Goal: Task Accomplishment & Management: Manage account settings

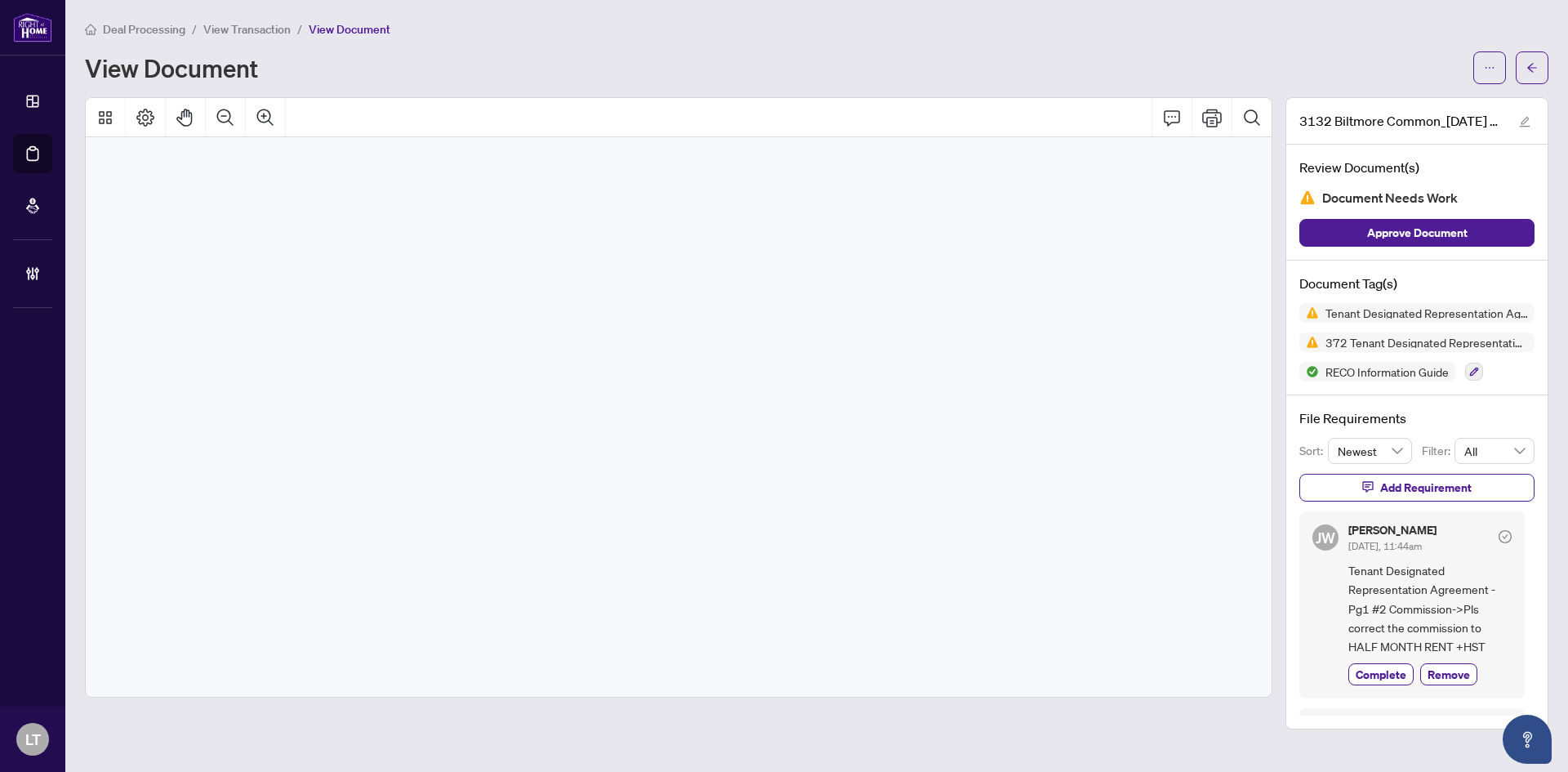
scroll to position [22852, 0]
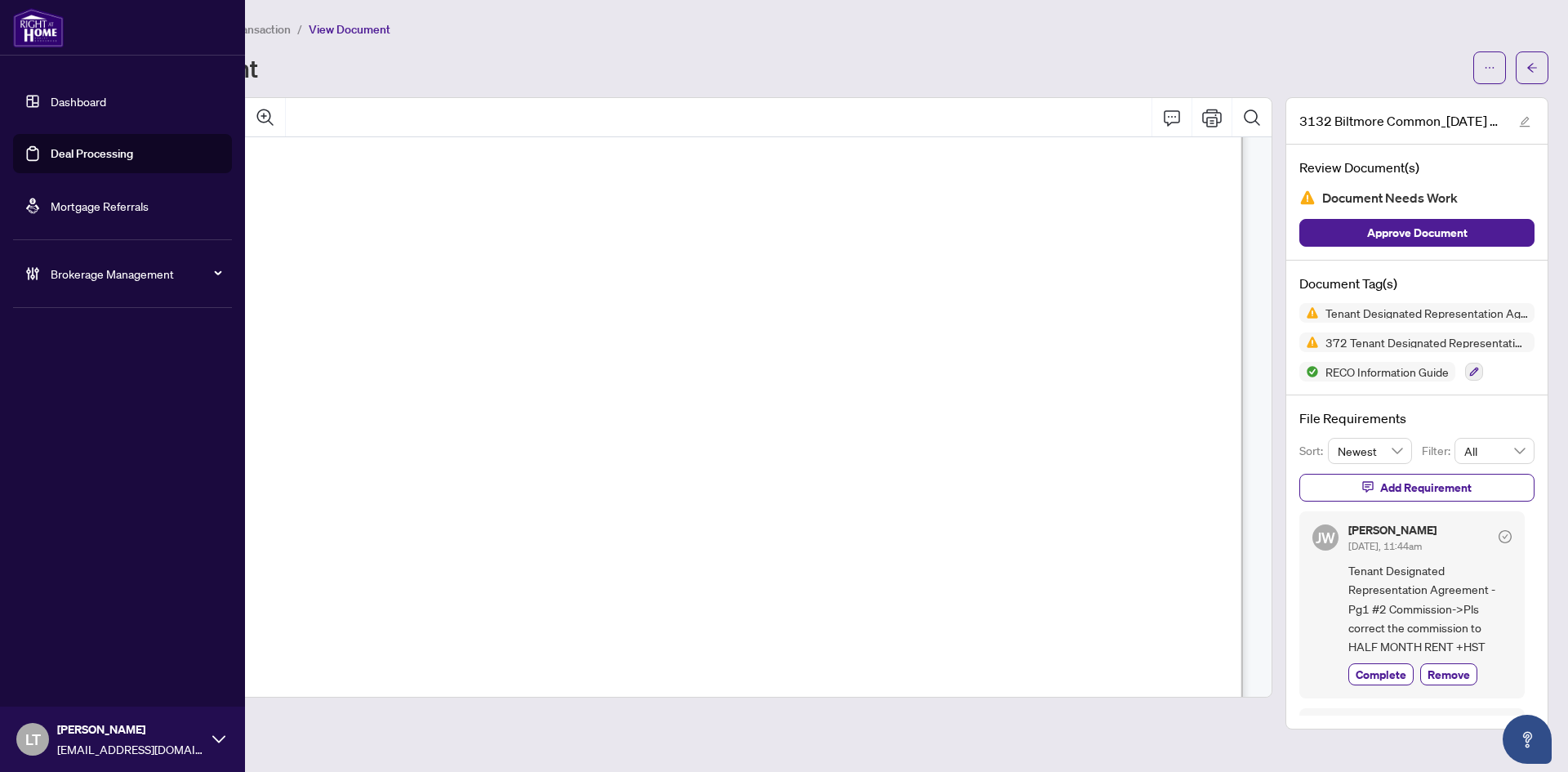
click at [51, 107] on link "Dashboard" at bounding box center [78, 101] width 56 height 15
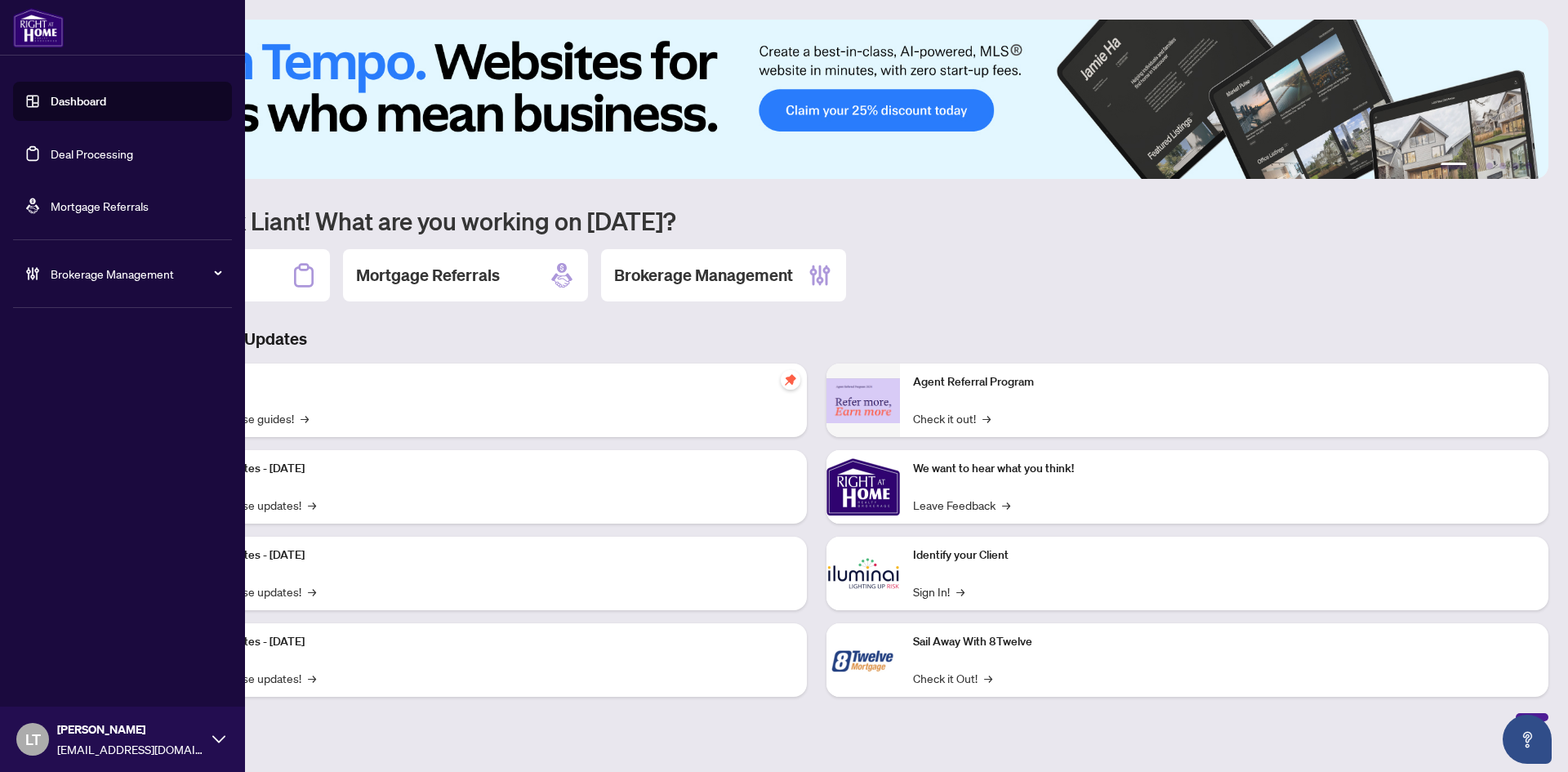
click at [87, 102] on link "Dashboard" at bounding box center [78, 101] width 56 height 15
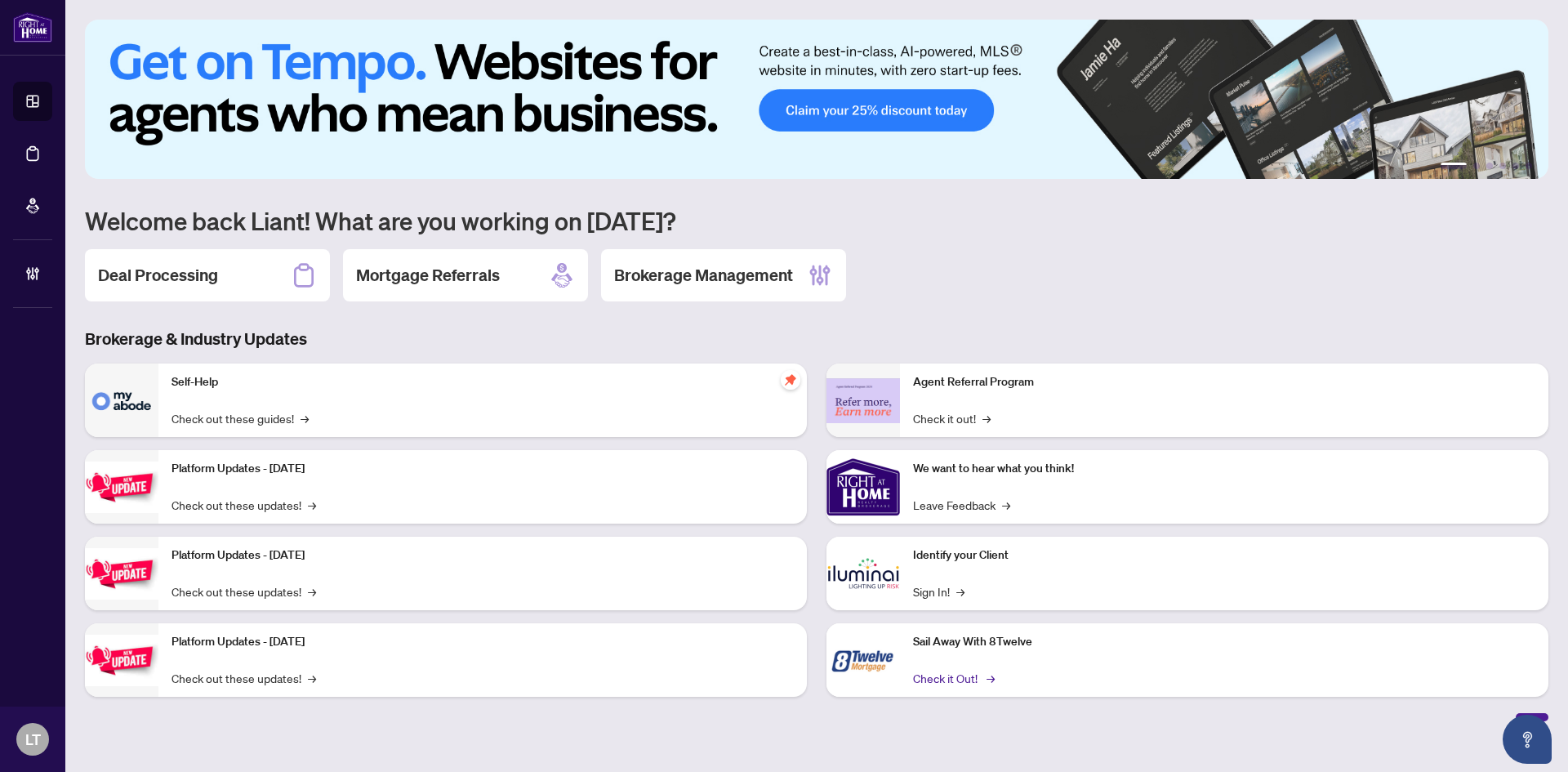
click at [948, 683] on link "Check it Out! →" at bounding box center [952, 677] width 79 height 18
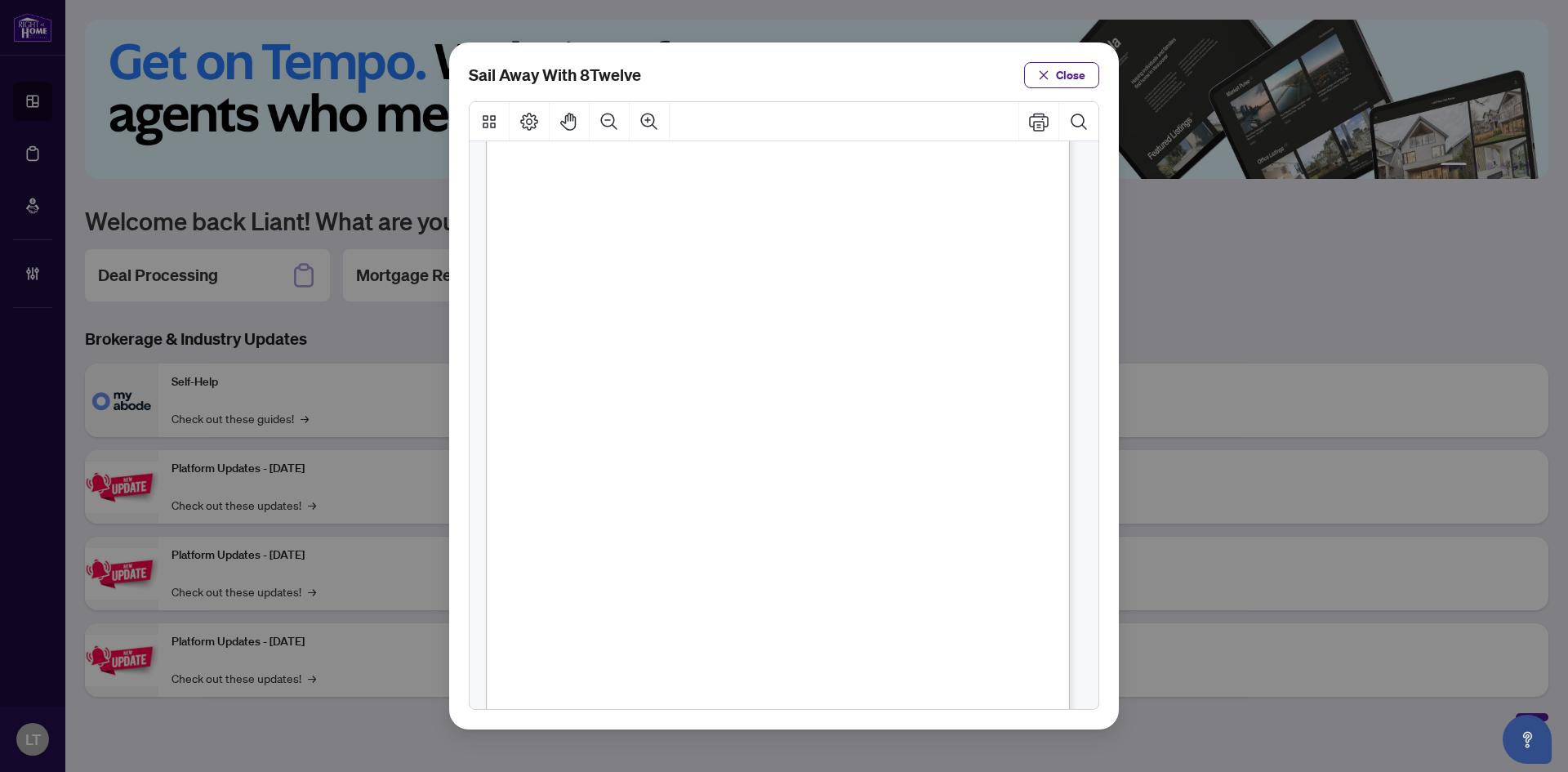
scroll to position [221, 0]
drag, startPoint x: 707, startPoint y: 656, endPoint x: 614, endPoint y: 641, distance: 94.2
click at [614, 641] on div "Brokerage Licenses ON #13072 AB #2122265990 BC #X300983 MB #RW-2011175 NB #2100…" at bounding box center [826, 378] width 682 height 883
click at [1071, 79] on span "Close" at bounding box center [1071, 75] width 29 height 26
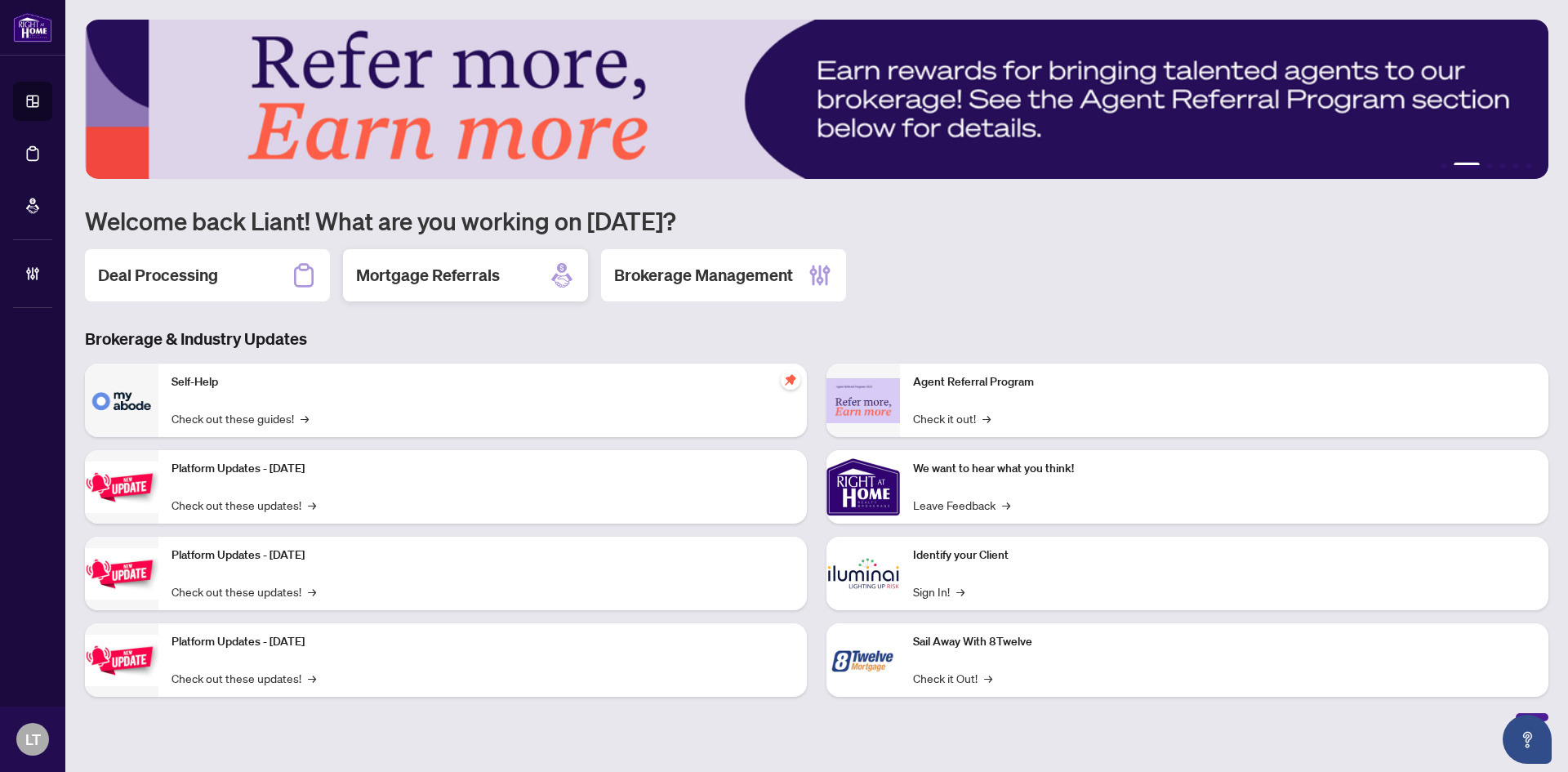
click at [454, 284] on h2 "Mortgage Referrals" at bounding box center [427, 275] width 144 height 23
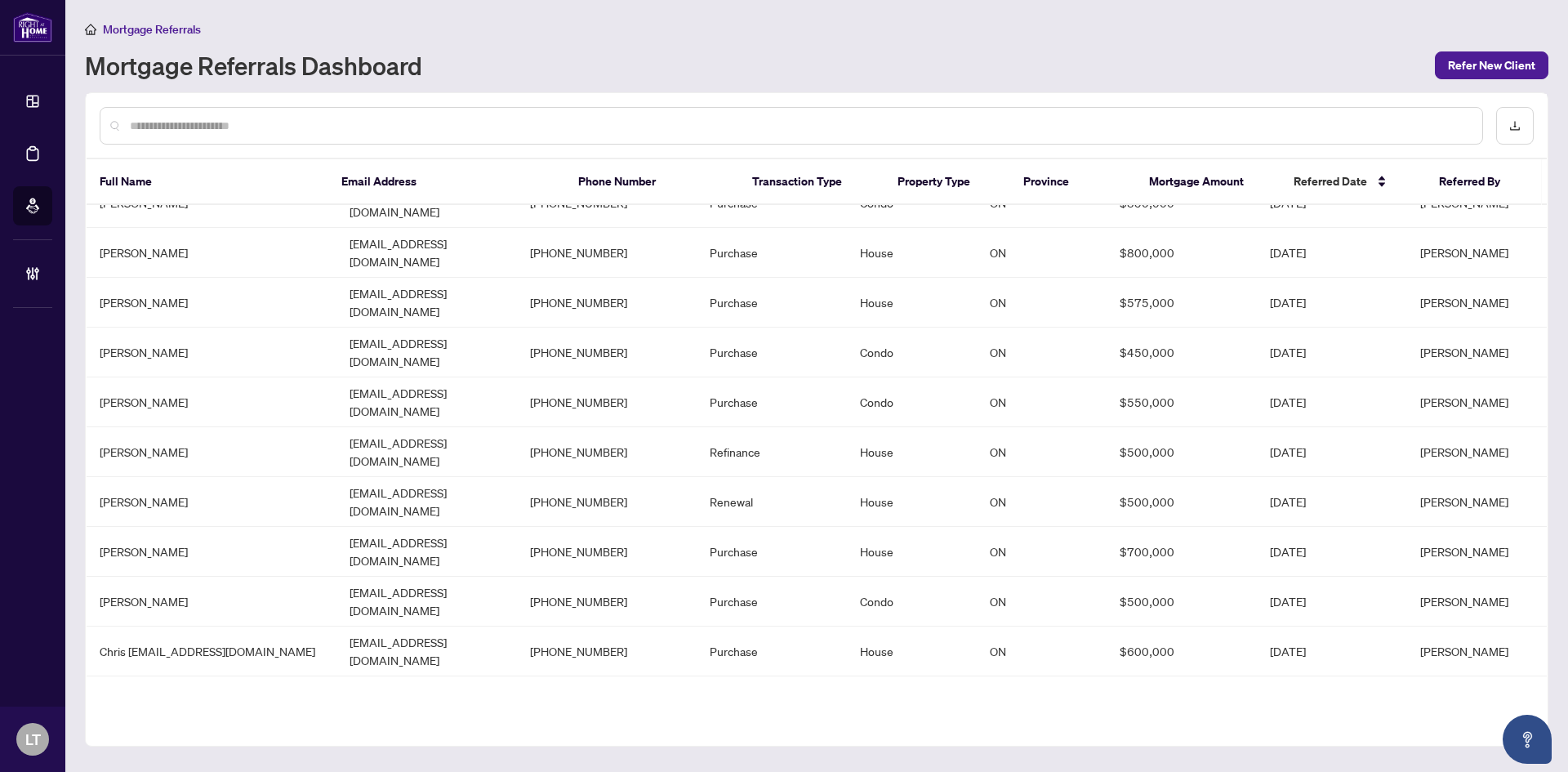
scroll to position [218, 0]
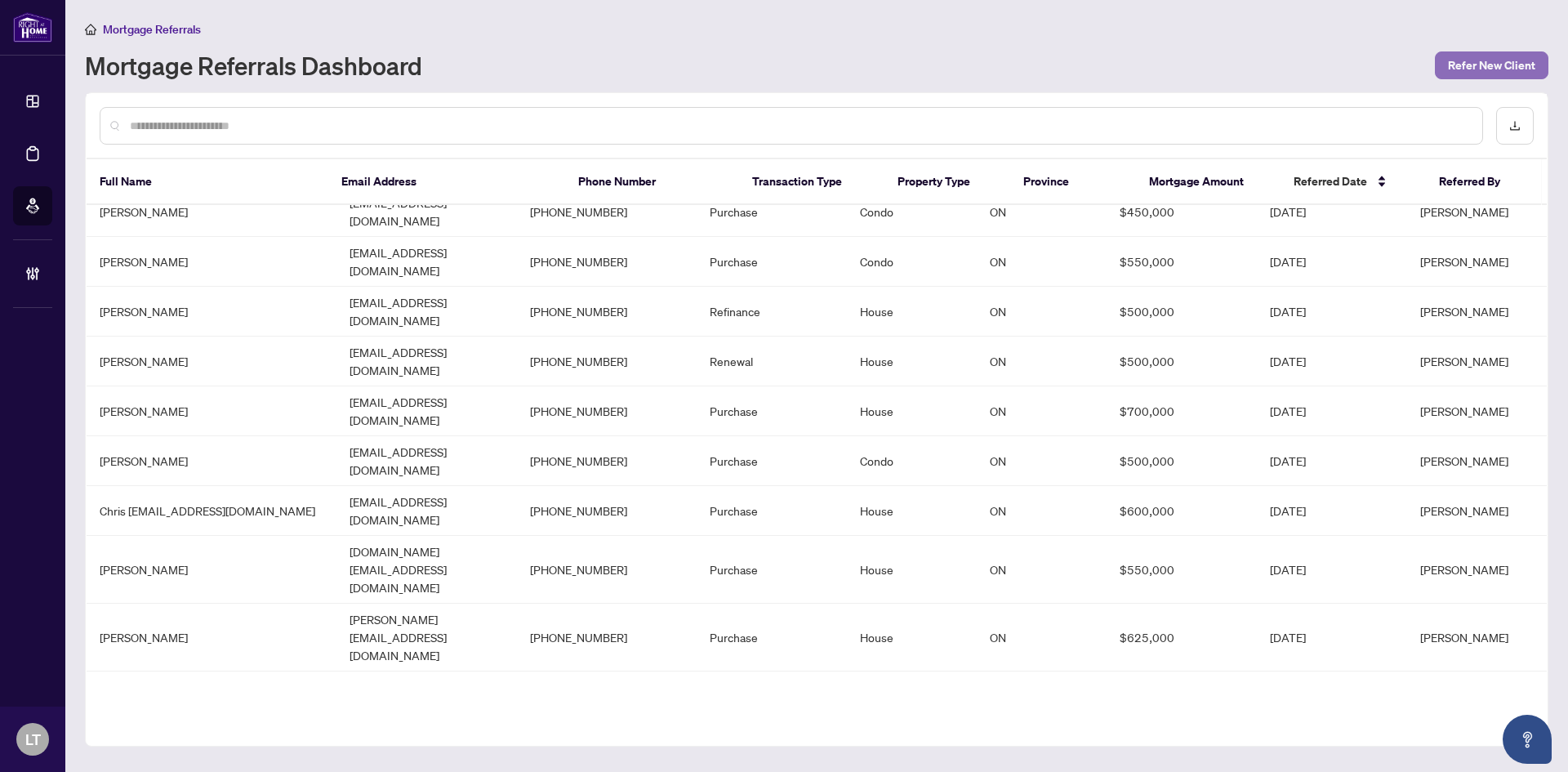
click at [1473, 67] on span "Refer New Client" at bounding box center [1492, 65] width 88 height 26
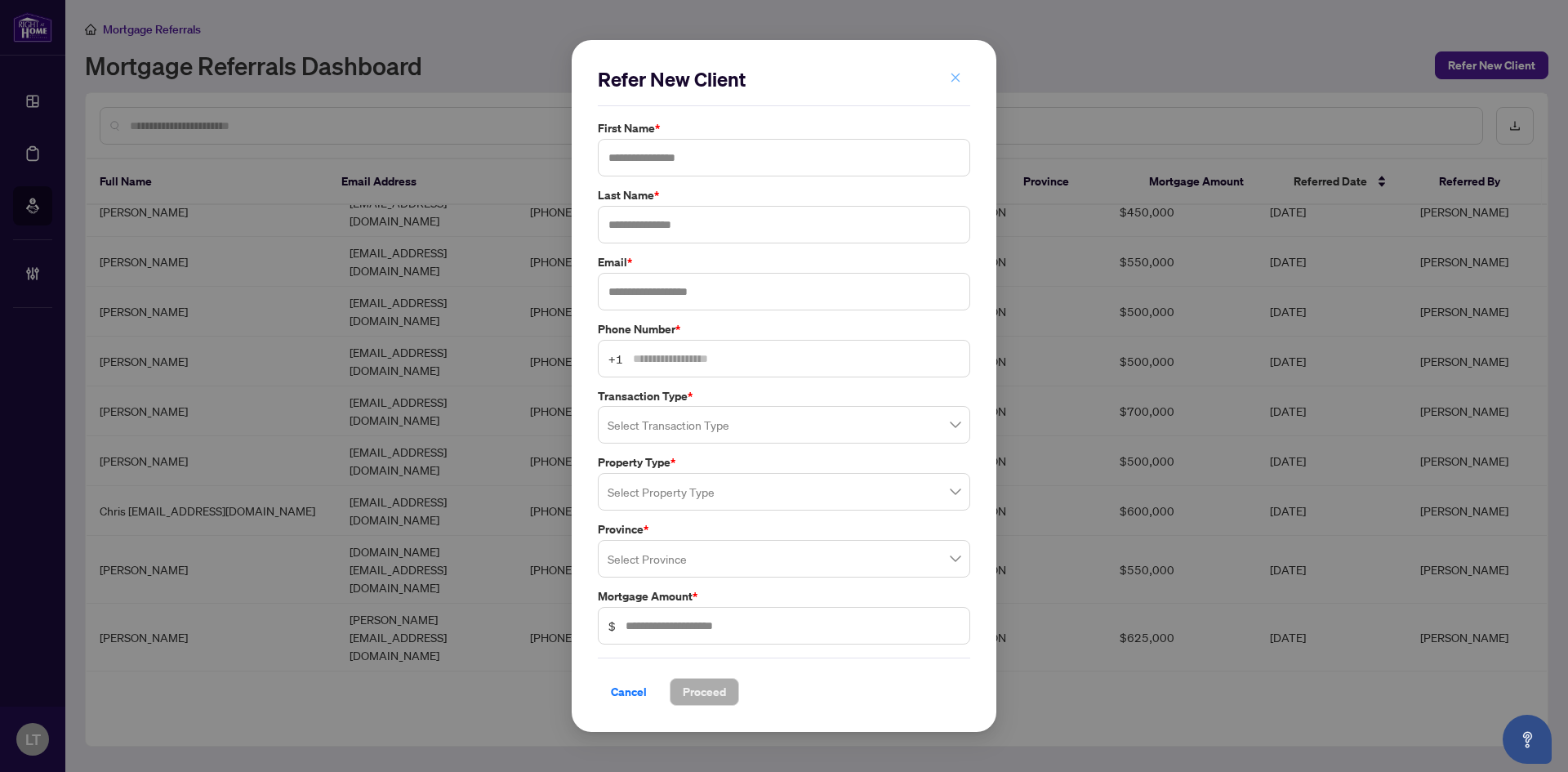
click at [952, 83] on icon "close" at bounding box center [956, 78] width 9 height 9
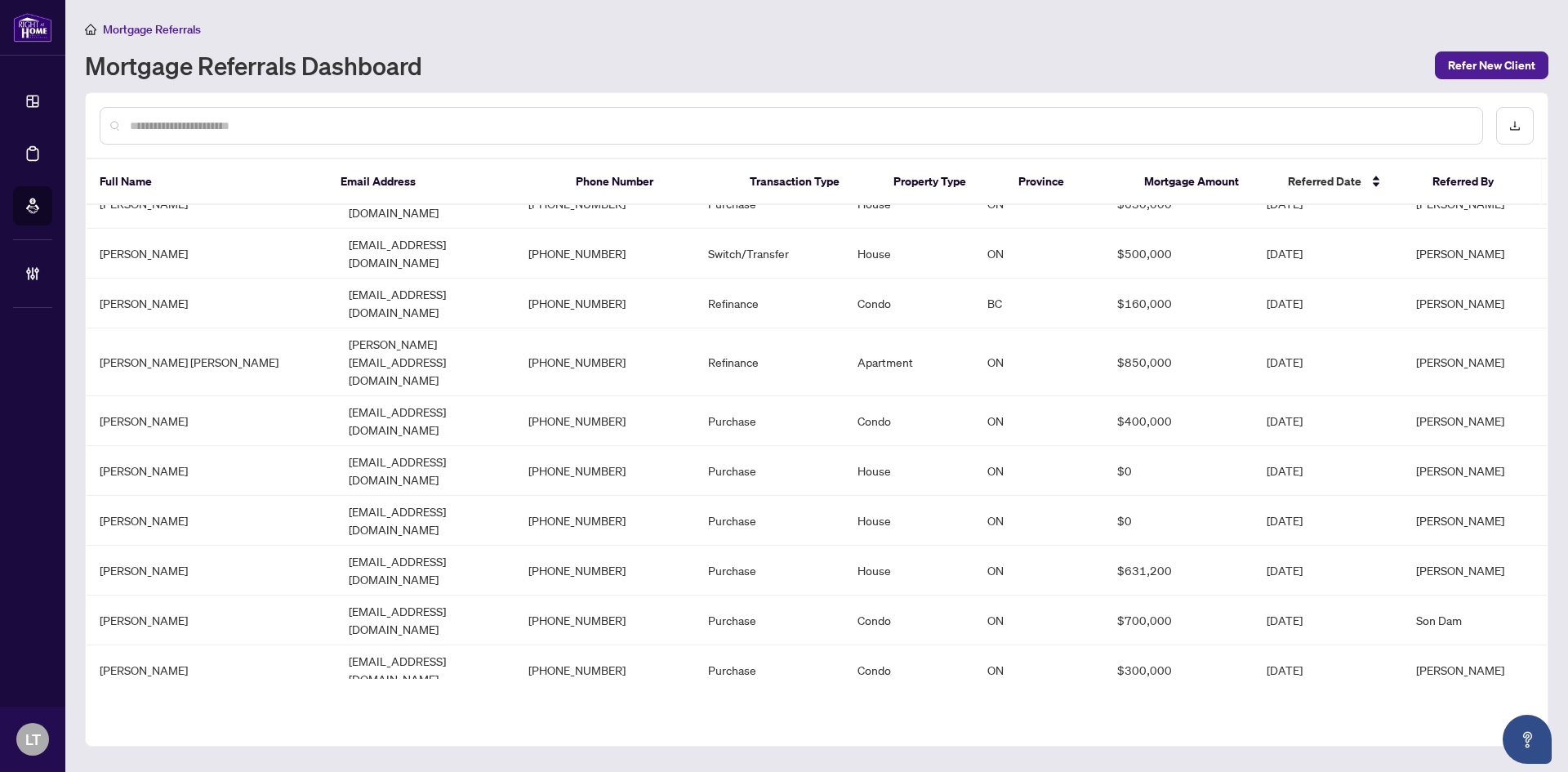
scroll to position [1617, 0]
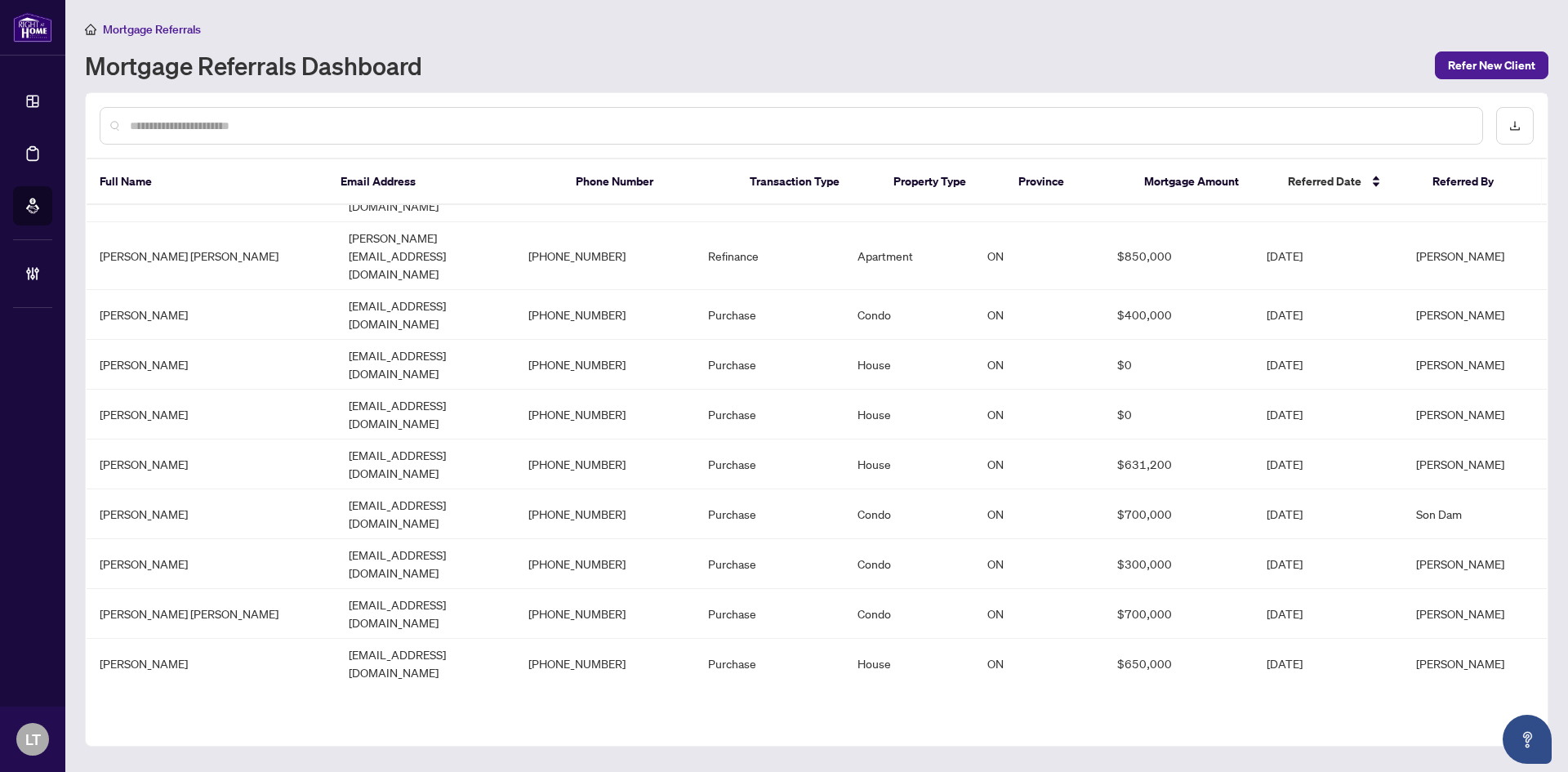
click at [235, 117] on input "text" at bounding box center [799, 126] width 1339 height 18
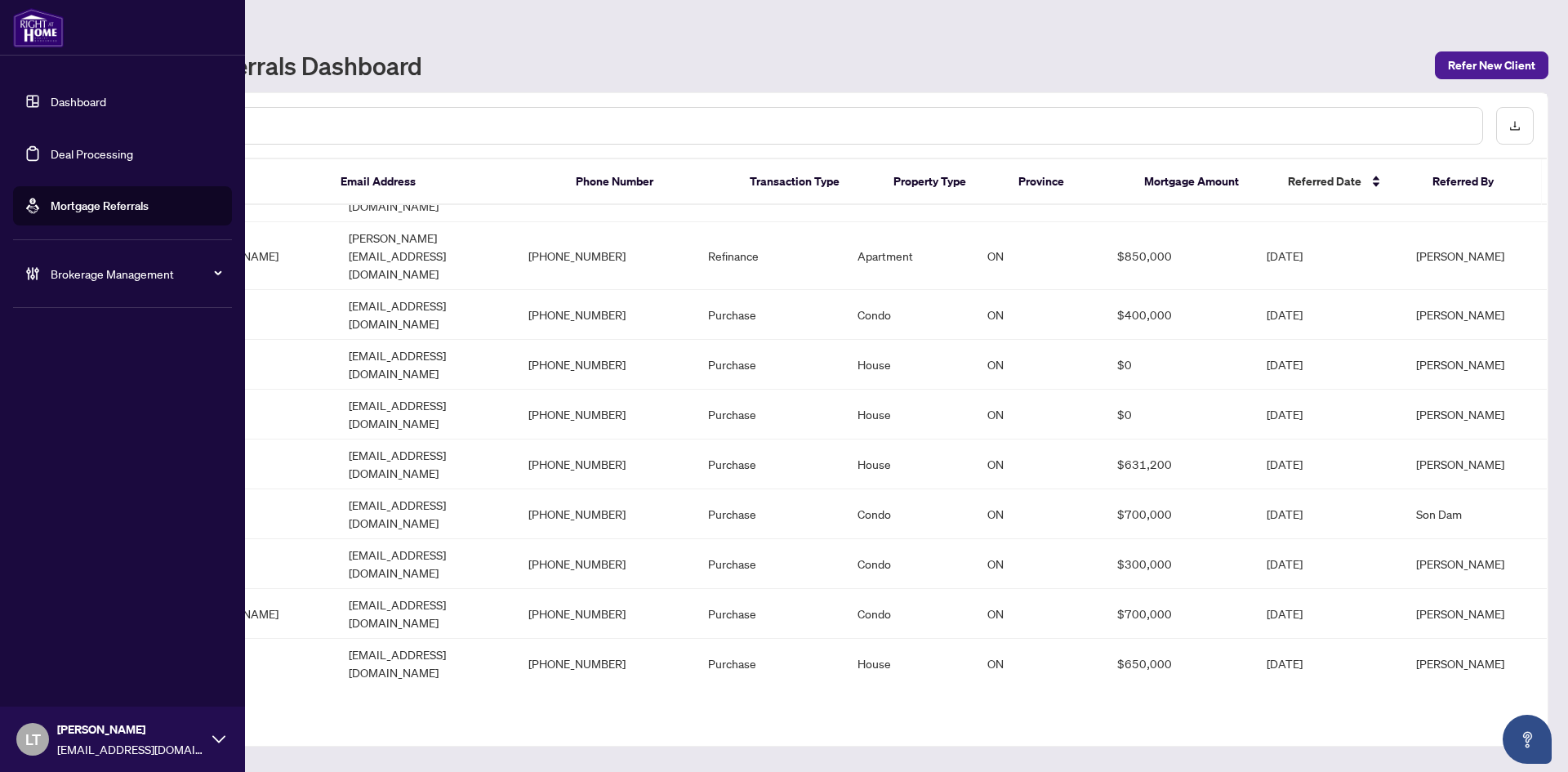
click at [66, 101] on link "Dashboard" at bounding box center [78, 101] width 56 height 15
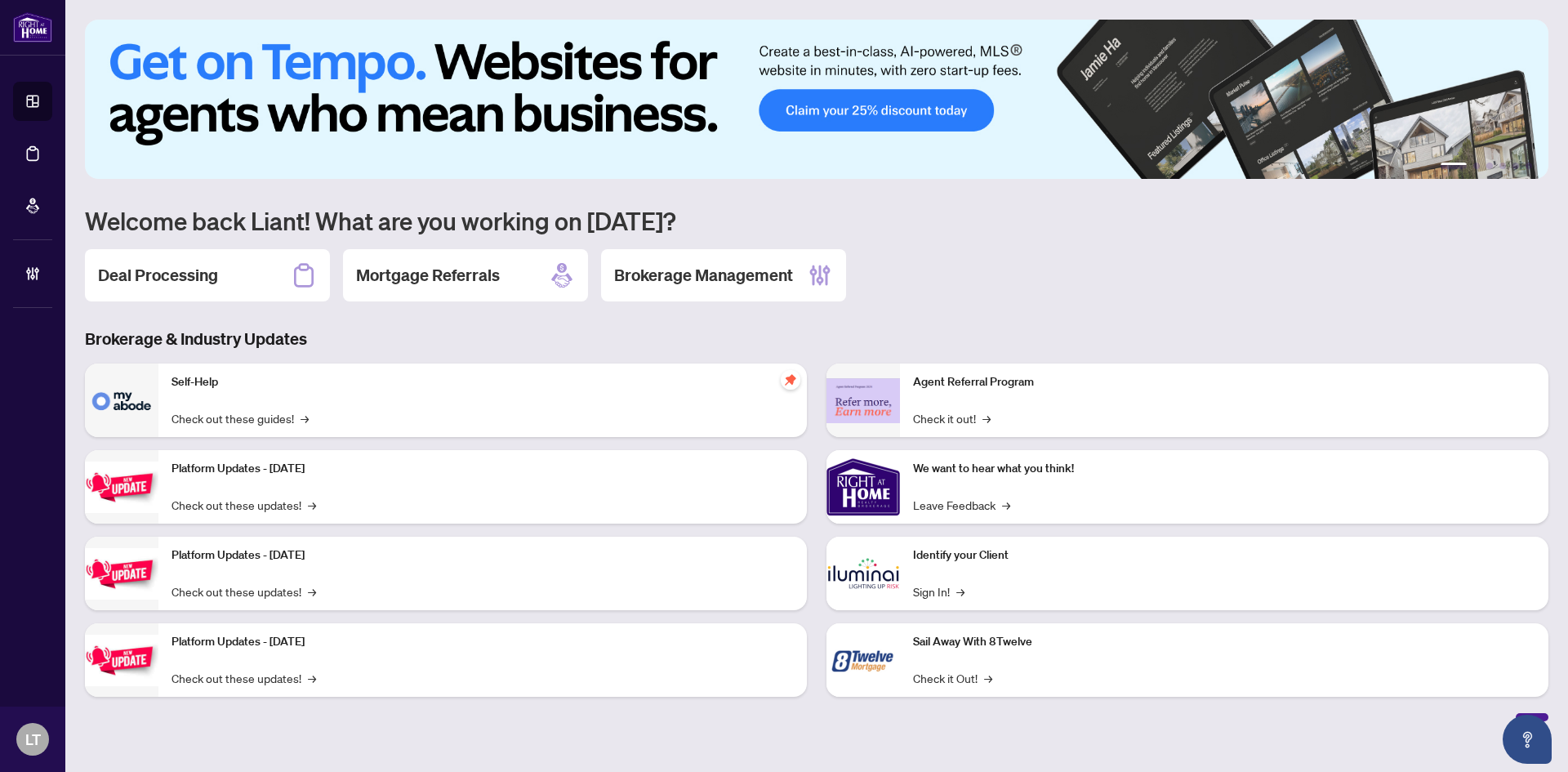
click at [167, 275] on h2 "Deal Processing" at bounding box center [158, 275] width 120 height 23
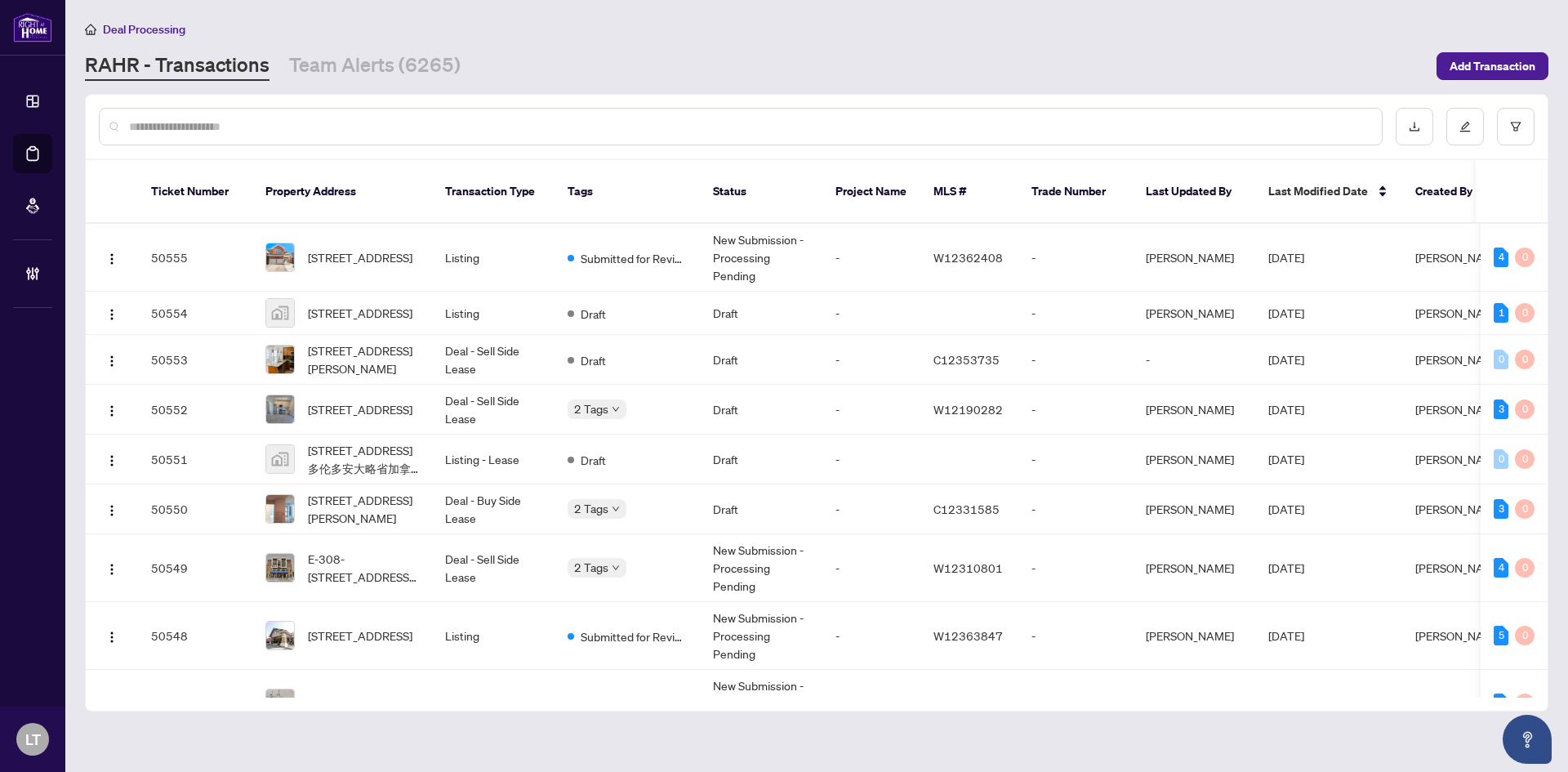
paste input "*******"
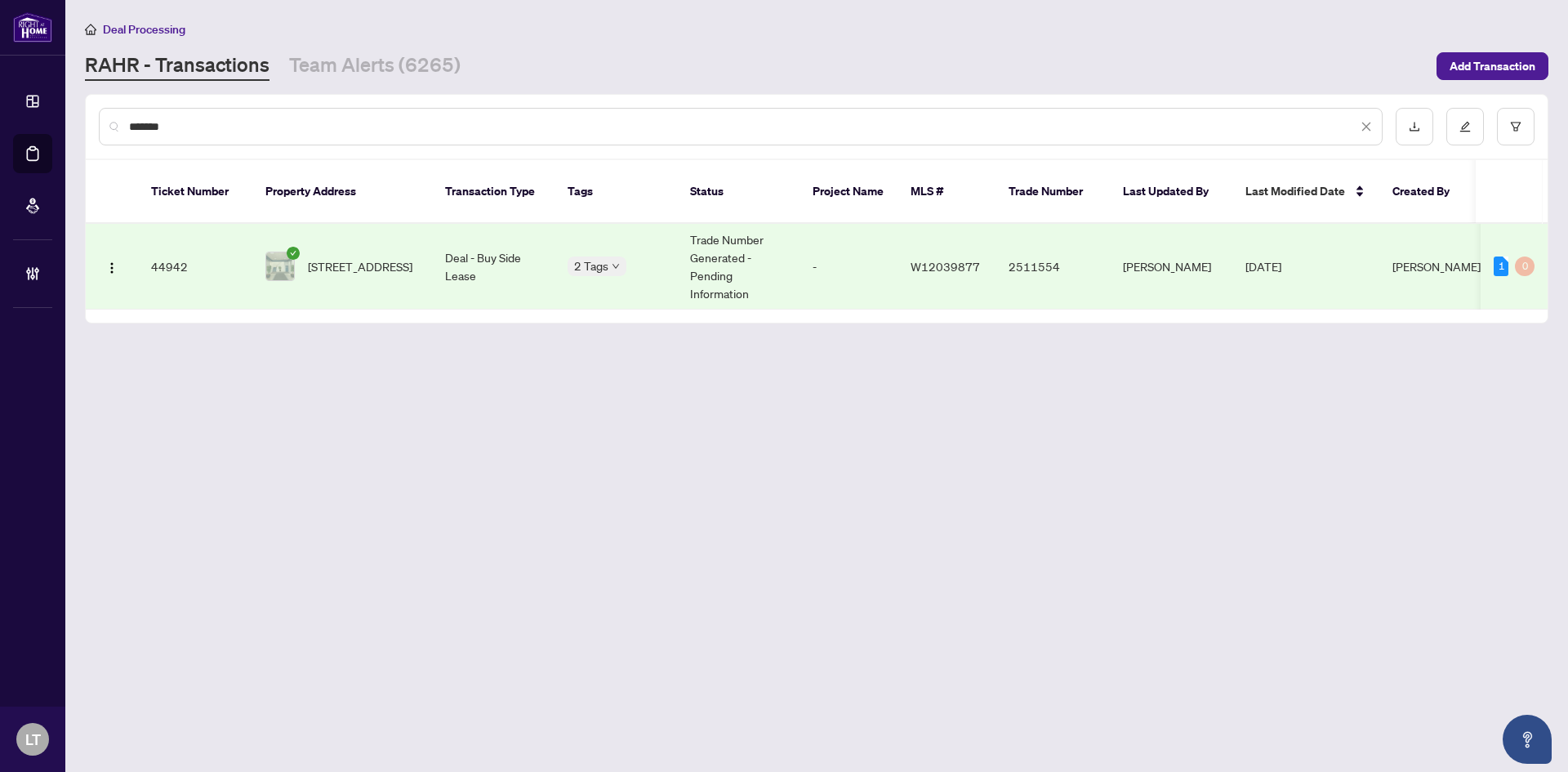
type input "*******"
click at [322, 257] on span "[STREET_ADDRESS]" at bounding box center [360, 266] width 105 height 18
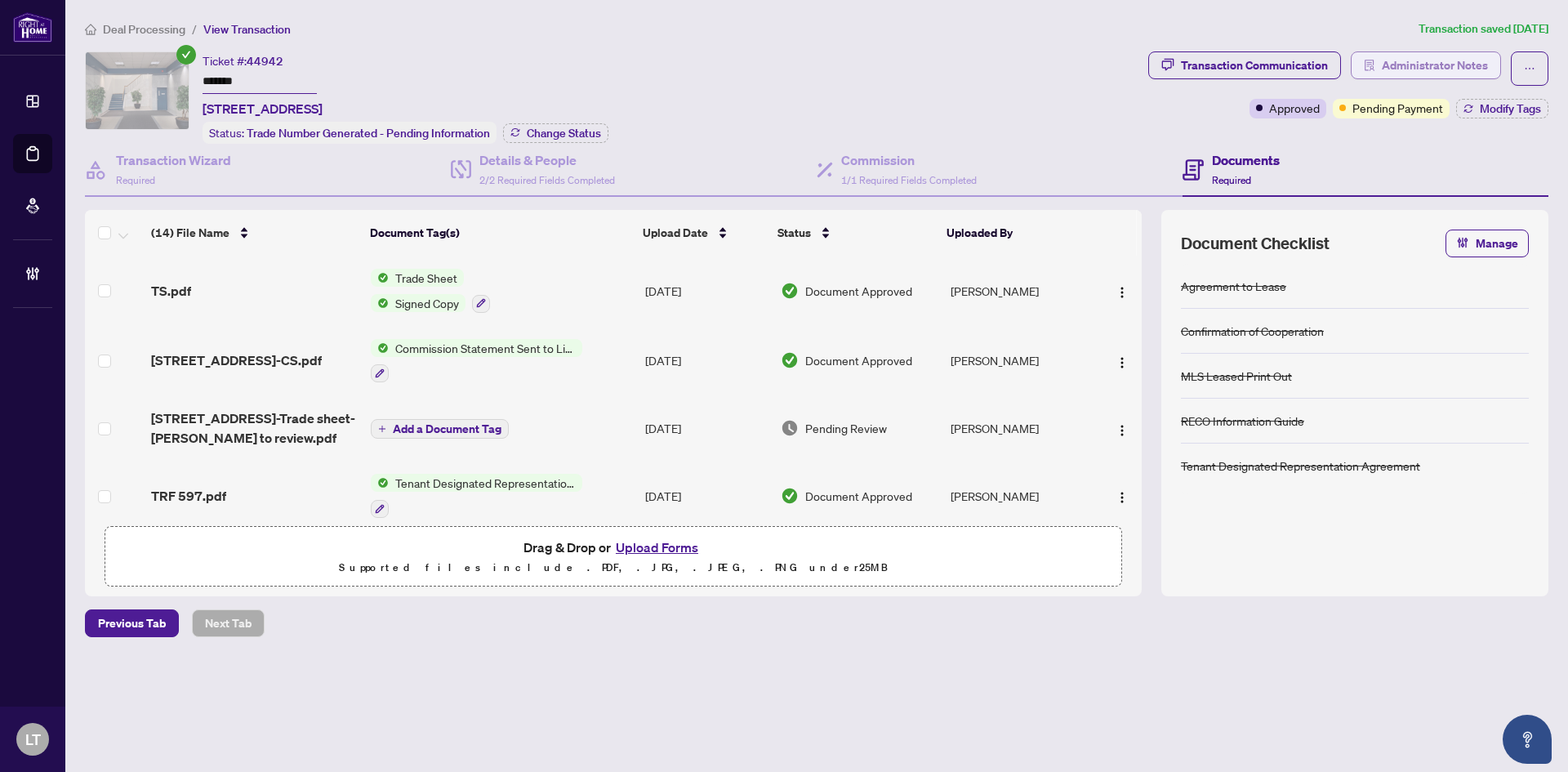
click at [1471, 68] on span "Administrator Notes" at bounding box center [1436, 65] width 107 height 26
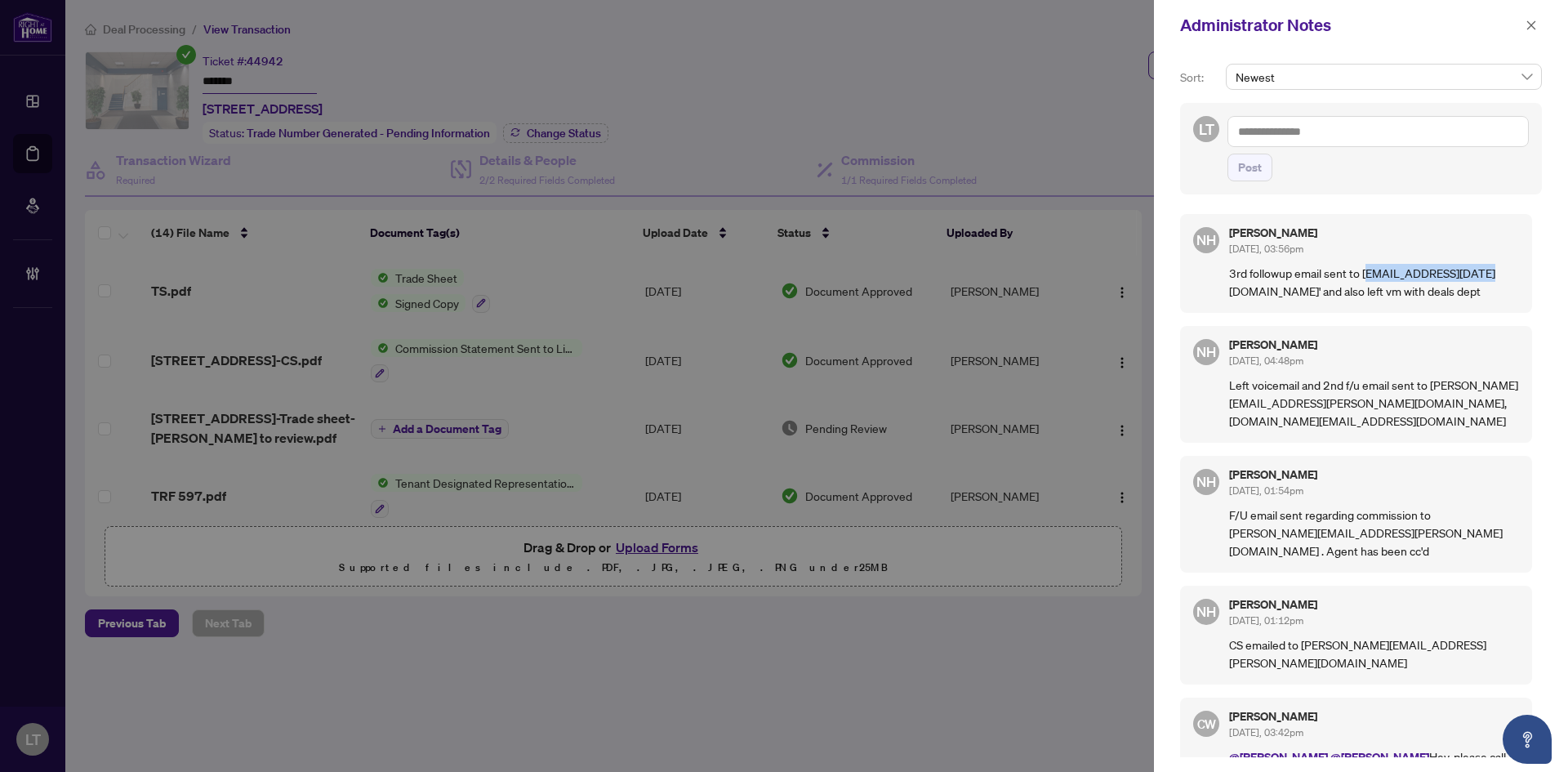
drag, startPoint x: 1474, startPoint y: 271, endPoint x: 1366, endPoint y: 272, distance: 108.0
click at [1366, 272] on p "3rd followup email sent to [EMAIL_ADDRESS][DATE][DOMAIN_NAME]' and also left vm…" at bounding box center [1374, 282] width 290 height 36
copy p "[EMAIL_ADDRESS][DATE][DOMAIN_NAME]"
click at [1533, 25] on icon "close" at bounding box center [1531, 25] width 11 height 11
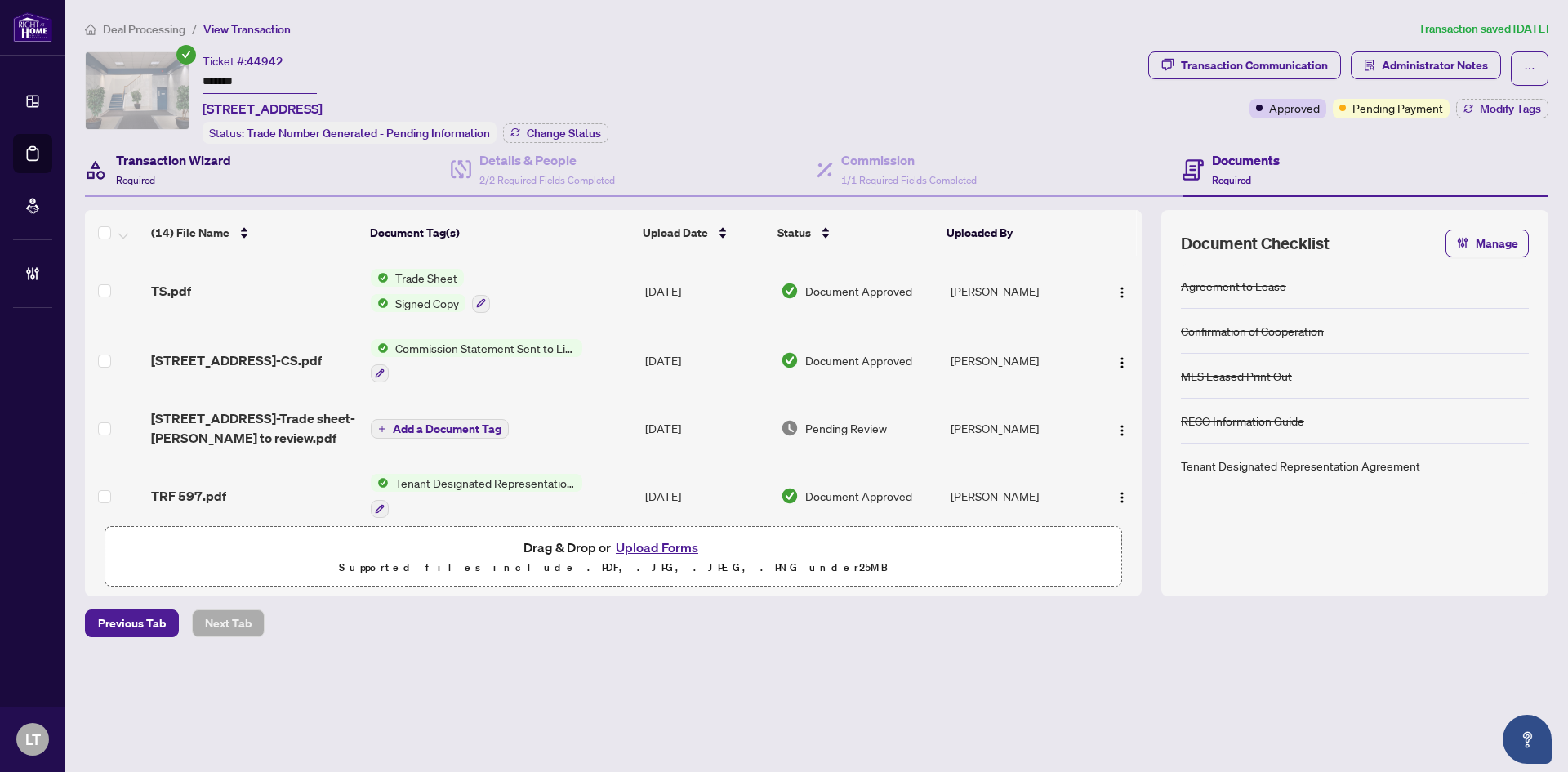
click at [215, 161] on h4 "Transaction Wizard" at bounding box center [174, 160] width 115 height 20
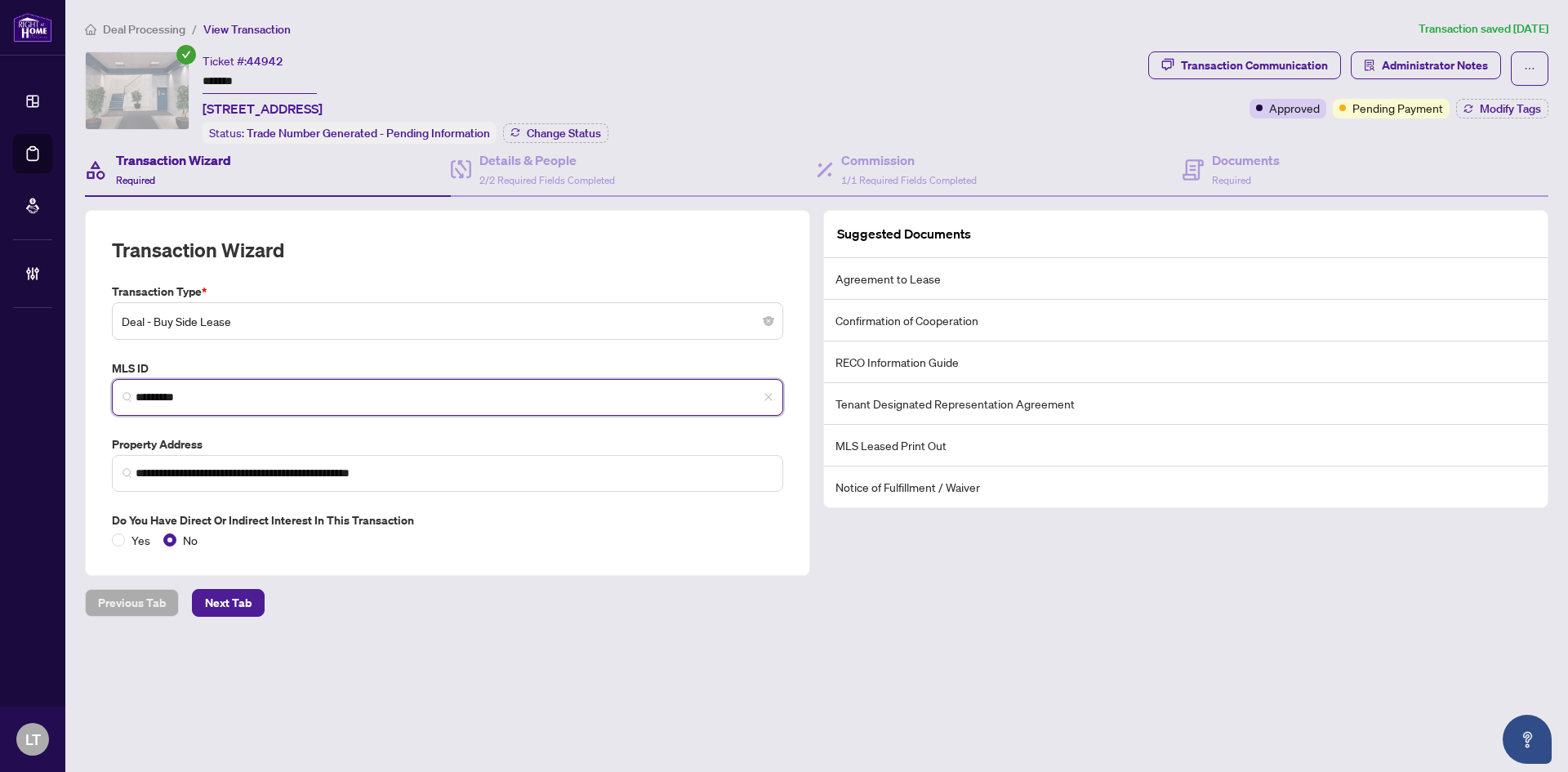
drag, startPoint x: 201, startPoint y: 395, endPoint x: 130, endPoint y: 395, distance: 71.0
click at [130, 395] on span "*********" at bounding box center [447, 397] width 671 height 37
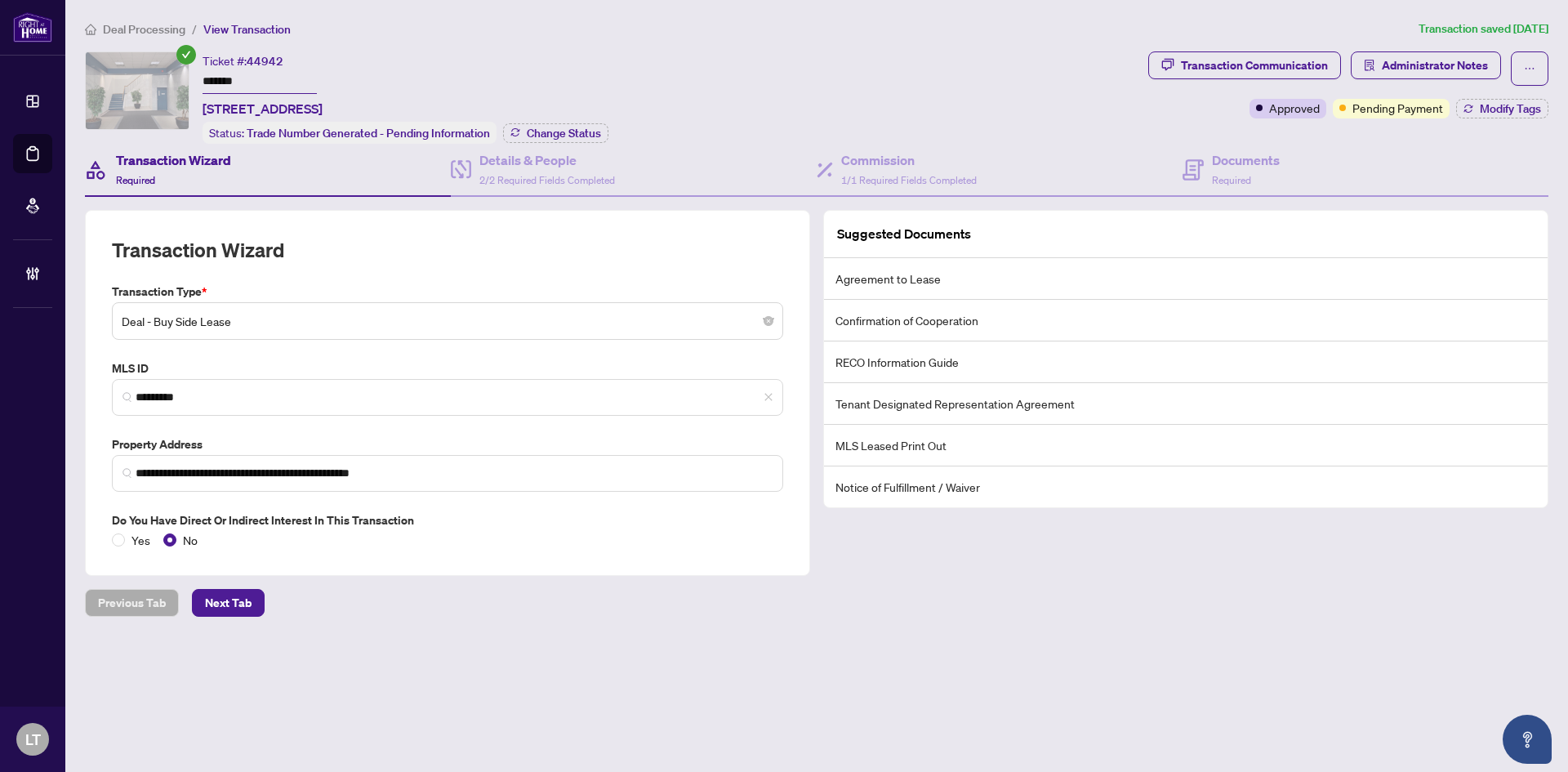
drag, startPoint x: 561, startPoint y: 107, endPoint x: 204, endPoint y: 118, distance: 357.2
click at [204, 118] on div "Ticket #: 44942 ******* [STREET_ADDRESS] Status: Trade Number Generated - Pendi…" at bounding box center [406, 97] width 406 height 92
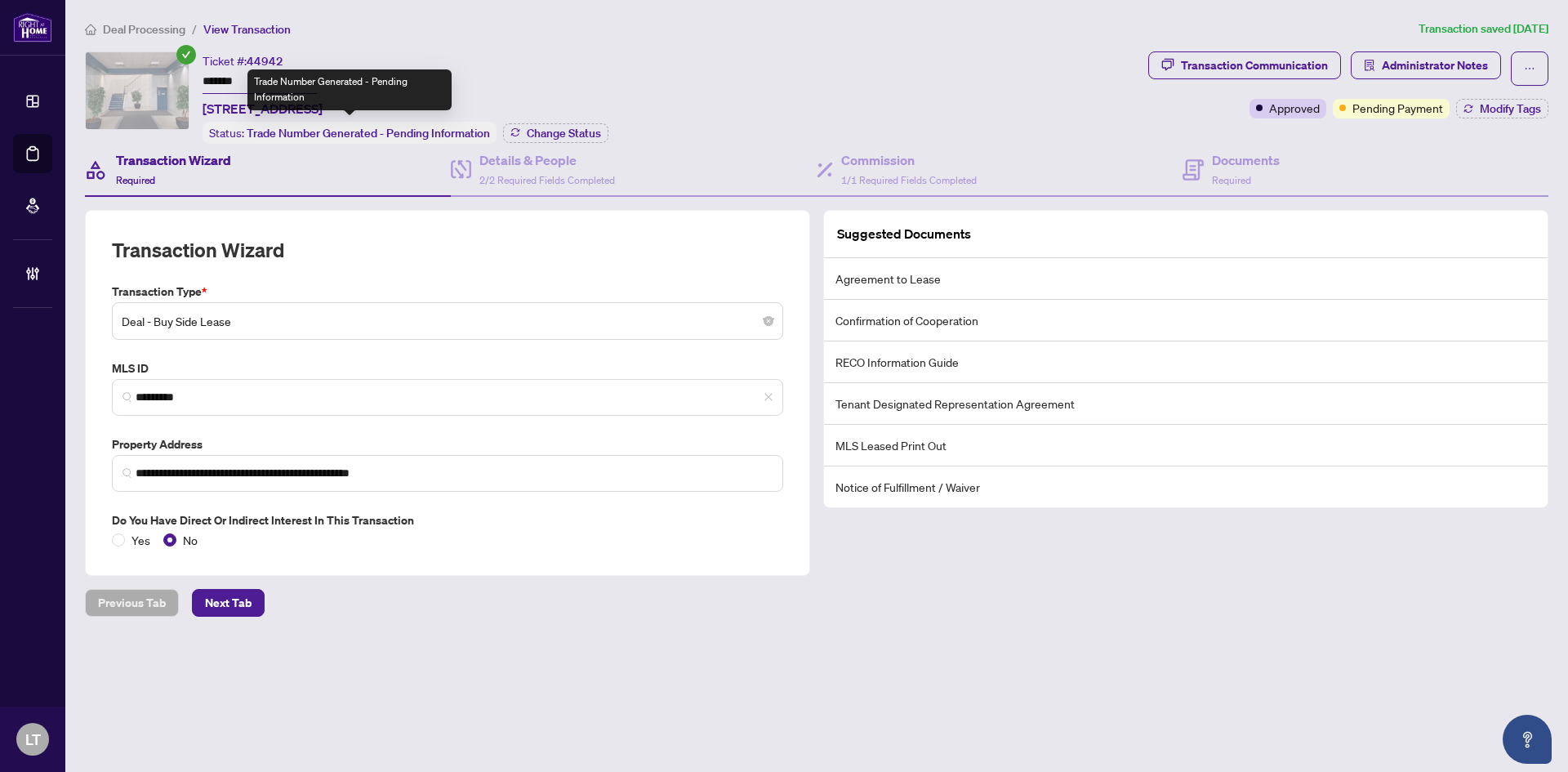
copy span "[STREET_ADDRESS]"
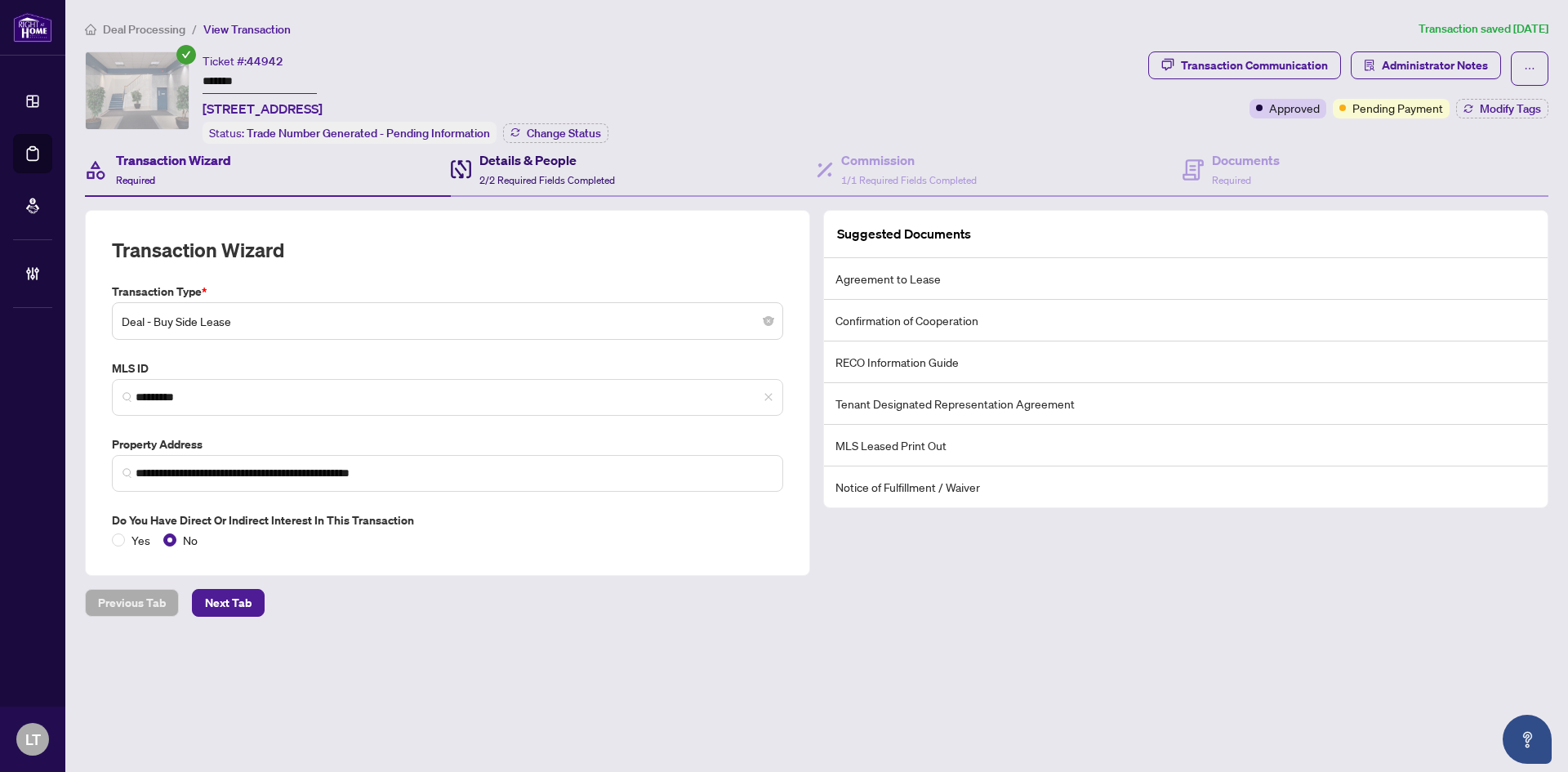
click at [524, 160] on h4 "Details & People" at bounding box center [548, 160] width 136 height 20
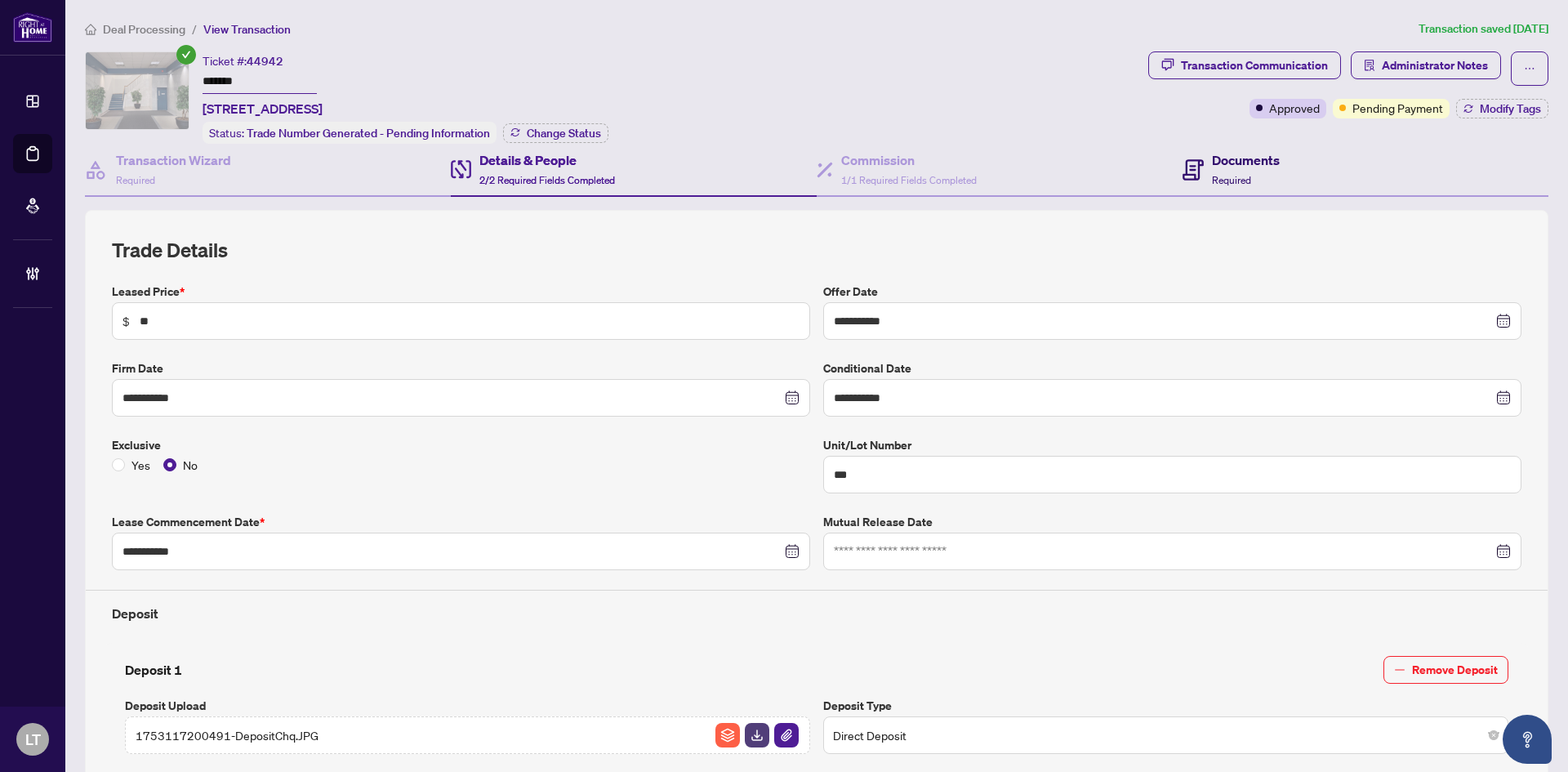
click at [1212, 174] on span "Required" at bounding box center [1232, 180] width 40 height 12
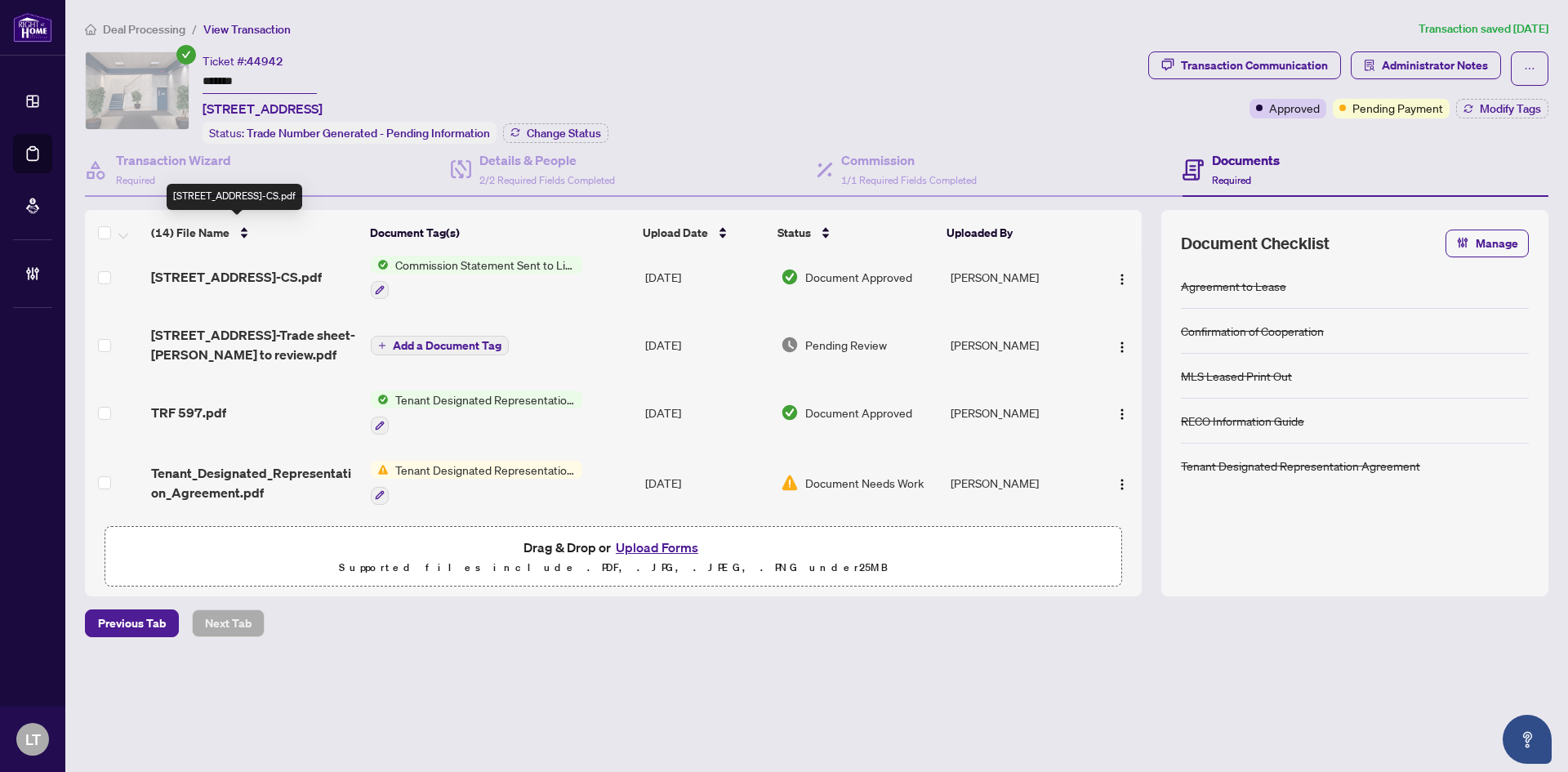
scroll to position [163, 0]
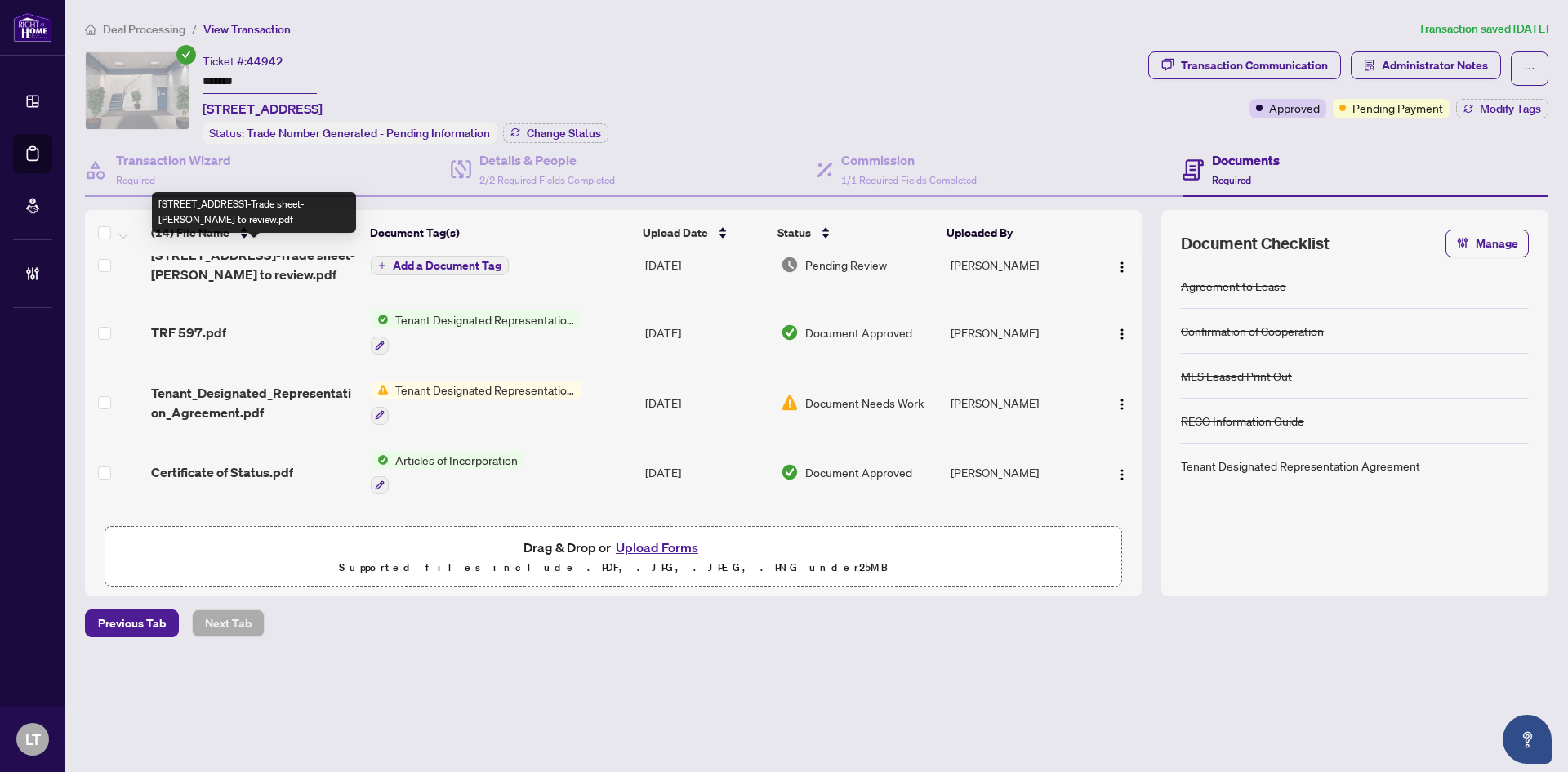
click at [260, 277] on span "[STREET_ADDRESS]-Trade sheet-[PERSON_NAME] to review.pdf" at bounding box center [254, 265] width 206 height 40
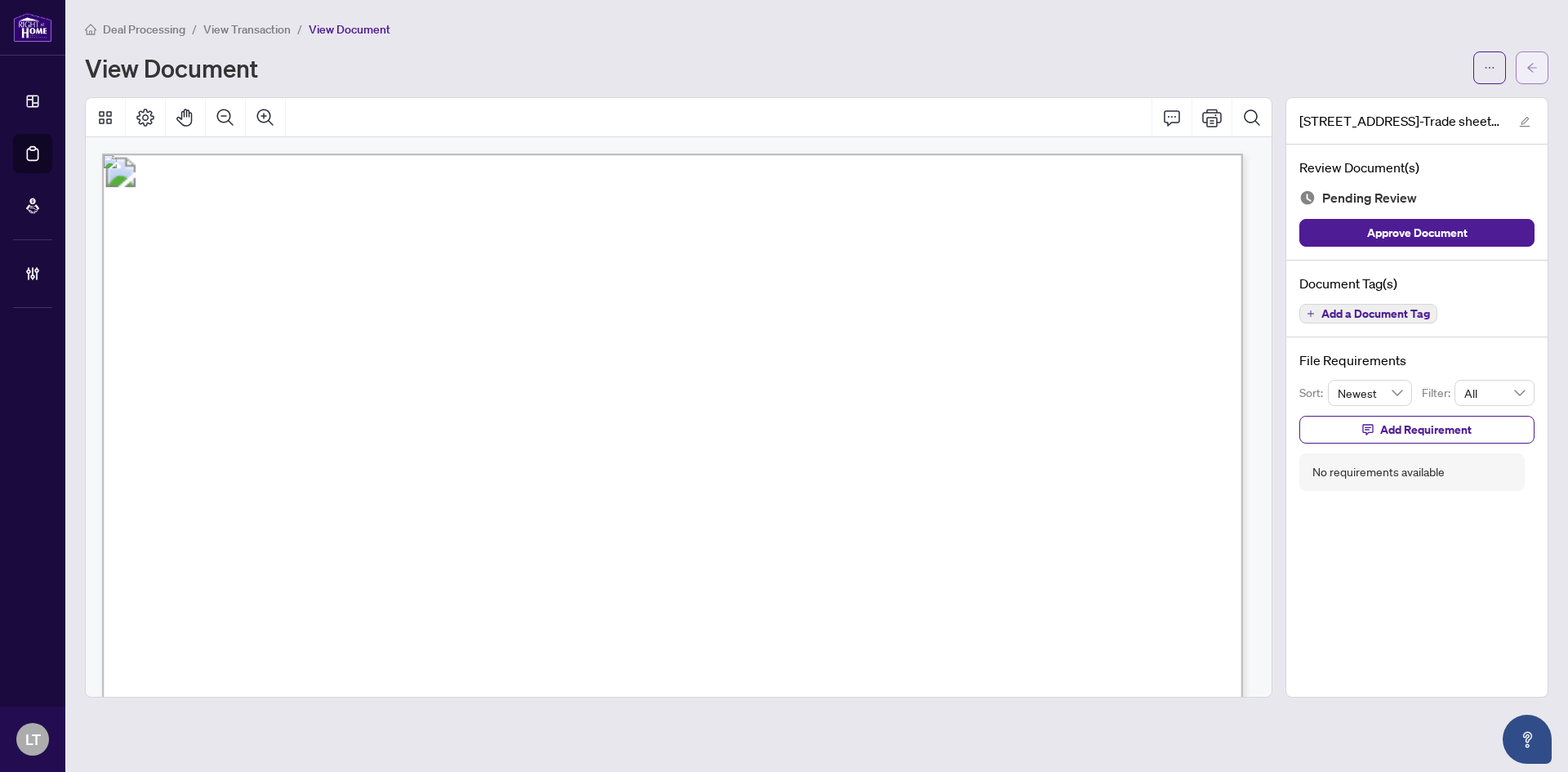
click at [1533, 70] on icon "arrow-left" at bounding box center [1532, 67] width 11 height 11
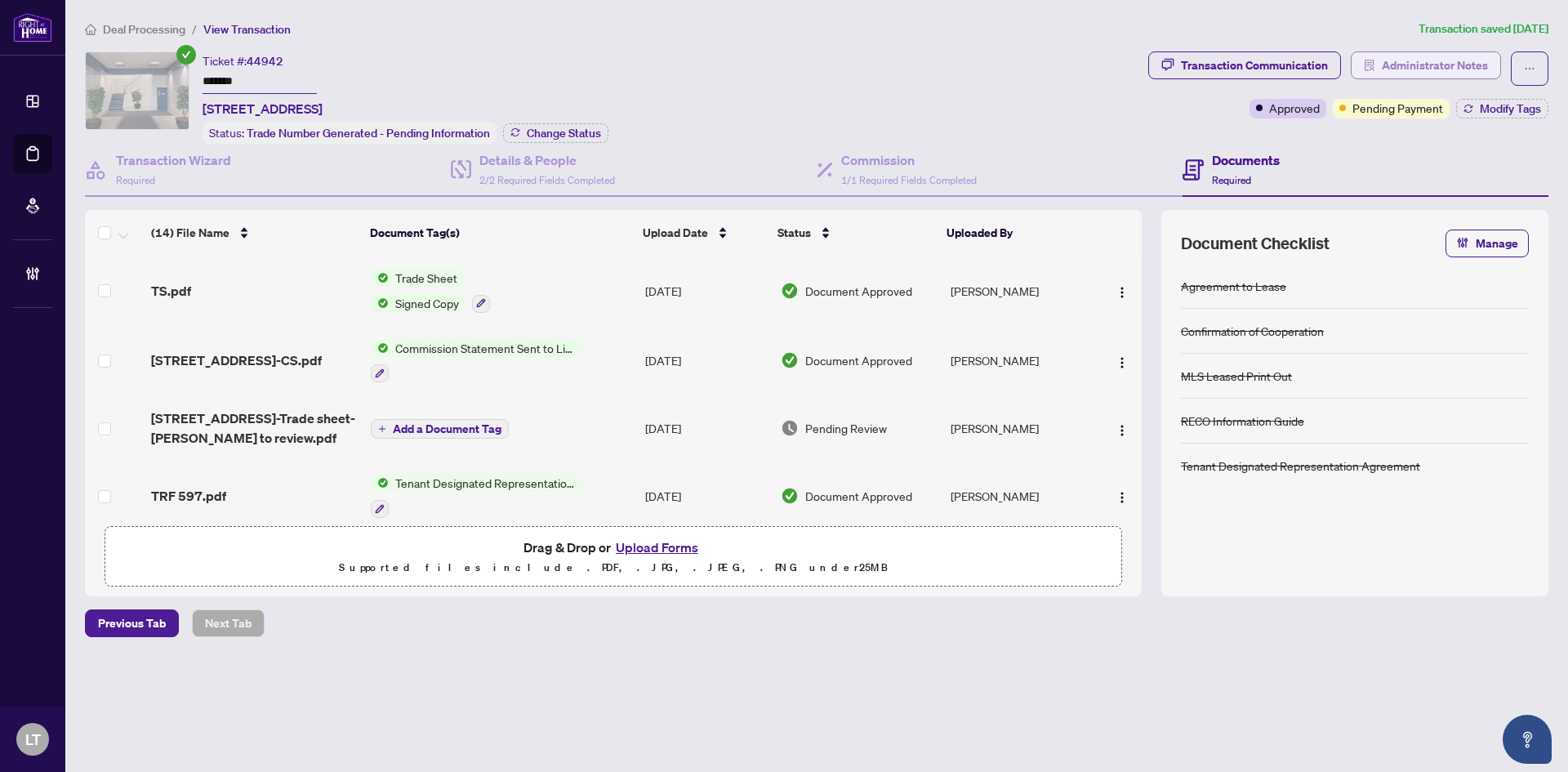
click at [1447, 64] on span "Administrator Notes" at bounding box center [1436, 65] width 107 height 26
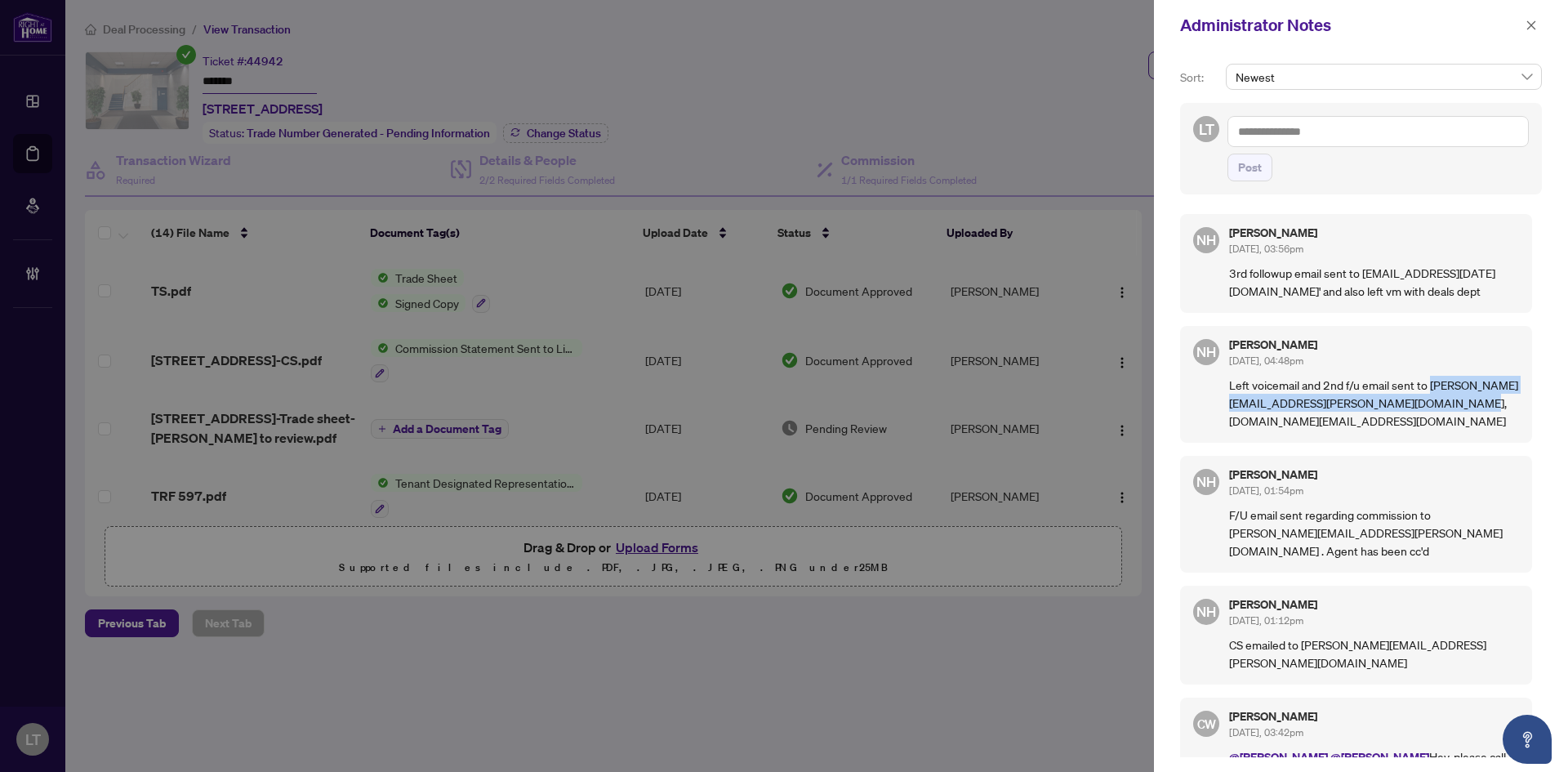
drag, startPoint x: 1382, startPoint y: 423, endPoint x: 1228, endPoint y: 402, distance: 155.4
click at [1228, 402] on div "NH [PERSON_NAME] [DATE], 04:48pm Left voicemail and 2nd f/u email sent to [PERS…" at bounding box center [1357, 384] width 352 height 117
copy p "[PERSON_NAME][EMAIL_ADDRESS][PERSON_NAME][DOMAIN_NAME], [DOMAIN_NAME][EMAIL_ADD…"
drag, startPoint x: 1475, startPoint y: 272, endPoint x: 1367, endPoint y: 271, distance: 108.0
click at [1367, 271] on p "3rd followup email sent to [EMAIL_ADDRESS][DATE][DOMAIN_NAME]' and also left vm…" at bounding box center [1374, 282] width 290 height 36
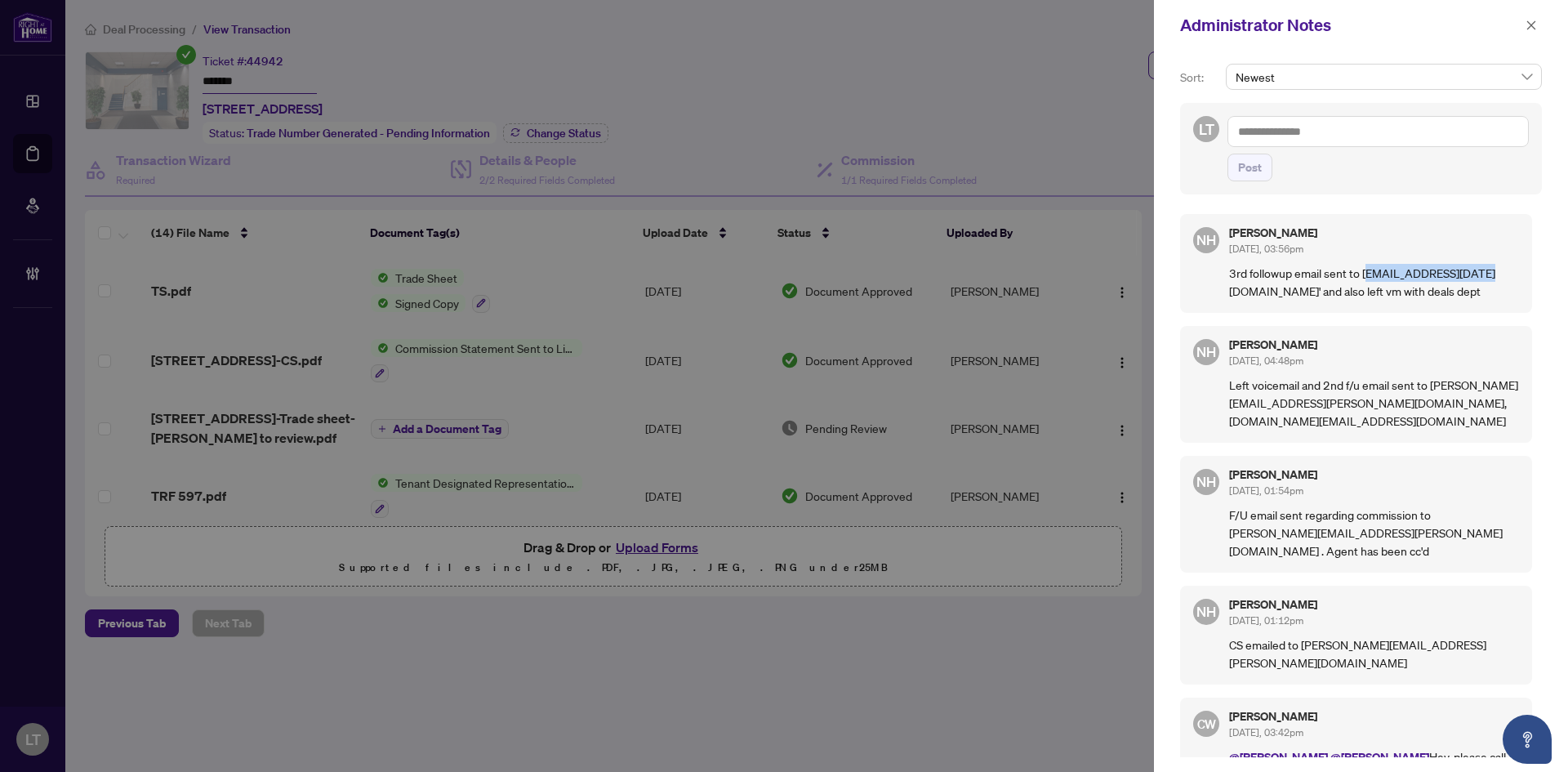
copy p "[EMAIL_ADDRESS][DATE][DOMAIN_NAME]"
click at [1524, 32] on button "button" at bounding box center [1531, 25] width 21 height 20
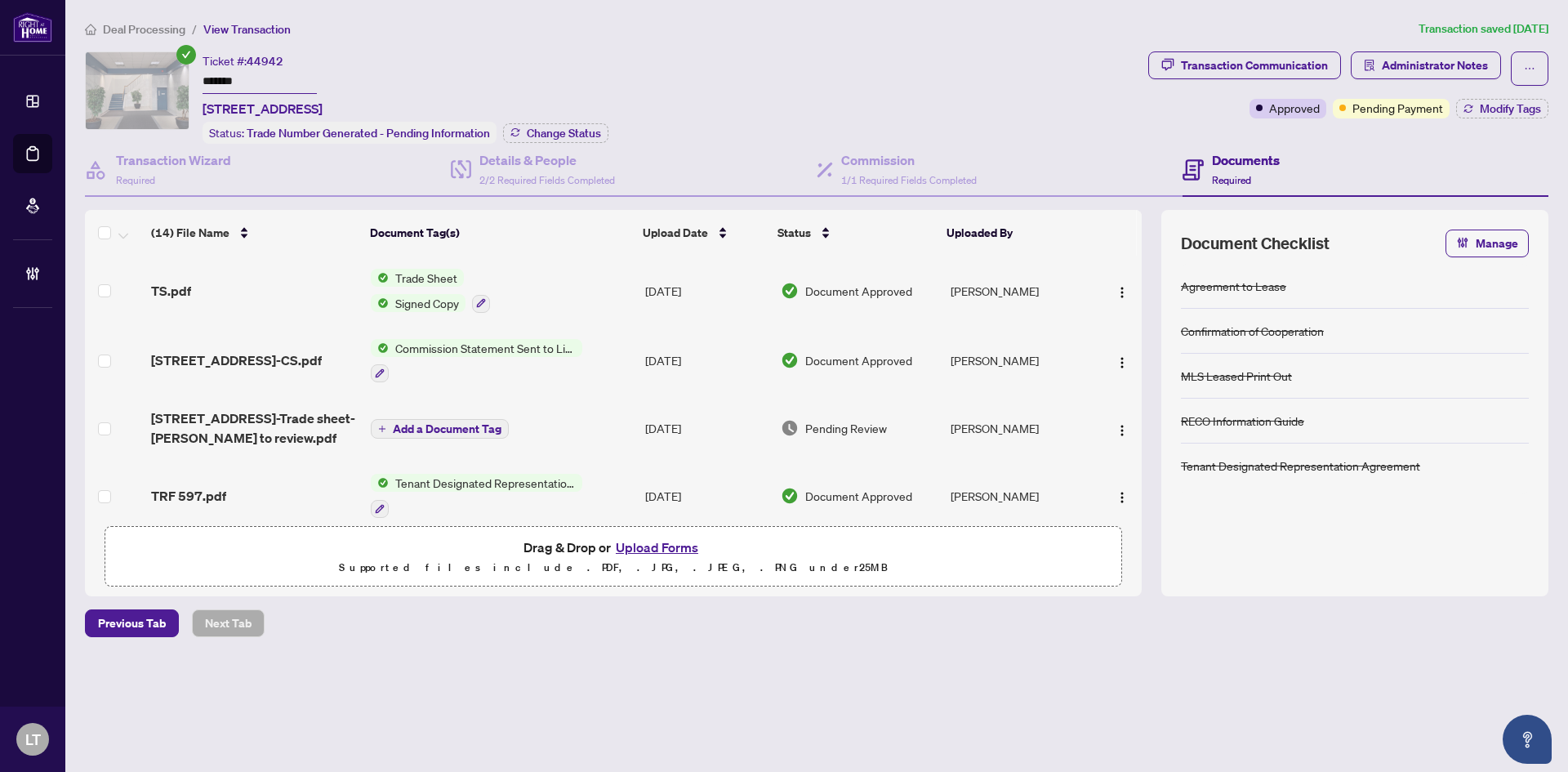
click at [155, 28] on span "Deal Processing" at bounding box center [144, 29] width 83 height 15
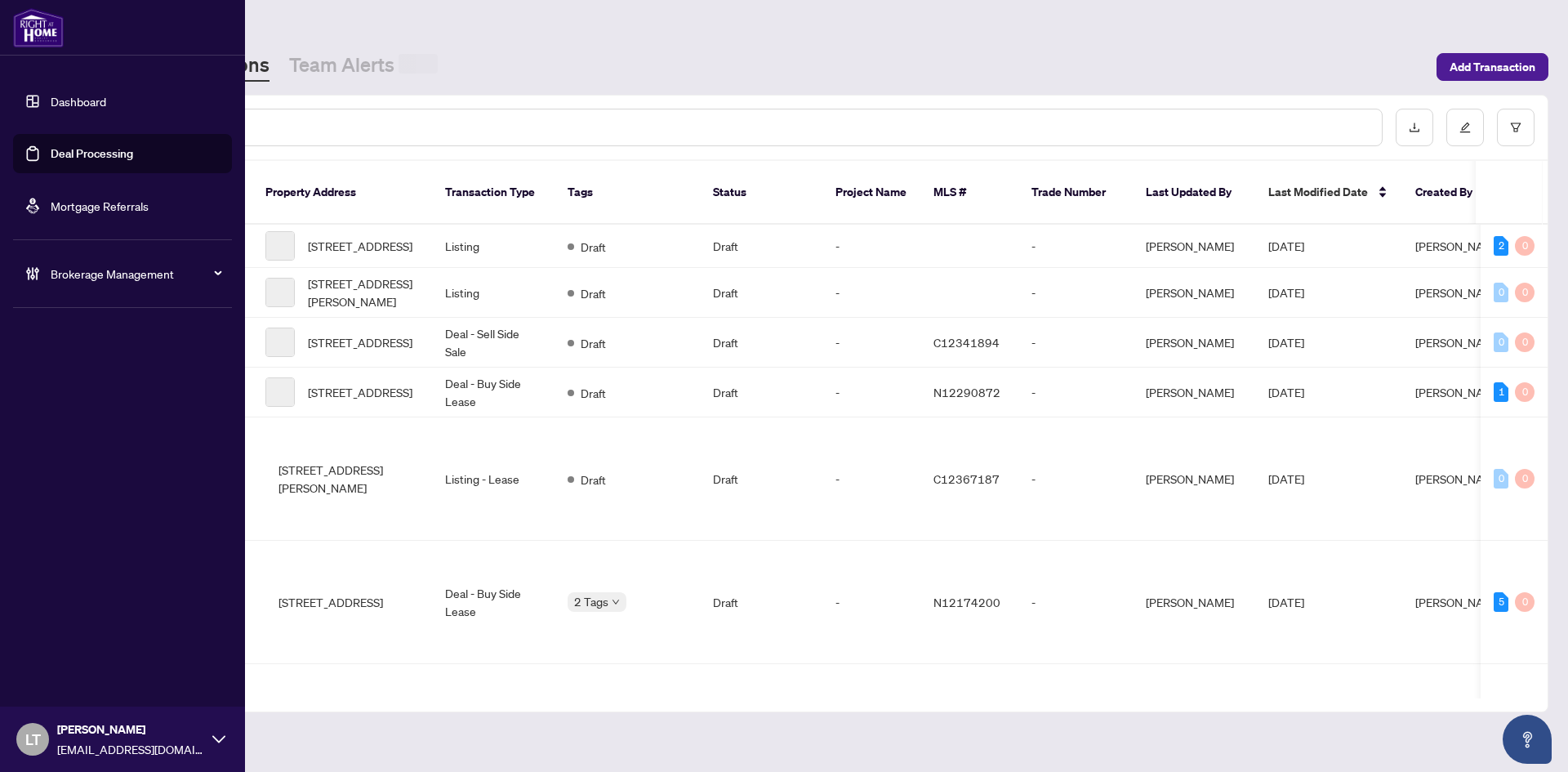
click at [87, 102] on link "Dashboard" at bounding box center [78, 101] width 56 height 15
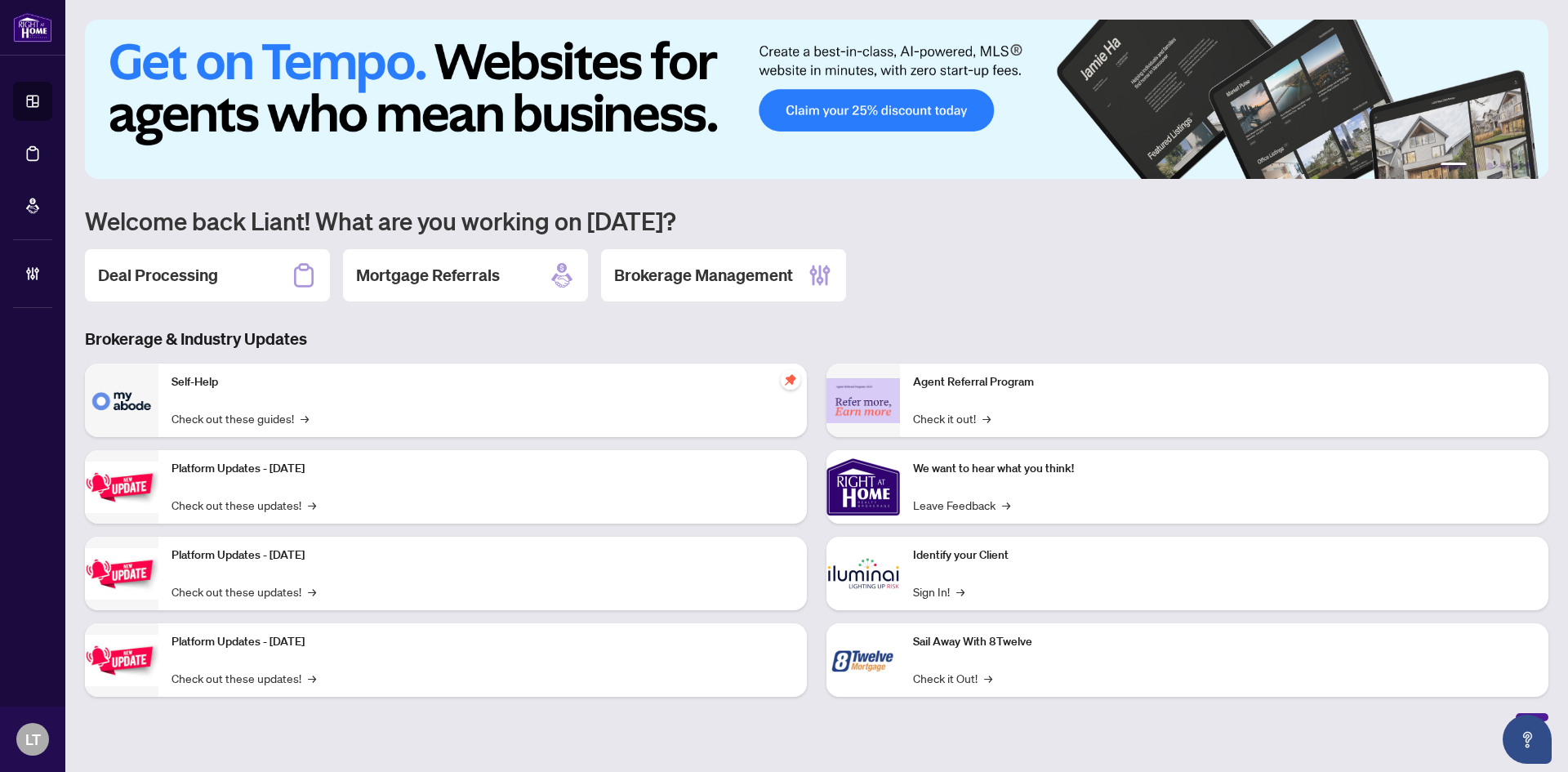
drag, startPoint x: 217, startPoint y: 286, endPoint x: 203, endPoint y: 288, distance: 14.1
click at [217, 286] on h2 "Deal Processing" at bounding box center [158, 275] width 120 height 23
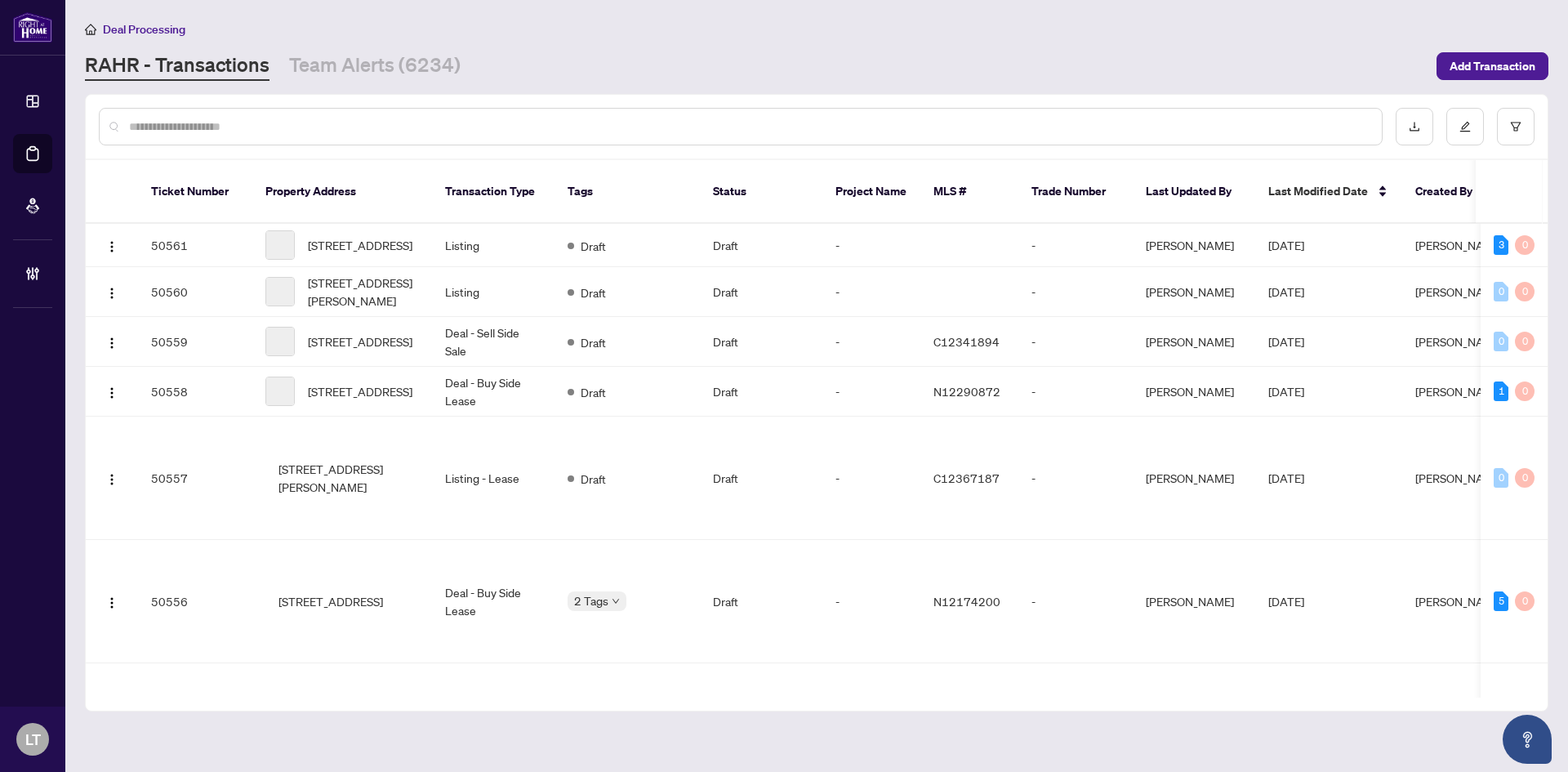
click at [180, 126] on input "text" at bounding box center [749, 126] width 1240 height 18
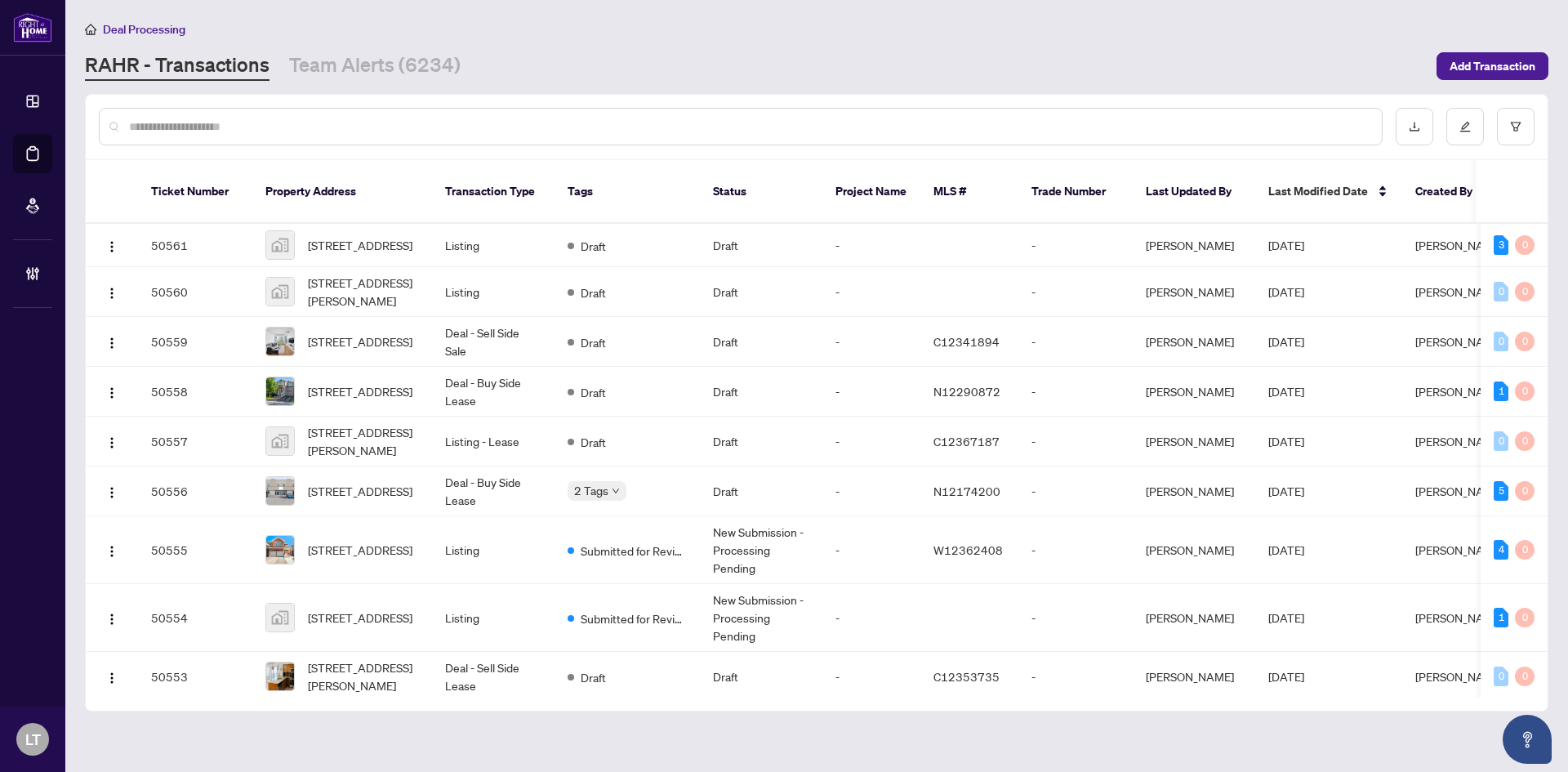
paste input "*********"
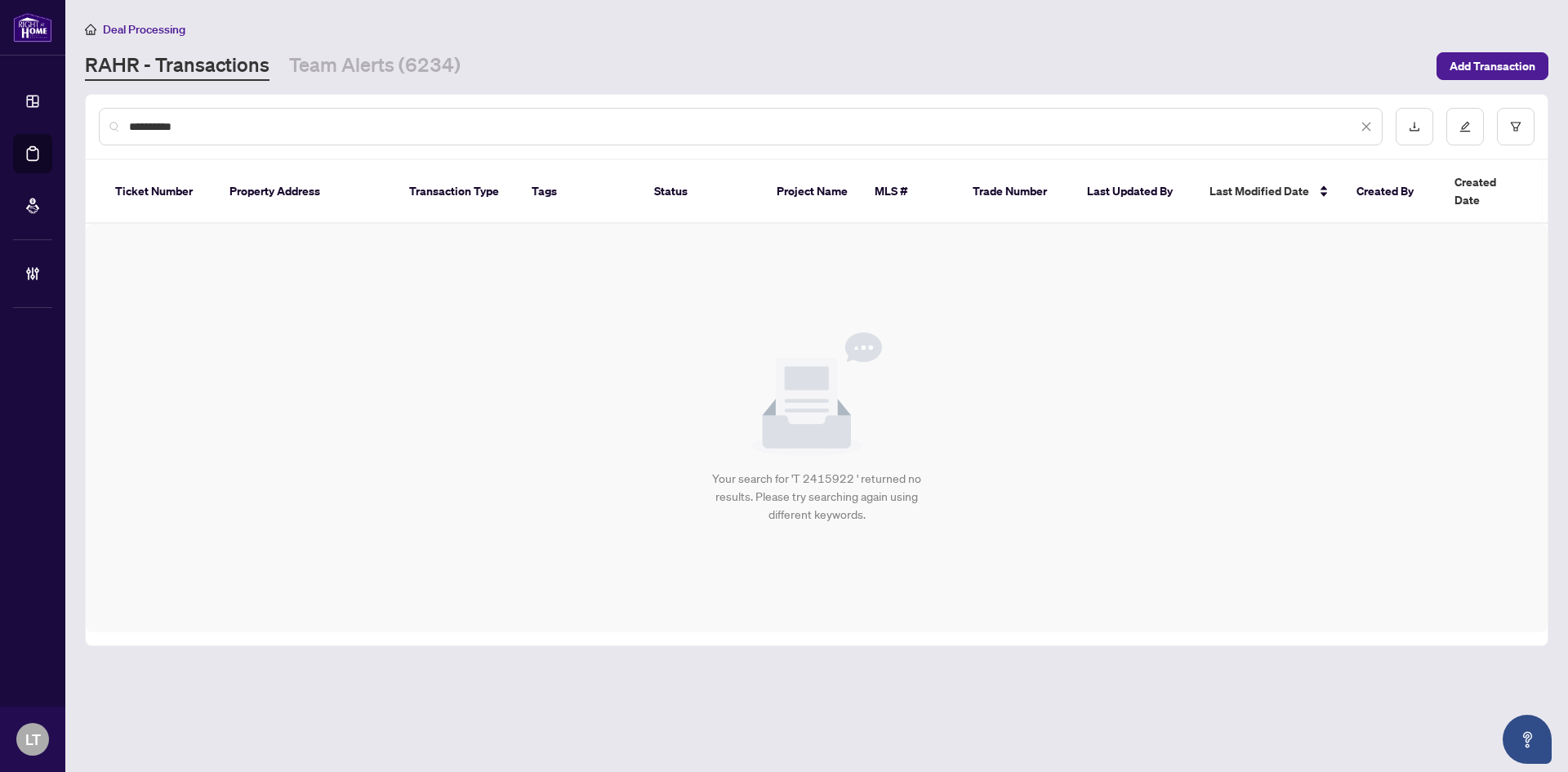
click at [140, 126] on input "*********" at bounding box center [743, 126] width 1228 height 18
type input "**********"
drag, startPoint x: 254, startPoint y: 126, endPoint x: -75, endPoint y: 106, distance: 329.6
click at [0, 106] on html "**********" at bounding box center [784, 386] width 1568 height 772
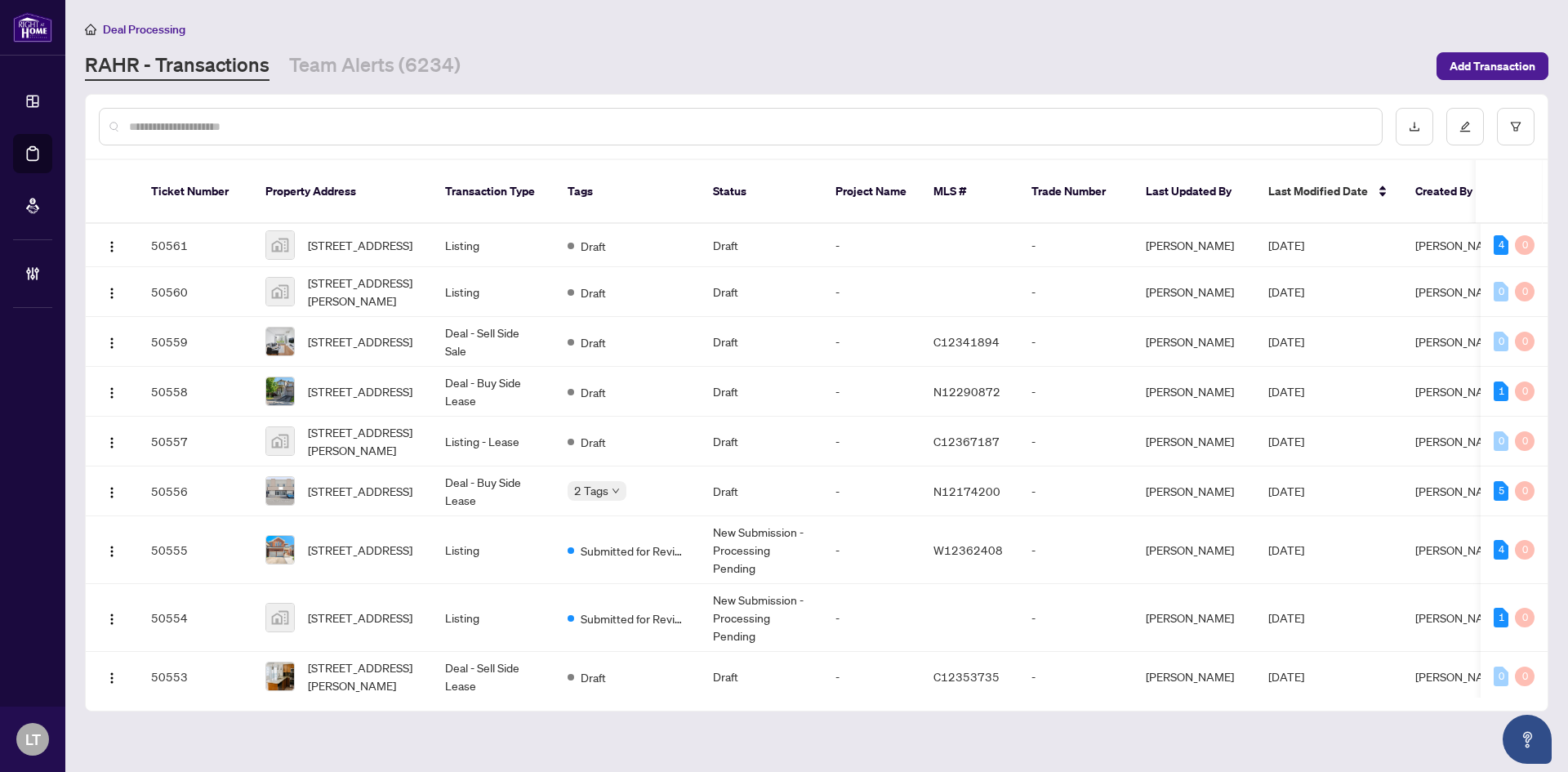
click at [212, 120] on input "text" at bounding box center [749, 126] width 1240 height 18
paste input "**********"
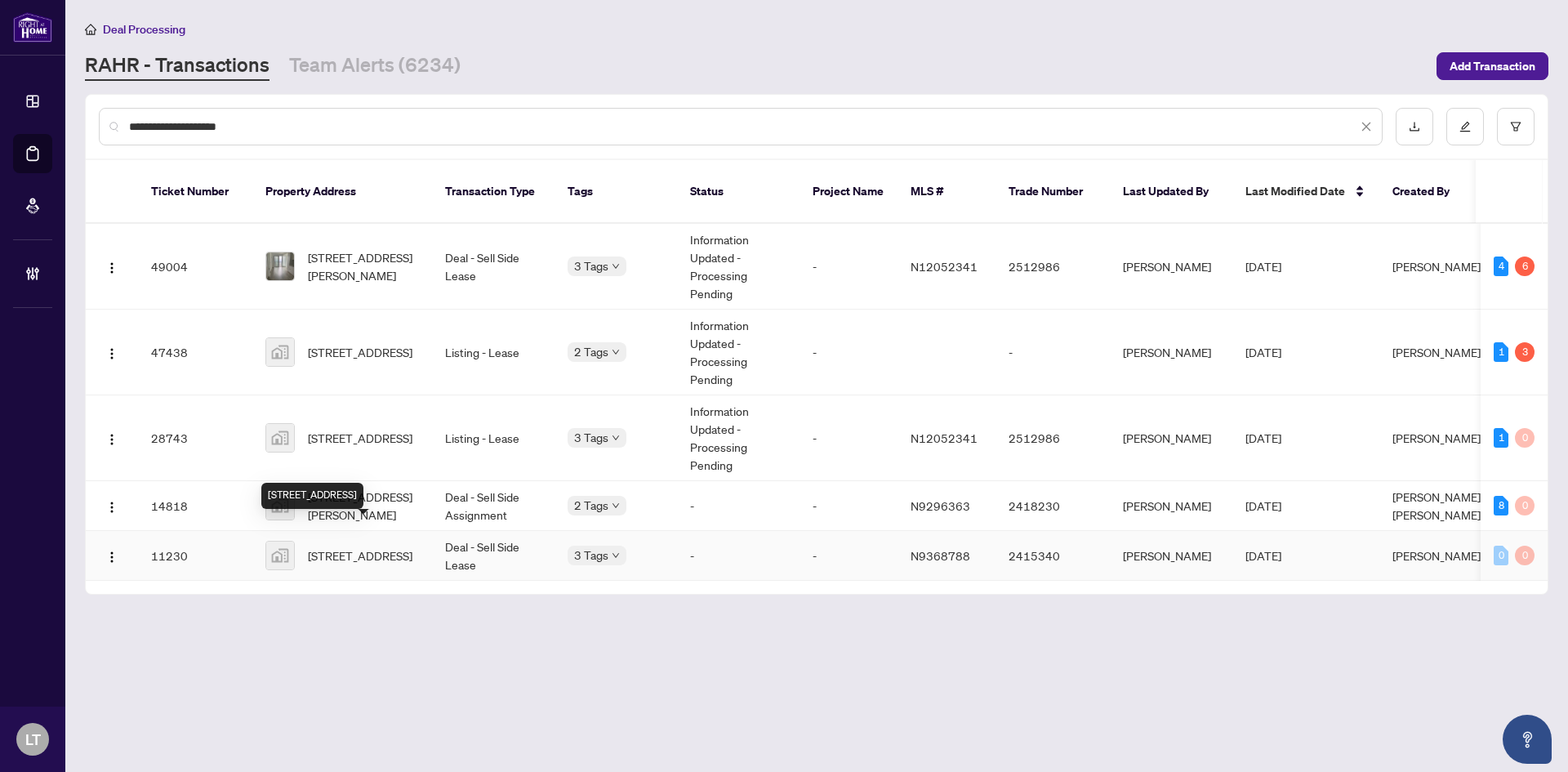
type input "**********"
click at [331, 547] on span "[STREET_ADDRESS]" at bounding box center [360, 555] width 105 height 18
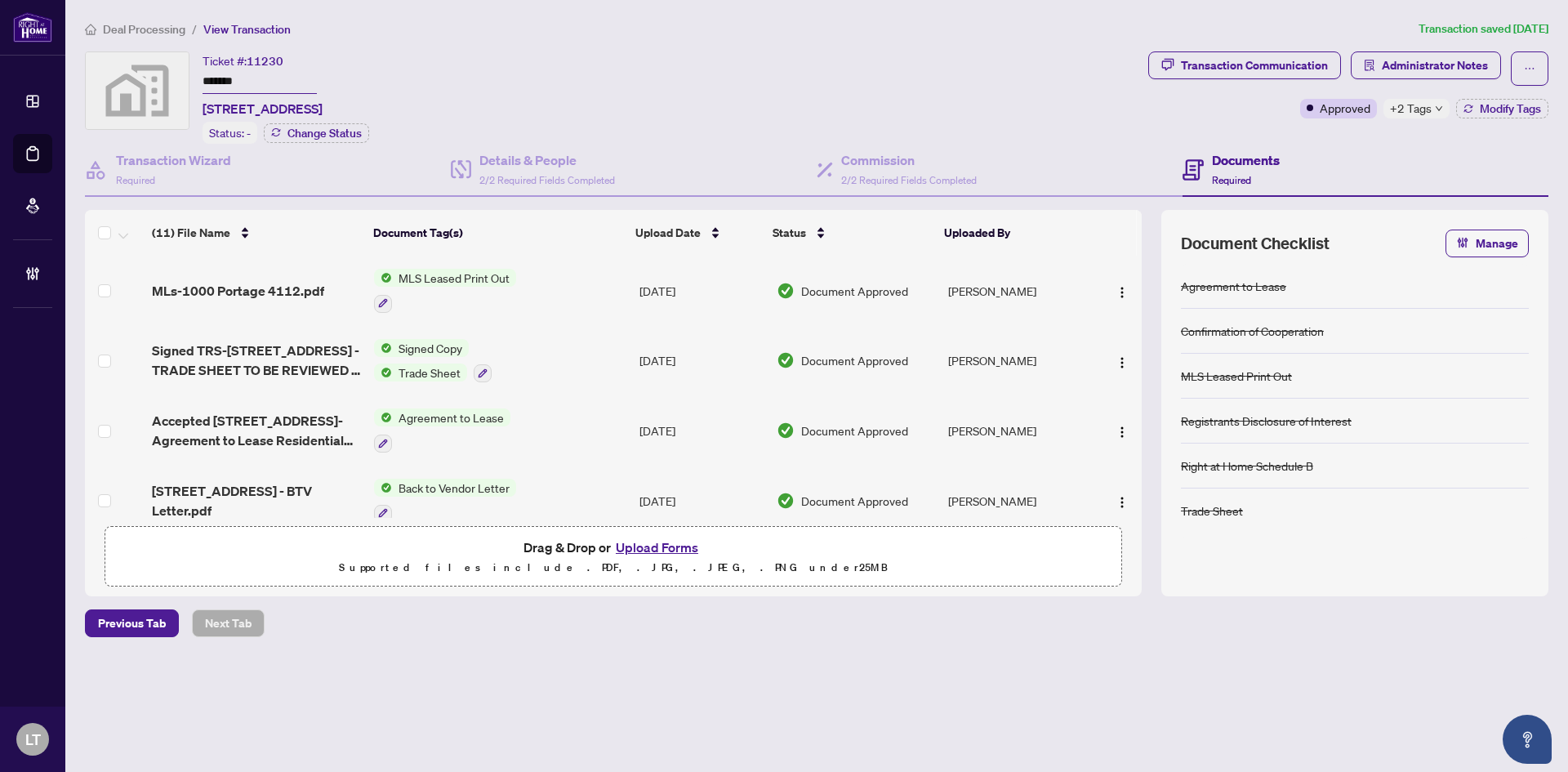
click at [155, 29] on span "Deal Processing" at bounding box center [144, 29] width 83 height 15
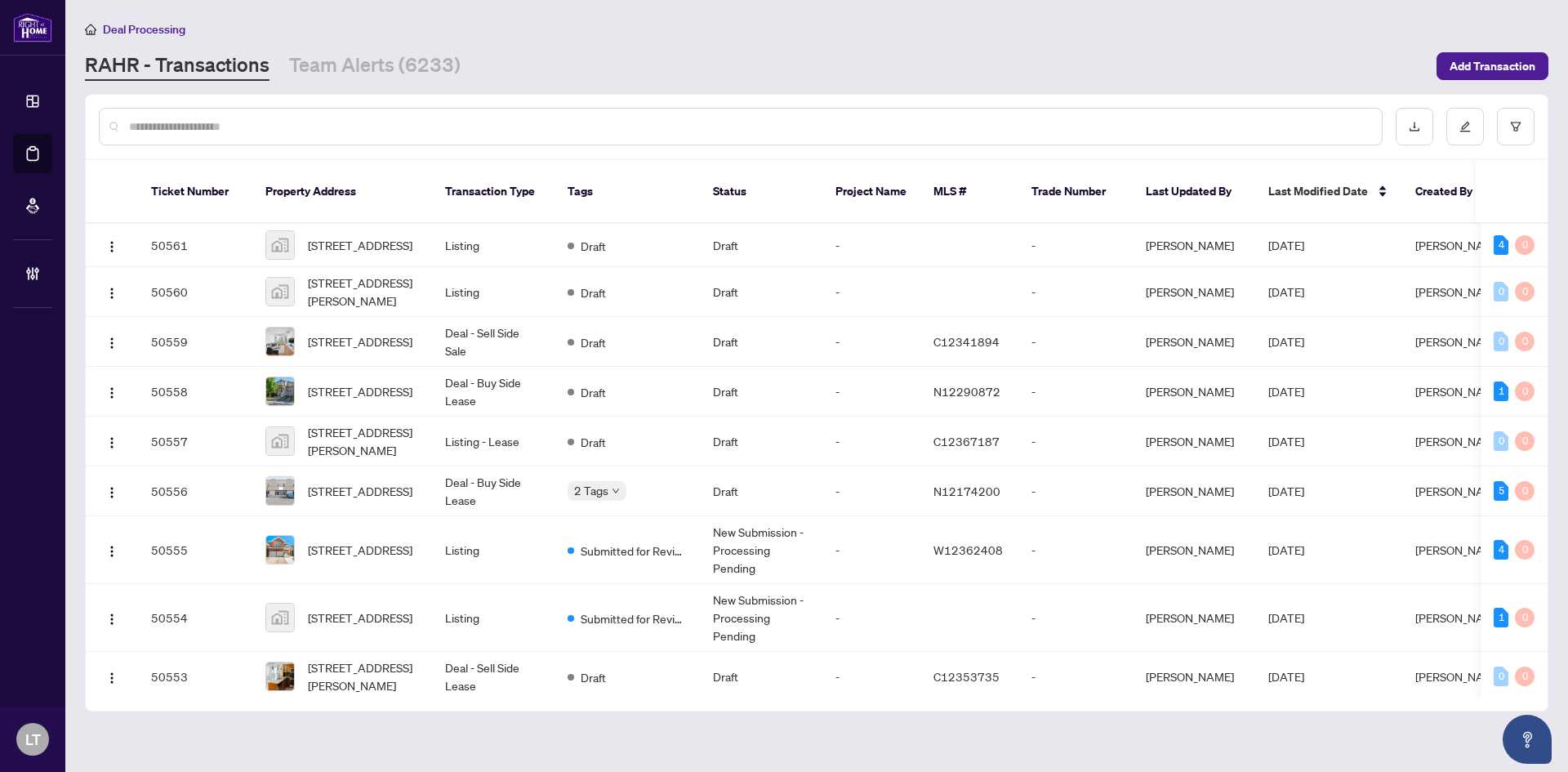
click at [200, 123] on input "text" at bounding box center [749, 126] width 1240 height 18
paste input "**********"
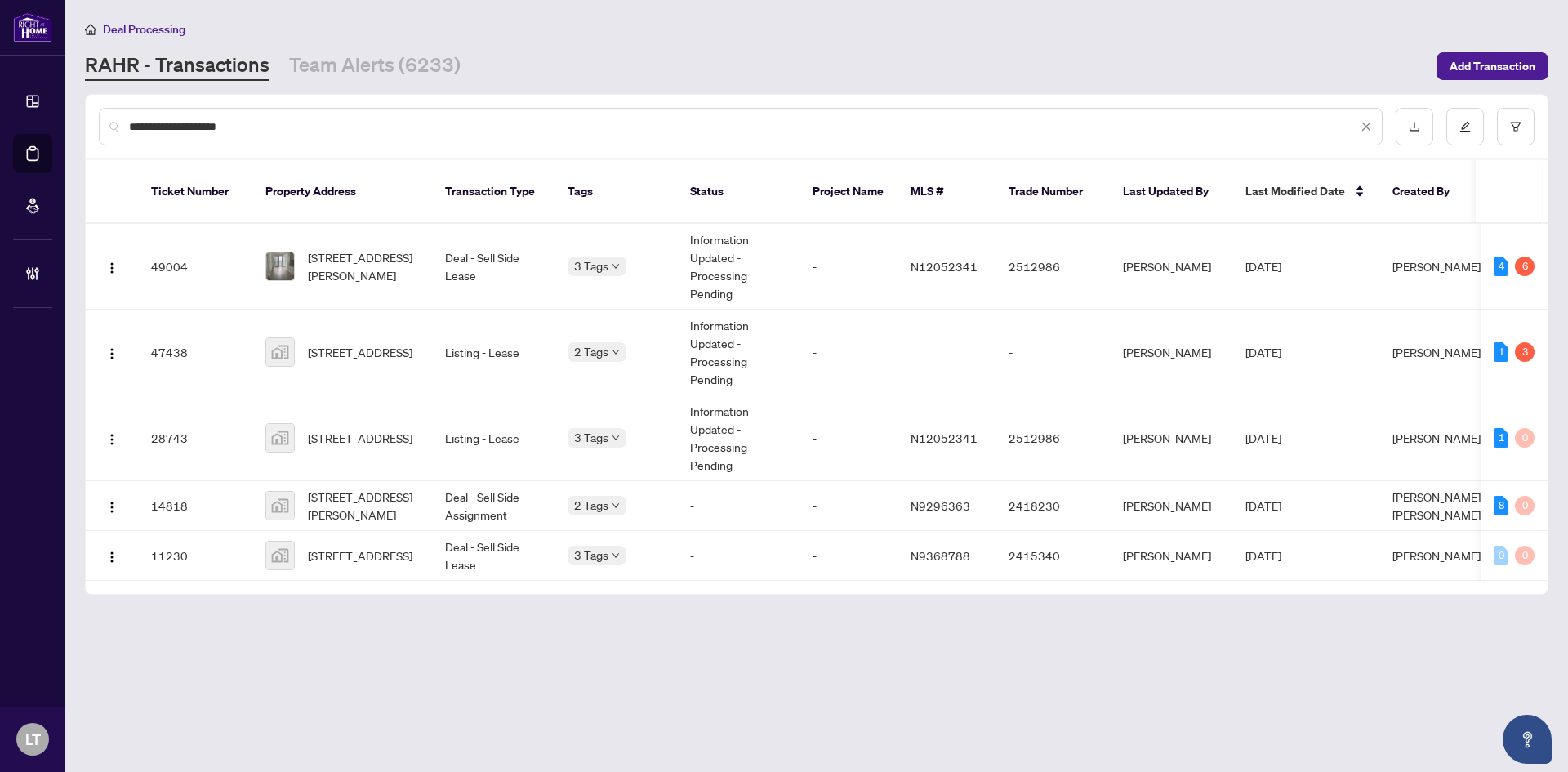
drag, startPoint x: 286, startPoint y: 117, endPoint x: 109, endPoint y: 122, distance: 177.1
click at [109, 122] on div "**********" at bounding box center [741, 126] width 1284 height 38
paste input "text"
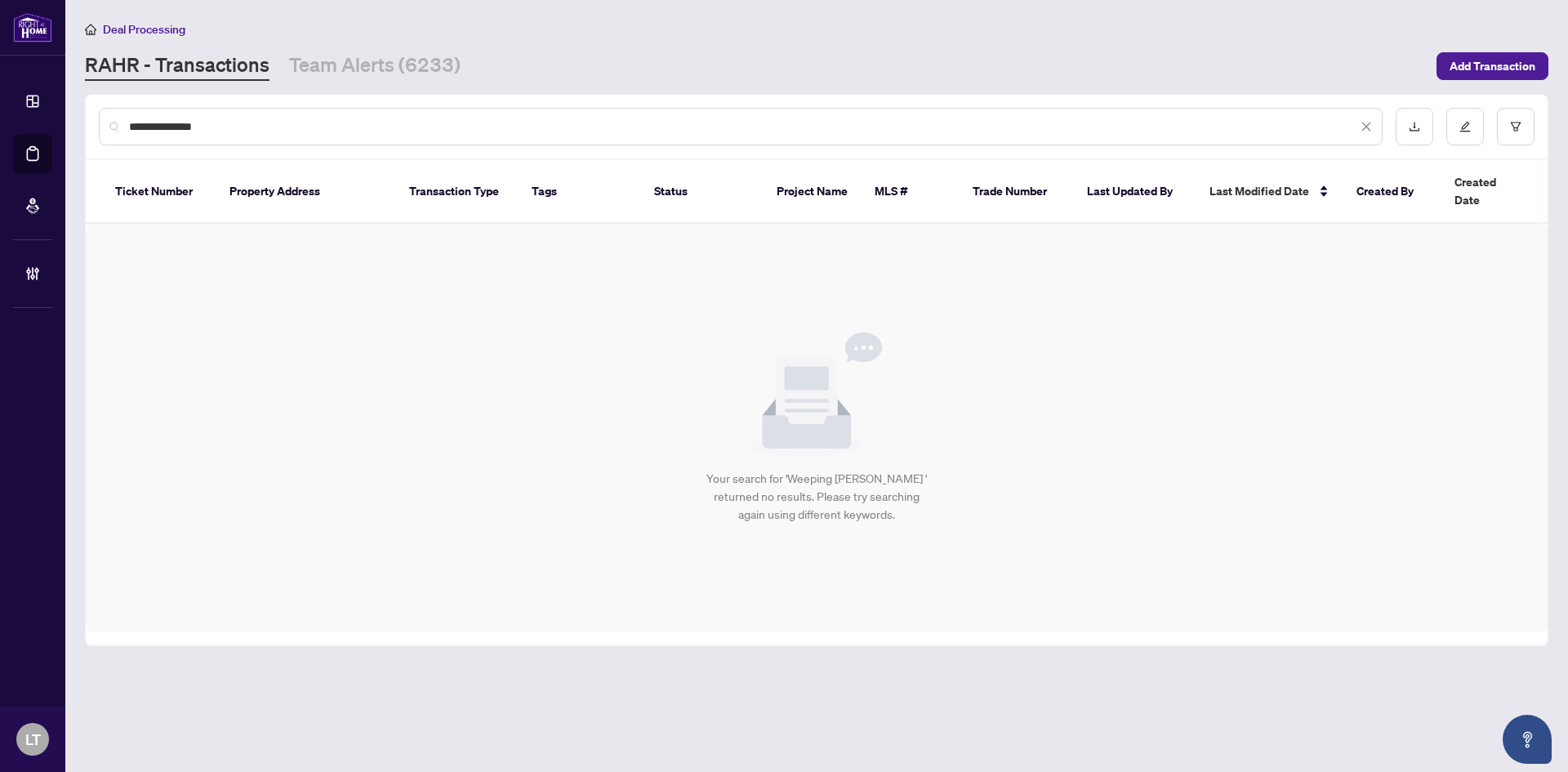
drag, startPoint x: 313, startPoint y: 128, endPoint x: 268, endPoint y: 127, distance: 45.0
click at [310, 128] on input "**********" at bounding box center [743, 126] width 1228 height 18
drag, startPoint x: 242, startPoint y: 134, endPoint x: 65, endPoint y: 121, distance: 177.5
click at [65, 121] on main "**********" at bounding box center [817, 386] width 1503 height 772
paste input "text"
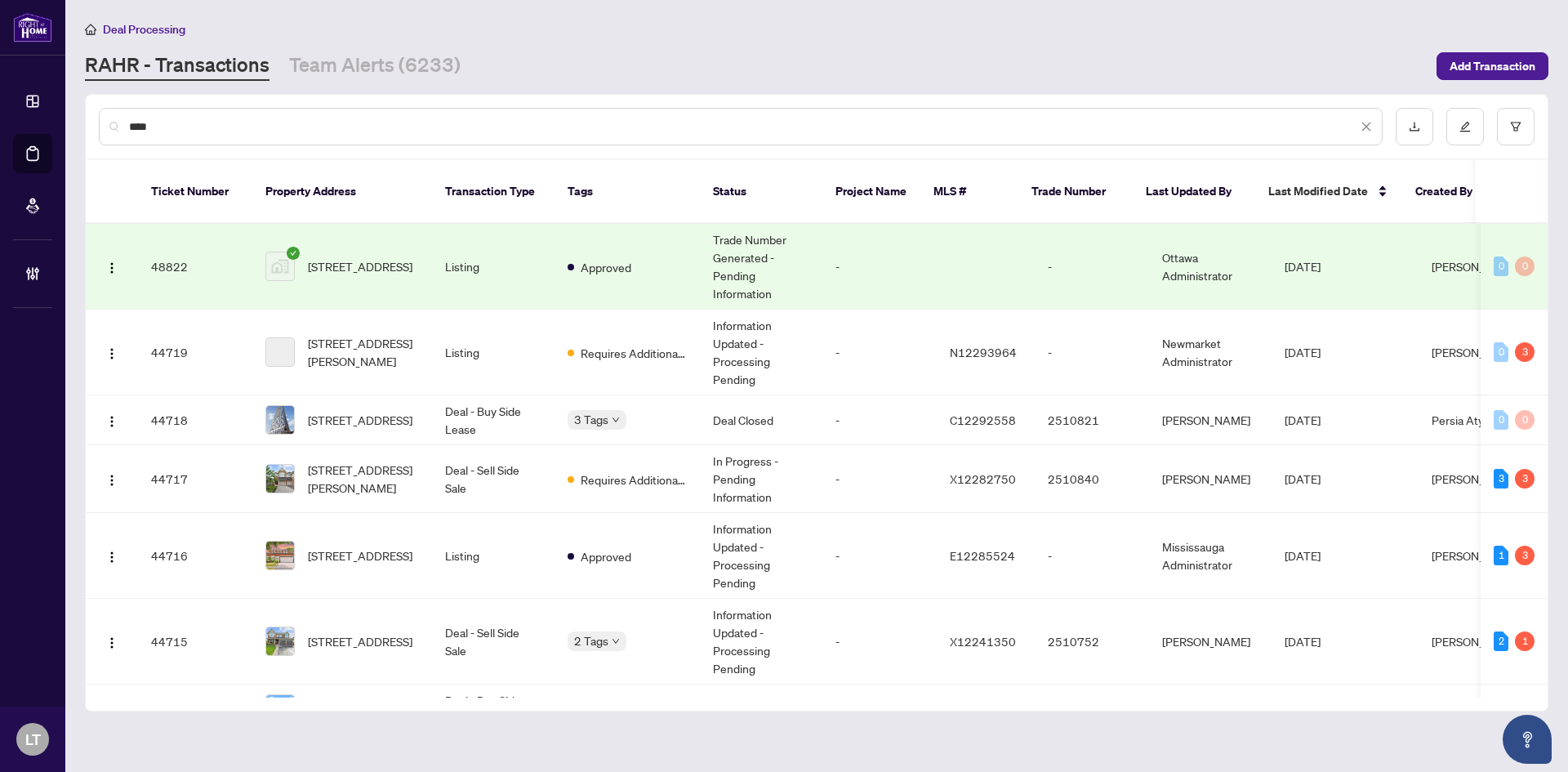
click at [375, 126] on input "****" at bounding box center [743, 126] width 1228 height 18
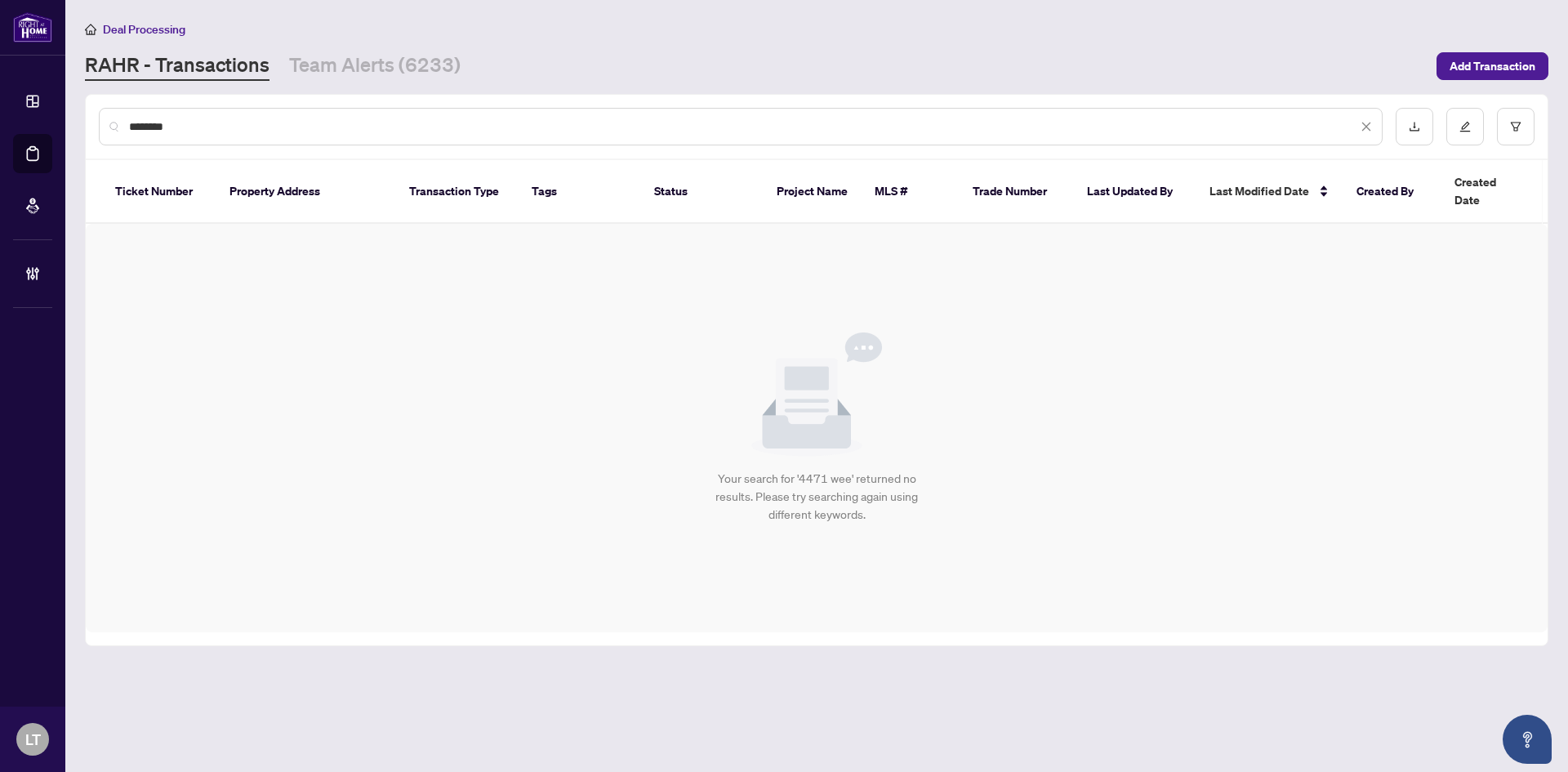
drag, startPoint x: 205, startPoint y: 131, endPoint x: 110, endPoint y: 126, distance: 95.1
click at [110, 126] on div "********" at bounding box center [741, 126] width 1284 height 38
paste input "**********"
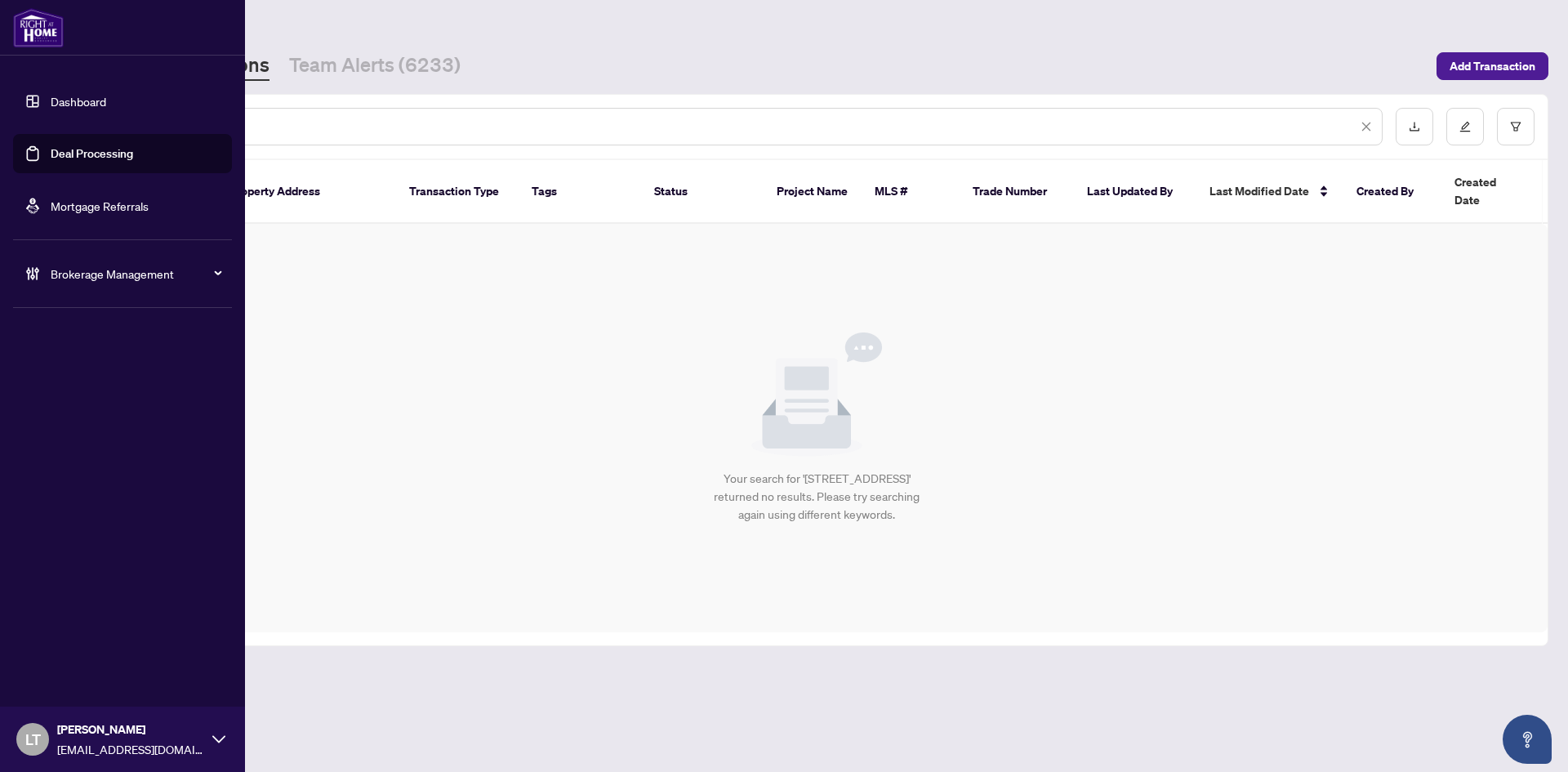
drag, startPoint x: 264, startPoint y: 126, endPoint x: 49, endPoint y: 123, distance: 215.0
click at [49, 123] on div "**********" at bounding box center [784, 386] width 1568 height 772
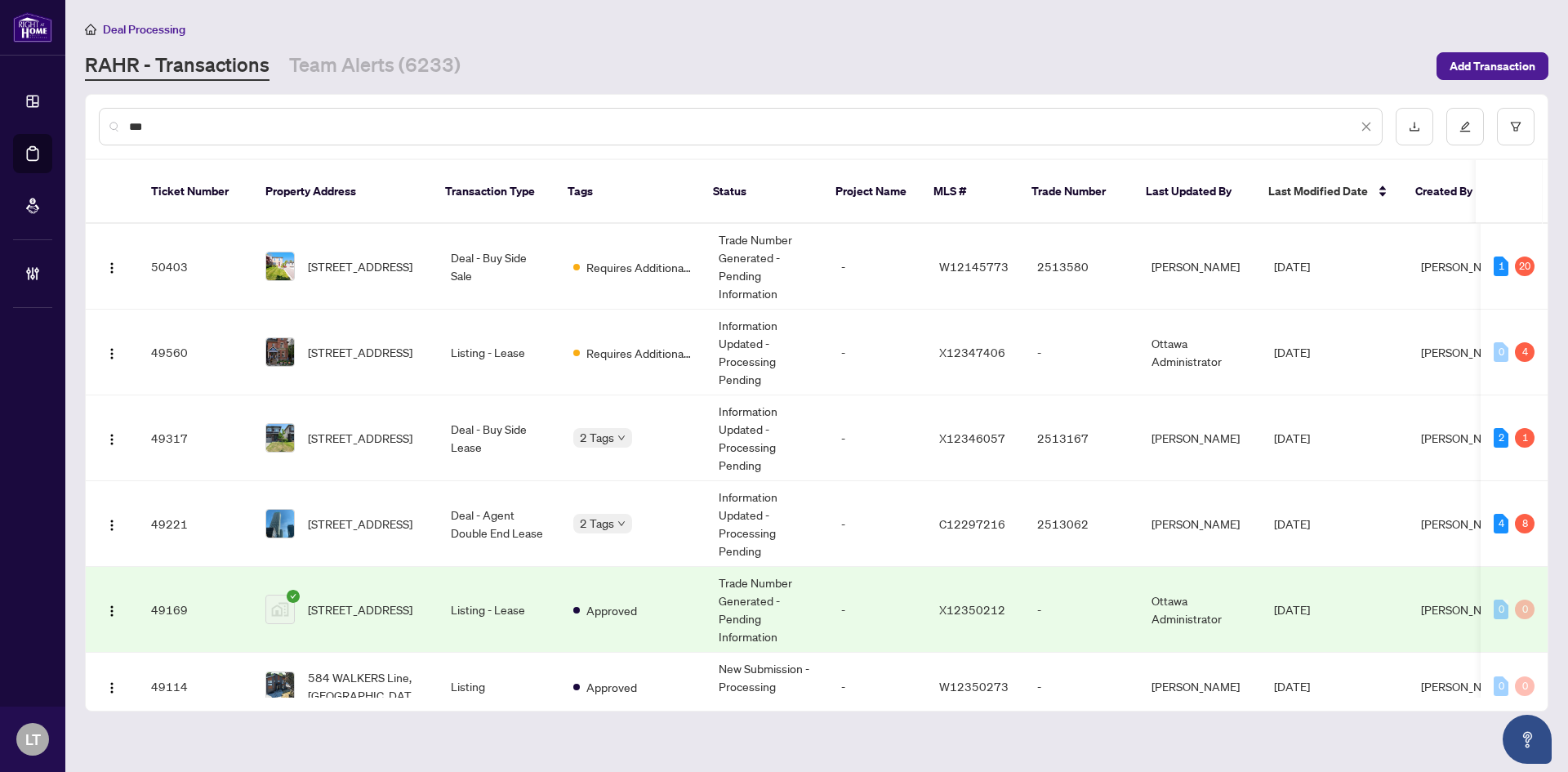
click at [383, 123] on input "***" at bounding box center [743, 126] width 1228 height 18
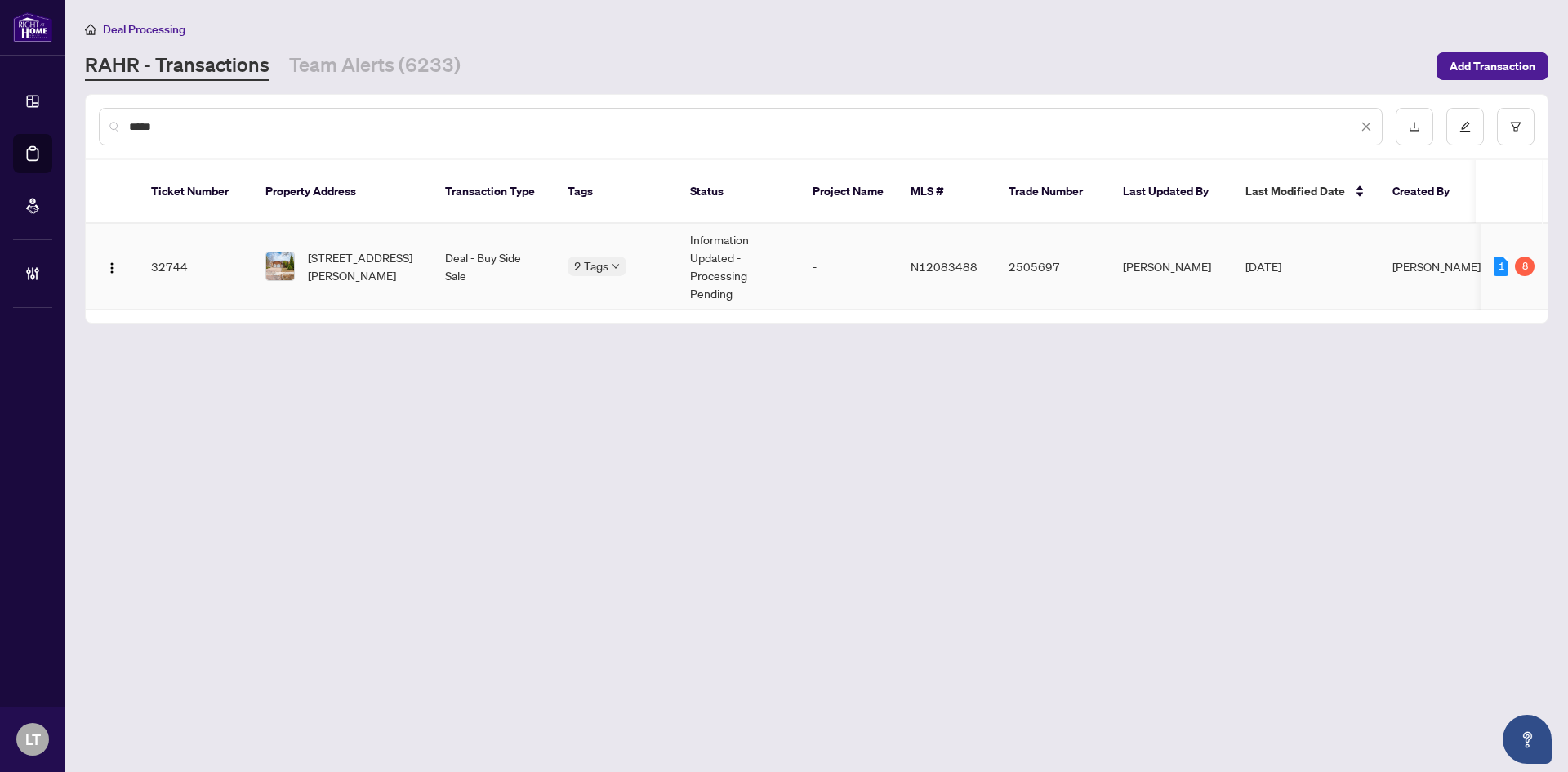
type input "*****"
click at [372, 248] on span "[STREET_ADDRESS][PERSON_NAME]" at bounding box center [363, 267] width 111 height 36
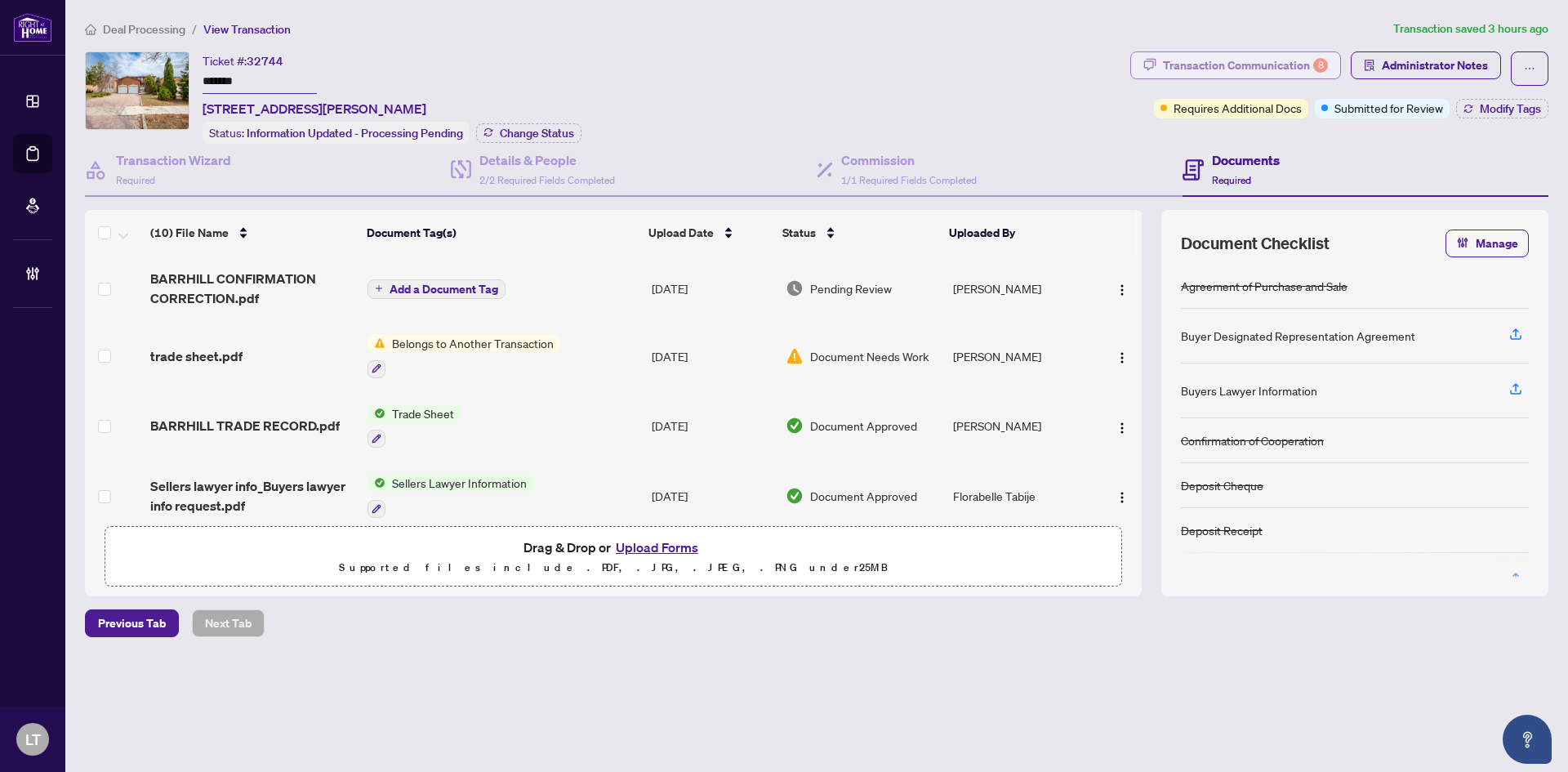
click at [1287, 64] on div "Transaction Communication 8" at bounding box center [1246, 65] width 165 height 26
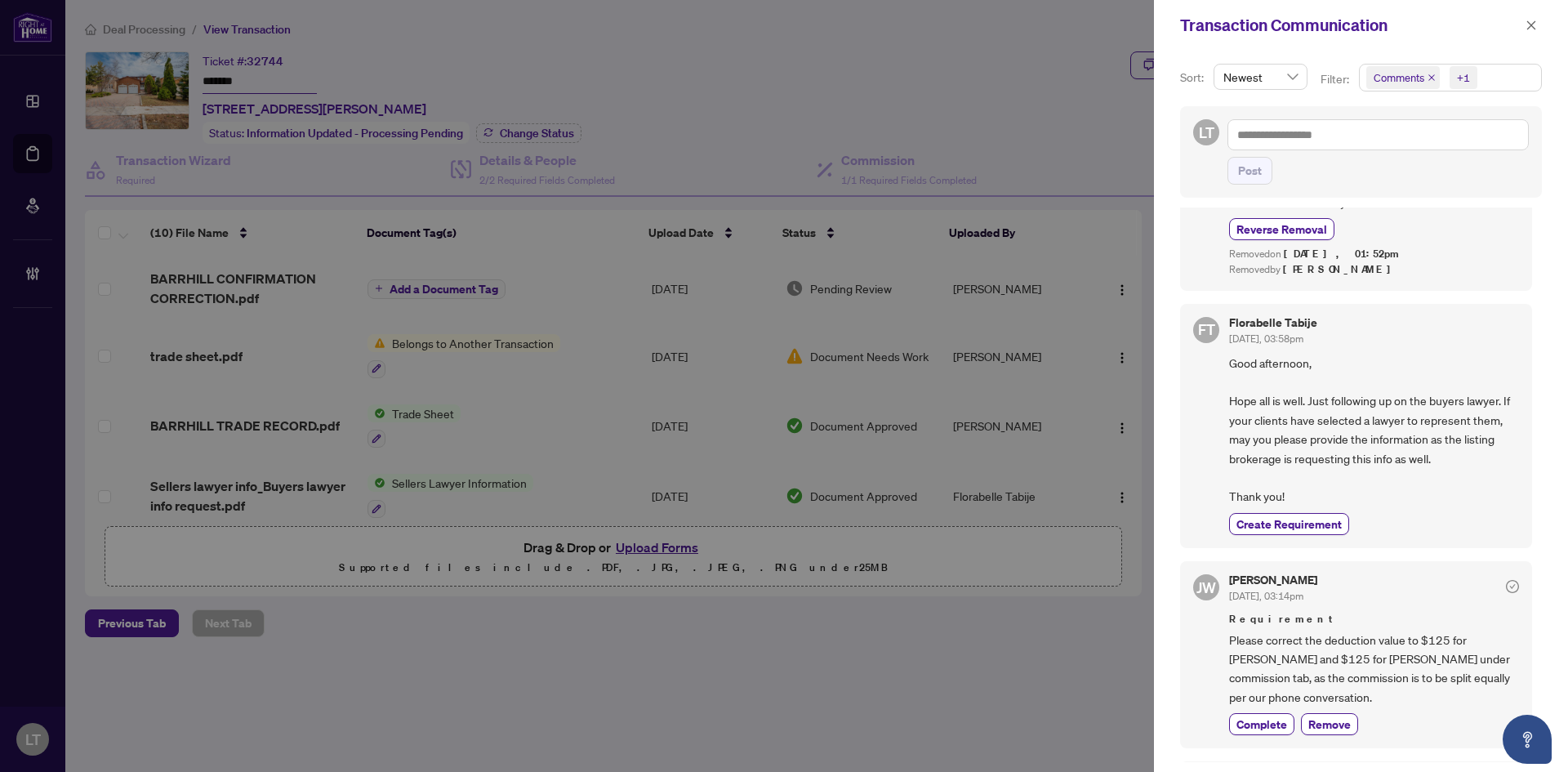
scroll to position [49, 0]
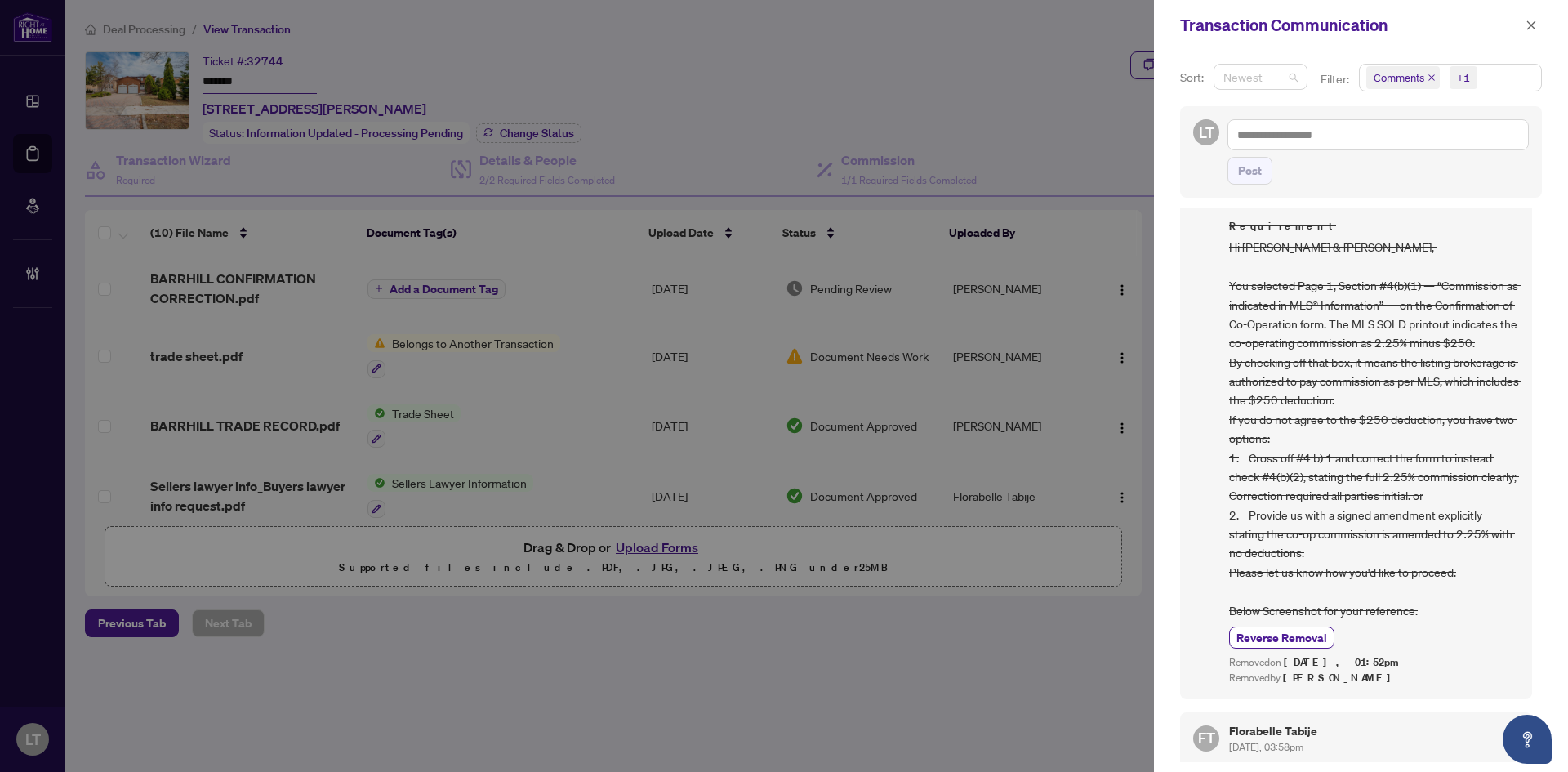
click at [1295, 77] on span "Newest" at bounding box center [1260, 77] width 74 height 25
click at [1503, 116] on div "LT Post" at bounding box center [1361, 152] width 362 height 91
click at [1433, 75] on icon "close" at bounding box center [1432, 77] width 7 height 7
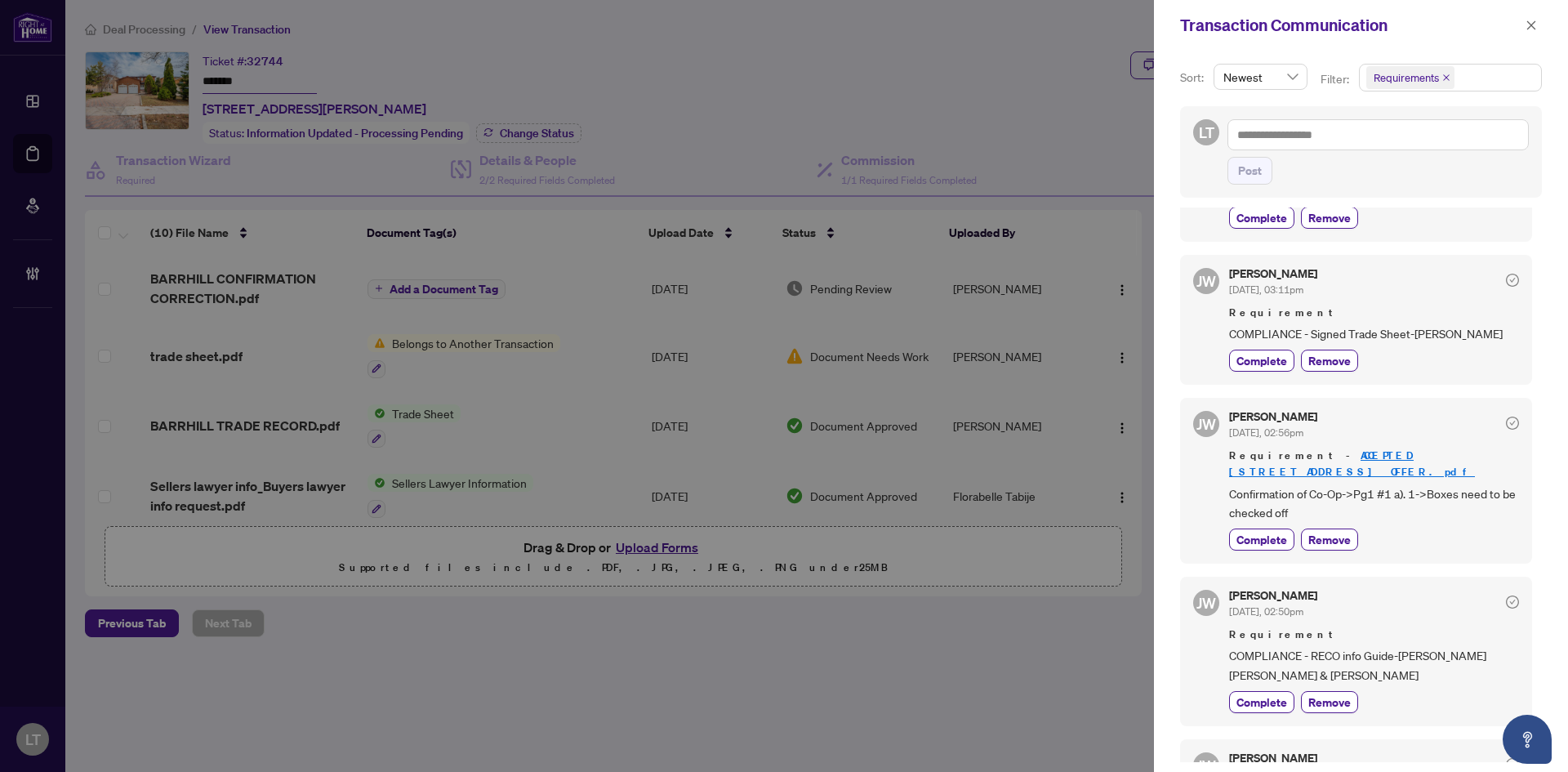
scroll to position [0, 0]
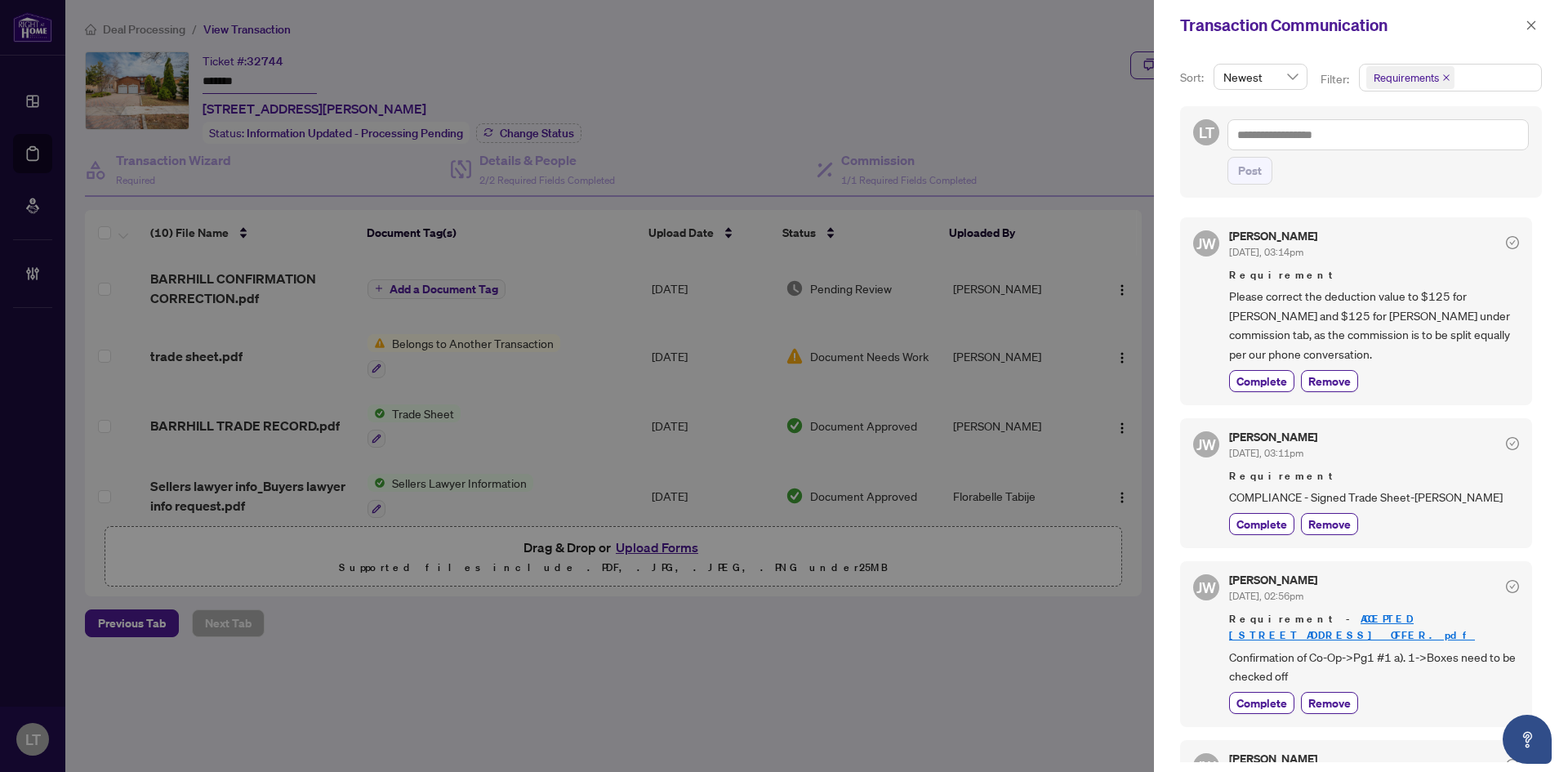
click at [1445, 77] on icon "close" at bounding box center [1447, 77] width 7 height 7
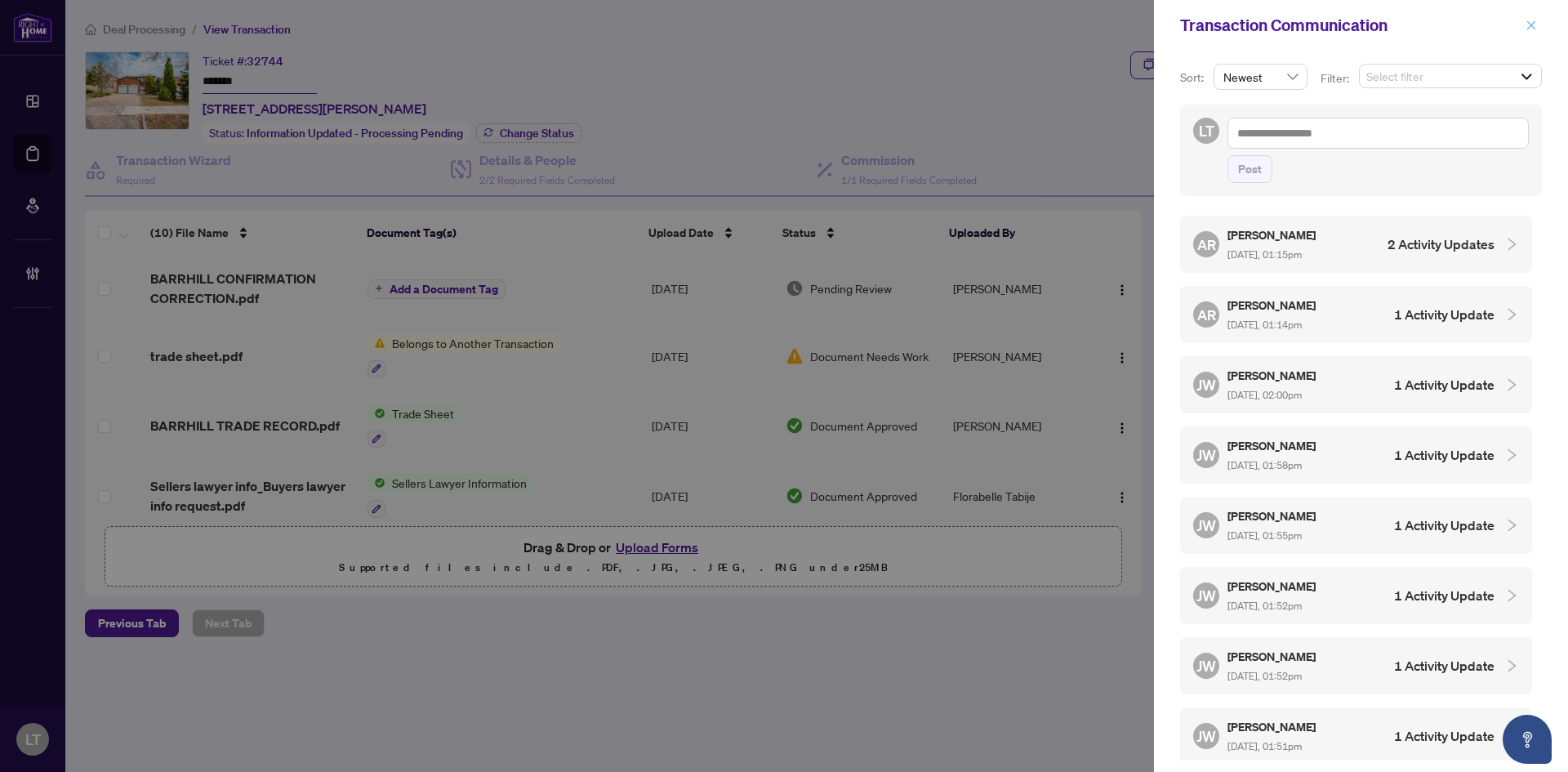
click at [1532, 26] on icon "close" at bounding box center [1532, 25] width 9 height 9
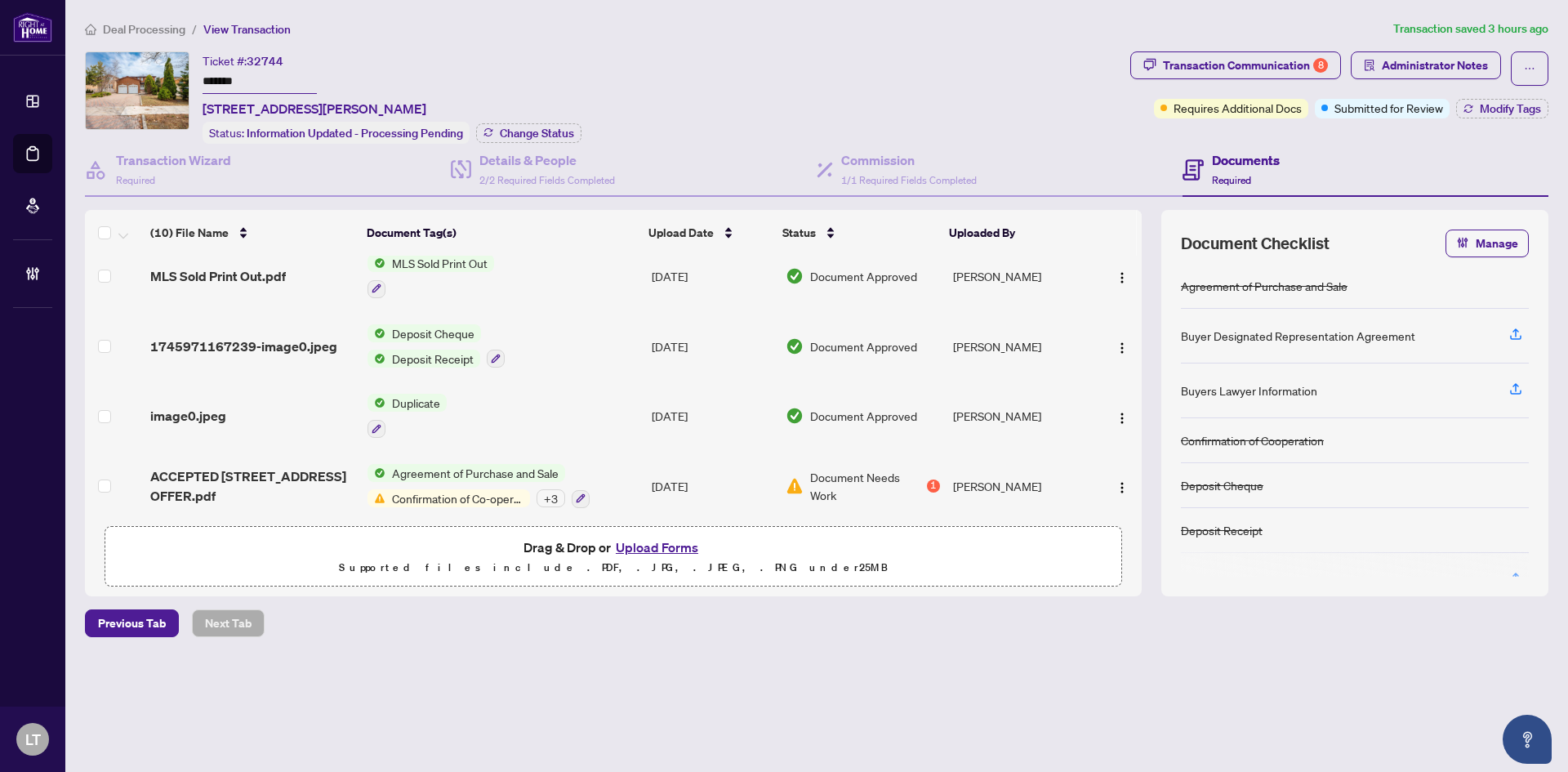
scroll to position [435, 0]
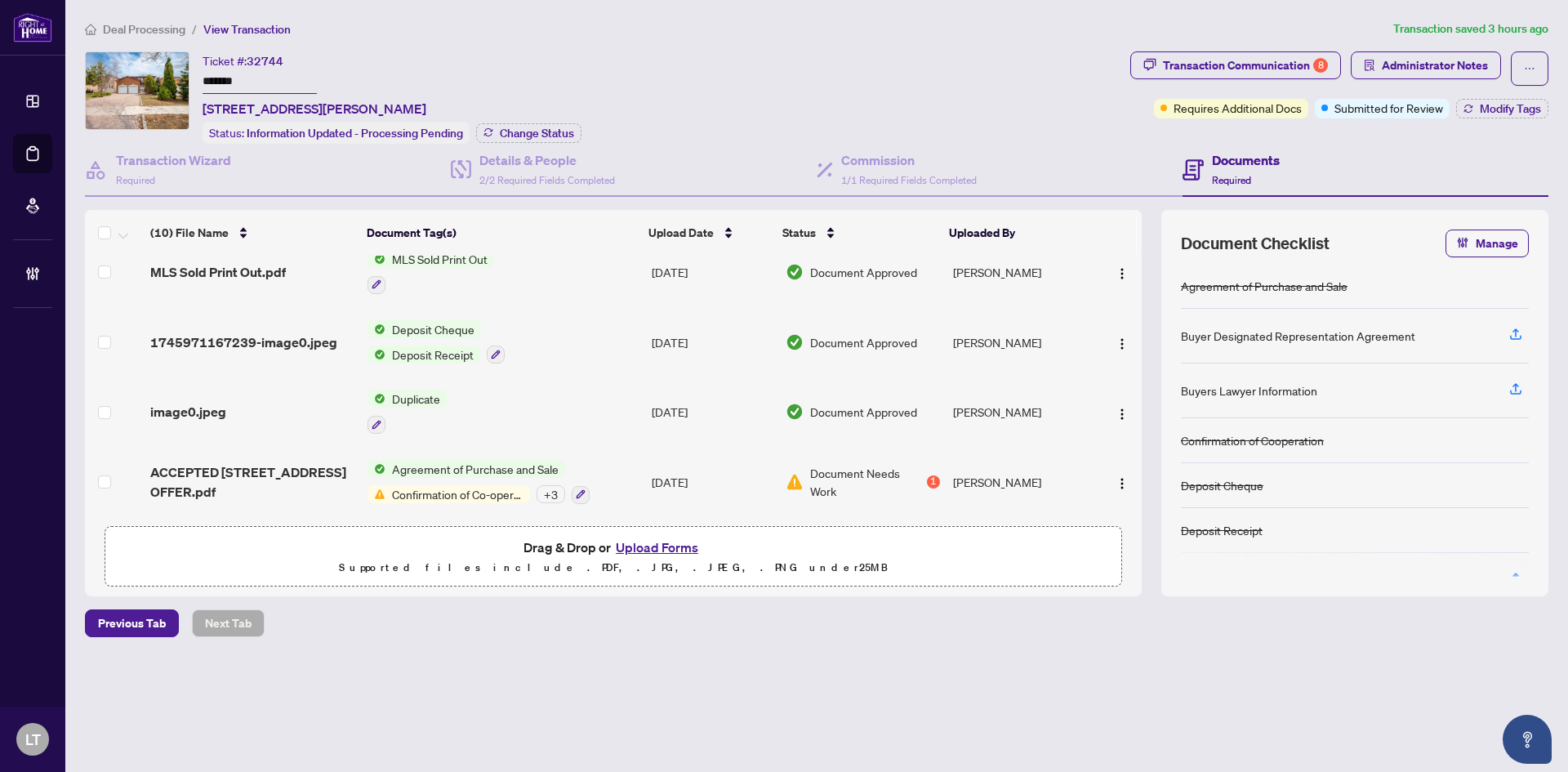
click at [223, 464] on span "ACCEPTED [STREET_ADDRESS] OFFER.pdf" at bounding box center [253, 482] width 205 height 40
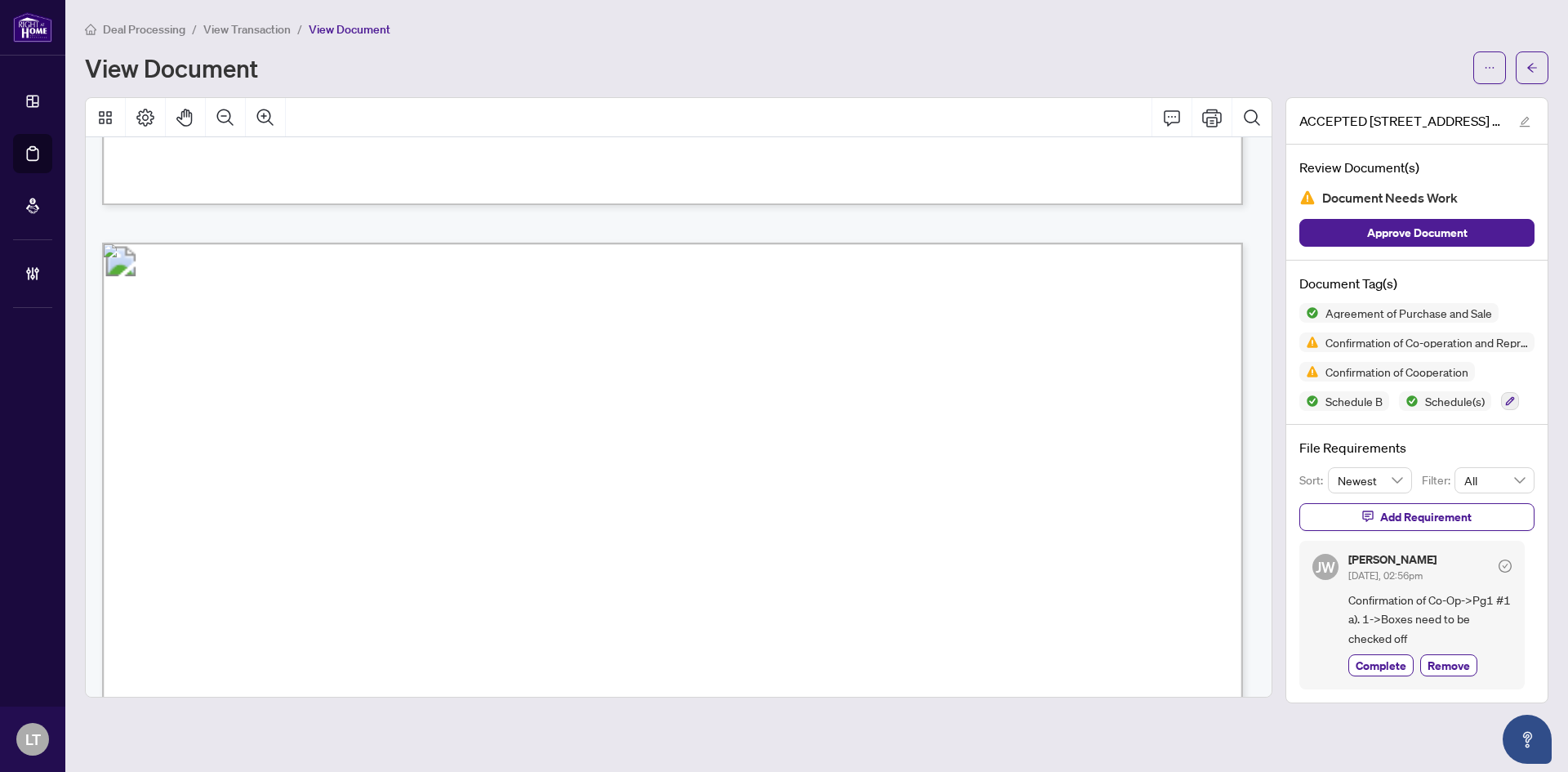
scroll to position [13582, 0]
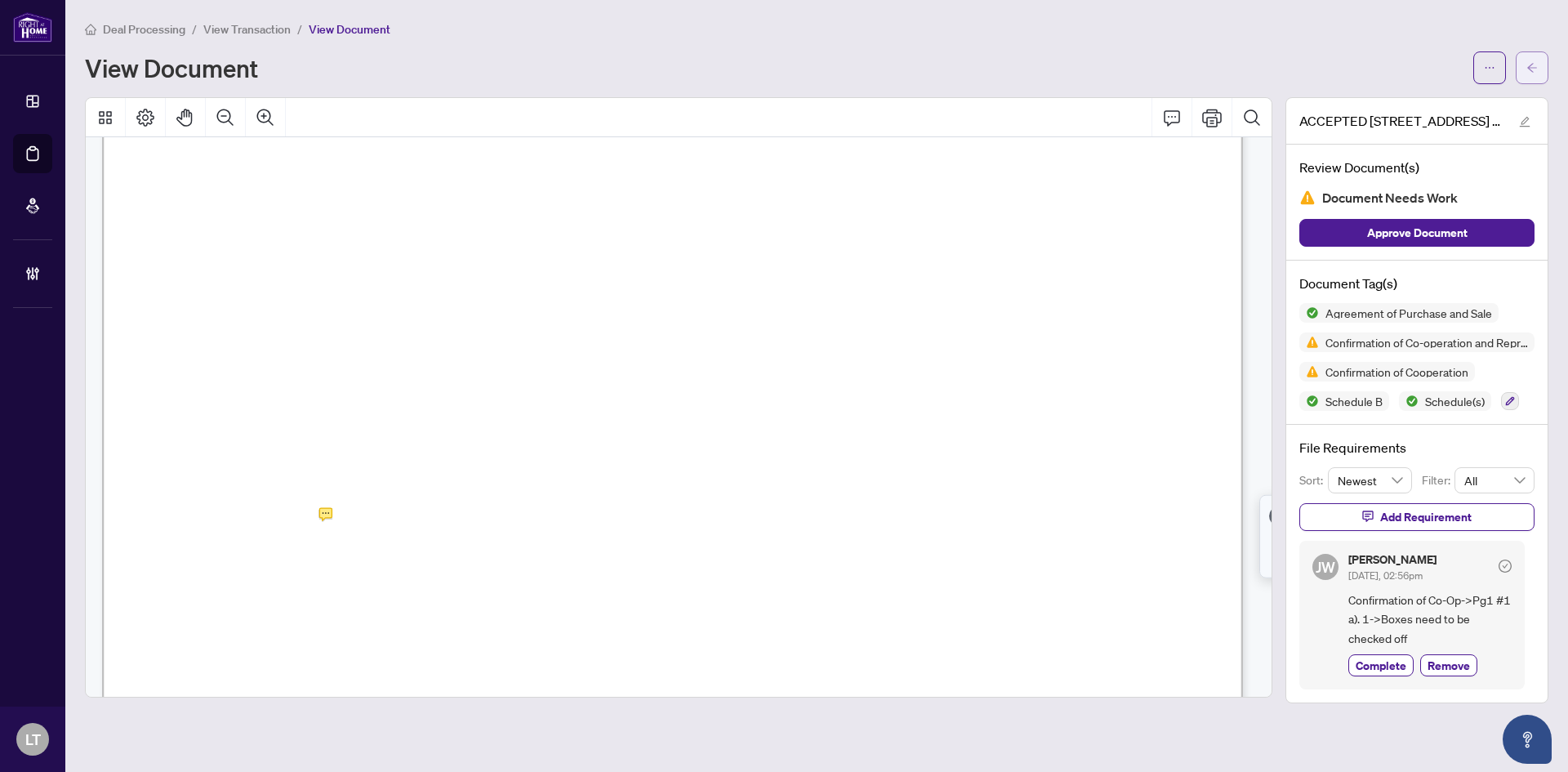
click at [1528, 64] on icon "arrow-left" at bounding box center [1532, 67] width 11 height 11
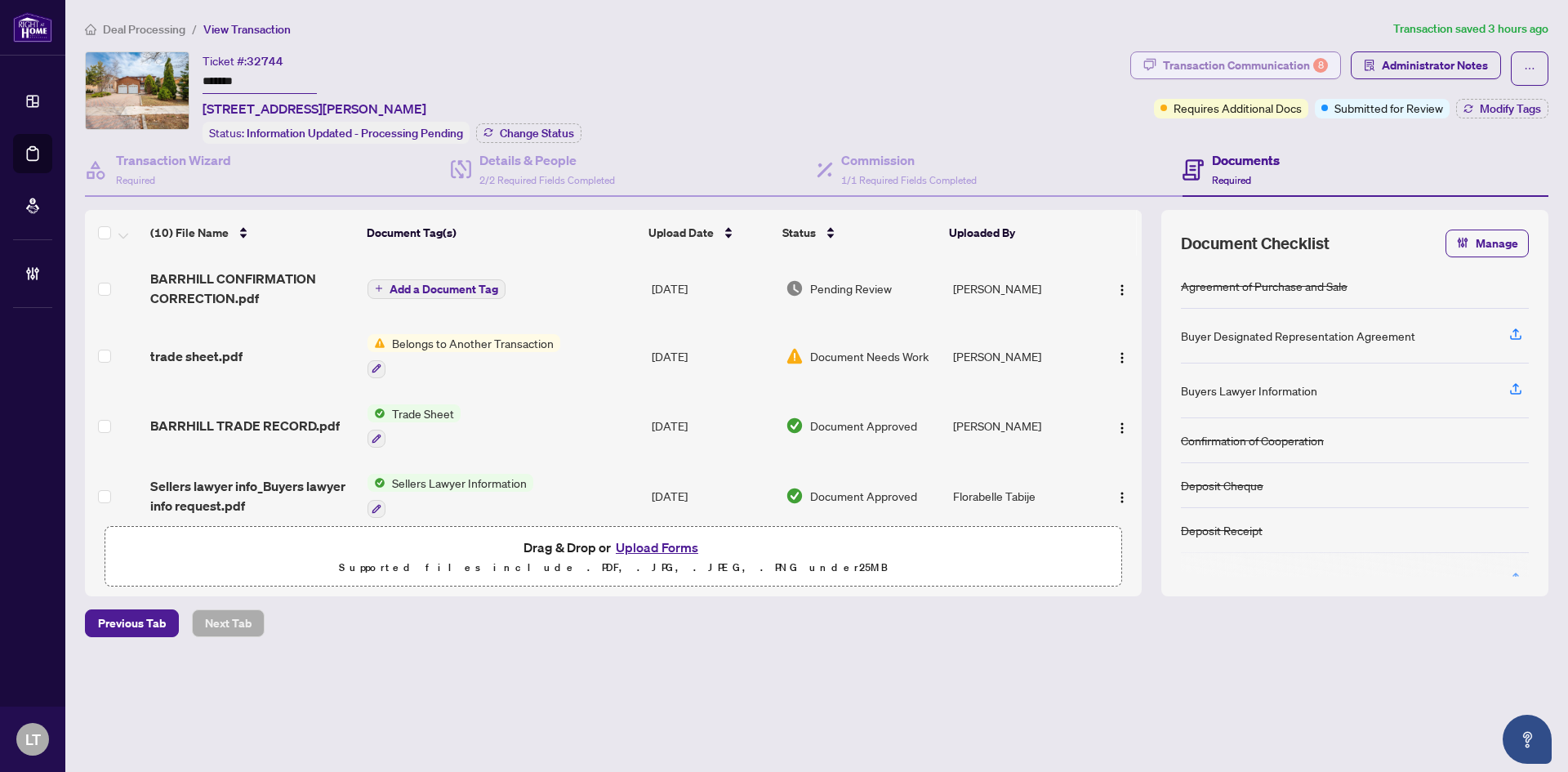
click at [1228, 68] on div "Transaction Communication 8" at bounding box center [1246, 65] width 165 height 26
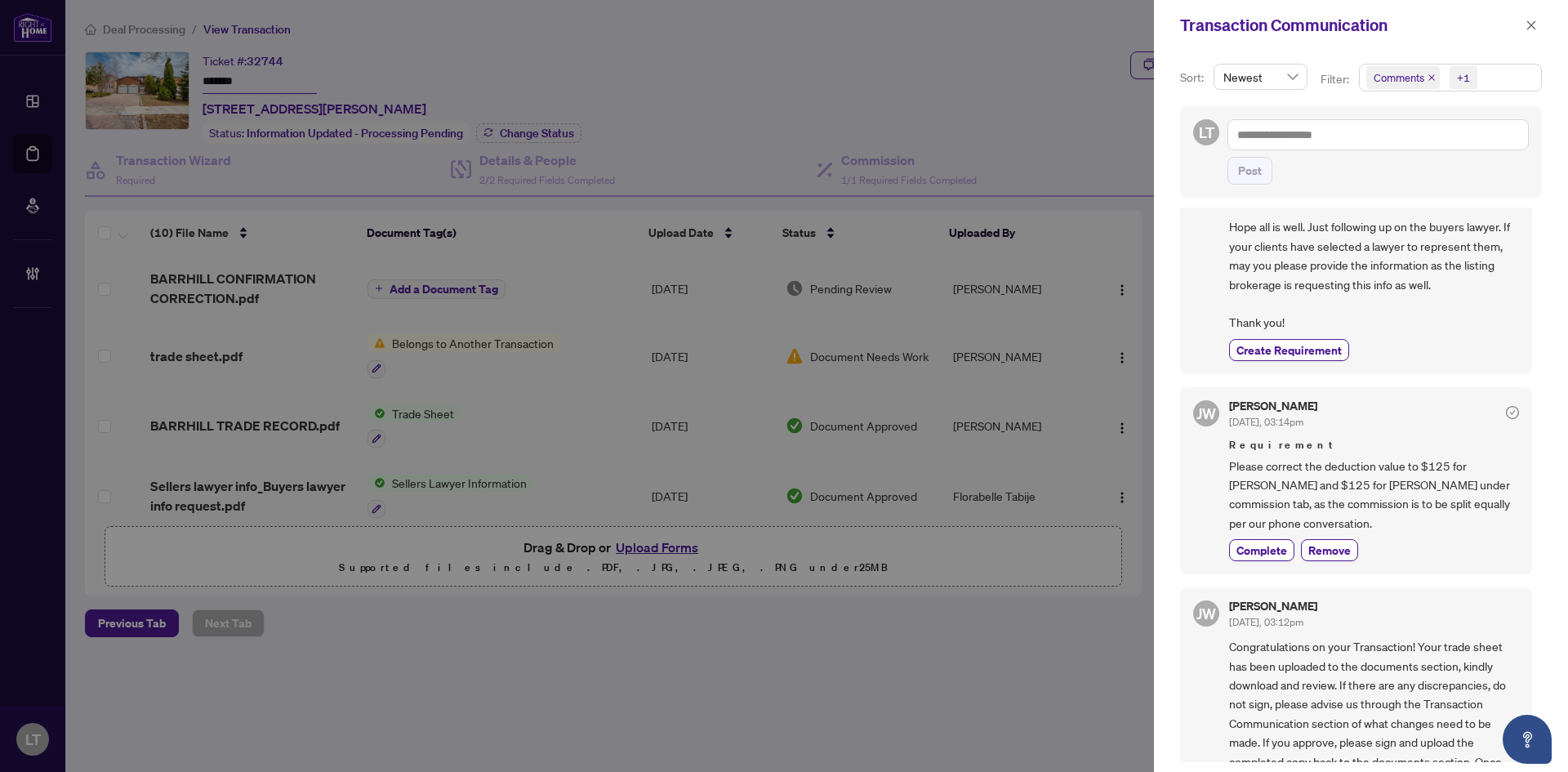
scroll to position [572, 0]
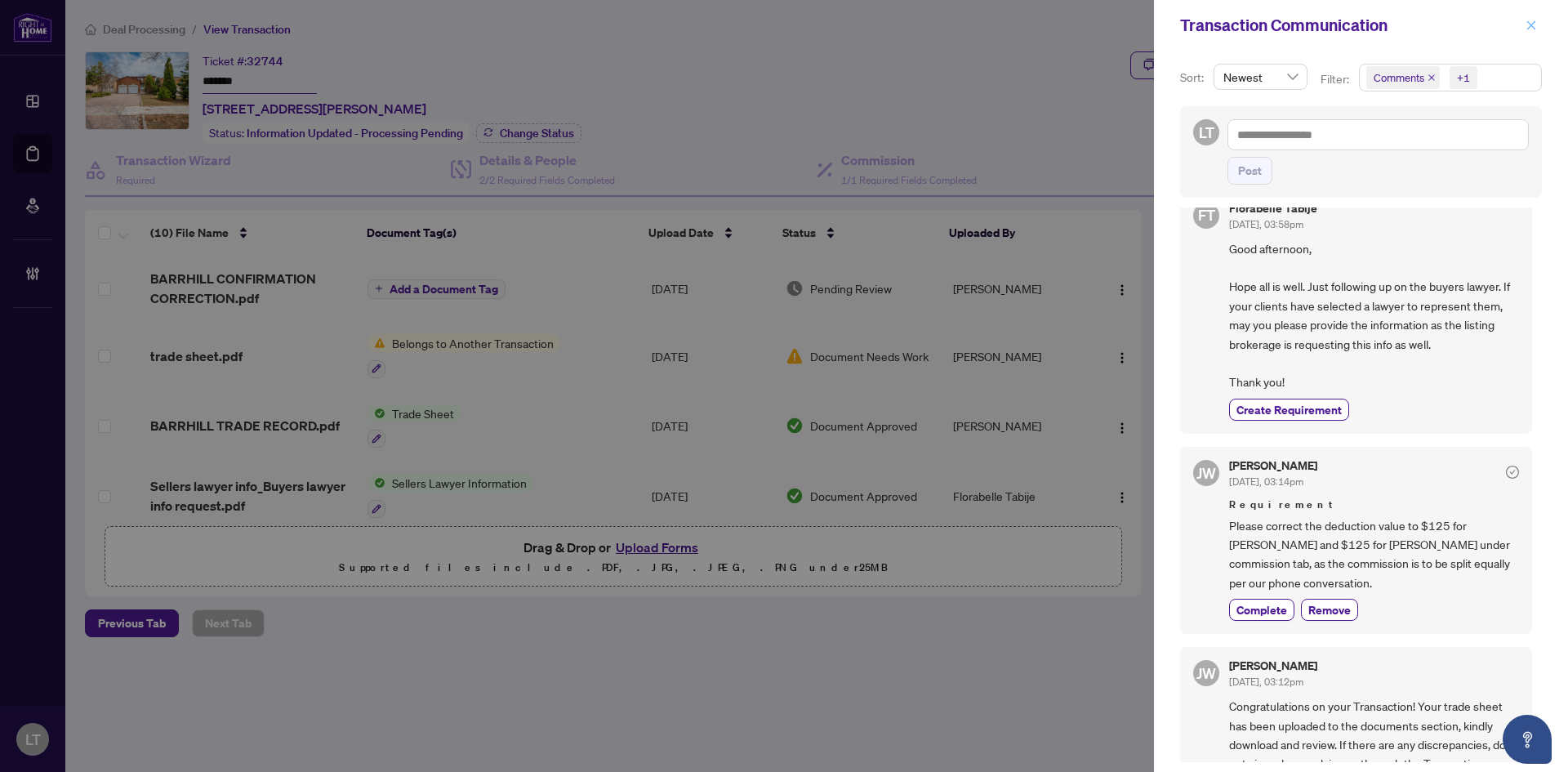
click at [1533, 25] on icon "close" at bounding box center [1532, 25] width 9 height 9
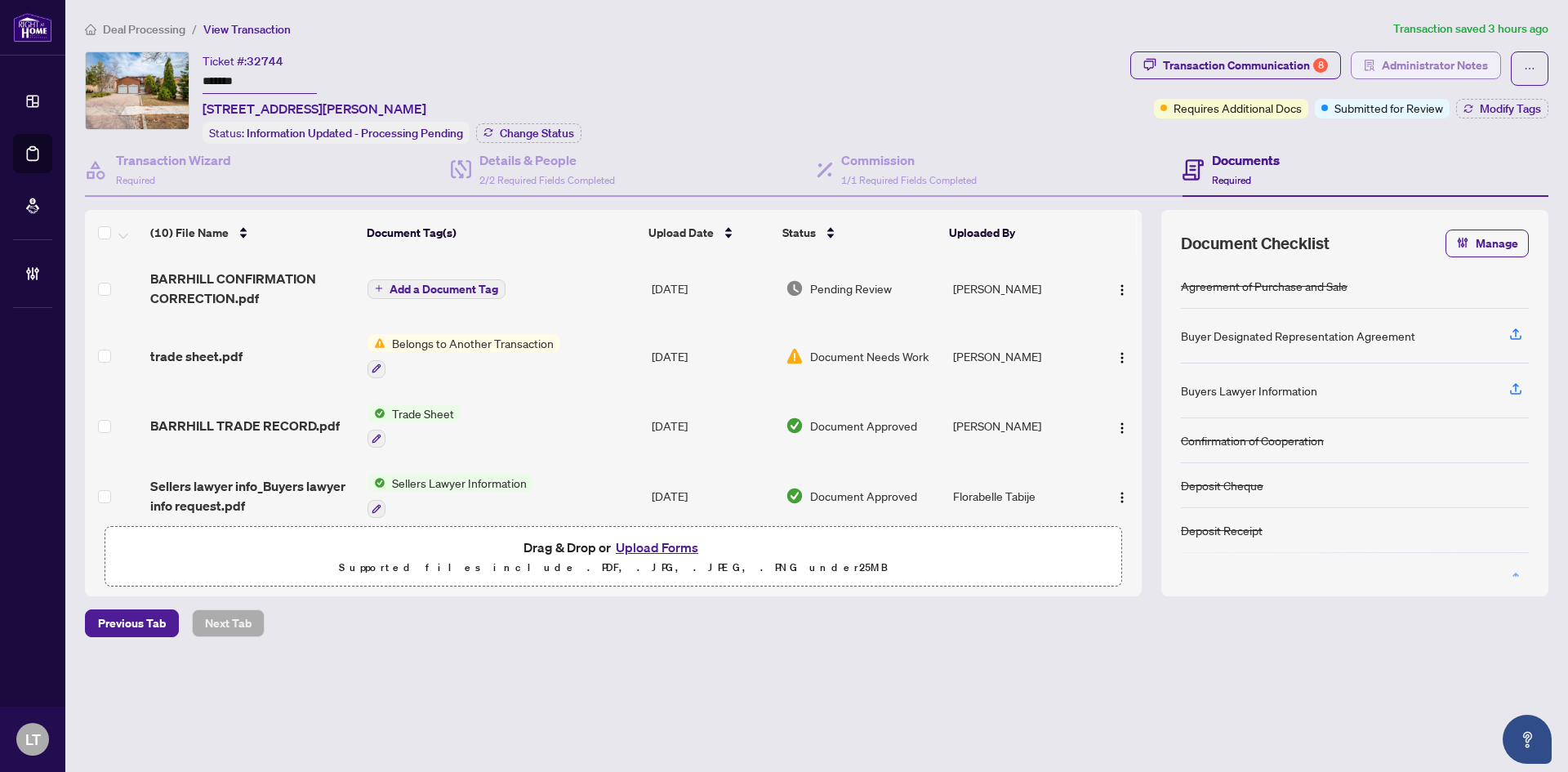
click at [1473, 60] on span "Administrator Notes" at bounding box center [1436, 65] width 107 height 26
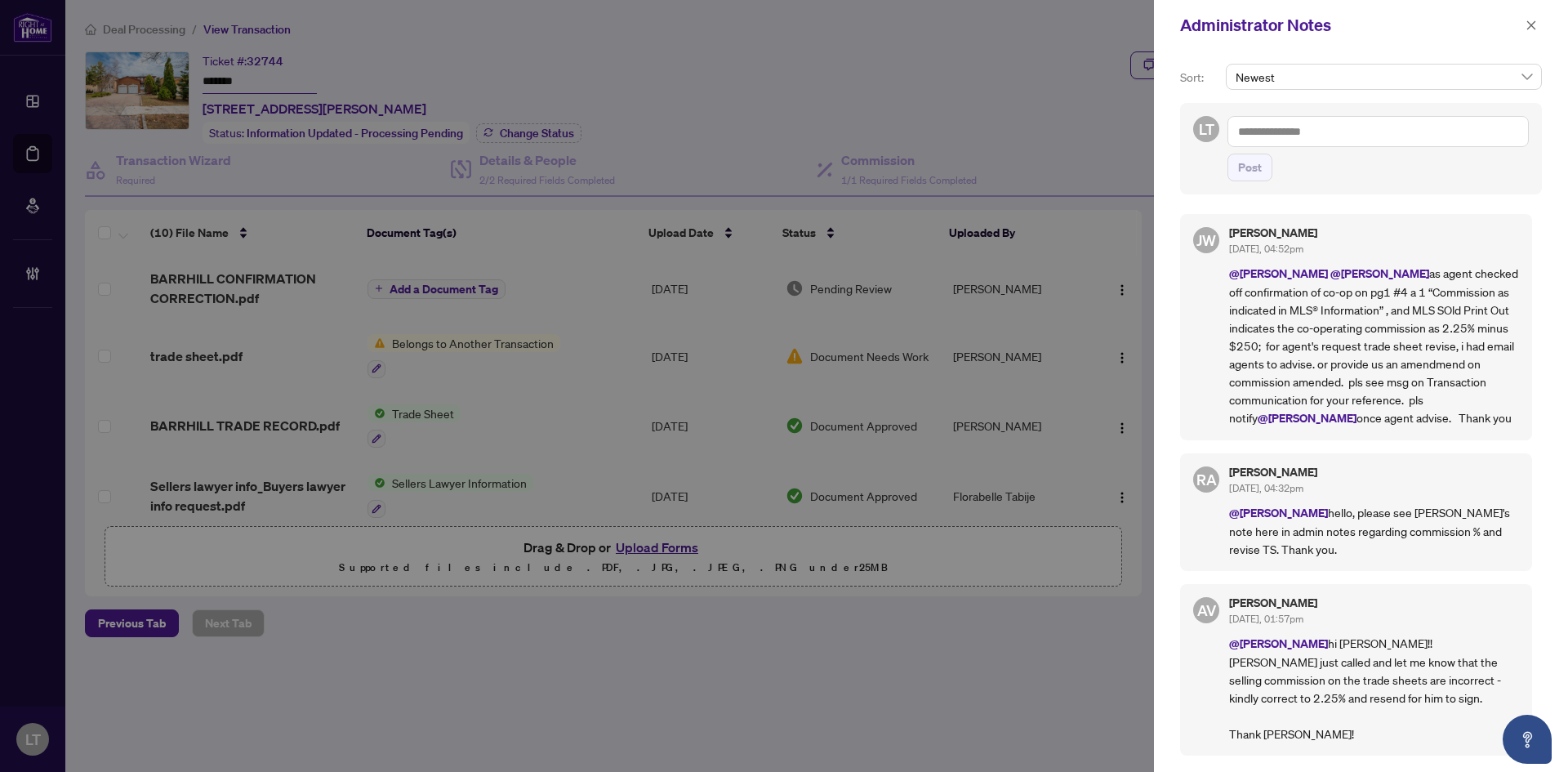
click at [1290, 133] on textarea at bounding box center [1378, 132] width 302 height 31
click at [1309, 144] on span "[PERSON_NAME] [PERSON_NAME]" at bounding box center [1326, 143] width 112 height 15
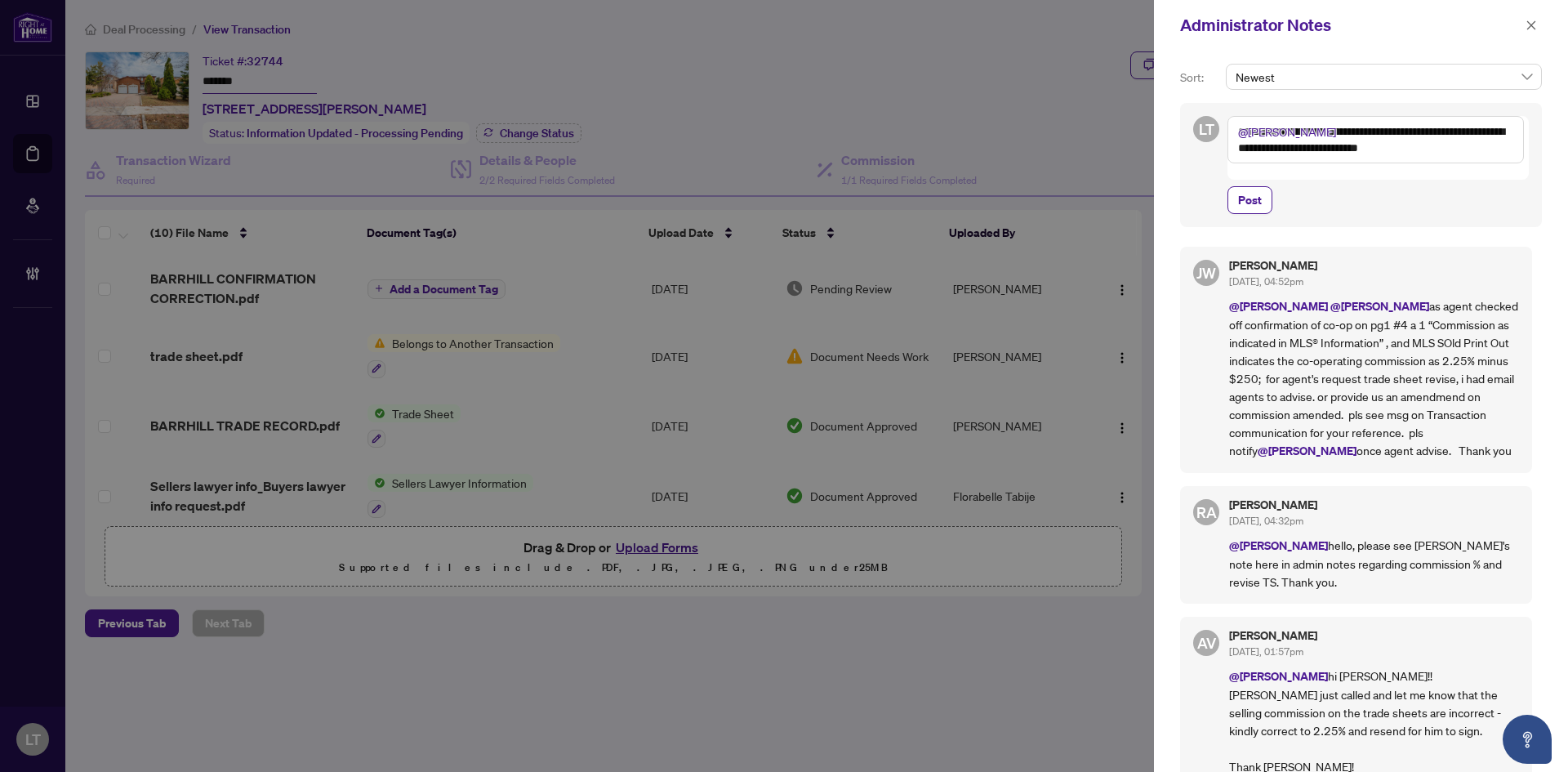
click at [1295, 148] on textarea "**********" at bounding box center [1375, 139] width 297 height 47
type textarea "**********"
click at [1254, 187] on span "Post" at bounding box center [1250, 200] width 24 height 26
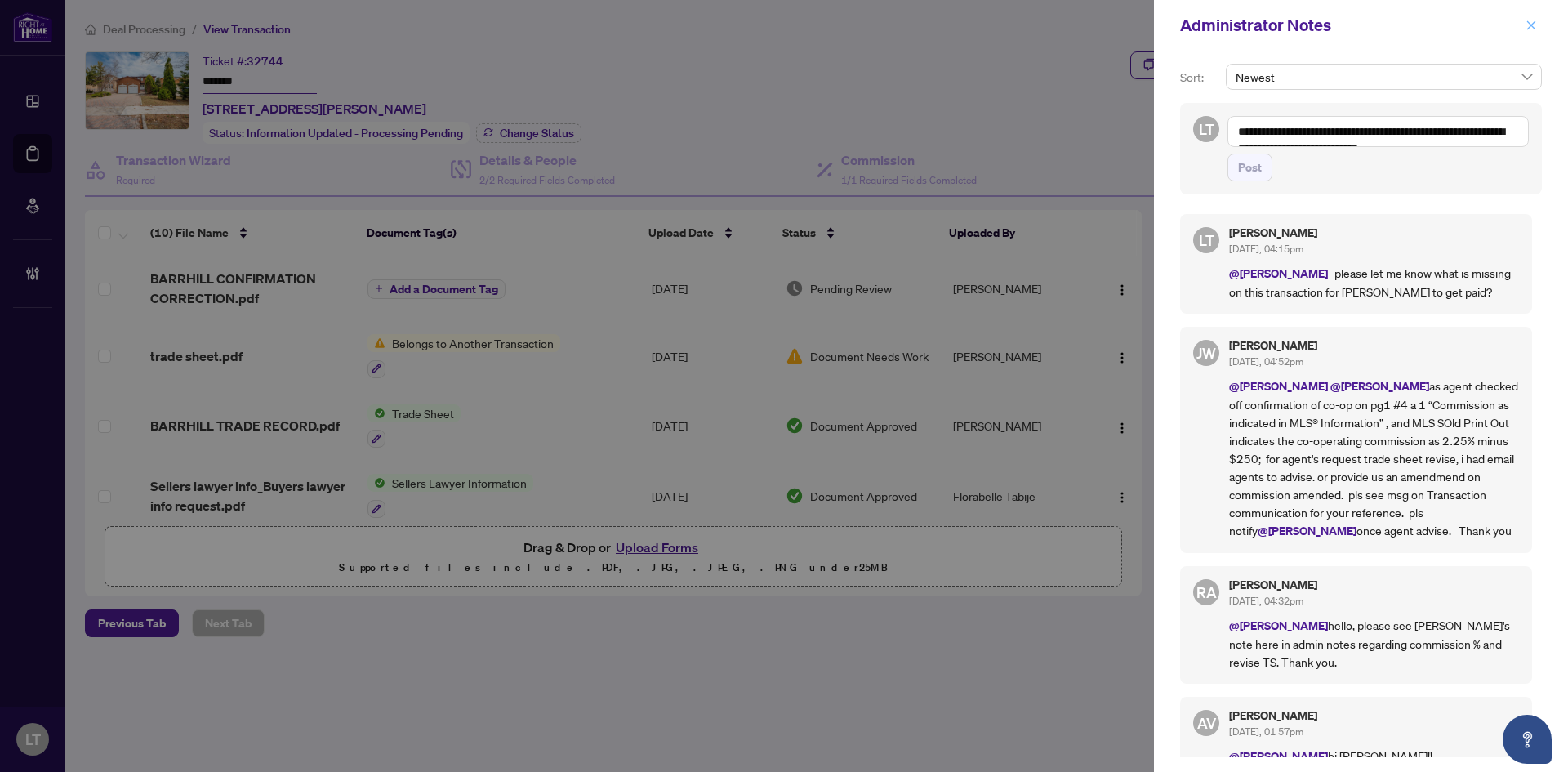
drag, startPoint x: 1534, startPoint y: 26, endPoint x: 1005, endPoint y: 55, distance: 529.8
click at [1533, 26] on icon "close" at bounding box center [1531, 25] width 11 height 11
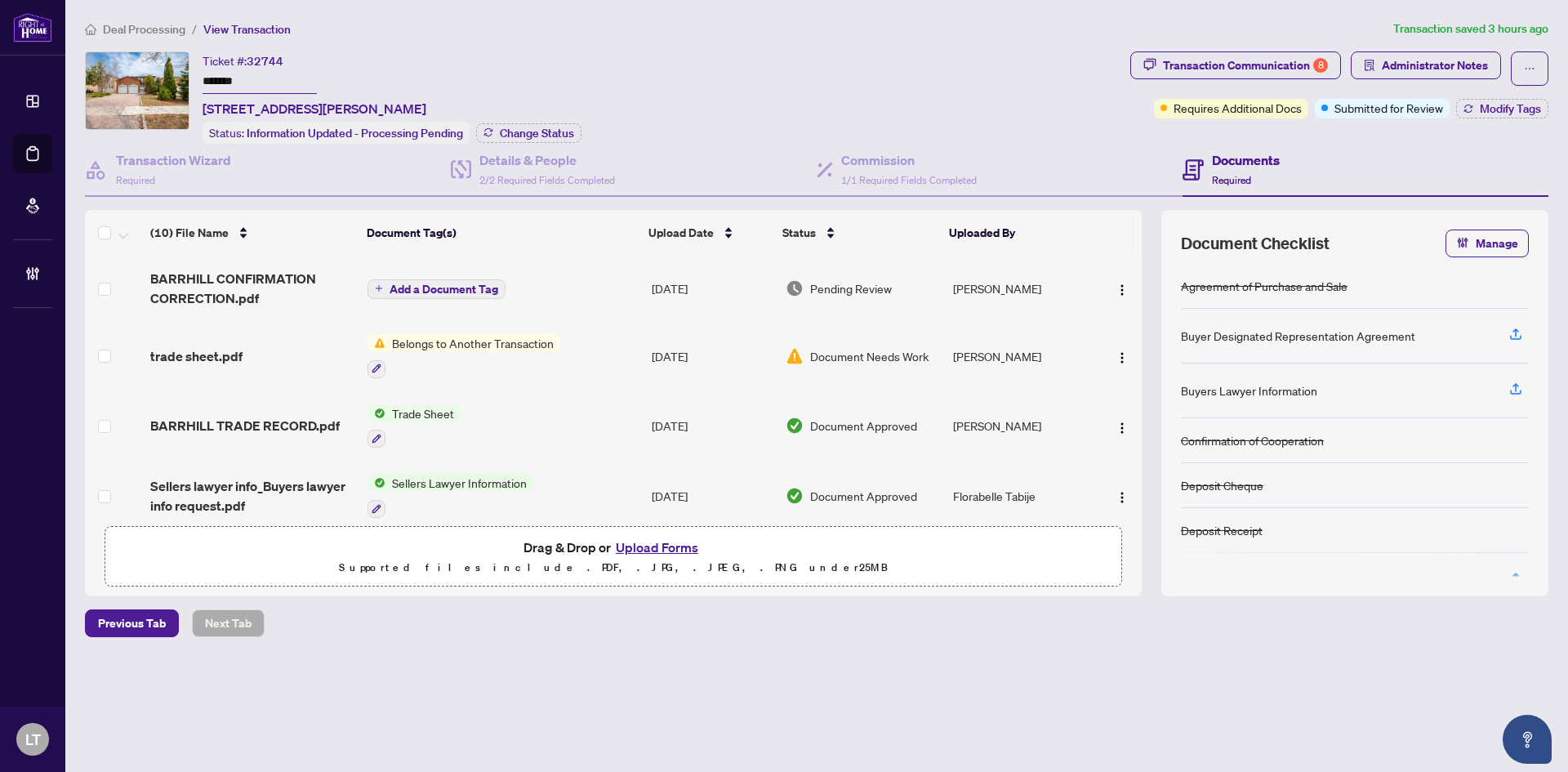
click at [137, 33] on span "Deal Processing" at bounding box center [144, 29] width 83 height 15
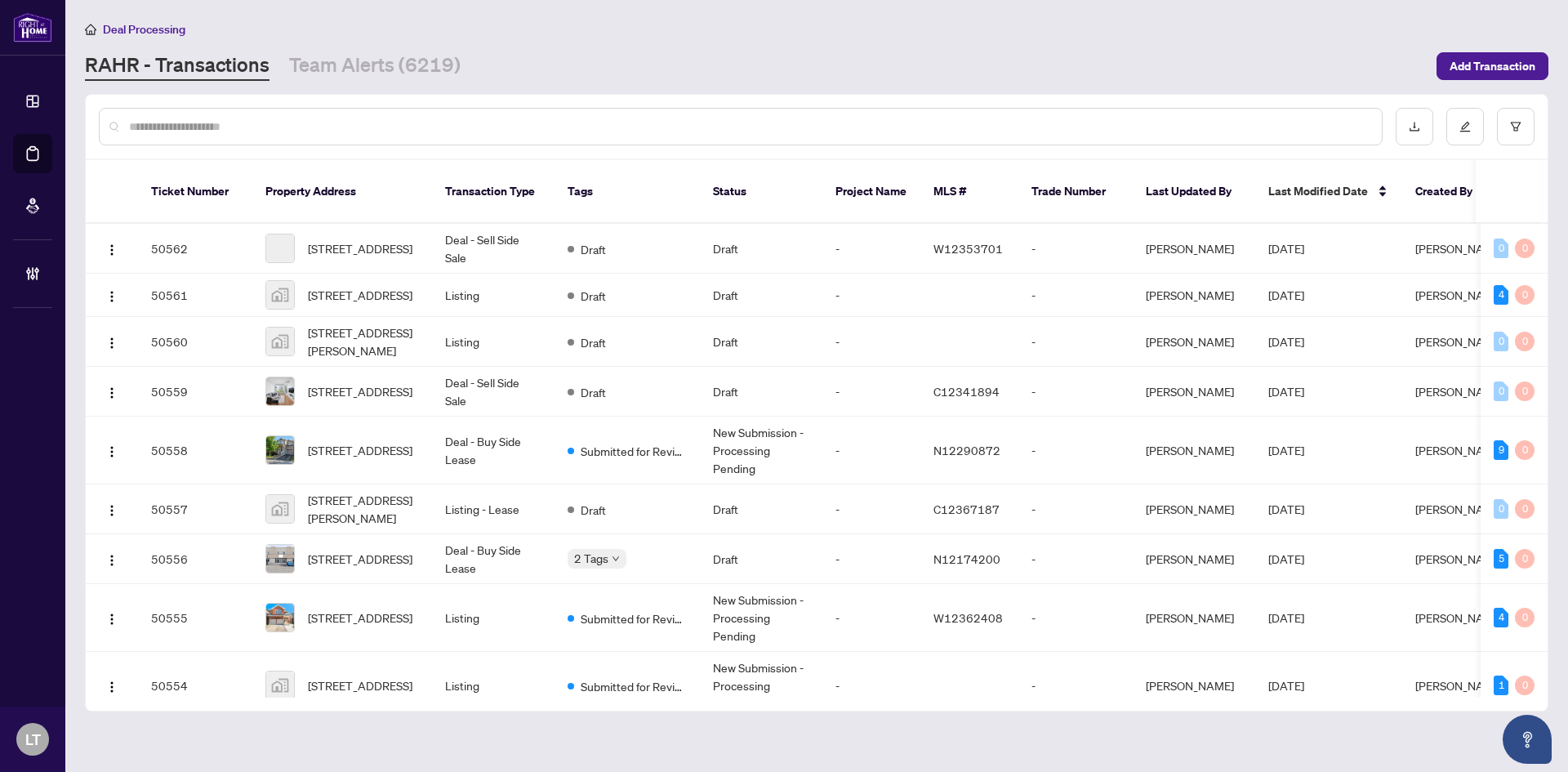
click at [161, 125] on input "text" at bounding box center [749, 126] width 1240 height 18
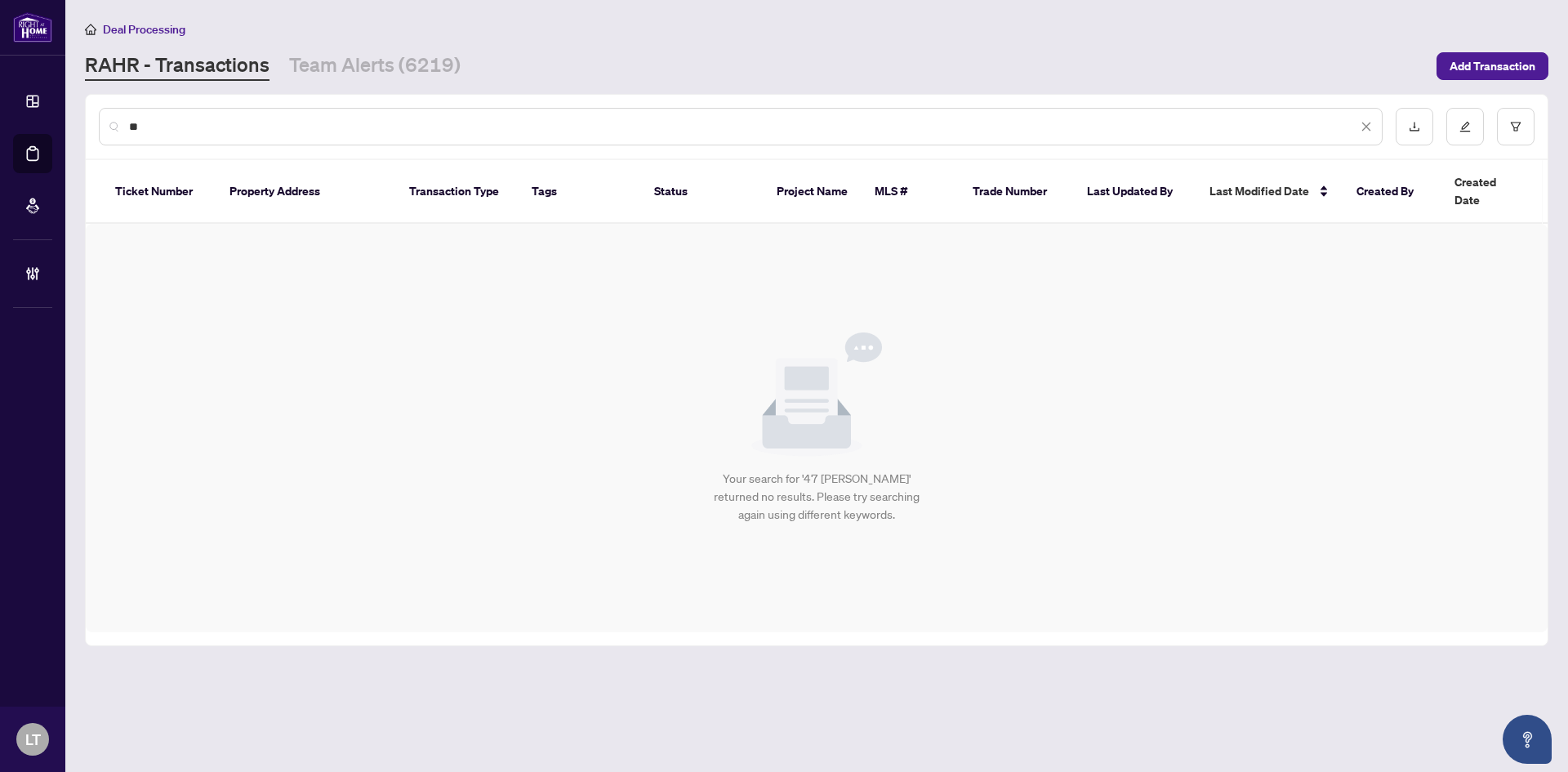
type input "*"
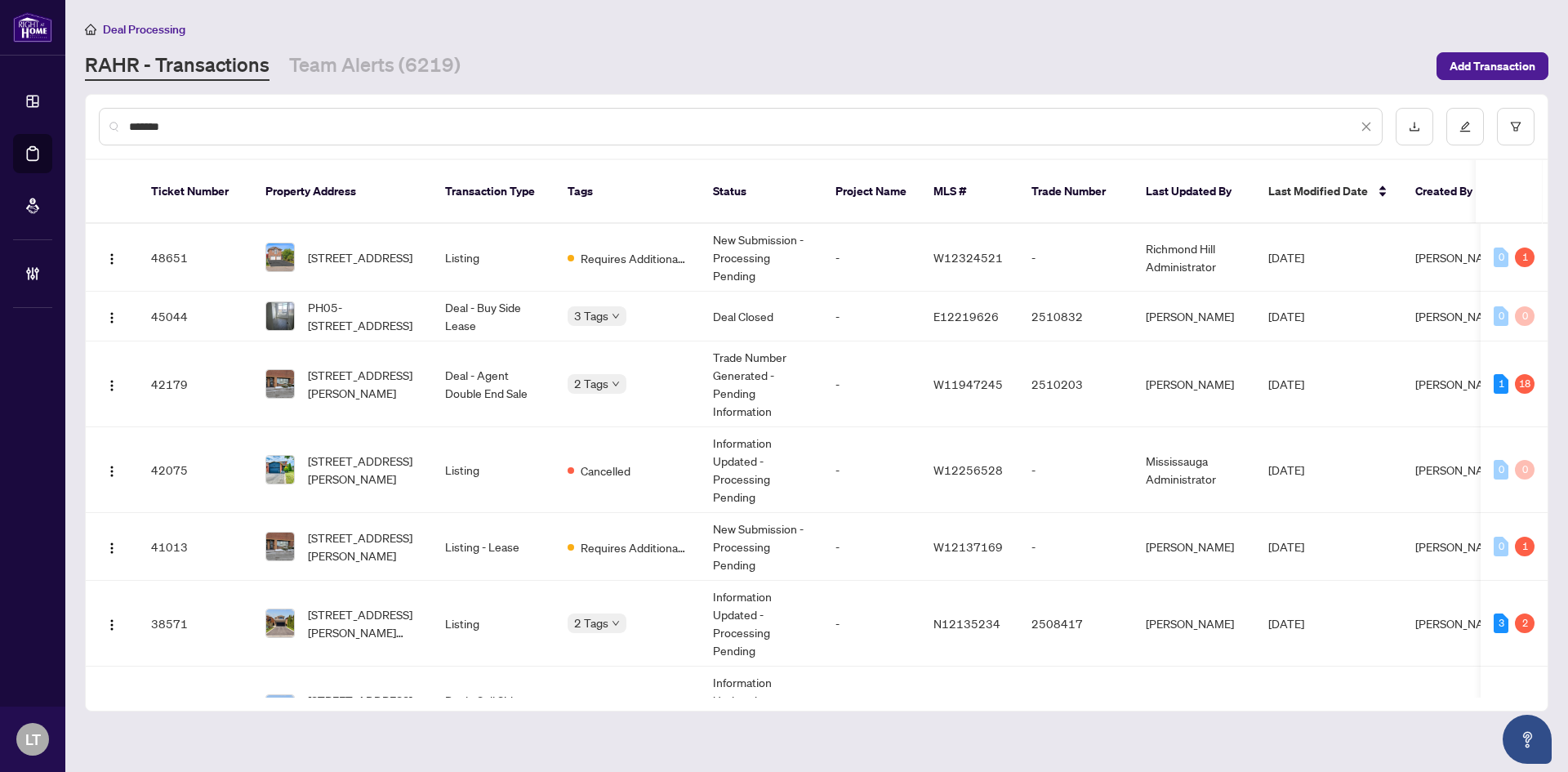
drag, startPoint x: 213, startPoint y: 135, endPoint x: 76, endPoint y: 112, distance: 138.9
click at [76, 112] on main "Deal Processing [PERSON_NAME] - Transactions Team Alerts (6219) Add Transaction…" at bounding box center [817, 386] width 1503 height 772
drag, startPoint x: 156, startPoint y: 132, endPoint x: 76, endPoint y: 124, distance: 80.4
click at [76, 124] on main "Deal Processing [PERSON_NAME] - Transactions Team Alerts (6219) Add Transaction…" at bounding box center [817, 386] width 1503 height 772
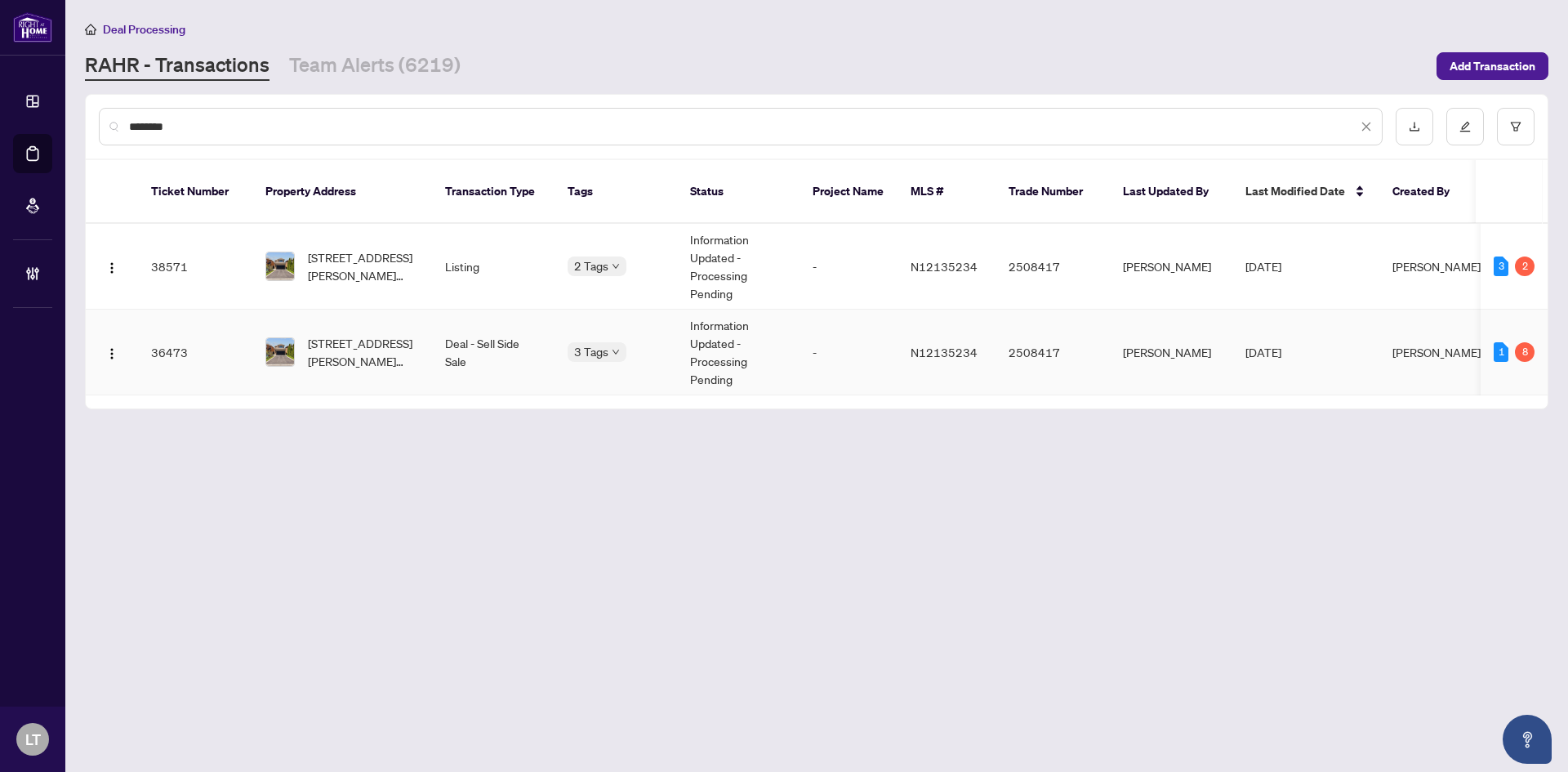
type input "********"
click at [344, 334] on span "[STREET_ADDRESS][PERSON_NAME][PERSON_NAME]" at bounding box center [363, 352] width 111 height 36
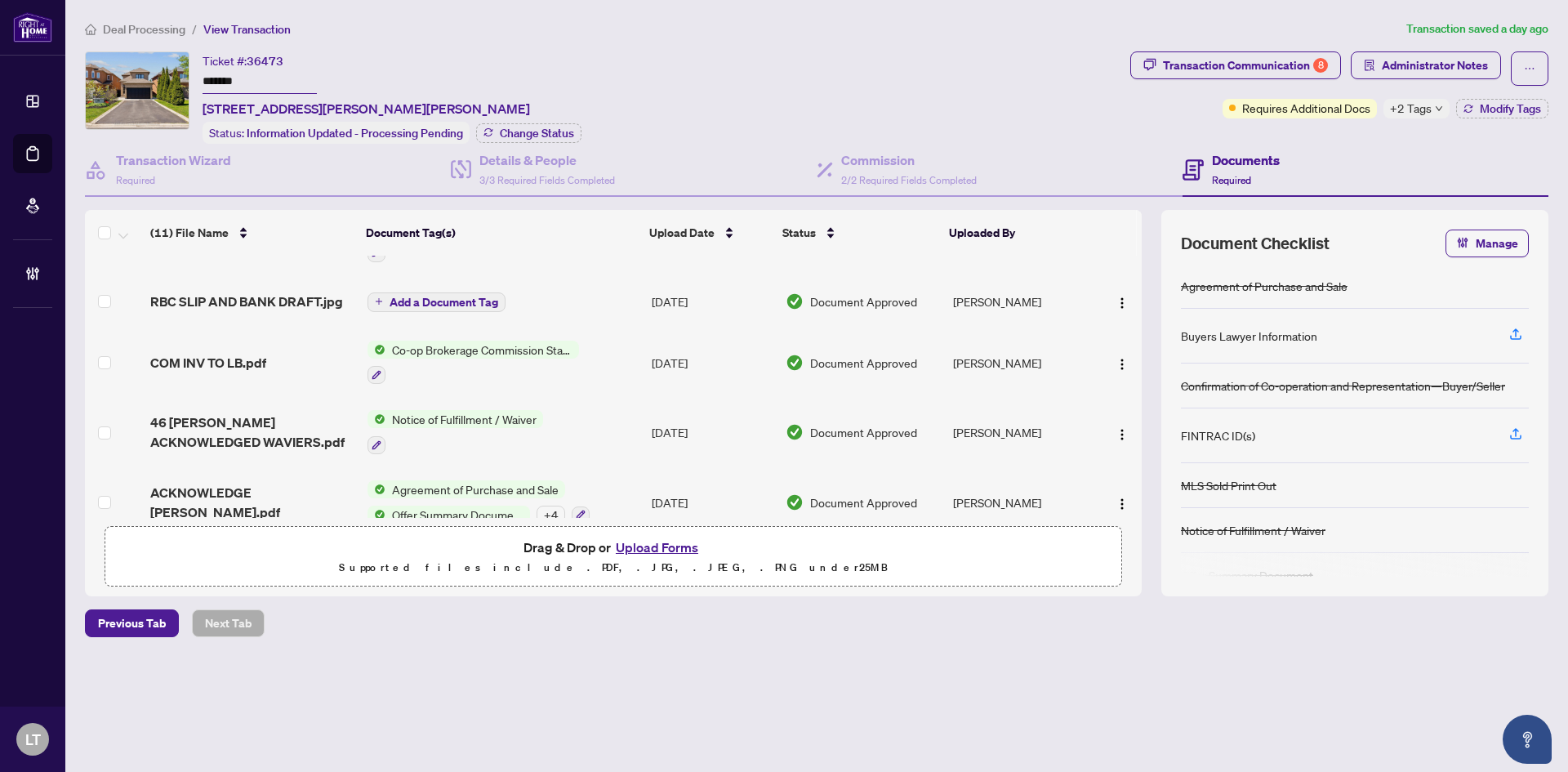
scroll to position [475, 0]
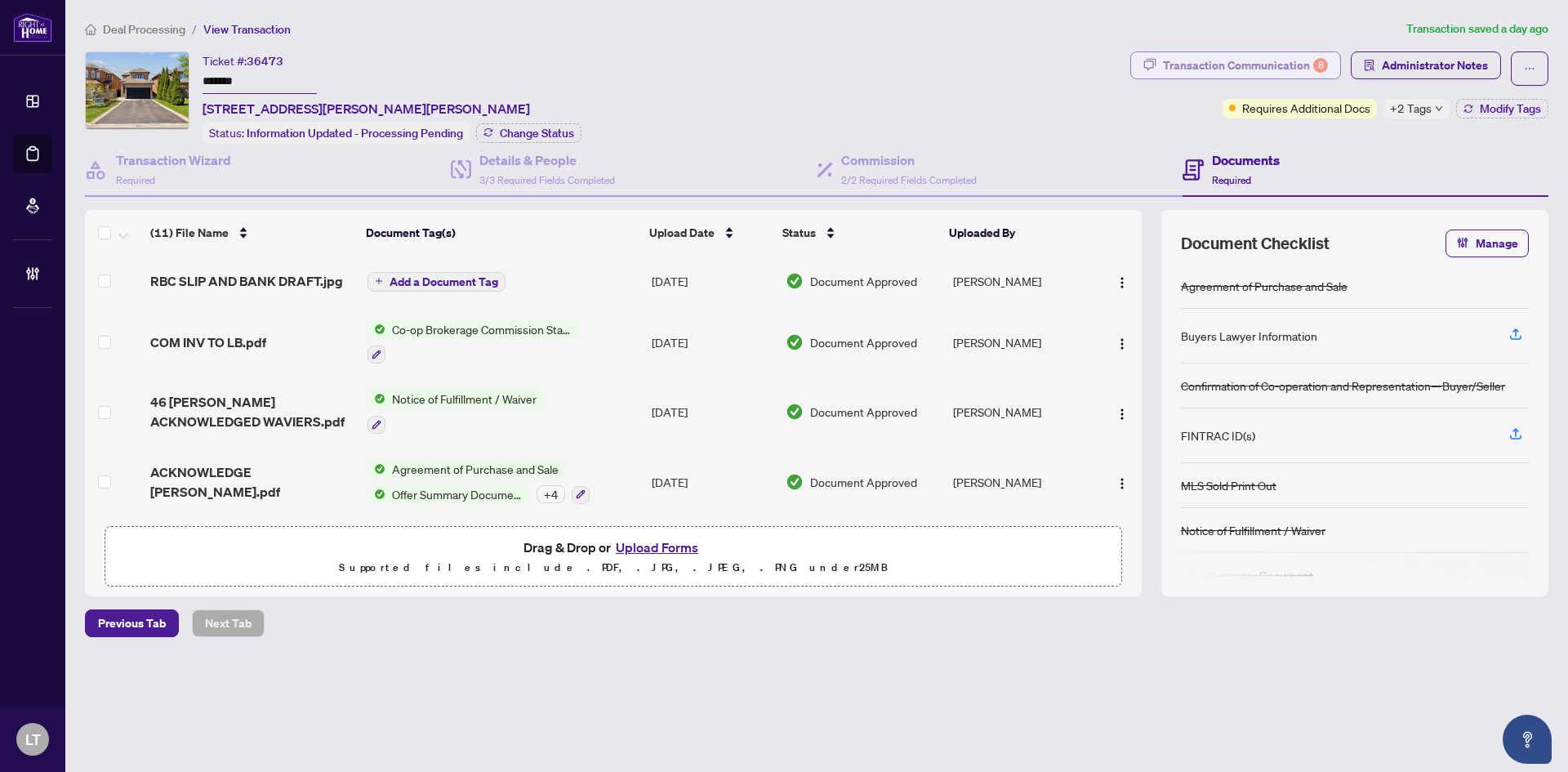
click at [1255, 68] on div "Transaction Communication 8" at bounding box center [1246, 65] width 165 height 26
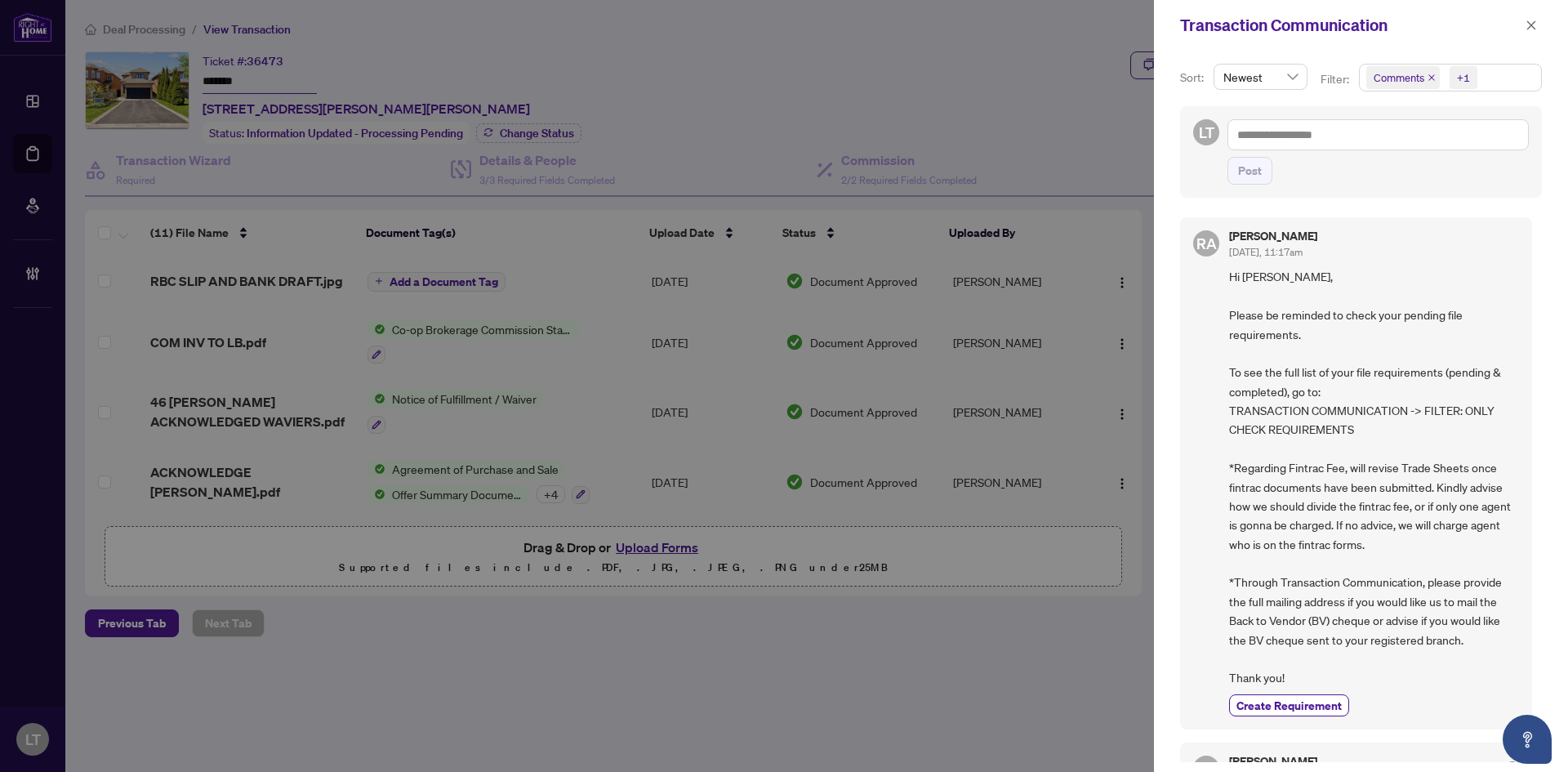
click at [1467, 77] on div "+1" at bounding box center [1463, 77] width 13 height 16
click at [1375, 147] on span "Select Comments" at bounding box center [1375, 145] width 13 height 13
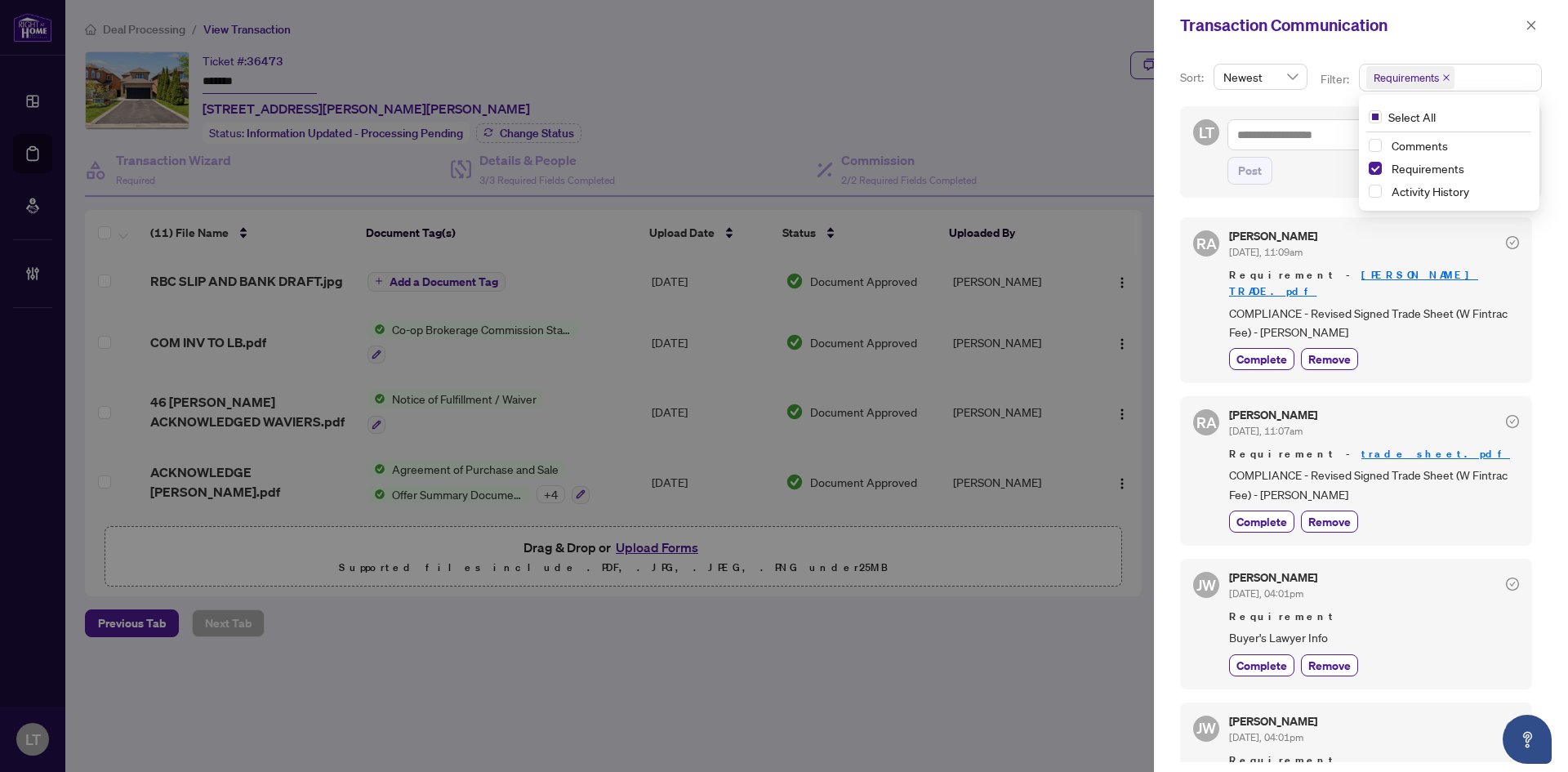
click at [1559, 96] on div "Sort: Newest Filter: Requirements Select All Comments Requirements Activity His…" at bounding box center [1362, 411] width 414 height 721
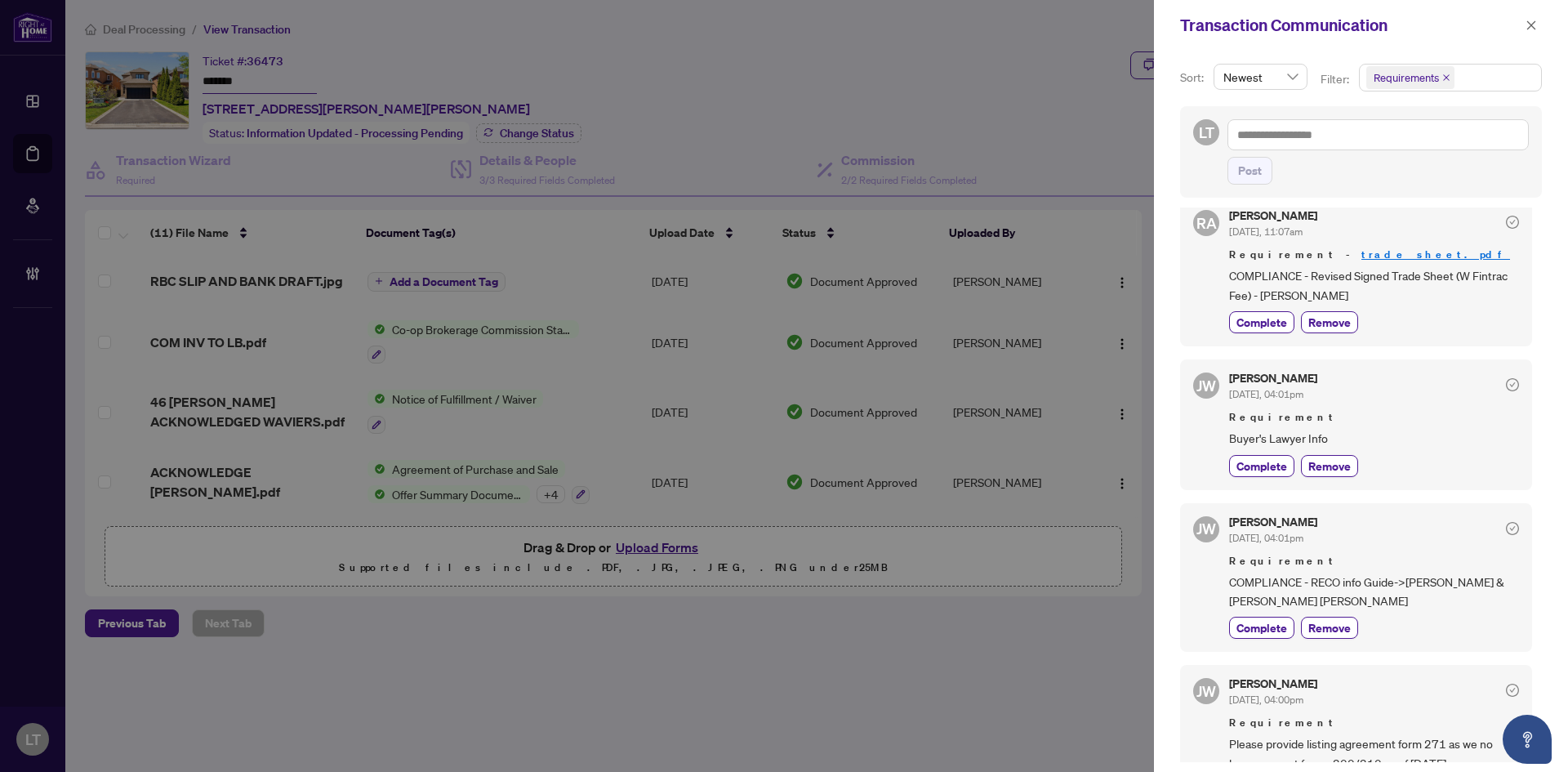
scroll to position [0, 0]
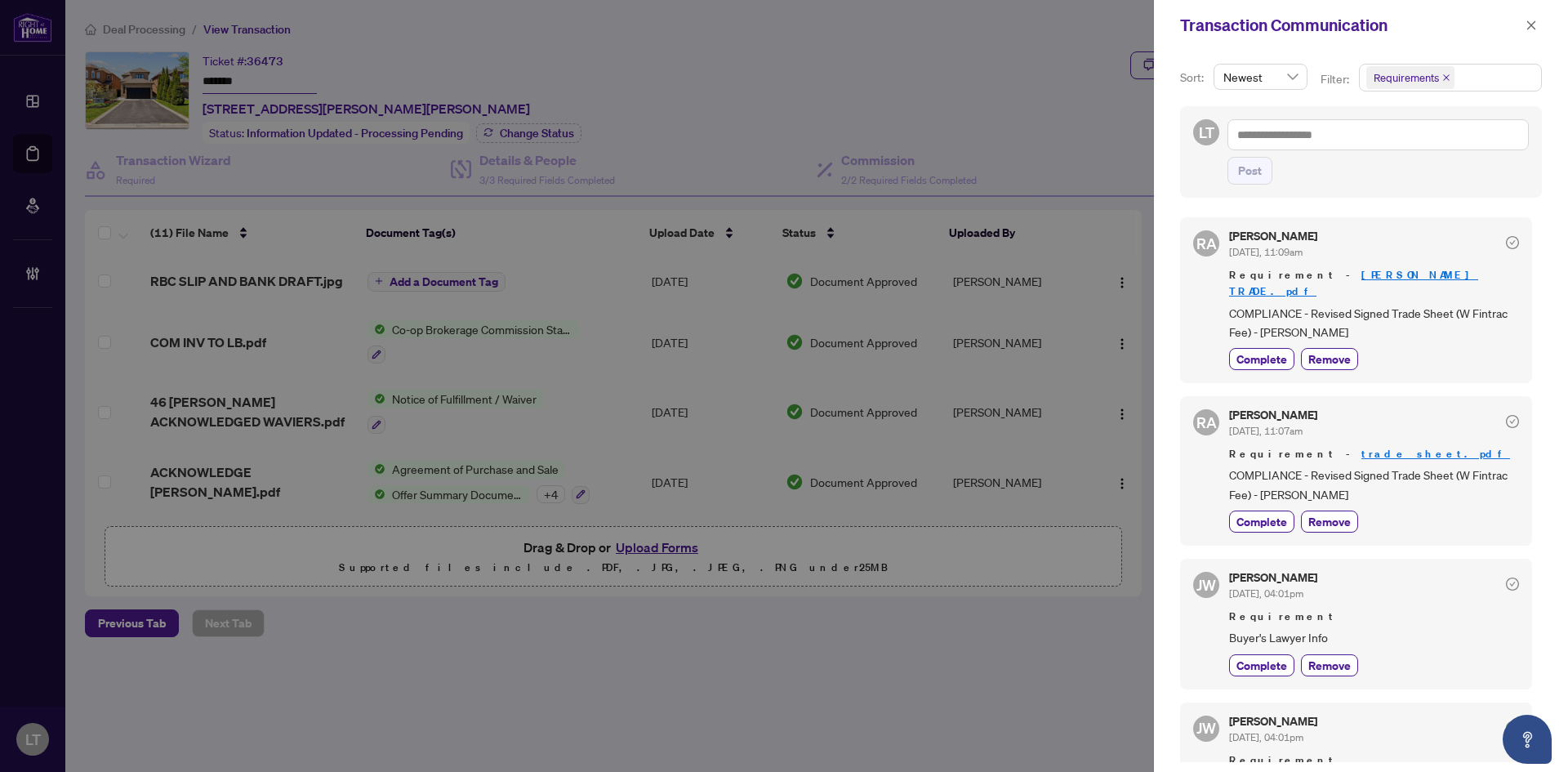
click at [221, 373] on div at bounding box center [784, 386] width 1568 height 772
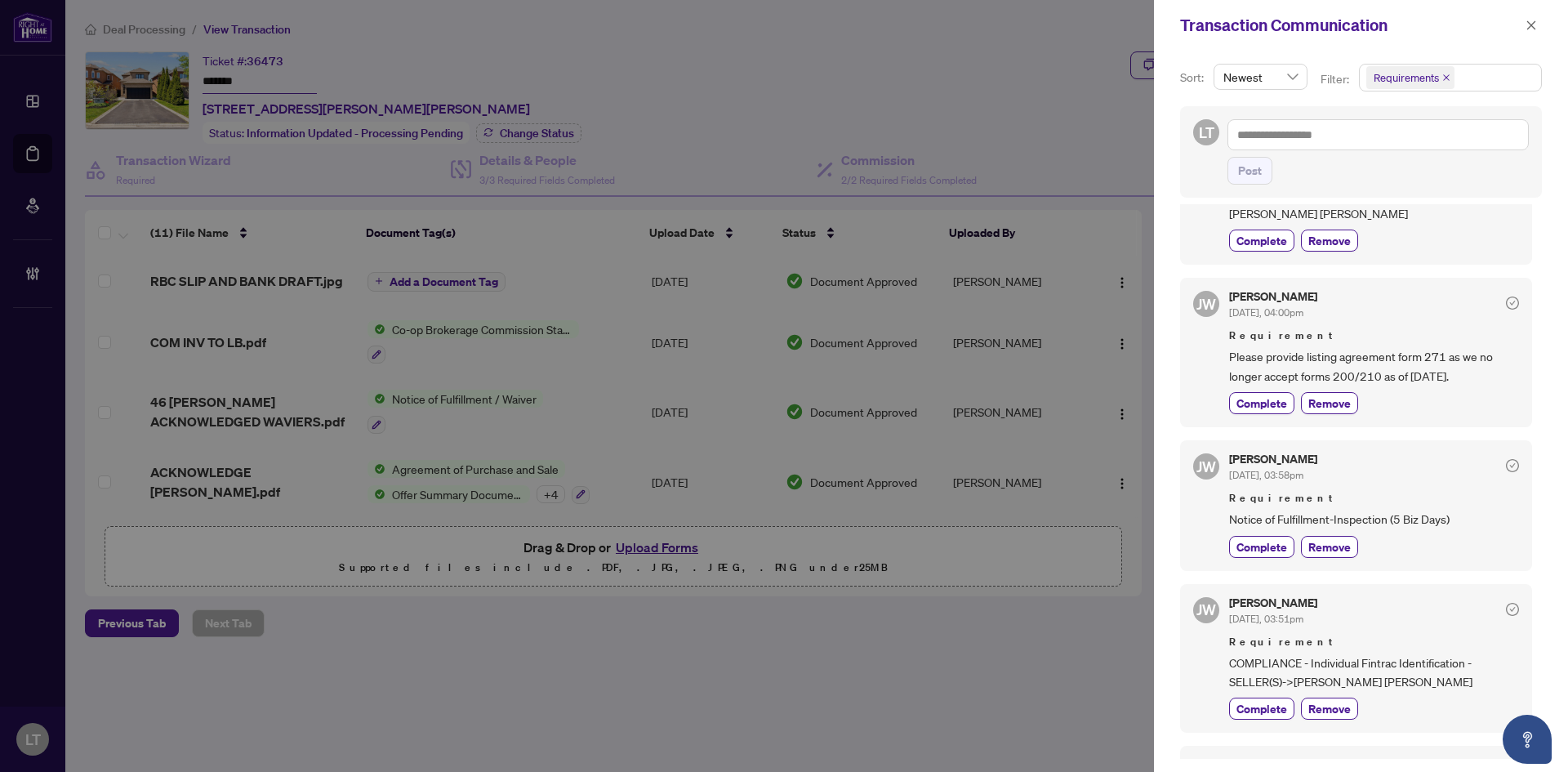
scroll to position [653, 0]
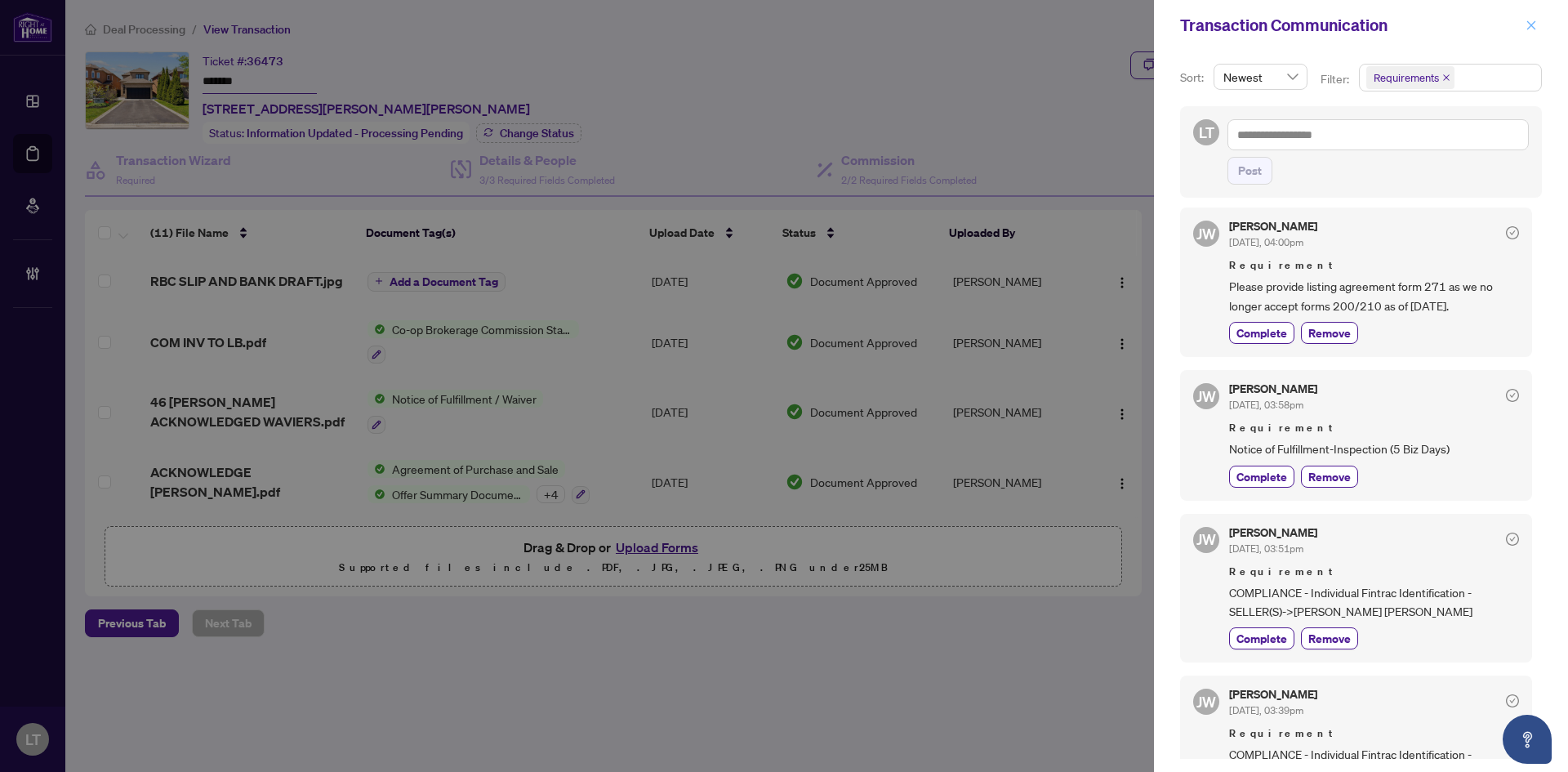
click at [1534, 30] on icon "close" at bounding box center [1531, 25] width 11 height 11
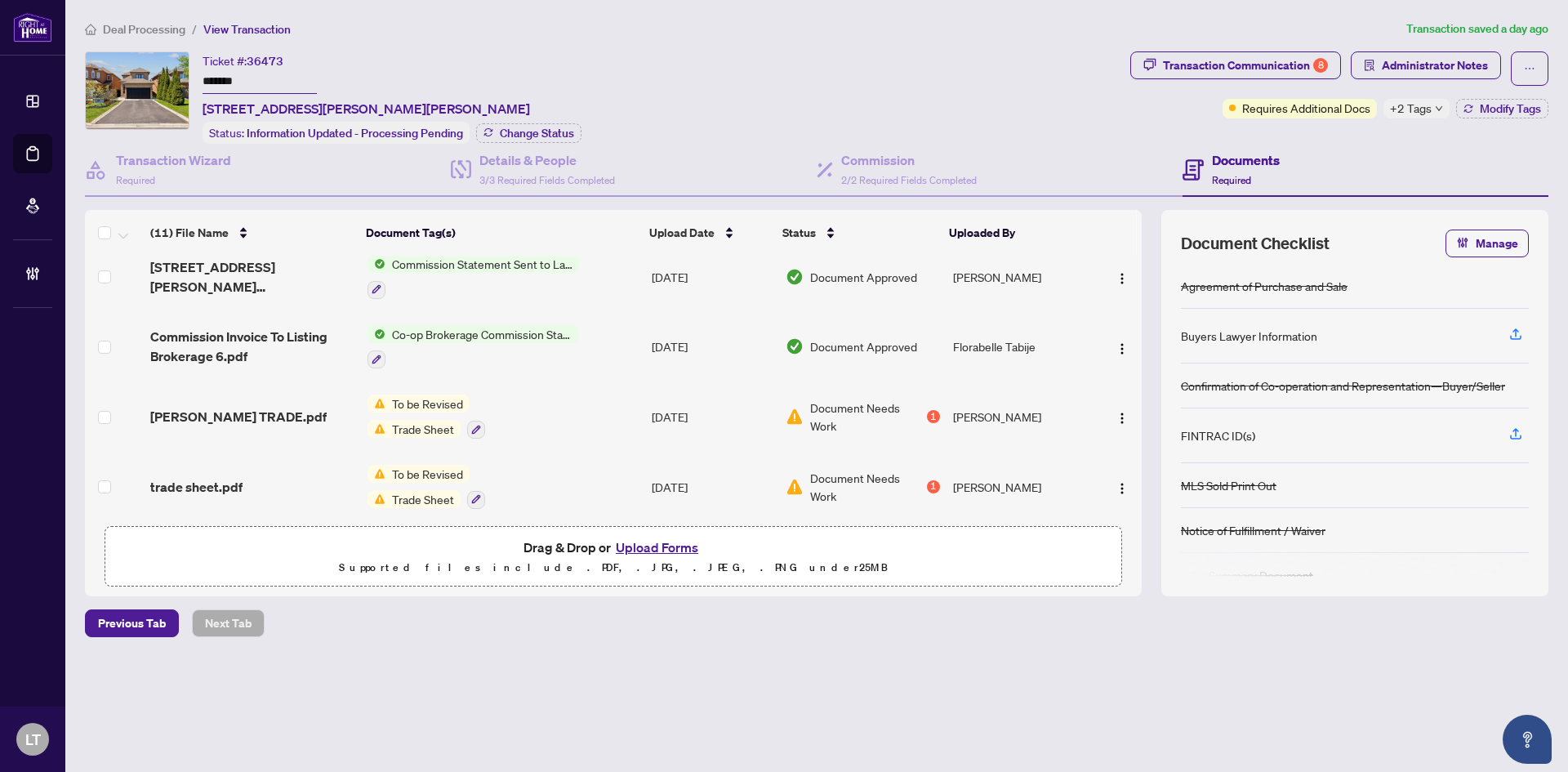
scroll to position [0, 0]
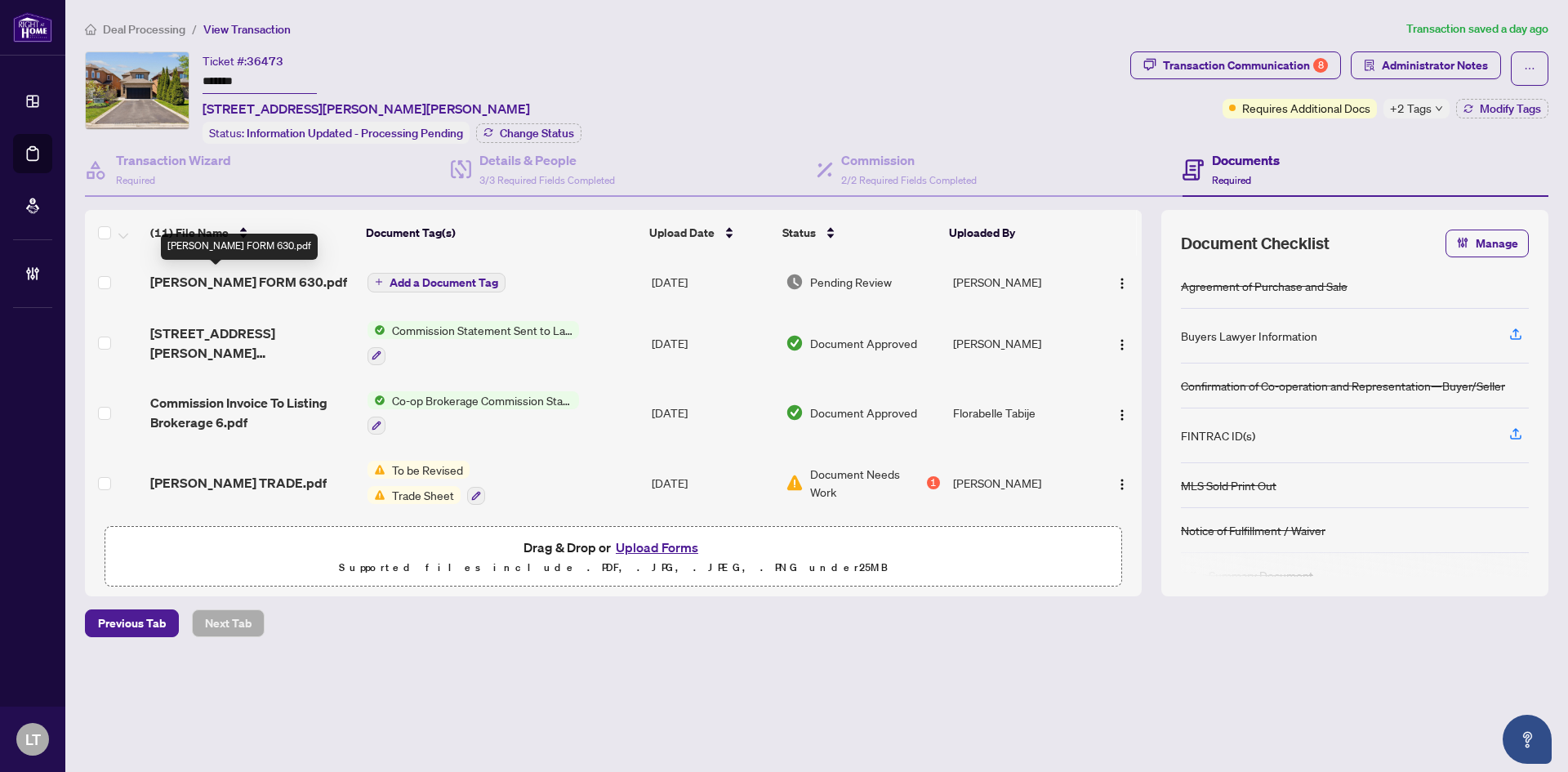
click at [188, 273] on span "[PERSON_NAME] FORM 630.pdf" at bounding box center [248, 281] width 197 height 20
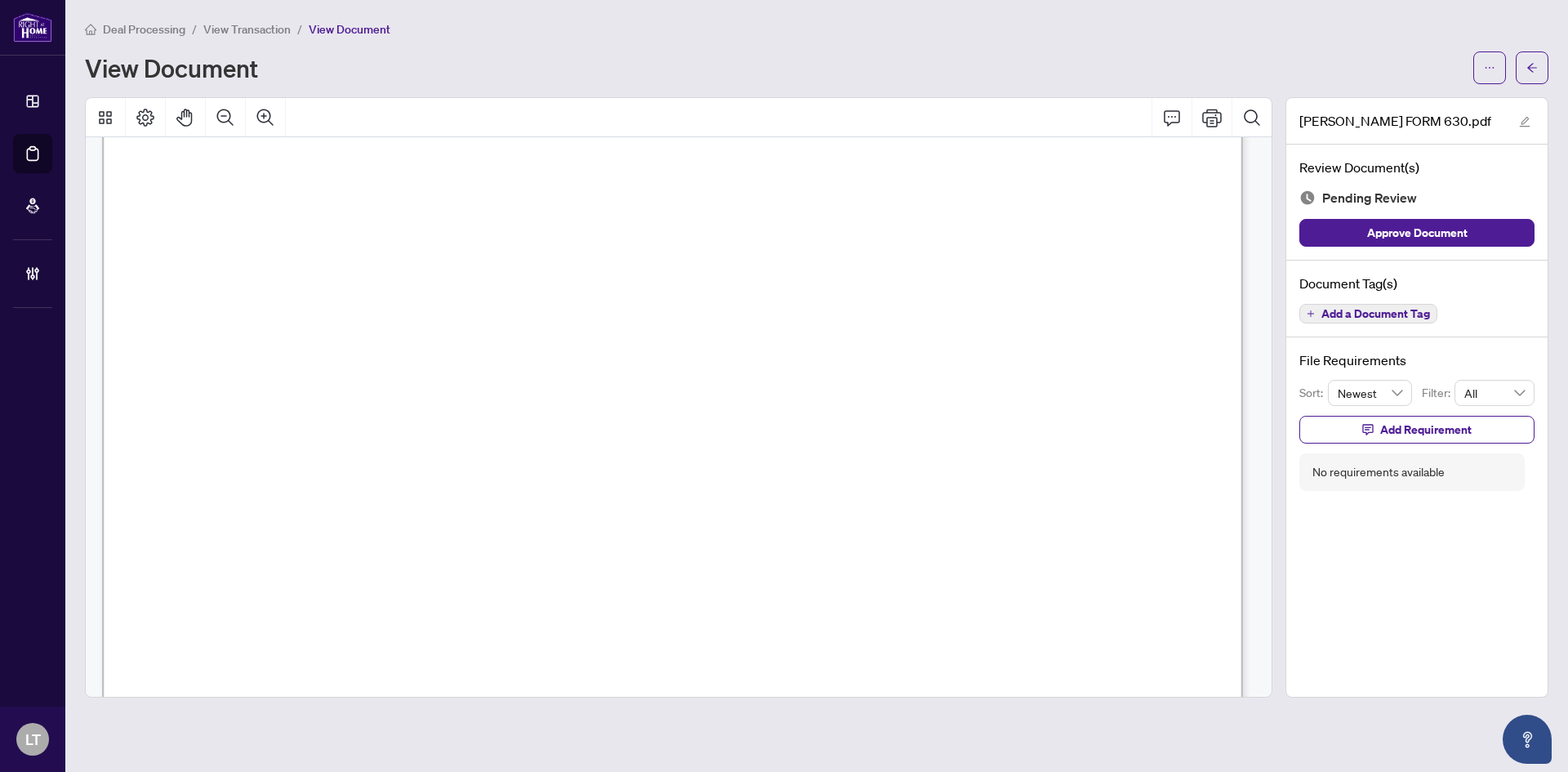
scroll to position [735, 0]
click at [155, 30] on span "Deal Processing" at bounding box center [144, 29] width 83 height 15
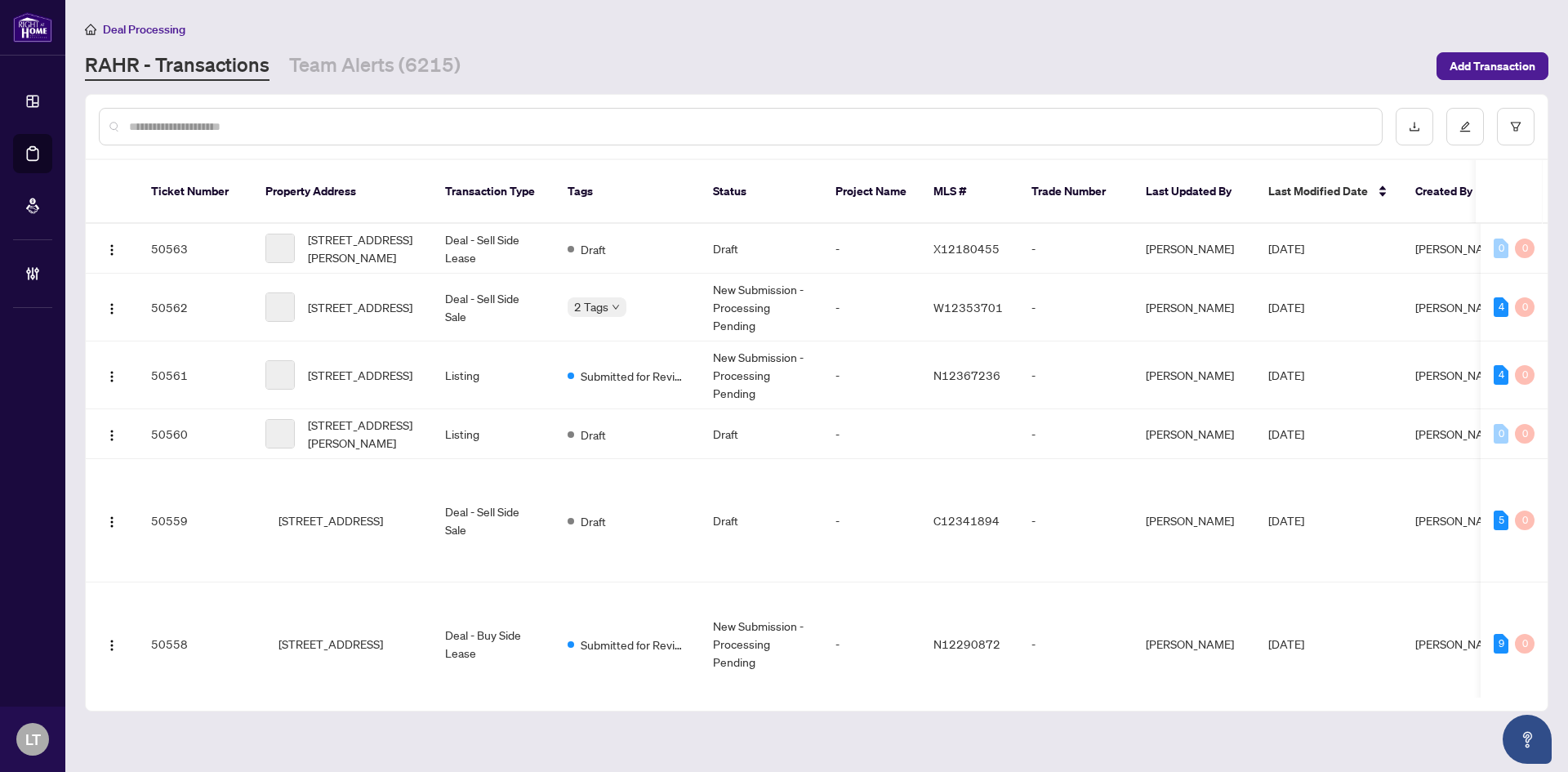
click at [153, 126] on input "text" at bounding box center [749, 126] width 1240 height 18
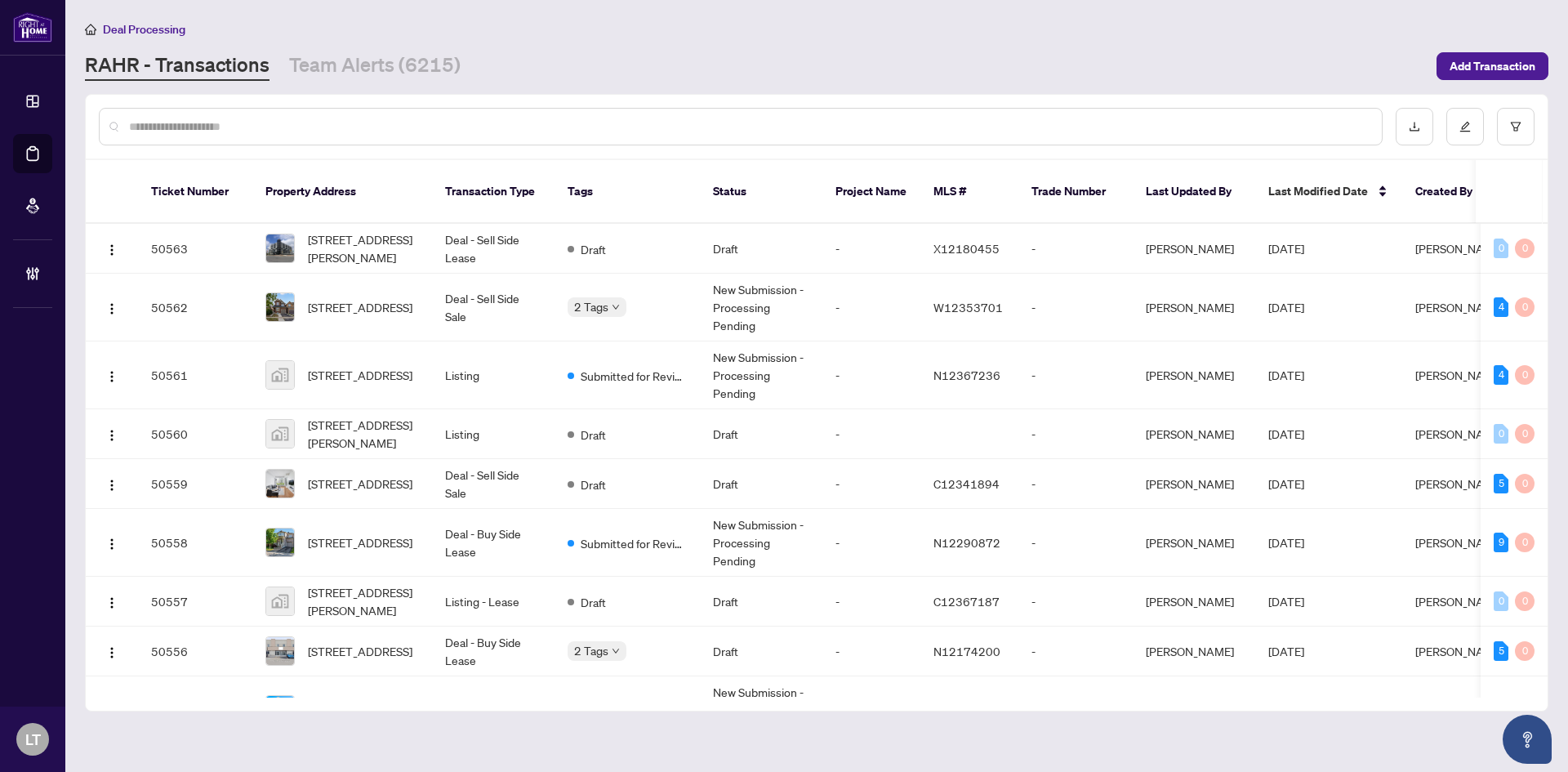
paste input "*****"
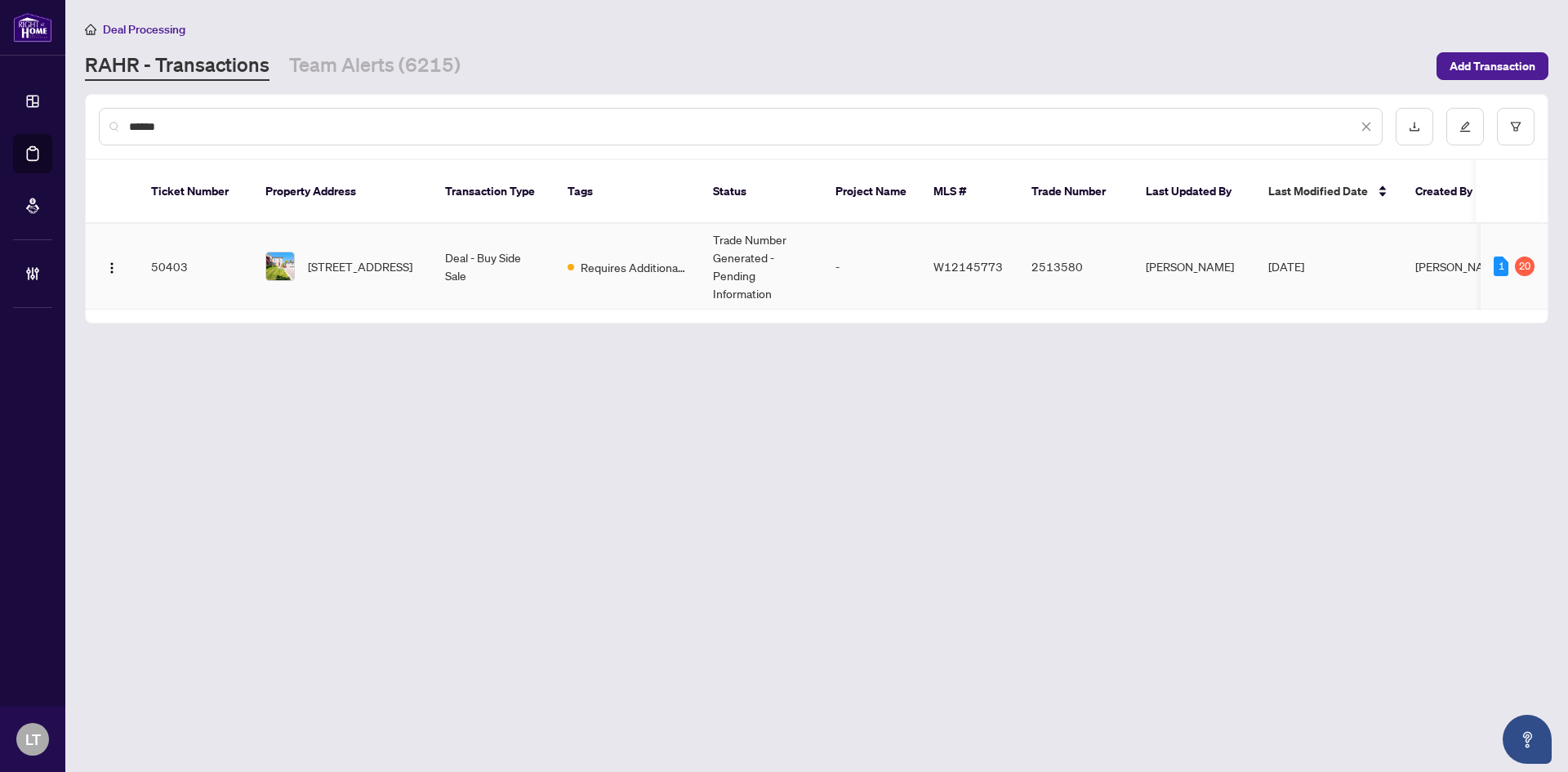
type input "*****"
click at [401, 257] on span "[STREET_ADDRESS]" at bounding box center [360, 266] width 105 height 18
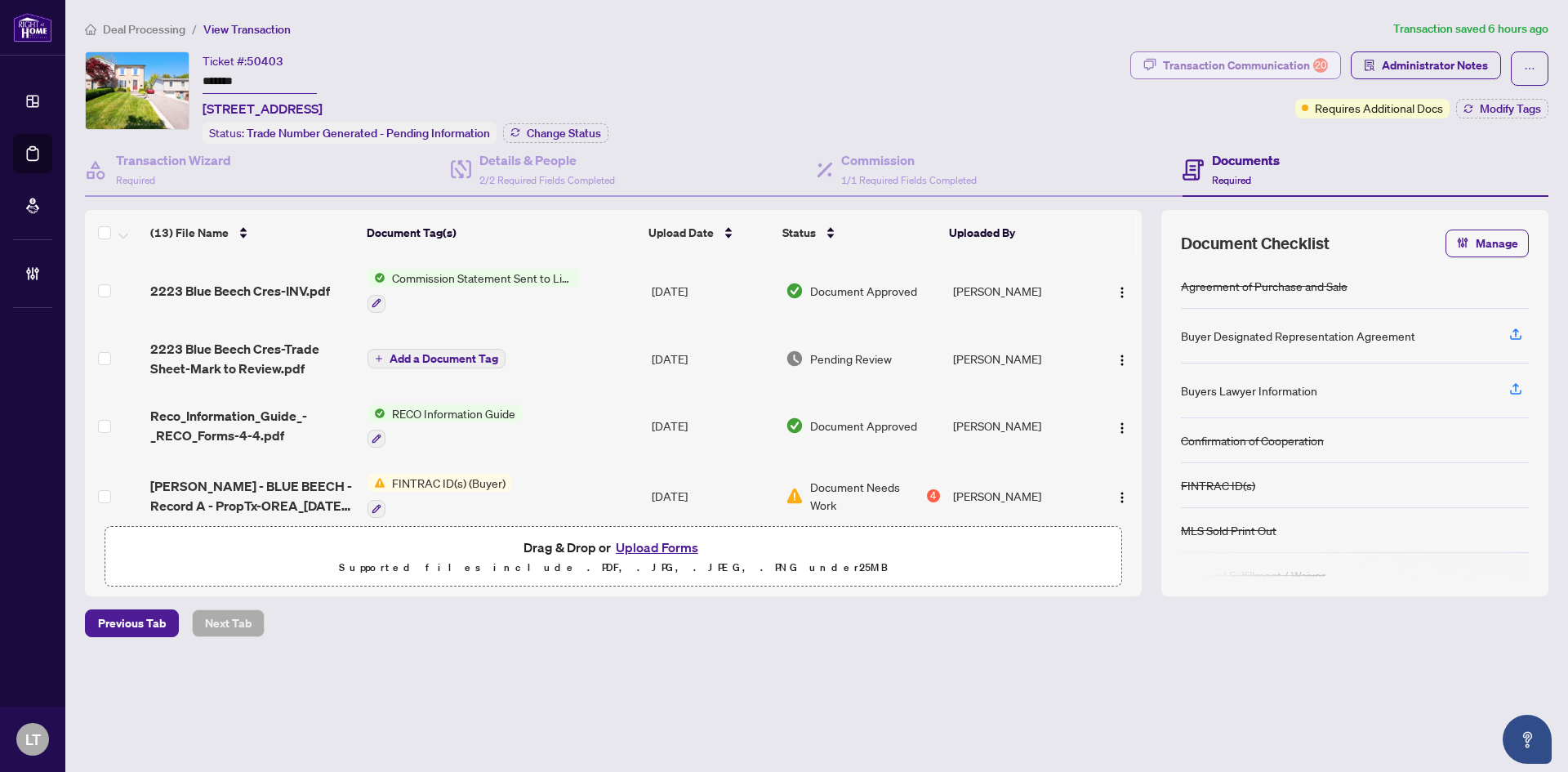
click at [1240, 60] on div "Transaction Communication 20" at bounding box center [1246, 65] width 165 height 26
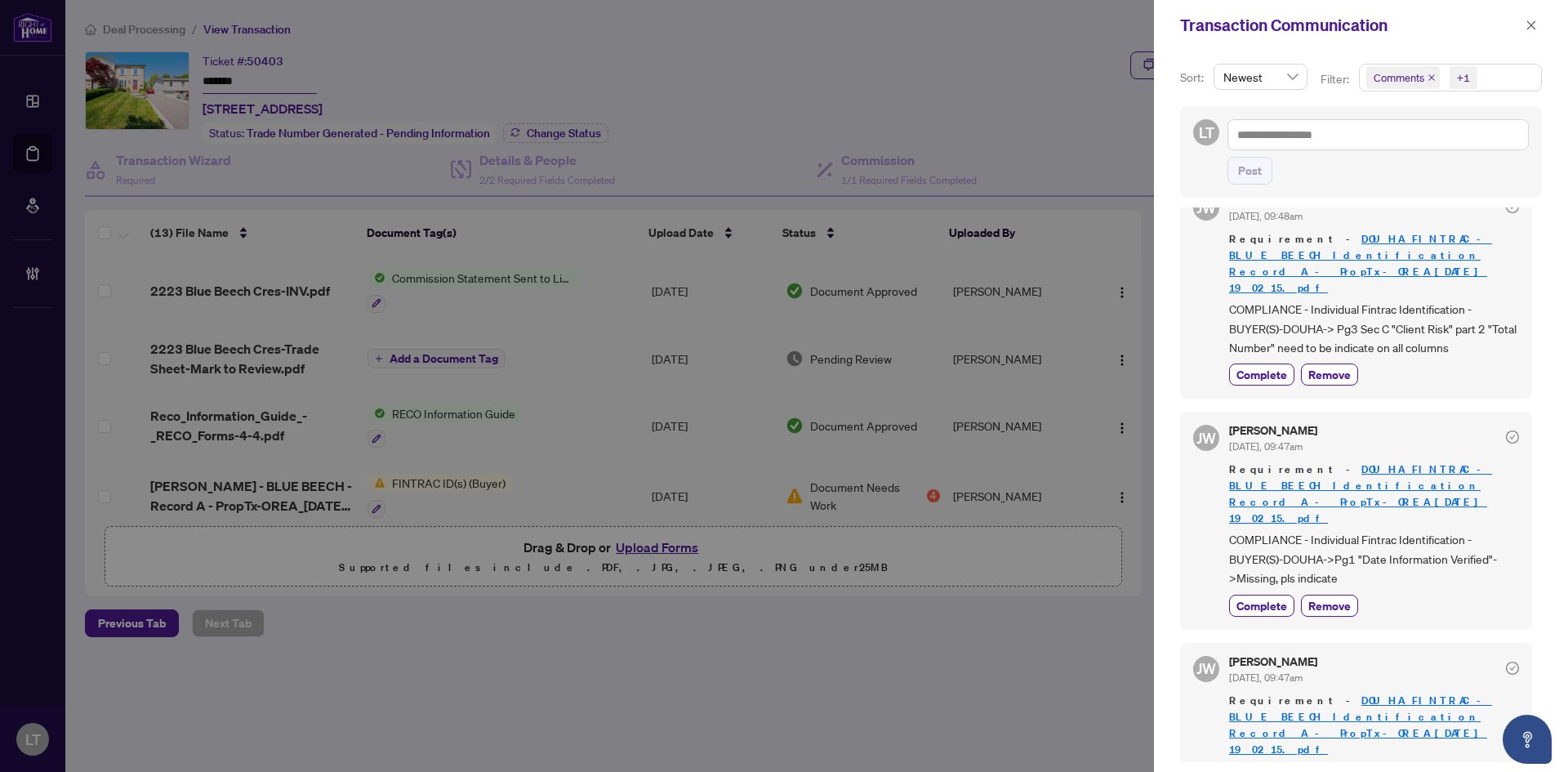
scroll to position [1388, 0]
click at [260, 371] on div at bounding box center [784, 386] width 1568 height 772
click at [234, 479] on div at bounding box center [784, 386] width 1568 height 772
click at [1528, 29] on icon "close" at bounding box center [1532, 25] width 9 height 9
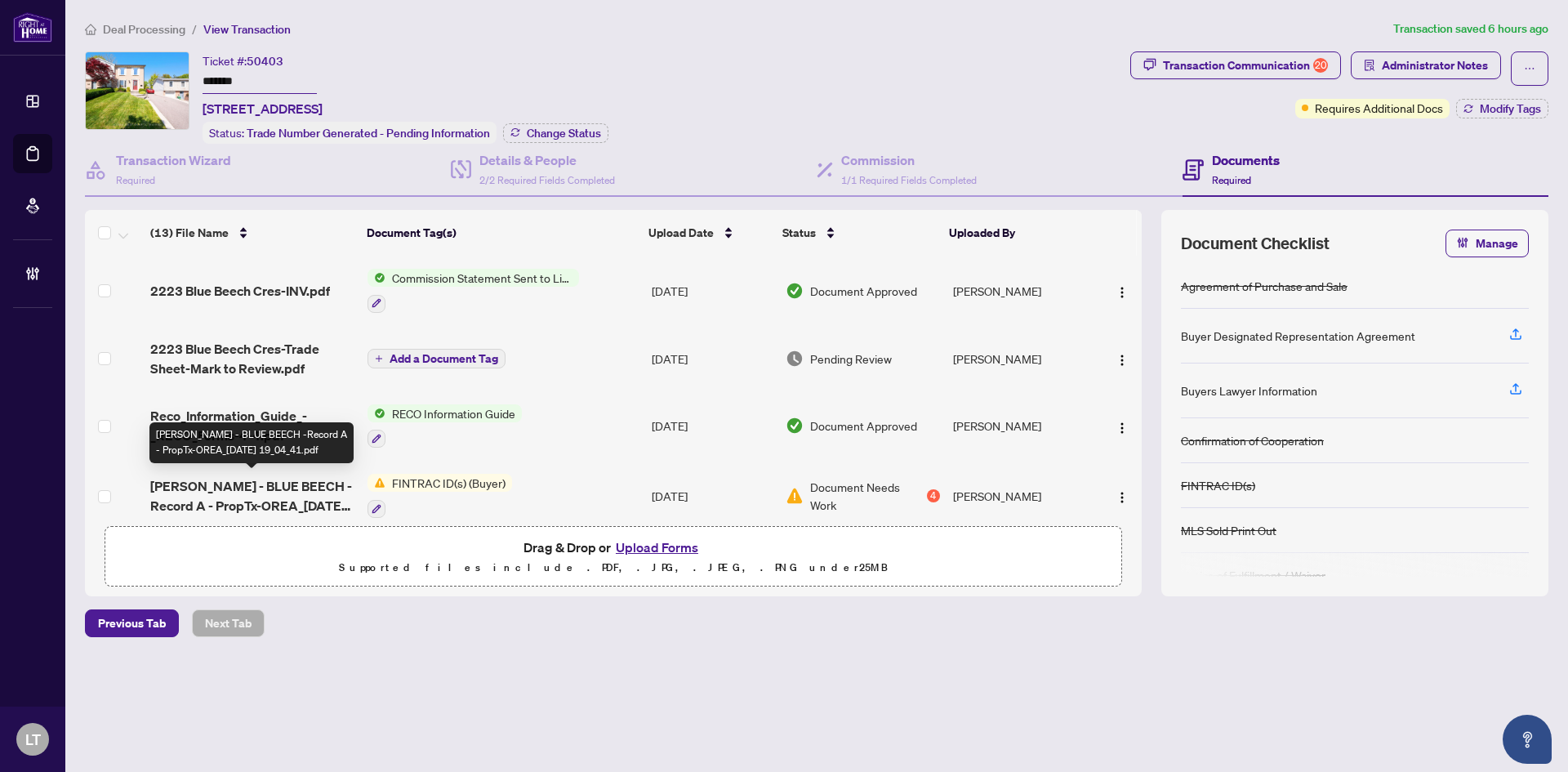
click at [228, 479] on span "[PERSON_NAME] - BLUE BEECH -Record A - PropTx-OREA_[DATE] 19_04_41.pdf" at bounding box center [253, 496] width 205 height 40
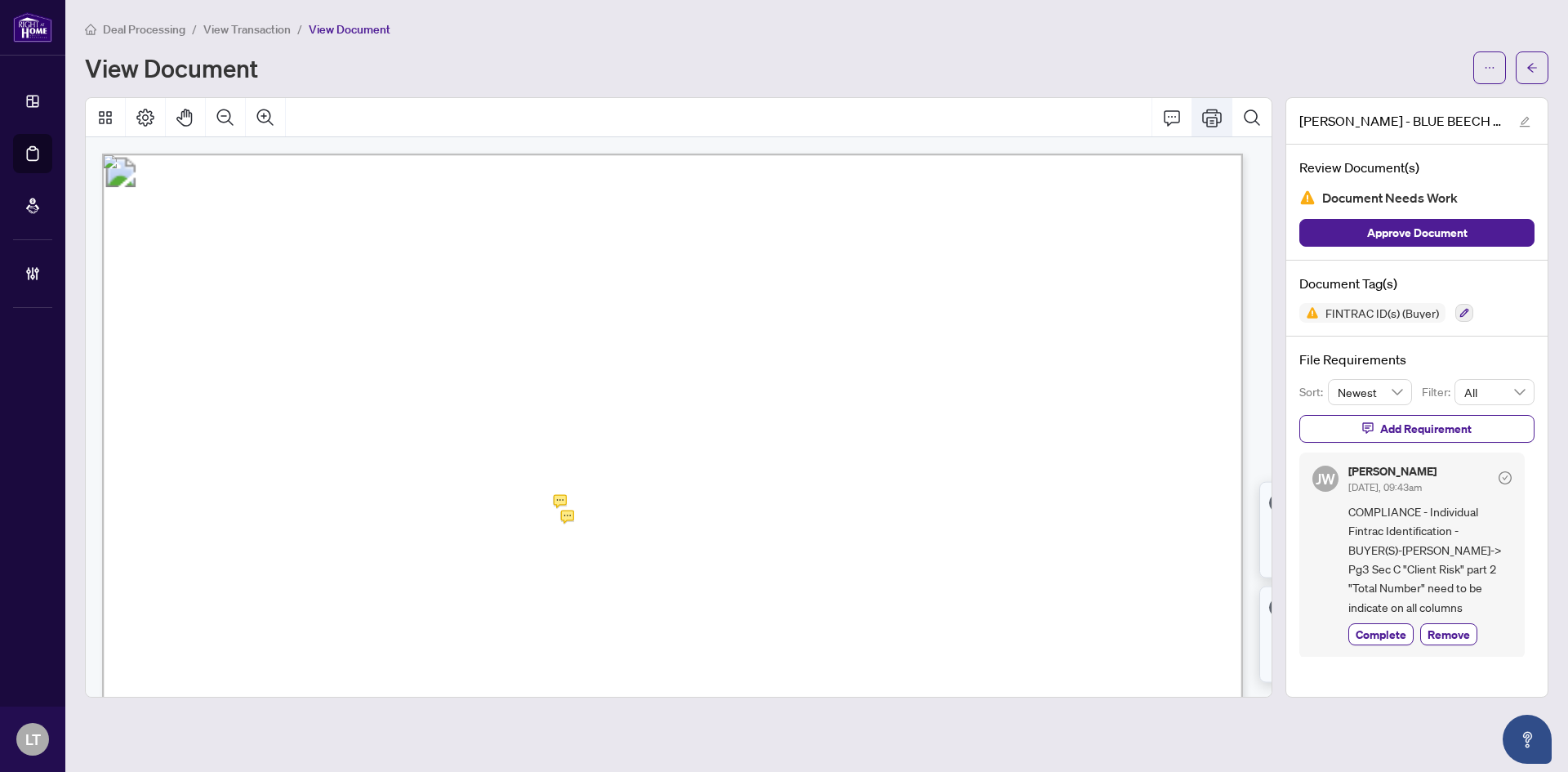
click at [1215, 120] on icon "Print" at bounding box center [1212, 117] width 20 height 20
click at [1527, 64] on icon "arrow-left" at bounding box center [1532, 67] width 11 height 11
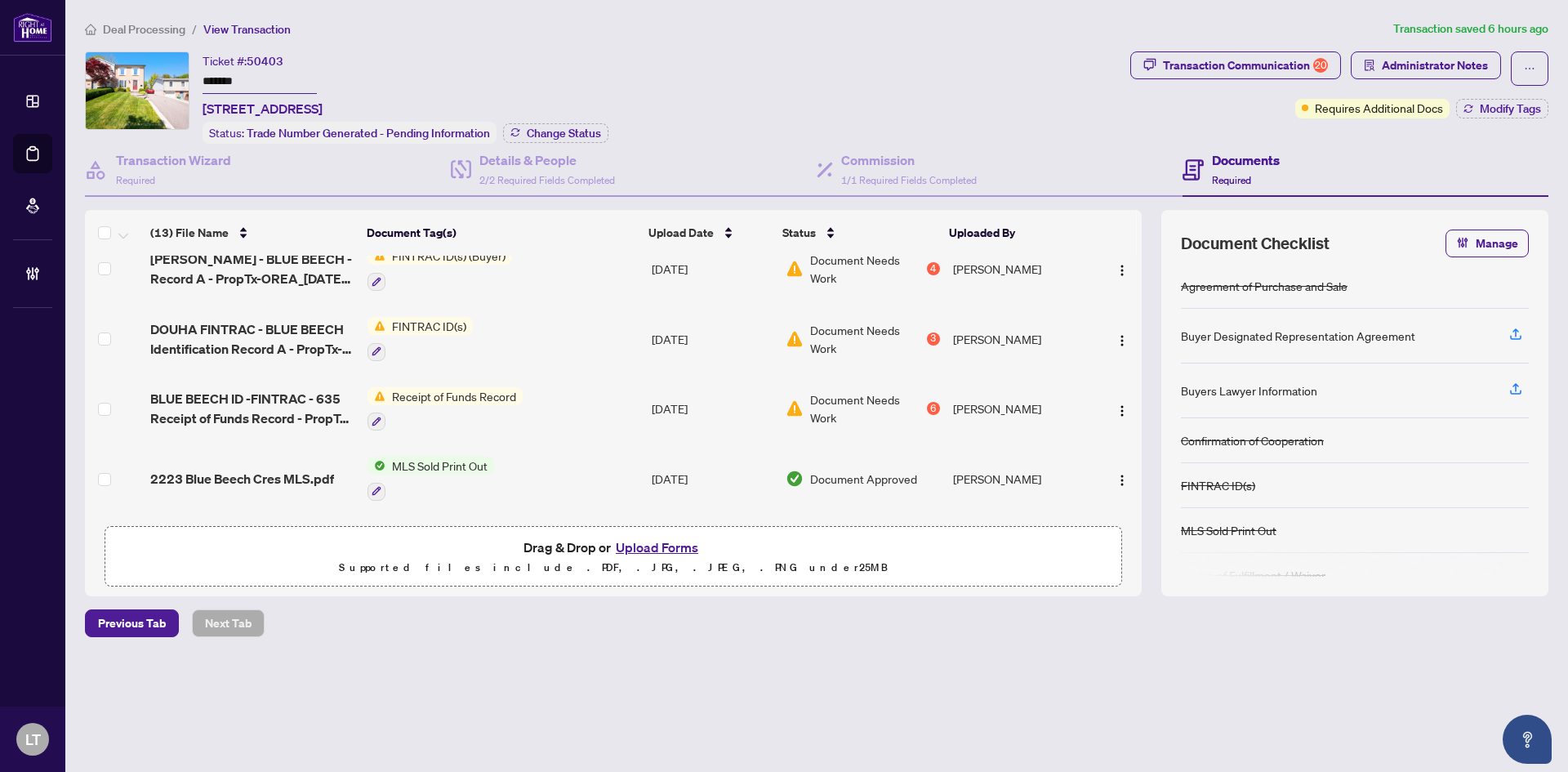
scroll to position [327, 0]
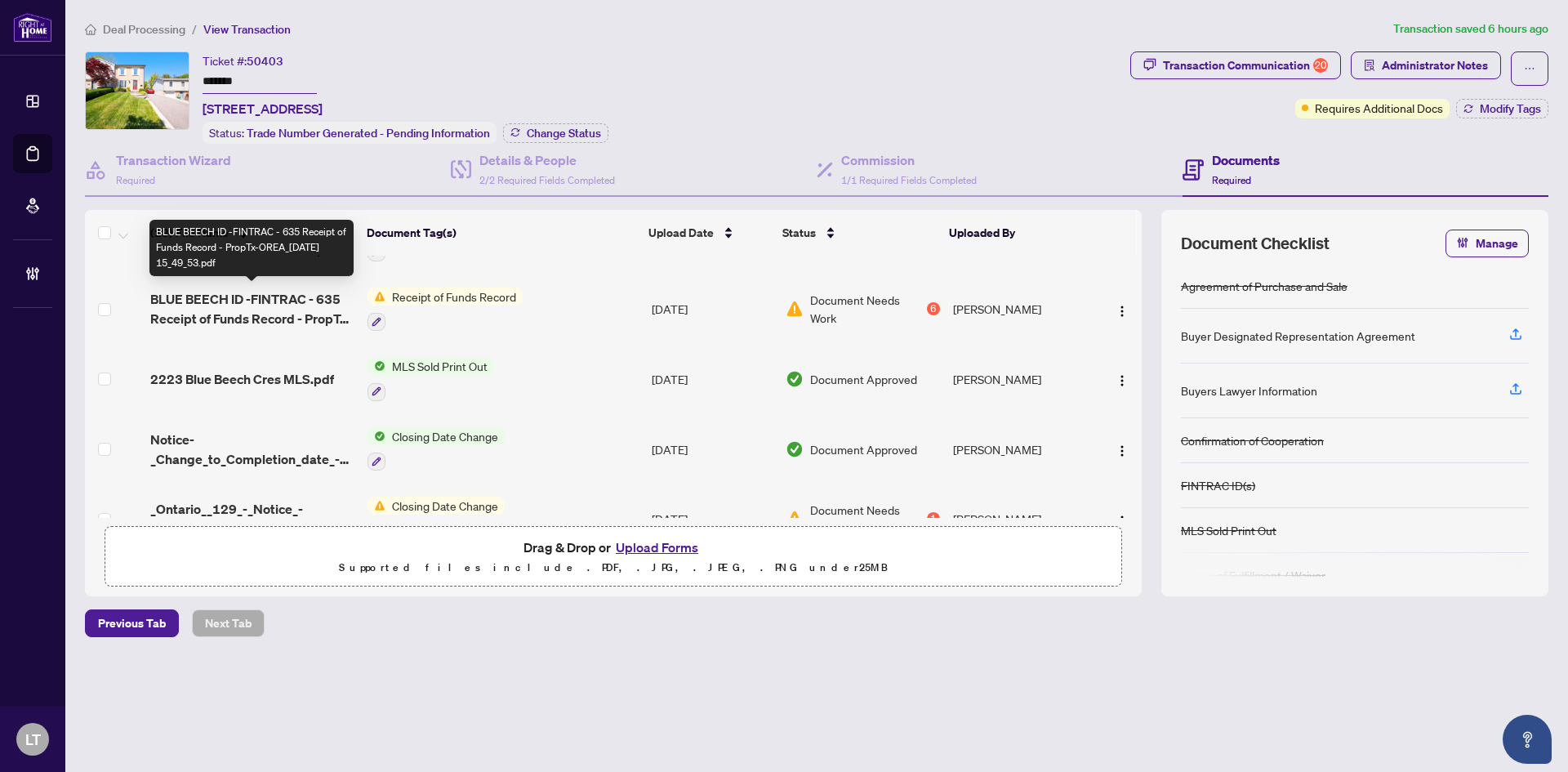
click at [253, 311] on span "BLUE BEECH ID -FINTRAC - 635 Receipt of Funds Record - PropTx-OREA_[DATE] 15_49…" at bounding box center [253, 309] width 205 height 40
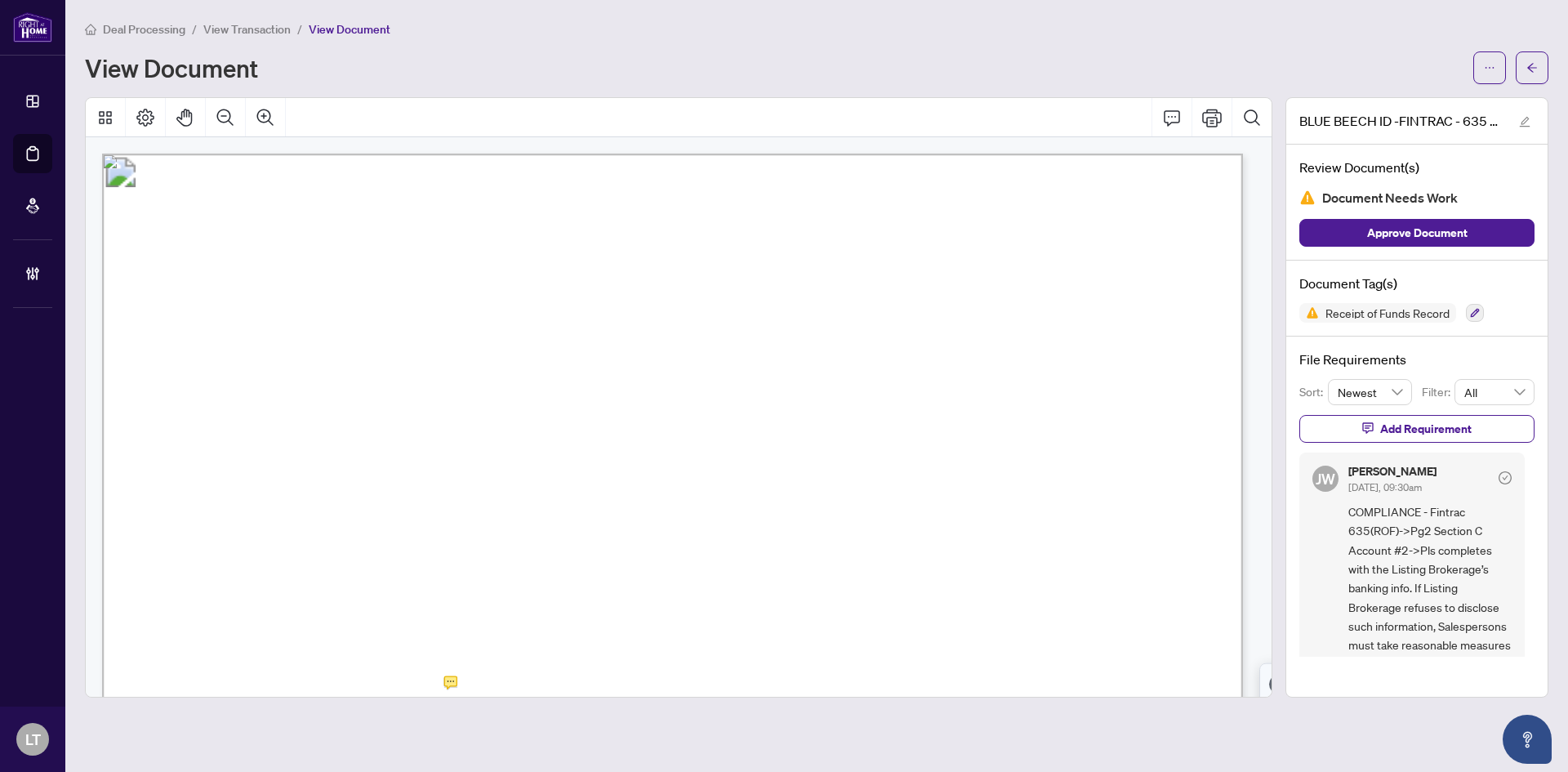
scroll to position [327, 0]
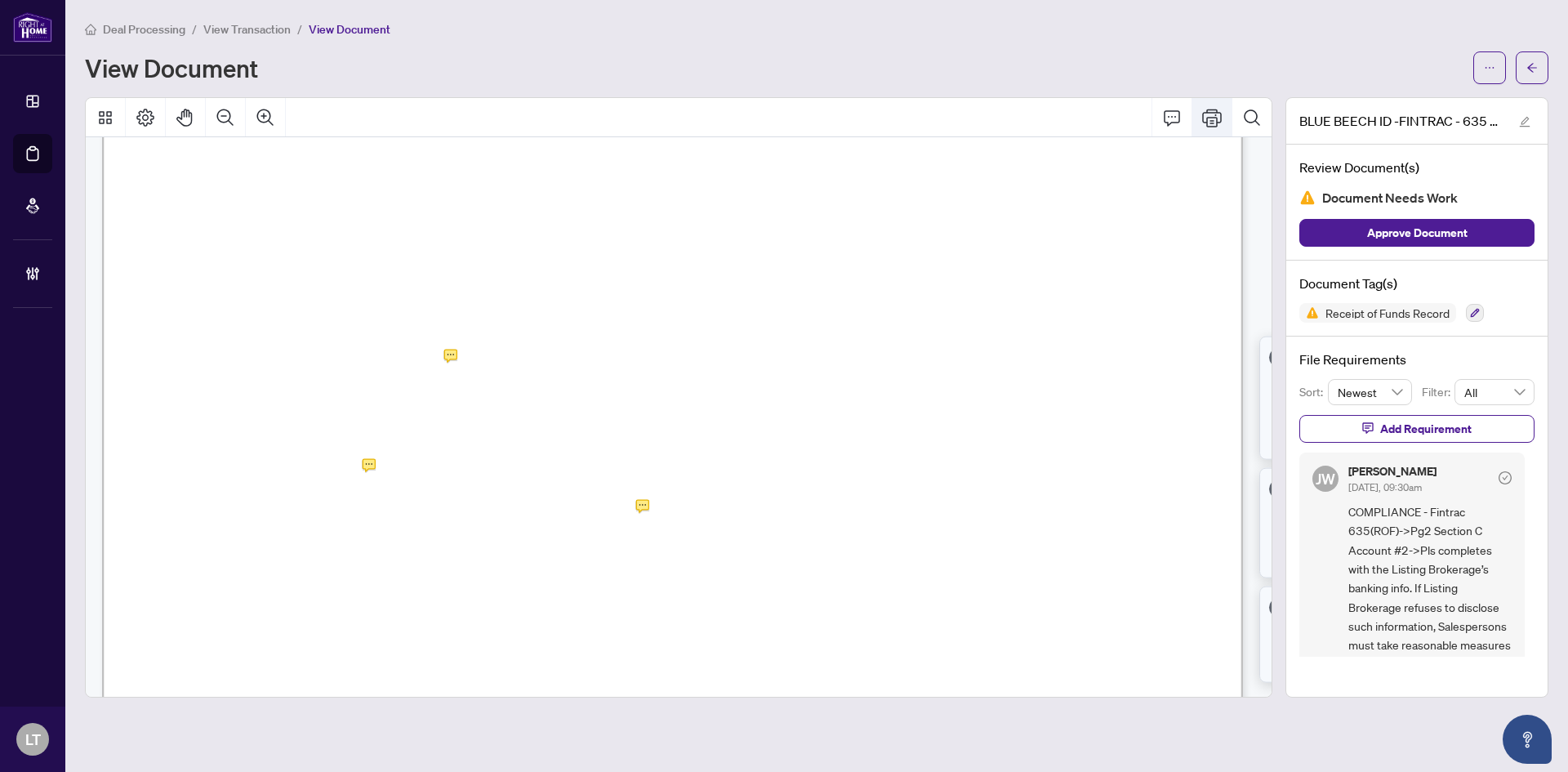
click at [1224, 107] on button "Print" at bounding box center [1212, 118] width 40 height 40
click at [1545, 74] on button "button" at bounding box center [1532, 68] width 33 height 33
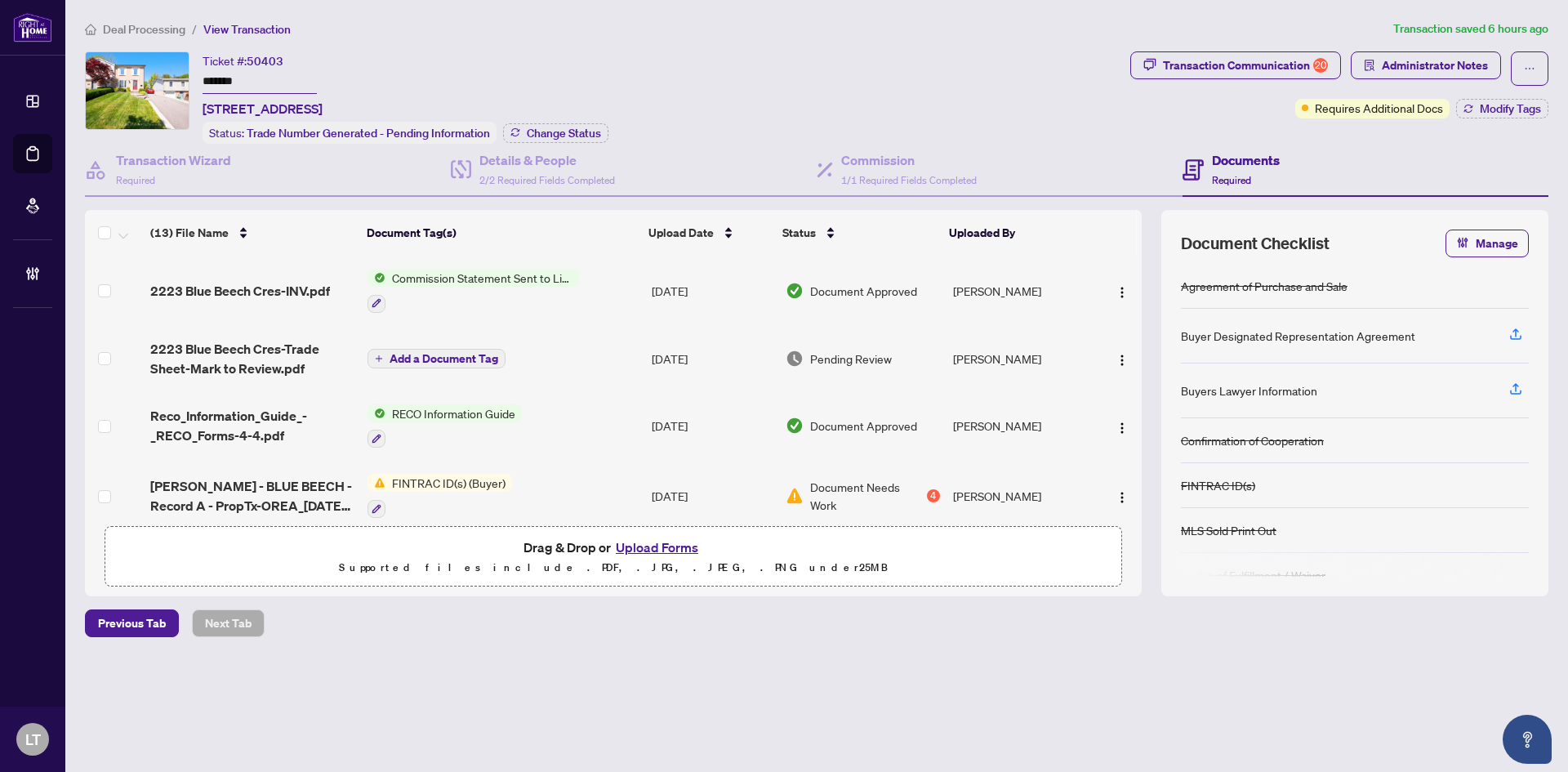
scroll to position [245, 0]
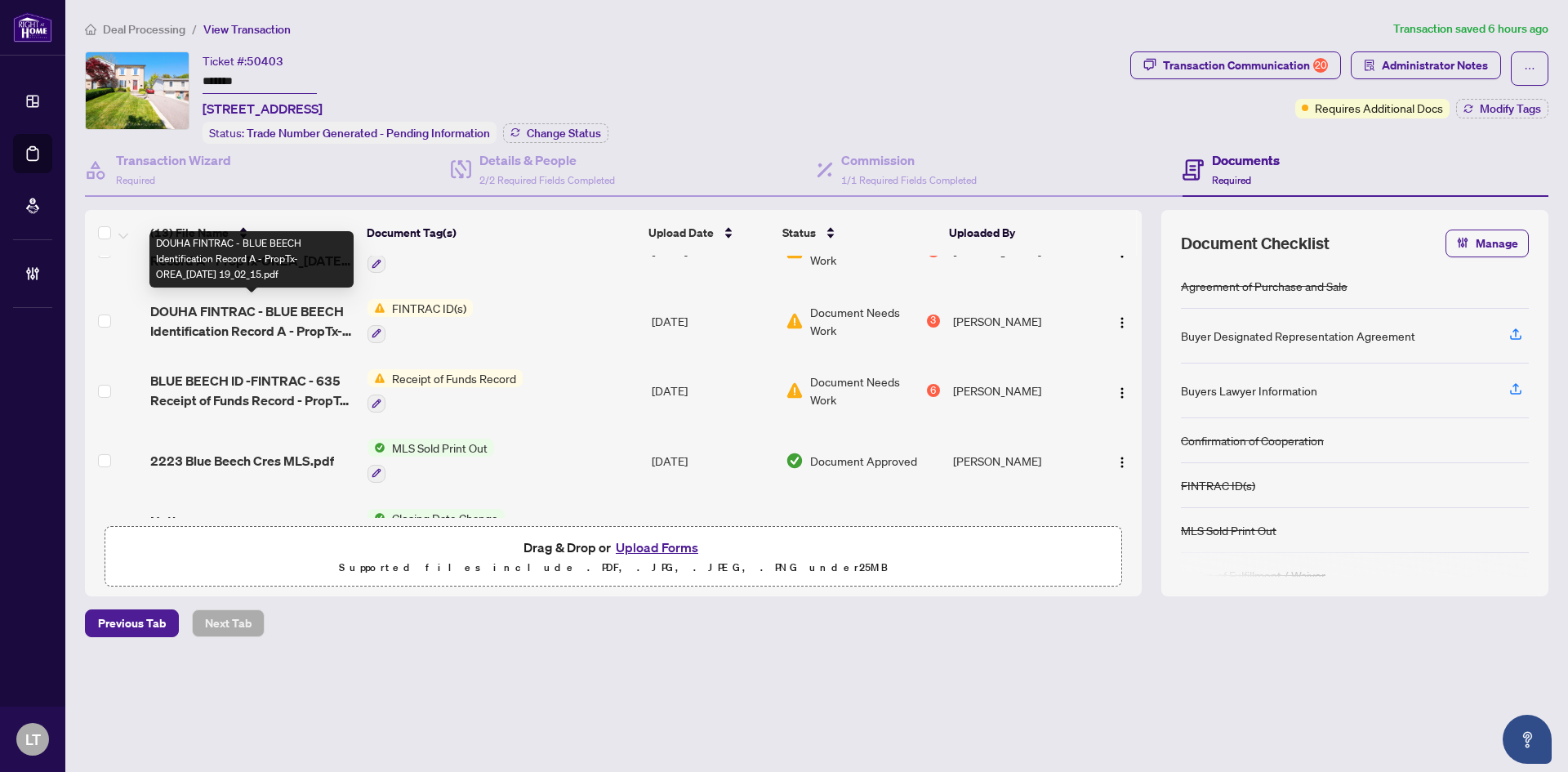
click at [236, 310] on span "DOUHA FINTRAC - BLUE BEECH Identification Record A - PropTx-OREA_[DATE] 19_02_1…" at bounding box center [253, 322] width 205 height 40
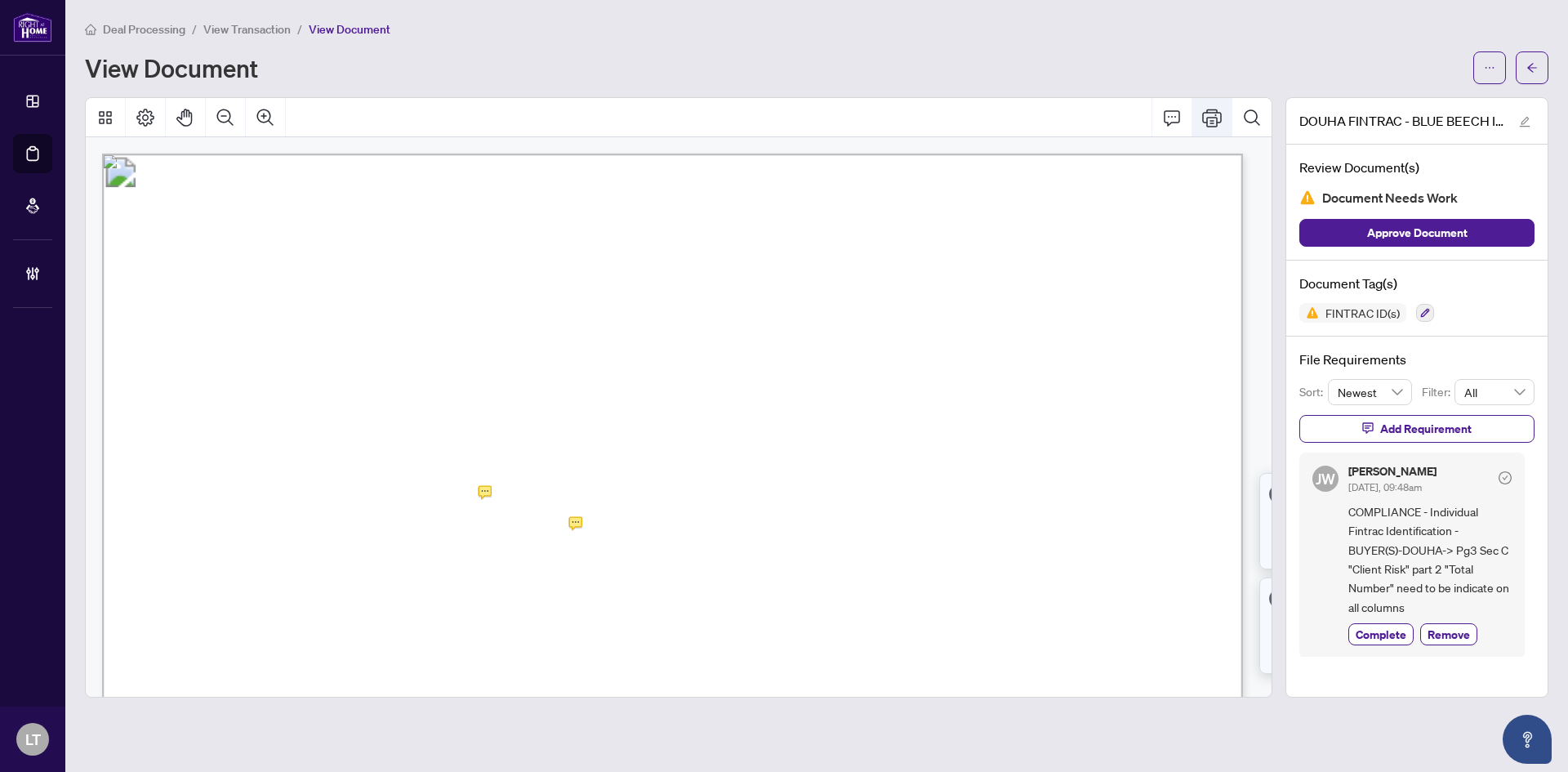
click at [1209, 116] on icon "Print" at bounding box center [1212, 117] width 20 height 18
click at [1532, 79] on span "button" at bounding box center [1532, 68] width 11 height 26
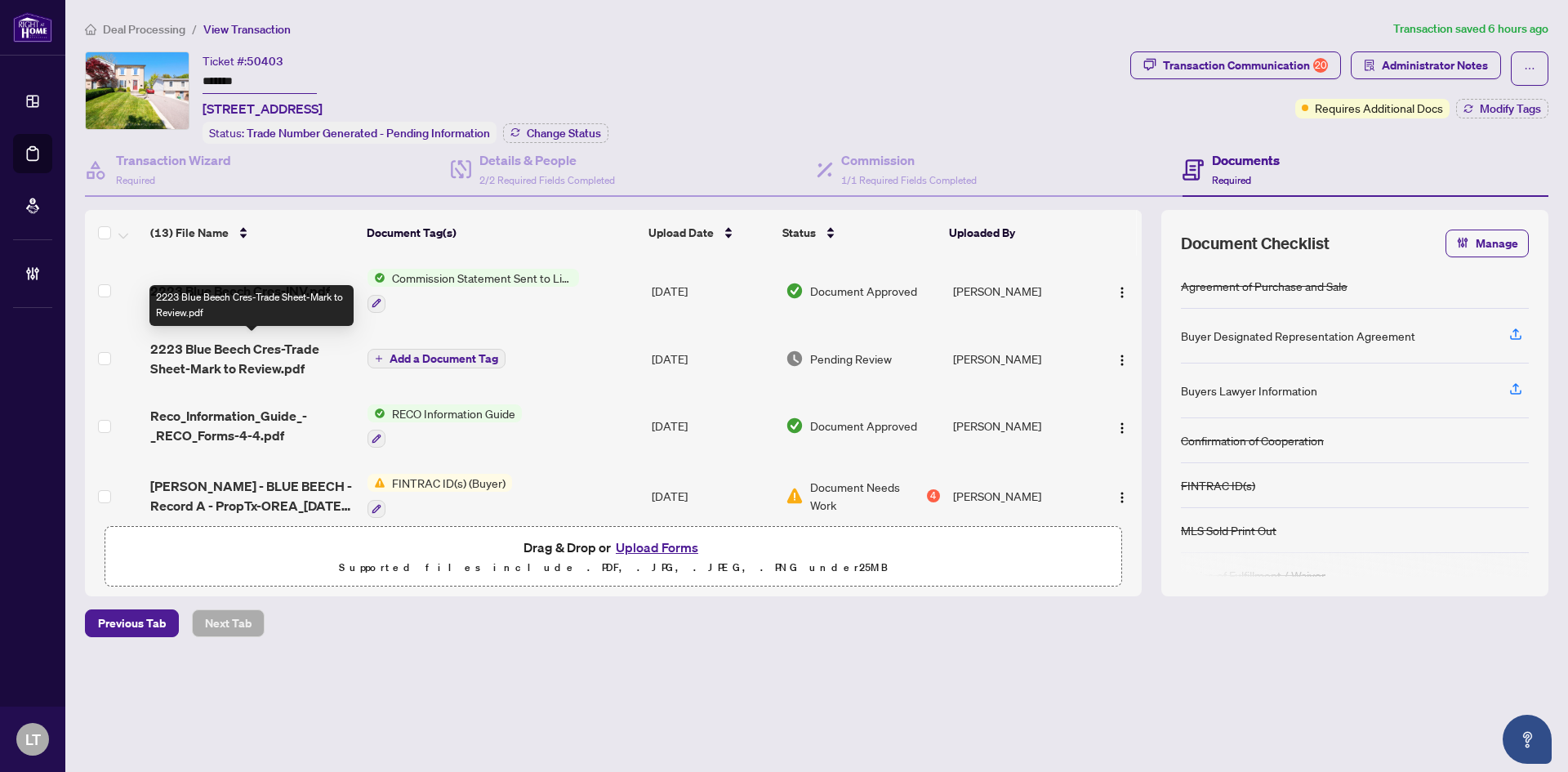
scroll to position [408, 0]
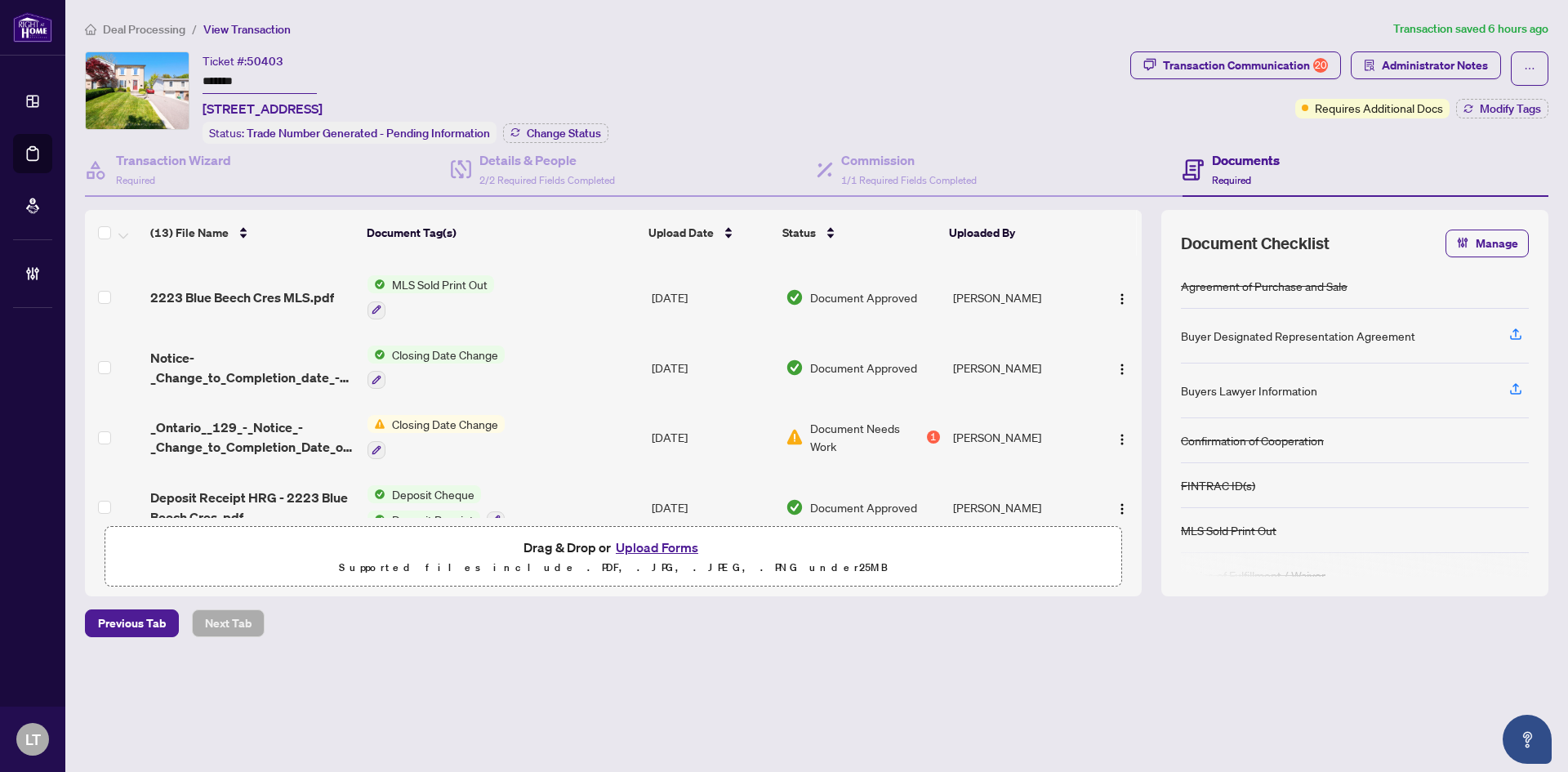
click at [233, 449] on span "_Ontario__129_-_Notice_-_Change_to_Completion_Date_or_Other_Information__1_.pdf" at bounding box center [253, 438] width 205 height 40
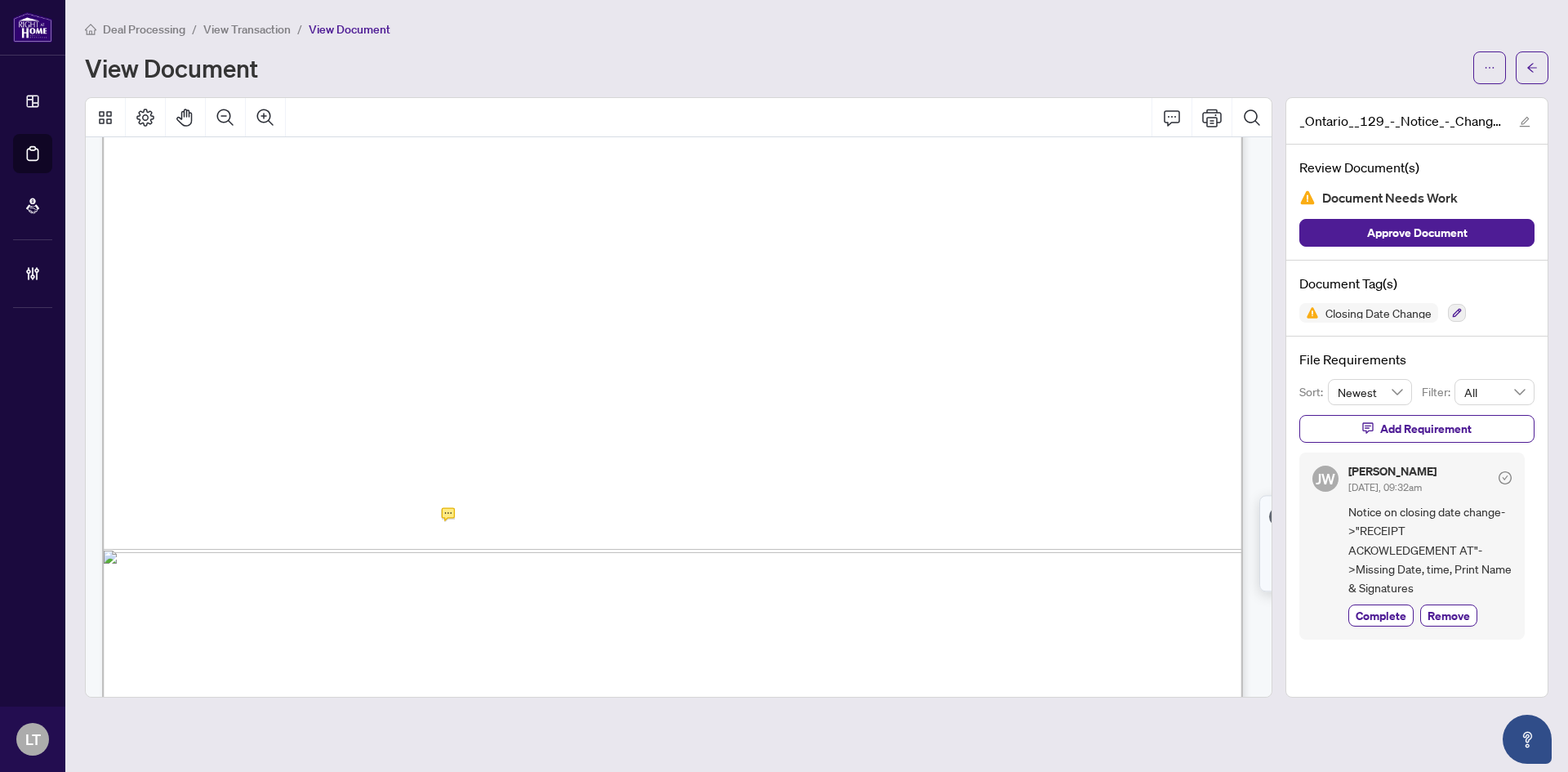
scroll to position [831, 0]
click at [1207, 115] on icon "Print" at bounding box center [1212, 117] width 20 height 20
click at [1552, 64] on main "Deal Processing / View Transaction / View Document View Document _Ontario__129_…" at bounding box center [817, 386] width 1503 height 772
click at [1534, 63] on icon "arrow-left" at bounding box center [1532, 67] width 11 height 11
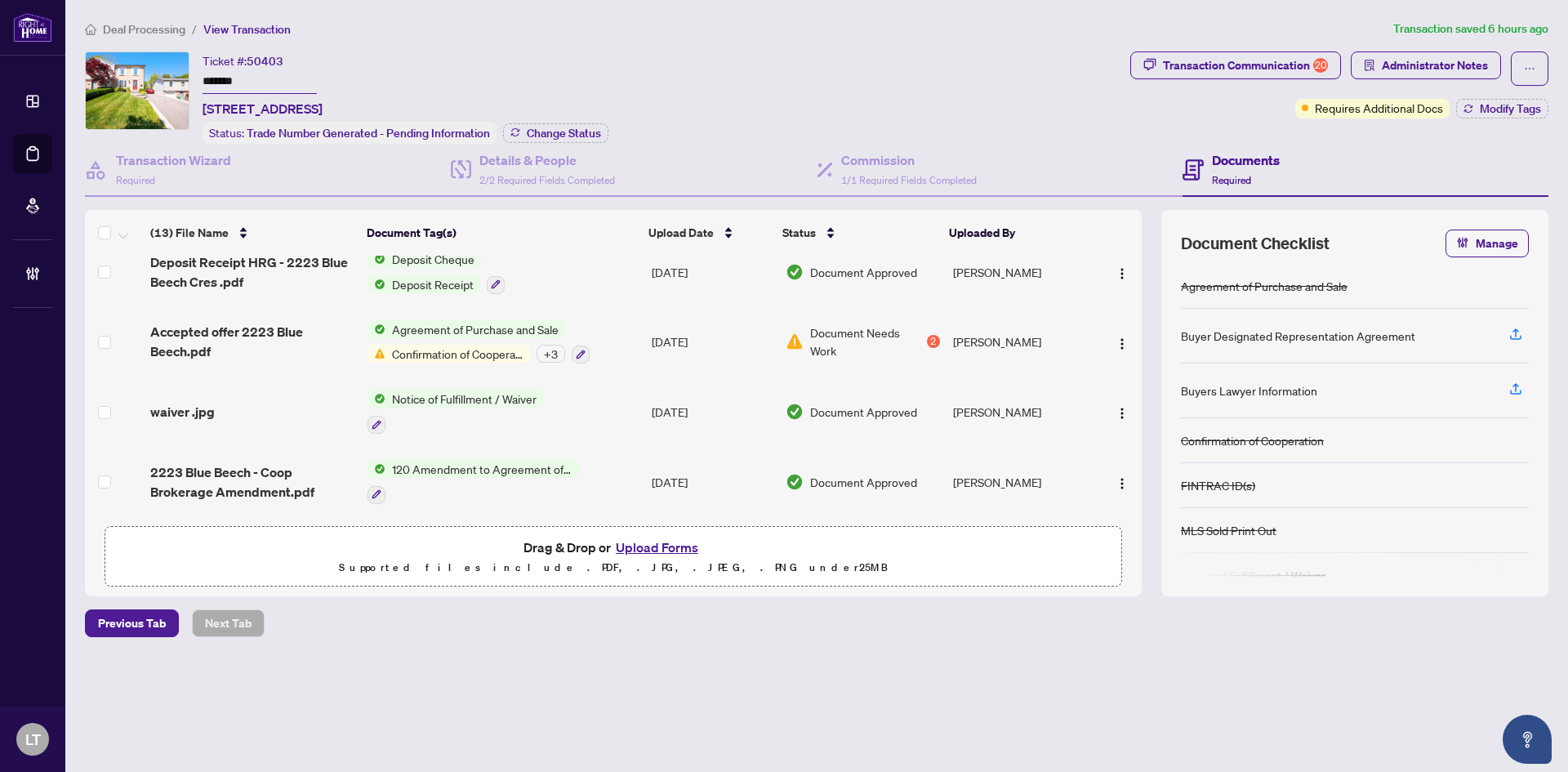
scroll to position [645, 0]
click at [413, 350] on span "Confirmation of Cooperation" at bounding box center [457, 353] width 144 height 18
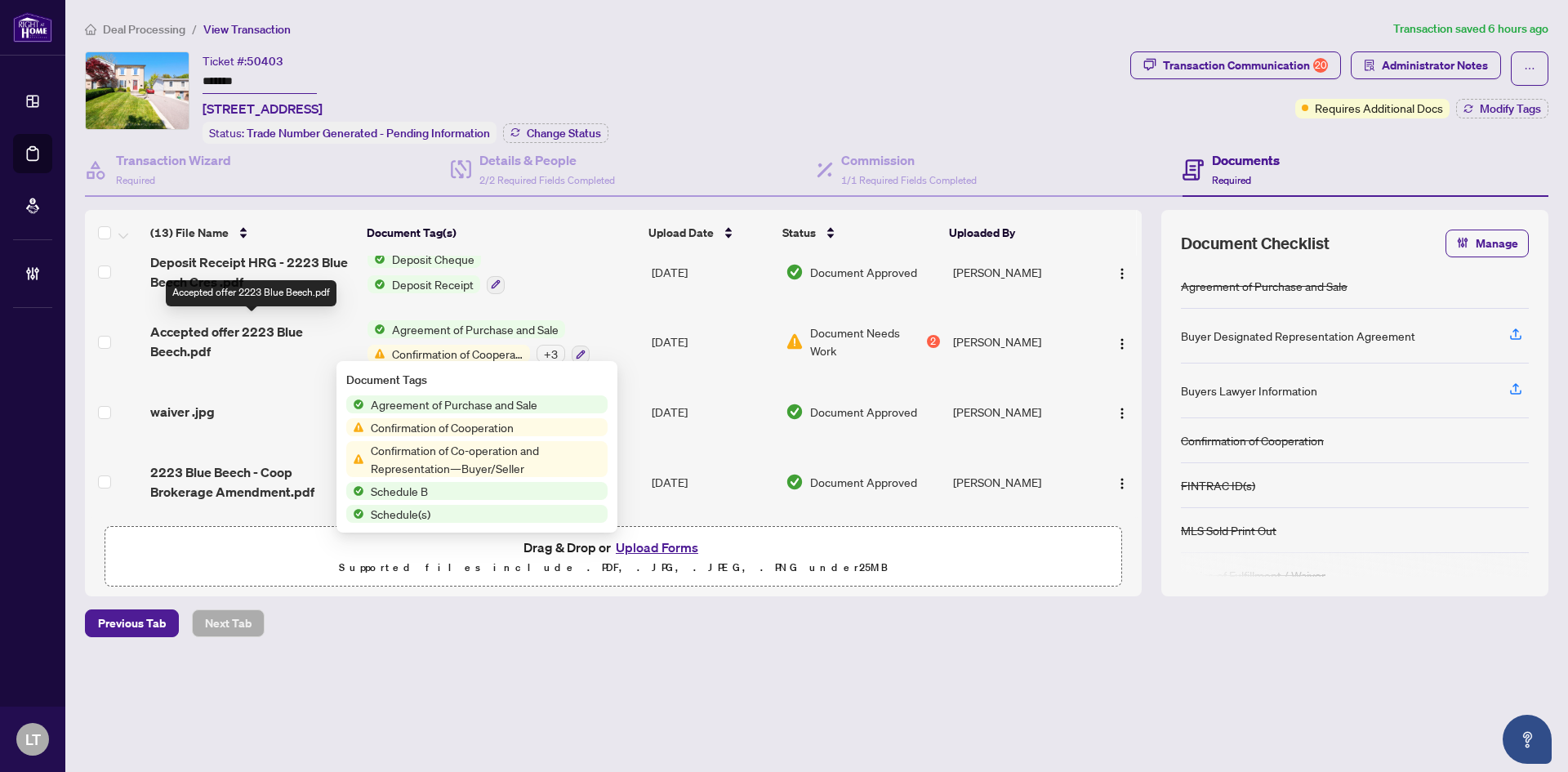
click at [265, 331] on span "Accepted offer 2223 Blue Beech.pdf" at bounding box center [253, 341] width 205 height 40
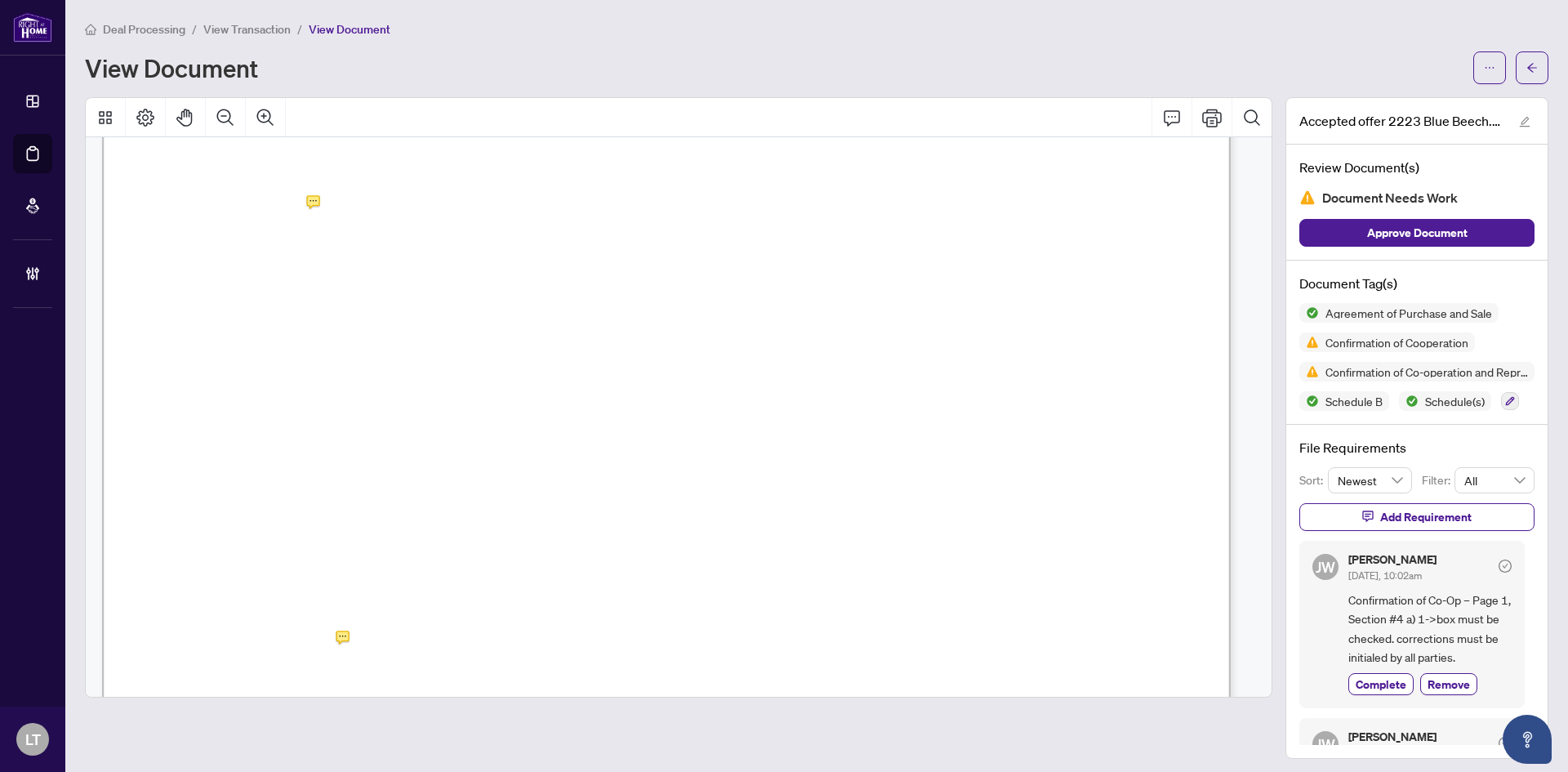
scroll to position [11298, 0]
click at [1192, 118] on button "Print" at bounding box center [1212, 118] width 40 height 40
click at [1534, 66] on button "button" at bounding box center [1532, 68] width 33 height 33
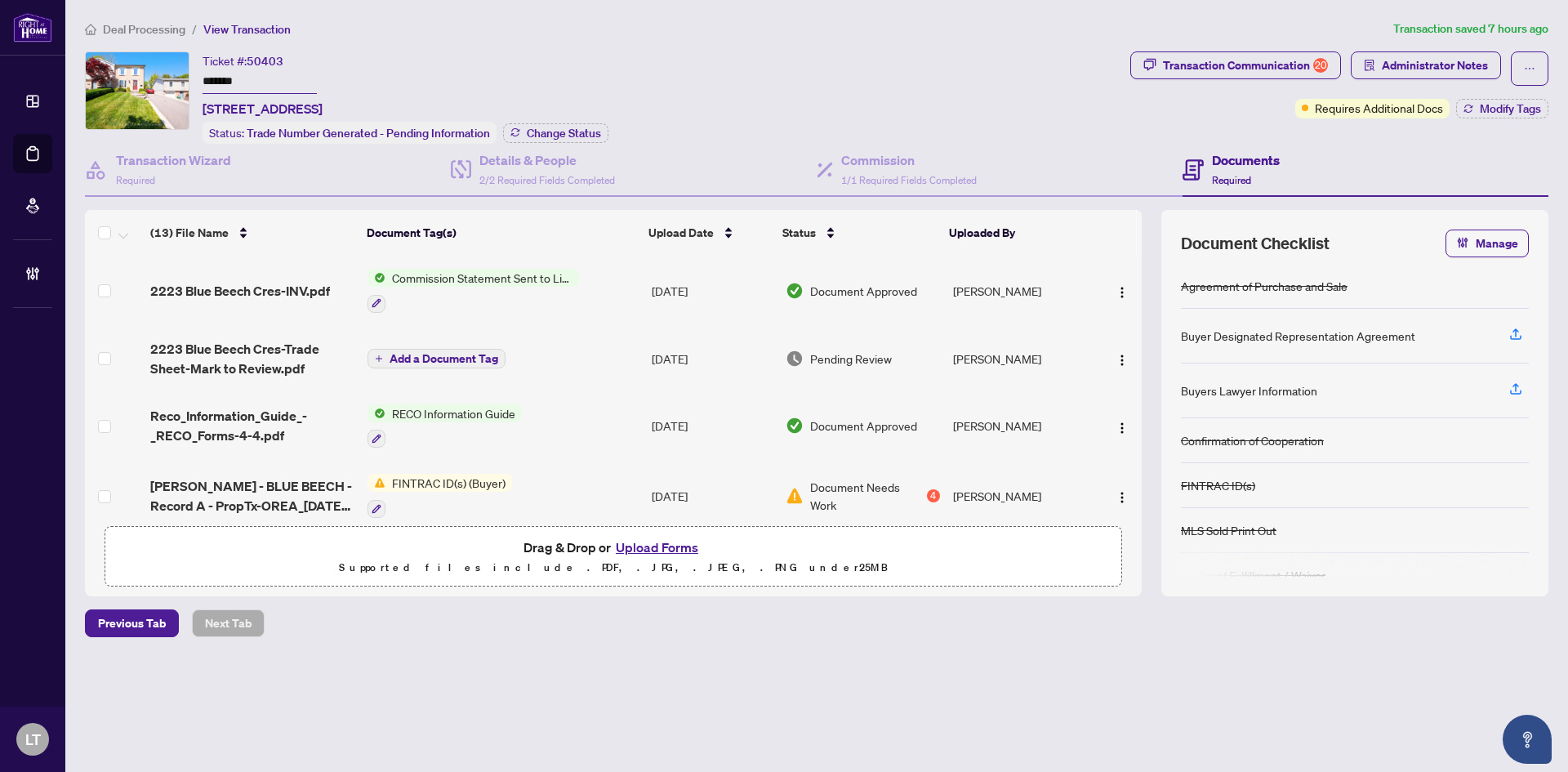
drag, startPoint x: 272, startPoint y: 170, endPoint x: 185, endPoint y: 25, distance: 169.1
click at [272, 170] on div "Transaction Wizard Required" at bounding box center [268, 170] width 366 height 53
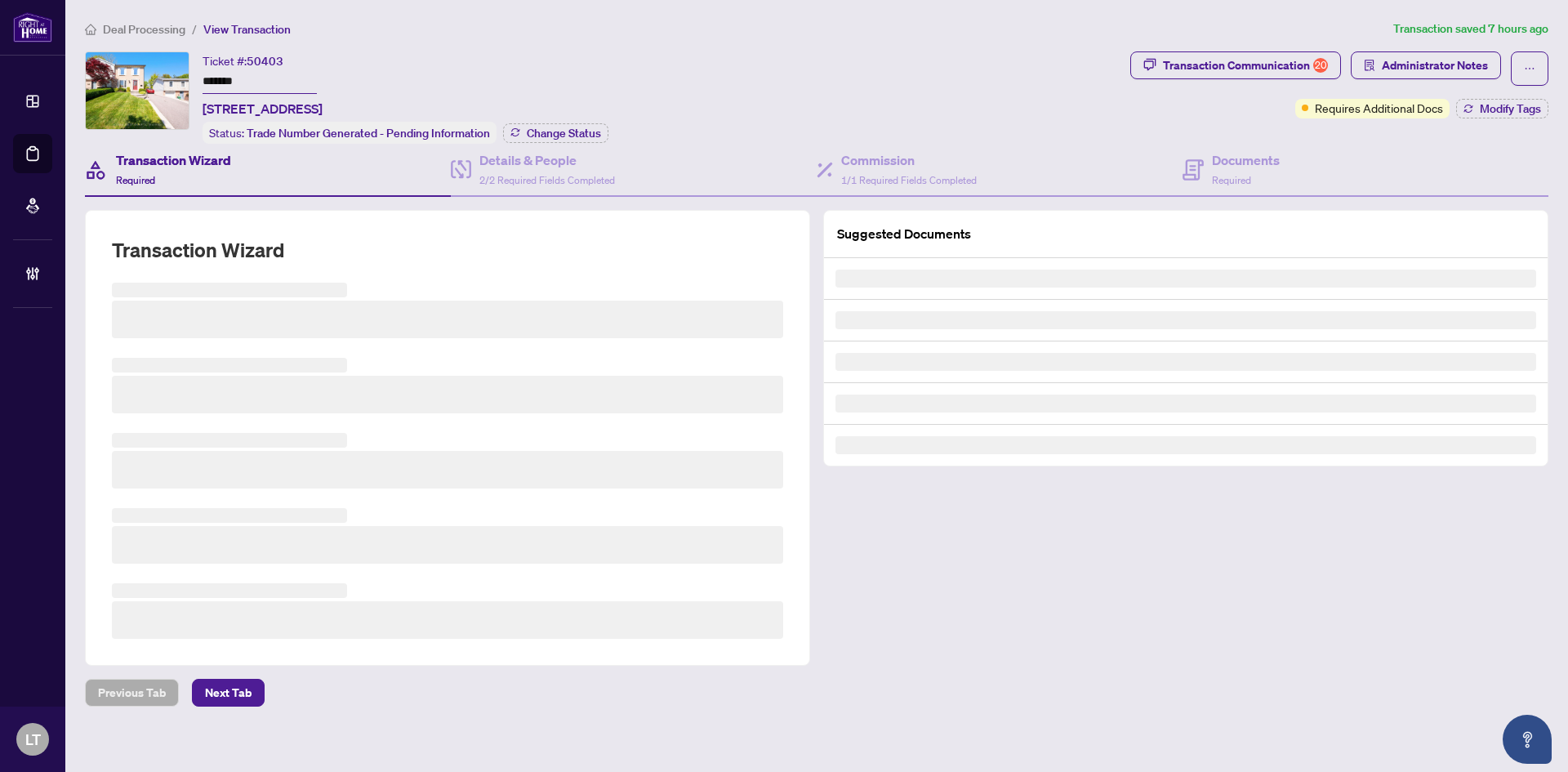
click at [156, 29] on span "Deal Processing" at bounding box center [144, 29] width 83 height 15
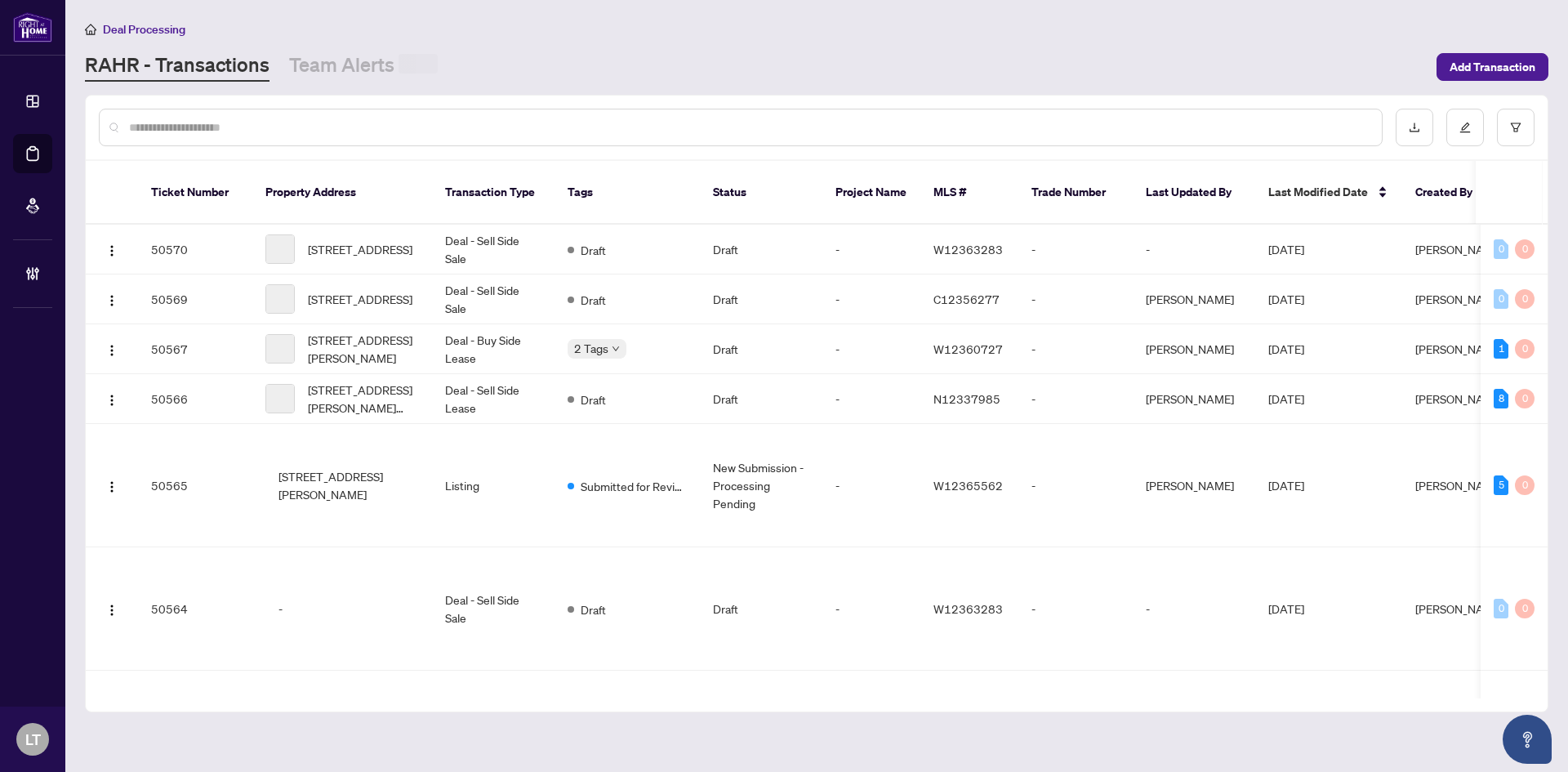
click at [205, 126] on input "text" at bounding box center [749, 127] width 1240 height 18
paste input "*****"
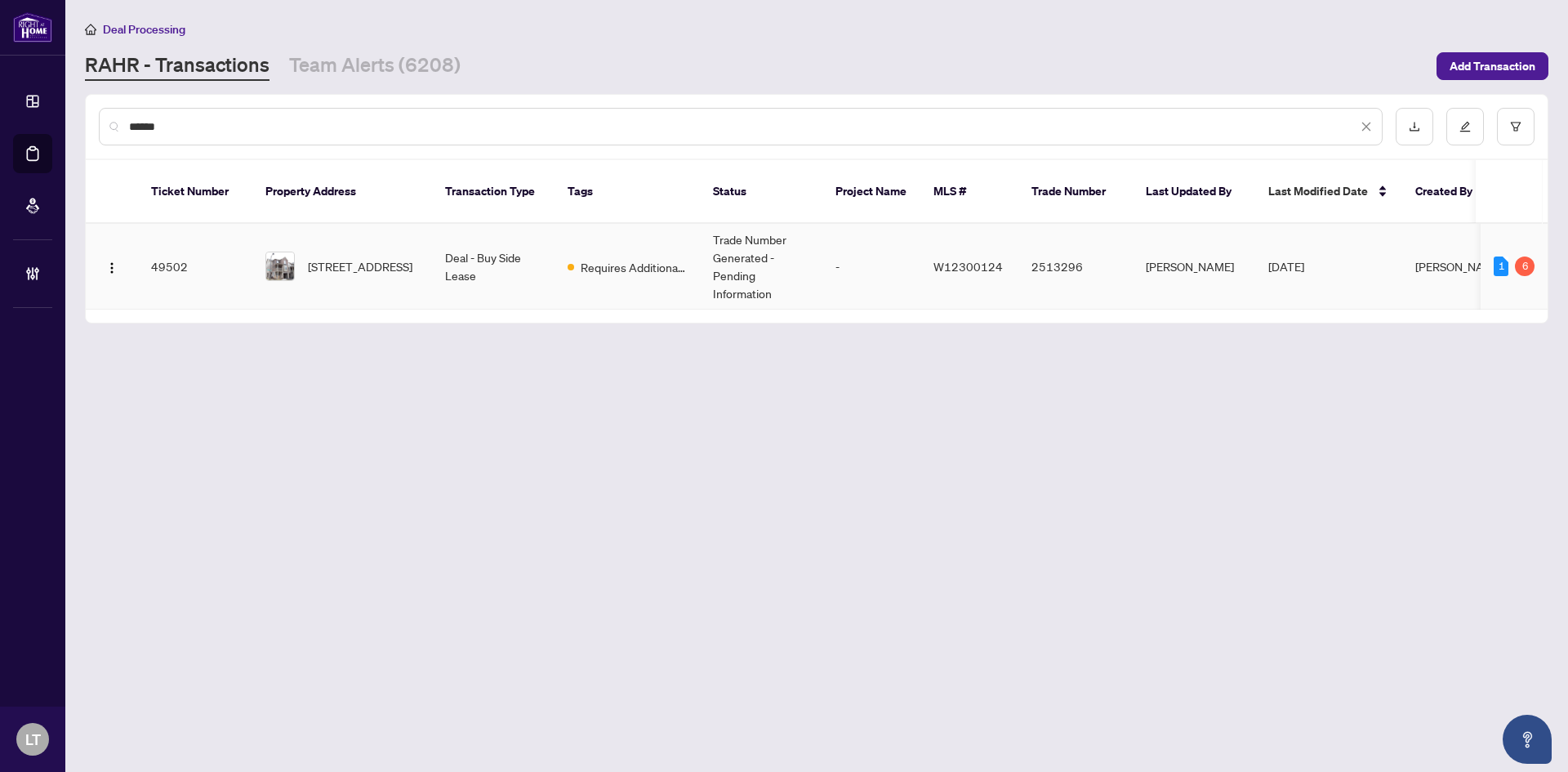
type input "*****"
click at [377, 267] on td "[STREET_ADDRESS]" at bounding box center [342, 267] width 180 height 86
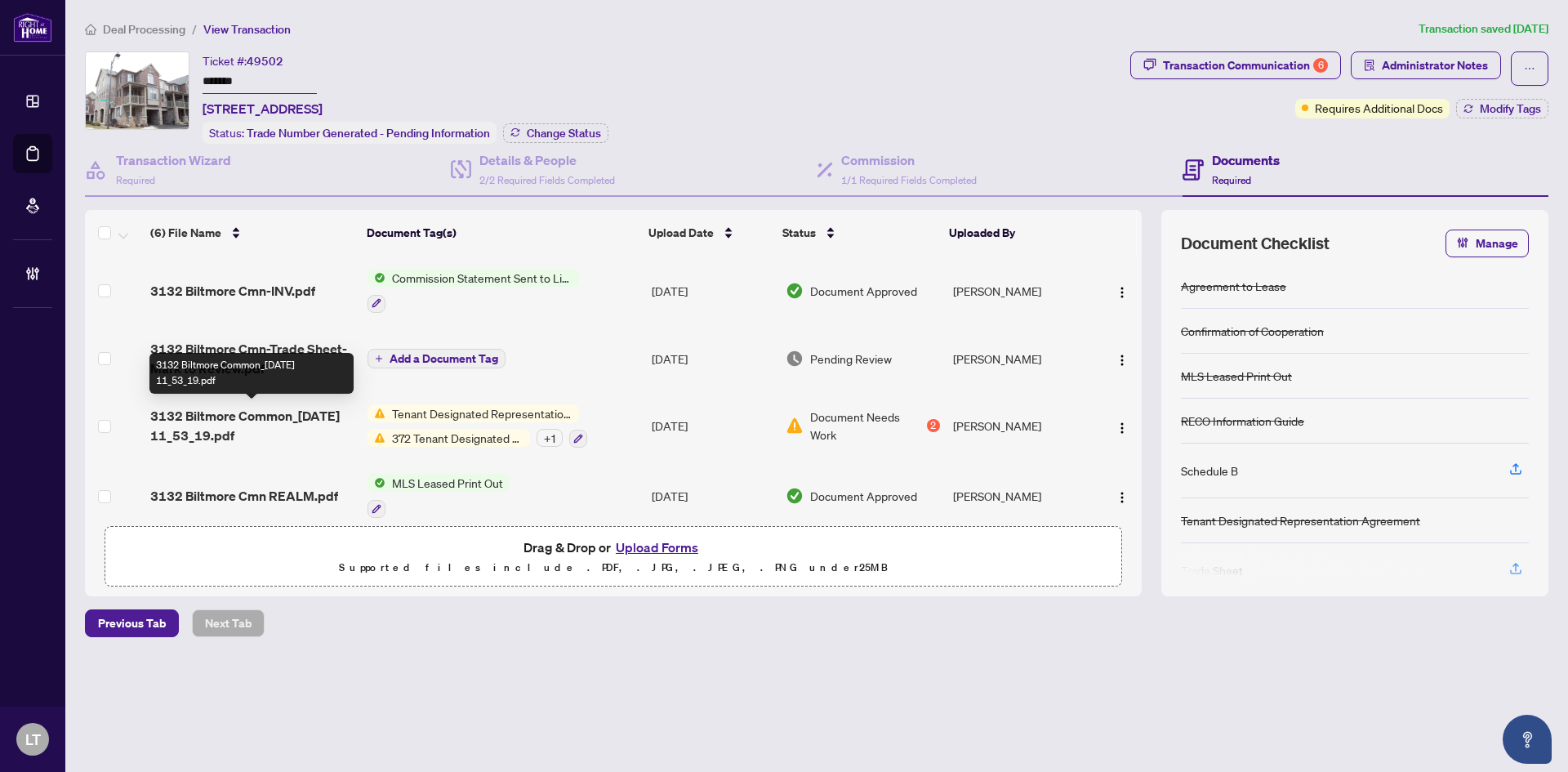
click at [265, 424] on span "3132 Biltmore Common_[DATE] 11_53_19.pdf" at bounding box center [253, 426] width 205 height 40
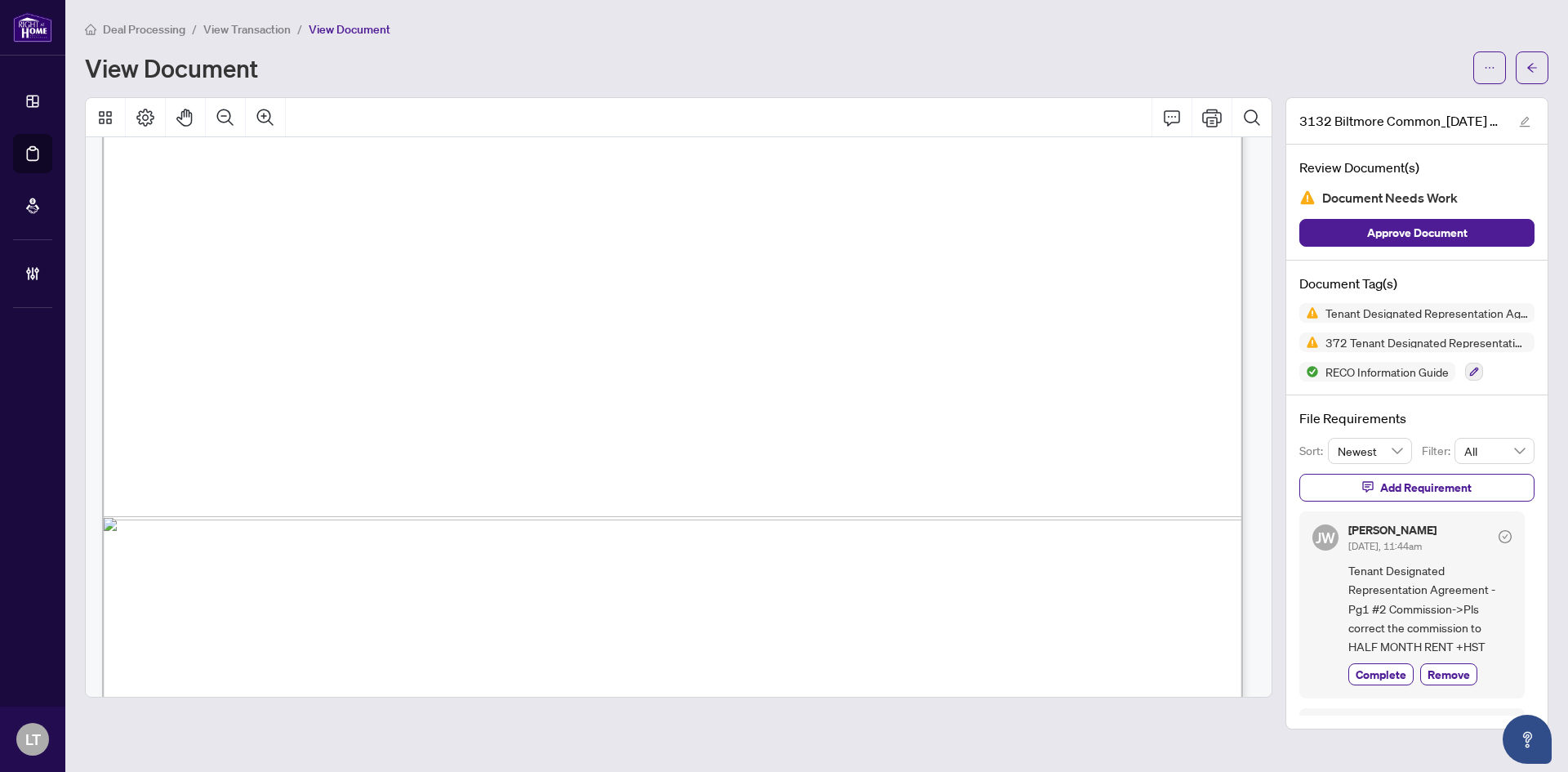
scroll to position [28215, 0]
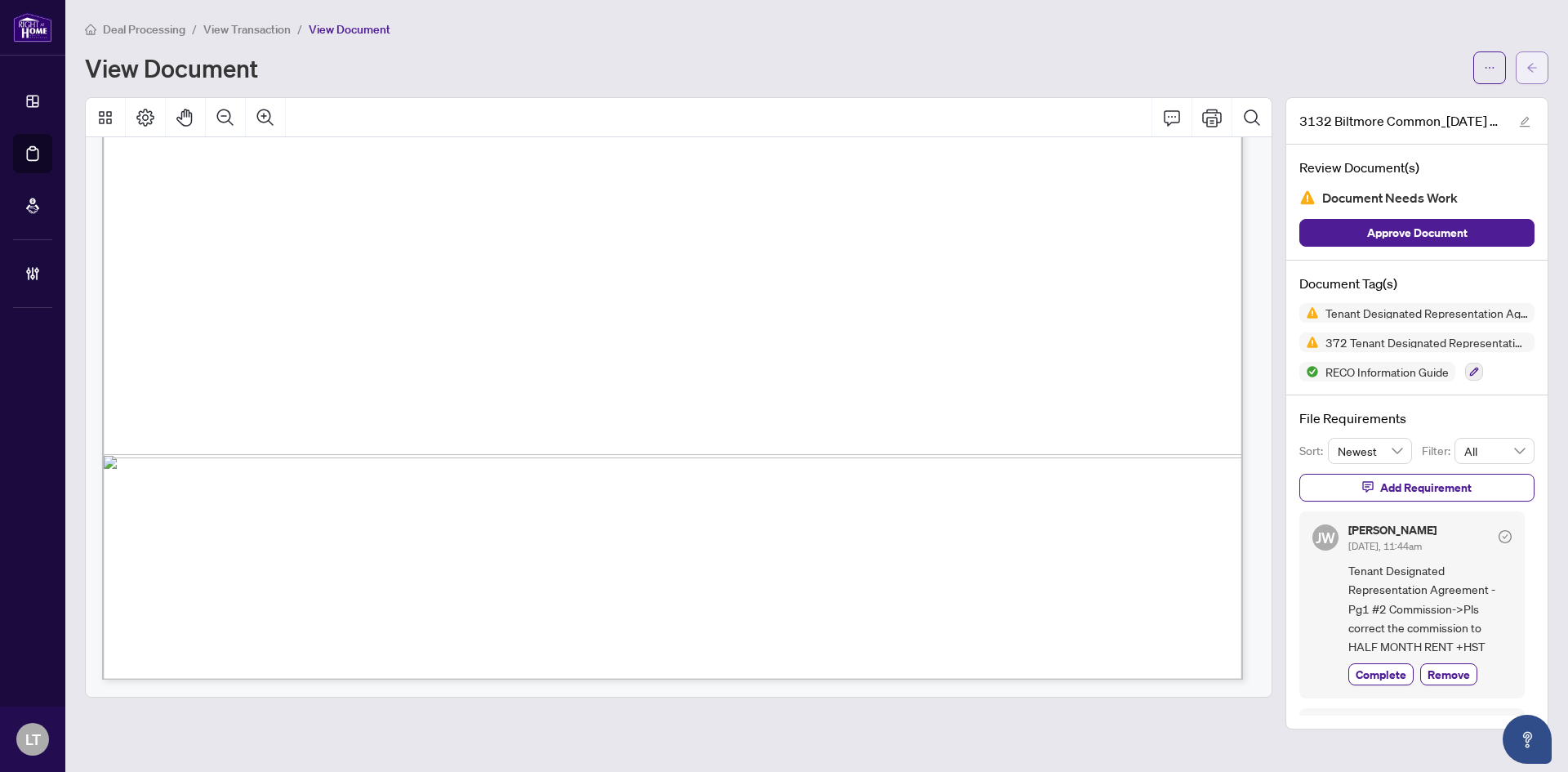
click at [1537, 69] on icon "arrow-left" at bounding box center [1532, 67] width 11 height 11
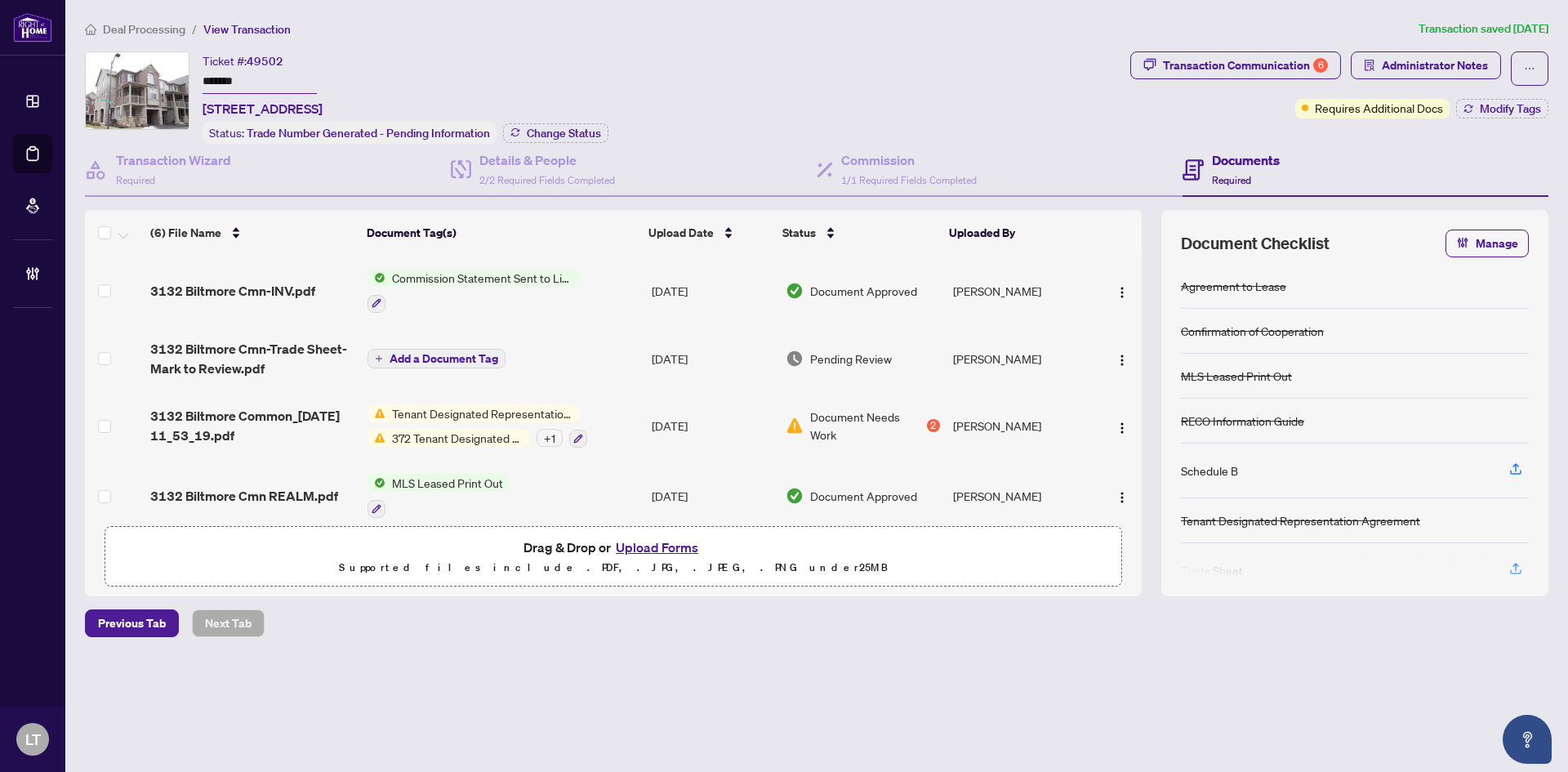
scroll to position [156, 0]
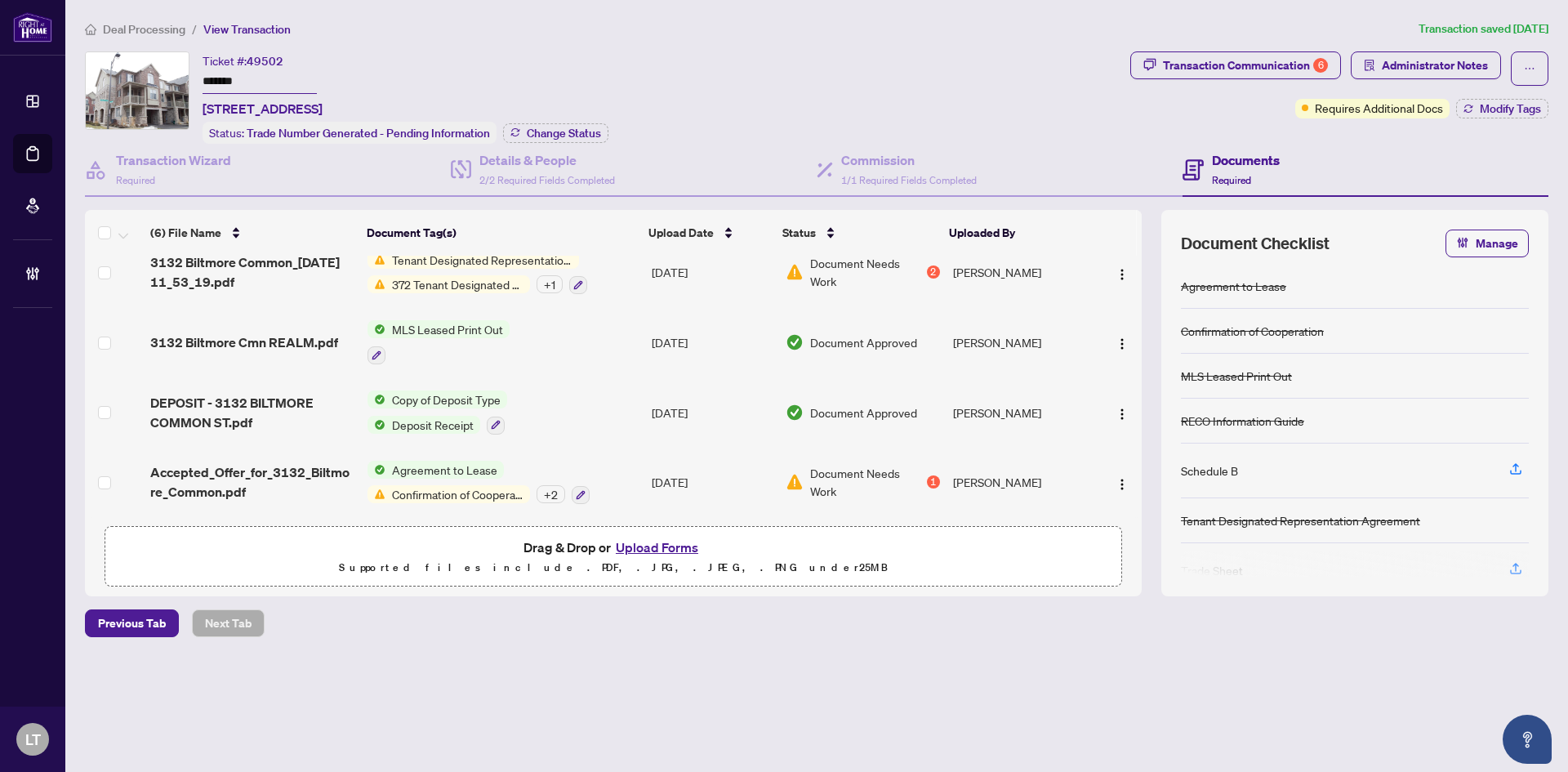
click at [470, 485] on span "Confirmation of Cooperation" at bounding box center [457, 493] width 144 height 18
click at [265, 450] on td "Accepted_Offer_for_3132_Biltmore_Common.pdf" at bounding box center [252, 483] width 217 height 70
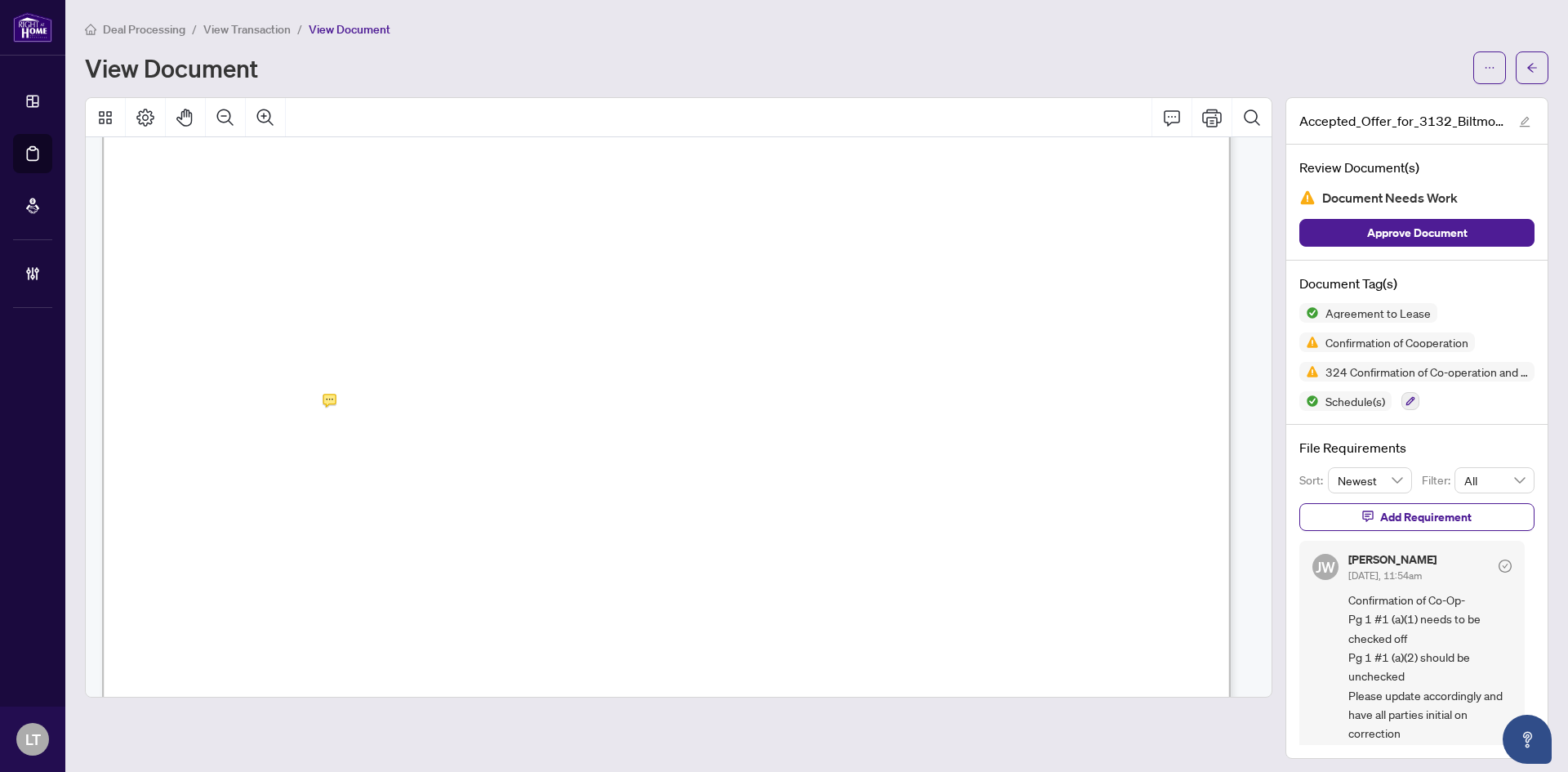
scroll to position [10655, 0]
click at [267, 476] on span "4" at bounding box center [260, 474] width 15 height 20
click at [1527, 66] on icon "arrow-left" at bounding box center [1532, 67] width 11 height 11
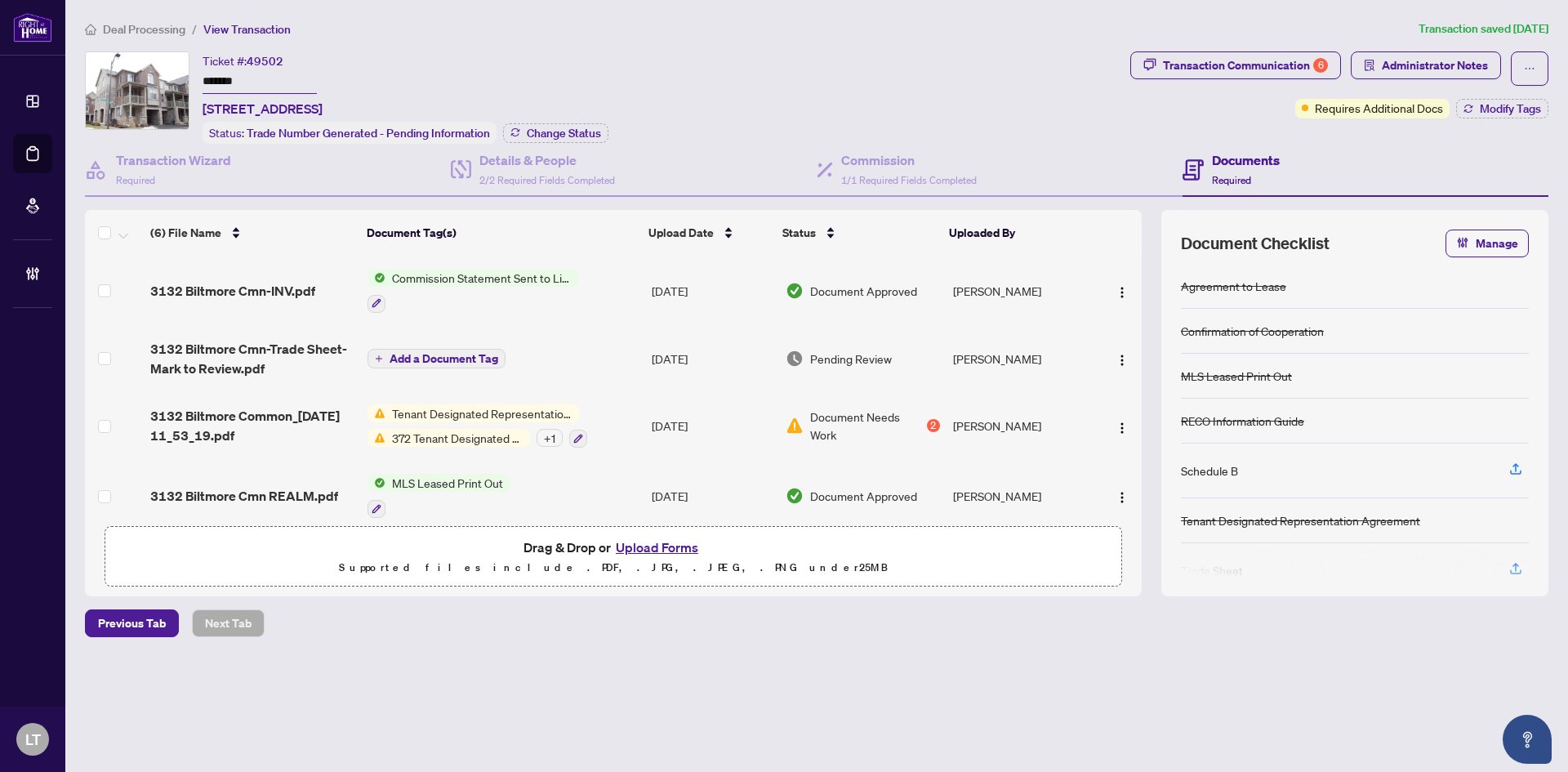
click at [133, 25] on span "Deal Processing" at bounding box center [144, 29] width 83 height 15
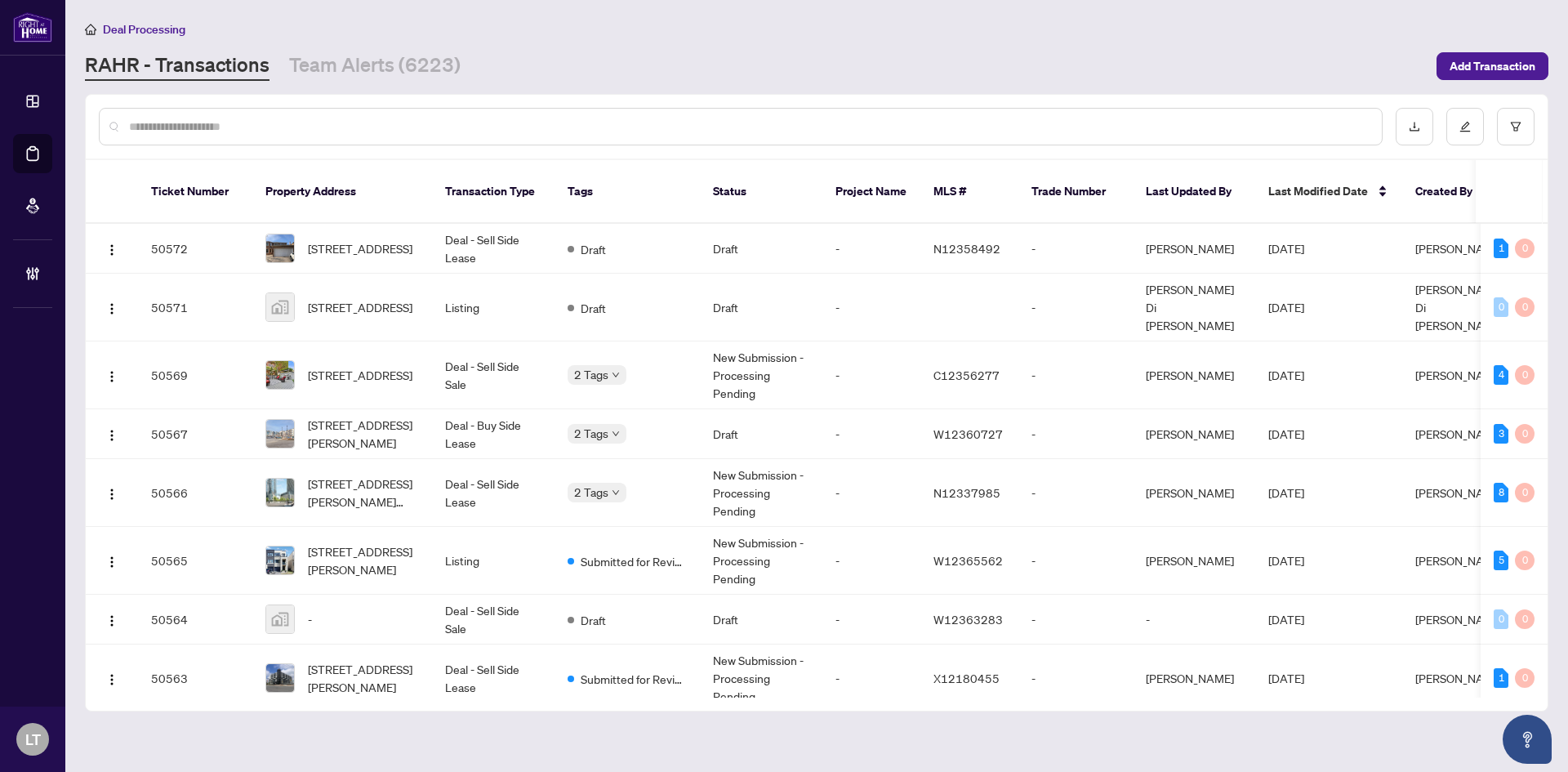
click at [284, 128] on input "text" at bounding box center [749, 126] width 1240 height 18
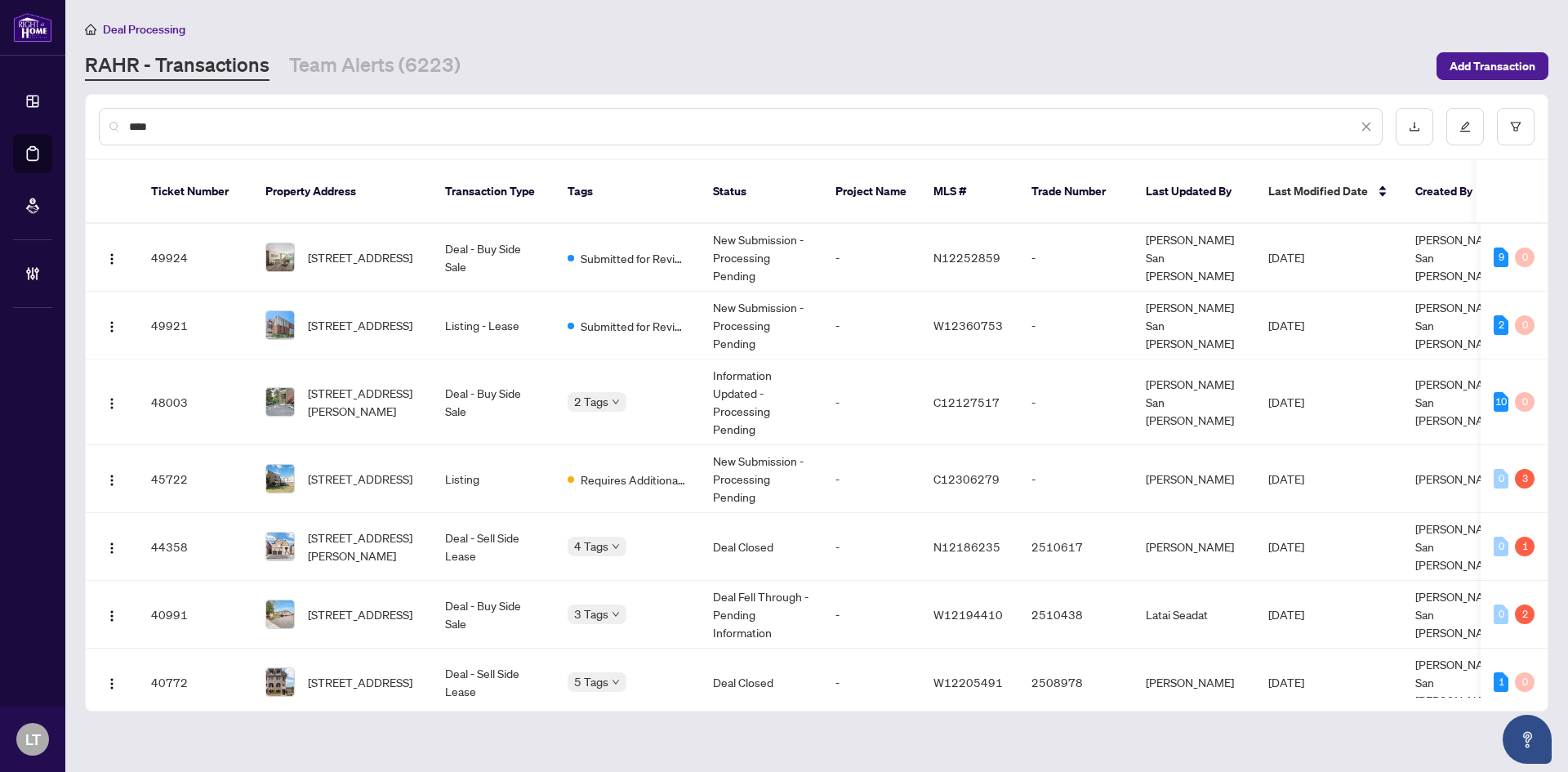
drag, startPoint x: 193, startPoint y: 125, endPoint x: 83, endPoint y: 123, distance: 110.0
click at [83, 123] on main "Deal Processing [PERSON_NAME] - Transactions Team Alerts (6223) Add Transaction…" at bounding box center [817, 386] width 1503 height 772
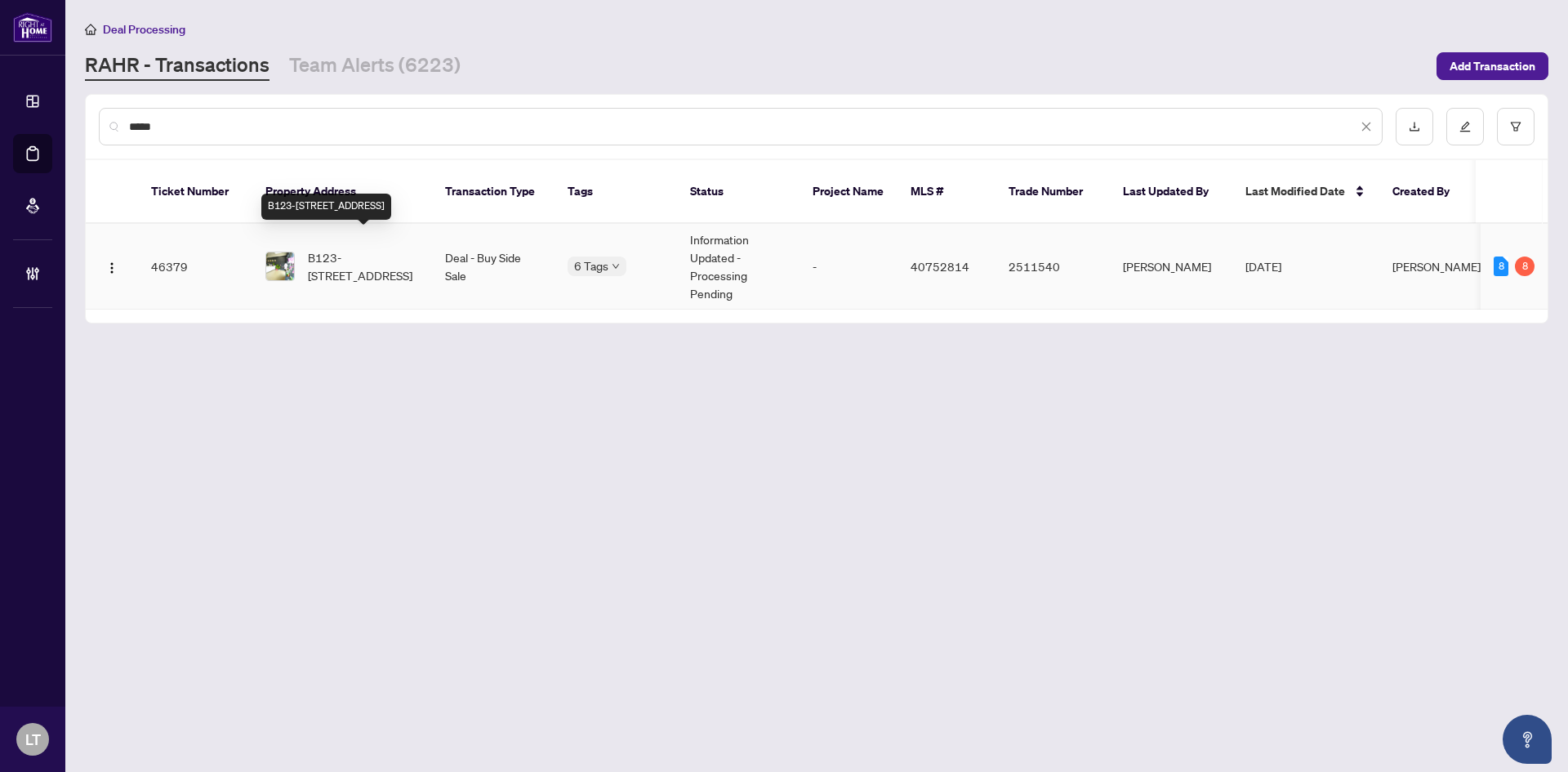
type input "*****"
click at [354, 256] on span "B123-[STREET_ADDRESS]" at bounding box center [363, 267] width 111 height 36
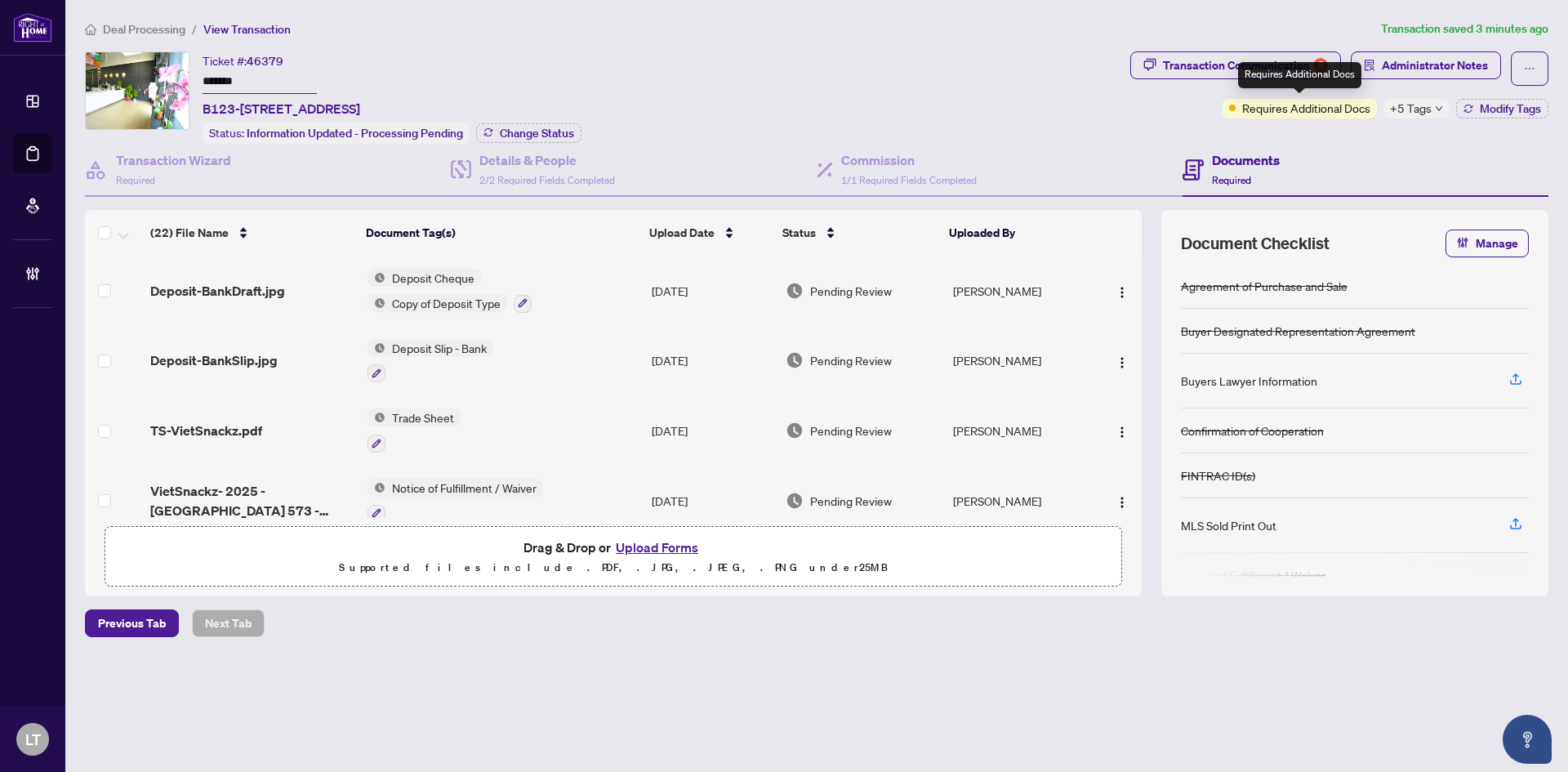
click at [1272, 113] on span "Requires Additional Docs" at bounding box center [1306, 107] width 128 height 18
click at [1289, 63] on div "Transaction Communication 8" at bounding box center [1246, 65] width 165 height 26
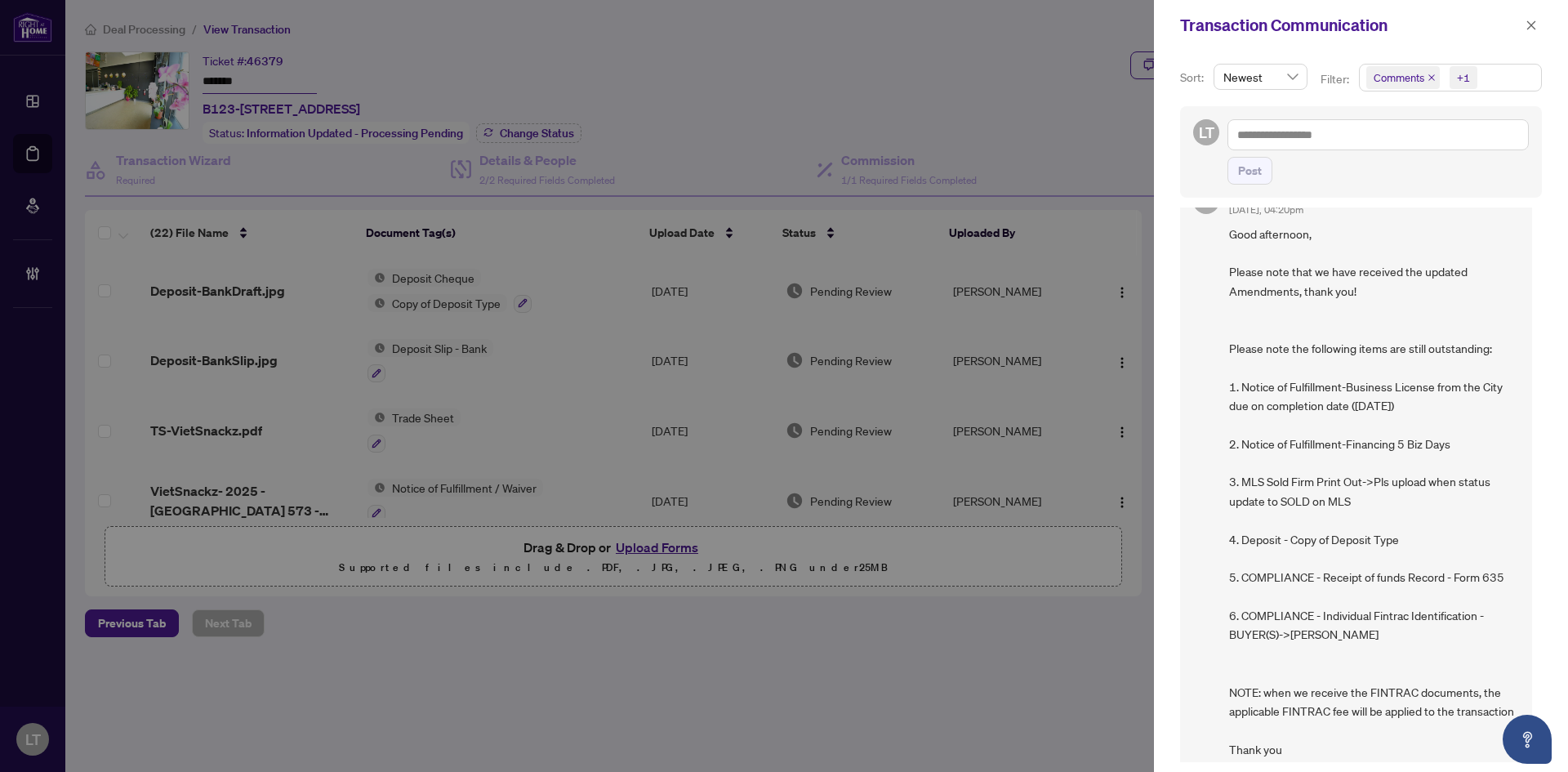
scroll to position [653, 0]
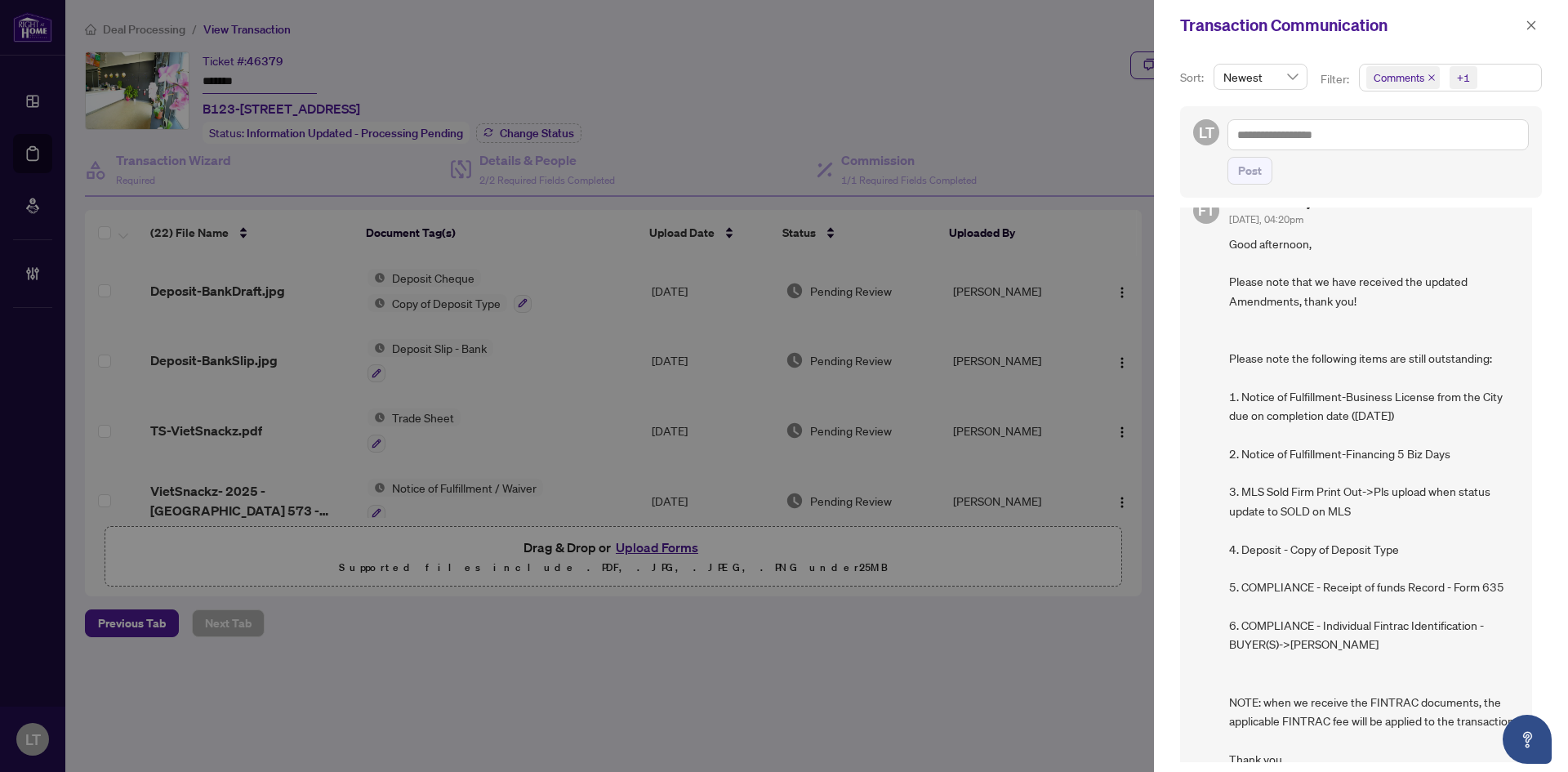
click at [495, 407] on div at bounding box center [784, 386] width 1568 height 772
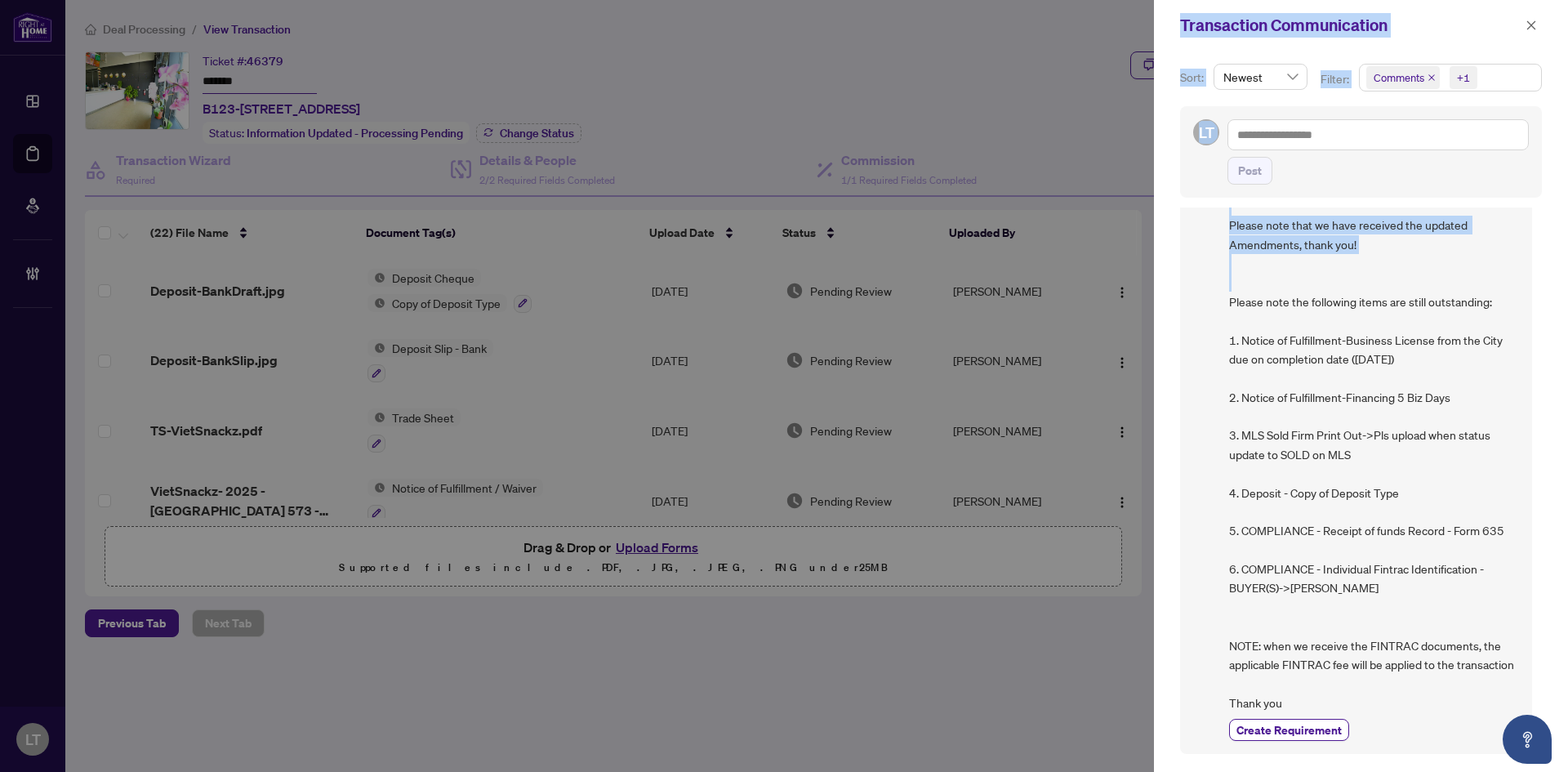
scroll to position [899, 0]
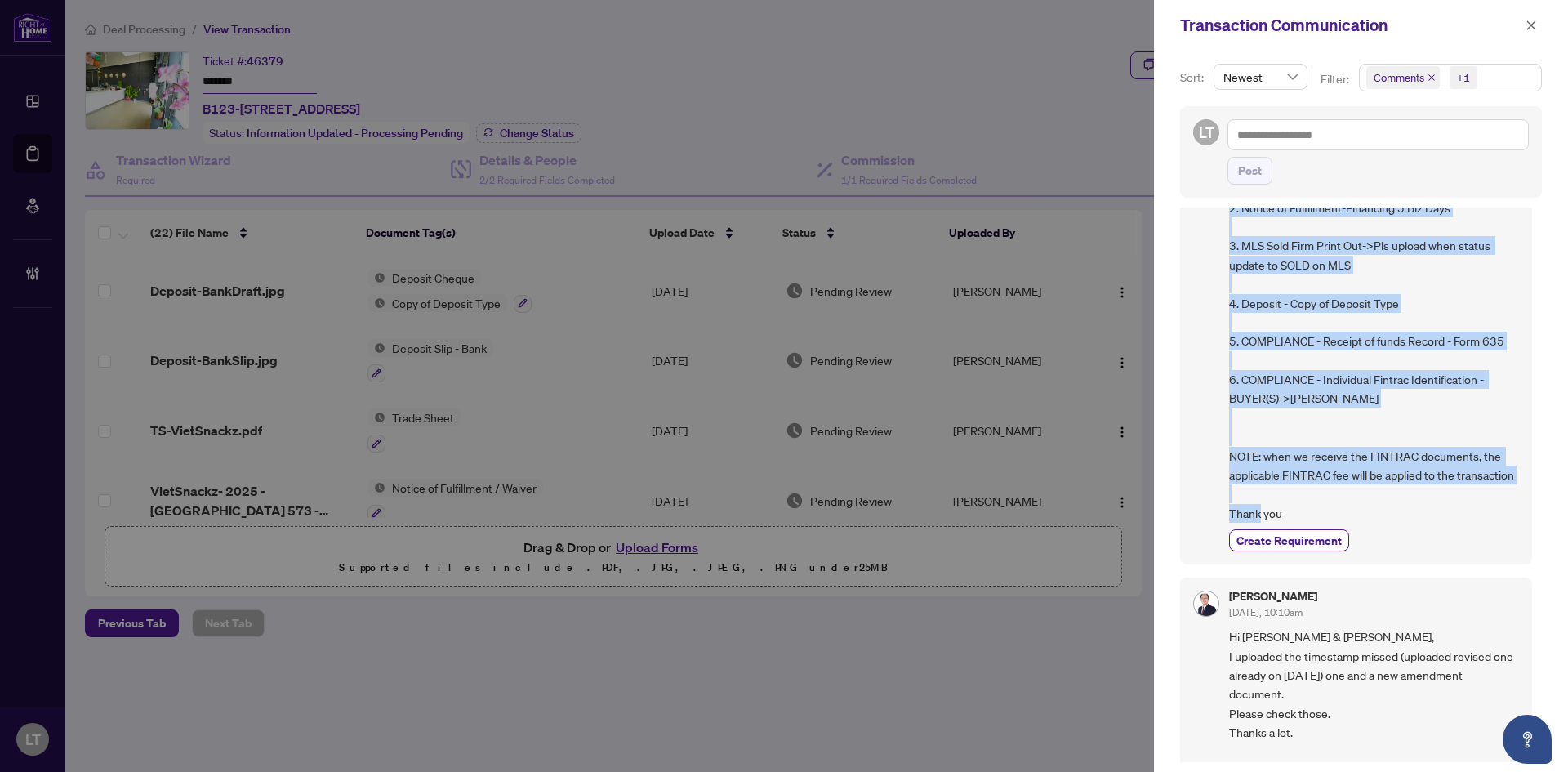
drag, startPoint x: 1231, startPoint y: 435, endPoint x: 1436, endPoint y: 500, distance: 215.1
click at [1436, 500] on span "Good afternoon, Please note that we have received the updated Amendments, thank…" at bounding box center [1374, 256] width 290 height 535
copy span "Please note the following items are still outstanding: 1. Notice of Fulfillment…"
click at [1529, 26] on icon "close" at bounding box center [1531, 25] width 11 height 11
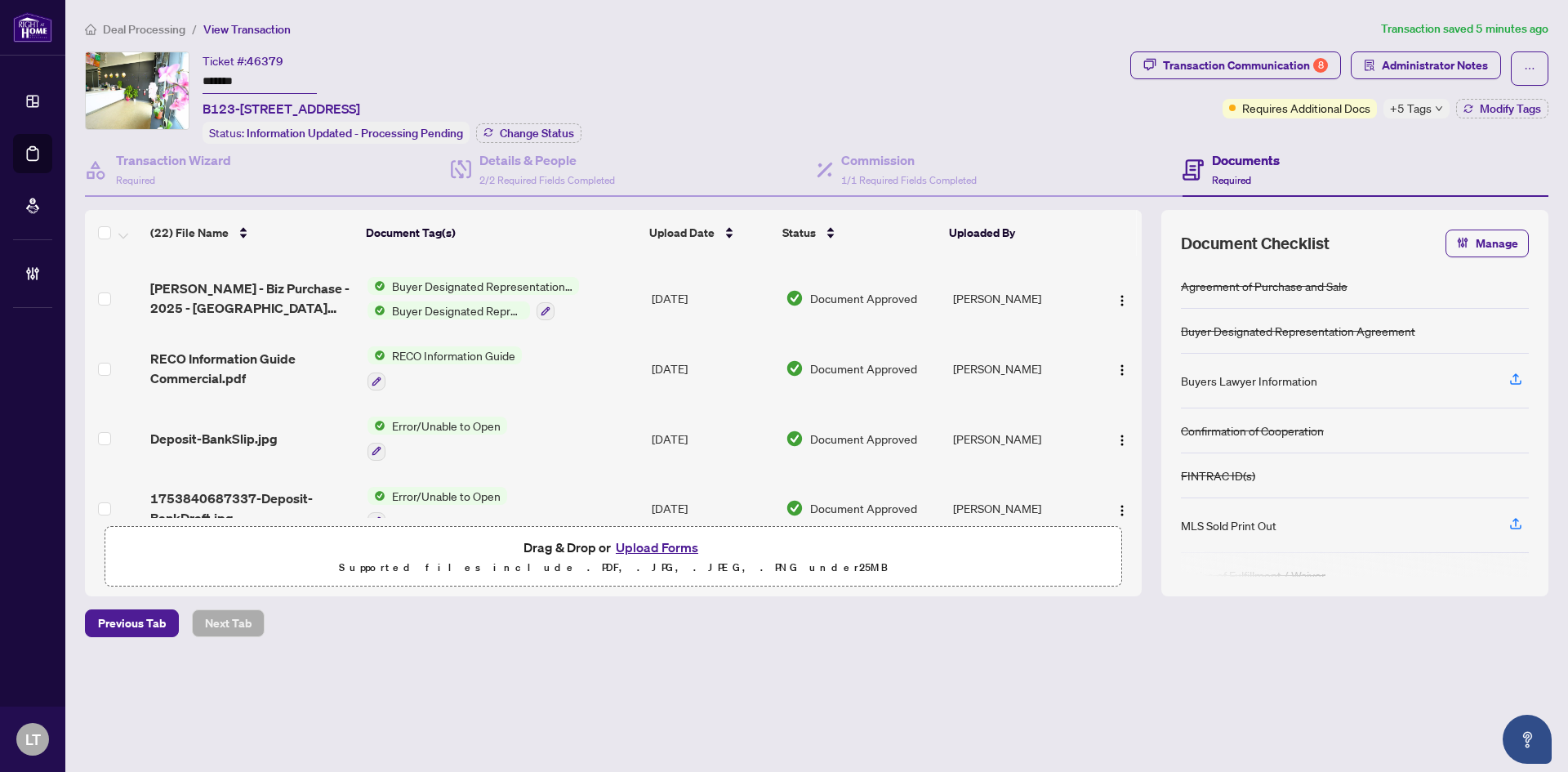
scroll to position [1271, 0]
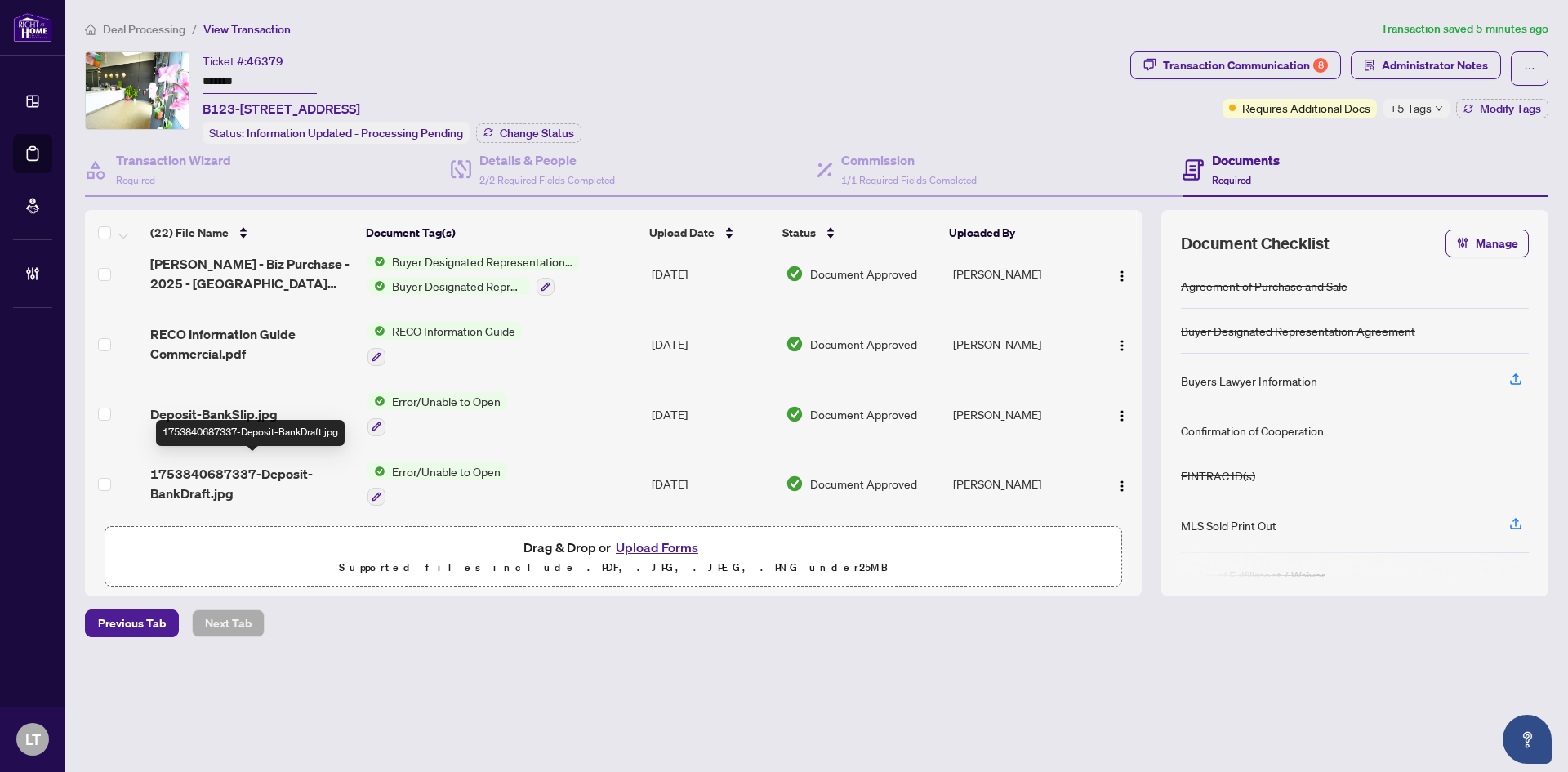
click at [231, 474] on span "1753840687337-Deposit-BankDraft.jpg" at bounding box center [253, 484] width 205 height 40
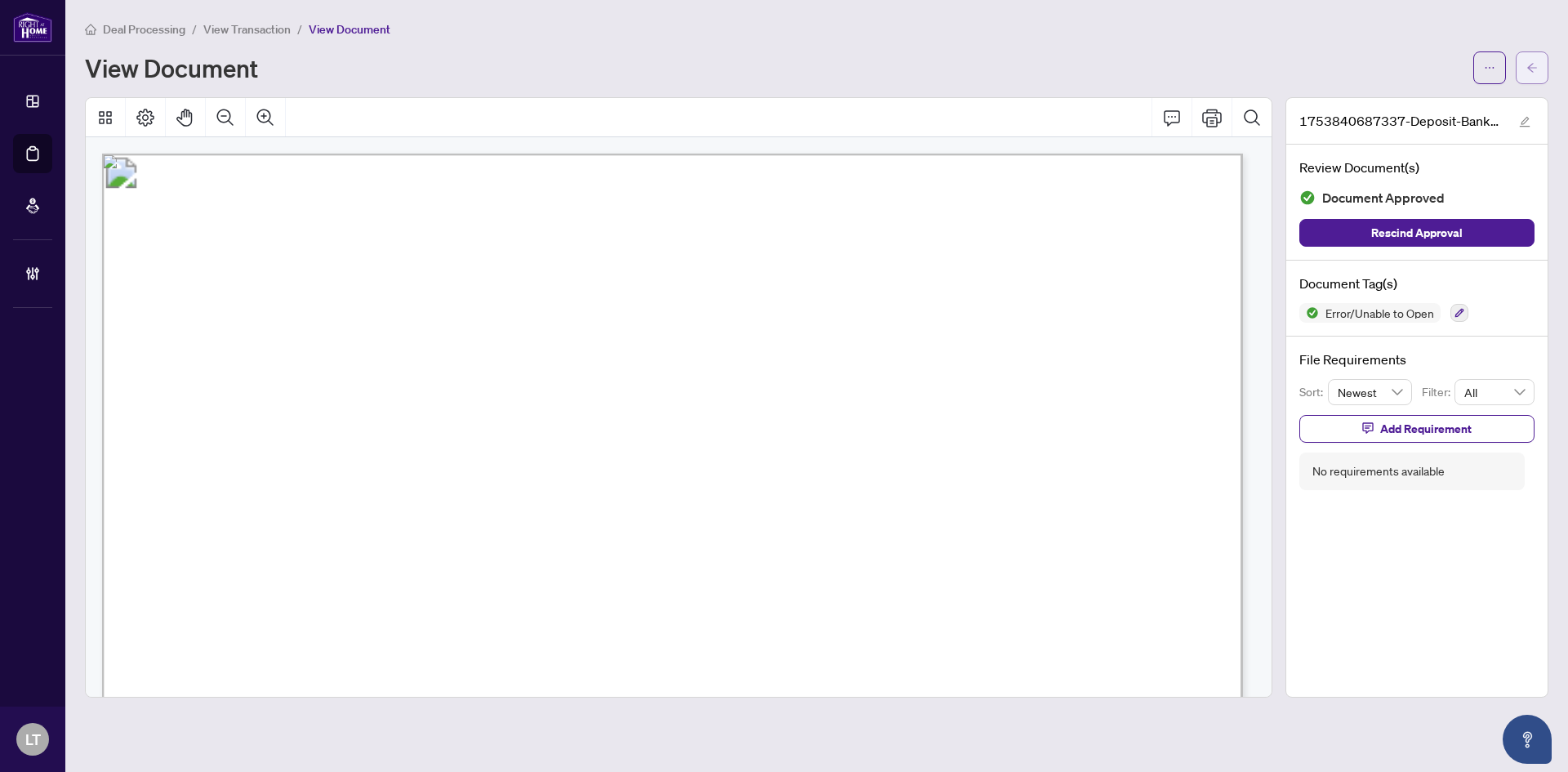
click at [1538, 66] on button "button" at bounding box center [1532, 68] width 33 height 33
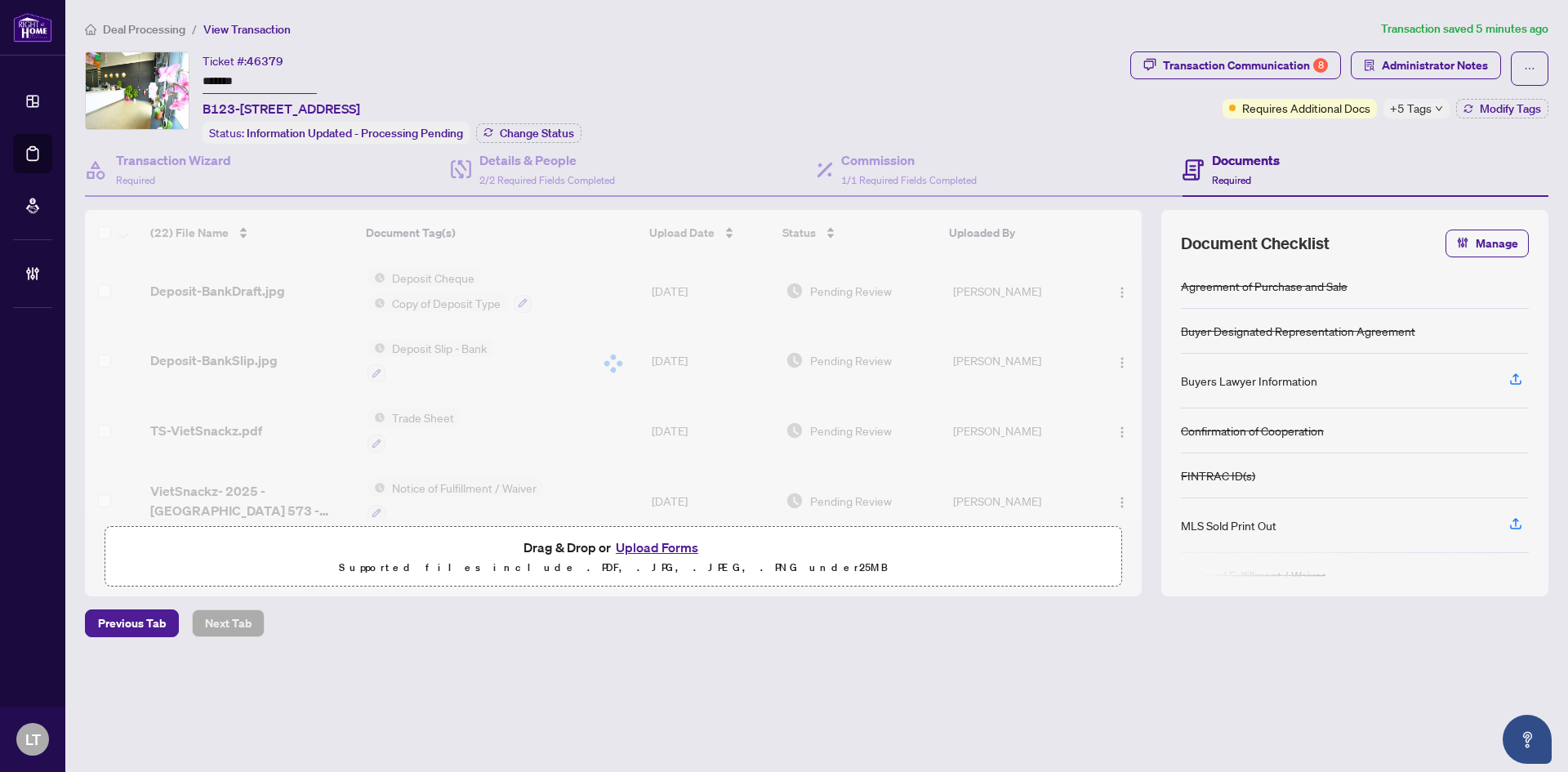
drag, startPoint x: 1138, startPoint y: 269, endPoint x: 1138, endPoint y: 306, distance: 37.0
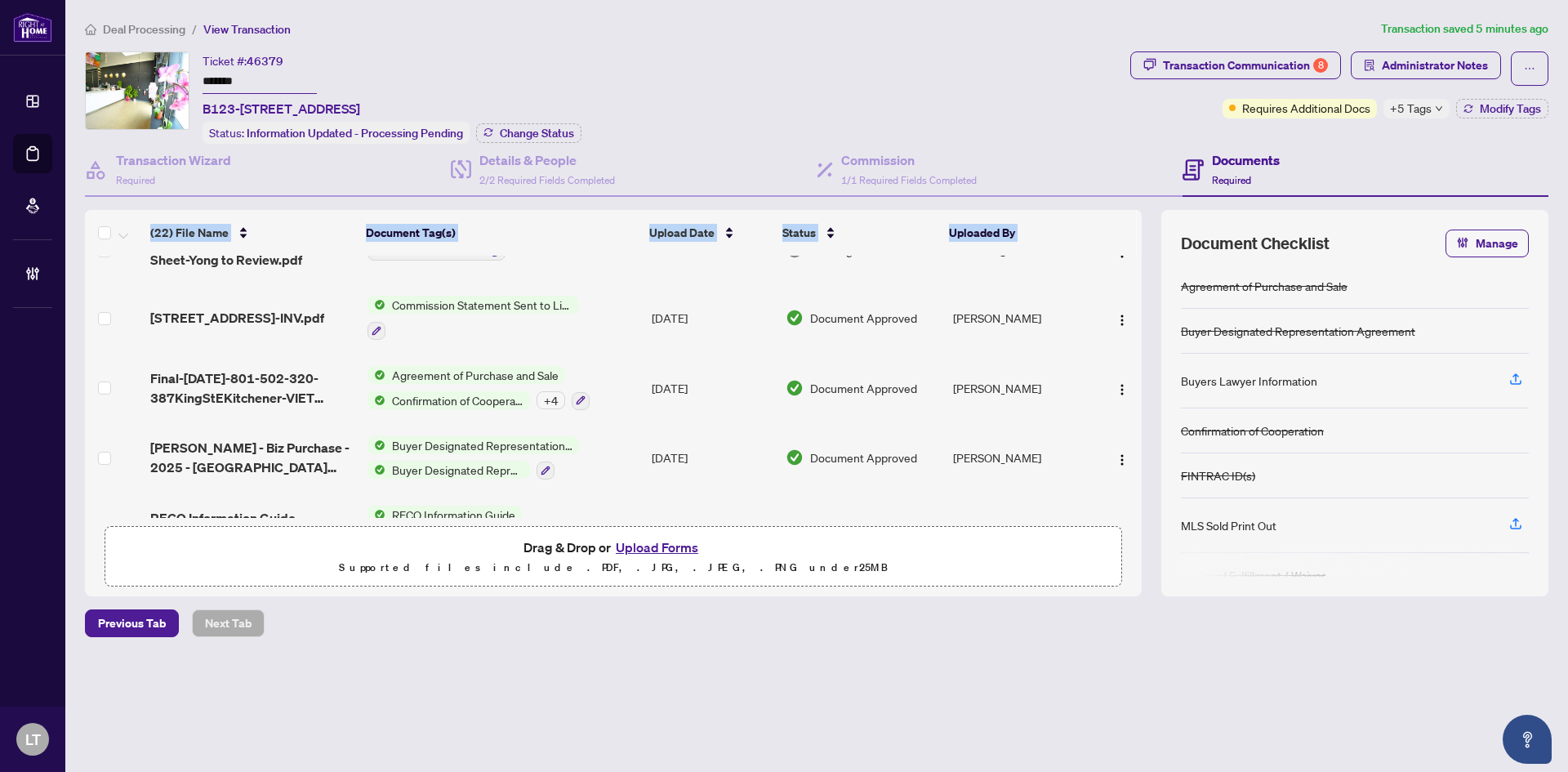
scroll to position [1271, 0]
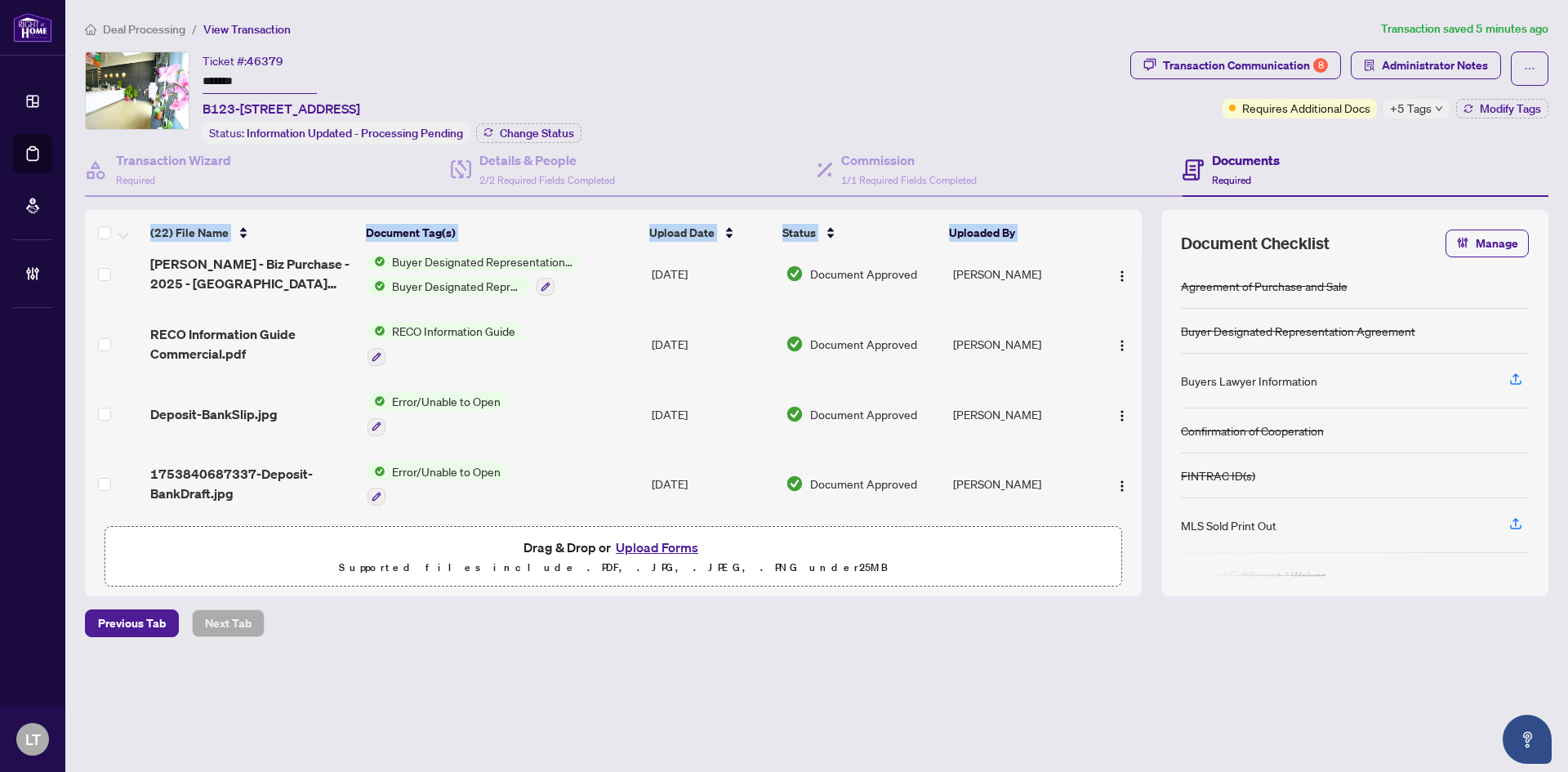
click at [435, 397] on span "Error/Unable to Open" at bounding box center [446, 401] width 122 height 18
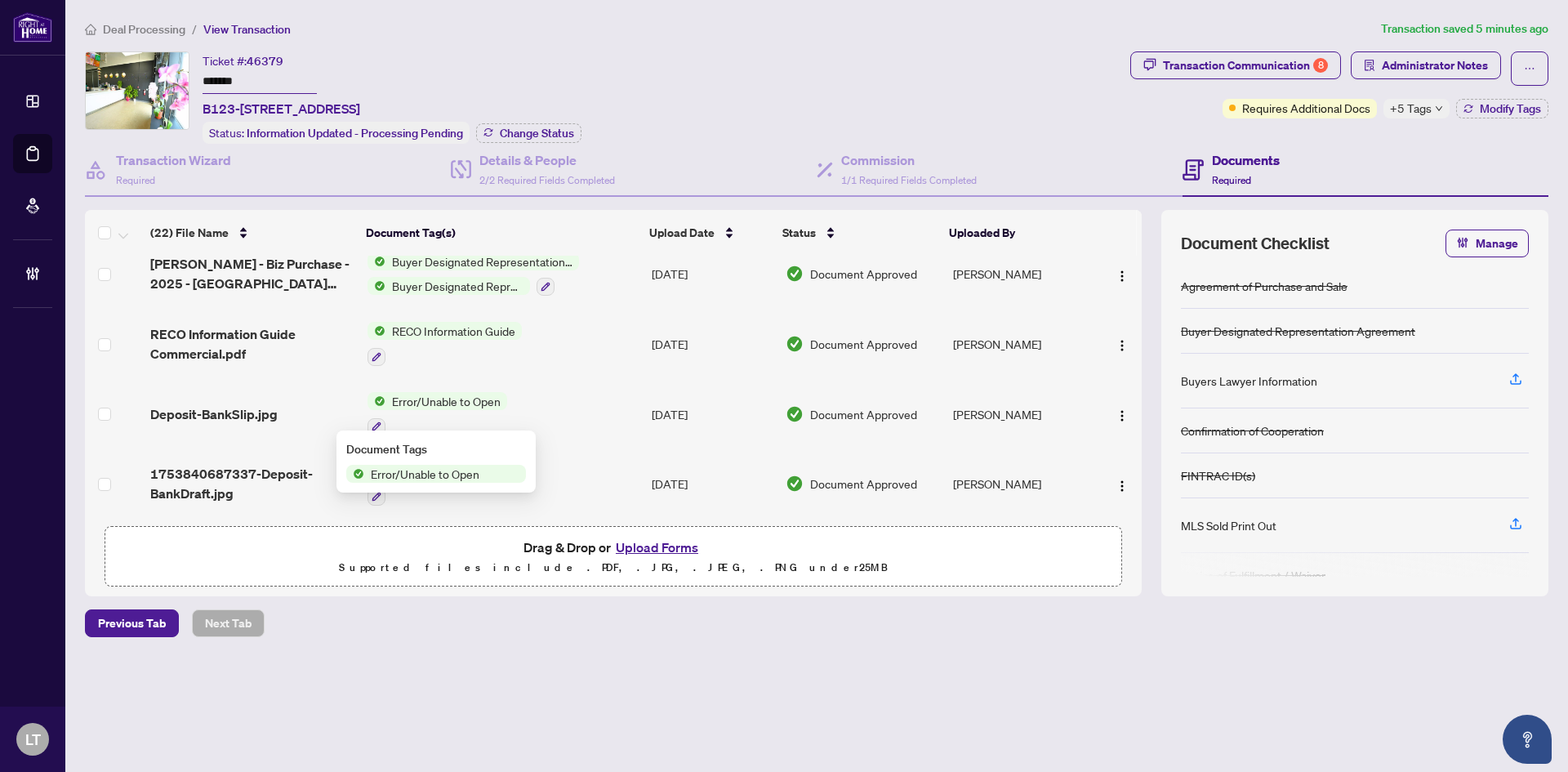
click at [217, 406] on span "Deposit-BankSlip.jpg" at bounding box center [214, 414] width 127 height 20
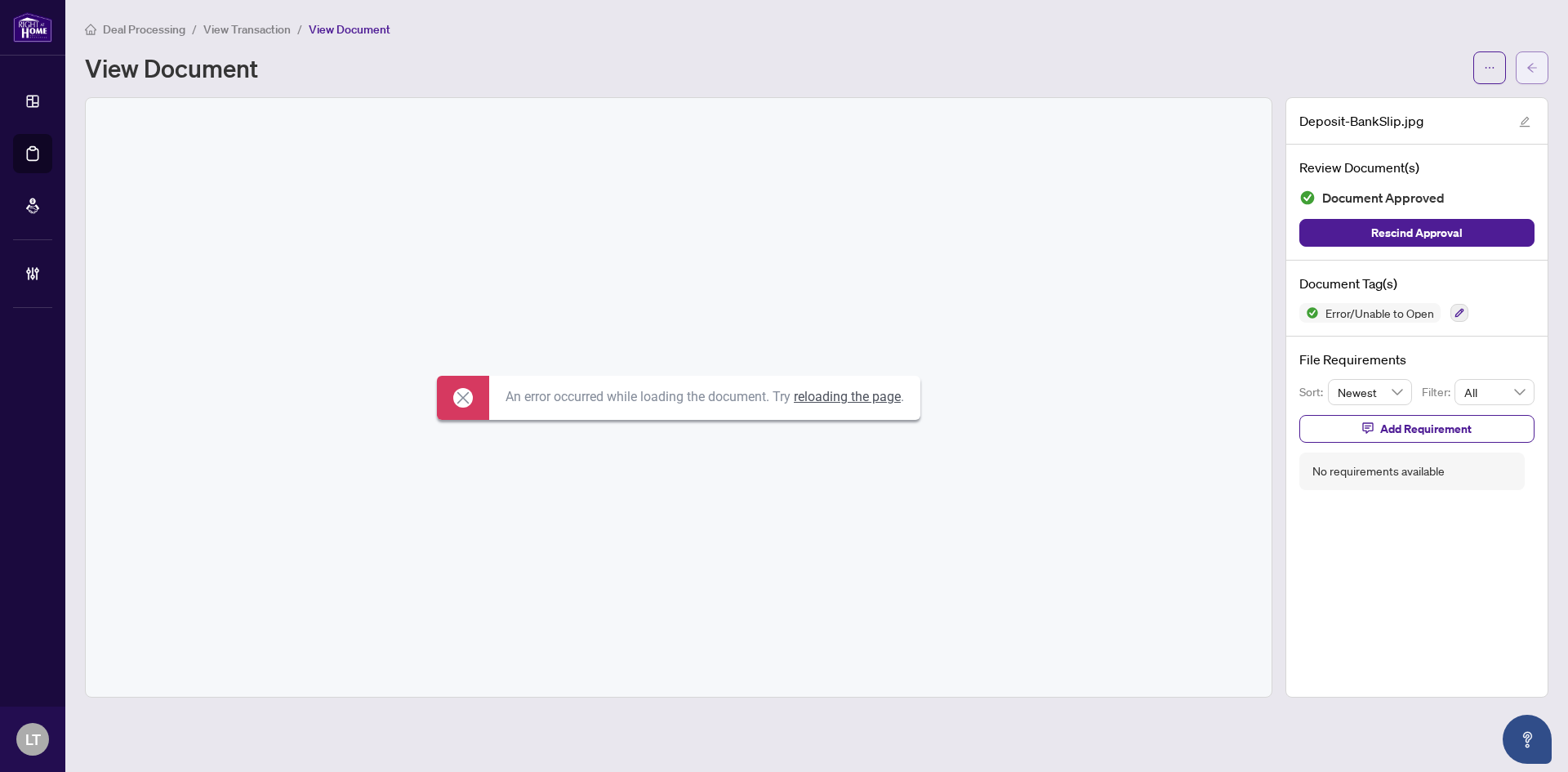
click at [1526, 61] on button "button" at bounding box center [1532, 68] width 33 height 33
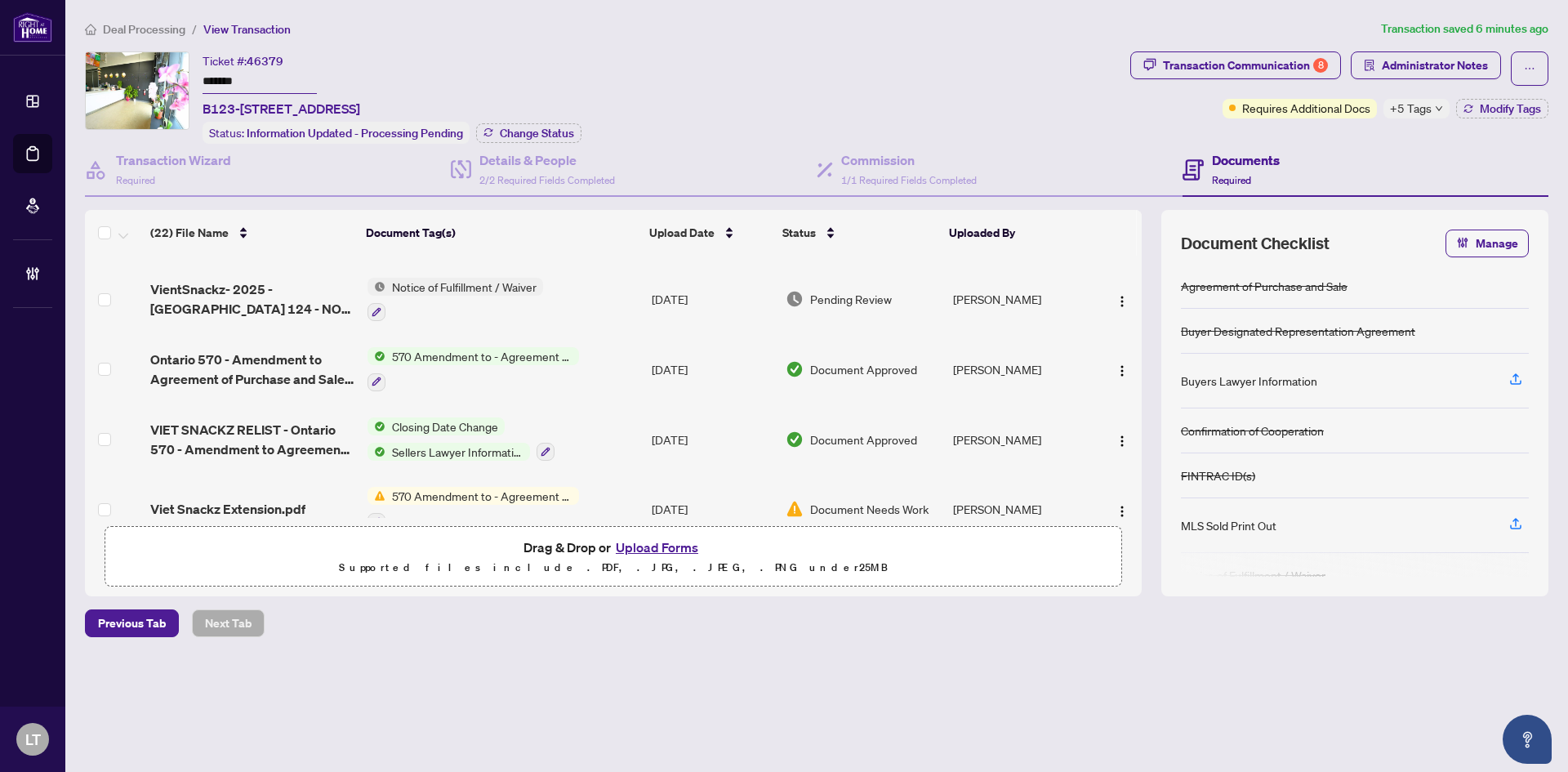
scroll to position [262, 0]
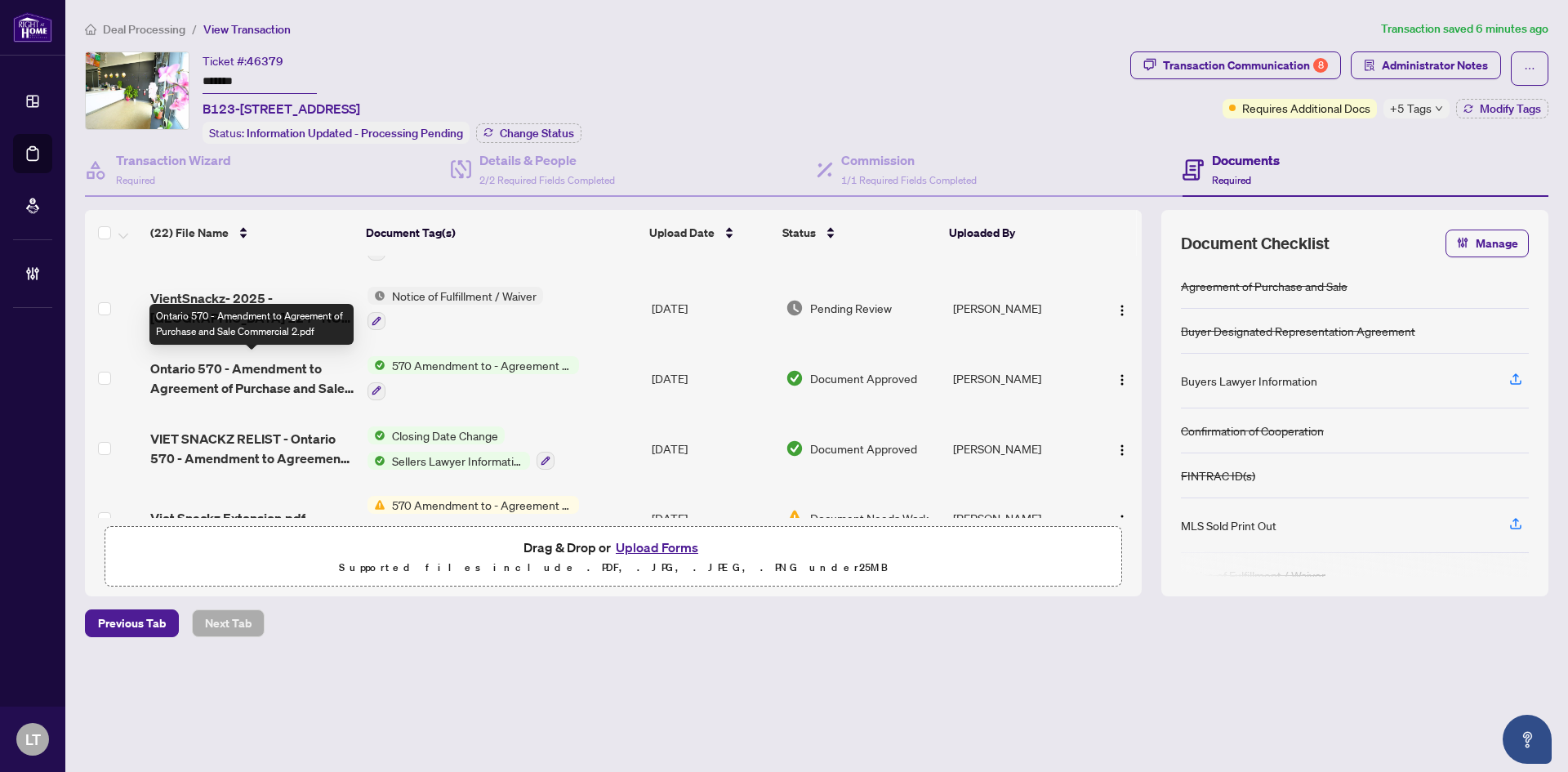
click at [290, 371] on span "Ontario 570 - Amendment to Agreement of Purchase and Sale Commercial 2.pdf" at bounding box center [253, 378] width 205 height 40
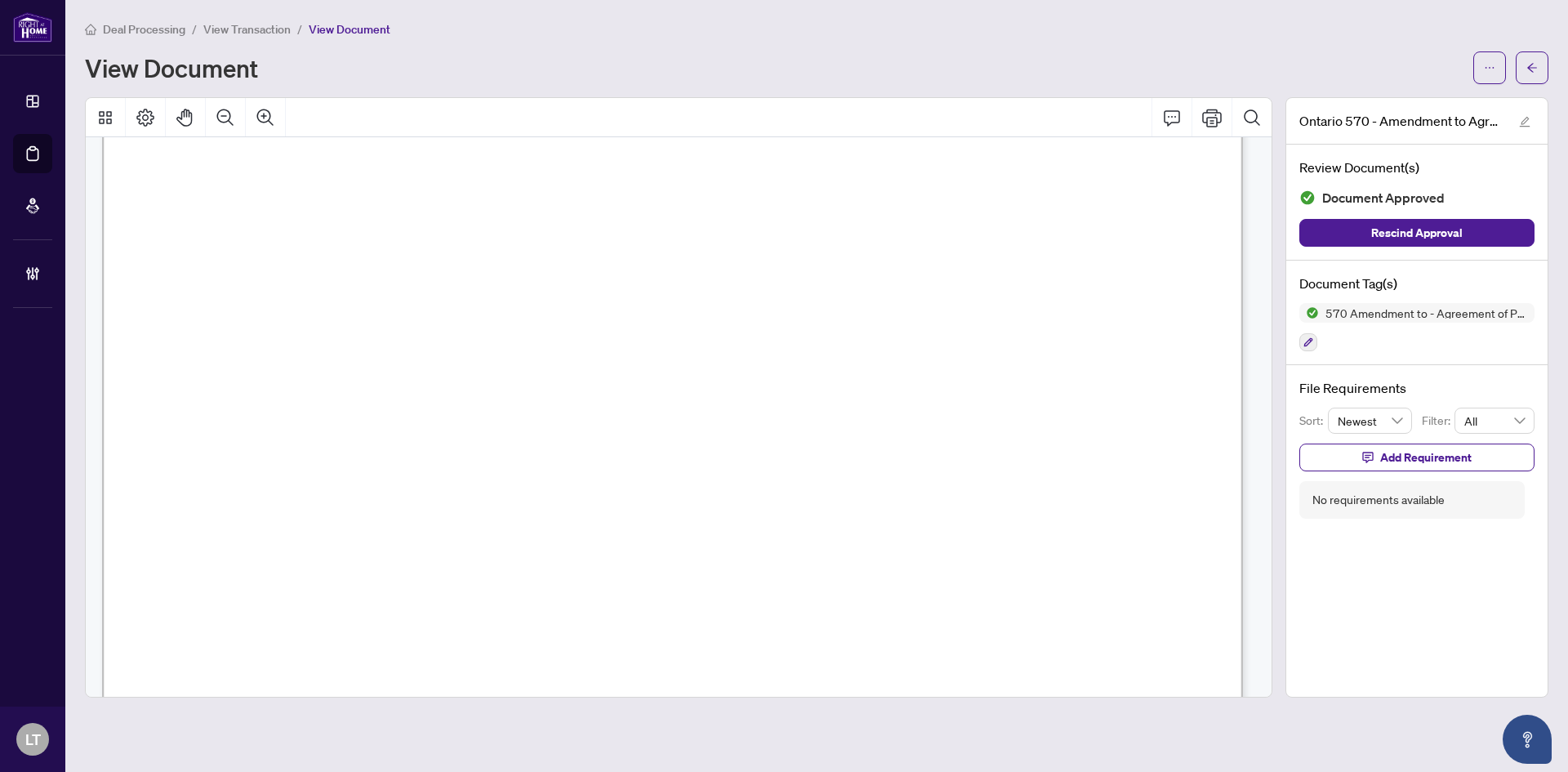
scroll to position [156, 0]
click at [1519, 64] on button "button" at bounding box center [1532, 68] width 33 height 33
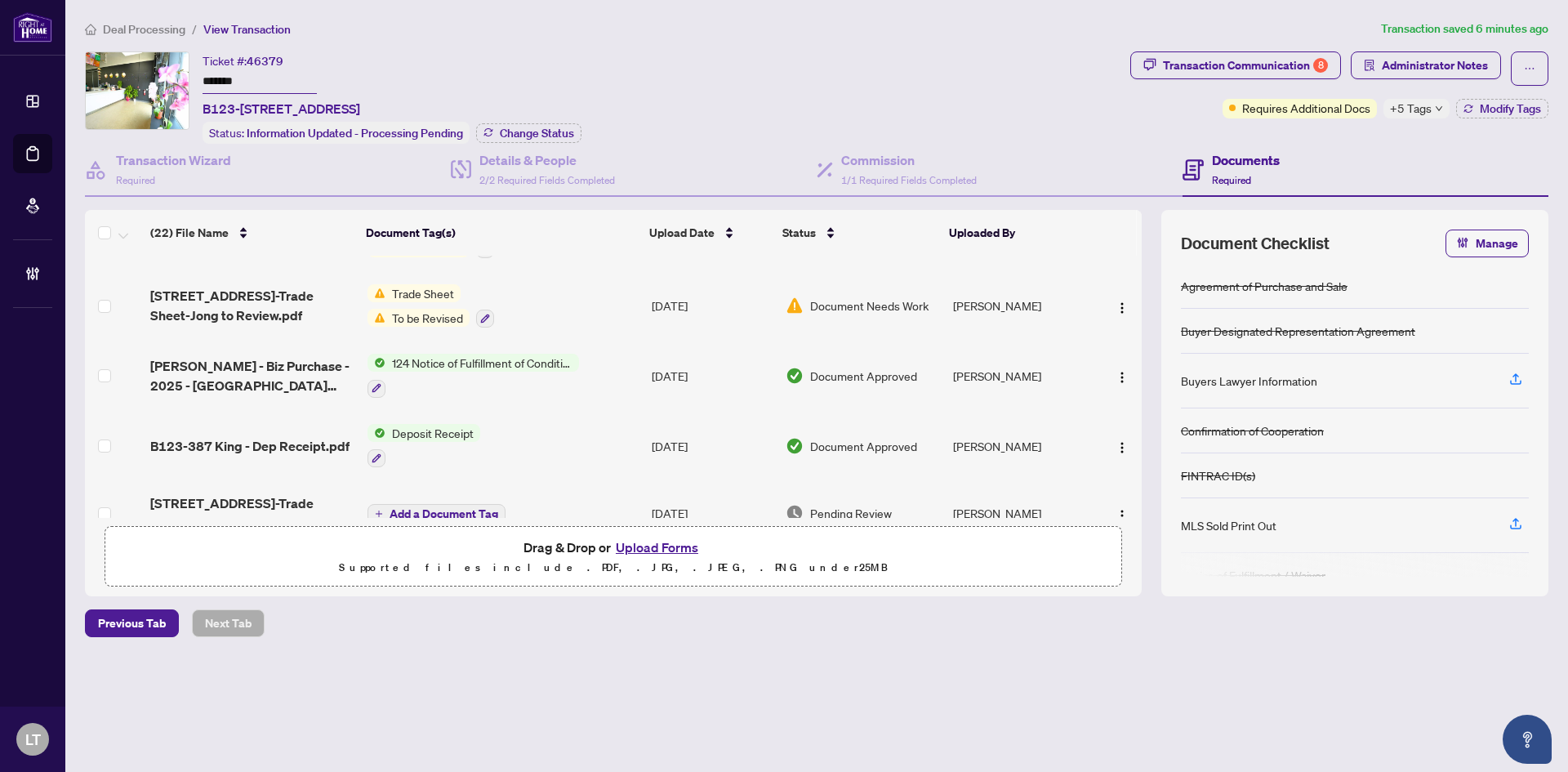
scroll to position [825, 0]
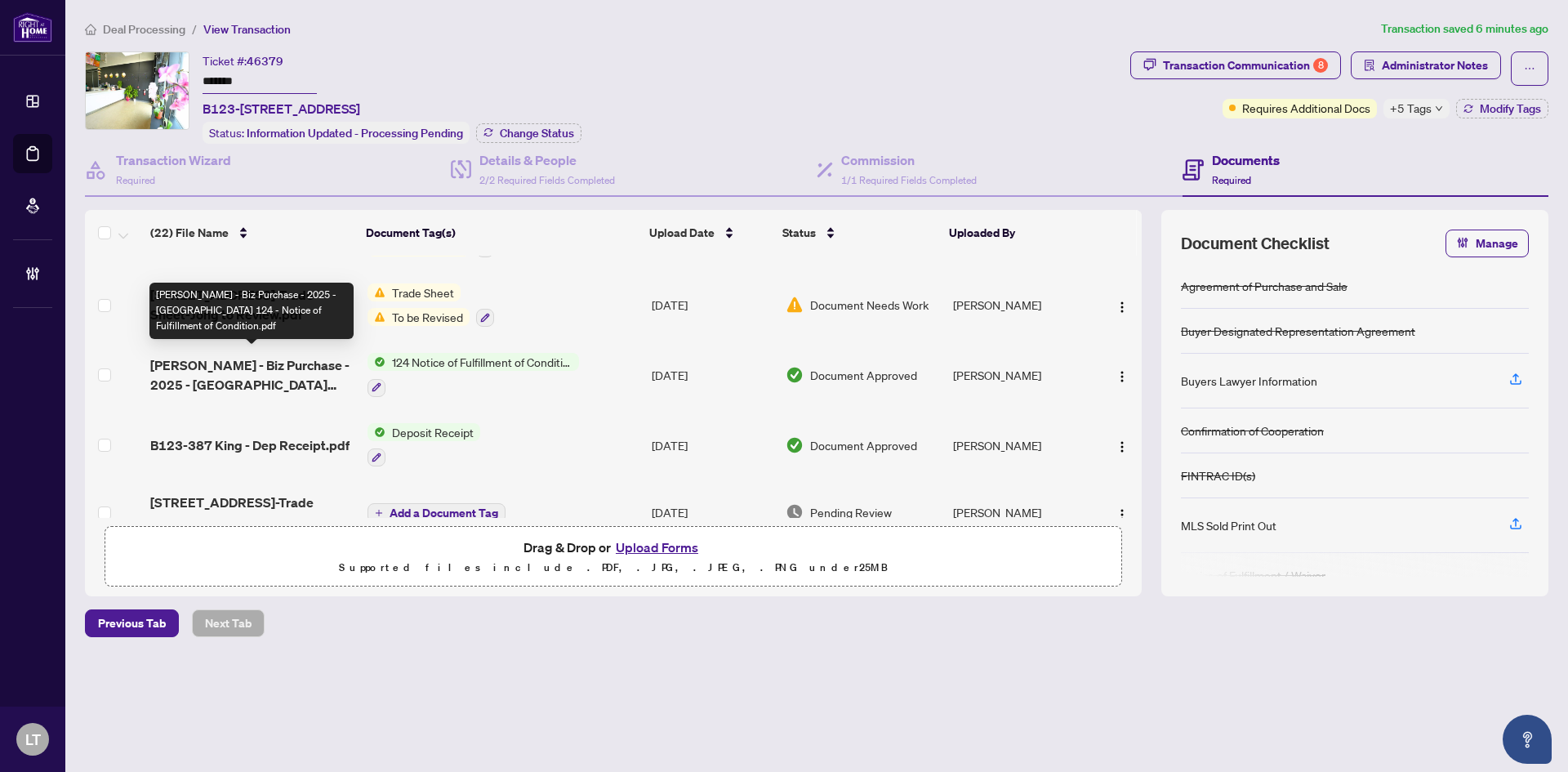
click at [302, 380] on span "[PERSON_NAME] - Biz Purchase - 2025 - [GEOGRAPHIC_DATA] 124 - Notice of Fulfill…" at bounding box center [253, 375] width 205 height 40
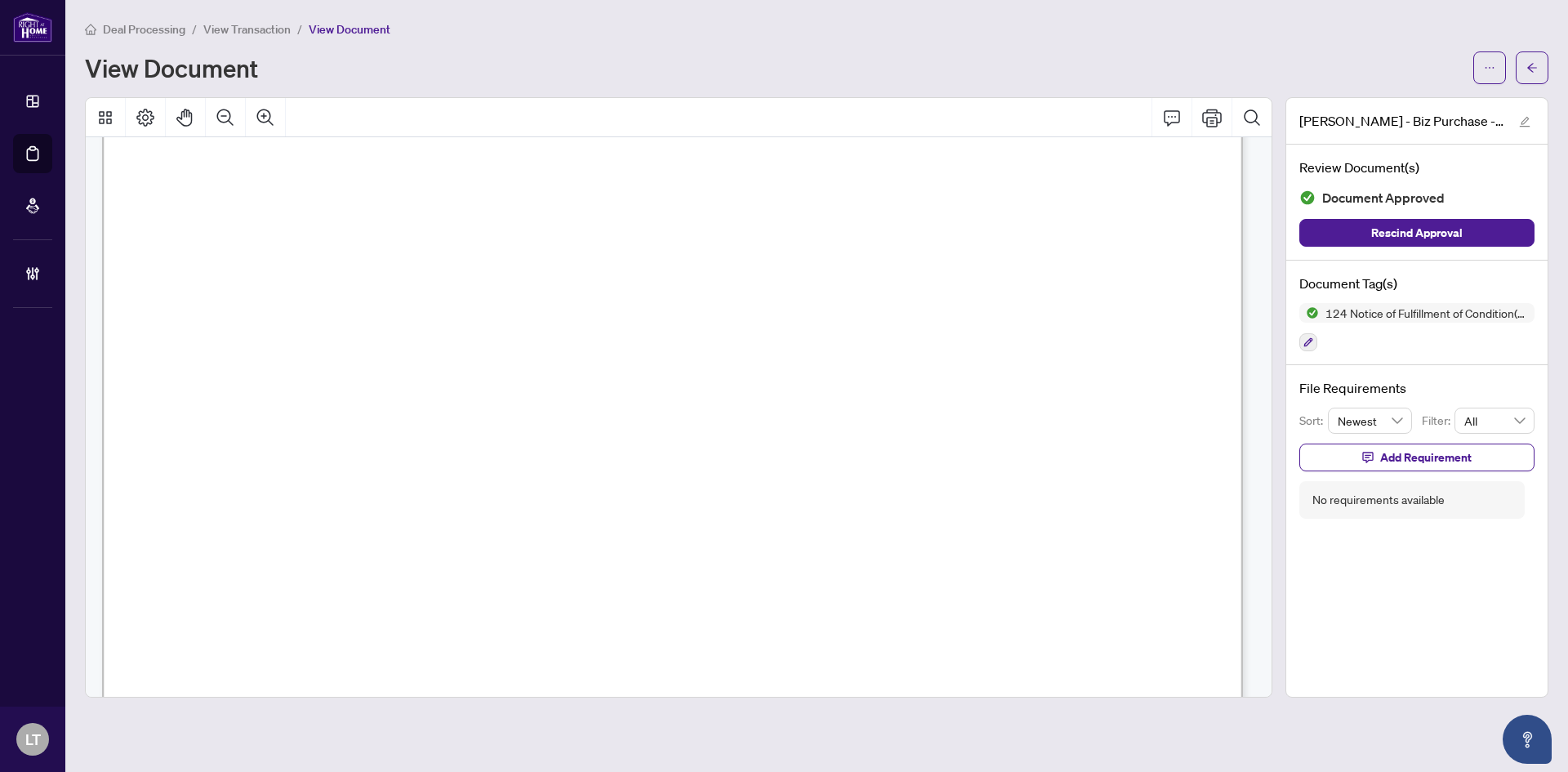
scroll to position [245, 0]
click at [1545, 67] on button "button" at bounding box center [1532, 68] width 33 height 33
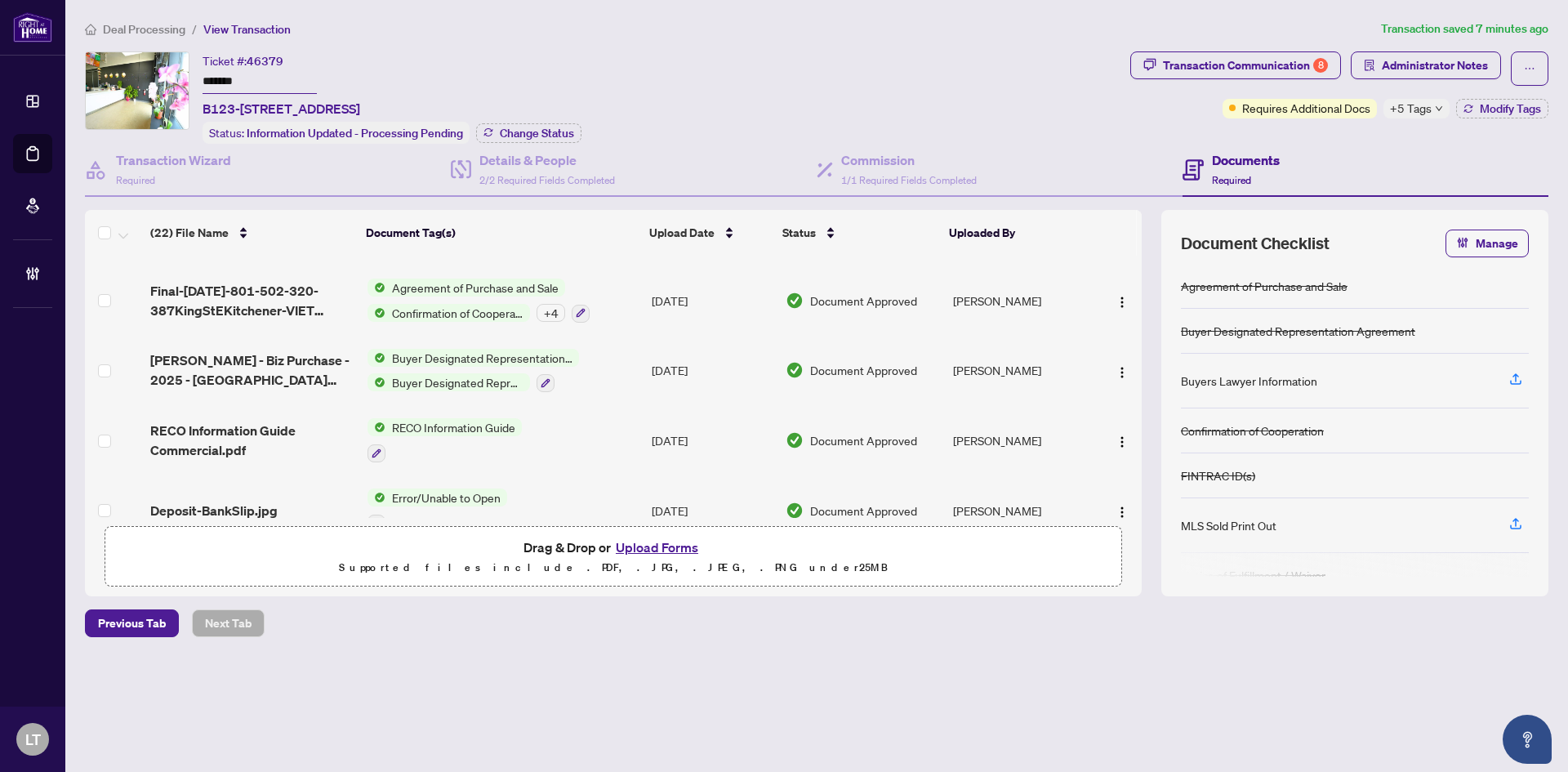
scroll to position [1107, 0]
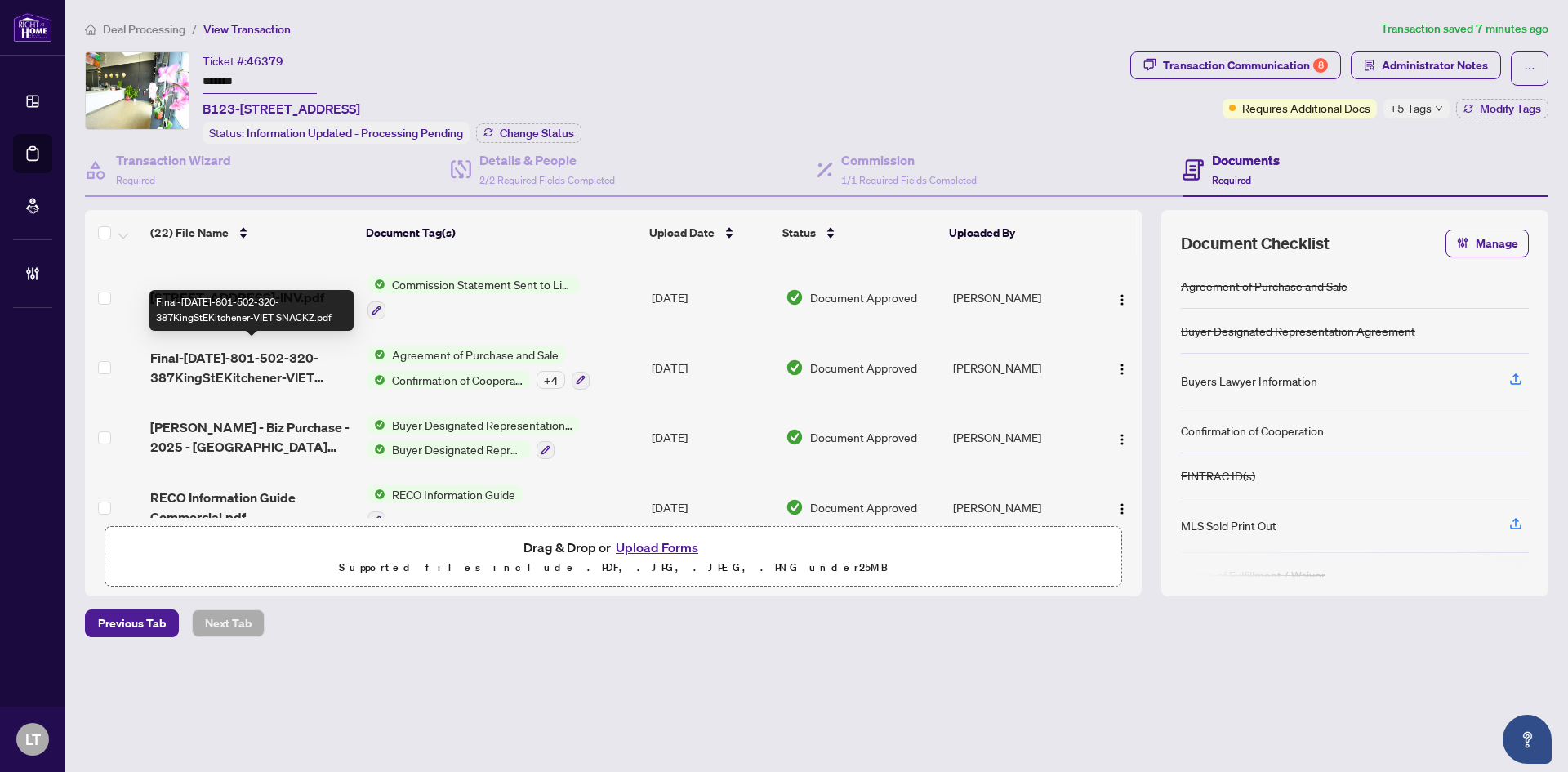
click at [282, 365] on span "Final-[DATE]-801-502-320-387KingStEKitchener-VIET SNACKZ.pdf" at bounding box center [253, 368] width 205 height 40
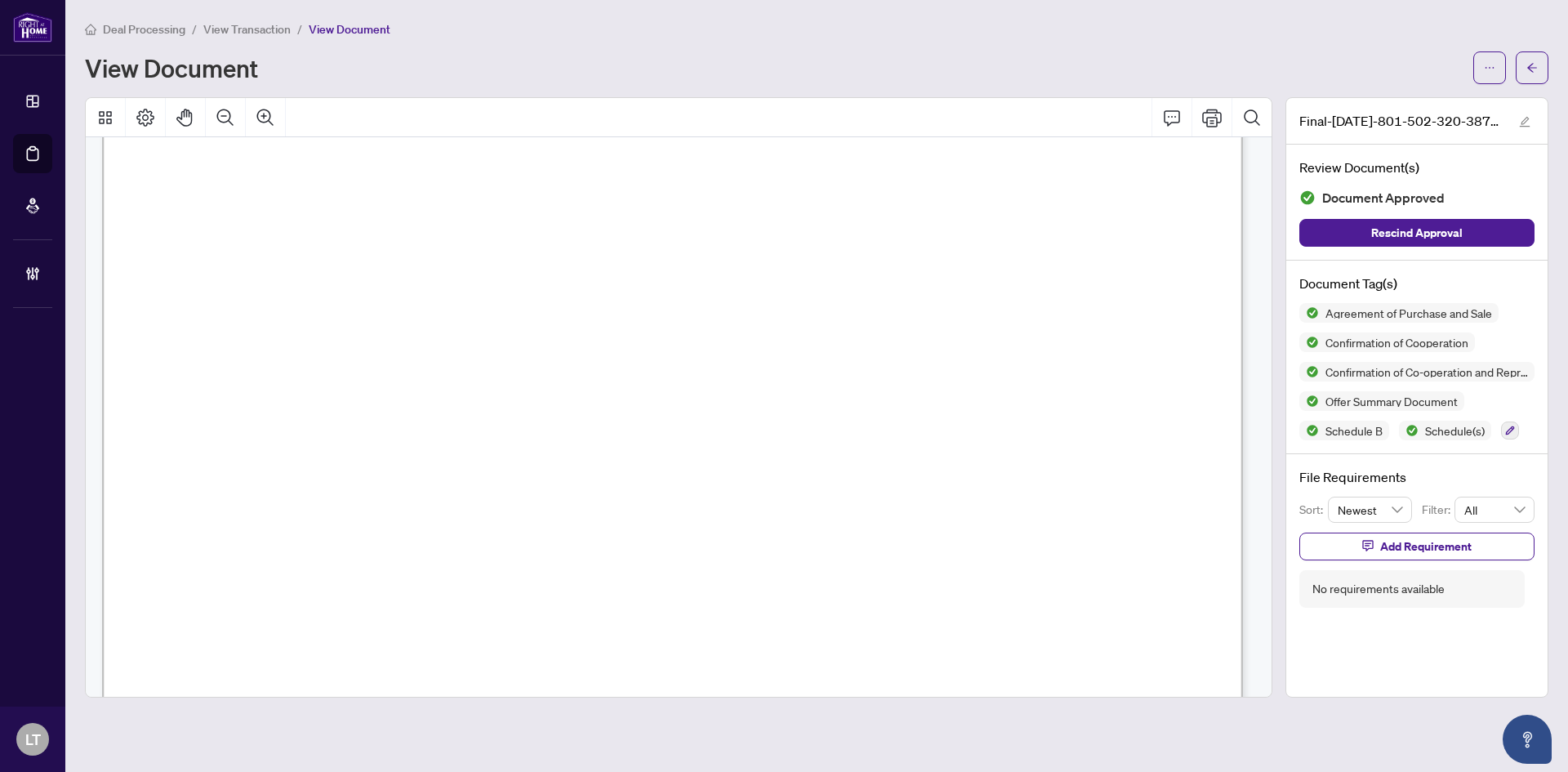
scroll to position [12734, 0]
click at [1532, 64] on icon "arrow-left" at bounding box center [1532, 67] width 11 height 11
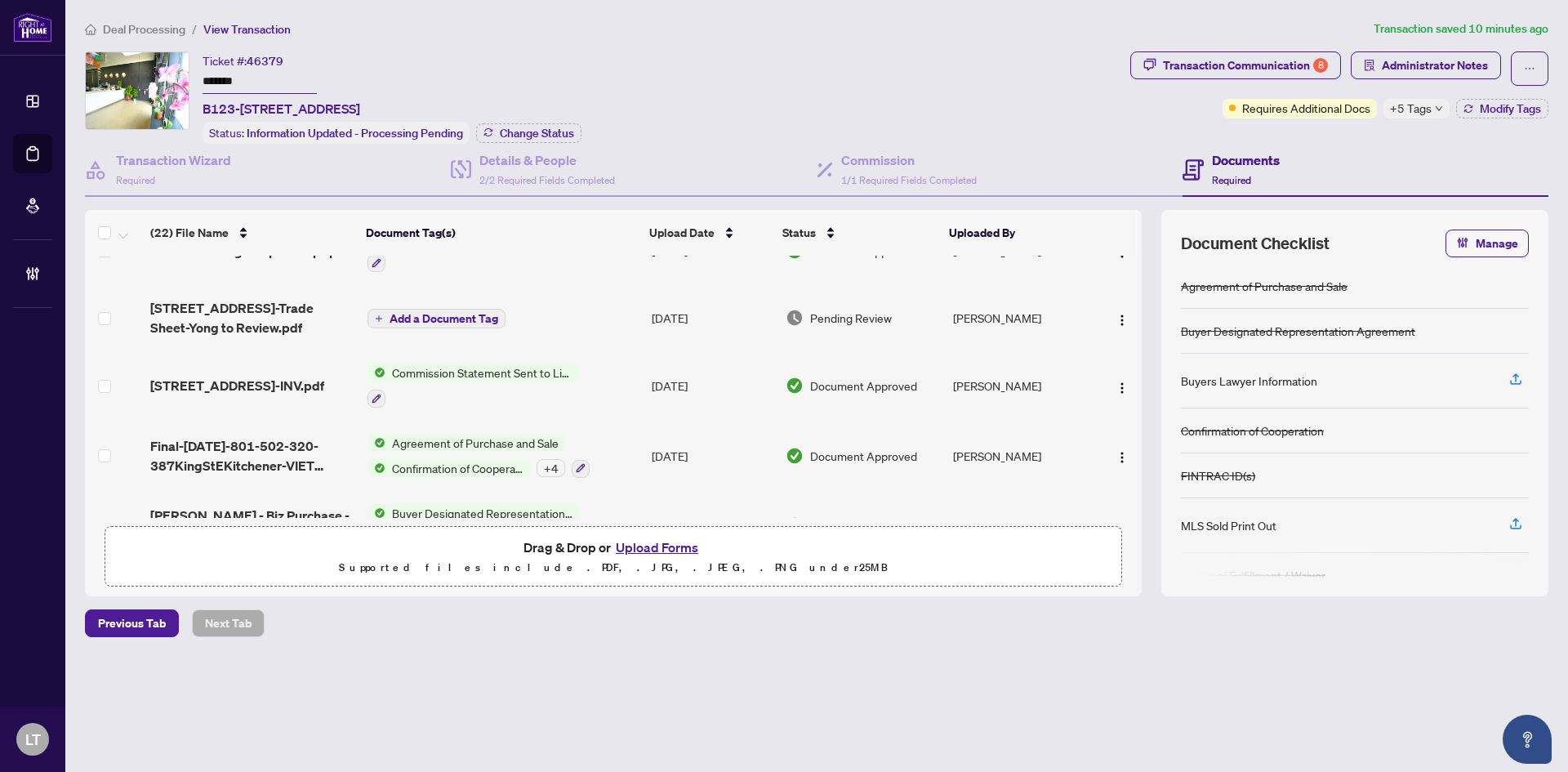
scroll to position [979, 0]
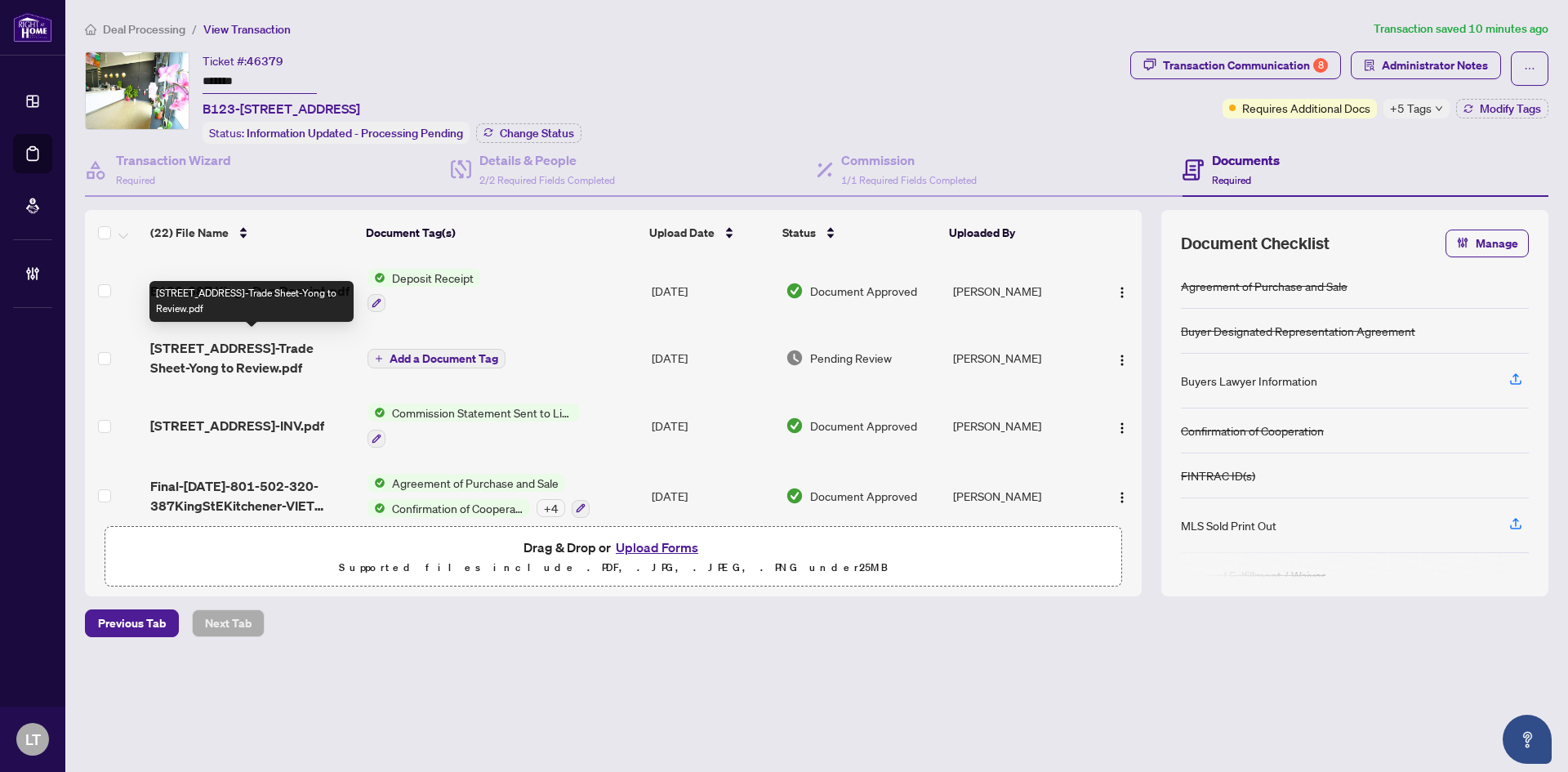
click at [263, 363] on span "[STREET_ADDRESS]-Trade Sheet-Yong to Review.pdf" at bounding box center [253, 358] width 205 height 40
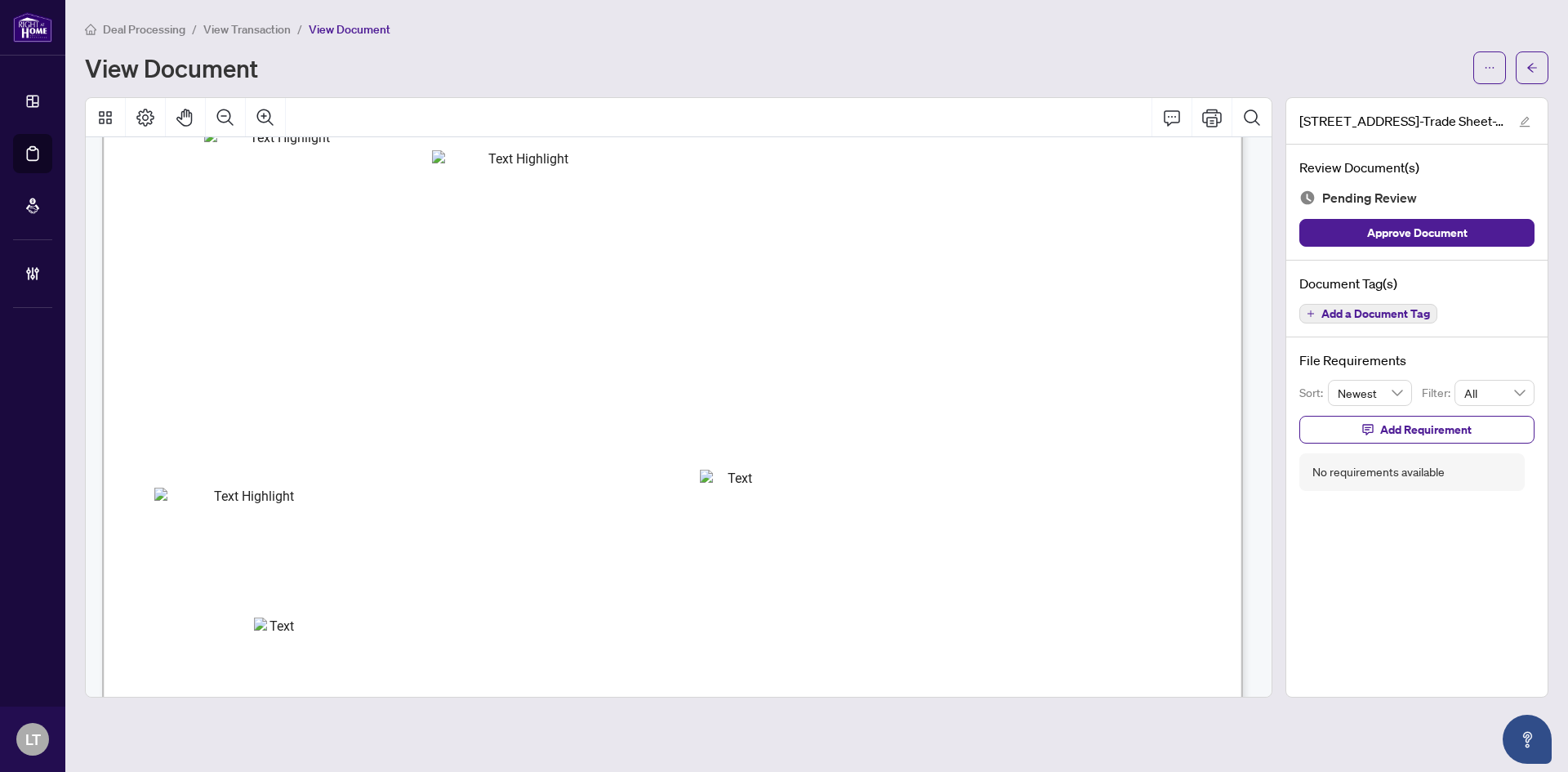
scroll to position [114, 0]
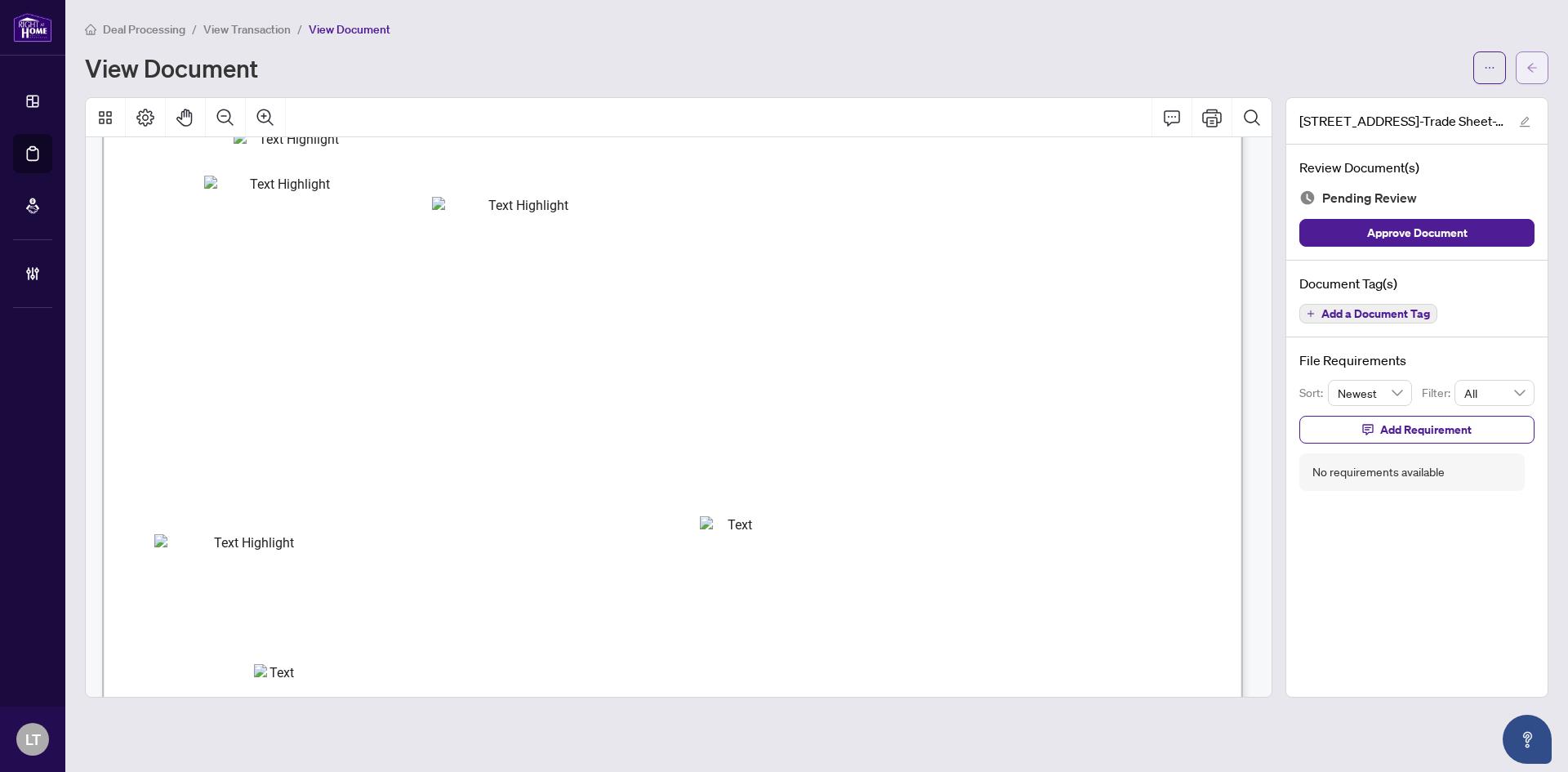
click at [1526, 63] on button "button" at bounding box center [1532, 68] width 33 height 33
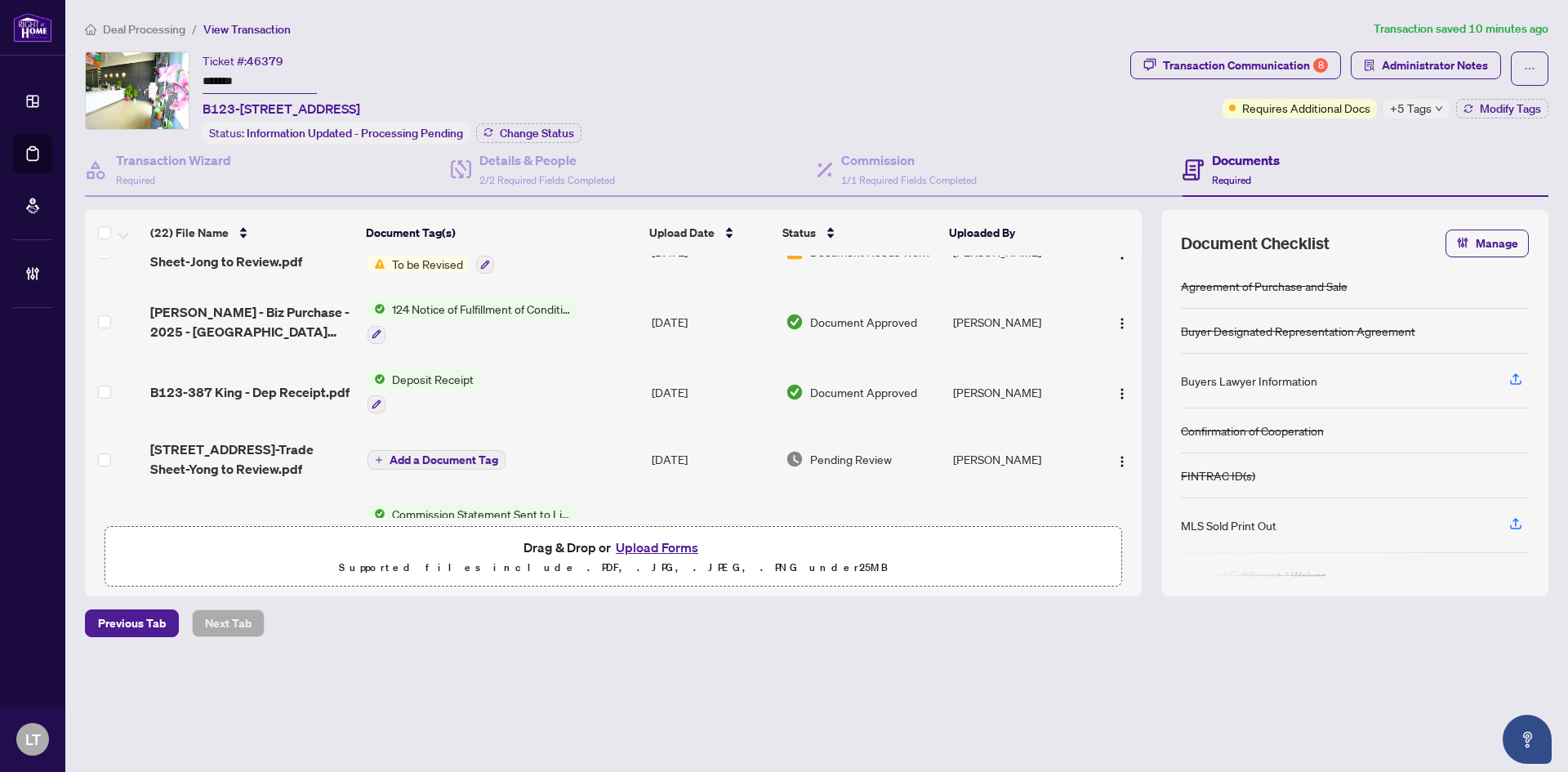
scroll to position [863, 0]
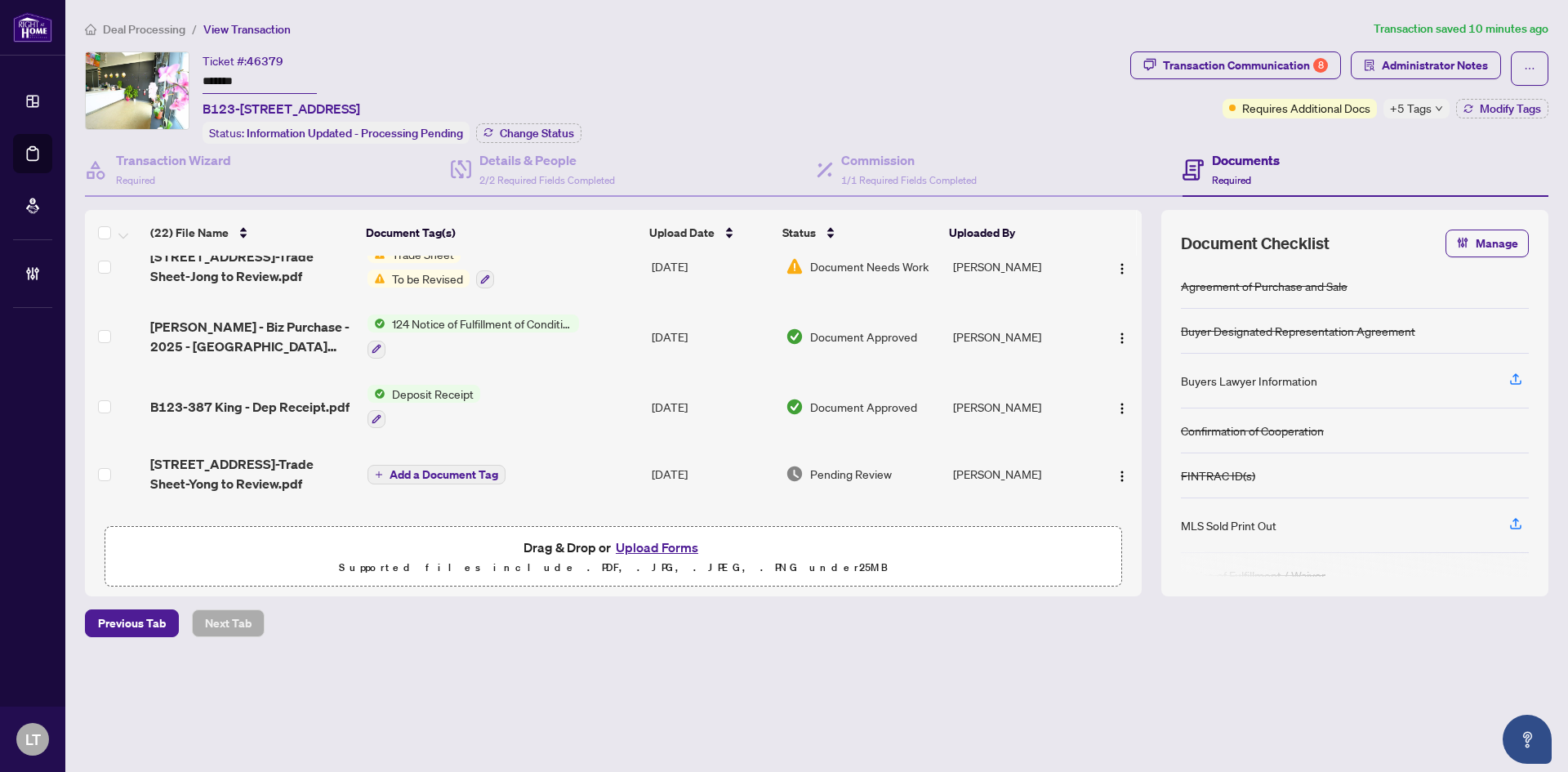
click at [408, 392] on span "Deposit Receipt" at bounding box center [432, 394] width 95 height 18
click at [283, 401] on span "B123-387 King - Dep Receipt.pdf" at bounding box center [250, 407] width 199 height 20
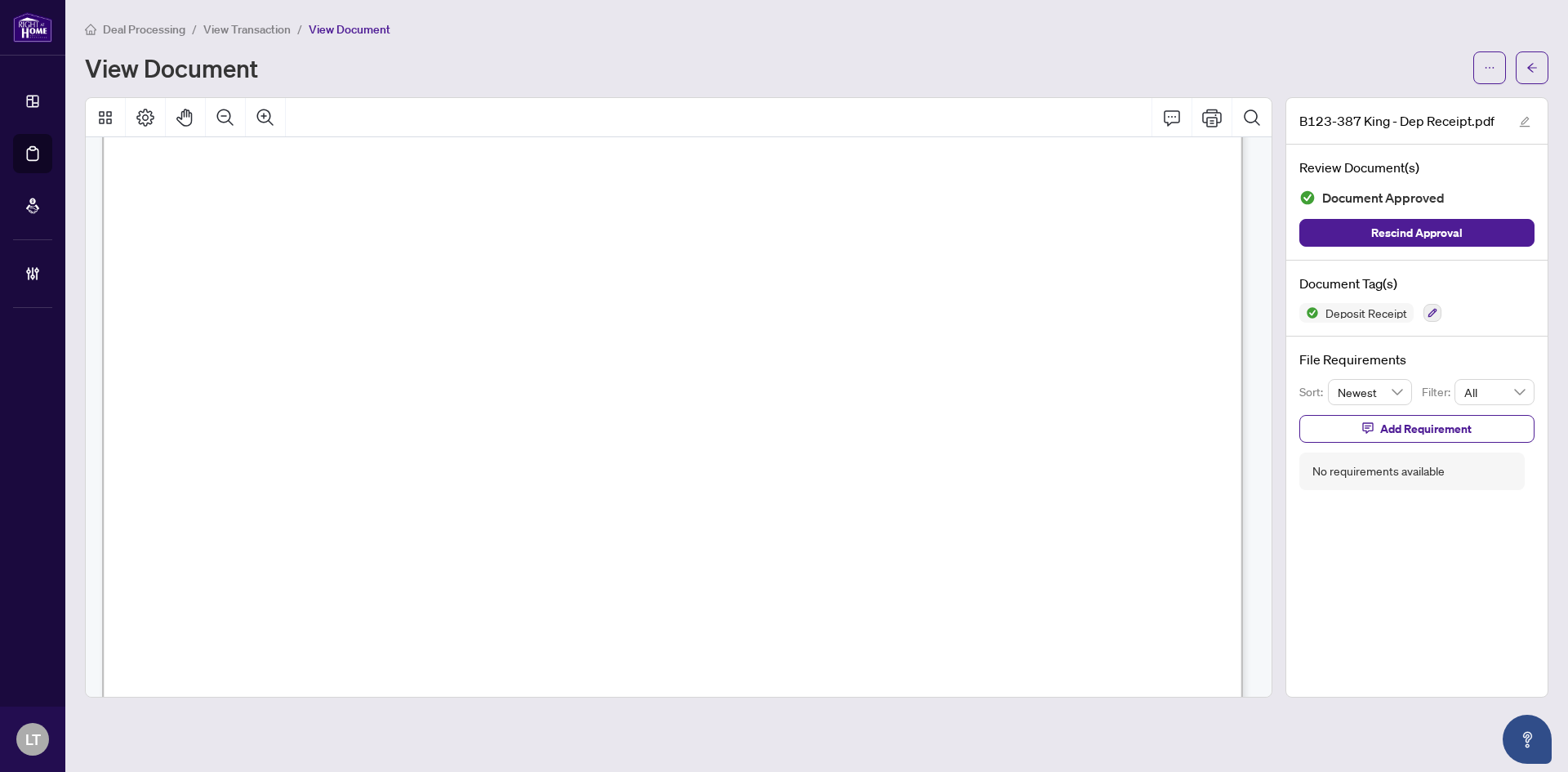
scroll to position [52, 0]
click at [1532, 73] on icon "arrow-left" at bounding box center [1532, 67] width 11 height 11
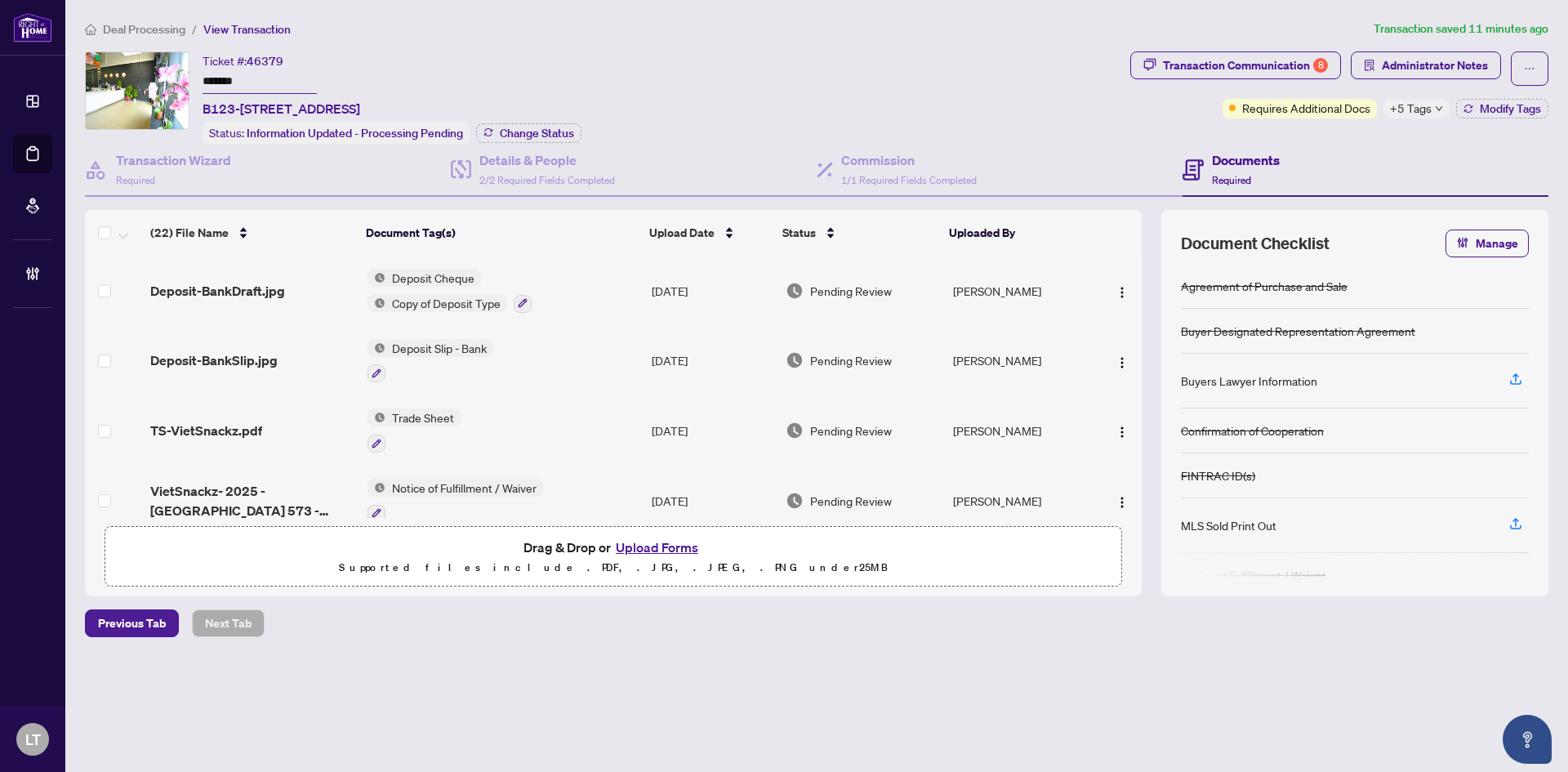
click at [1133, 405] on div "(22) File Name Document Tag(s) Upload Date Status Uploaded By Deposit-BankDraft…" at bounding box center [817, 402] width 1464 height 386
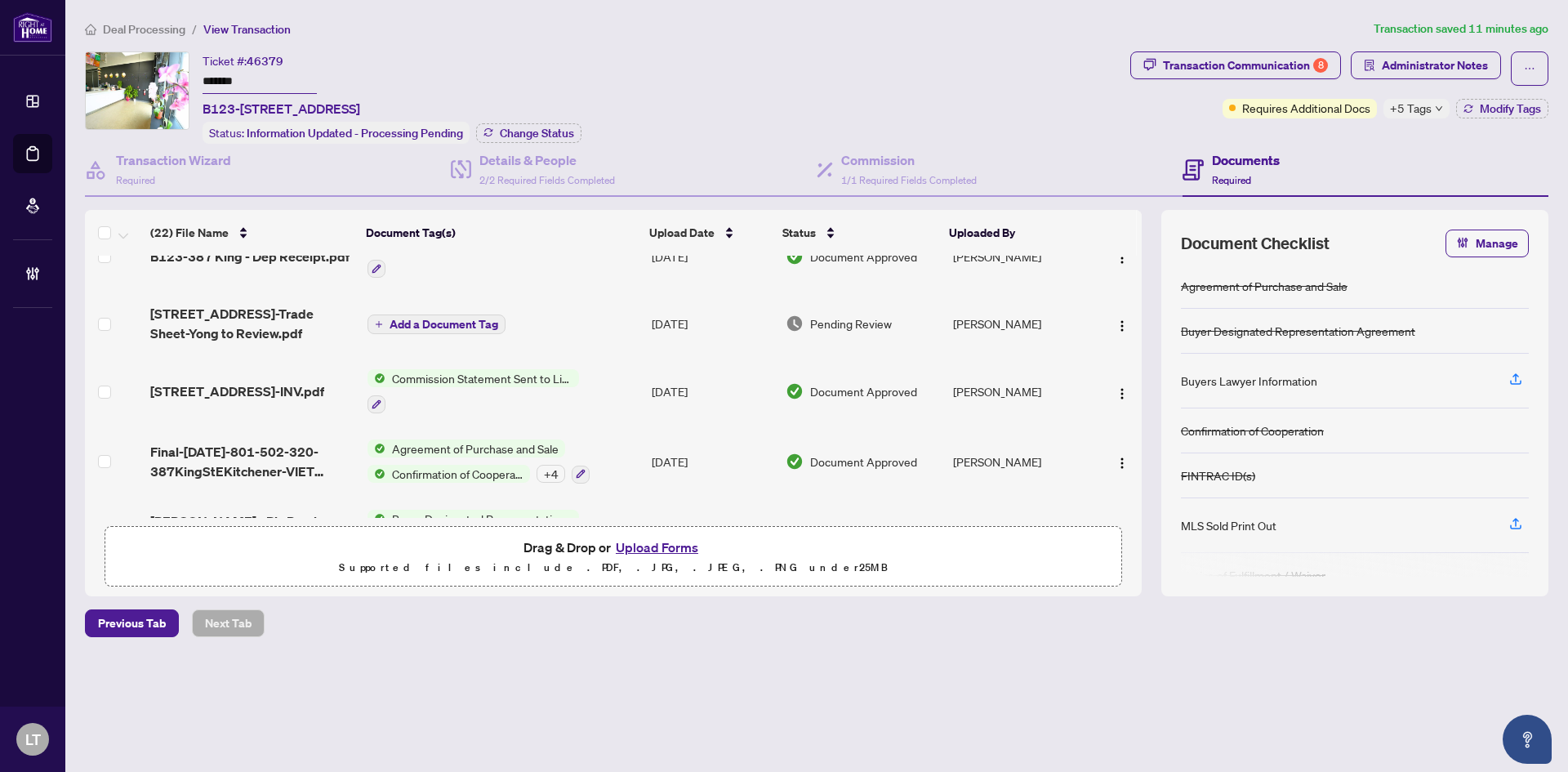
scroll to position [1271, 0]
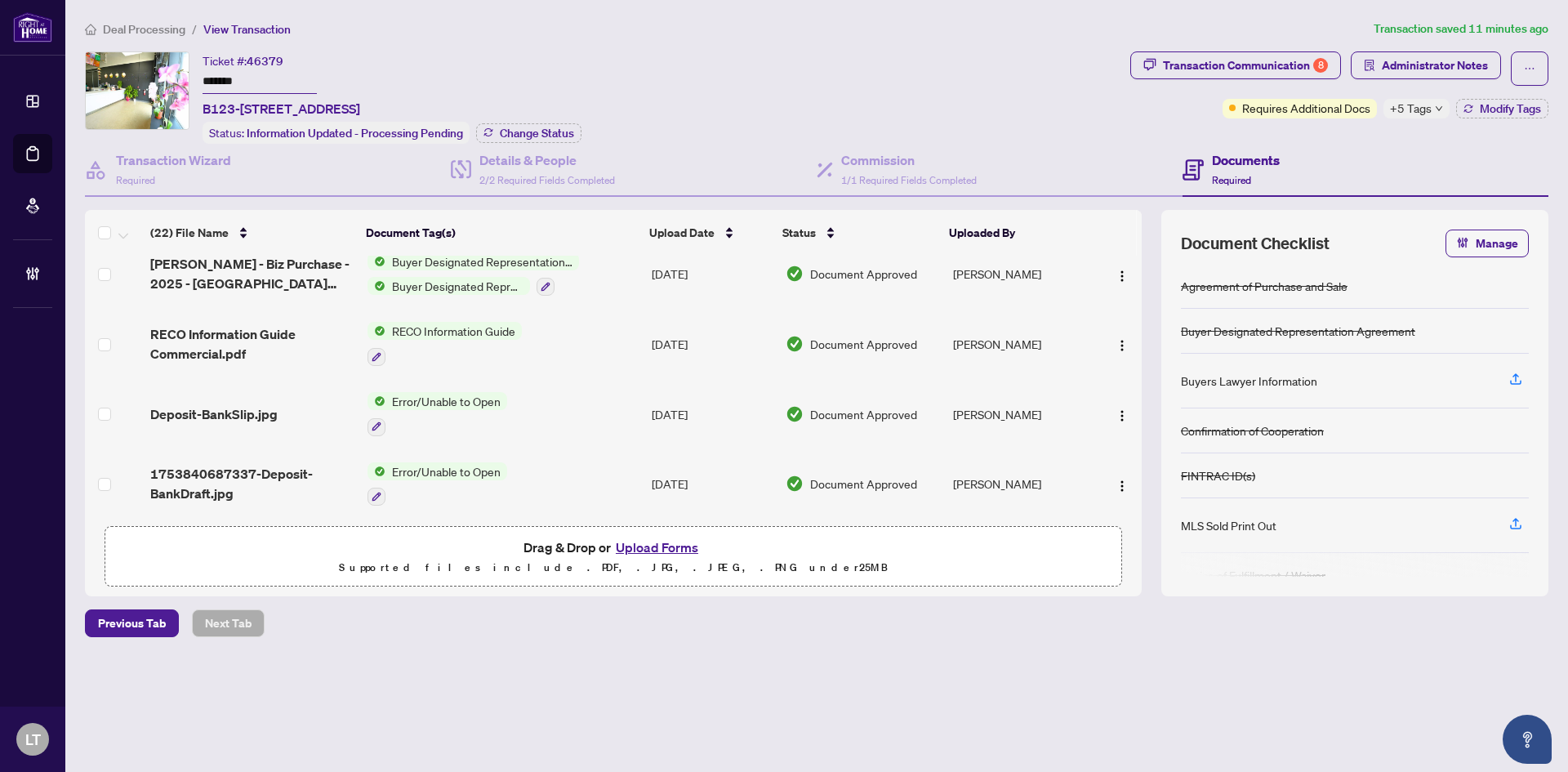
click at [479, 495] on div at bounding box center [438, 496] width 139 height 20
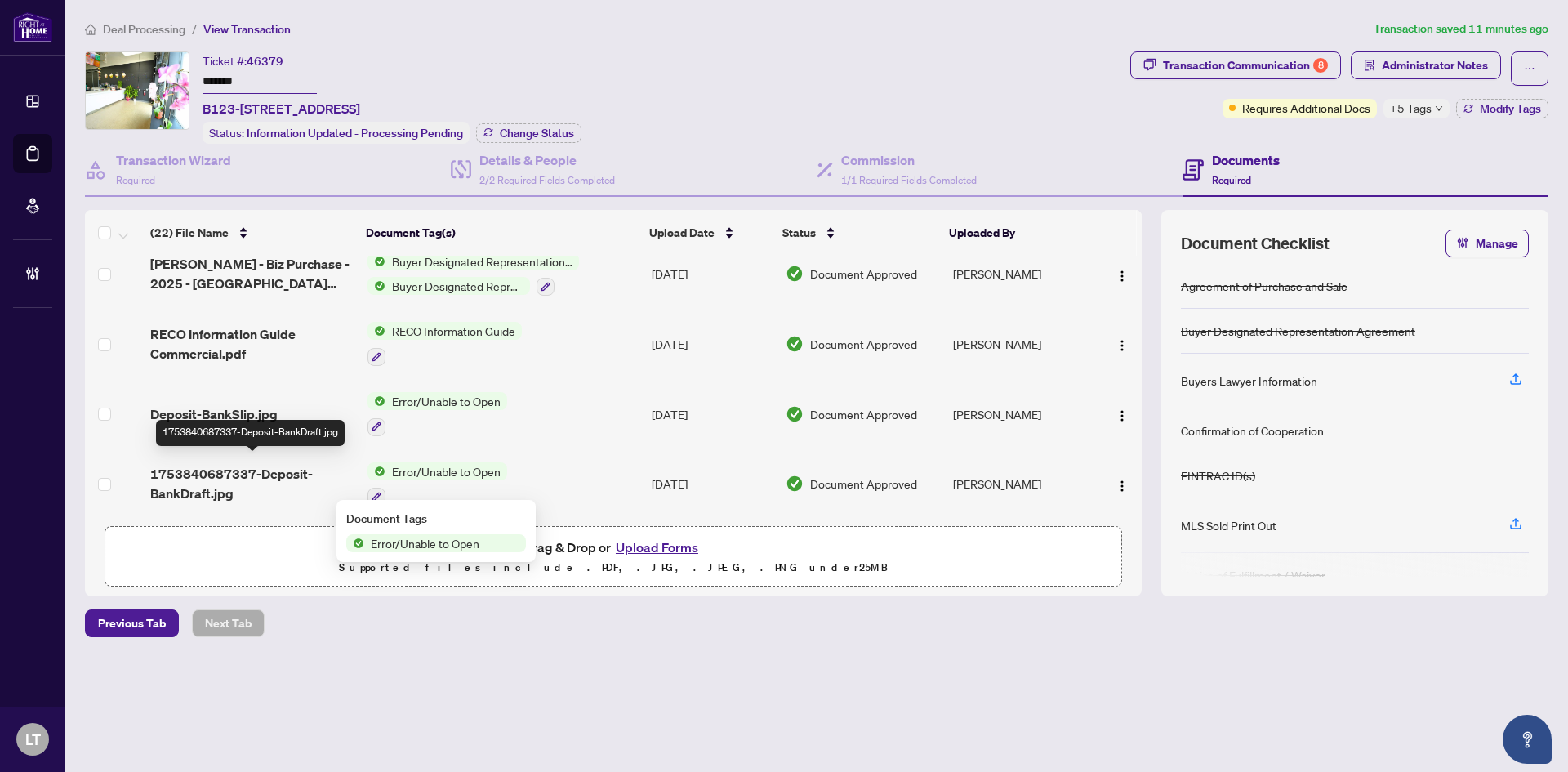
click at [268, 469] on span "1753840687337-Deposit-BankDraft.jpg" at bounding box center [253, 484] width 205 height 40
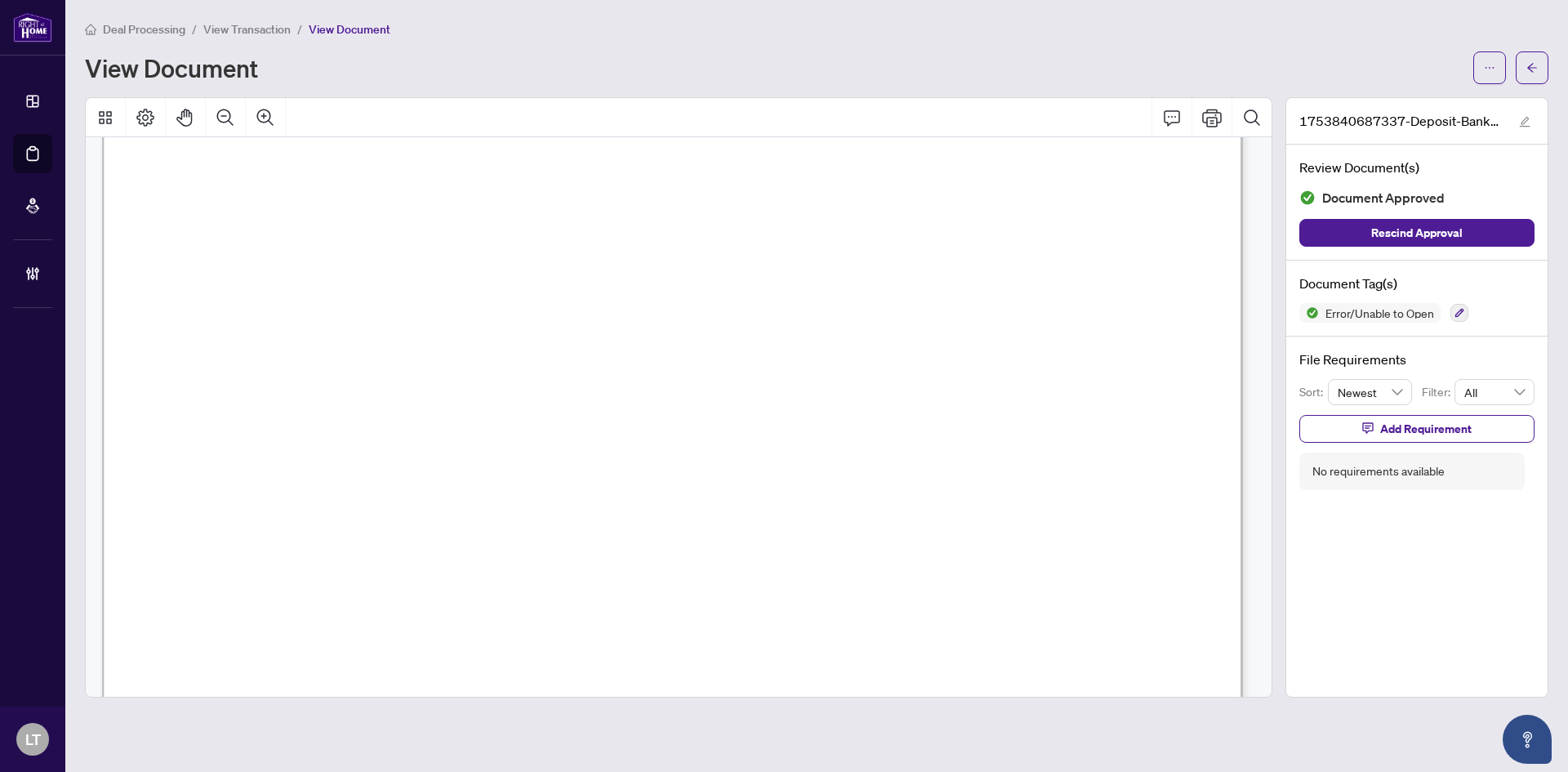
scroll to position [327, 0]
click at [1540, 64] on button "button" at bounding box center [1532, 68] width 33 height 33
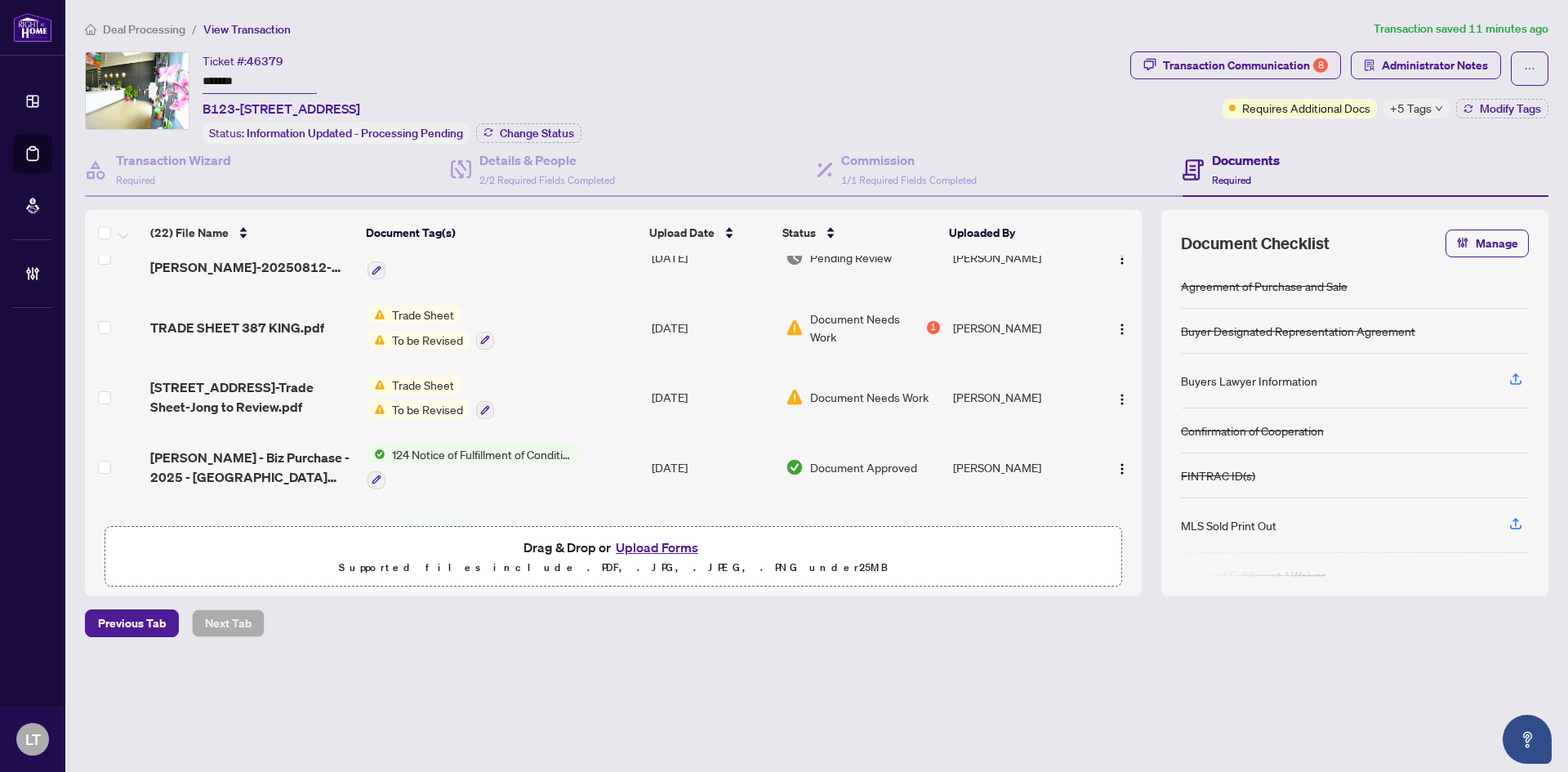
scroll to position [776, 0]
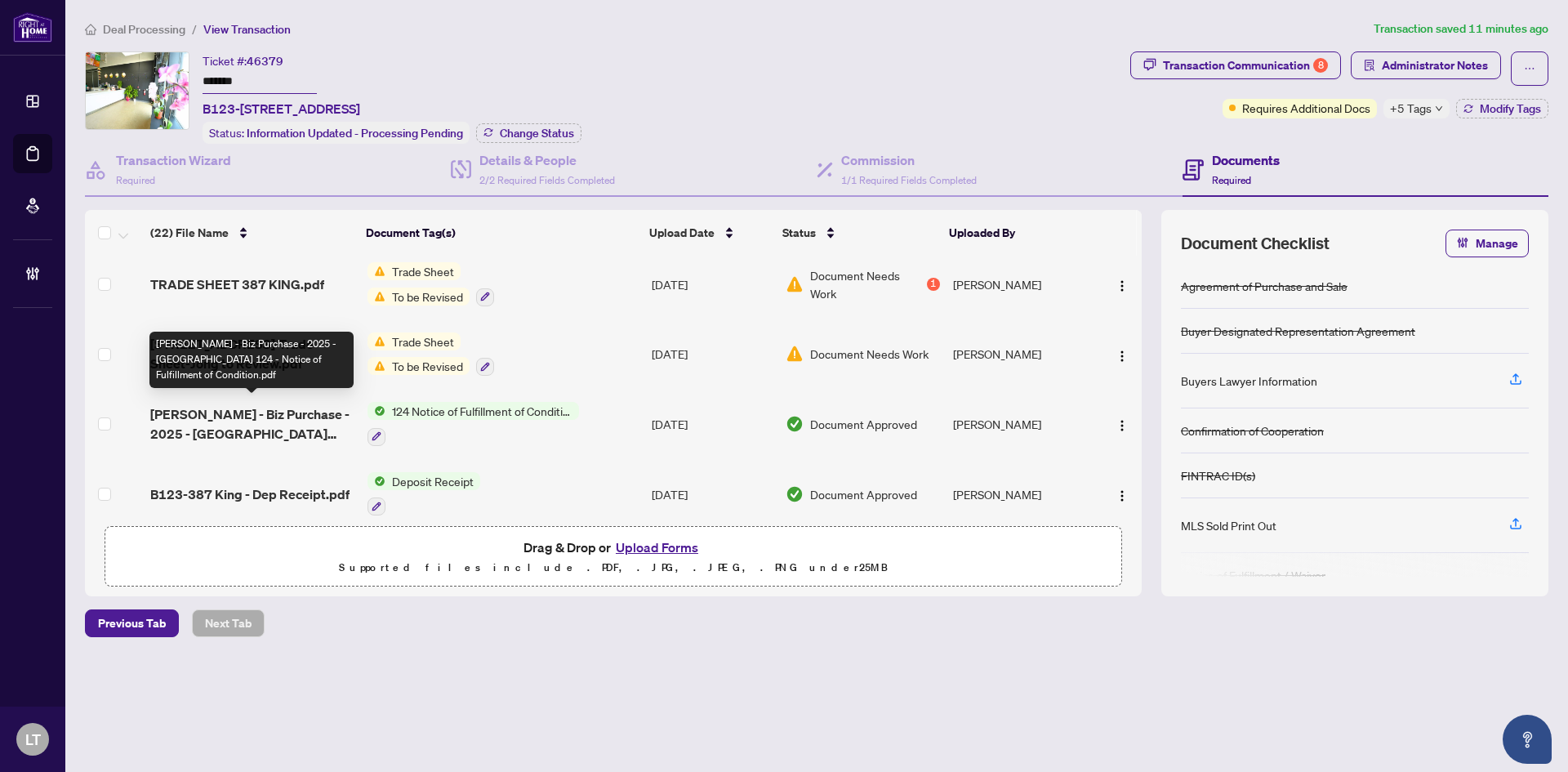
click at [277, 422] on span "[PERSON_NAME] - Biz Purchase - 2025 - [GEOGRAPHIC_DATA] 124 - Notice of Fulfill…" at bounding box center [253, 424] width 205 height 40
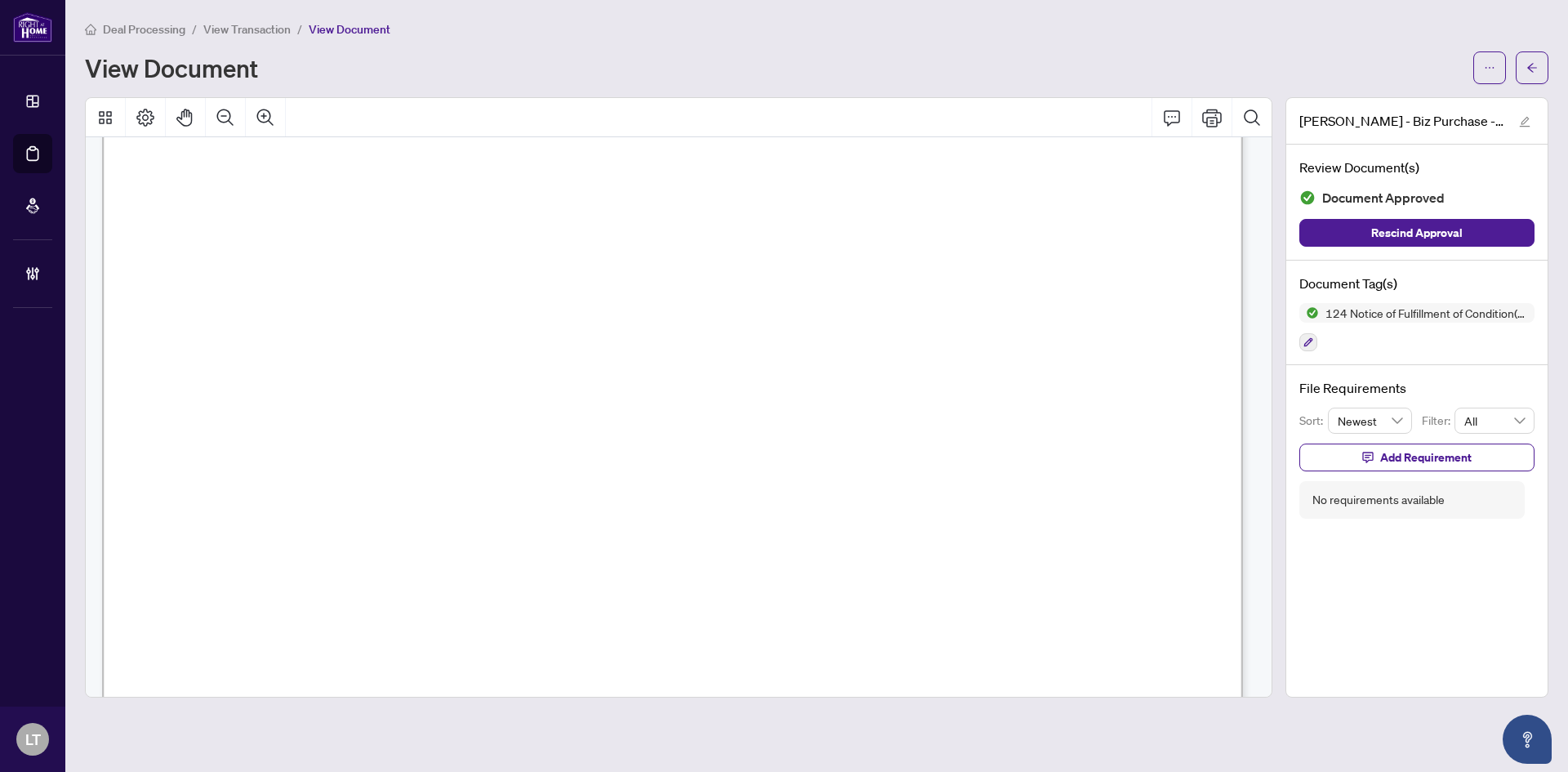
scroll to position [297, 0]
click at [1540, 69] on button "button" at bounding box center [1532, 68] width 33 height 33
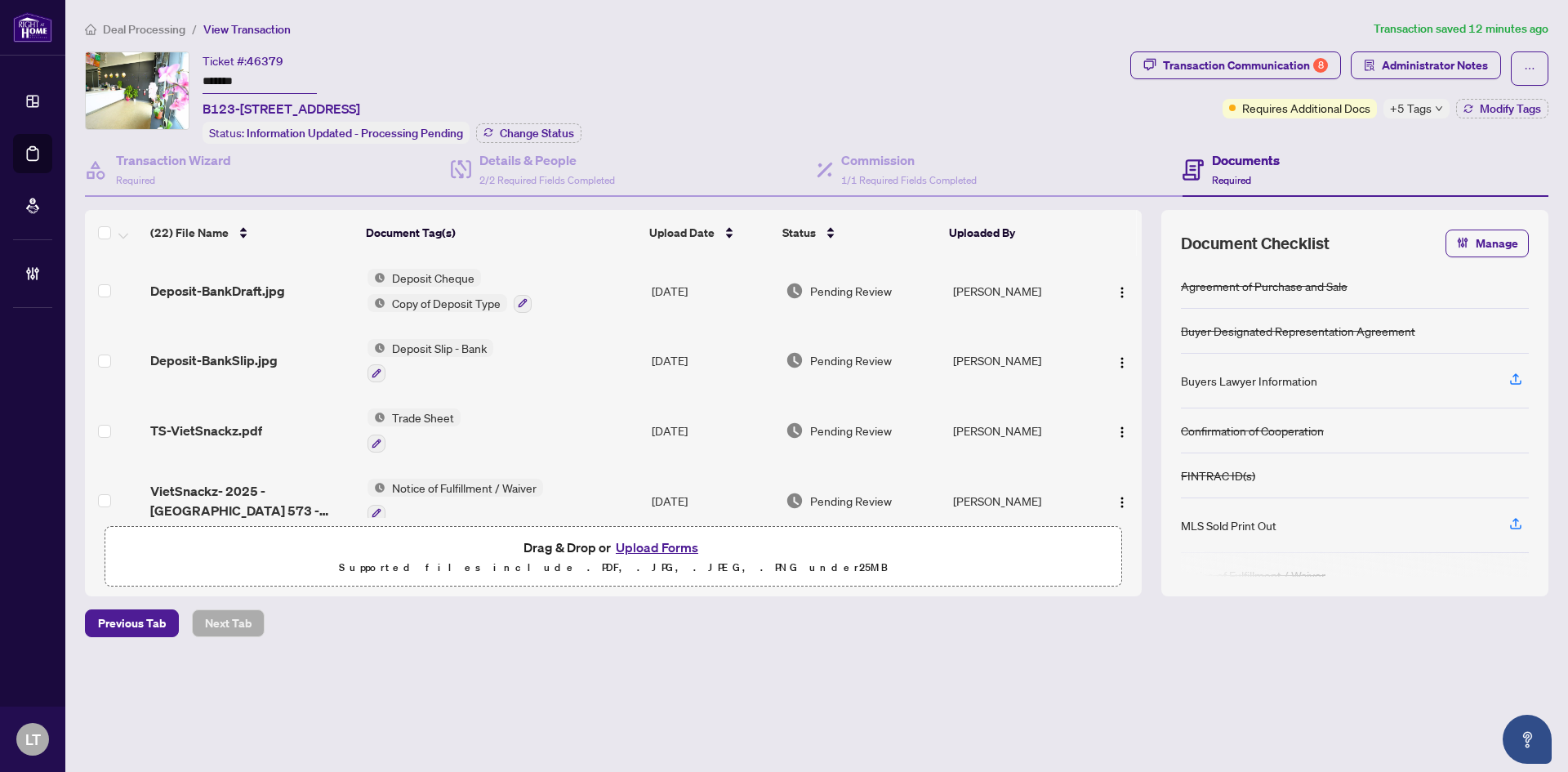
scroll to position [82, 0]
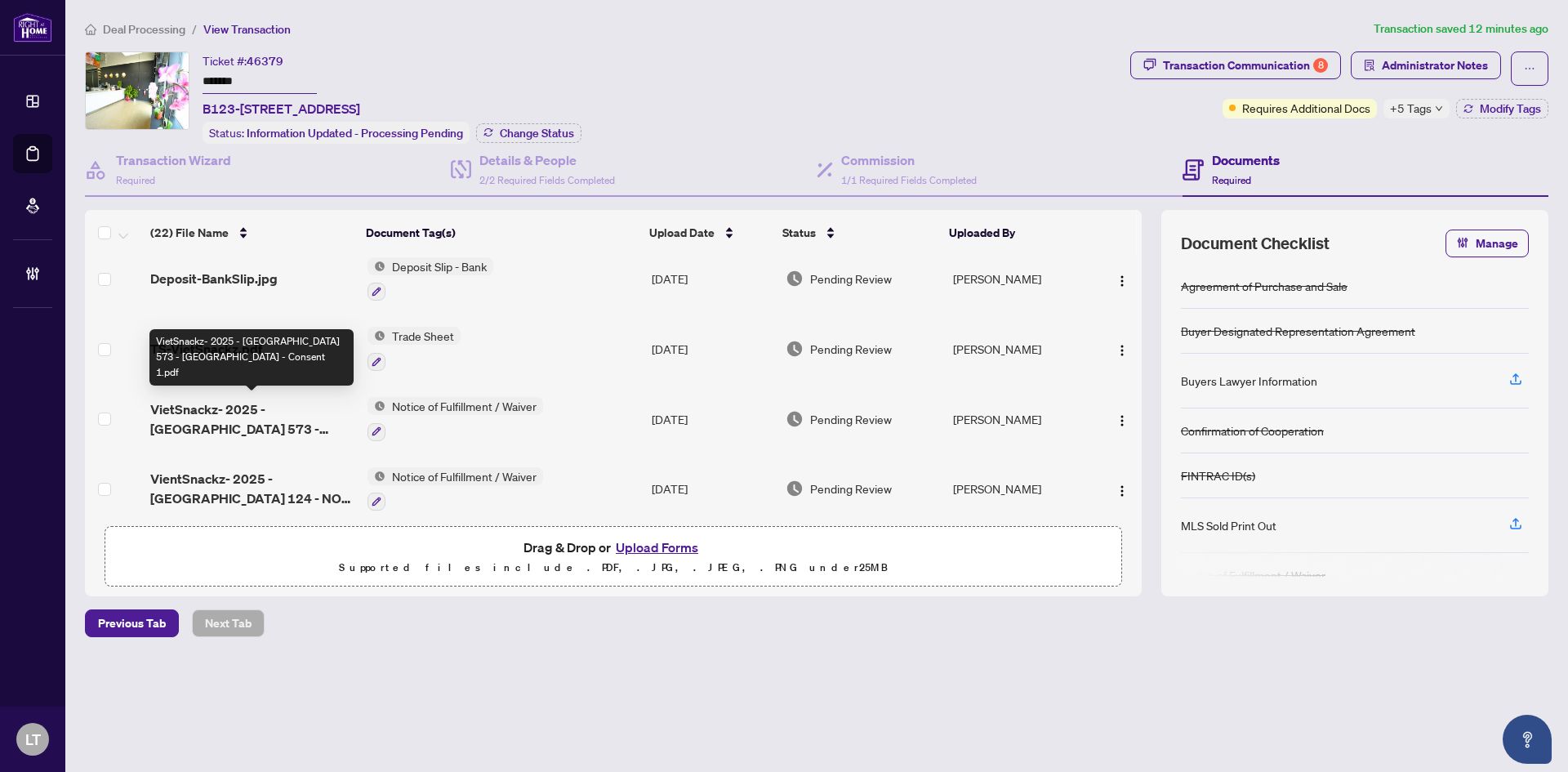
click at [273, 428] on span "VietSnackz- 2025 - [GEOGRAPHIC_DATA] 573 - [GEOGRAPHIC_DATA] - Consent 1.pdf" at bounding box center [253, 420] width 205 height 40
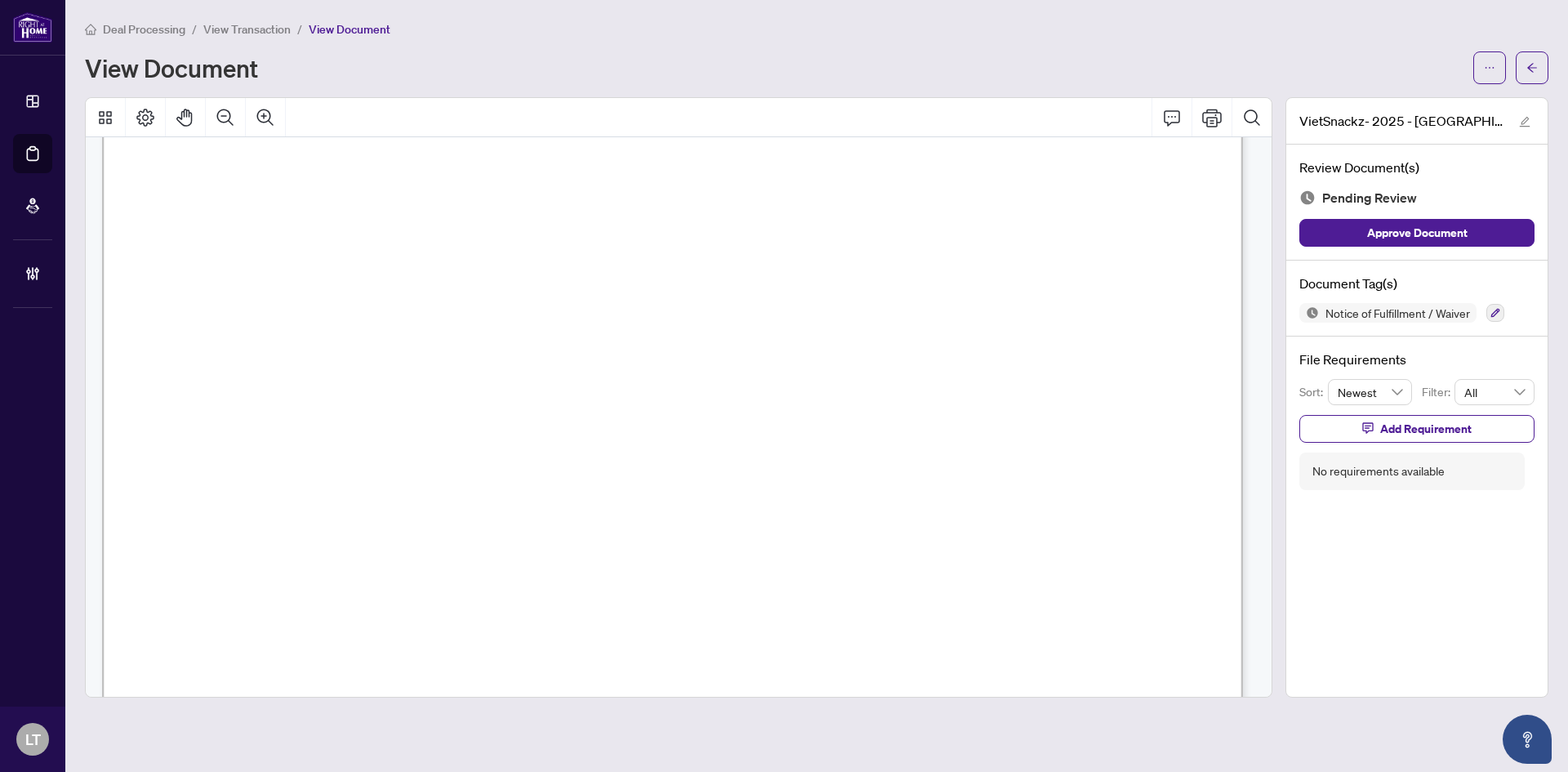
scroll to position [245, 0]
click at [1535, 75] on span "button" at bounding box center [1532, 68] width 11 height 26
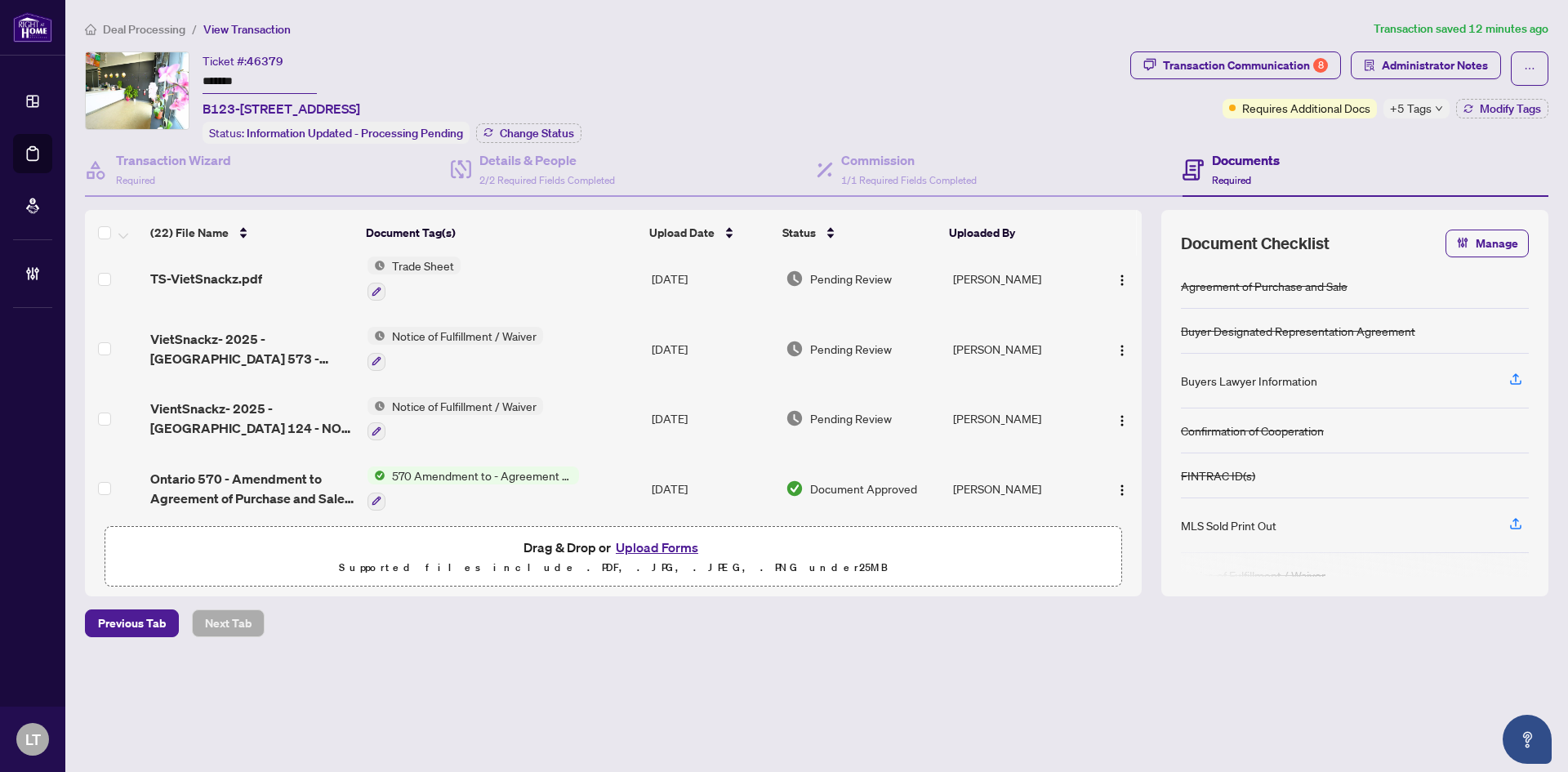
scroll to position [245, 0]
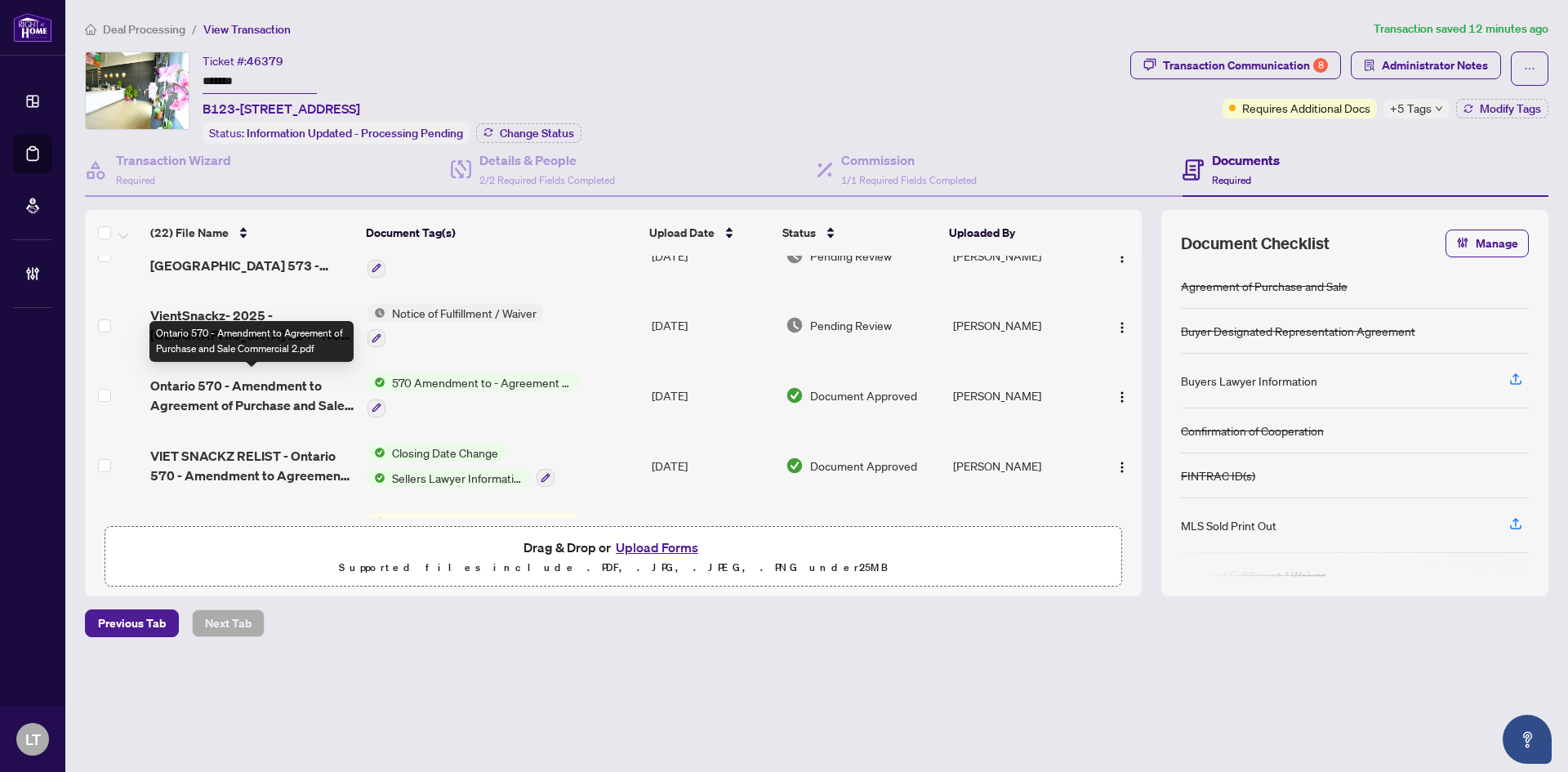
click at [271, 390] on span "Ontario 570 - Amendment to Agreement of Purchase and Sale Commercial 2.pdf" at bounding box center [253, 395] width 205 height 40
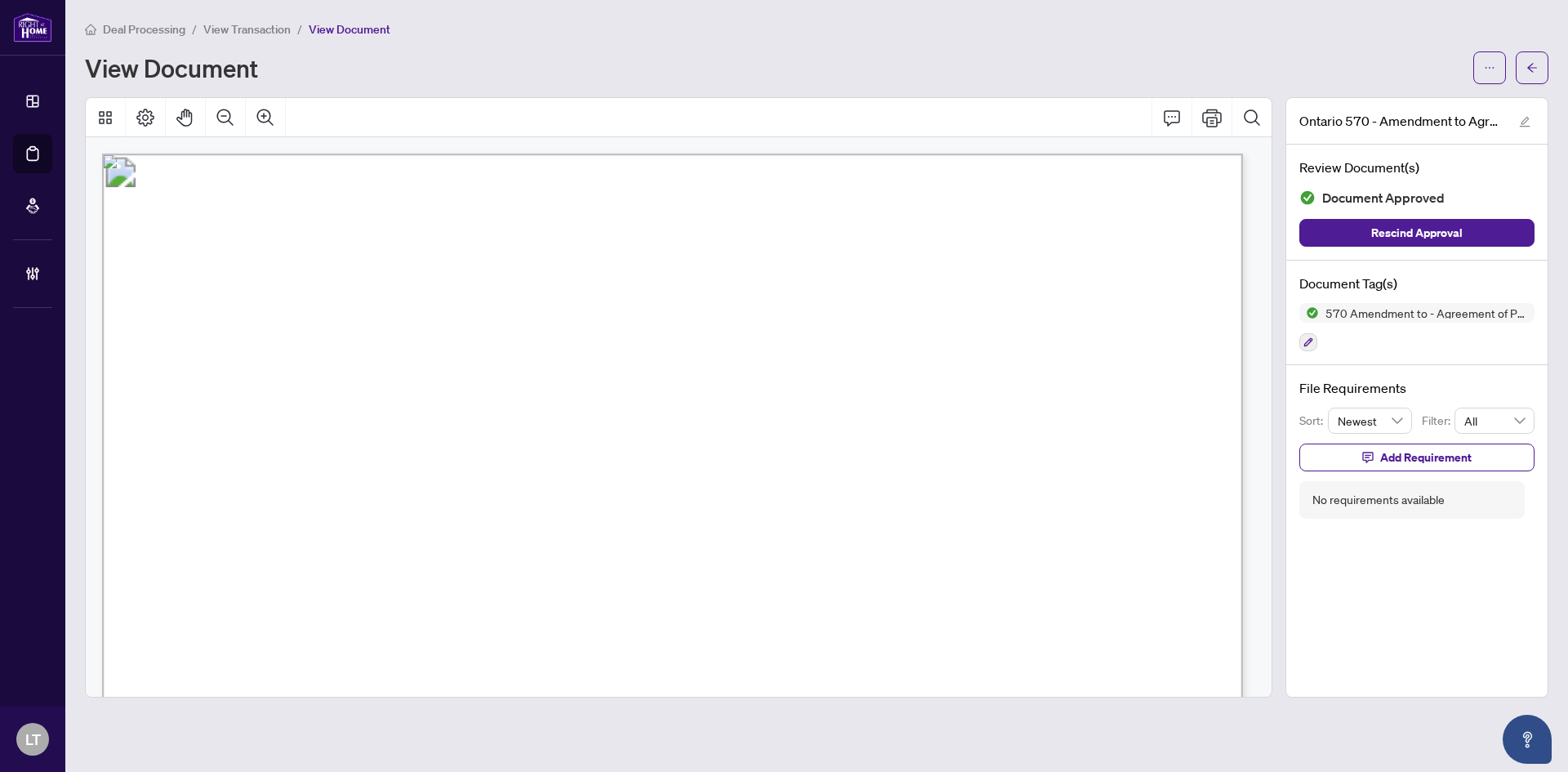
scroll to position [327, 0]
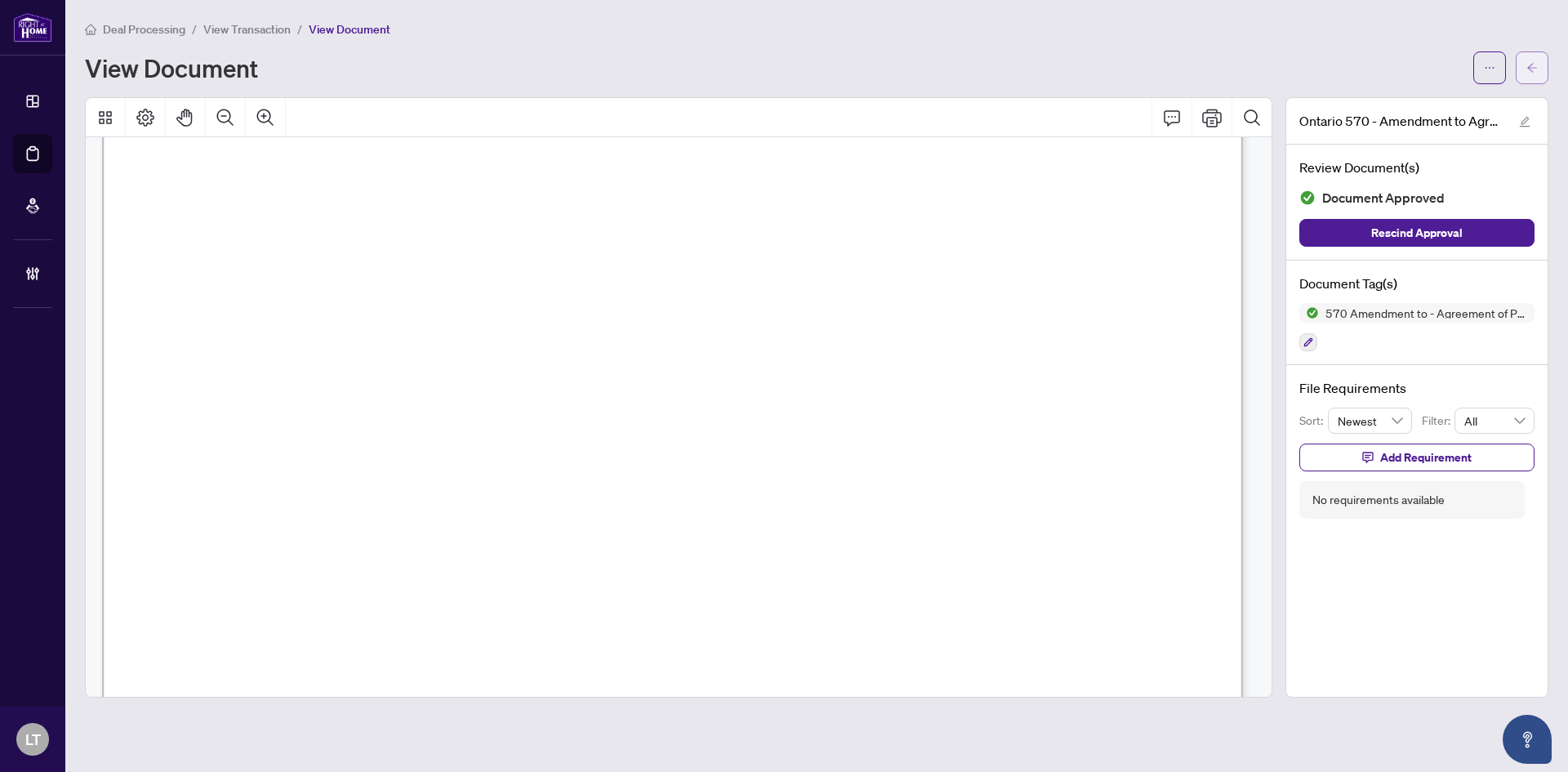
click at [1530, 65] on icon "arrow-left" at bounding box center [1532, 67] width 11 height 11
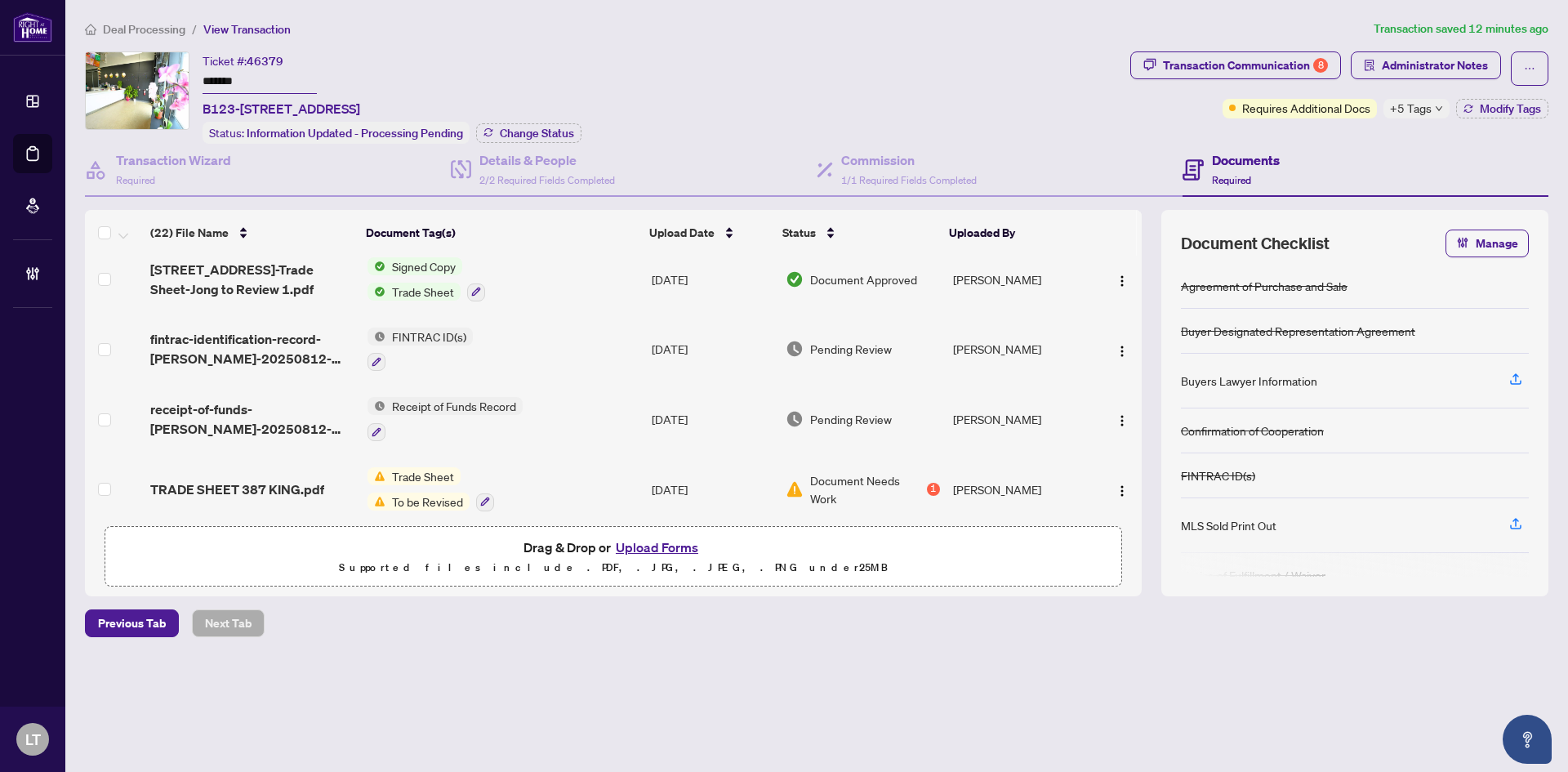
scroll to position [572, 0]
click at [249, 413] on span "receipt-of-funds-[PERSON_NAME]-20250812-112446.pdf" at bounding box center [253, 419] width 205 height 40
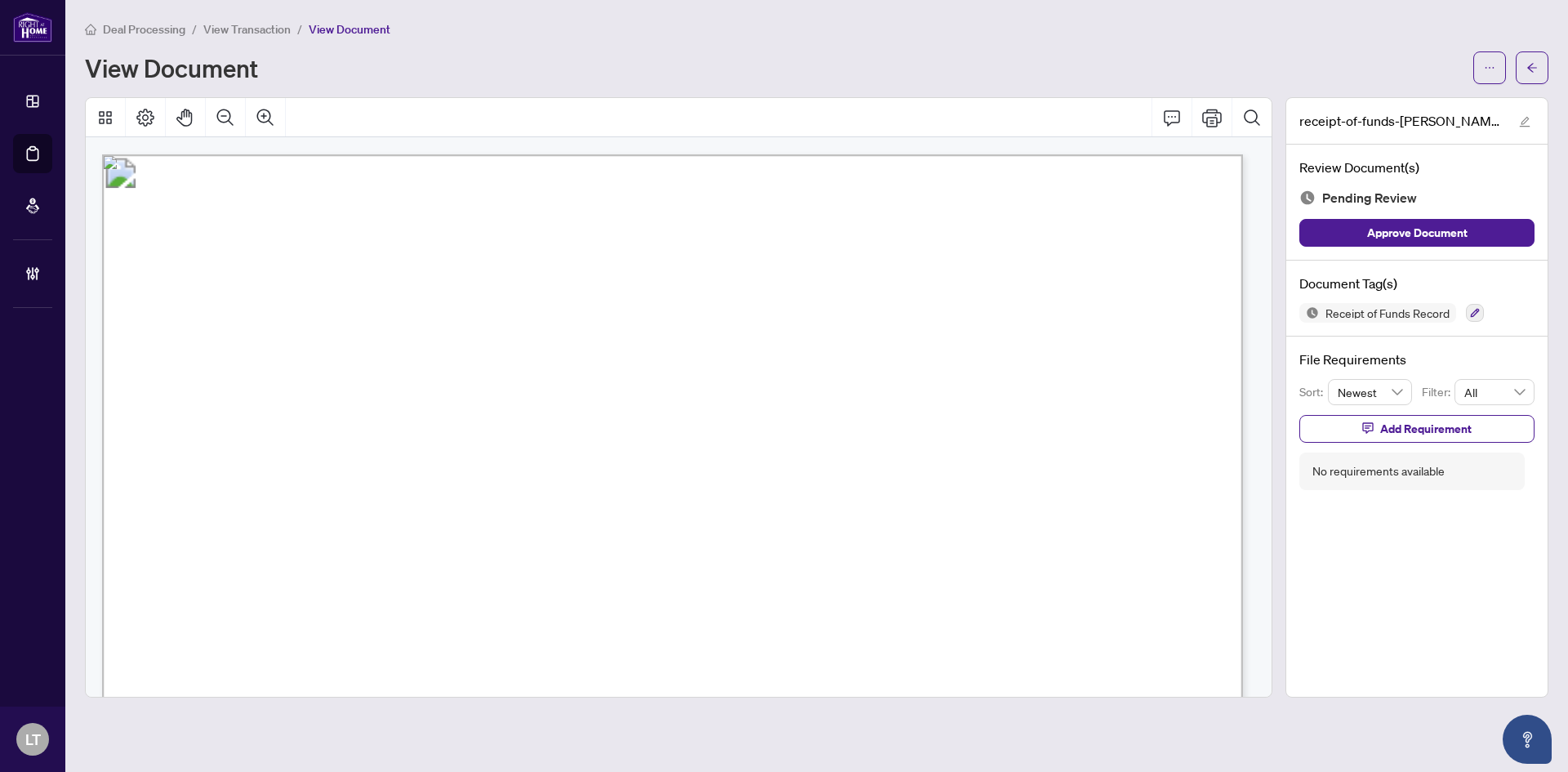
scroll to position [1633, 0]
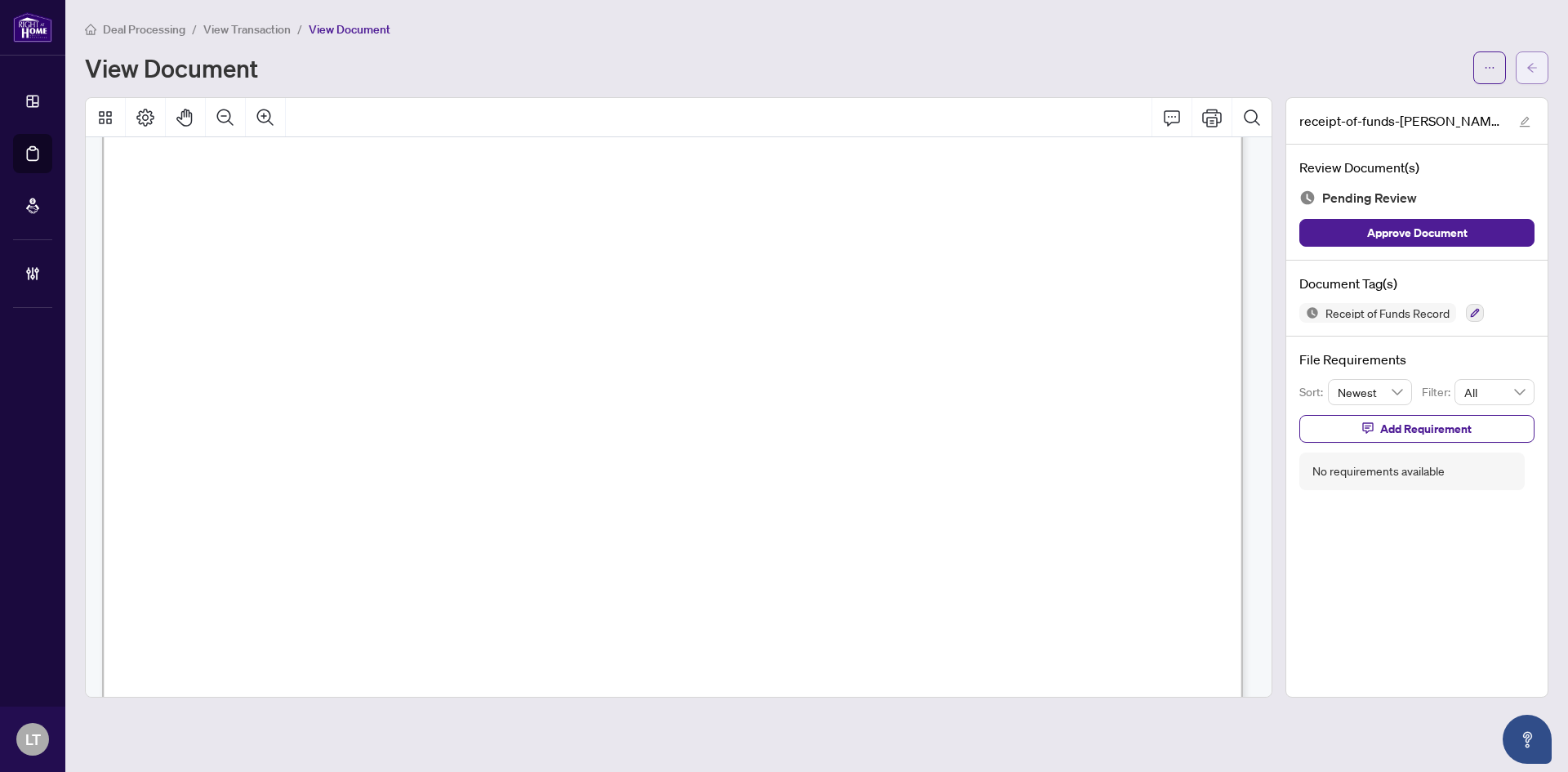
click at [1536, 67] on icon "arrow-left" at bounding box center [1532, 67] width 11 height 11
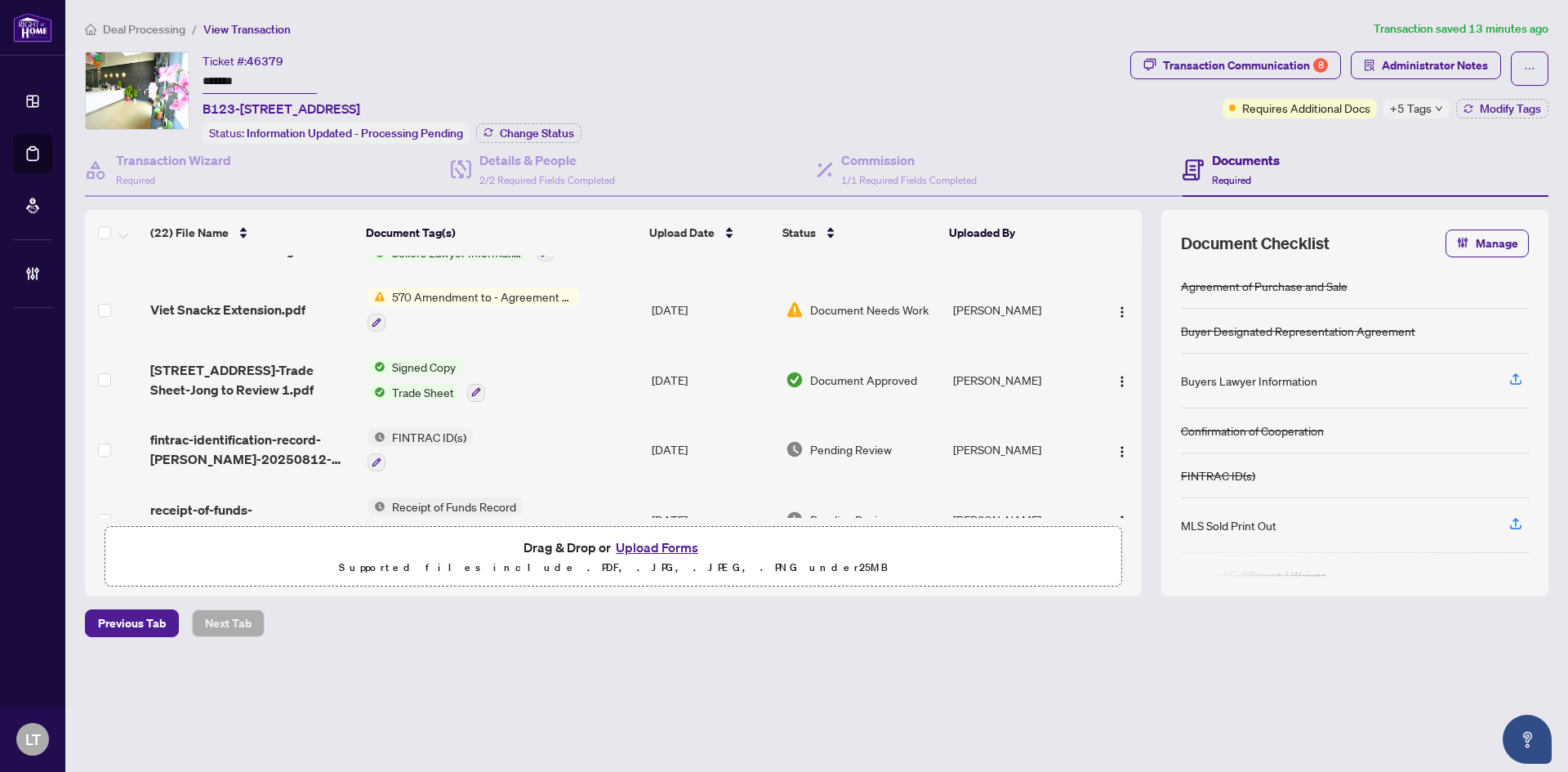
scroll to position [475, 0]
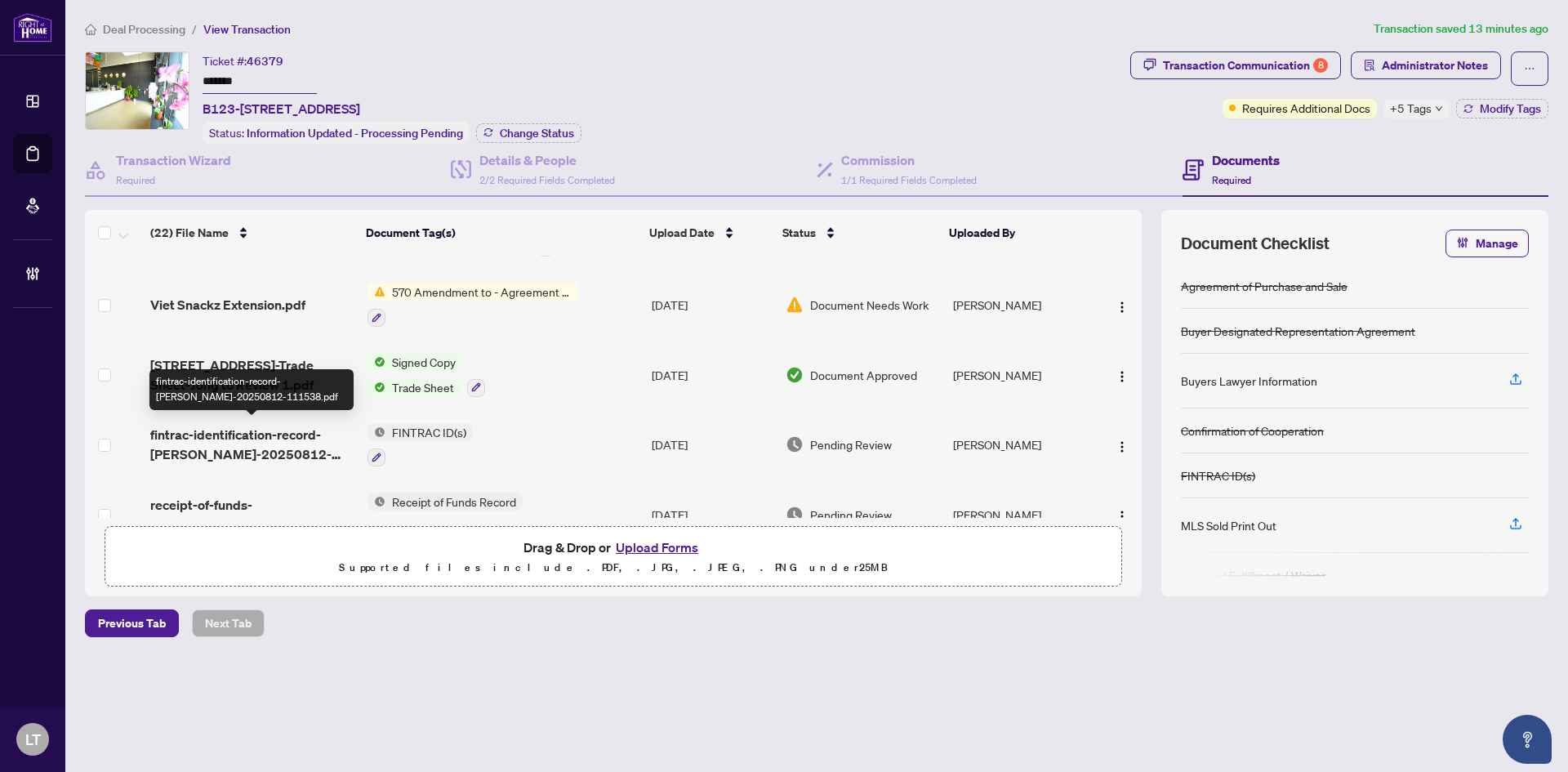
click at [259, 449] on span "fintrac-identification-record-[PERSON_NAME]-20250812-111538.pdf" at bounding box center [253, 444] width 205 height 40
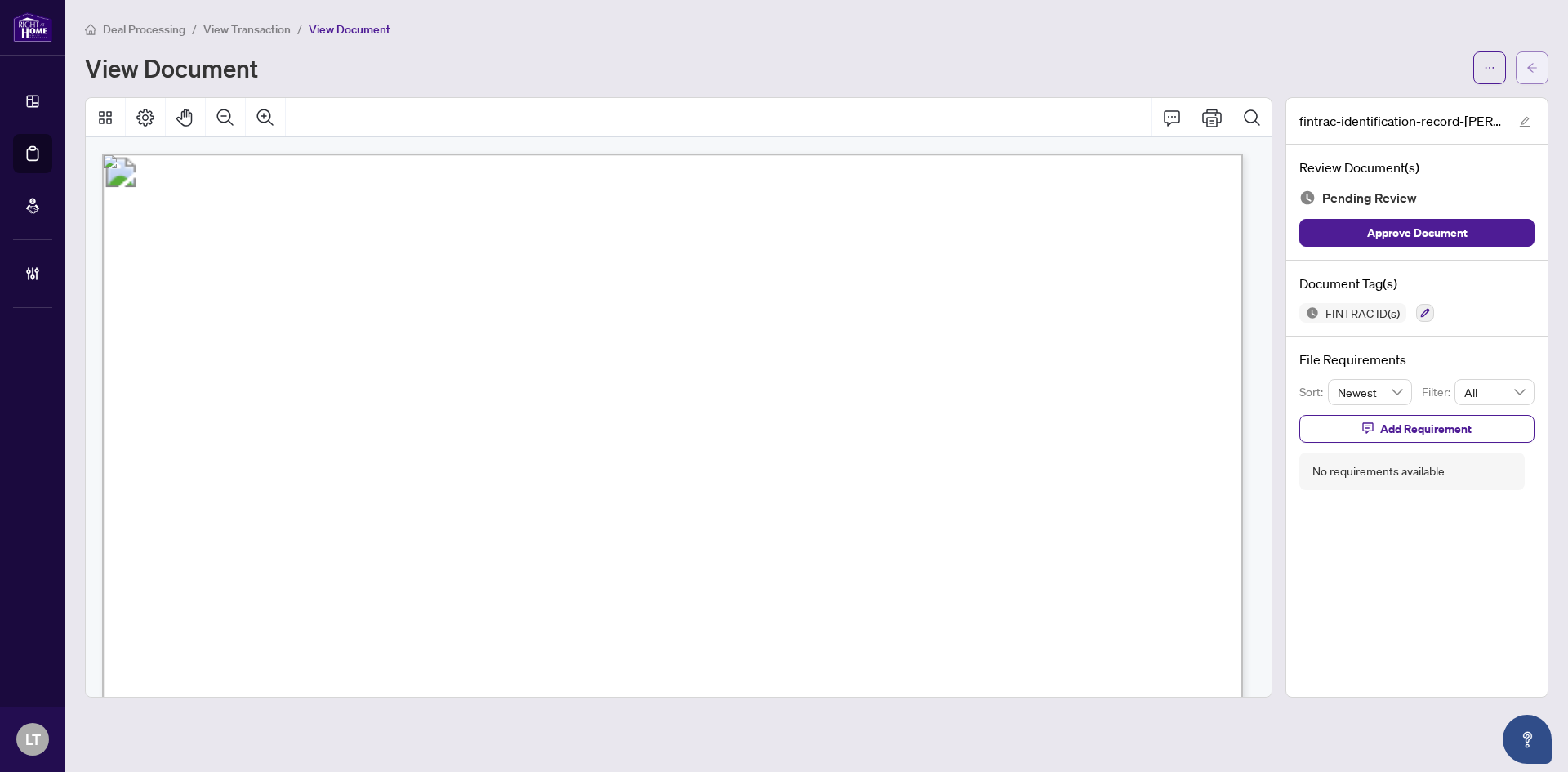
click at [1526, 64] on button "button" at bounding box center [1532, 68] width 33 height 33
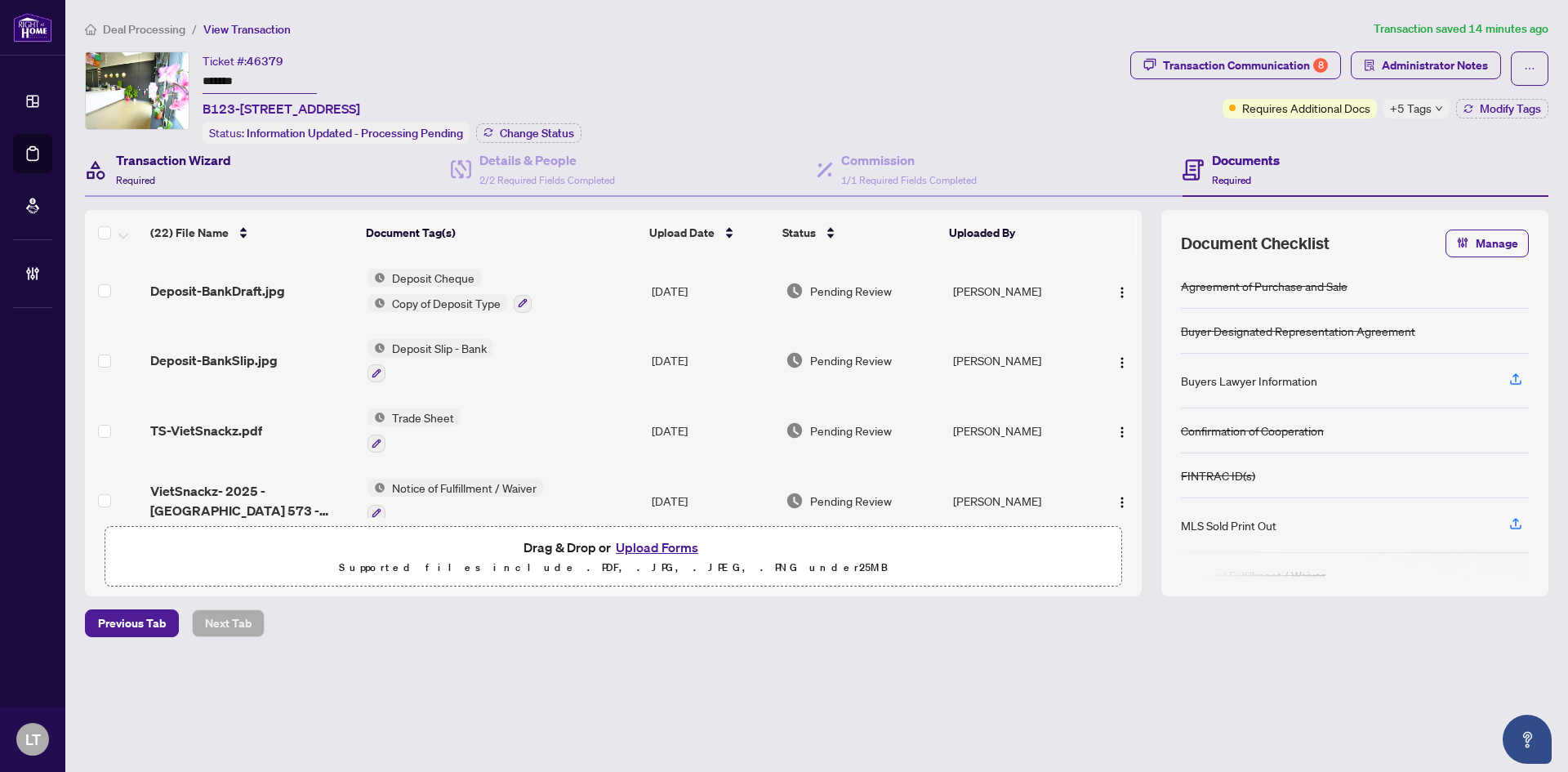
click at [142, 155] on h4 "Transaction Wizard" at bounding box center [174, 160] width 115 height 20
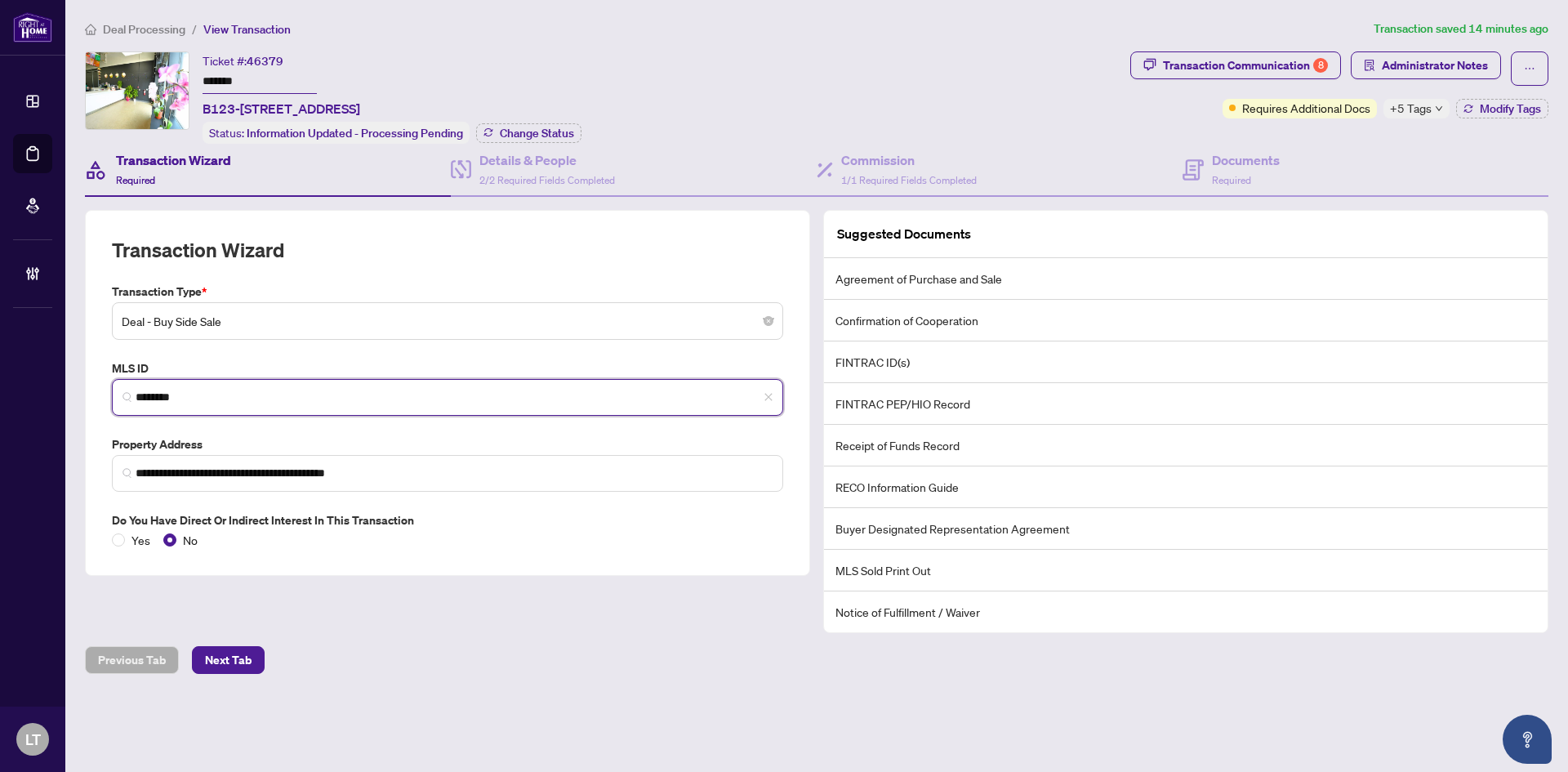
drag, startPoint x: 193, startPoint y: 397, endPoint x: 135, endPoint y: 395, distance: 58.0
click at [135, 395] on span "********" at bounding box center [447, 397] width 671 height 37
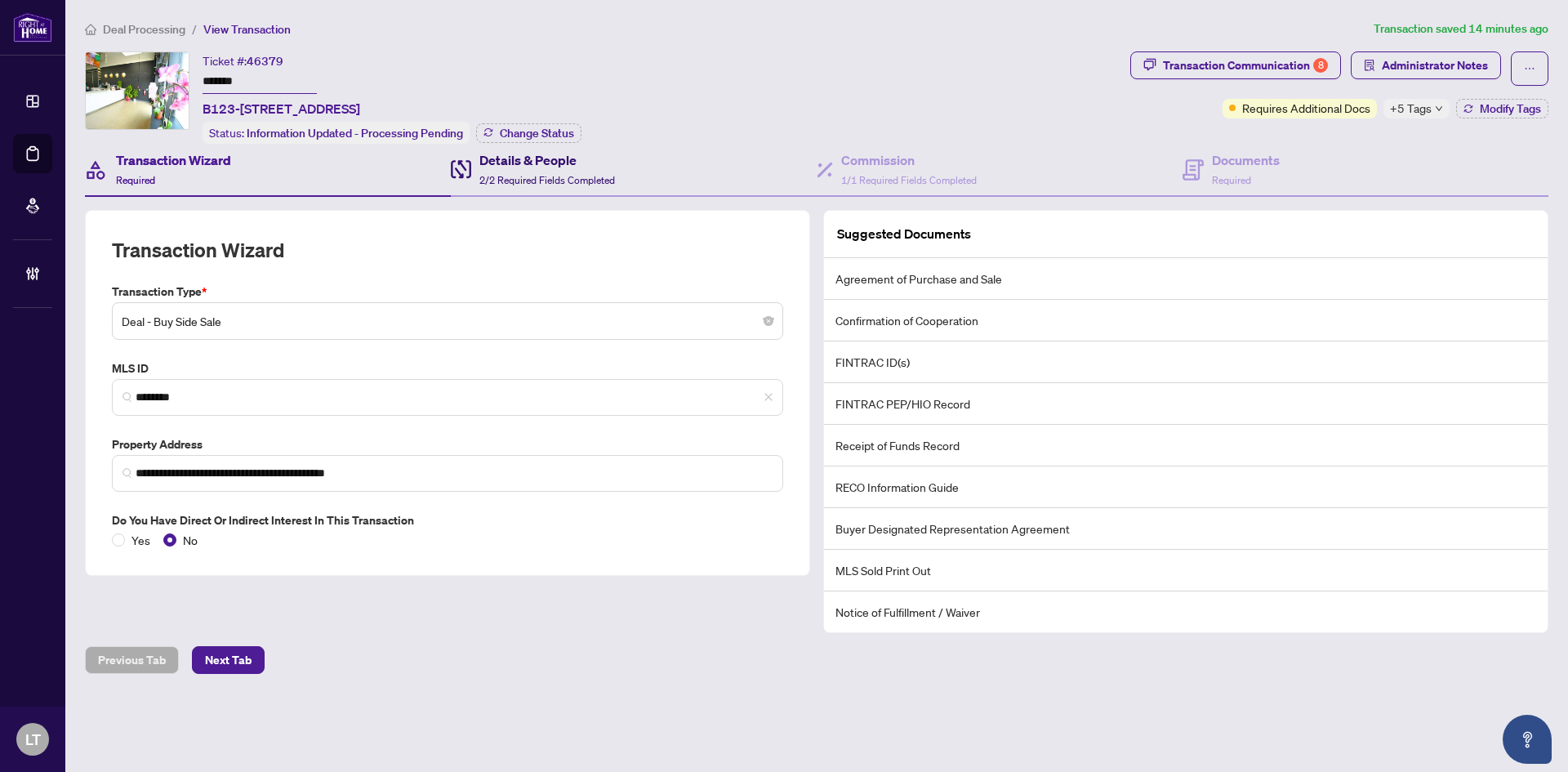
click at [517, 156] on h4 "Details & People" at bounding box center [548, 160] width 136 height 20
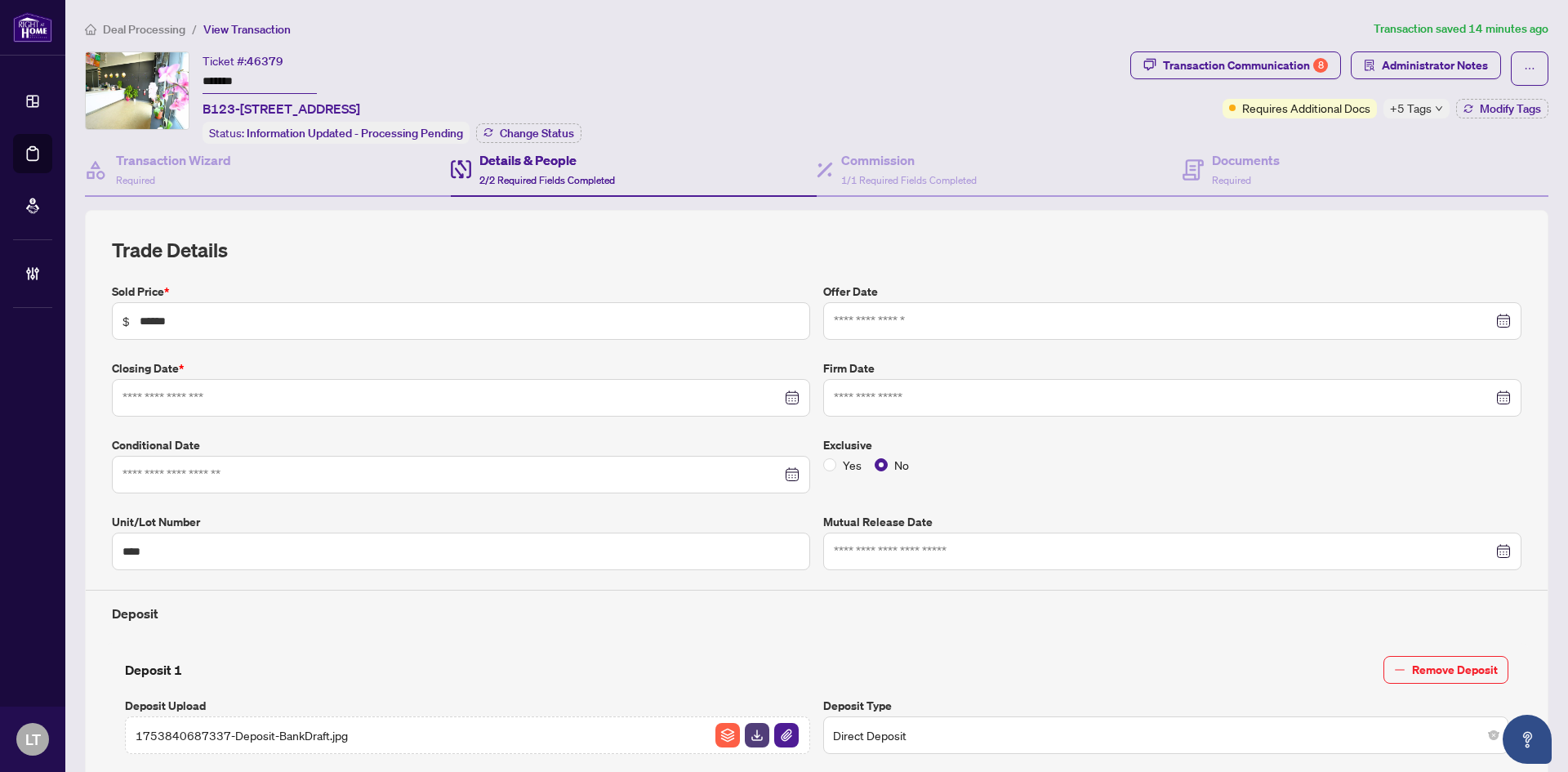
type input "**********"
drag, startPoint x: 883, startPoint y: 158, endPoint x: 886, endPoint y: 181, distance: 23.2
click at [883, 157] on h4 "Commission" at bounding box center [910, 160] width 136 height 20
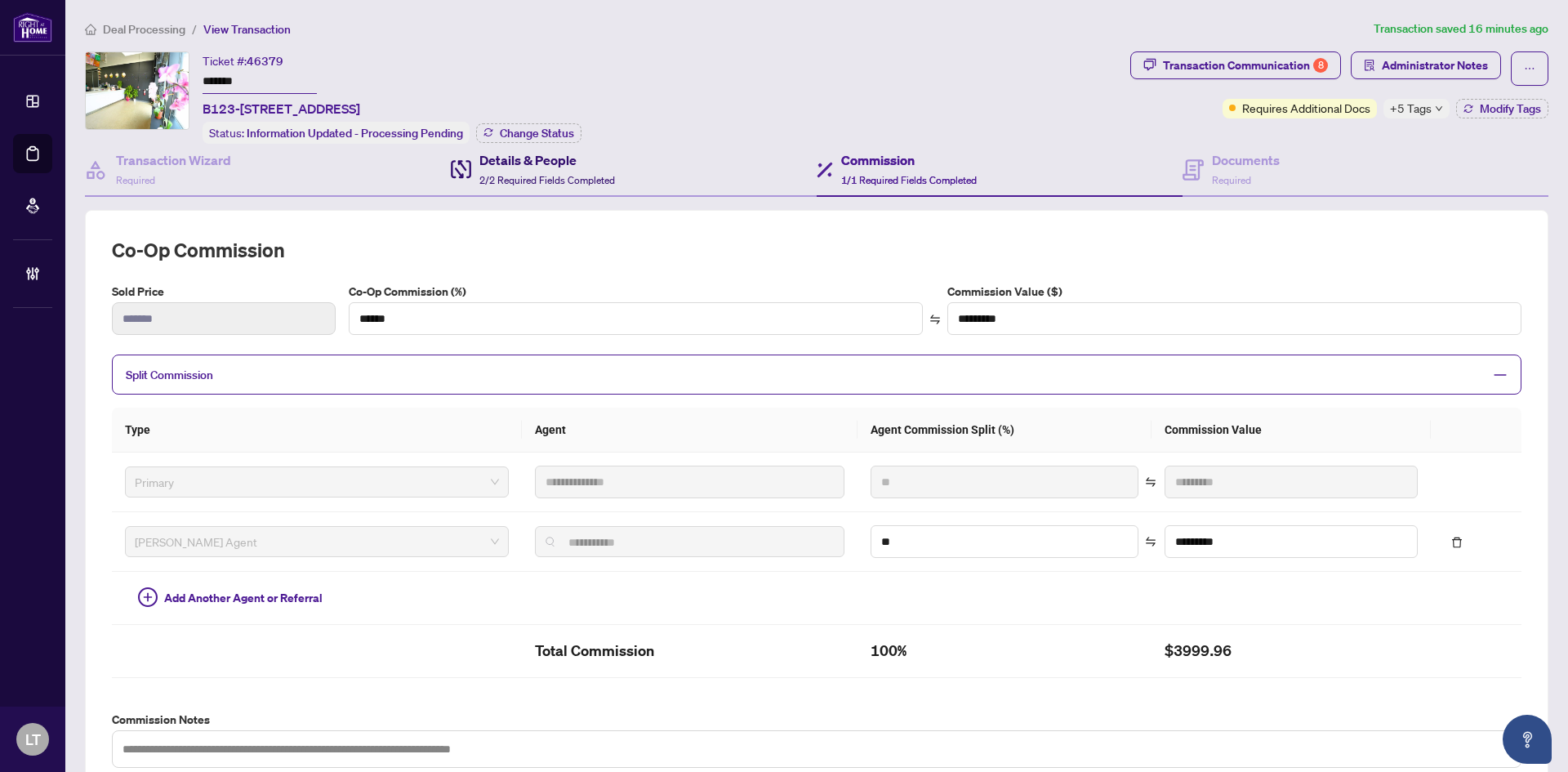
click at [546, 155] on h4 "Details & People" at bounding box center [548, 160] width 136 height 20
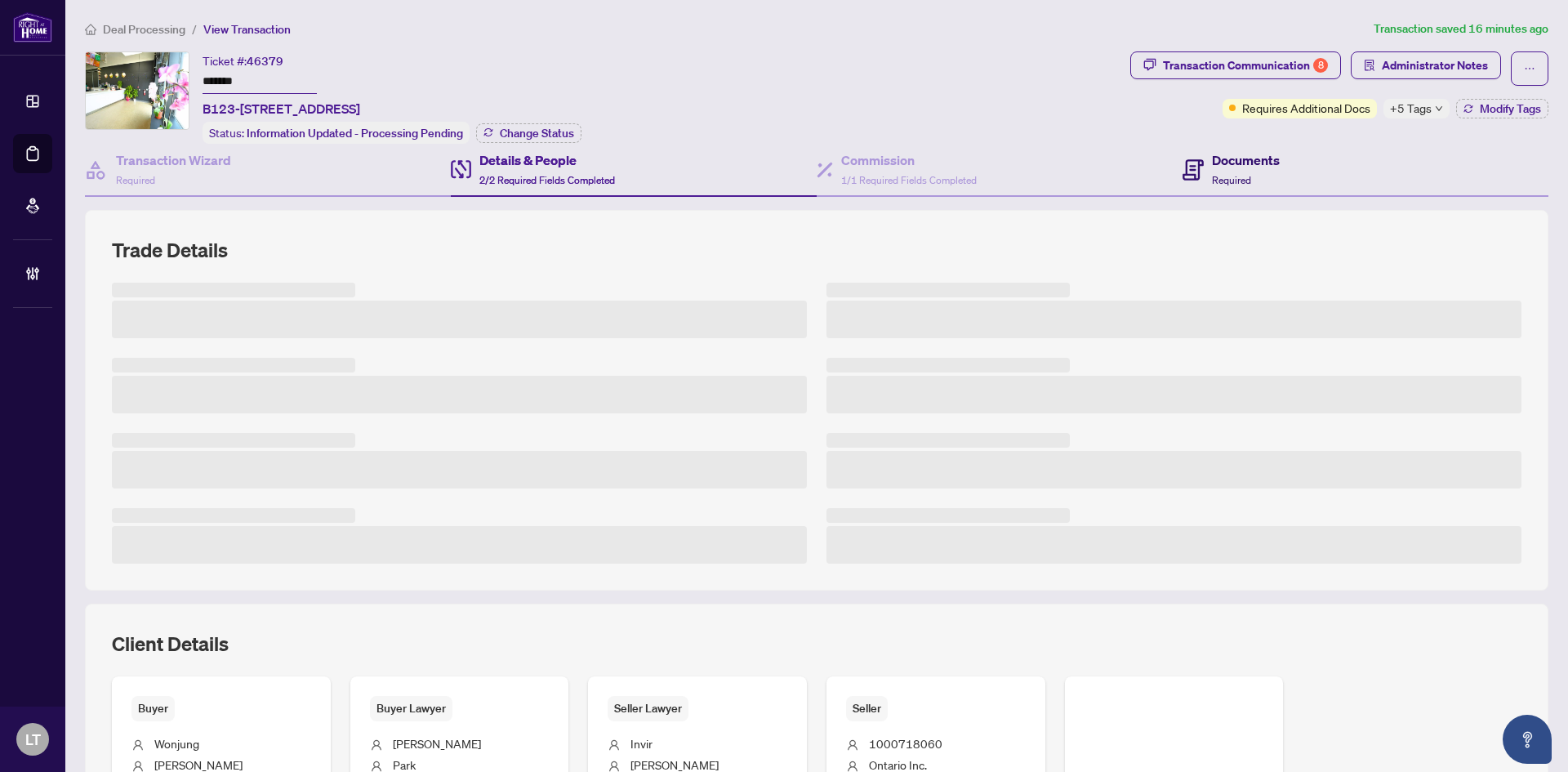
click at [1267, 181] on div "Documents Required" at bounding box center [1246, 169] width 68 height 39
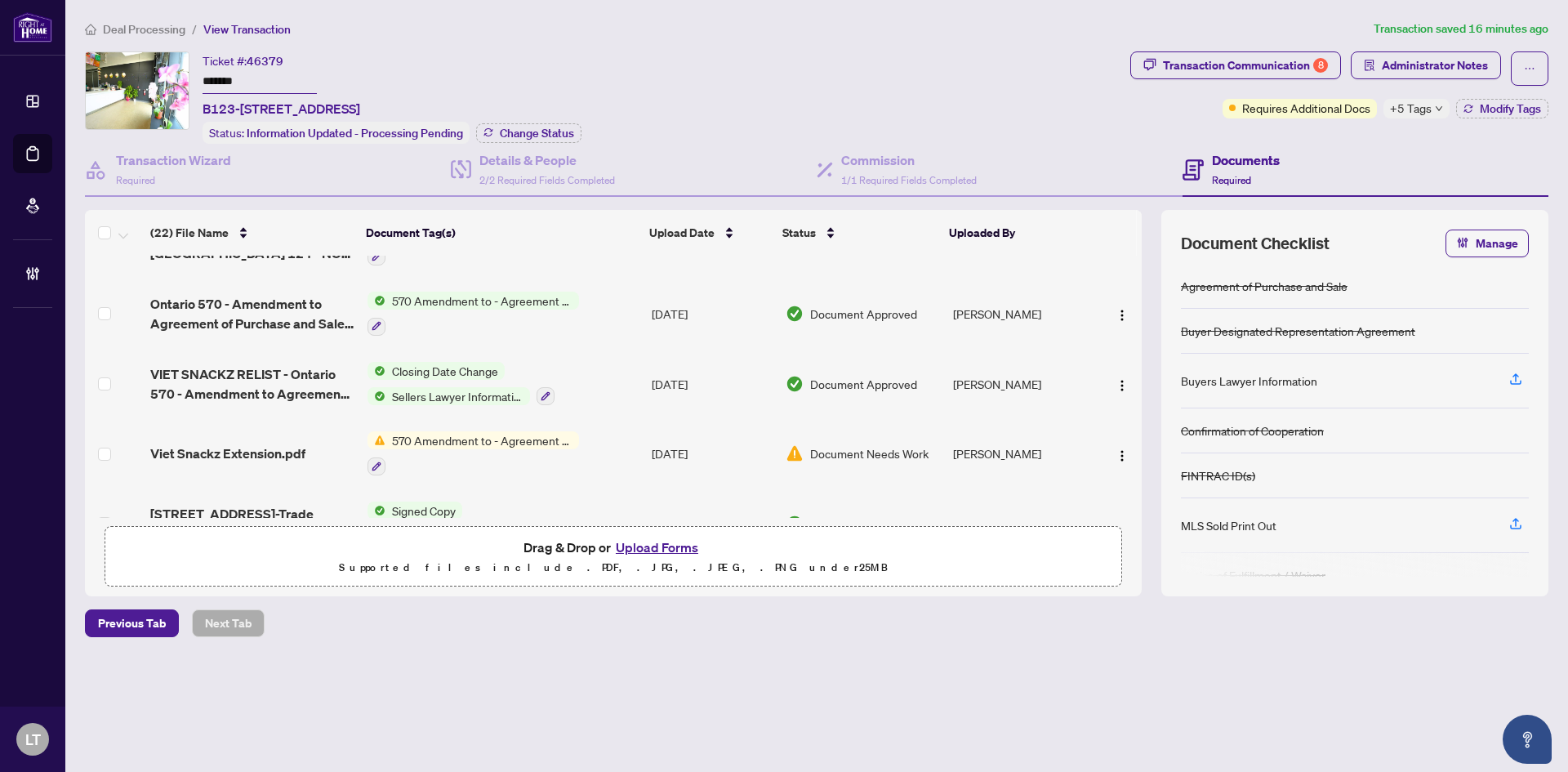
scroll to position [572, 0]
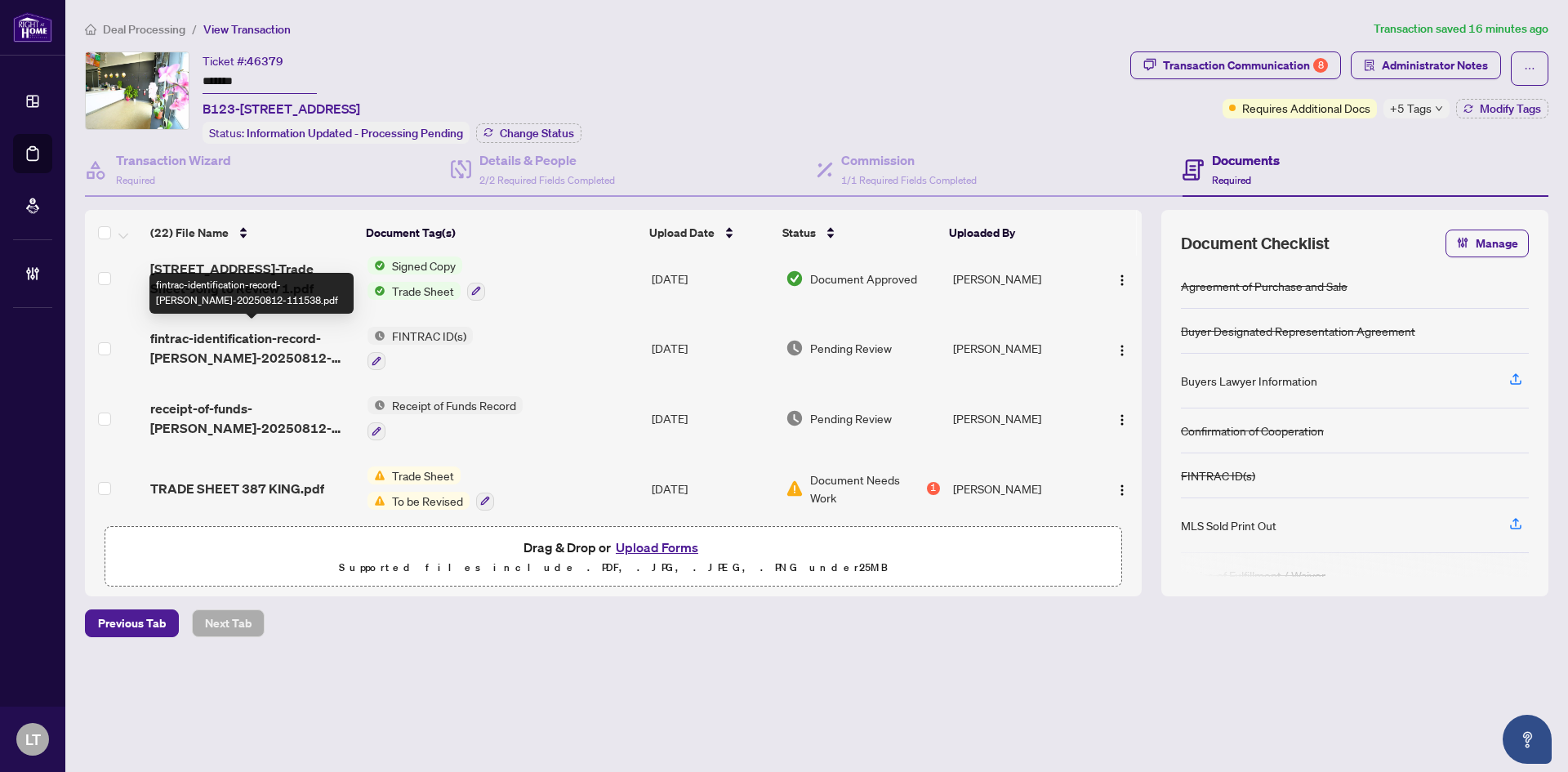
click at [254, 352] on span "fintrac-identification-record-[PERSON_NAME]-20250812-111538.pdf" at bounding box center [253, 348] width 205 height 40
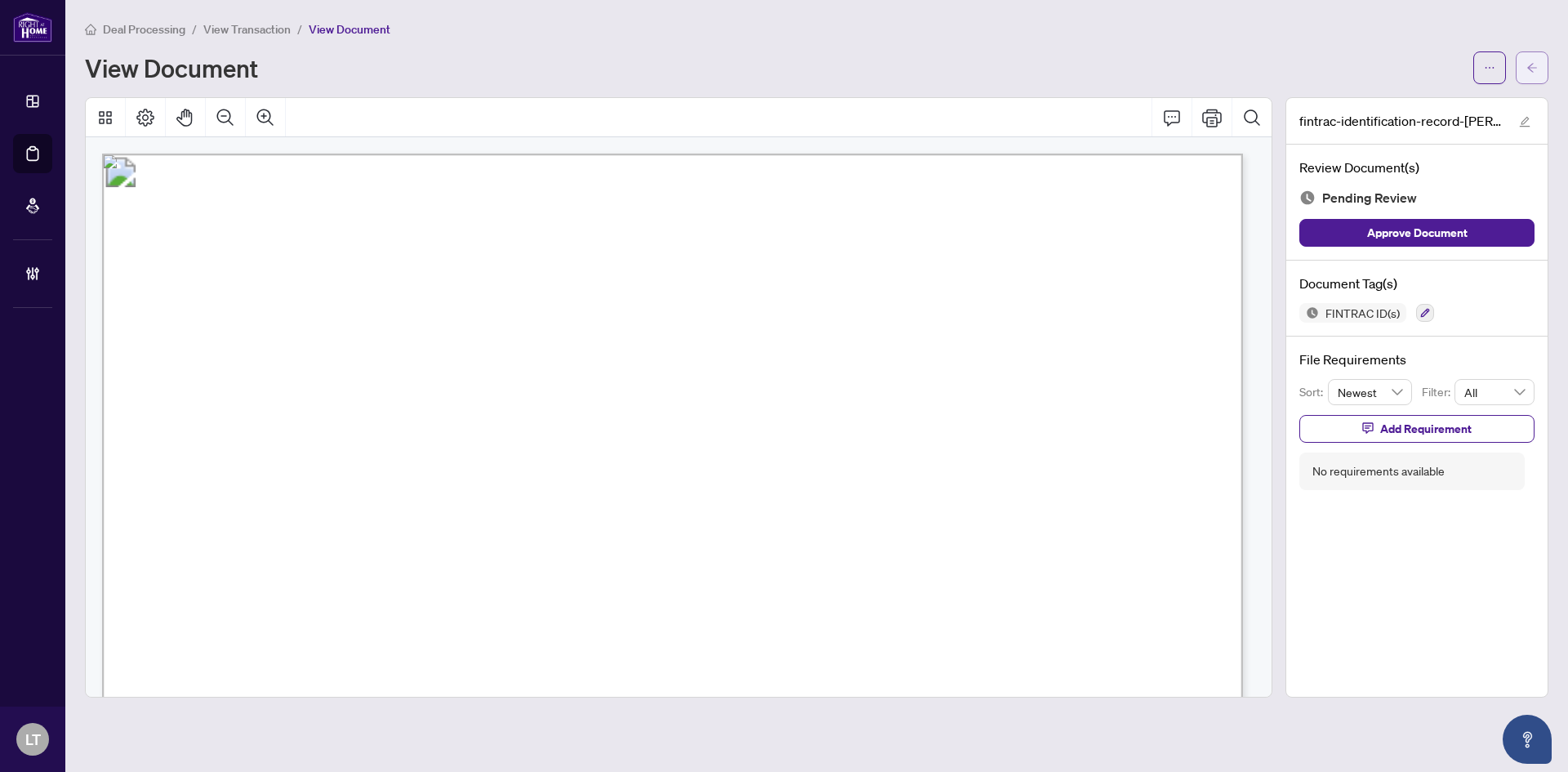
click at [1533, 66] on icon "arrow-left" at bounding box center [1532, 67] width 11 height 11
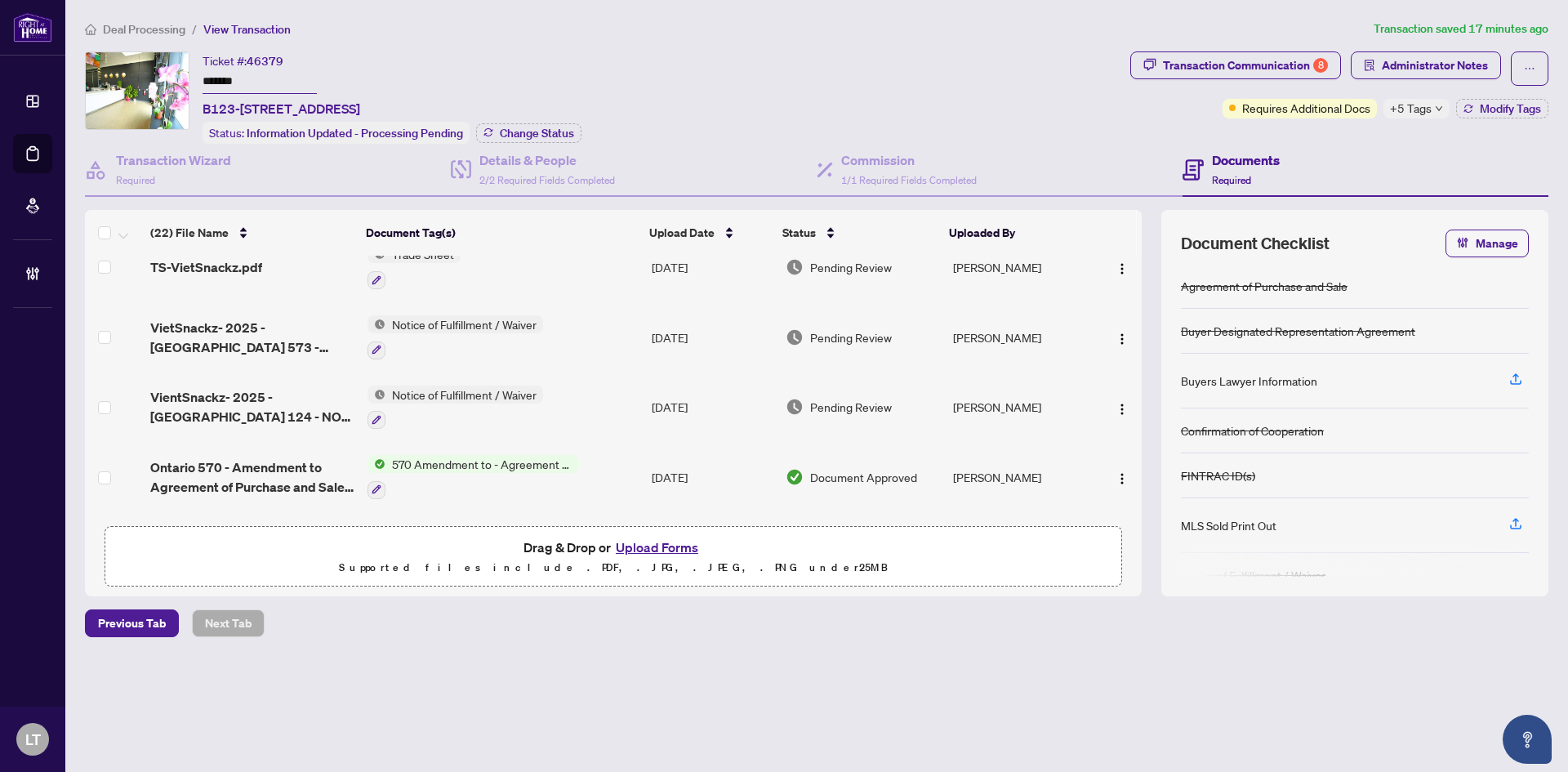
scroll to position [82, 0]
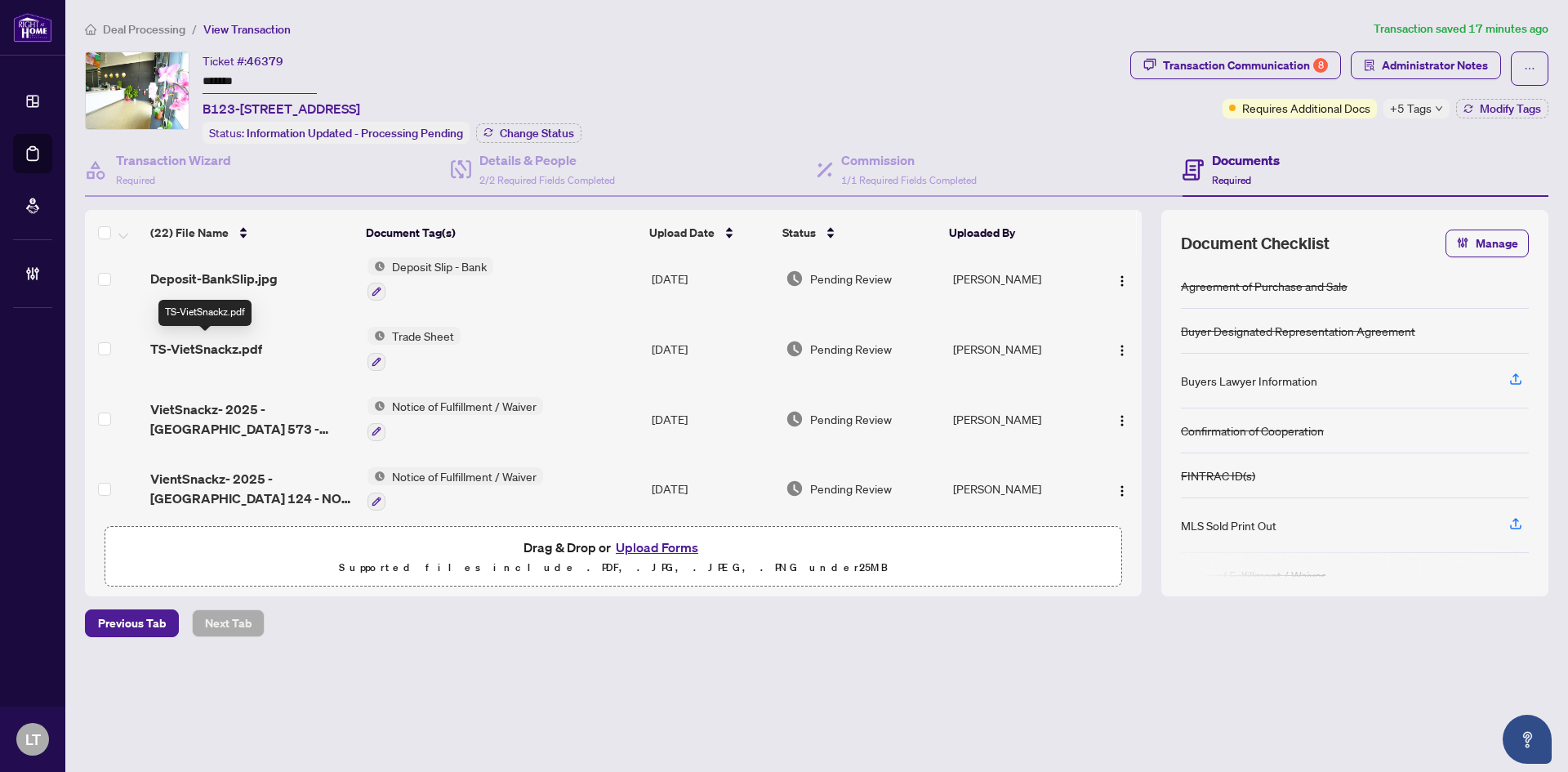
click at [211, 339] on span "TS-VietSnackz.pdf" at bounding box center [206, 348] width 112 height 20
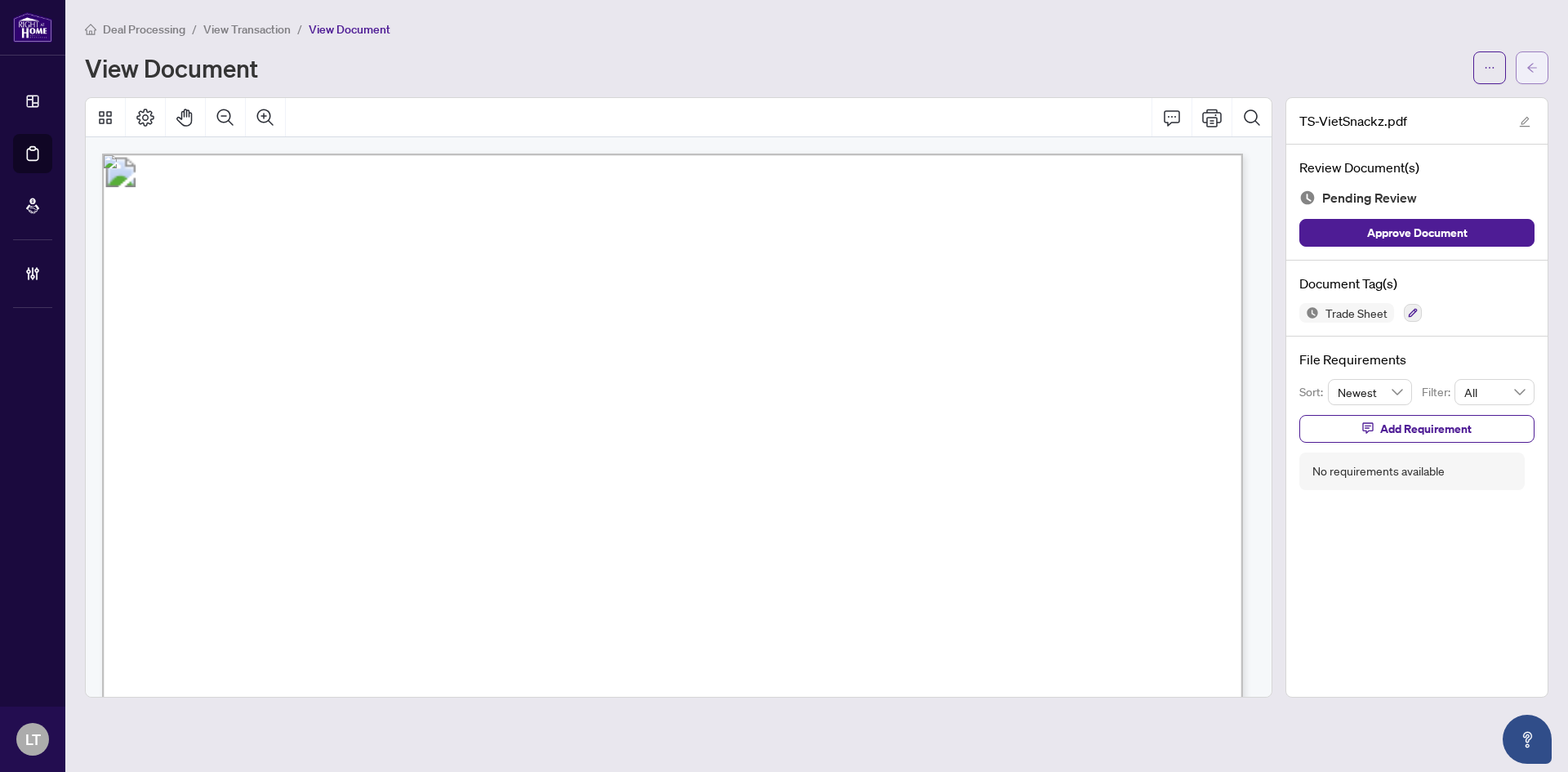
click at [1530, 69] on icon "arrow-left" at bounding box center [1532, 67] width 9 height 9
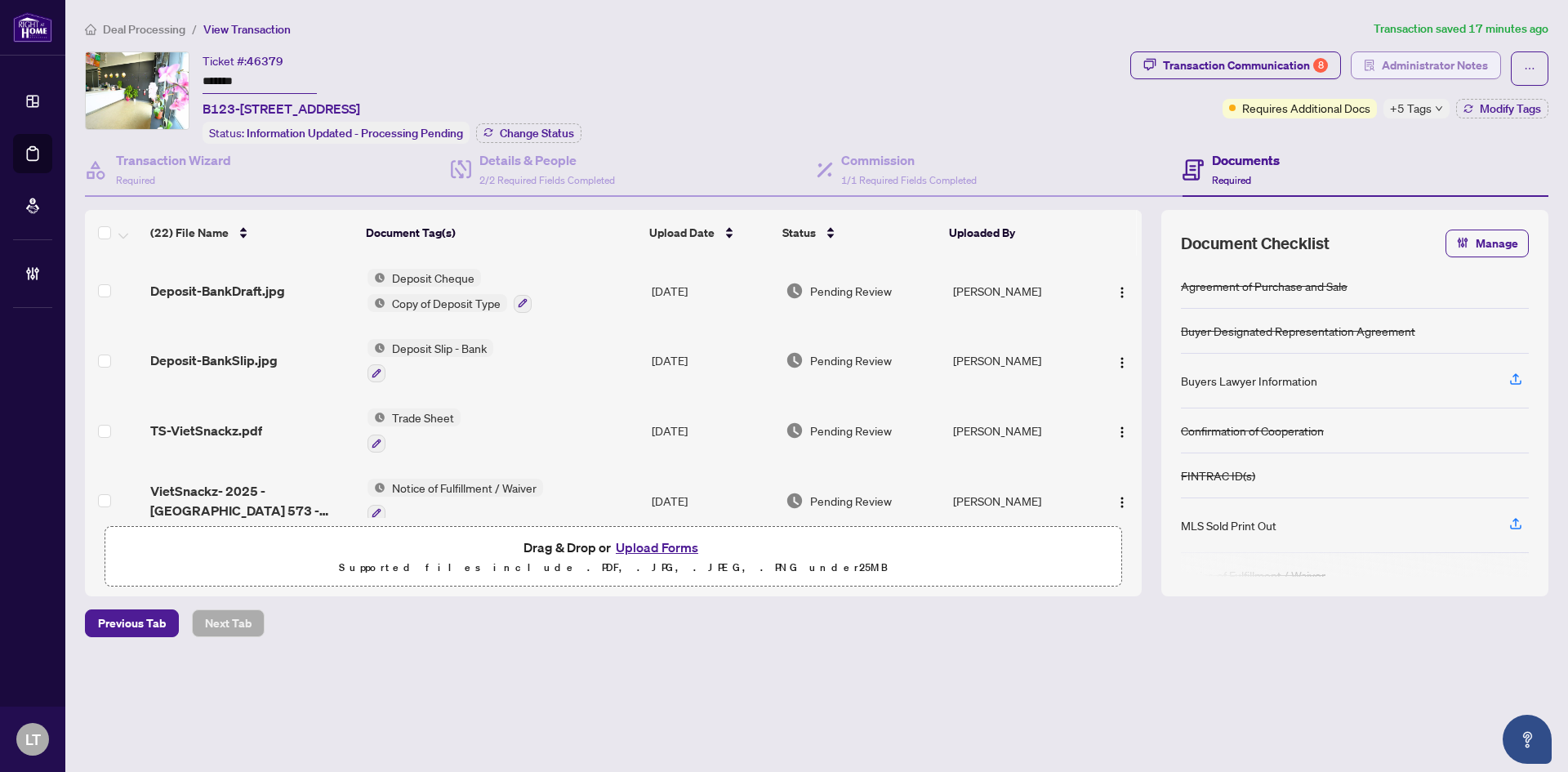
click at [1456, 58] on span "Administrator Notes" at bounding box center [1436, 65] width 107 height 26
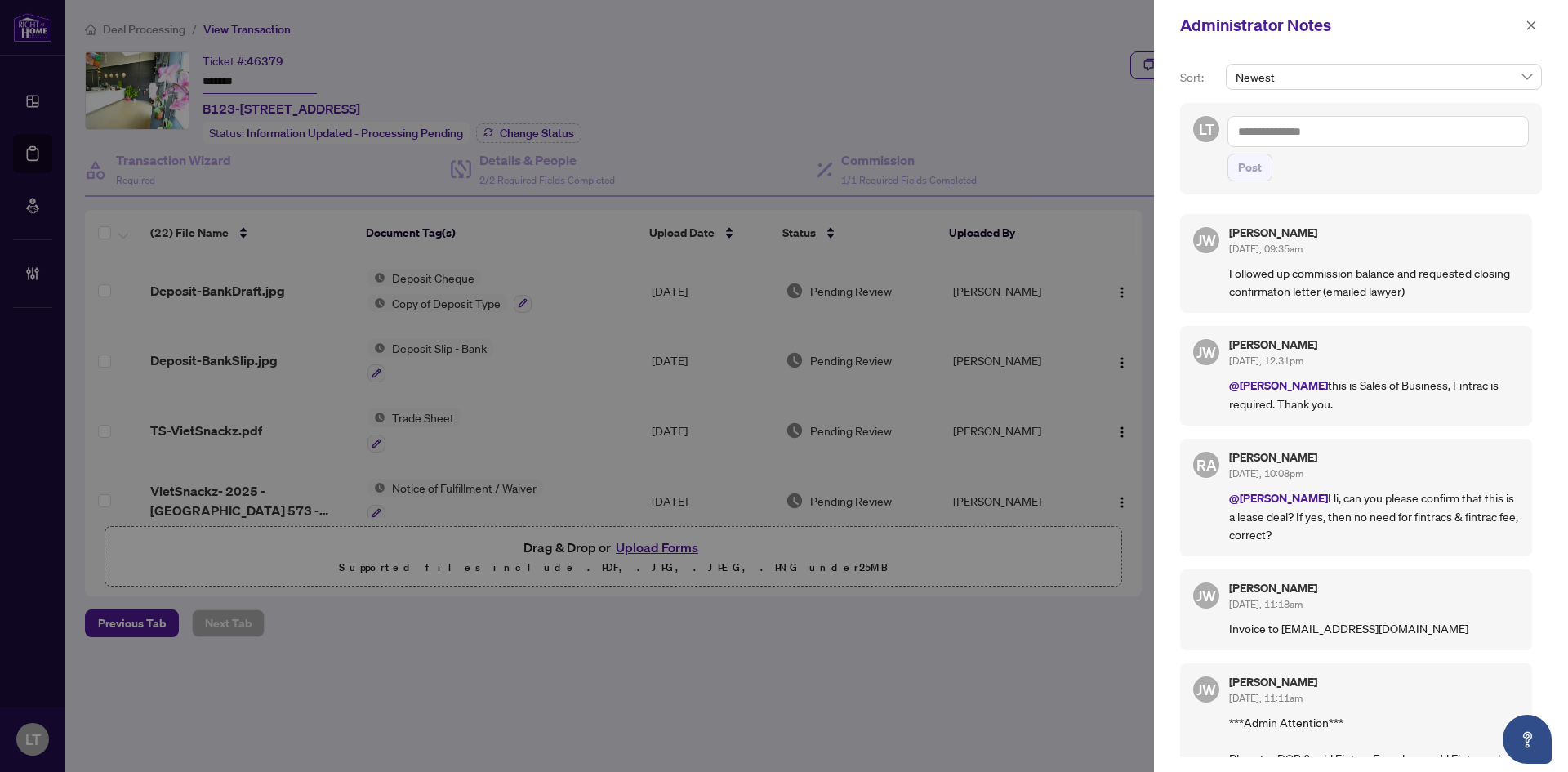
click at [1302, 140] on textarea at bounding box center [1378, 132] width 302 height 31
type textarea "*"
click at [1302, 143] on b "Florab" at bounding box center [1294, 143] width 32 height 15
click at [1371, 153] on textarea "**********" at bounding box center [1375, 139] width 297 height 47
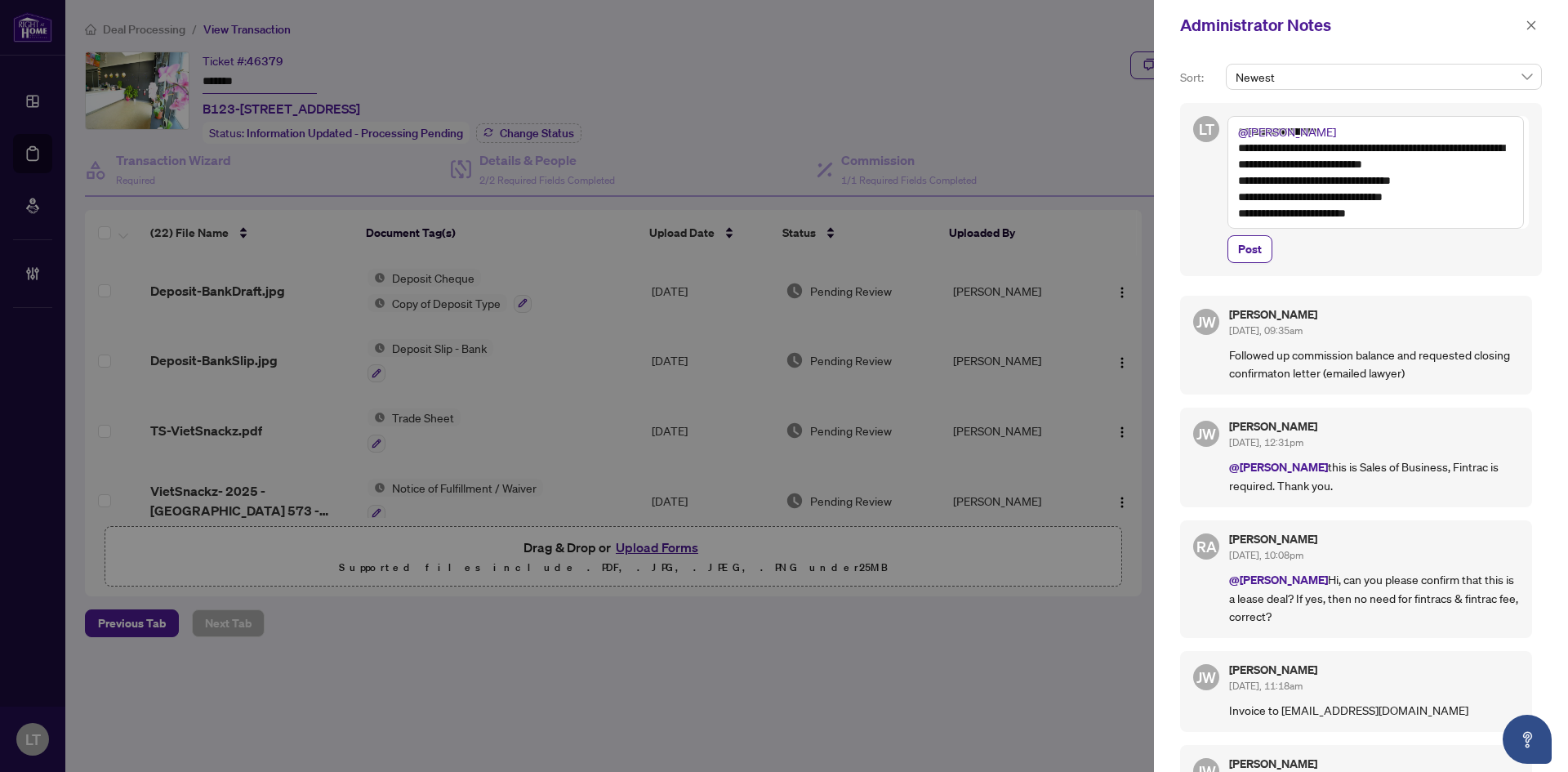
click at [1309, 212] on textarea "**********" at bounding box center [1375, 172] width 297 height 113
click at [1464, 211] on textarea "**********" at bounding box center [1375, 172] width 297 height 113
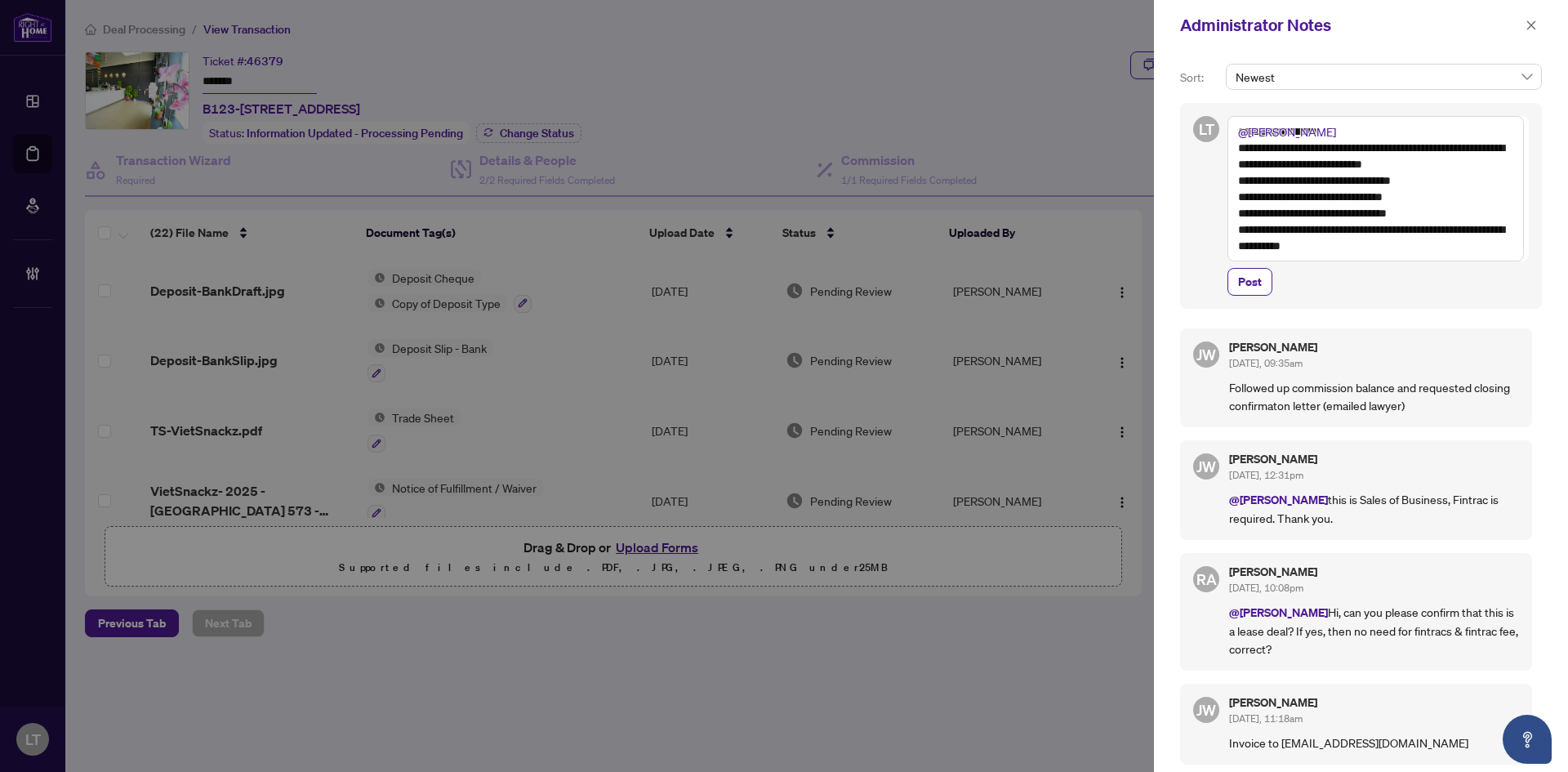
drag, startPoint x: 1384, startPoint y: 242, endPoint x: 1240, endPoint y: 150, distance: 170.9
click at [1240, 150] on textarea "**********" at bounding box center [1375, 188] width 297 height 145
paste textarea "**********"
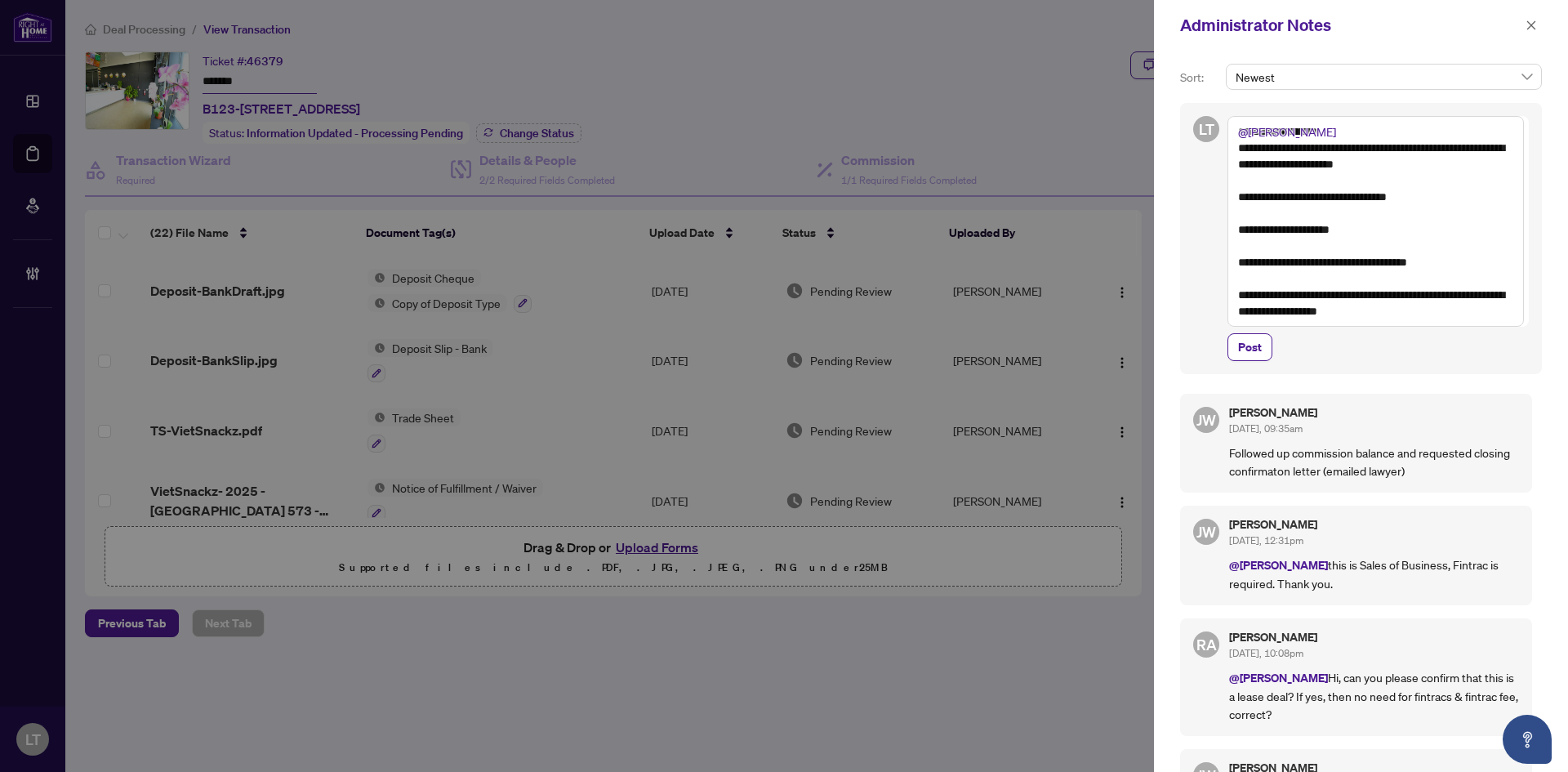
click at [1284, 217] on textarea "**********" at bounding box center [1375, 221] width 297 height 211
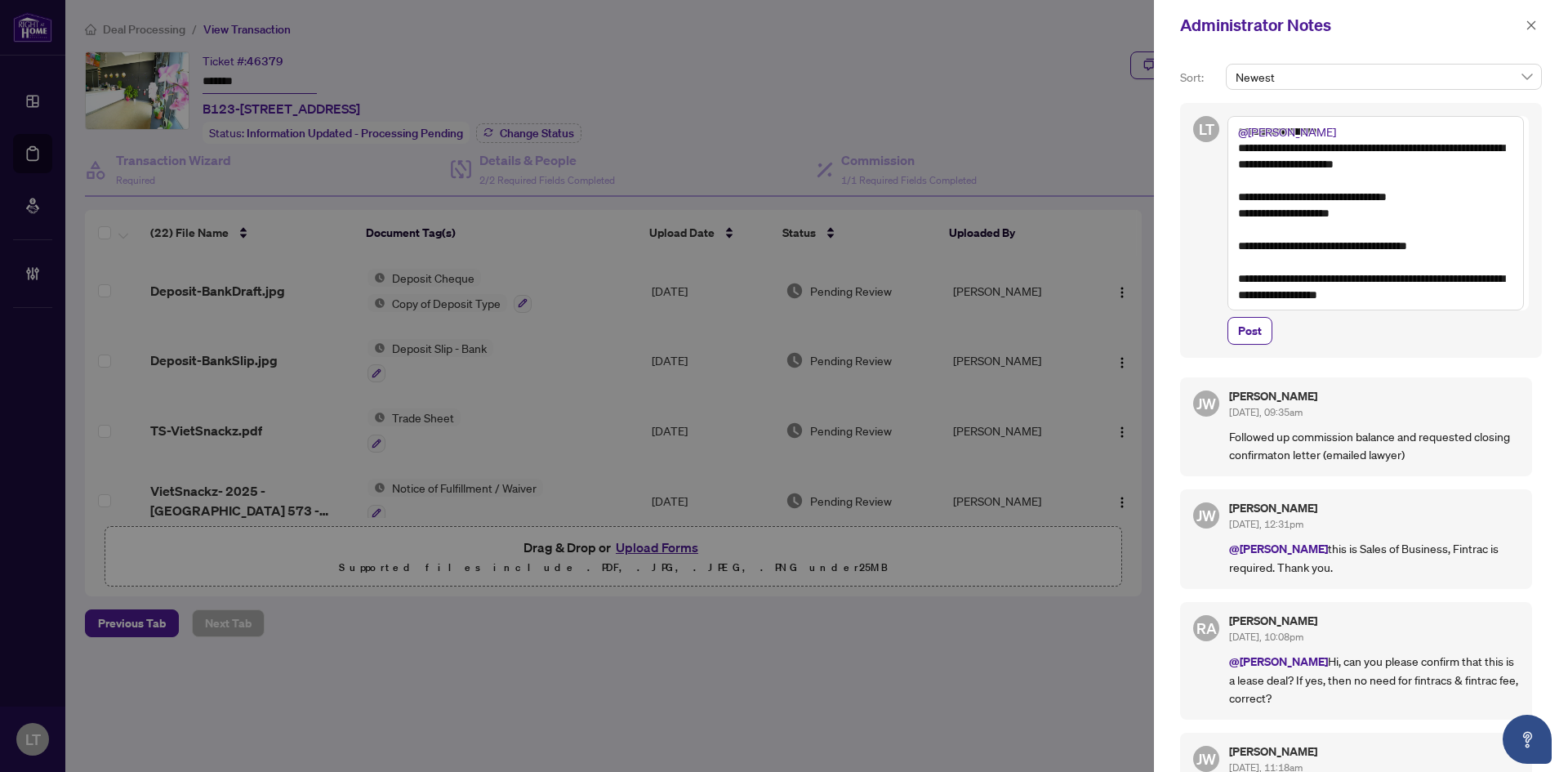
click at [1283, 236] on textarea "**********" at bounding box center [1375, 213] width 297 height 194
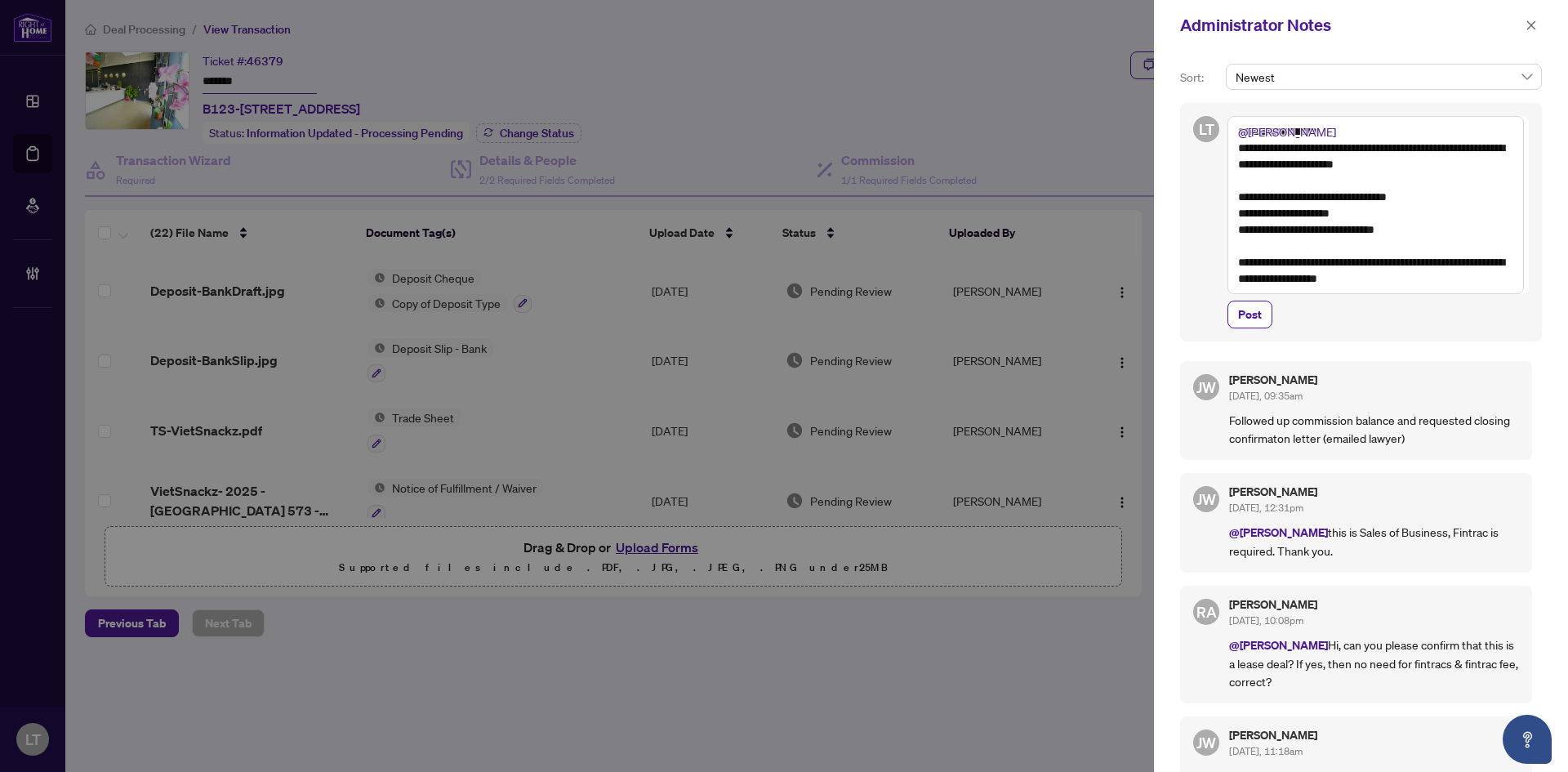
click at [1242, 243] on textarea "**********" at bounding box center [1375, 205] width 297 height 178
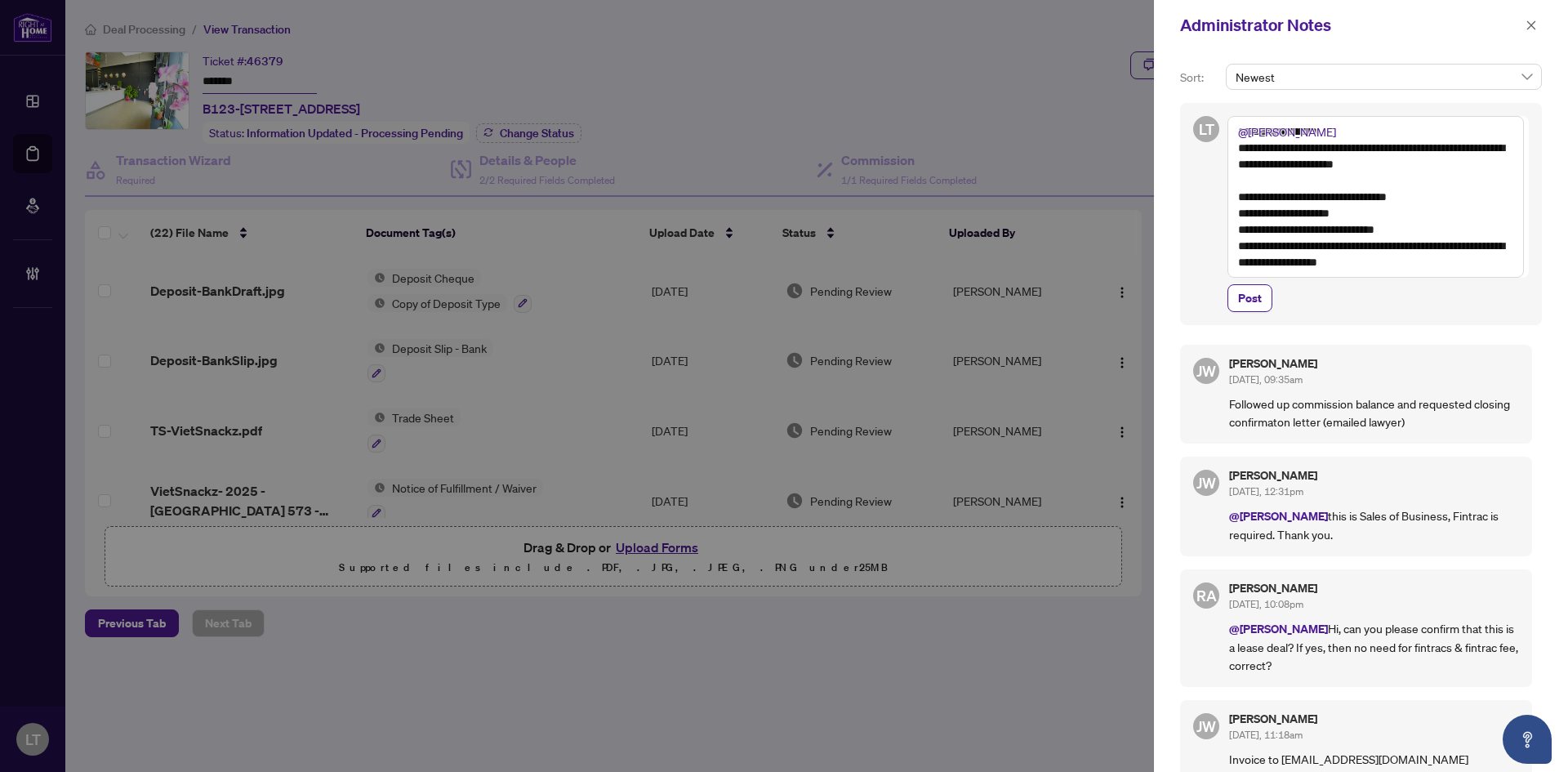
click at [1437, 263] on textarea "**********" at bounding box center [1375, 197] width 297 height 162
drag, startPoint x: 1410, startPoint y: 172, endPoint x: 1408, endPoint y: 180, distance: 8.2
click at [1410, 173] on textarea "**********" at bounding box center [1375, 197] width 297 height 162
click at [1406, 182] on textarea "**********" at bounding box center [1375, 197] width 297 height 162
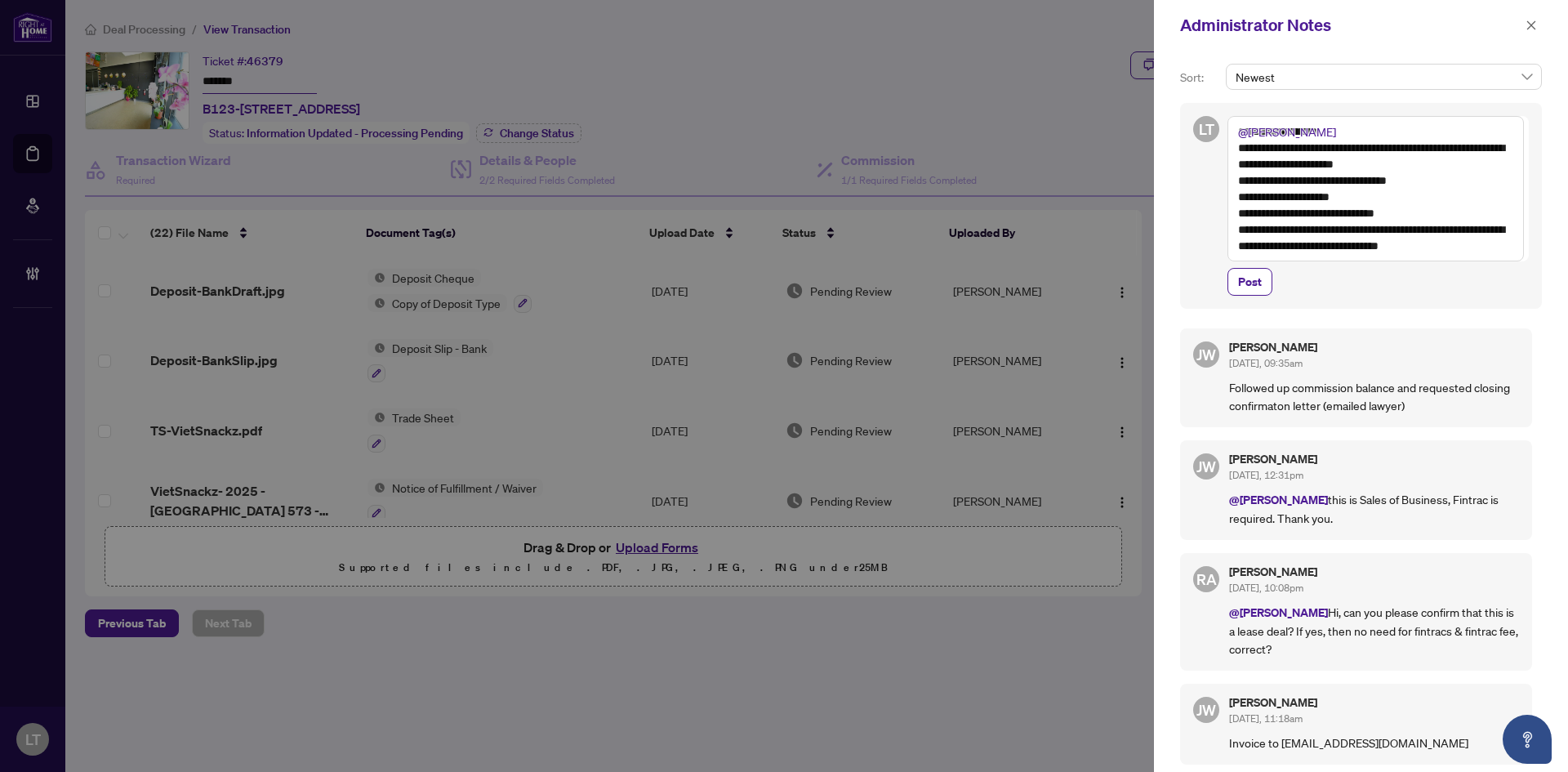
click at [1508, 248] on textarea "**********" at bounding box center [1375, 188] width 297 height 145
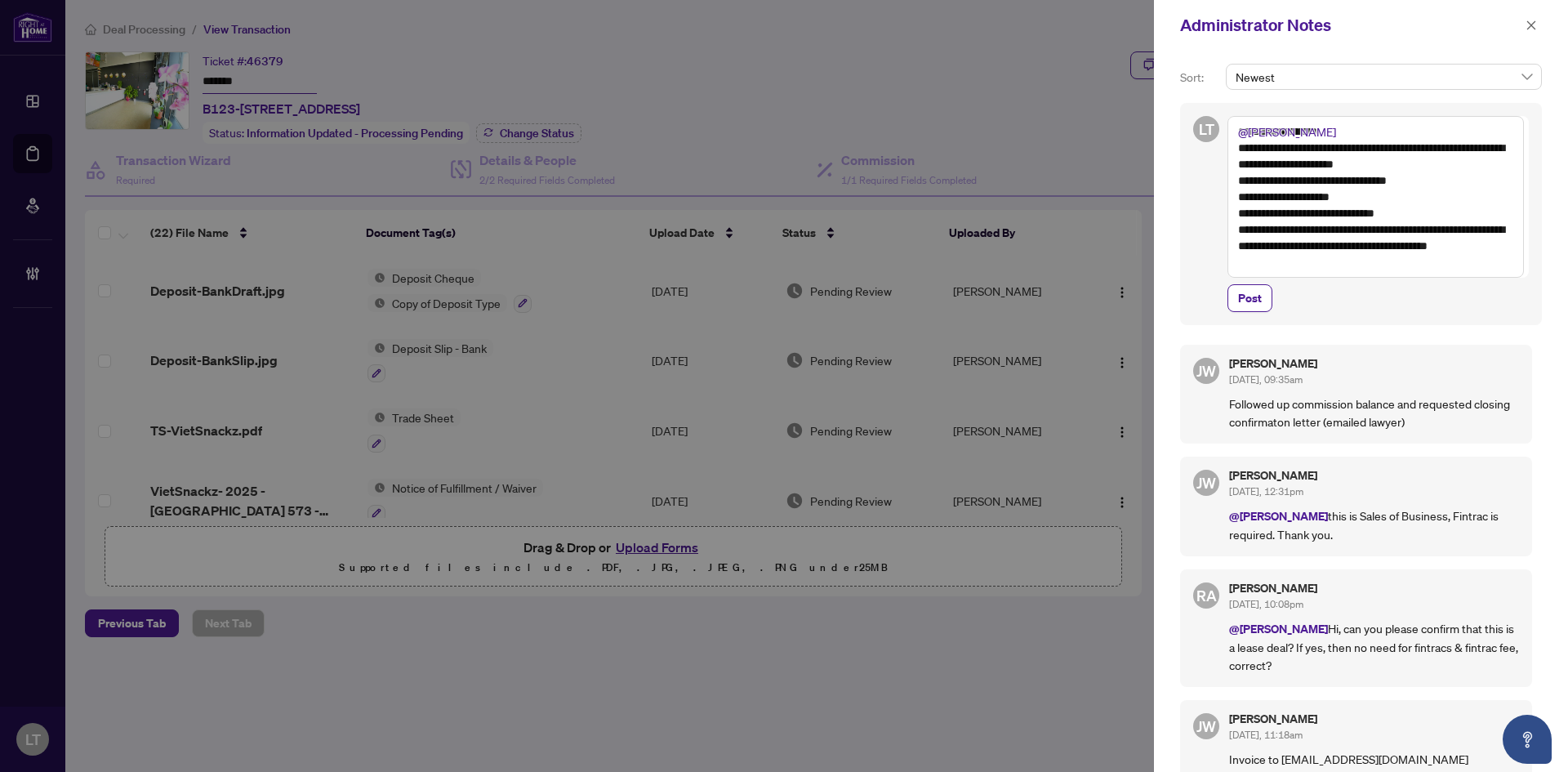
click at [1343, 264] on textarea "**********" at bounding box center [1375, 197] width 297 height 162
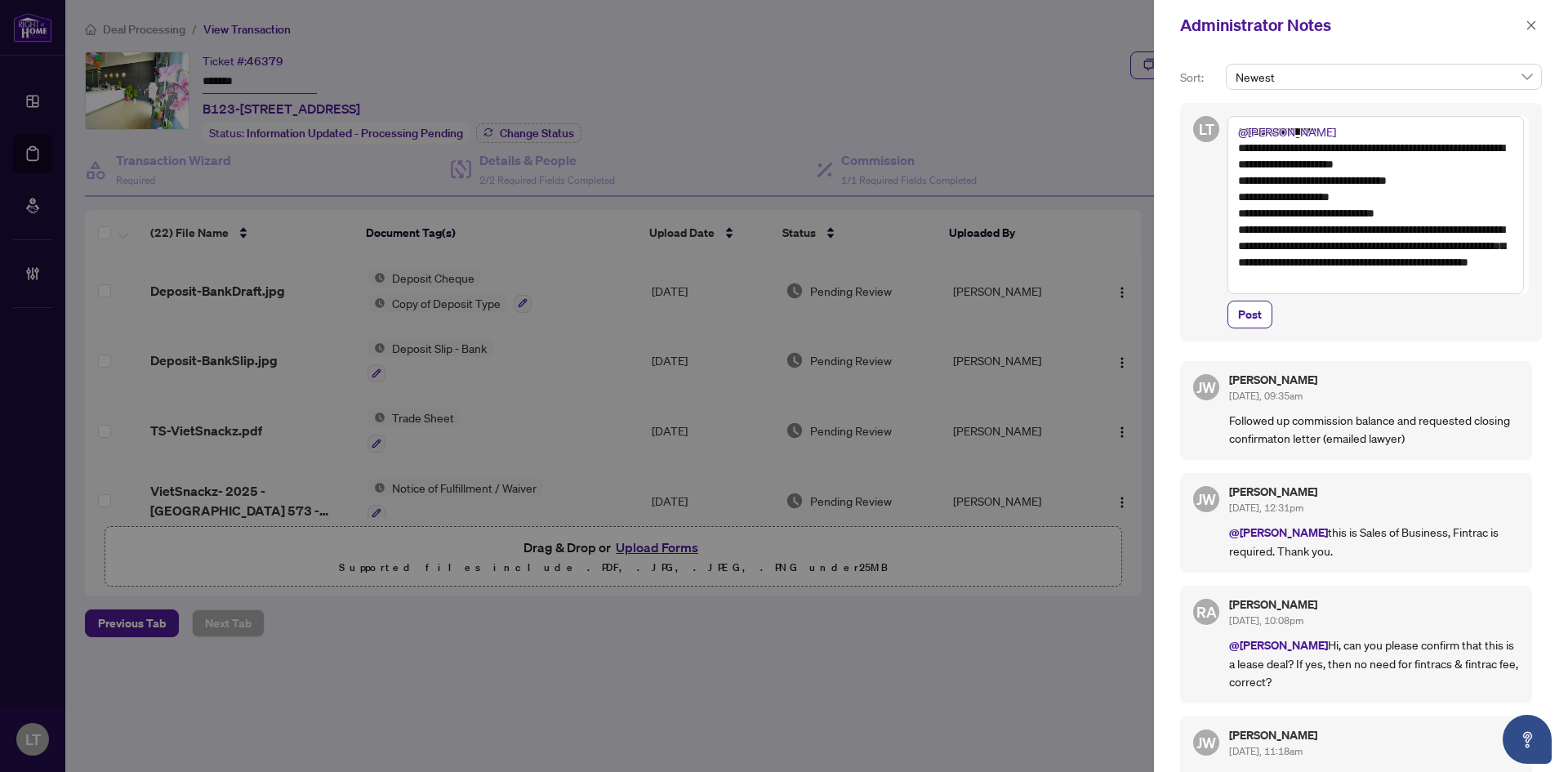
click at [1271, 260] on textarea "**********" at bounding box center [1375, 205] width 297 height 178
click at [1361, 132] on textarea "**********" at bounding box center [1375, 205] width 297 height 178
click at [1402, 153] on li "Rebe cca Price" at bounding box center [1403, 143] width 92 height 28
drag, startPoint x: 1396, startPoint y: 286, endPoint x: 1265, endPoint y: 266, distance: 132.5
click at [1265, 266] on textarea "**********" at bounding box center [1375, 205] width 297 height 178
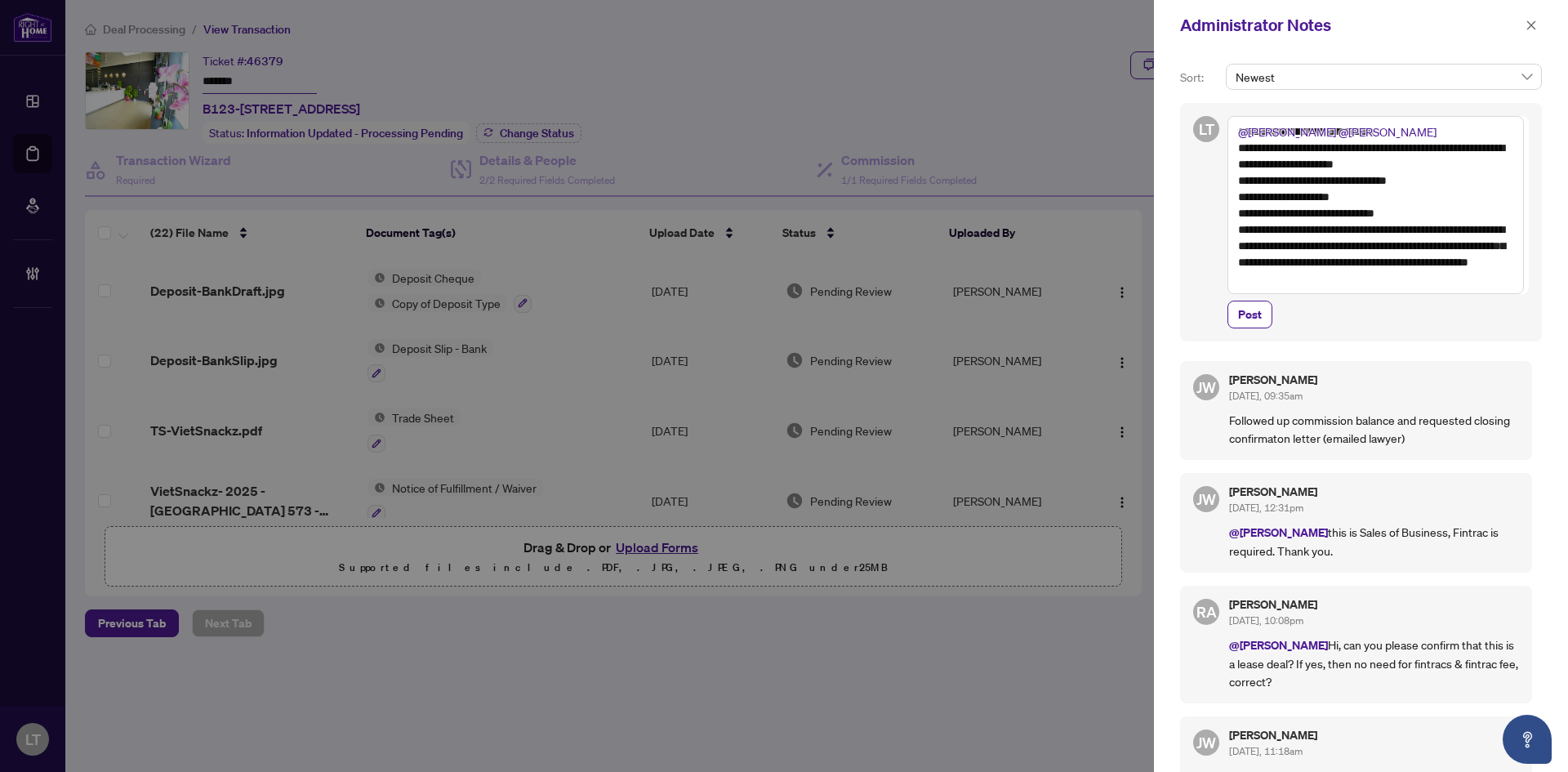
paste textarea "**********"
type textarea "**********"
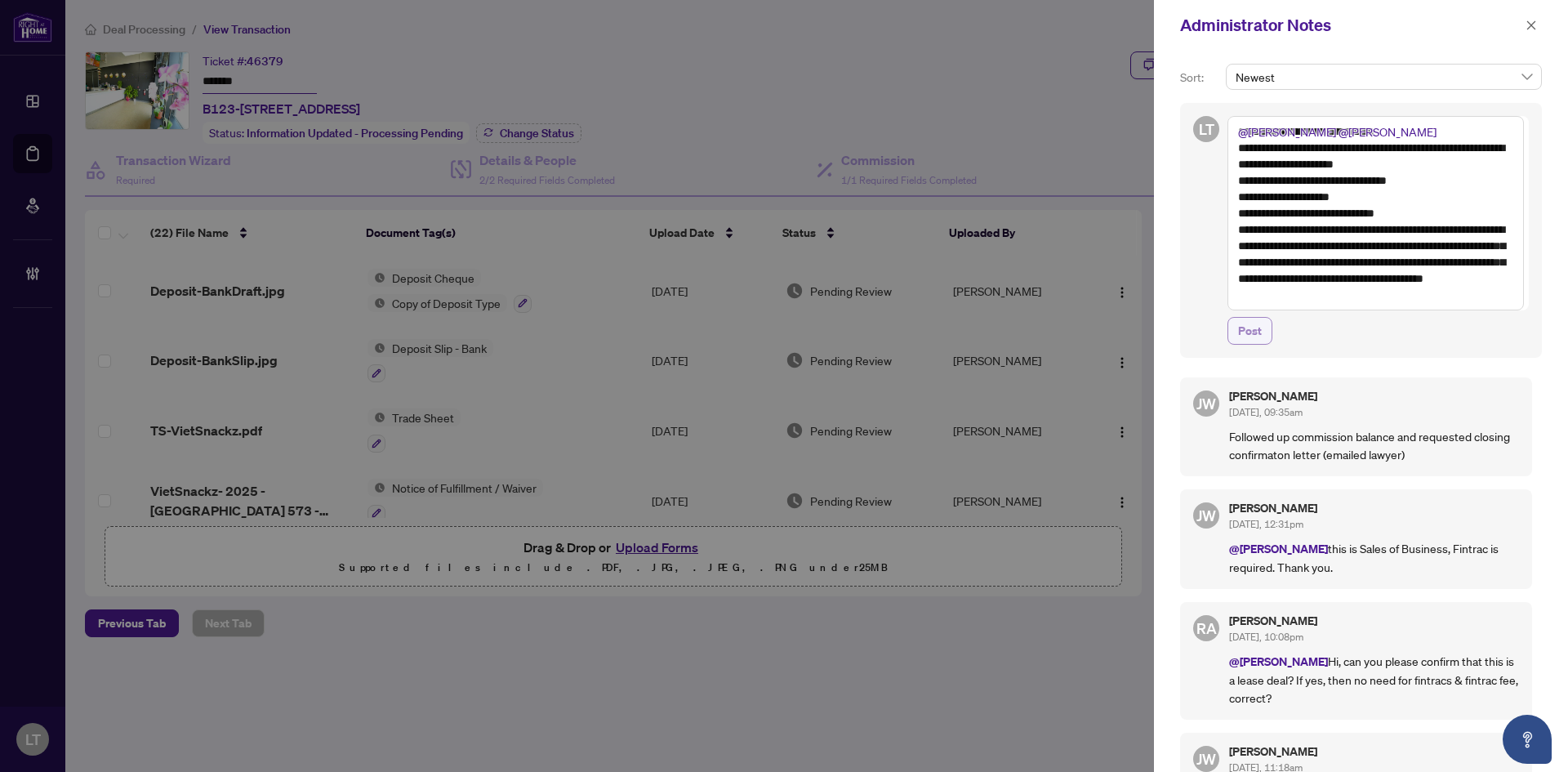
click at [1253, 327] on span "Post" at bounding box center [1250, 331] width 24 height 26
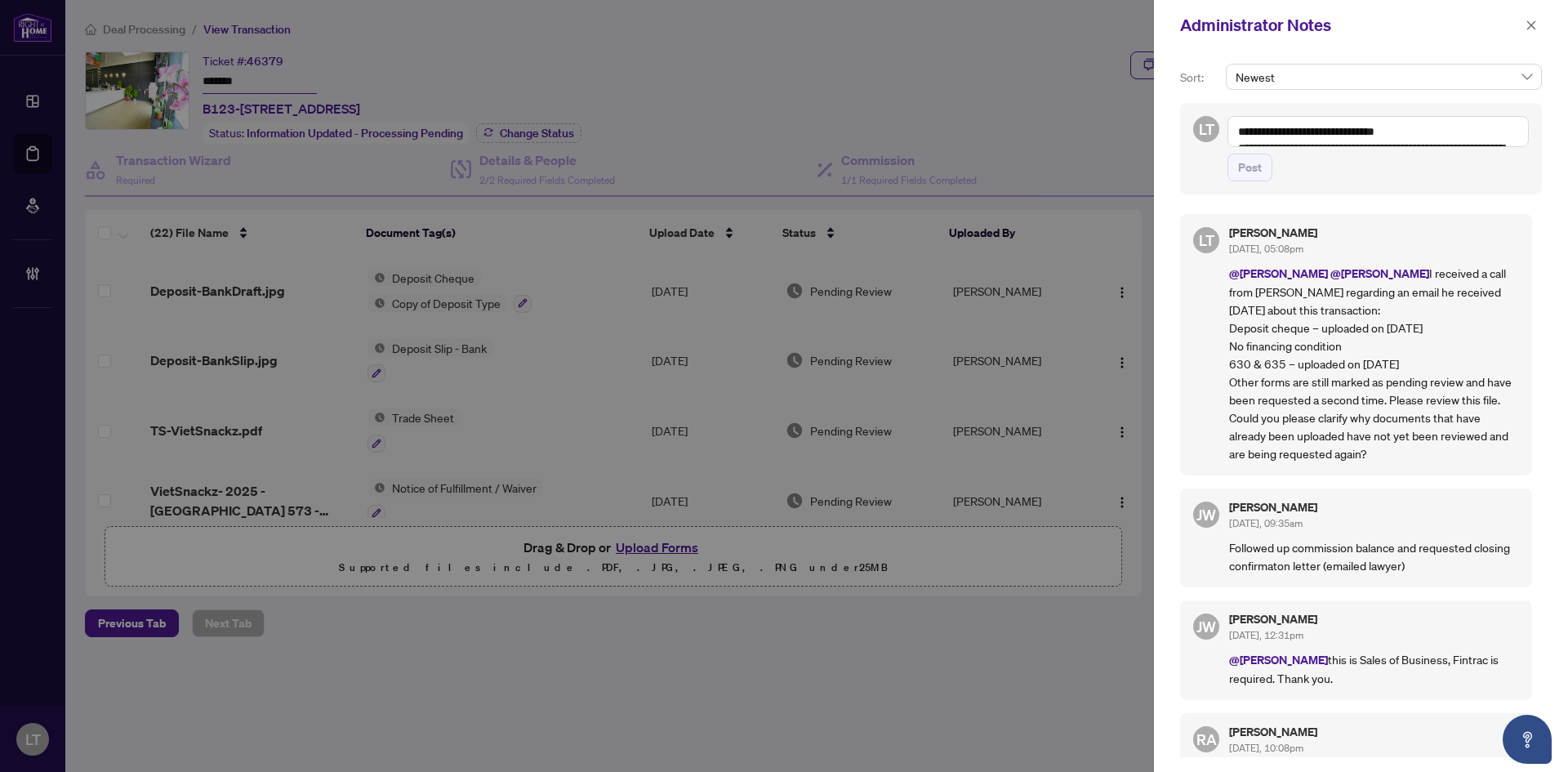
drag, startPoint x: 1526, startPoint y: 26, endPoint x: 1488, endPoint y: 25, distance: 38.0
click at [1525, 26] on button "button" at bounding box center [1531, 25] width 21 height 20
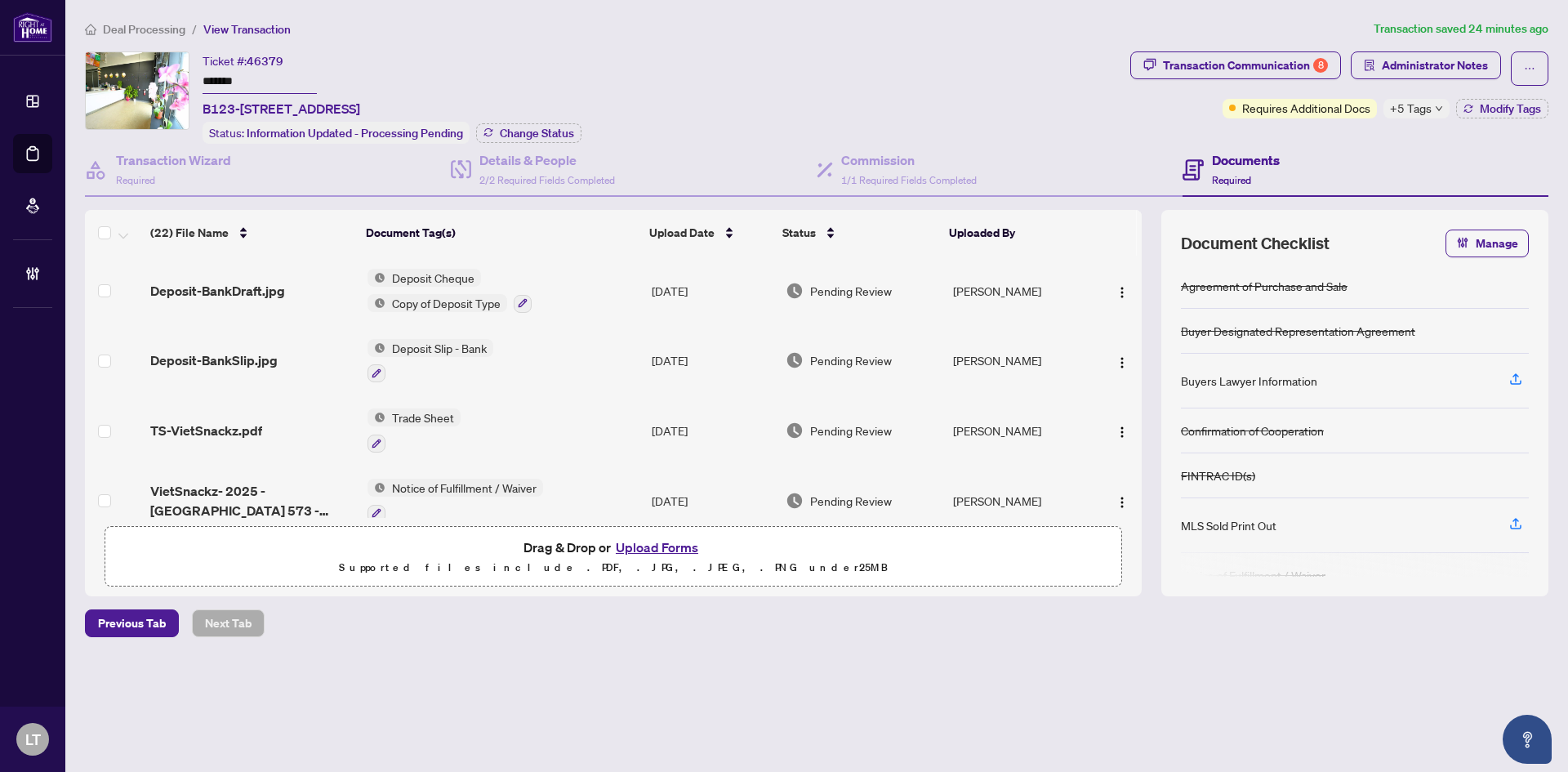
click at [140, 32] on span "Deal Processing" at bounding box center [144, 29] width 83 height 15
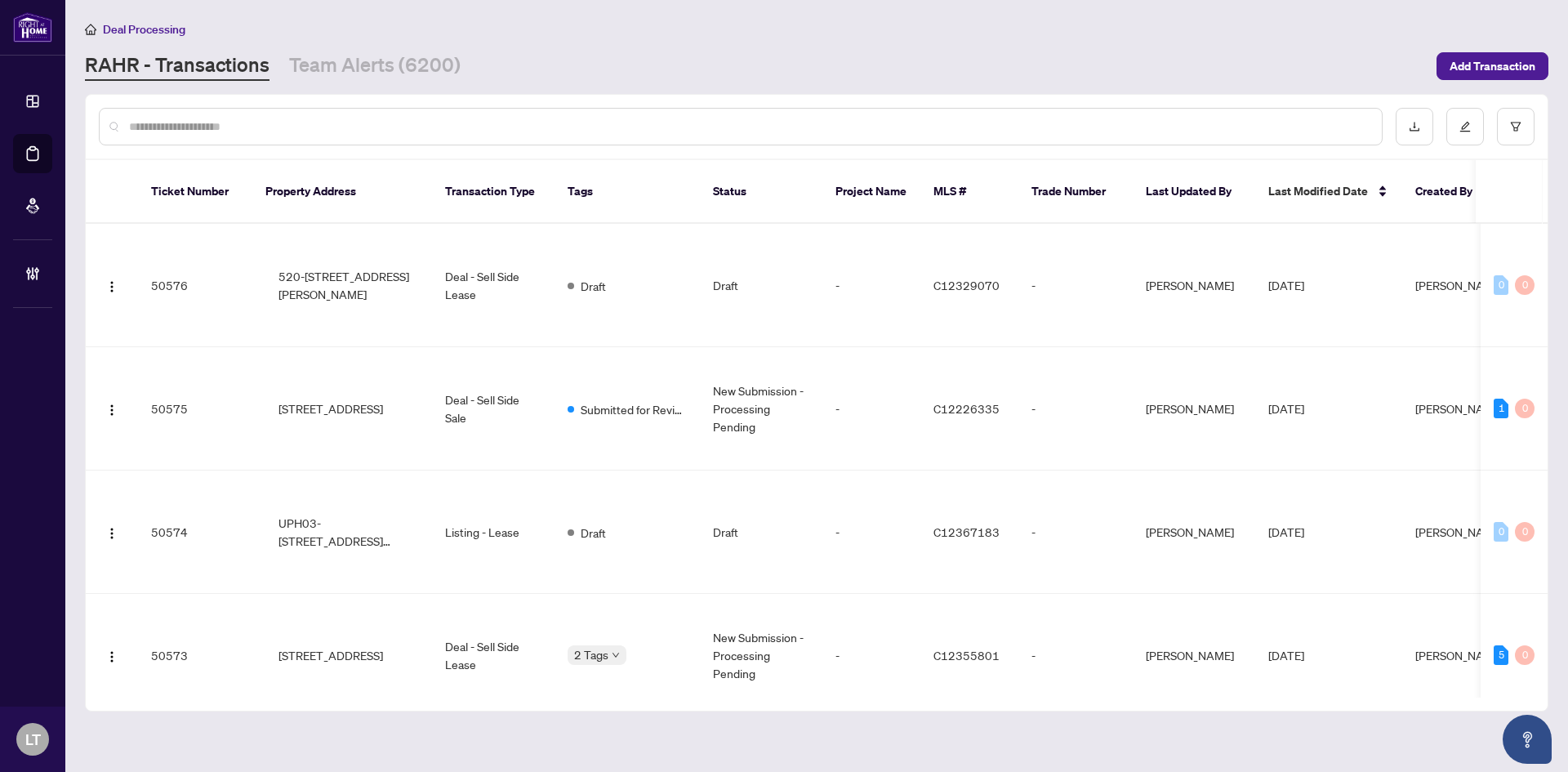
click at [201, 131] on input "text" at bounding box center [749, 126] width 1240 height 18
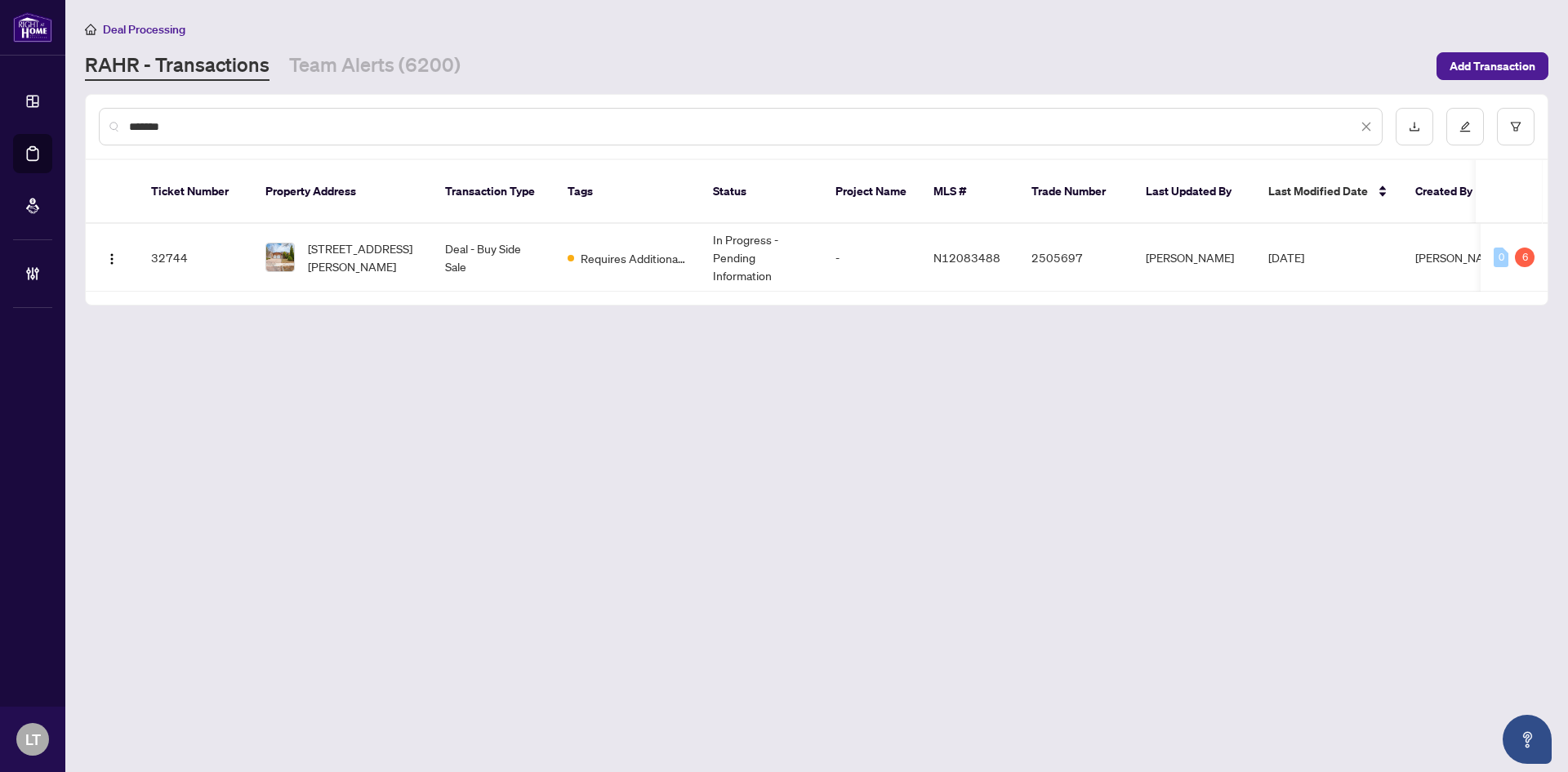
type input "*******"
click at [363, 251] on span "[STREET_ADDRESS][PERSON_NAME]" at bounding box center [363, 257] width 111 height 36
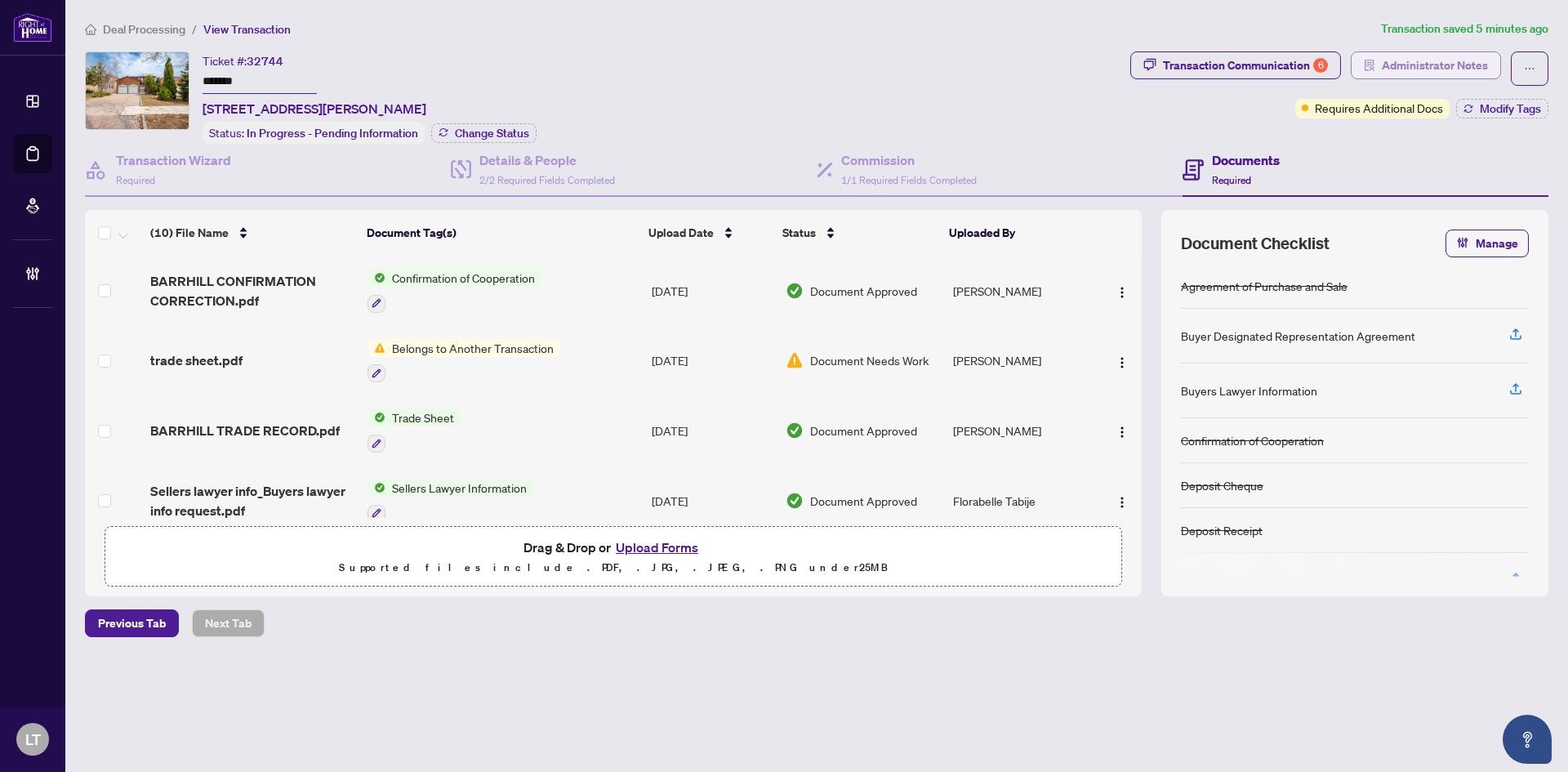
click at [1450, 58] on span "Administrator Notes" at bounding box center [1436, 65] width 107 height 26
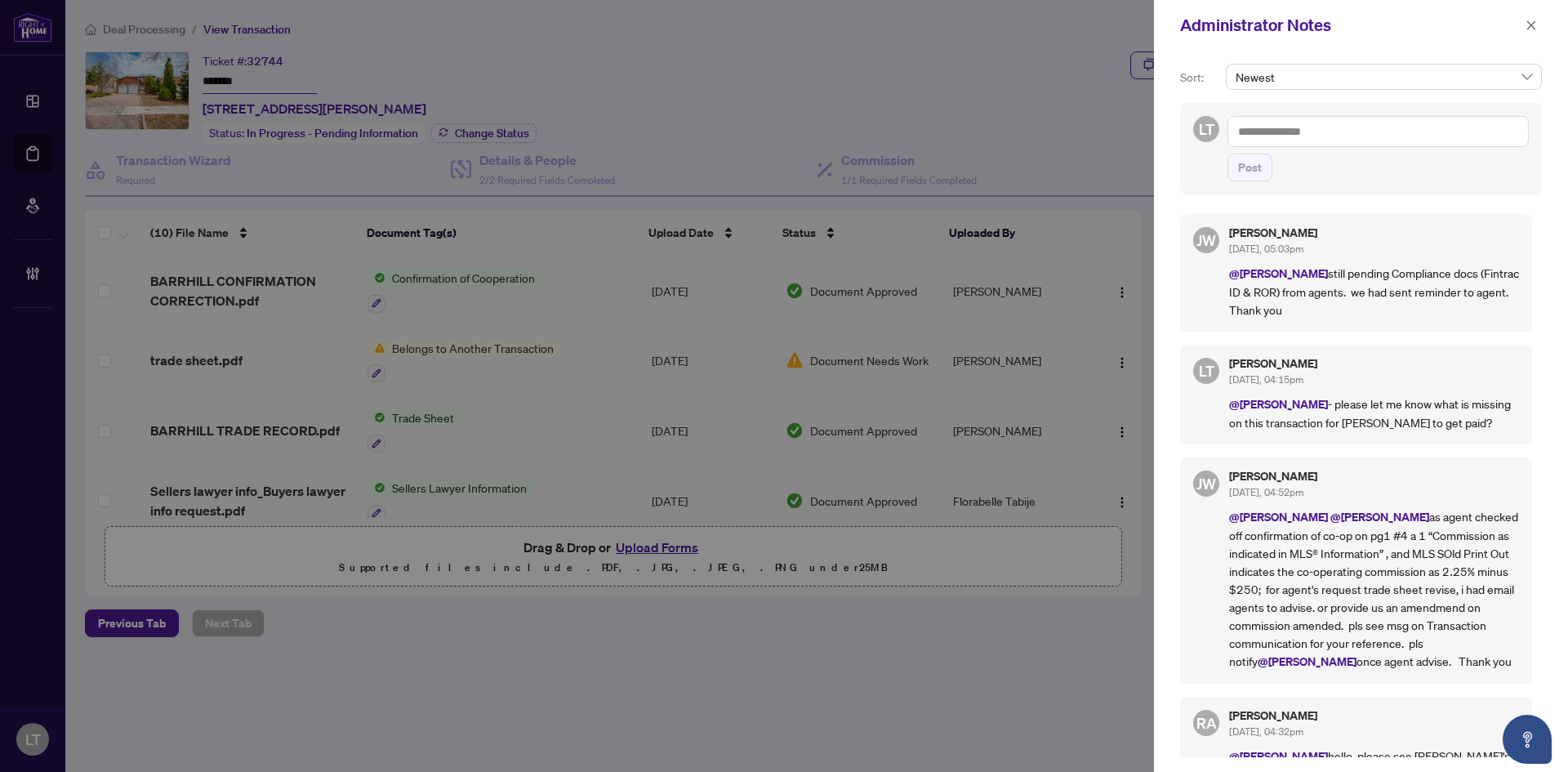
click at [1291, 126] on textarea at bounding box center [1378, 132] width 302 height 31
type textarea "*"
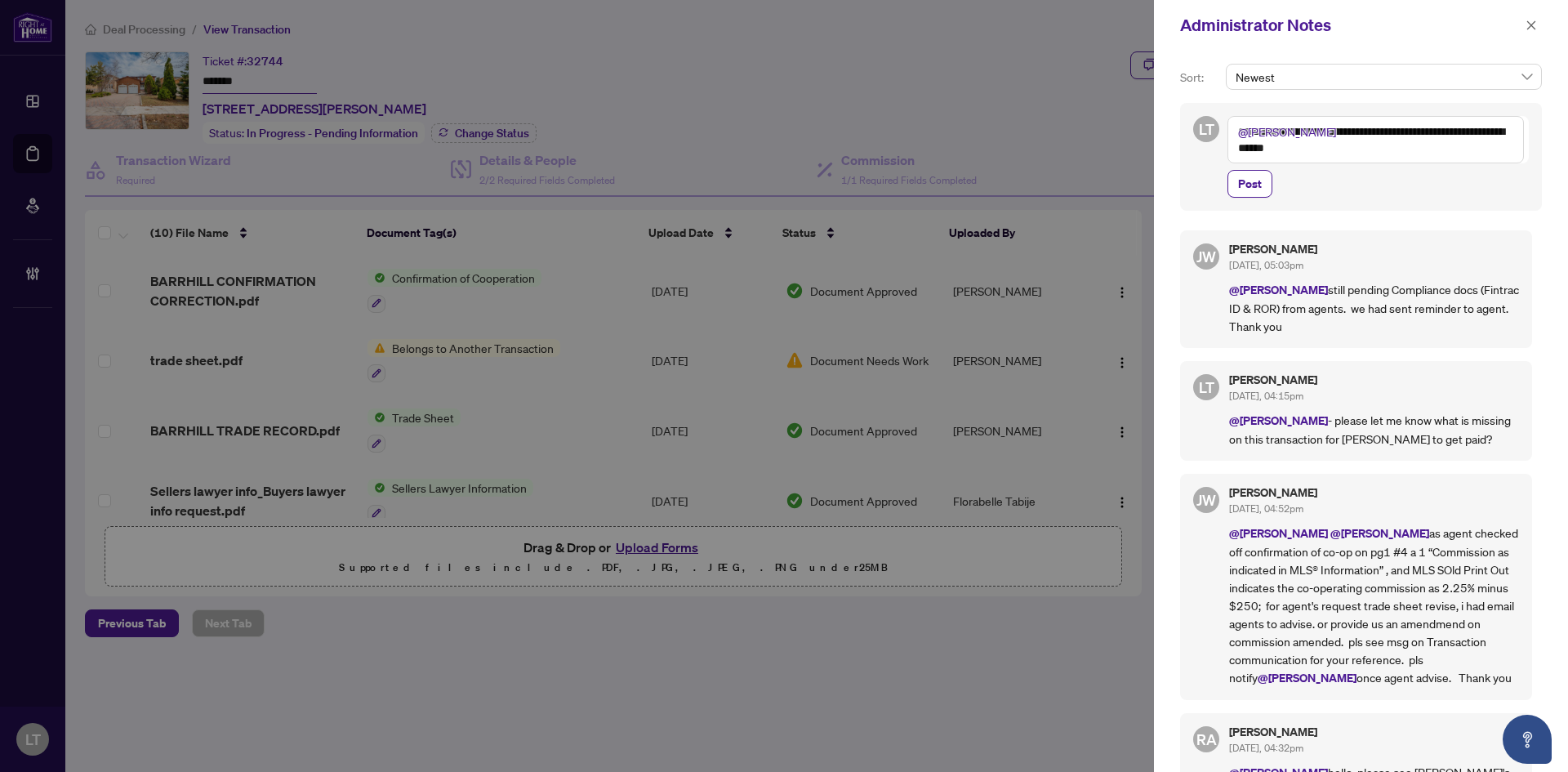
click at [1332, 132] on textarea "**********" at bounding box center [1375, 139] width 297 height 47
click at [1308, 144] on textarea "**********" at bounding box center [1375, 139] width 297 height 47
click at [1328, 150] on textarea "**********" at bounding box center [1375, 139] width 297 height 47
click at [1397, 143] on textarea "**********" at bounding box center [1375, 139] width 297 height 47
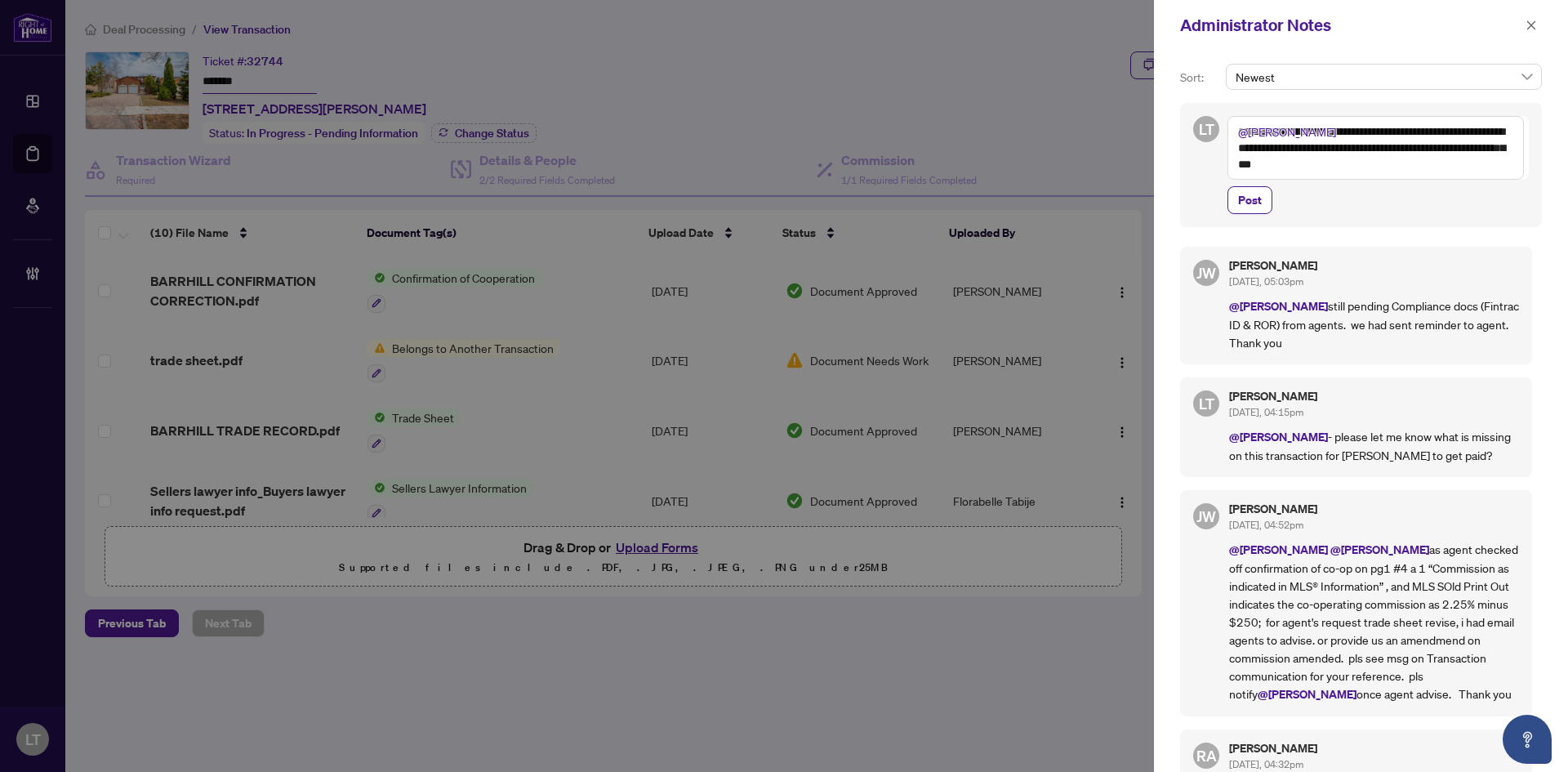
type textarea "**********"
drag, startPoint x: 1410, startPoint y: 159, endPoint x: 1222, endPoint y: 135, distance: 189.5
click at [1222, 135] on div "**********" at bounding box center [1361, 165] width 362 height 124
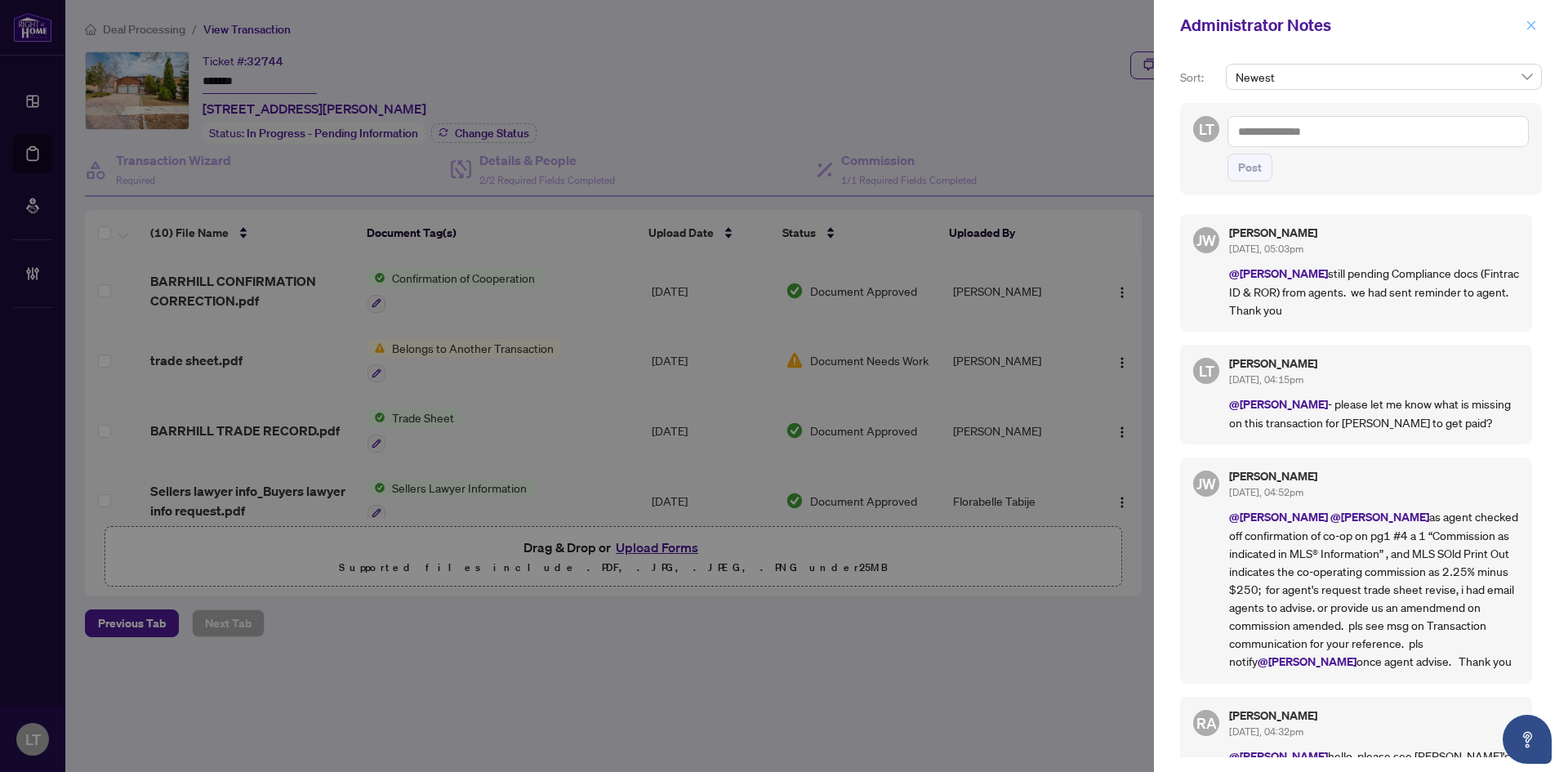
click at [1532, 28] on icon "close" at bounding box center [1531, 25] width 11 height 11
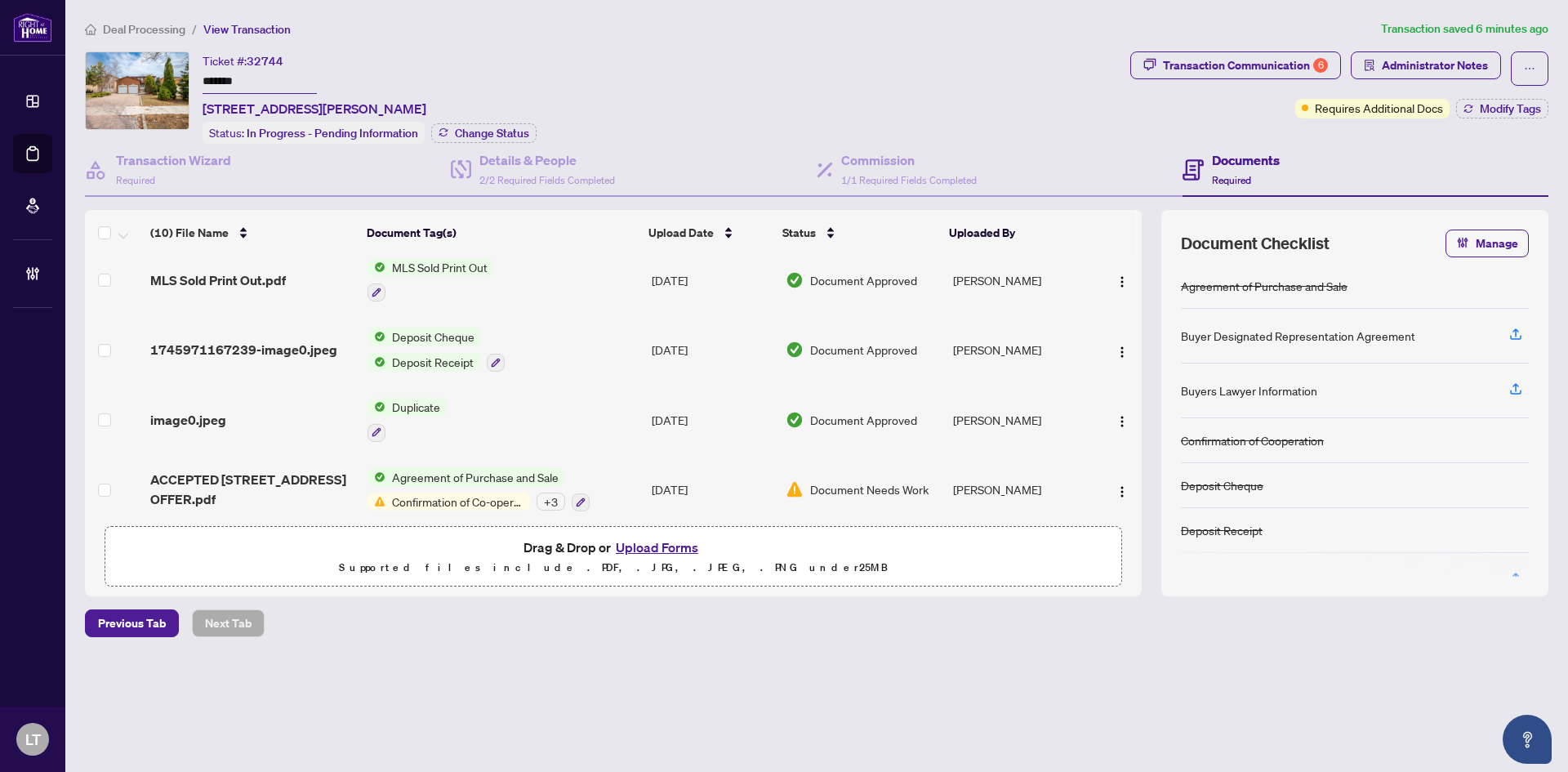
scroll to position [440, 0]
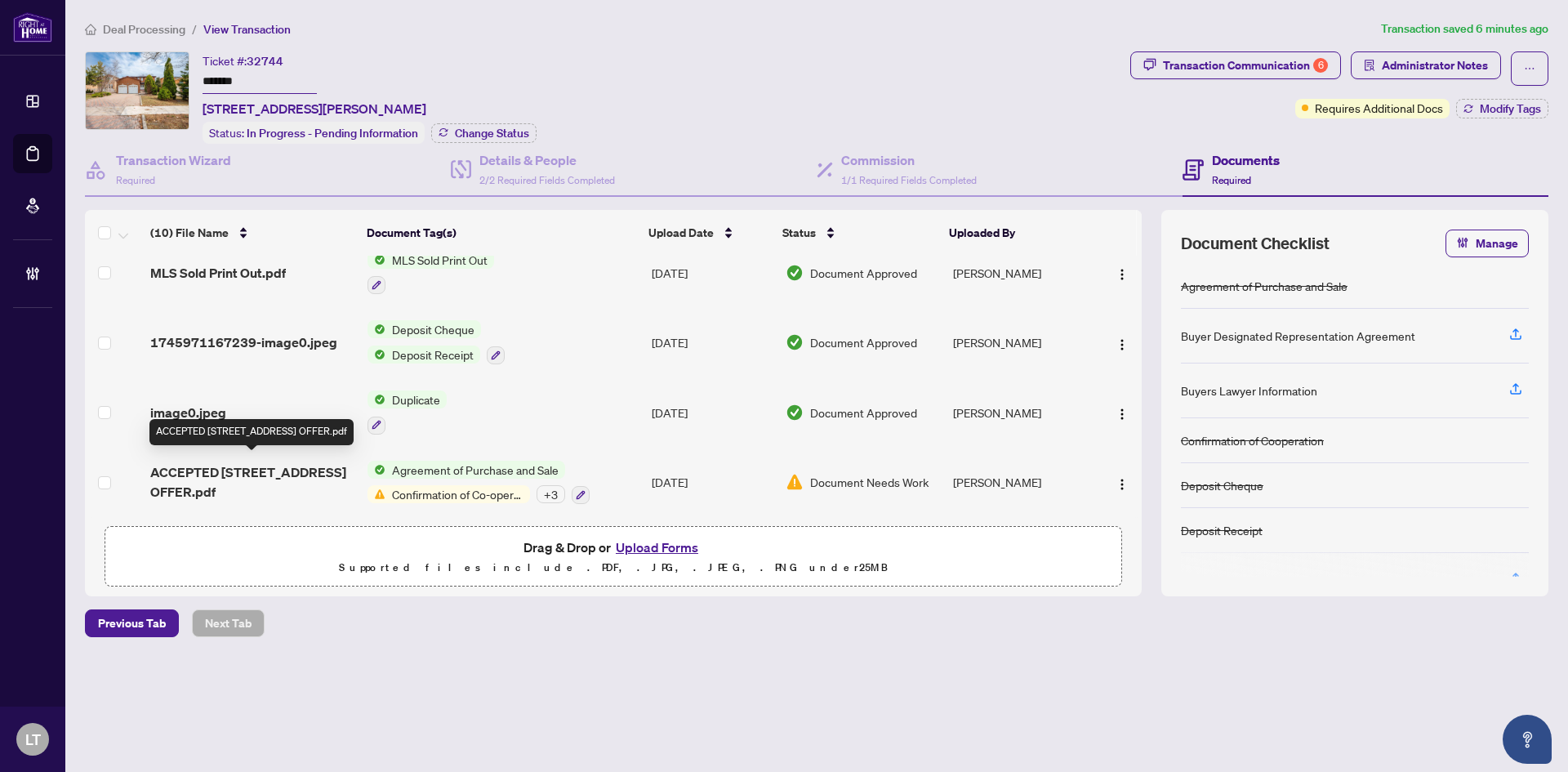
click at [184, 481] on span "ACCEPTED [STREET_ADDRESS] OFFER.pdf" at bounding box center [253, 482] width 205 height 40
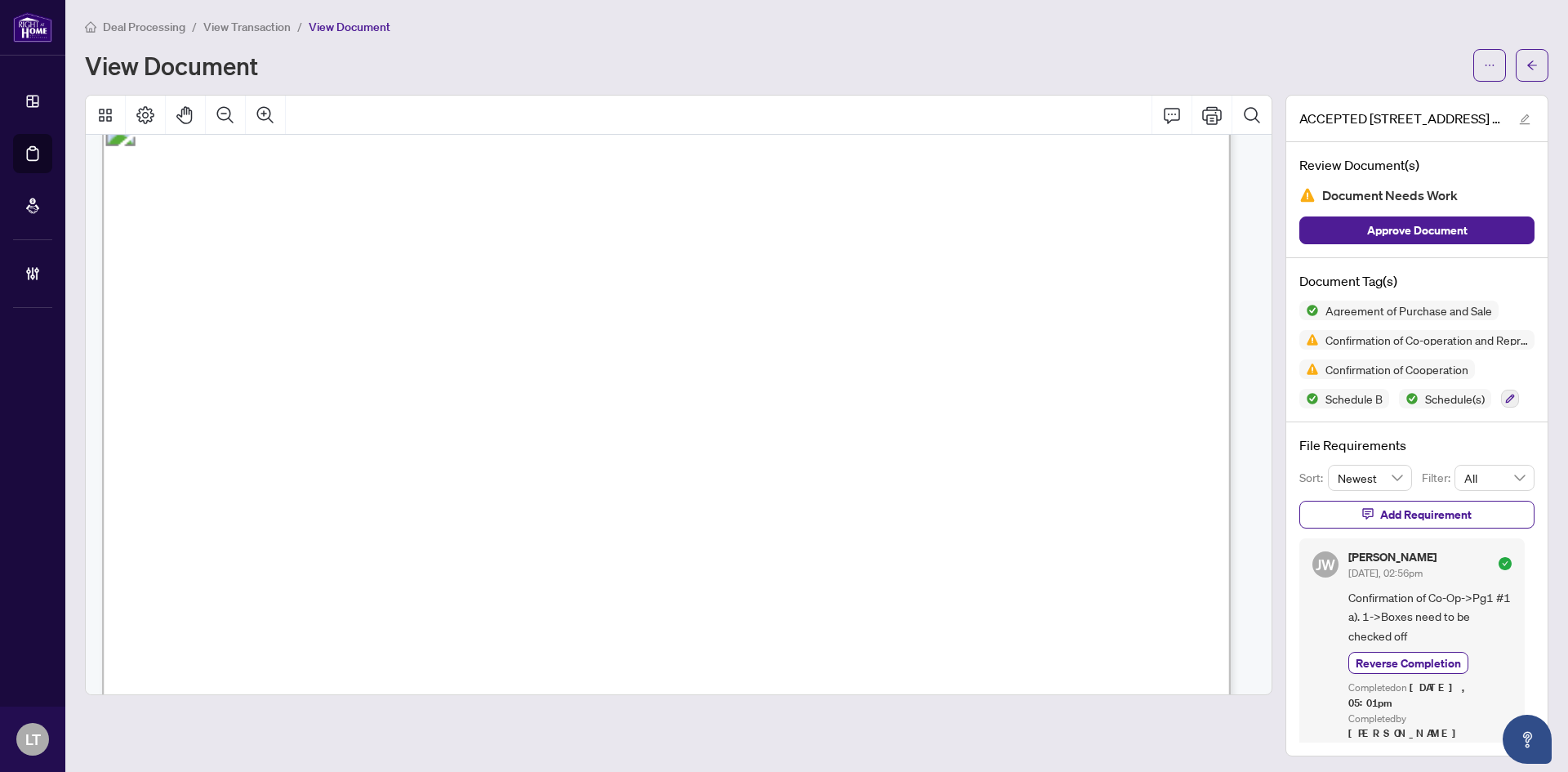
scroll to position [2287, 0]
click at [135, 26] on span "Deal Processing" at bounding box center [144, 27] width 83 height 15
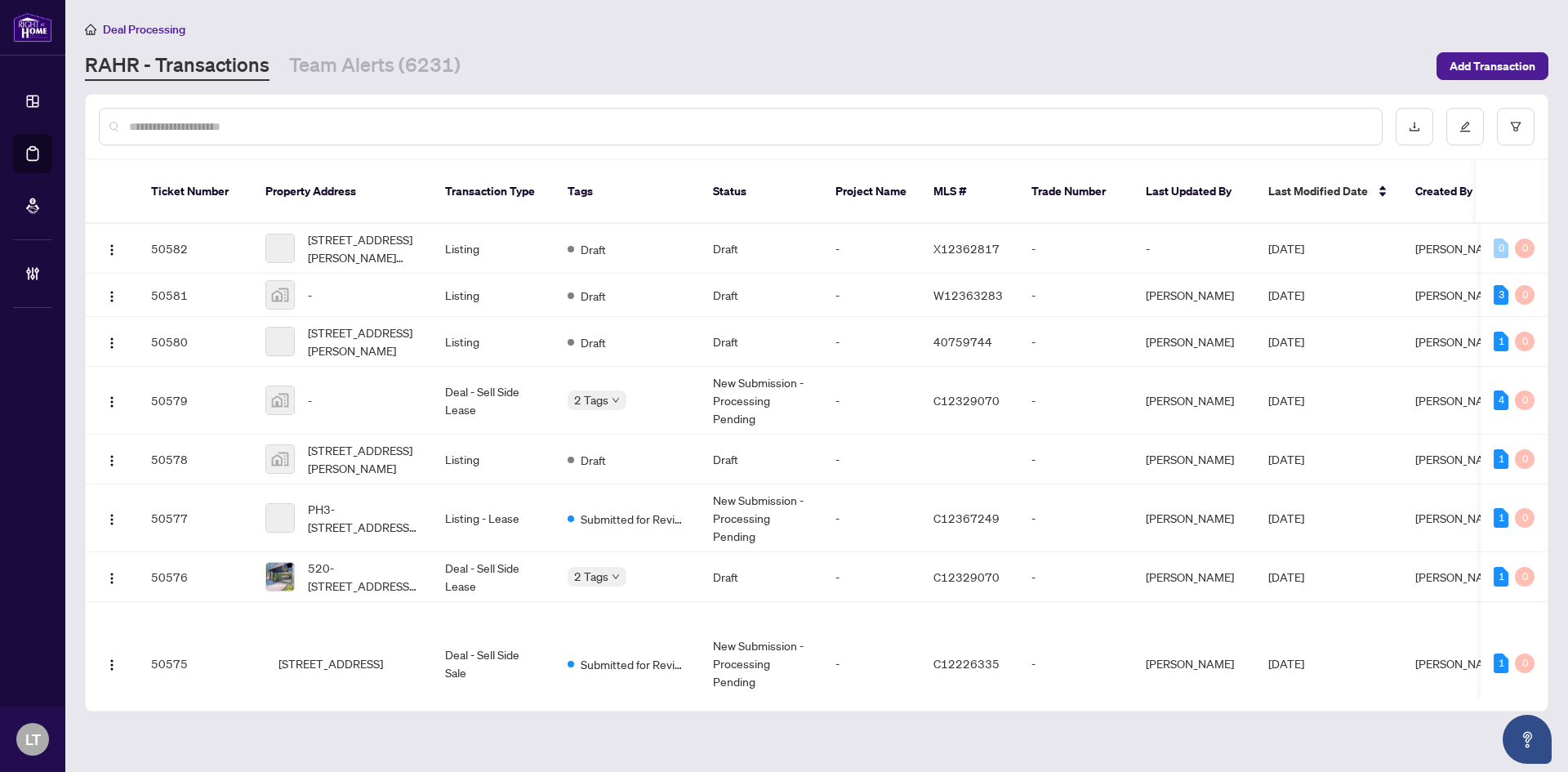
click at [162, 133] on input "text" at bounding box center [749, 126] width 1240 height 18
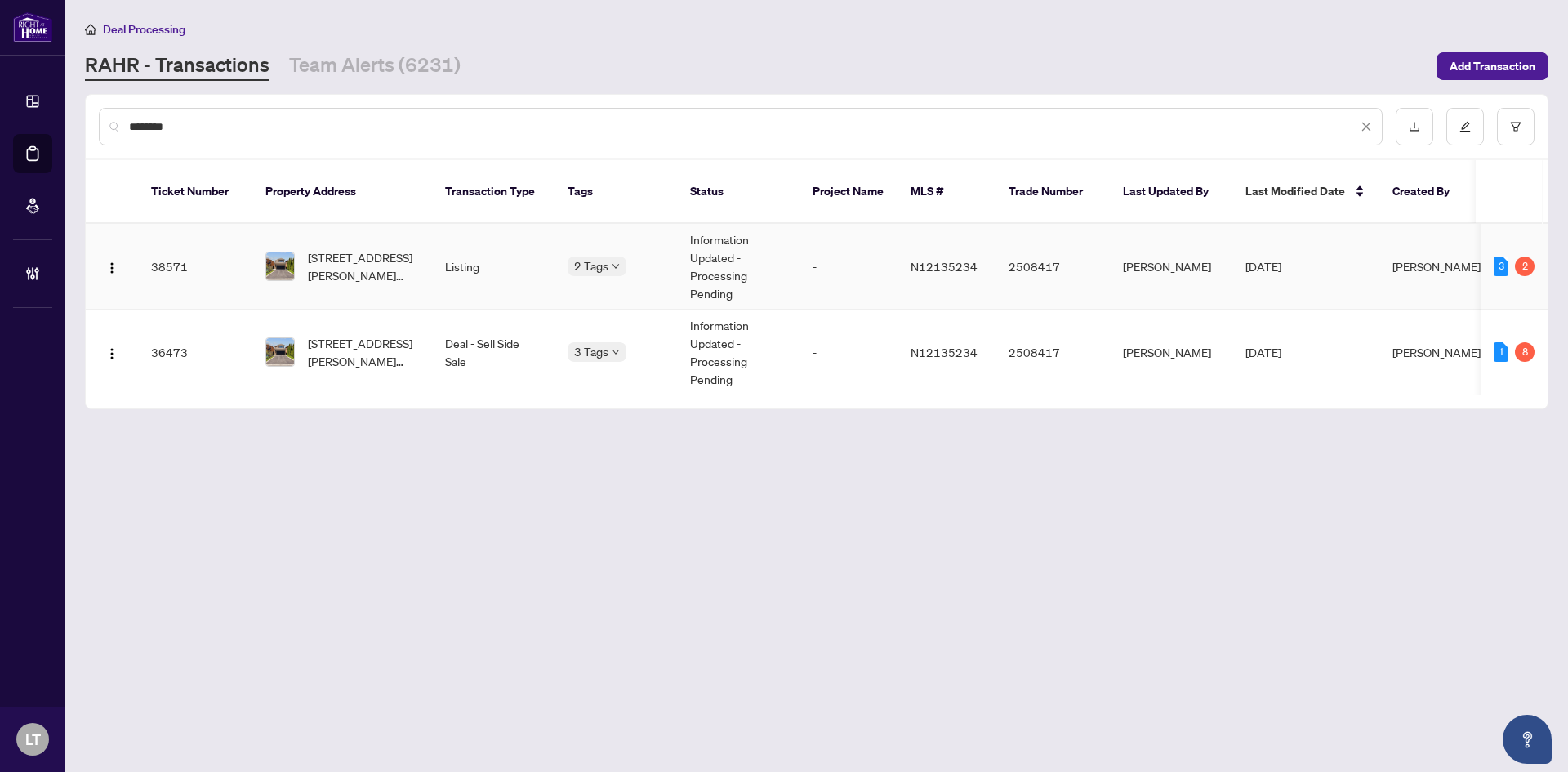
type input "********"
click at [377, 248] on span "[STREET_ADDRESS][PERSON_NAME][PERSON_NAME]" at bounding box center [363, 267] width 111 height 36
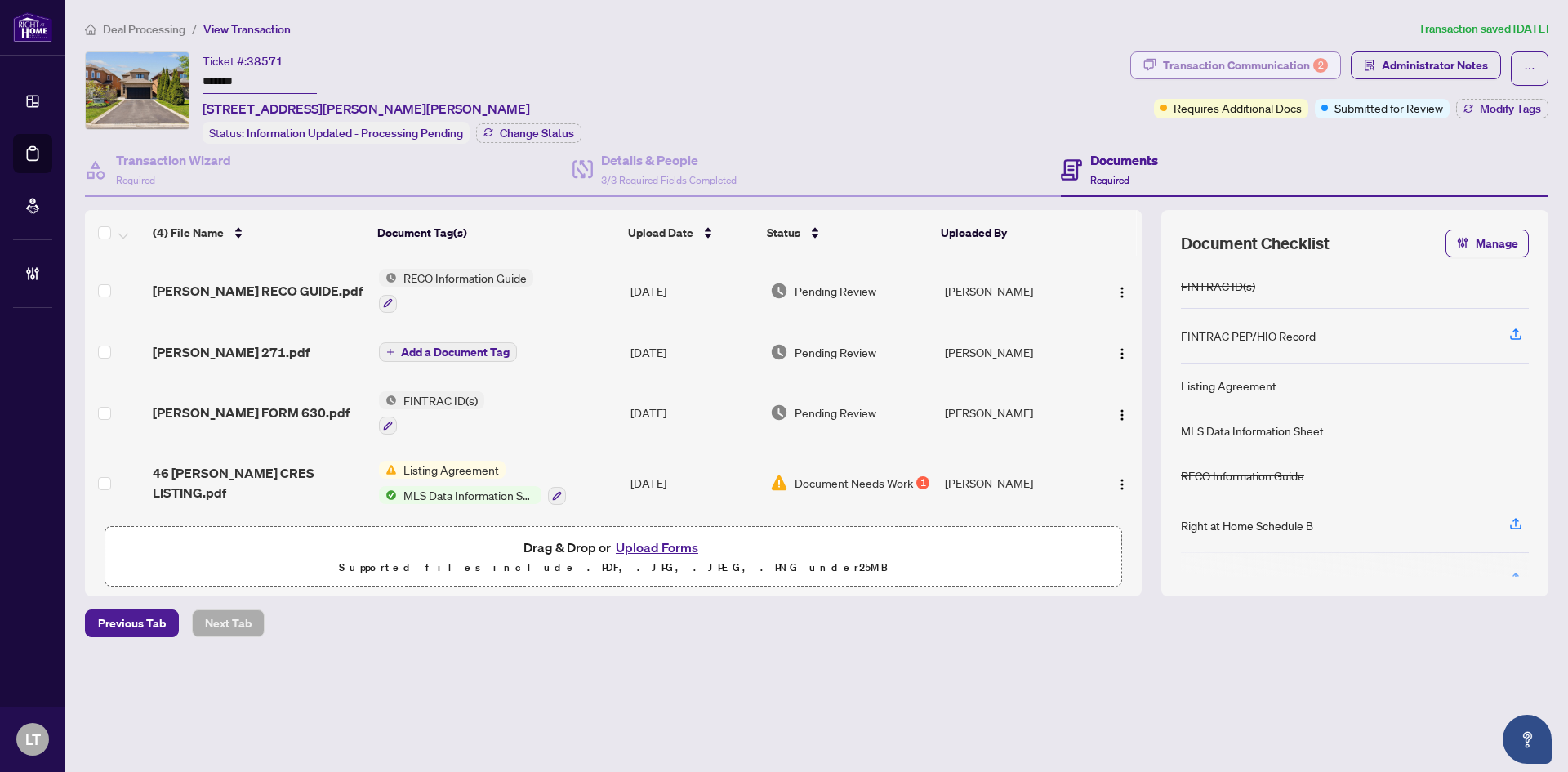
click at [1258, 64] on div "Transaction Communication 2" at bounding box center [1246, 65] width 165 height 26
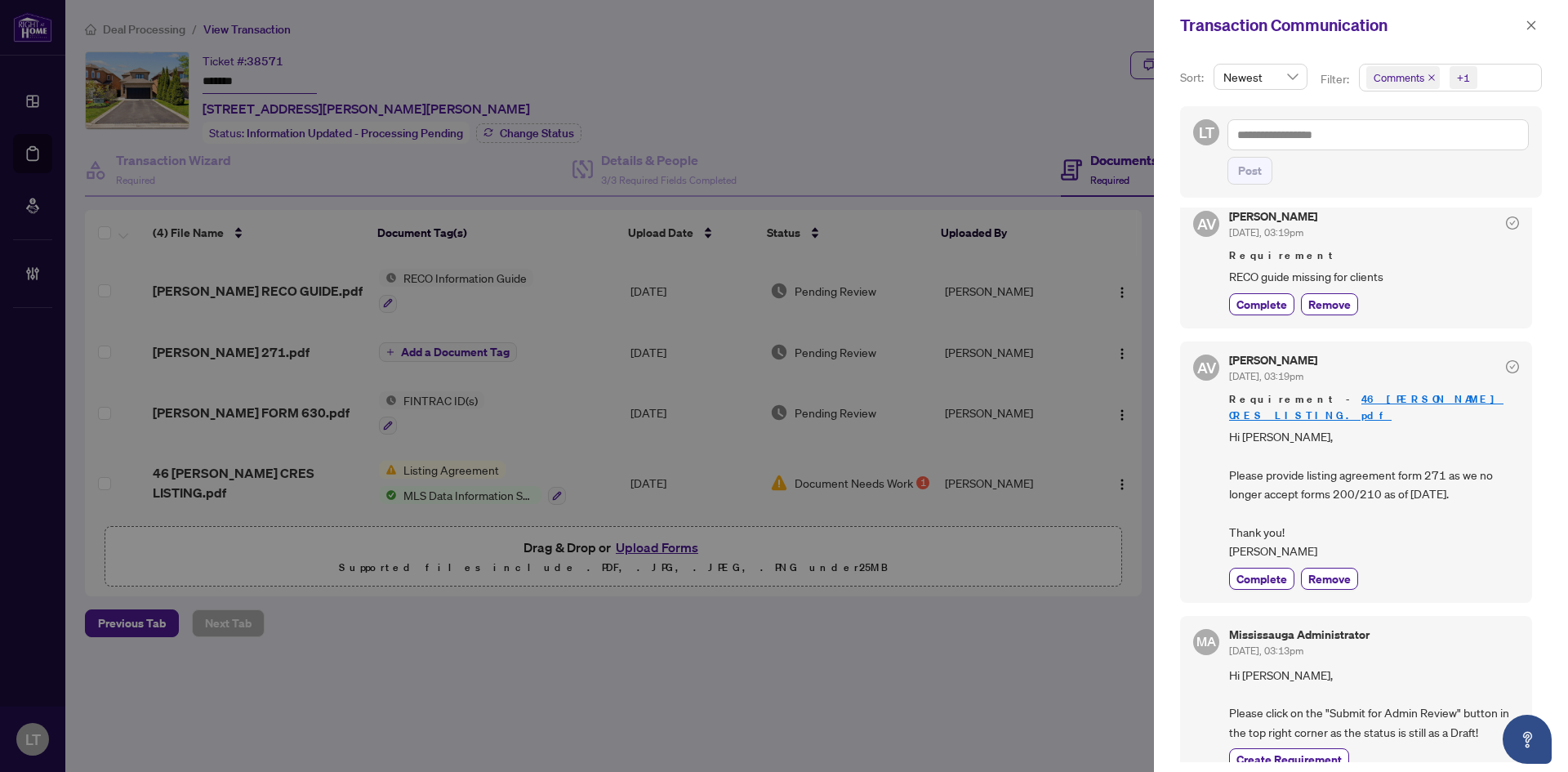
scroll to position [25, 0]
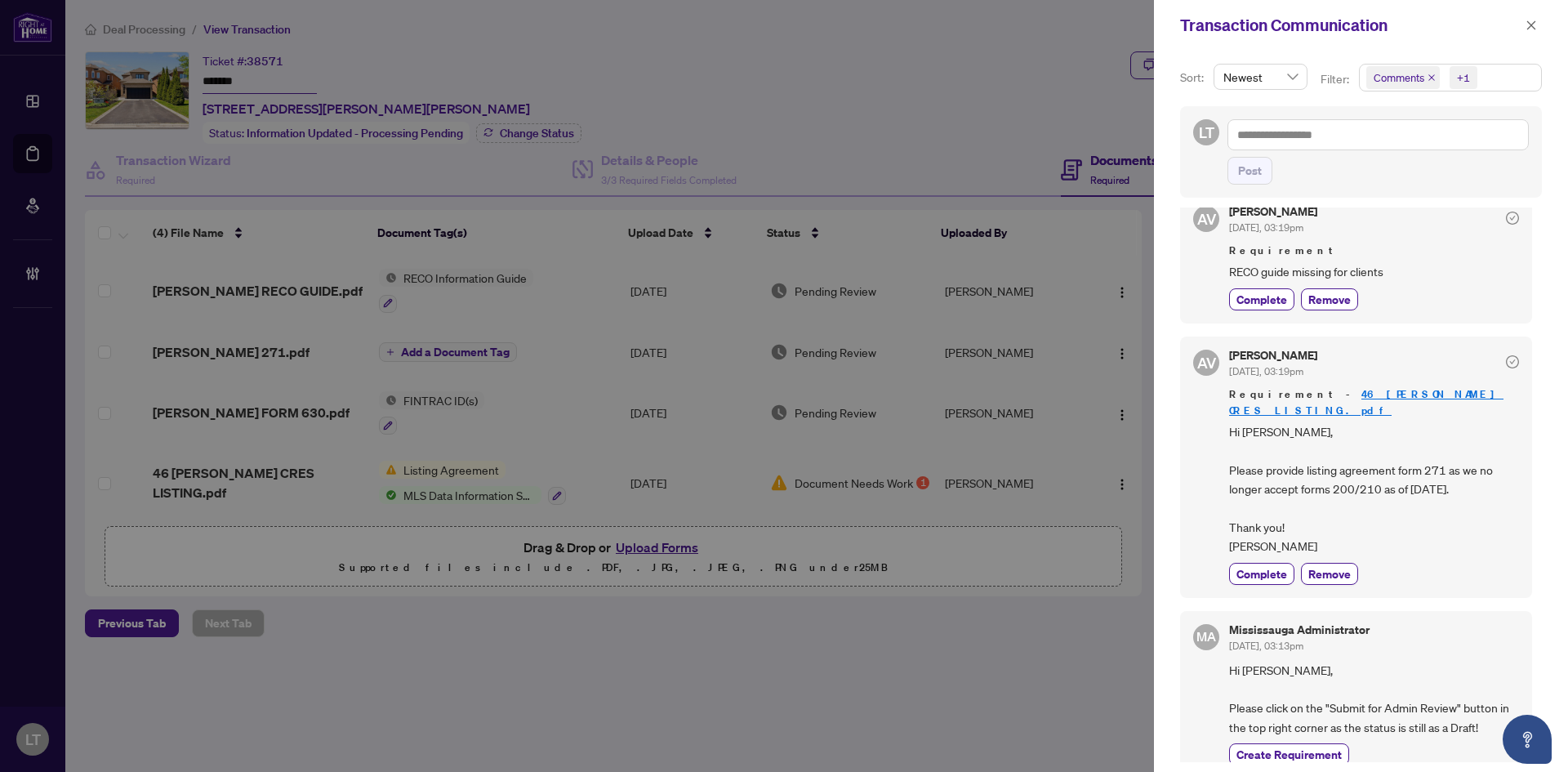
click at [291, 487] on div at bounding box center [784, 386] width 1568 height 772
drag, startPoint x: 1528, startPoint y: 21, endPoint x: 1523, endPoint y: 30, distance: 10.3
click at [1528, 21] on icon "close" at bounding box center [1531, 25] width 11 height 11
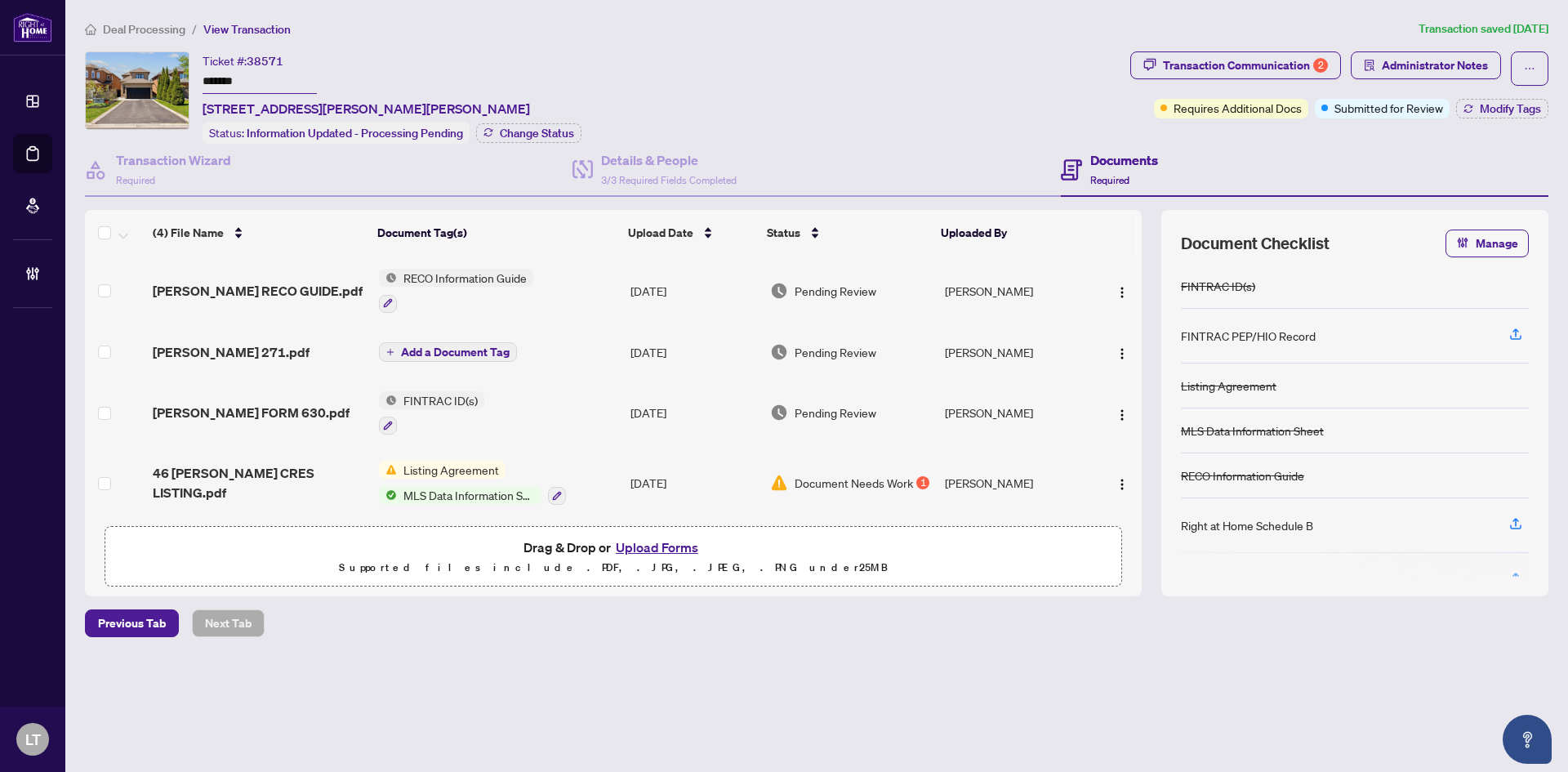
click at [272, 483] on span "46 [PERSON_NAME] CRES LISTING.pdf" at bounding box center [260, 483] width 213 height 40
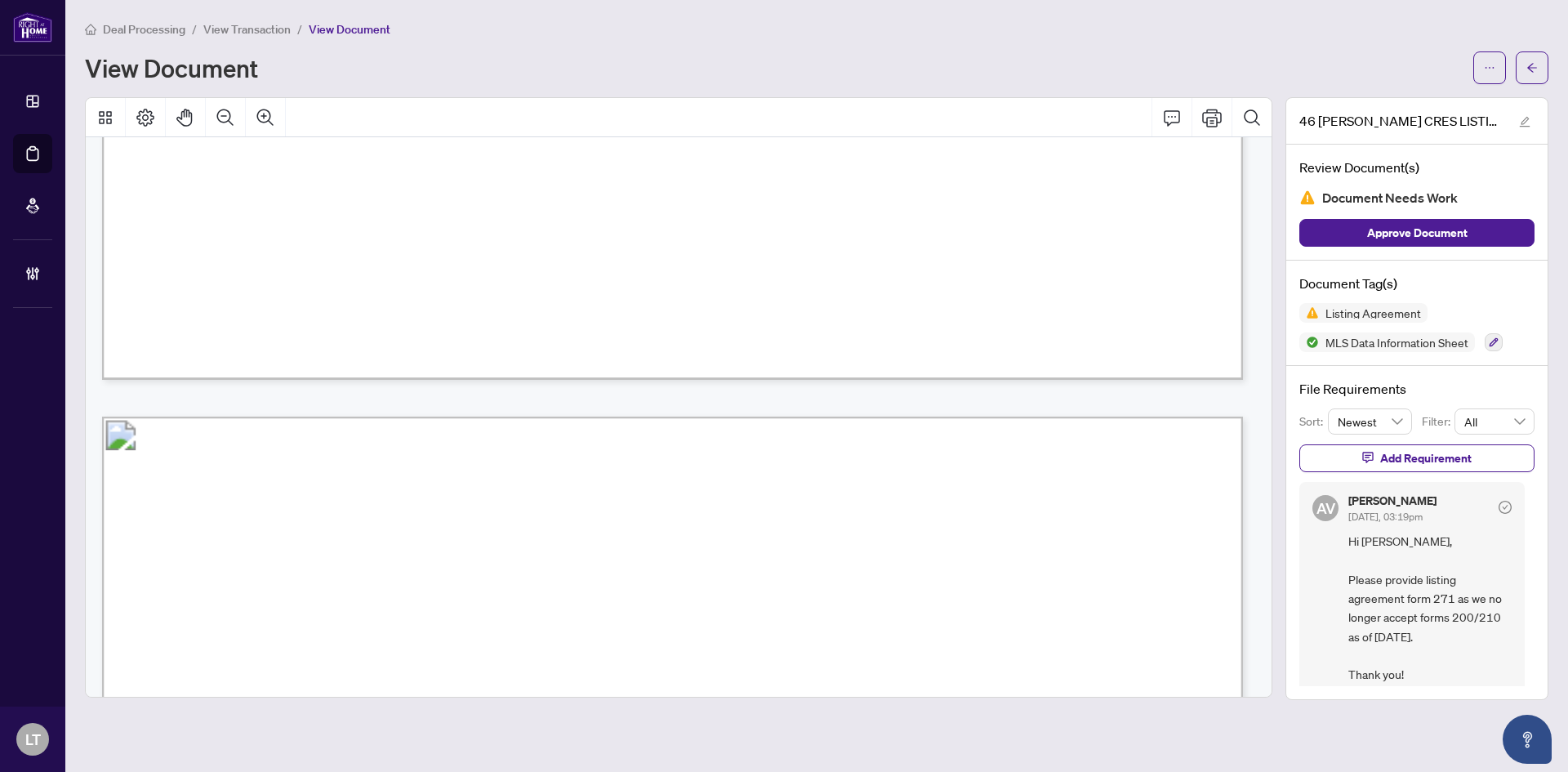
scroll to position [6115, 0]
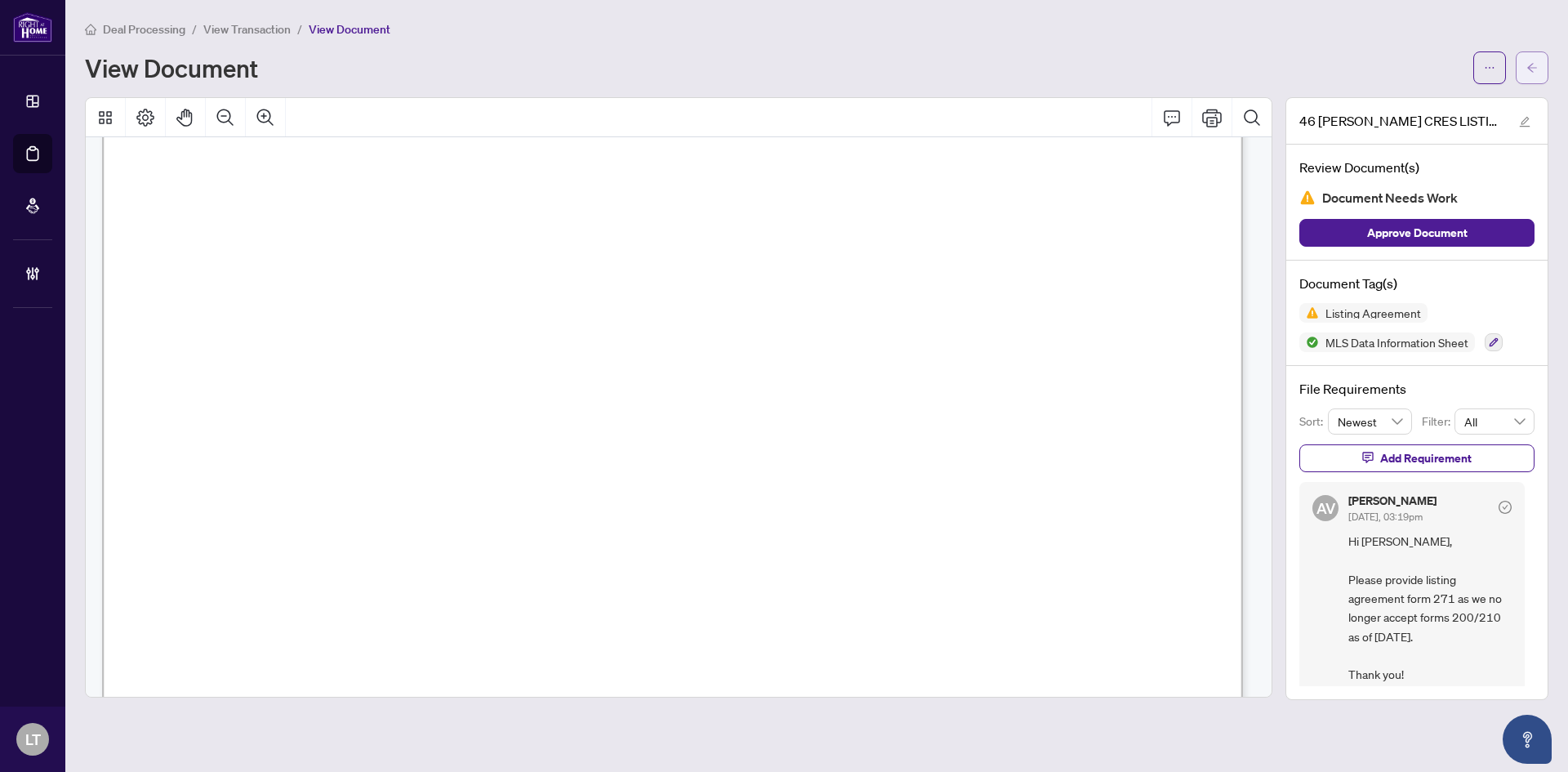
click at [1538, 74] on button "button" at bounding box center [1532, 68] width 33 height 33
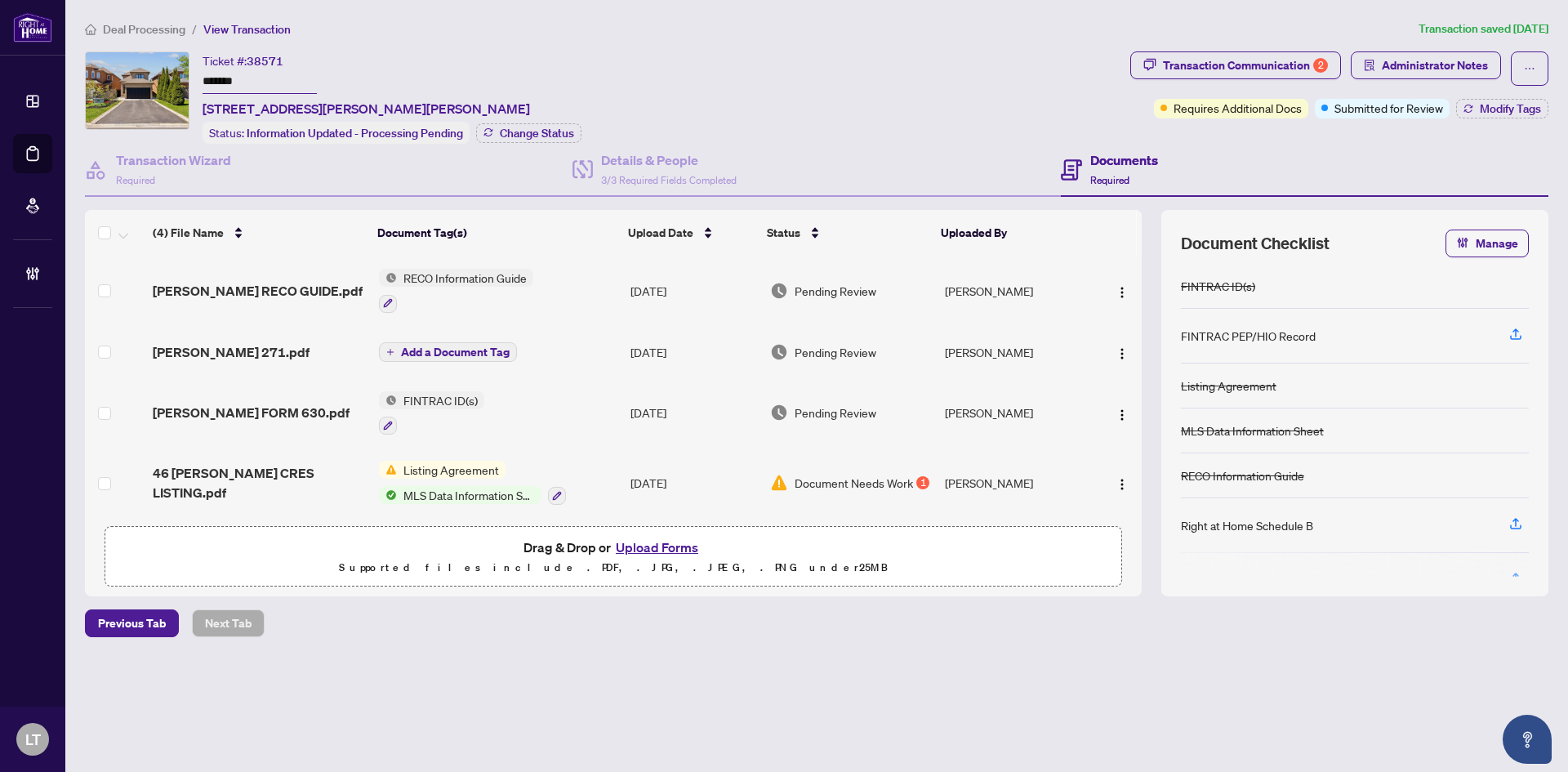
scroll to position [5, 0]
click at [264, 413] on span "[PERSON_NAME] FORM 630.pdf" at bounding box center [251, 411] width 197 height 20
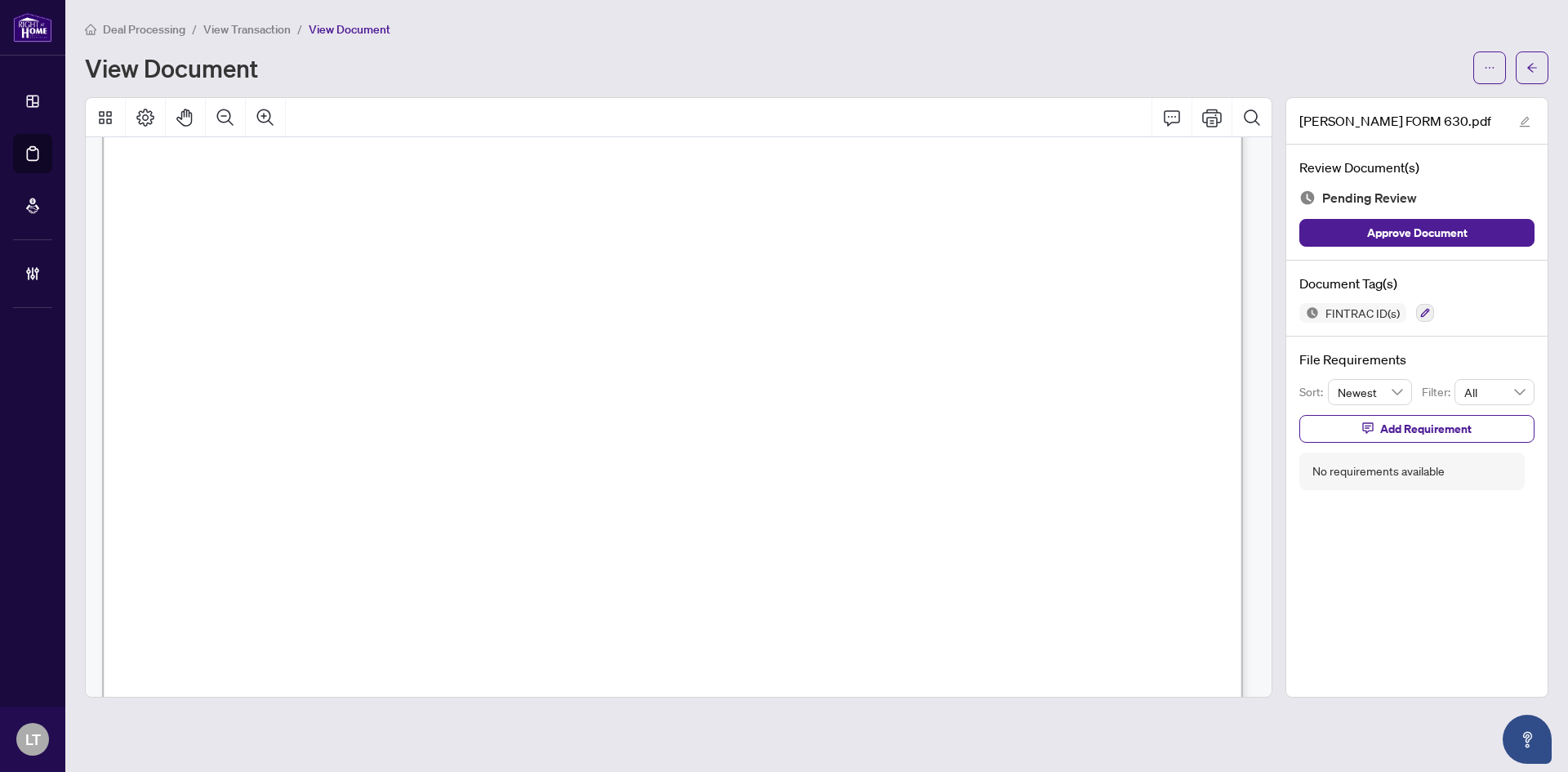
scroll to position [10946, 0]
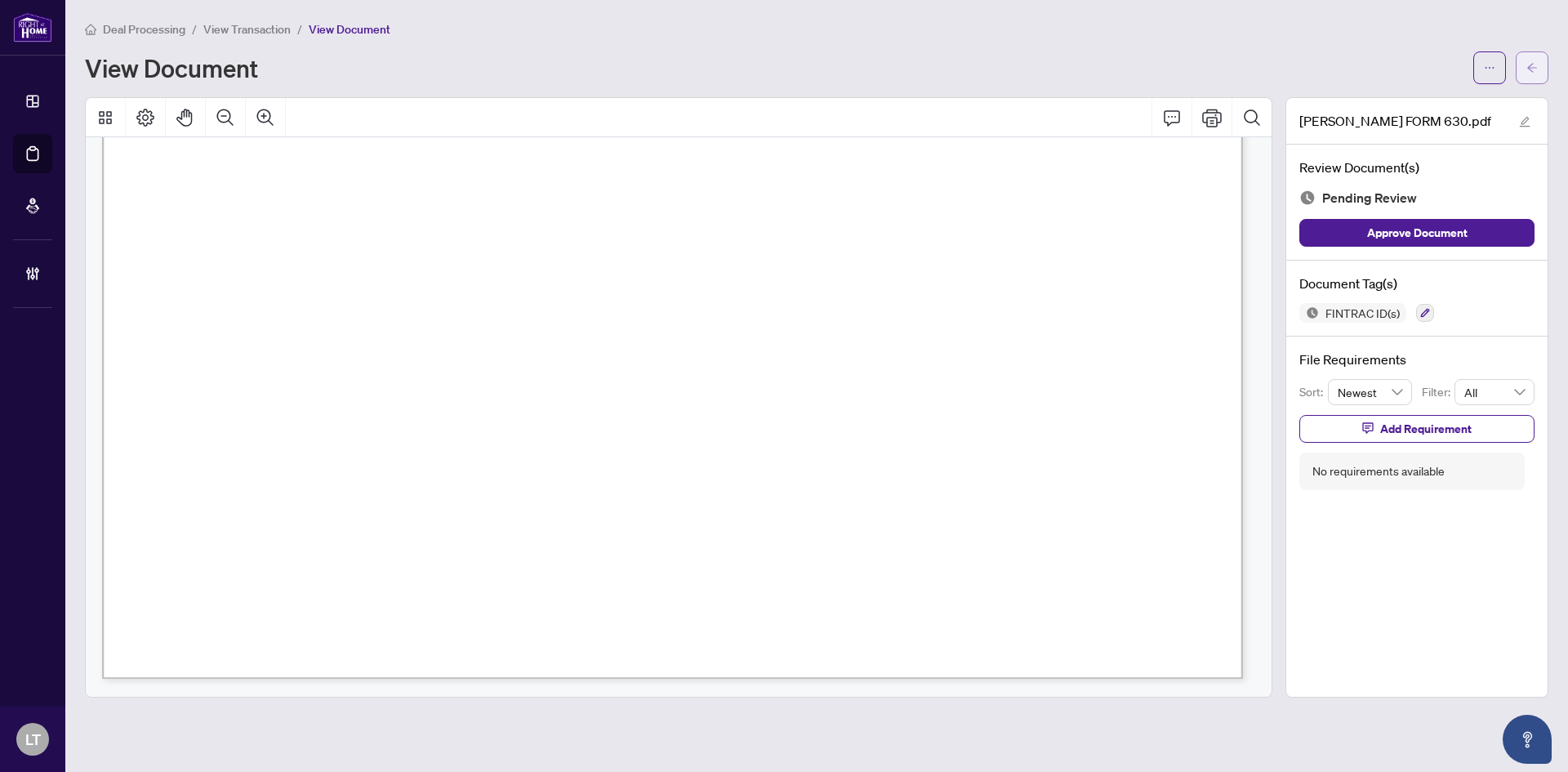
click at [1526, 80] on button "button" at bounding box center [1532, 68] width 33 height 33
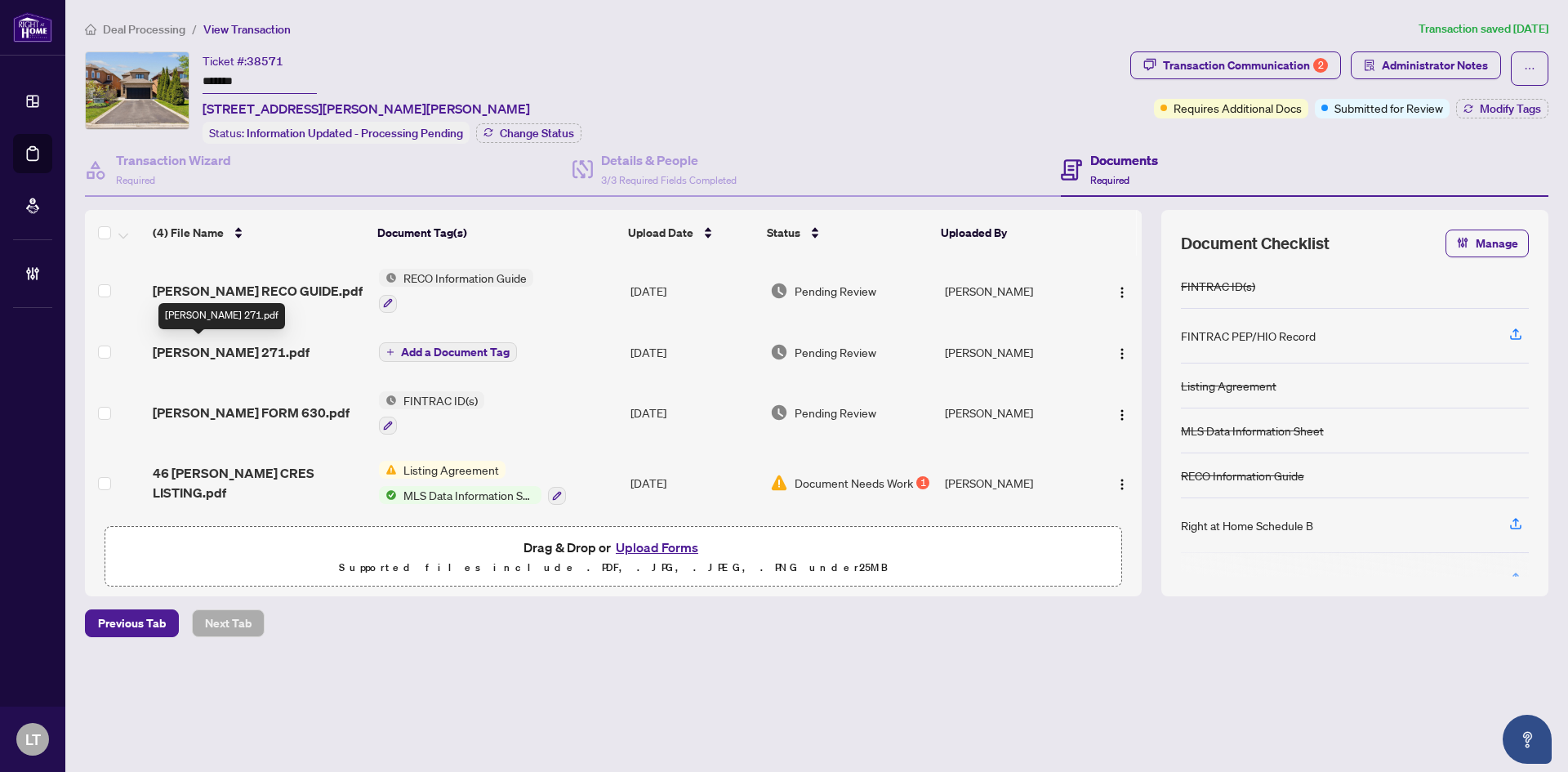
click at [223, 342] on span "[PERSON_NAME] 271.pdf" at bounding box center [231, 352] width 156 height 20
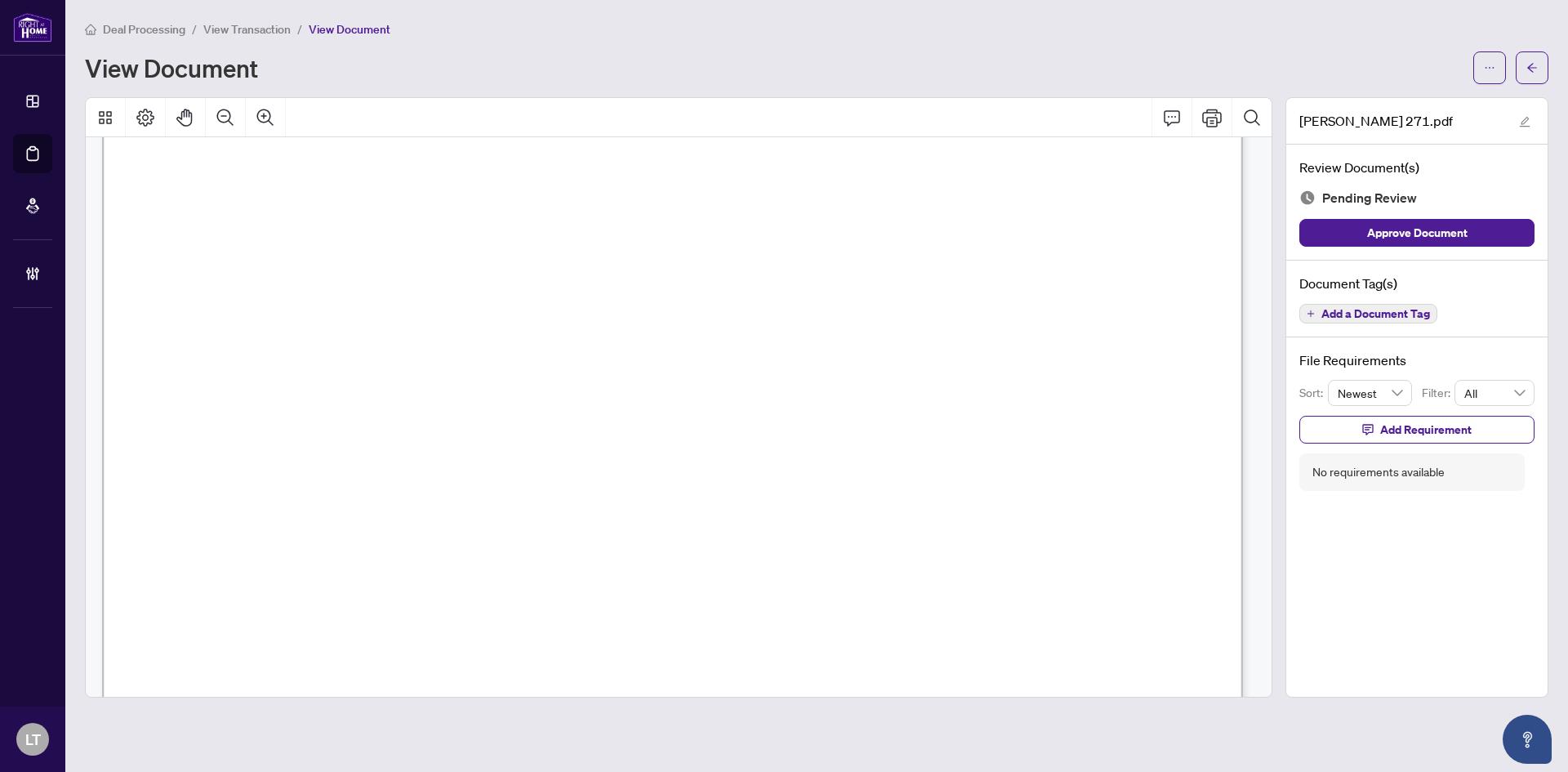
scroll to position [1878, 0]
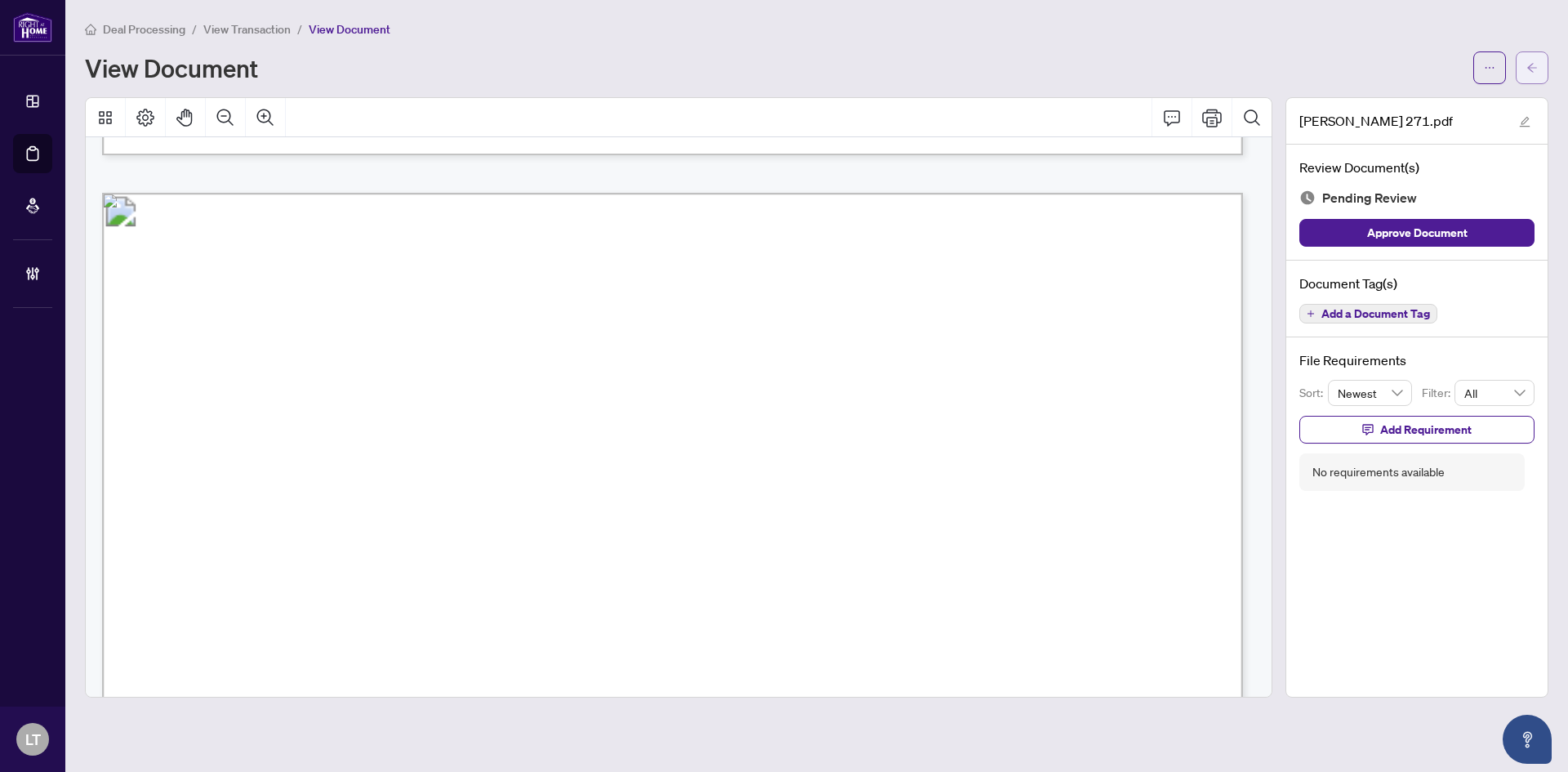
click at [1540, 69] on button "button" at bounding box center [1532, 68] width 33 height 33
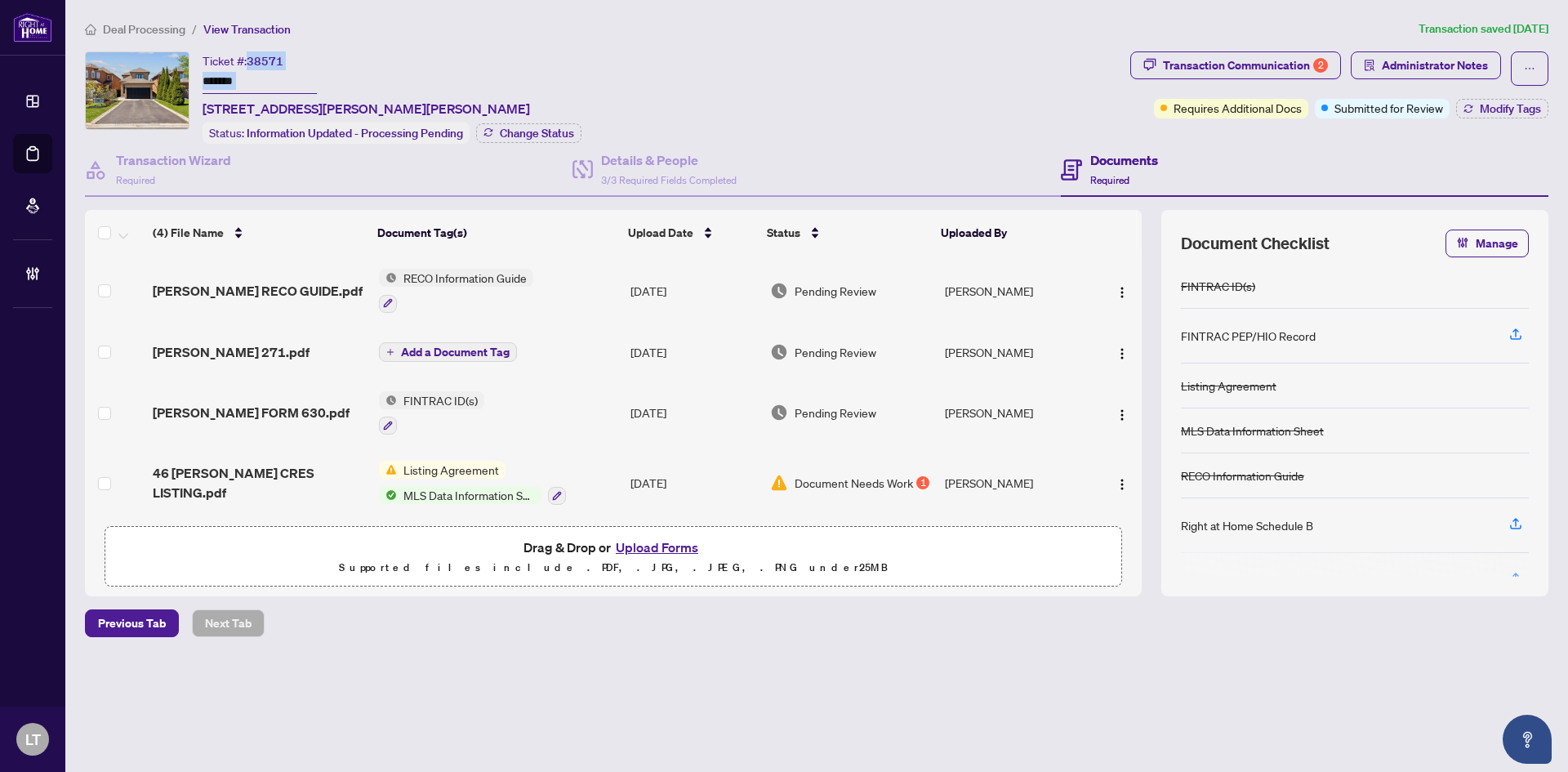
drag, startPoint x: 293, startPoint y: 63, endPoint x: 250, endPoint y: 63, distance: 43.0
click at [250, 63] on div "Ticket #: 38571 ******* [STREET_ADDRESS][PERSON_NAME][PERSON_NAME]" at bounding box center [366, 85] width 328 height 67
copy div "38571"
click at [142, 26] on span "Deal Processing" at bounding box center [144, 29] width 83 height 15
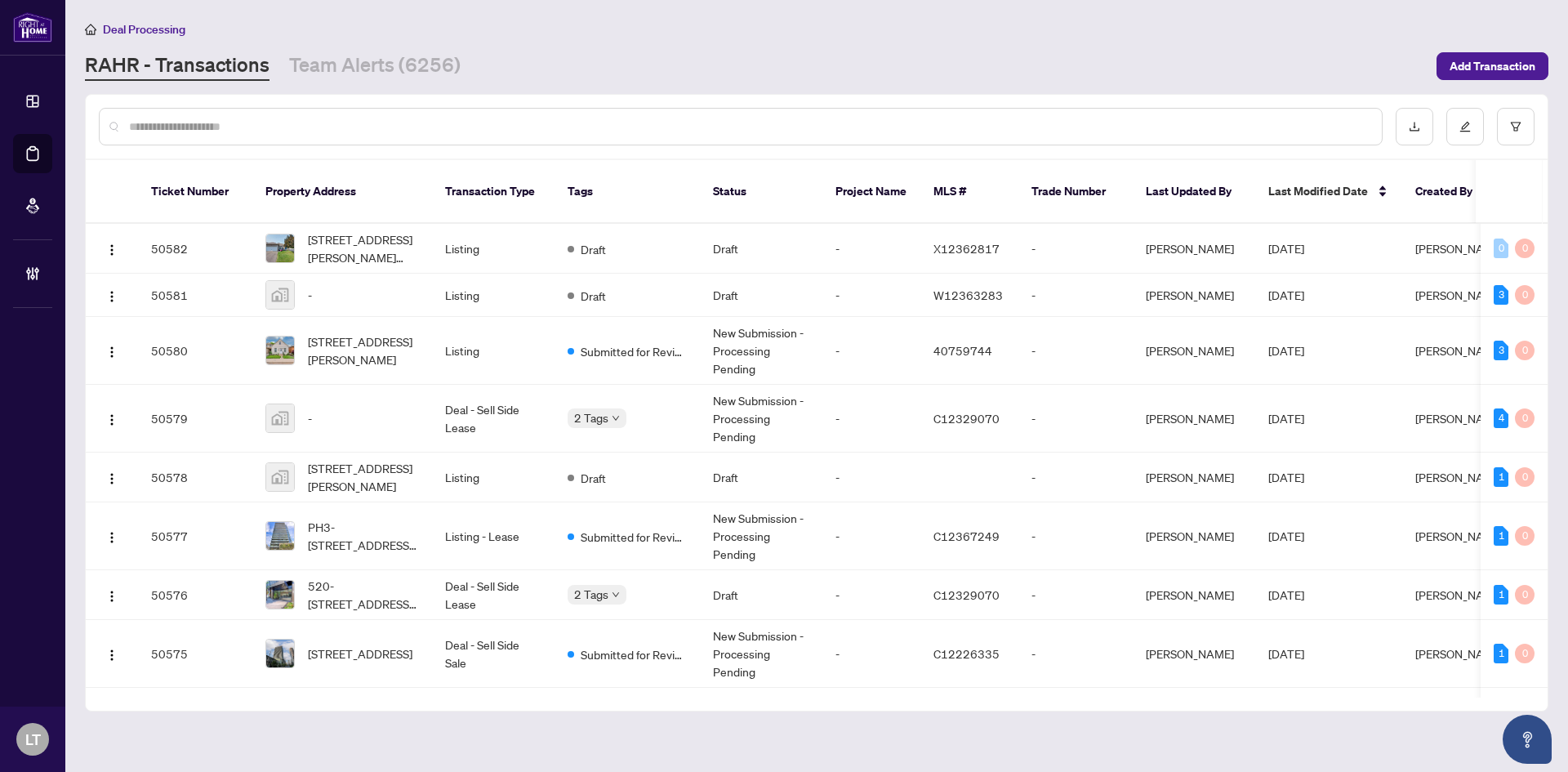
click at [260, 119] on input "text" at bounding box center [749, 126] width 1240 height 18
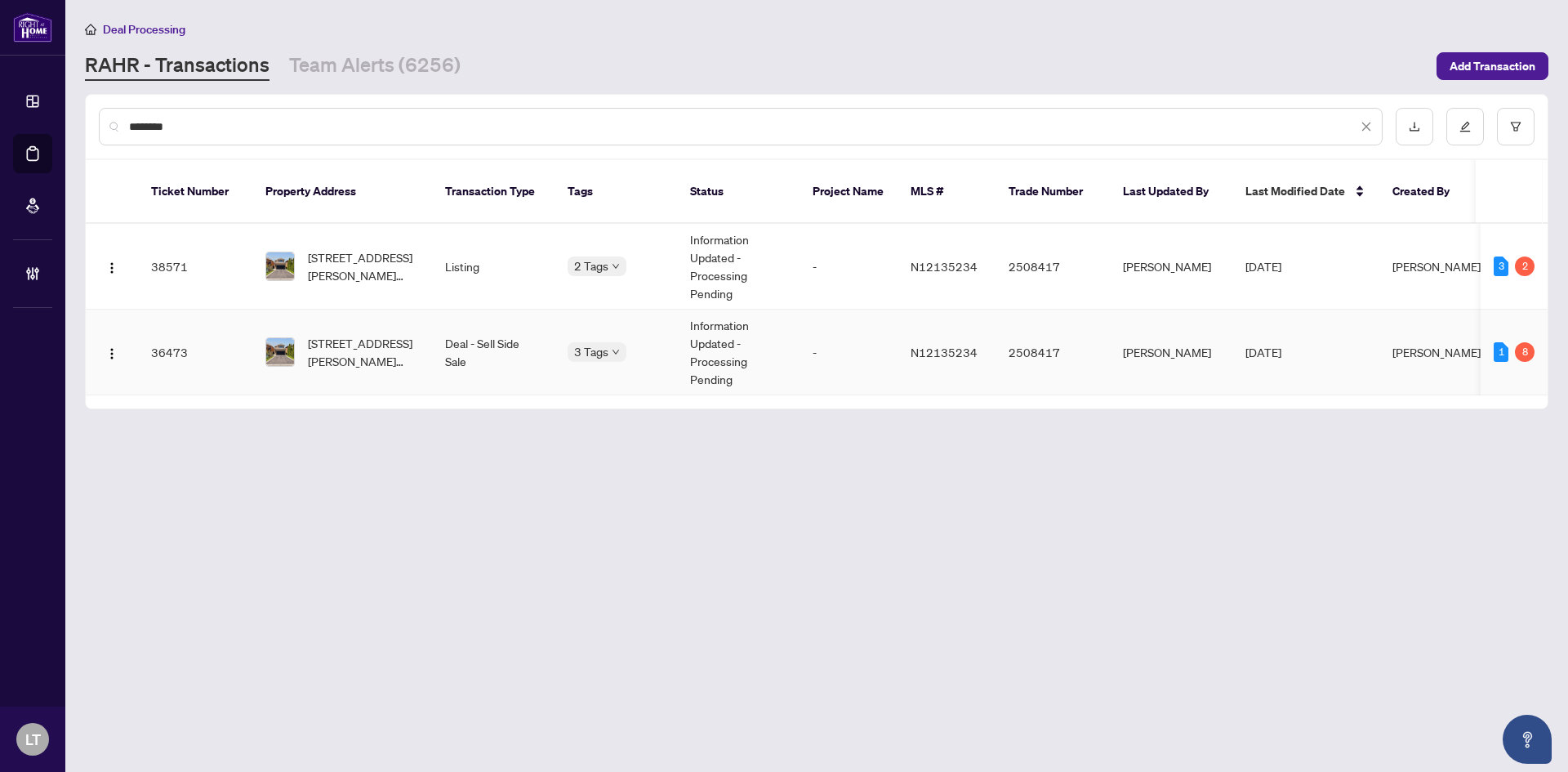
type input "********"
click at [365, 334] on span "[STREET_ADDRESS][PERSON_NAME][PERSON_NAME]" at bounding box center [363, 352] width 111 height 36
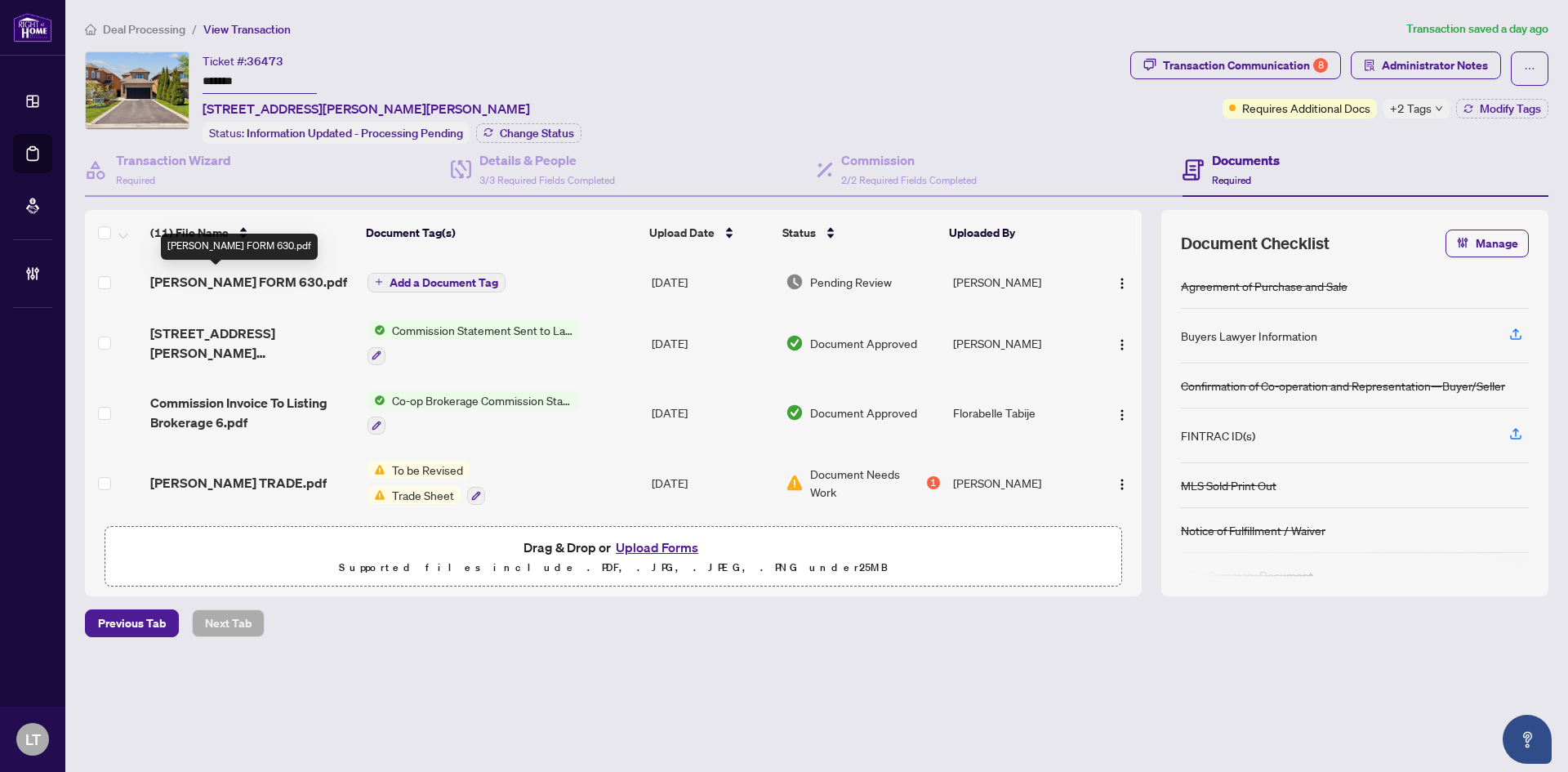
click at [194, 282] on span "[PERSON_NAME] FORM 630.pdf" at bounding box center [248, 281] width 197 height 20
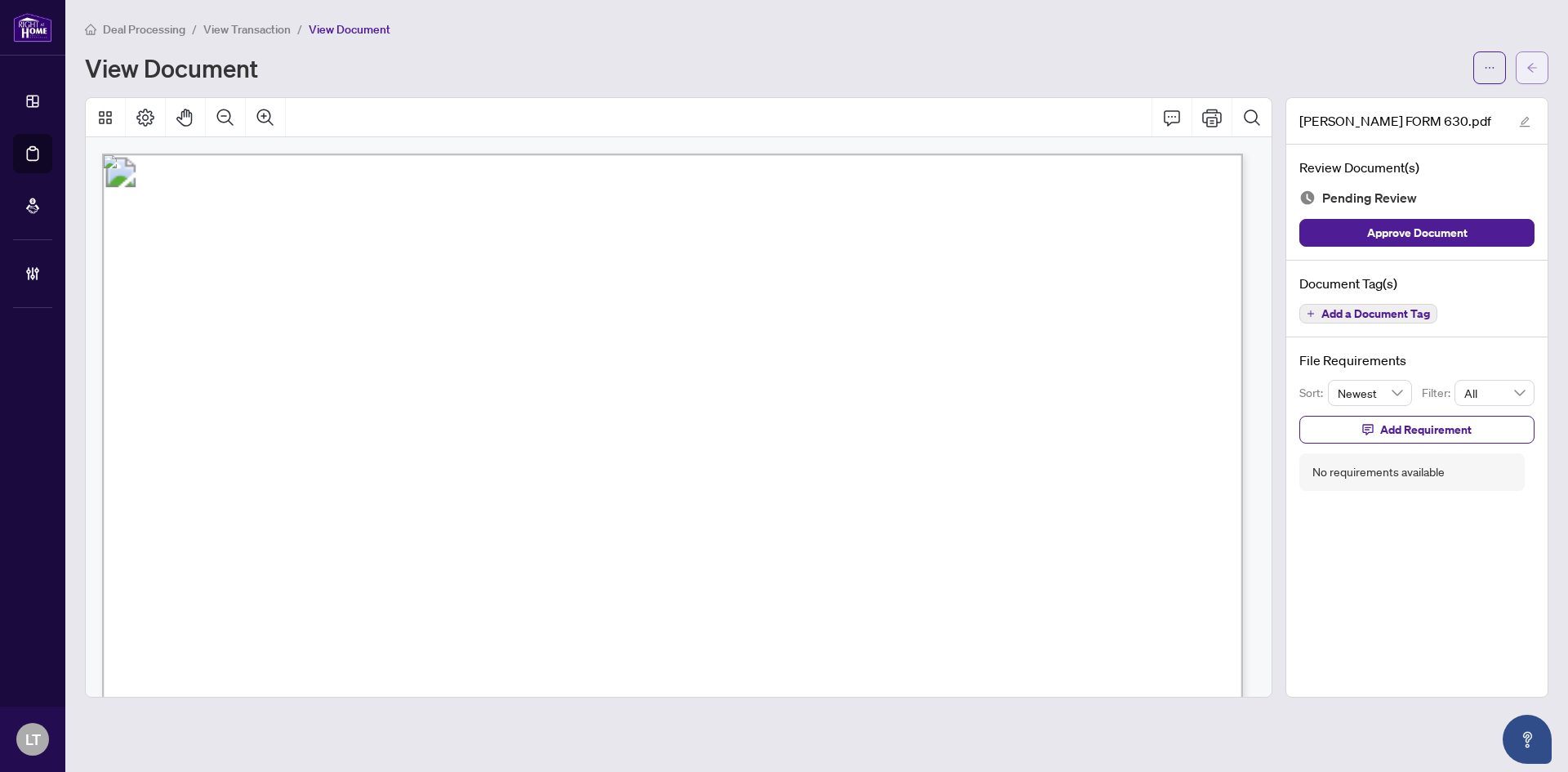
click at [1524, 78] on button "button" at bounding box center [1532, 68] width 33 height 33
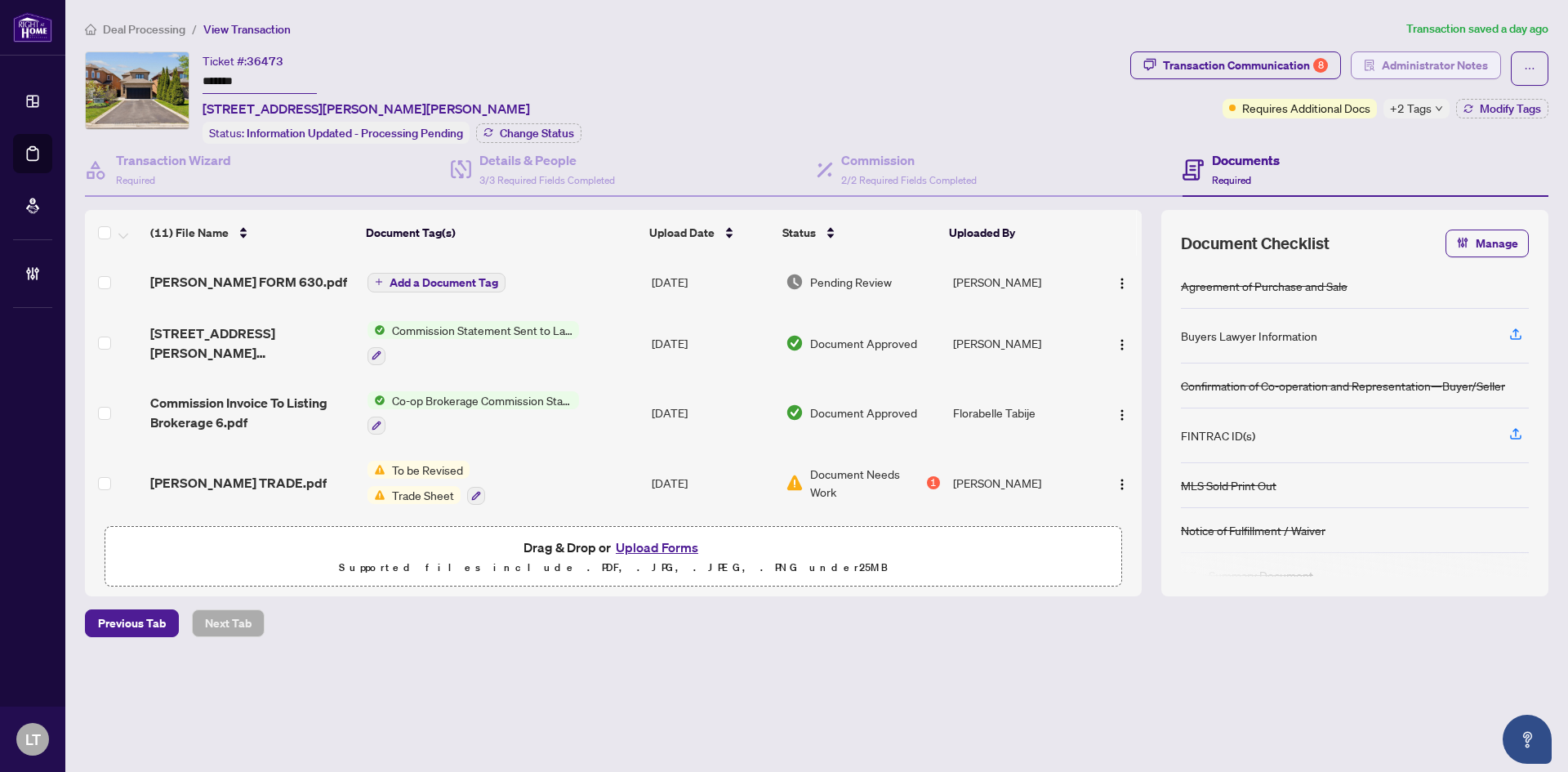
click at [1454, 64] on span "Administrator Notes" at bounding box center [1436, 65] width 107 height 26
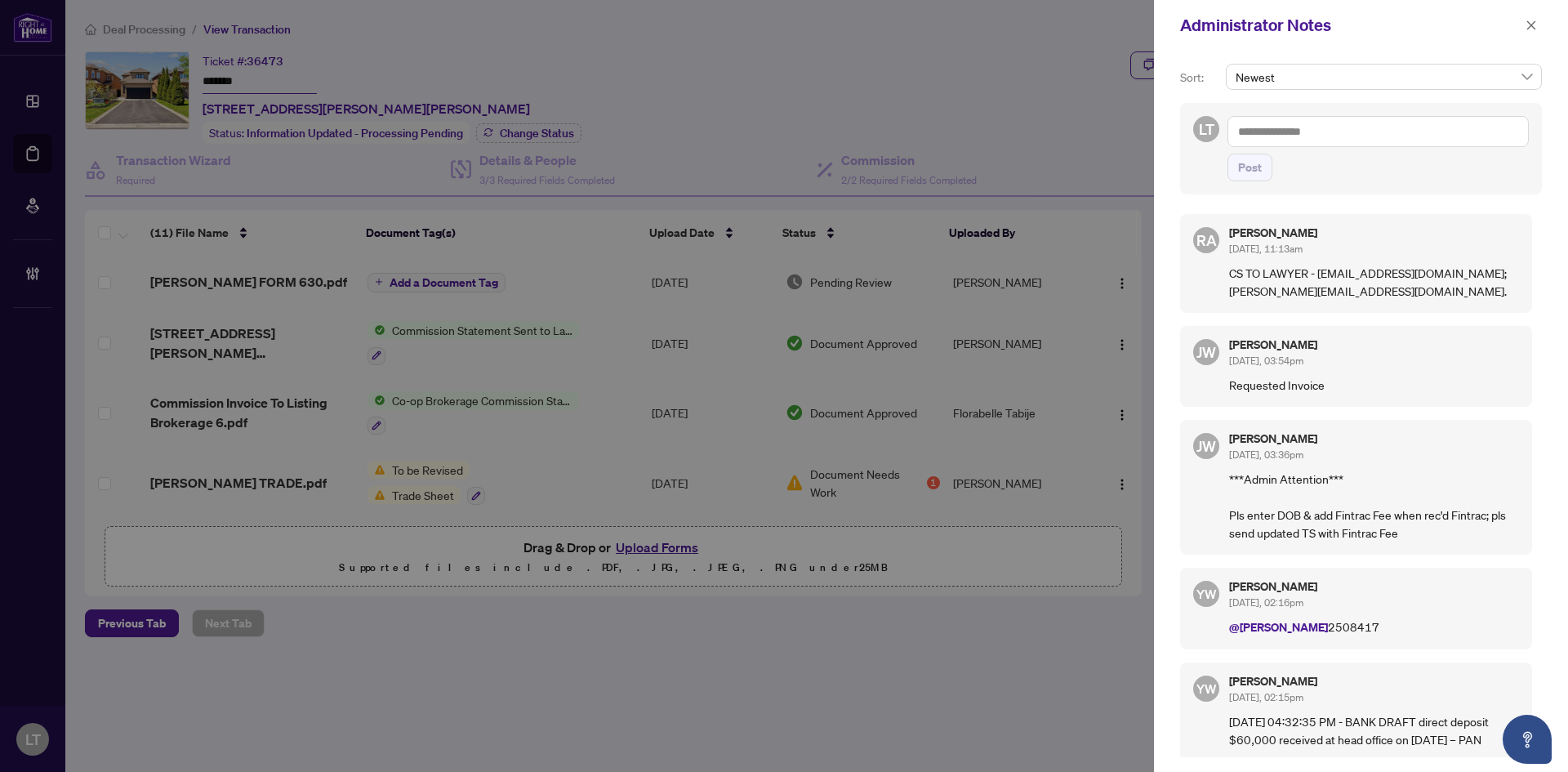
click at [1276, 121] on textarea at bounding box center [1378, 132] width 302 height 31
click at [672, 317] on div at bounding box center [784, 386] width 1568 height 772
drag, startPoint x: 1532, startPoint y: 25, endPoint x: 1468, endPoint y: 44, distance: 66.8
click at [1532, 25] on icon "close" at bounding box center [1532, 25] width 9 height 9
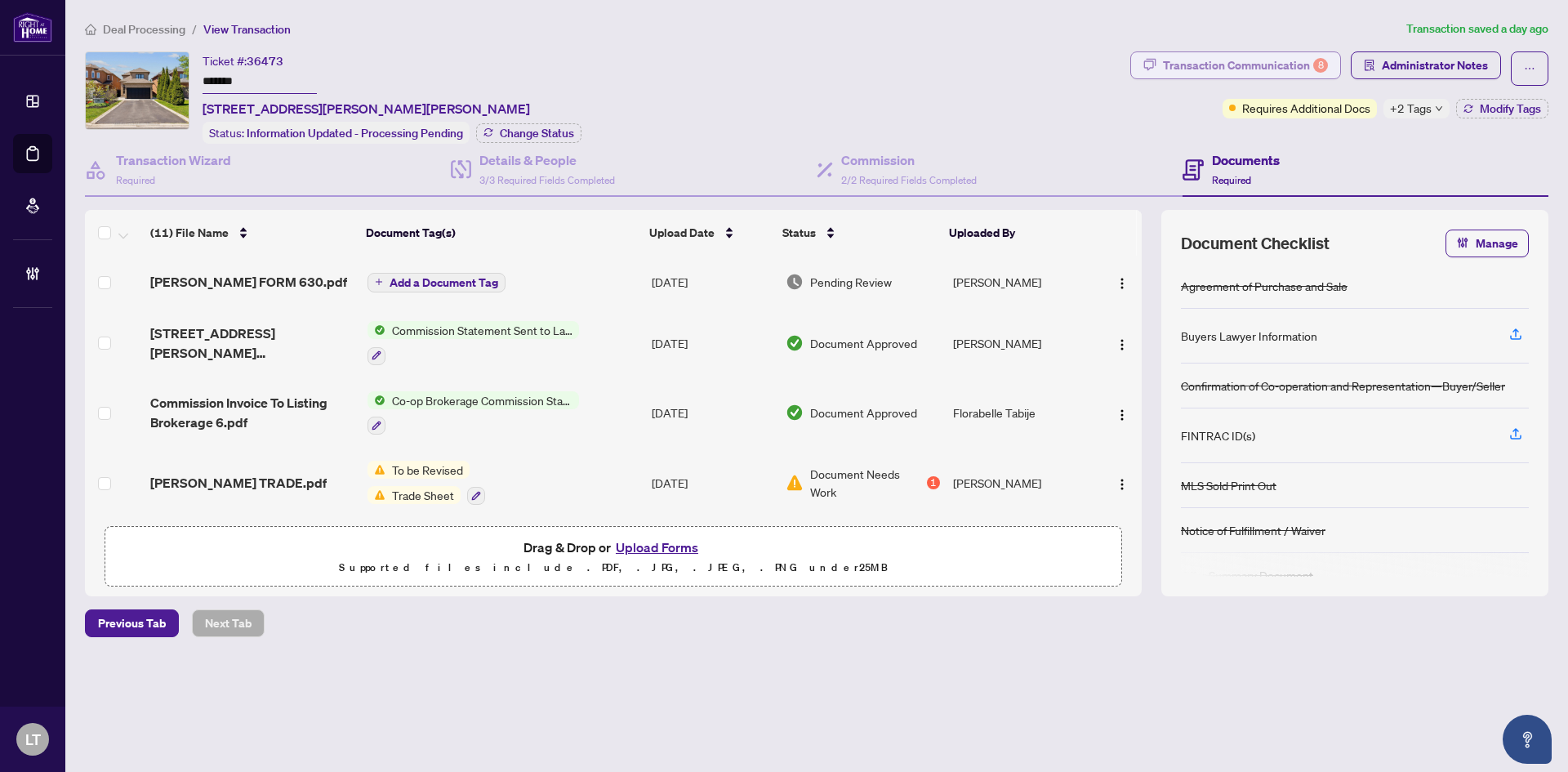
click at [1227, 66] on div "Transaction Communication 8" at bounding box center [1246, 65] width 165 height 26
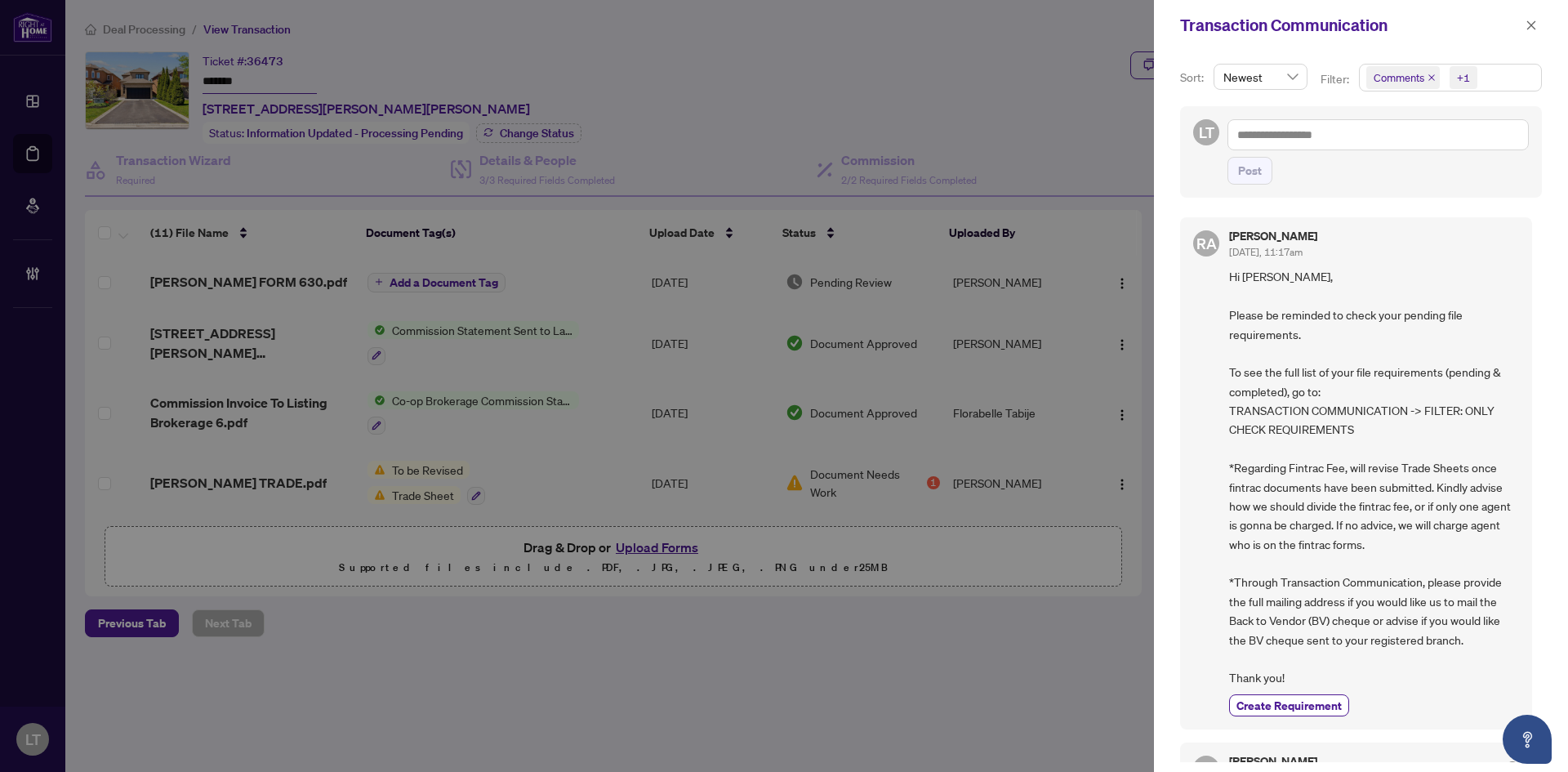
click at [32, 766] on div at bounding box center [784, 386] width 1568 height 772
click at [33, 745] on div at bounding box center [784, 386] width 1568 height 772
click at [1532, 28] on icon "close" at bounding box center [1531, 25] width 11 height 11
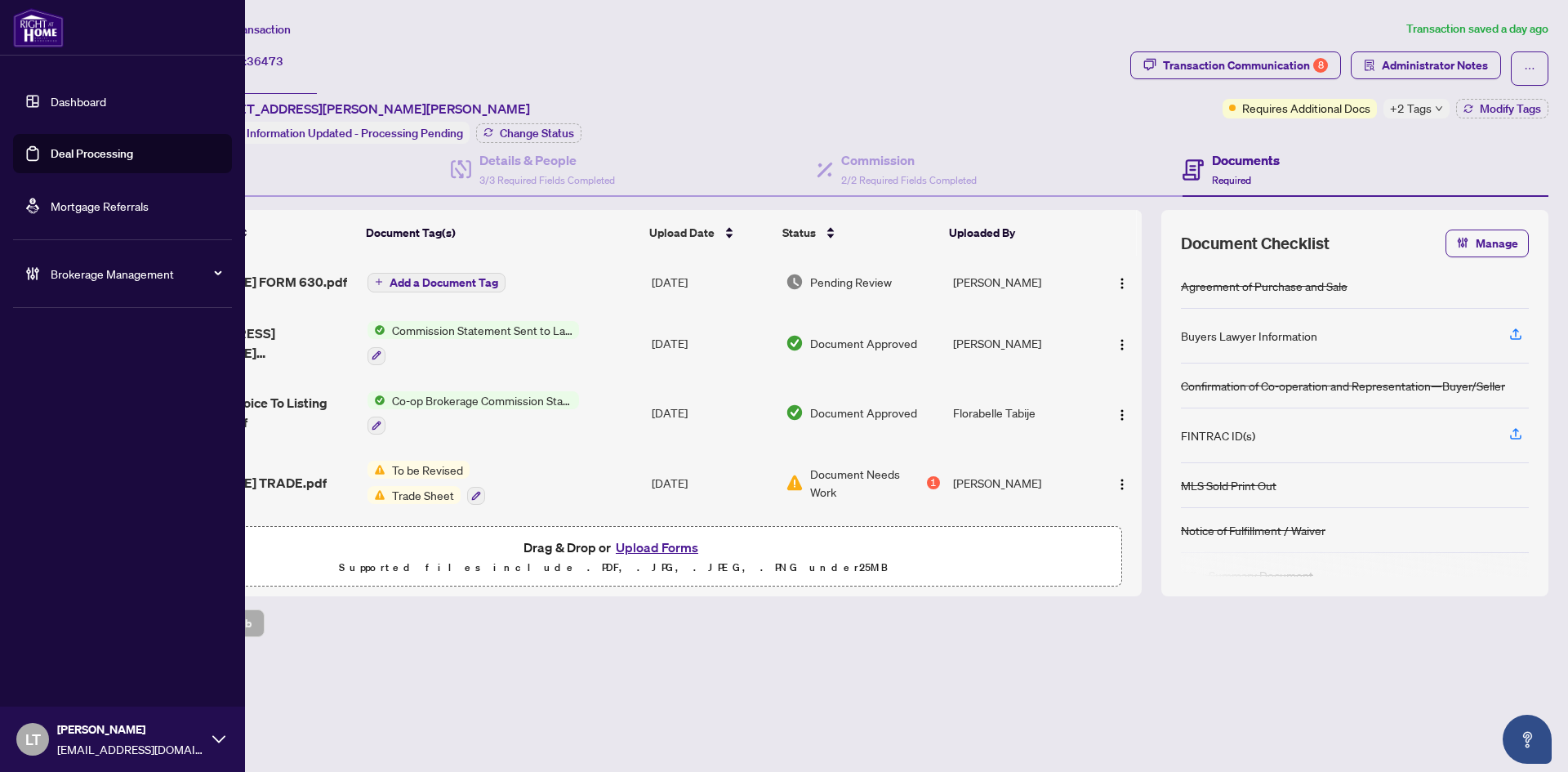
click at [149, 740] on span "[EMAIL_ADDRESS][DOMAIN_NAME]" at bounding box center [131, 749] width 147 height 18
click at [79, 681] on span "Logout" at bounding box center [65, 677] width 37 height 26
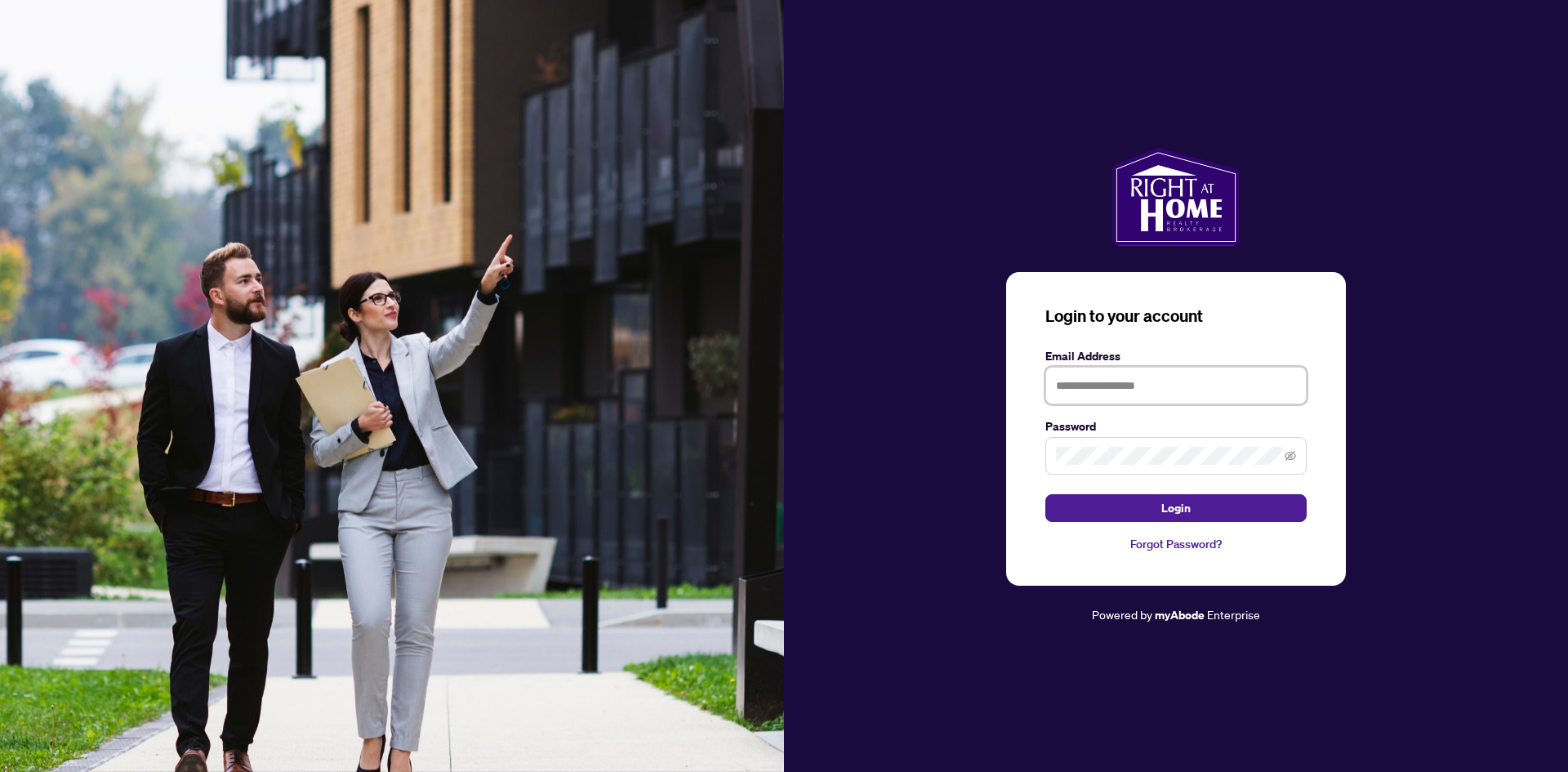
type input "**********"
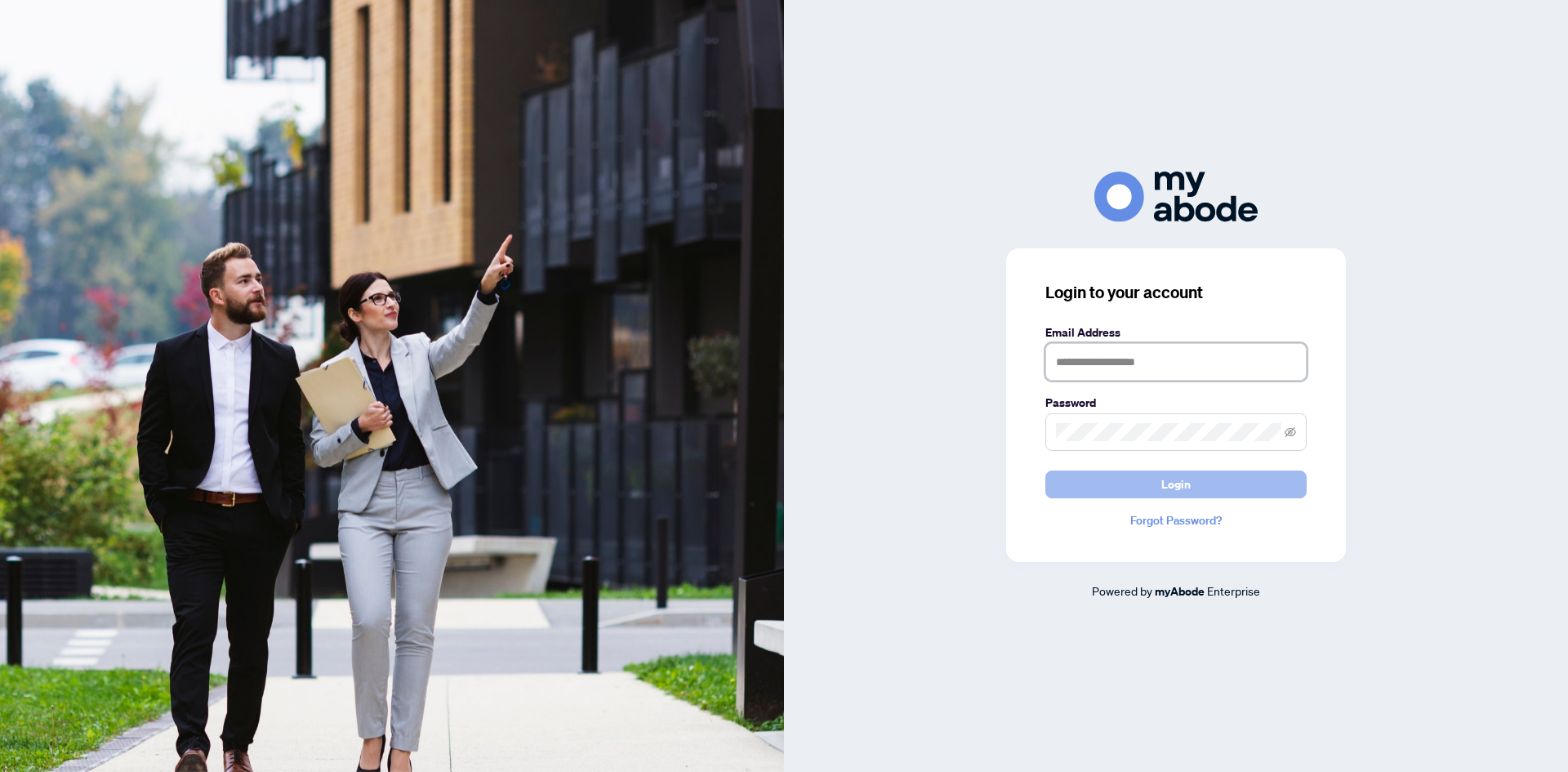
type input "**********"
click at [1093, 493] on button "Login" at bounding box center [1176, 484] width 261 height 28
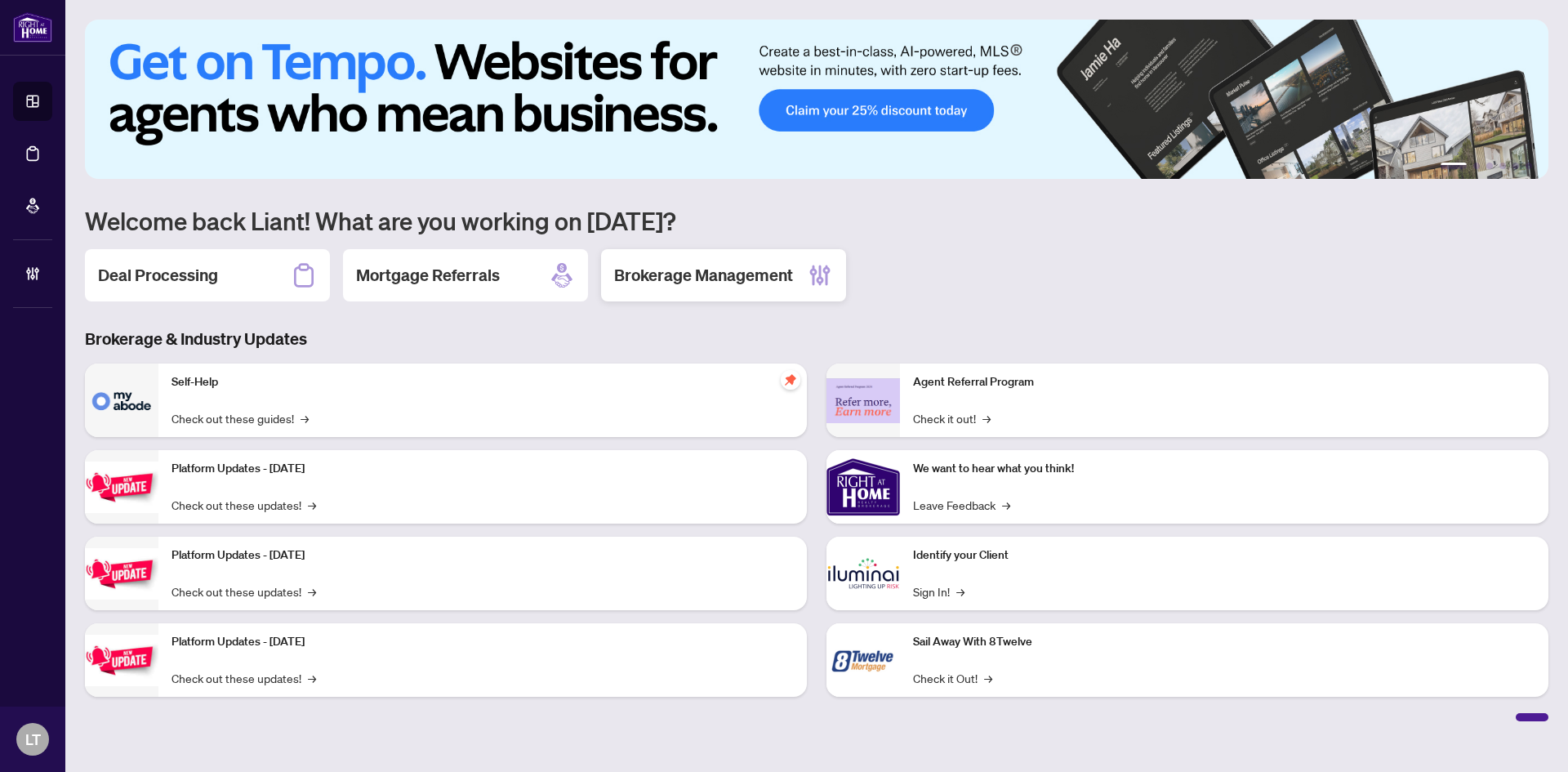
click at [679, 269] on h2 "Brokerage Management" at bounding box center [704, 275] width 179 height 23
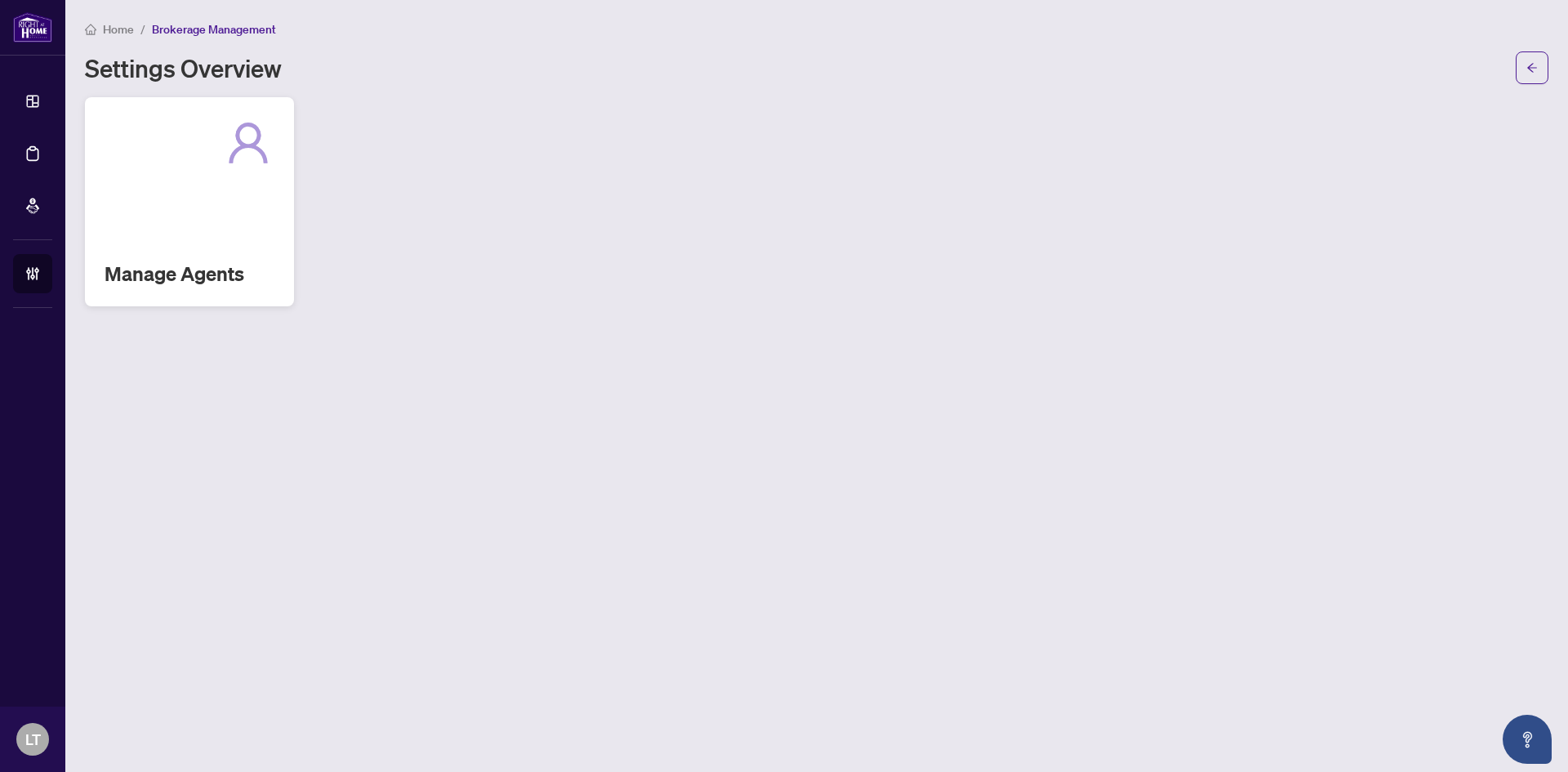
click at [138, 180] on div "Manage Agents" at bounding box center [189, 201] width 209 height 209
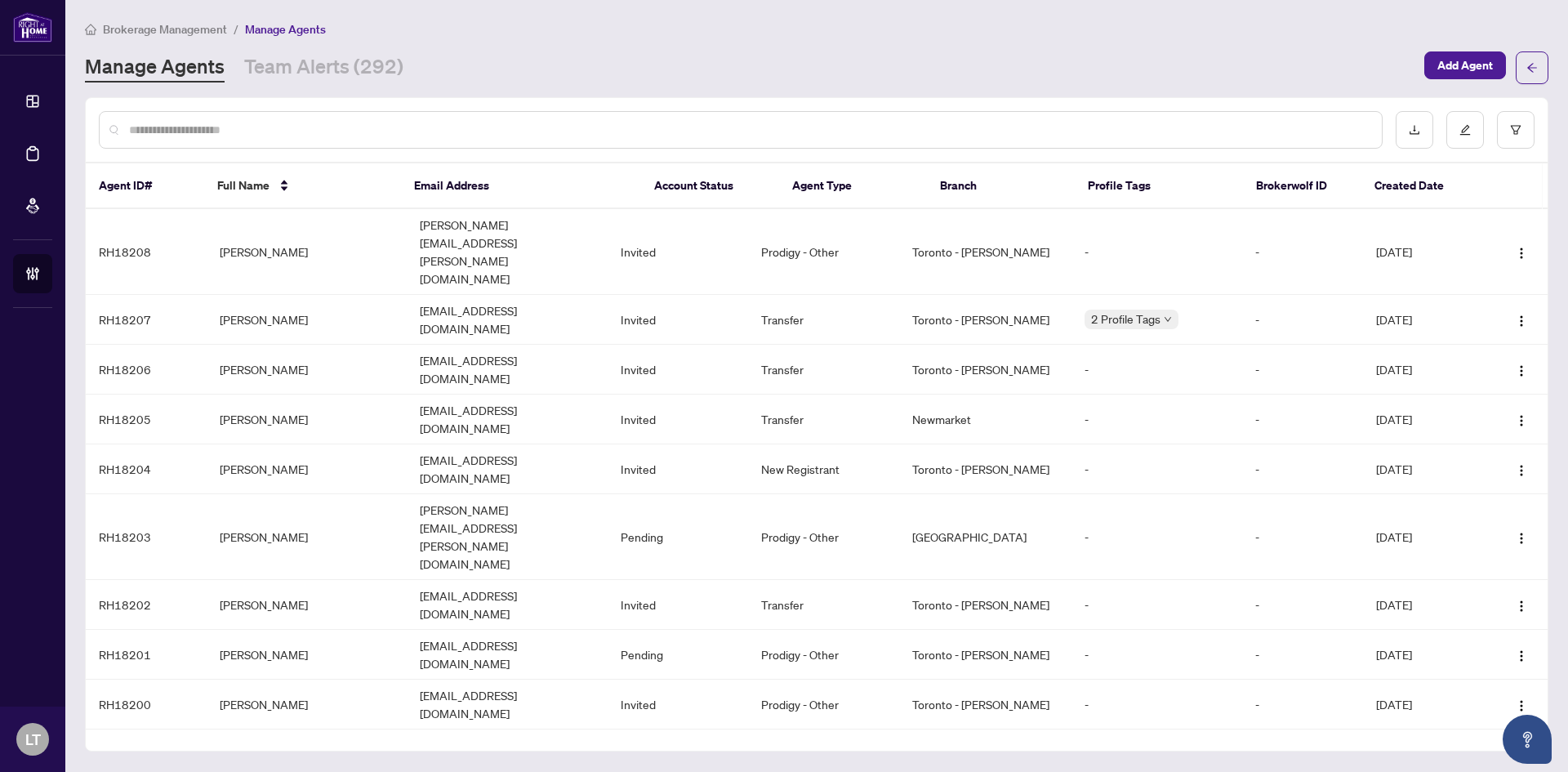
click at [206, 130] on input "text" at bounding box center [749, 130] width 1240 height 18
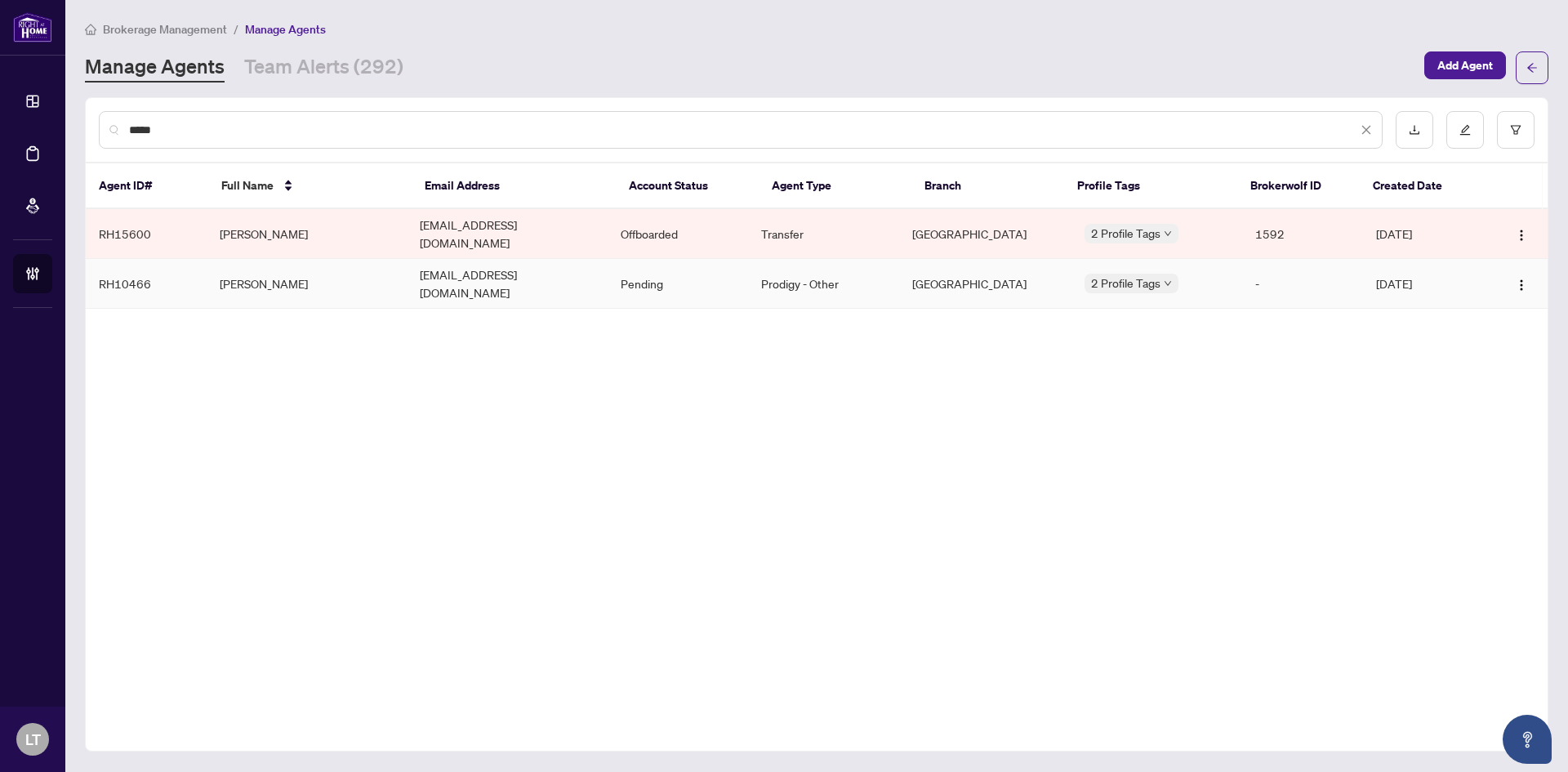
type input "*****"
click at [312, 271] on td "Vinod Daroch" at bounding box center [307, 284] width 201 height 50
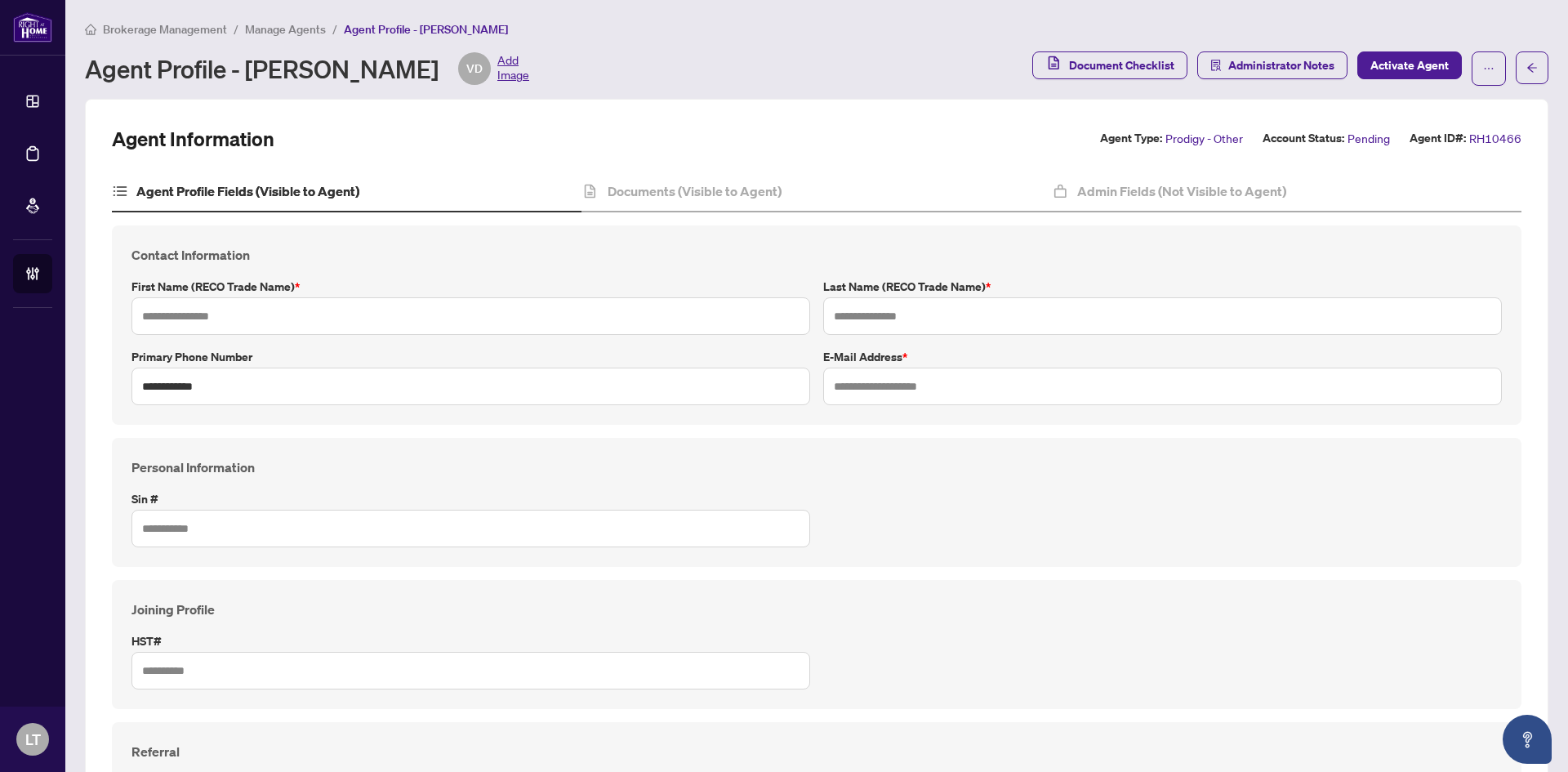
type input "*****"
type input "******"
type input "**********"
type input "*********"
type input "**********"
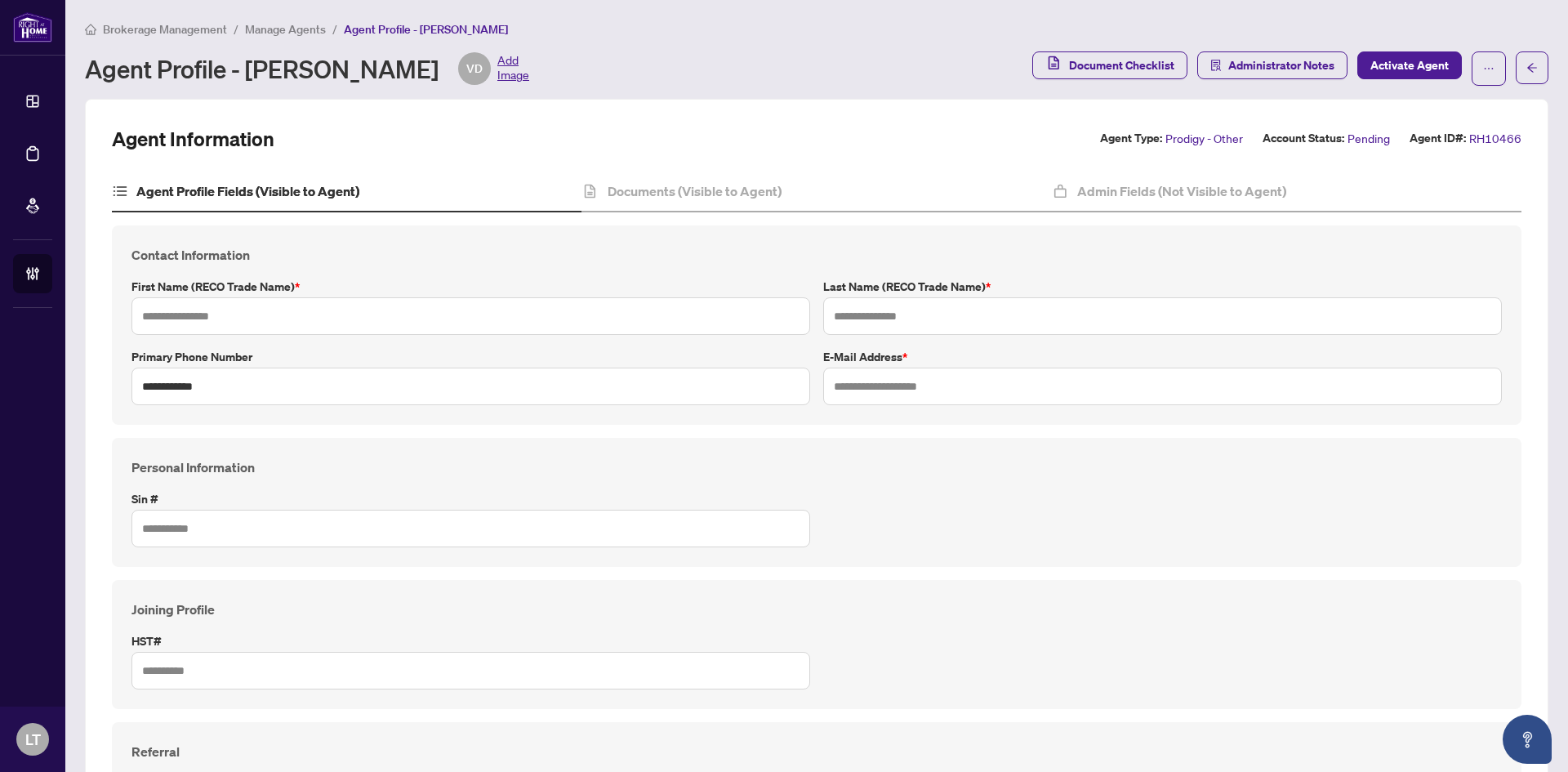
type input "**********"
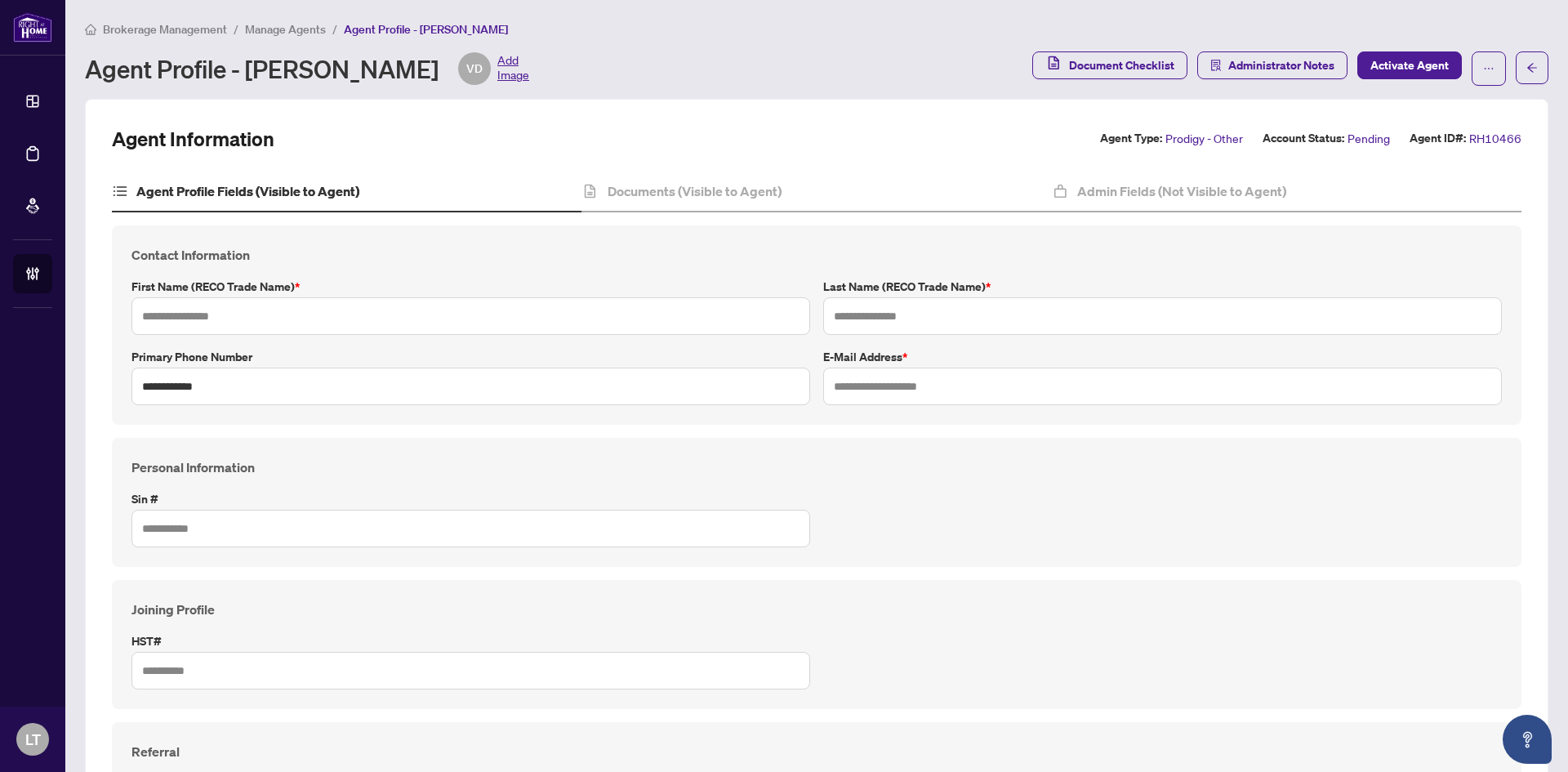
type input "*******"
type input "****"
type input "*******"
type input "****"
type input "**********"
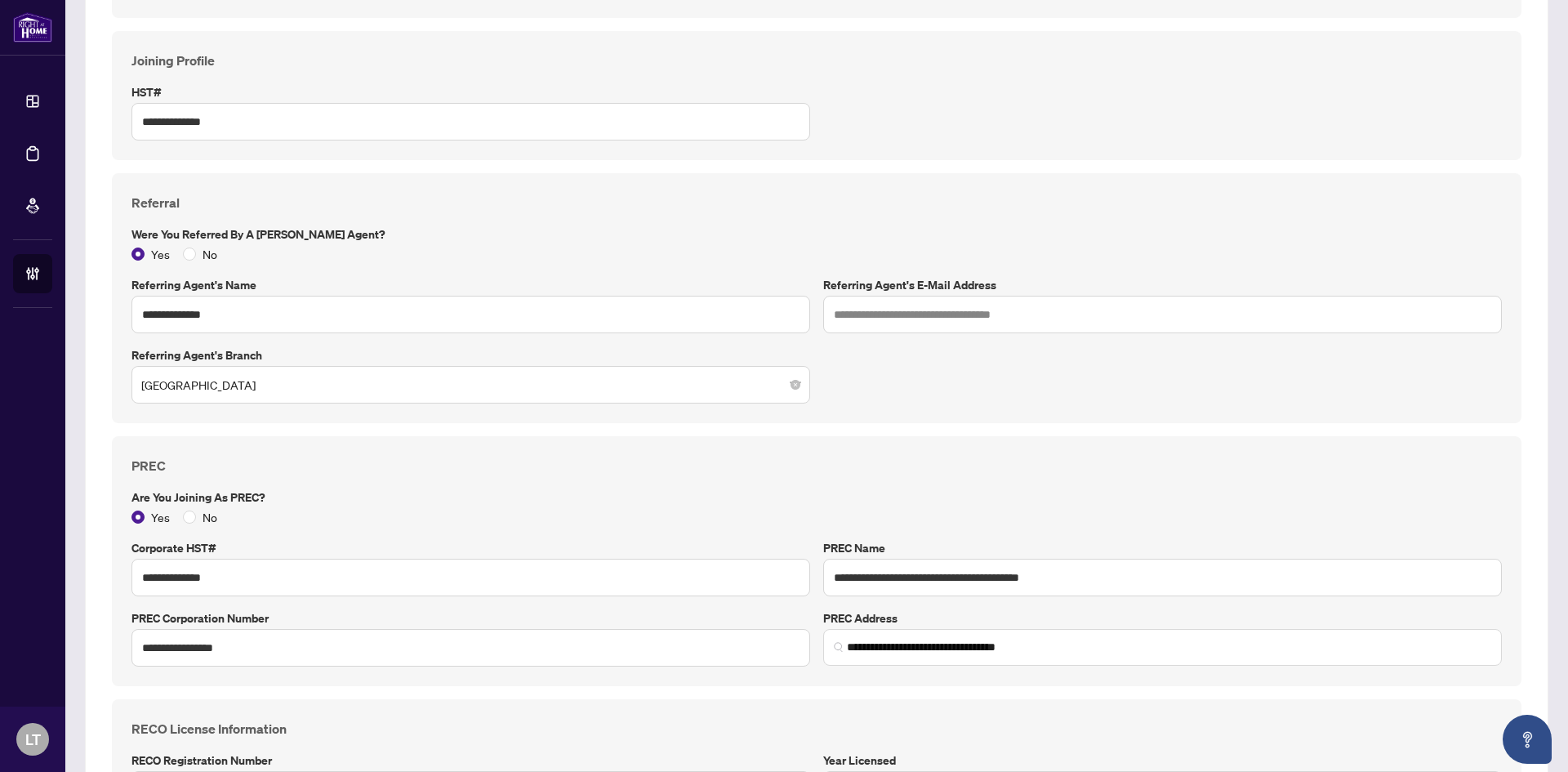
scroll to position [58, 0]
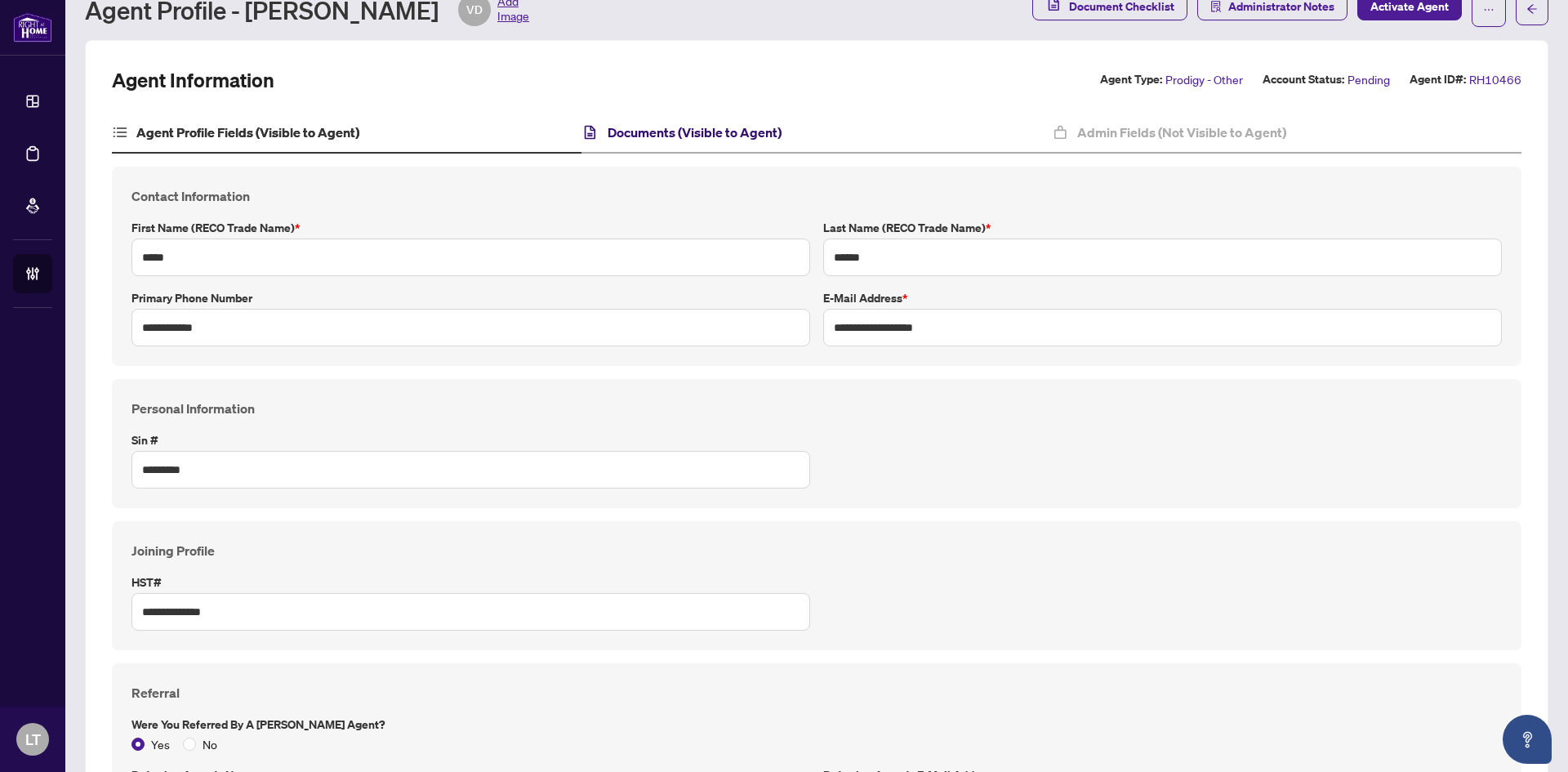
click at [716, 126] on h4 "Documents (Visible to Agent)" at bounding box center [695, 132] width 174 height 20
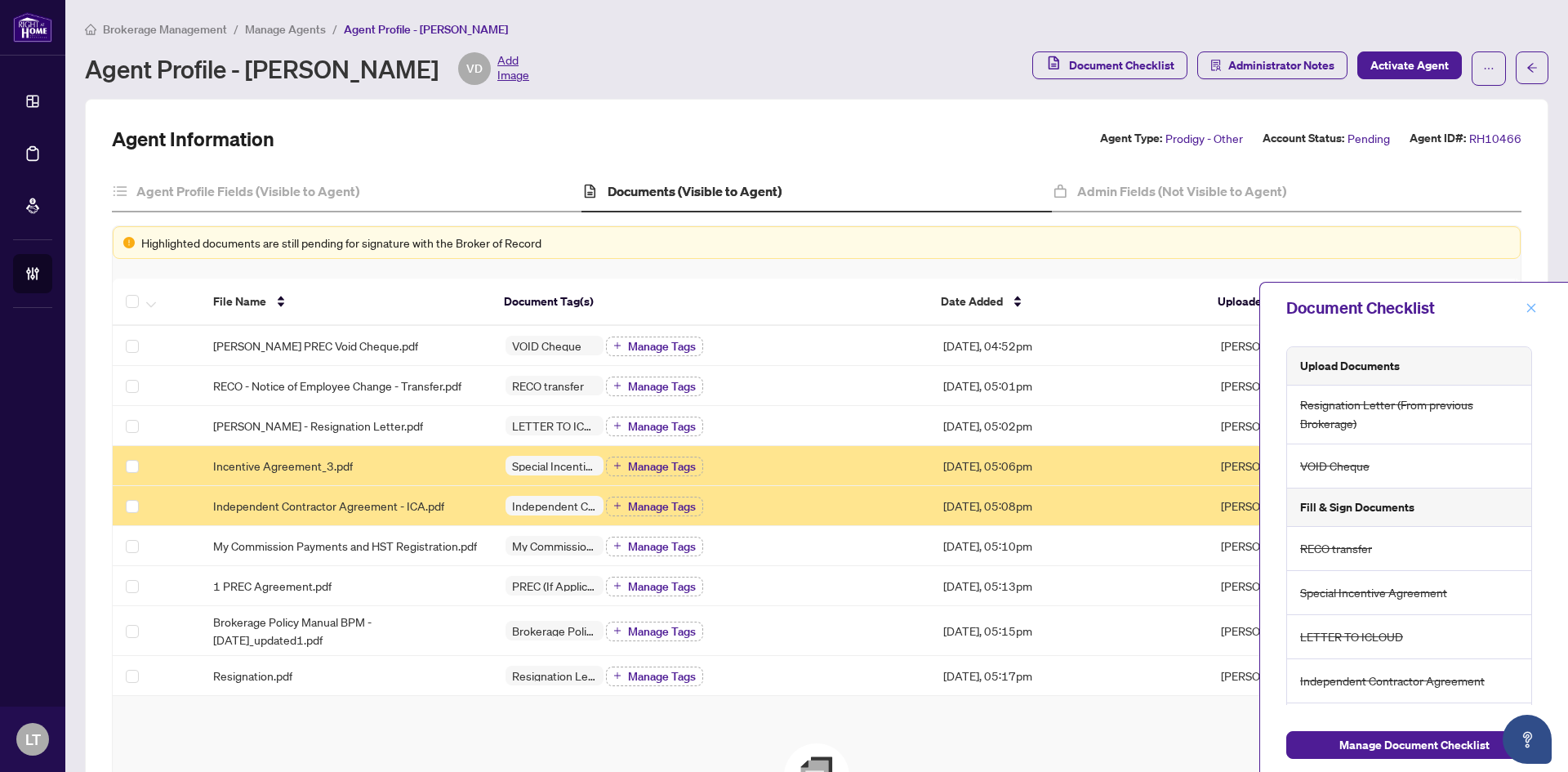
click at [1530, 314] on icon "close" at bounding box center [1531, 308] width 11 height 11
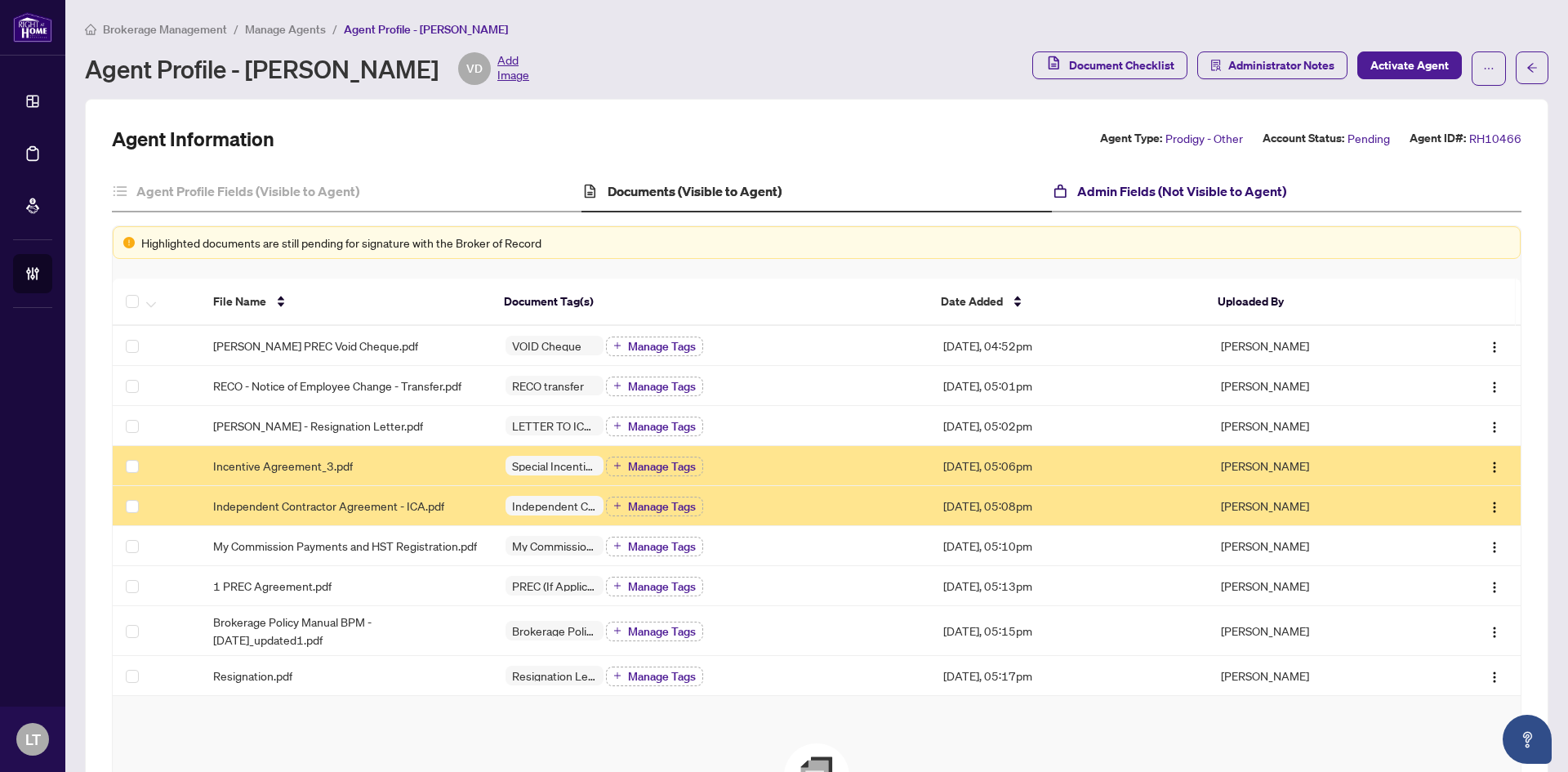
click at [1226, 194] on h4 "Admin Fields (Not Visible to Agent)" at bounding box center [1181, 191] width 209 height 20
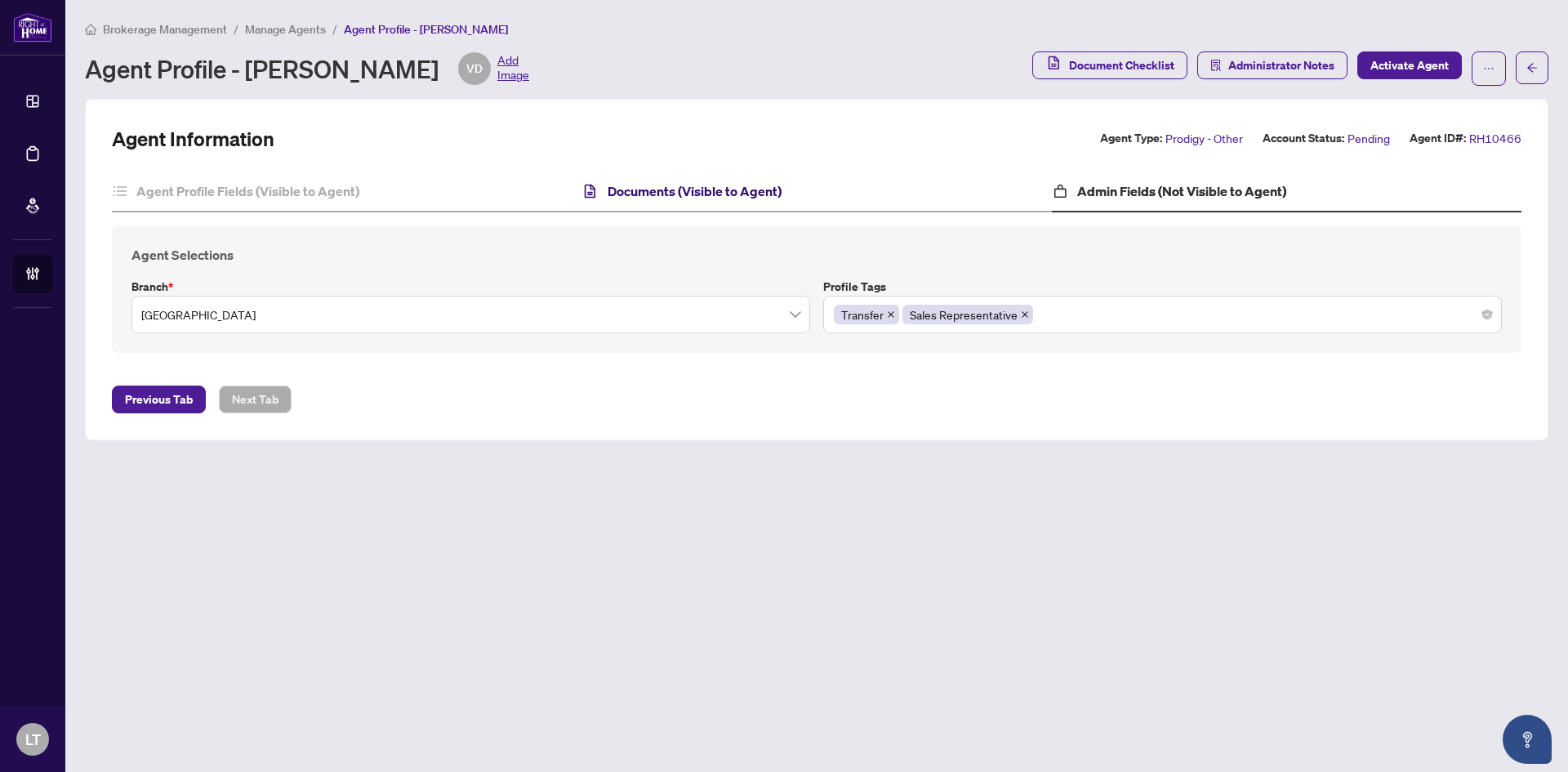
click at [681, 193] on h4 "Documents (Visible to Agent)" at bounding box center [695, 191] width 174 height 20
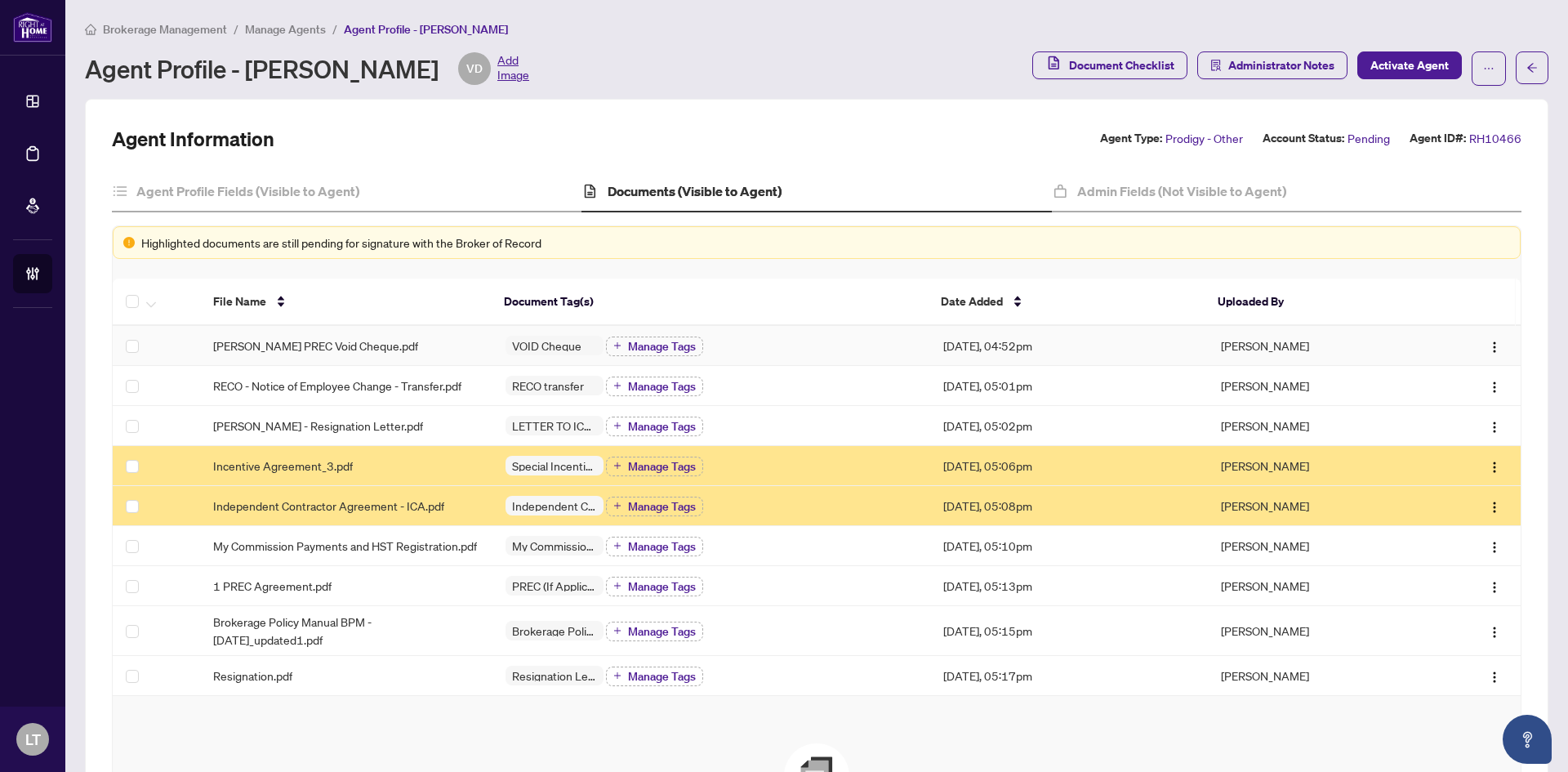
click at [298, 344] on span "Vinod Daroch PREC Void Cheque.pdf" at bounding box center [315, 345] width 205 height 18
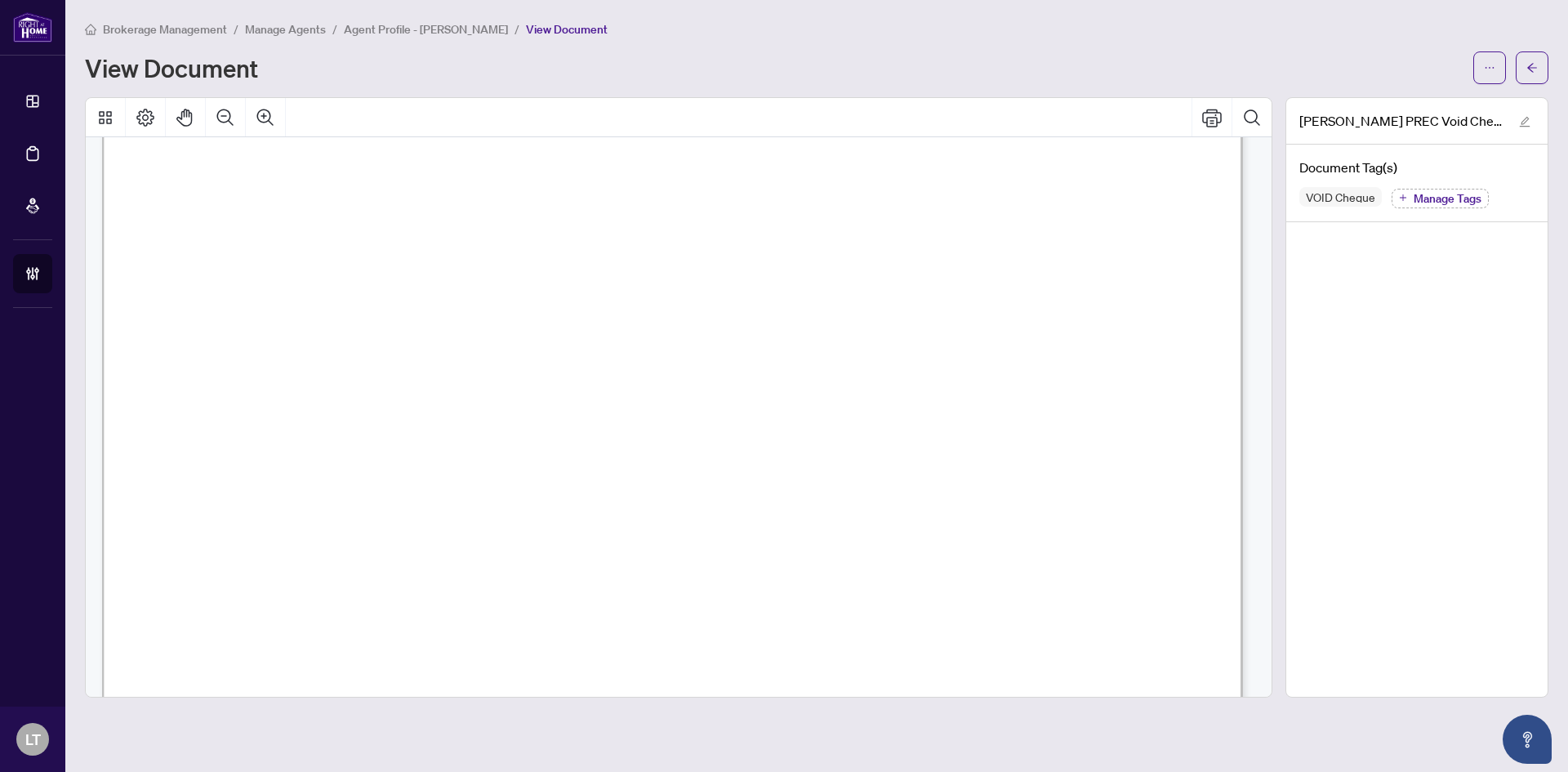
scroll to position [572, 0]
click at [1531, 72] on icon "arrow-left" at bounding box center [1532, 67] width 11 height 11
